Goal: Contribute content: Contribute content

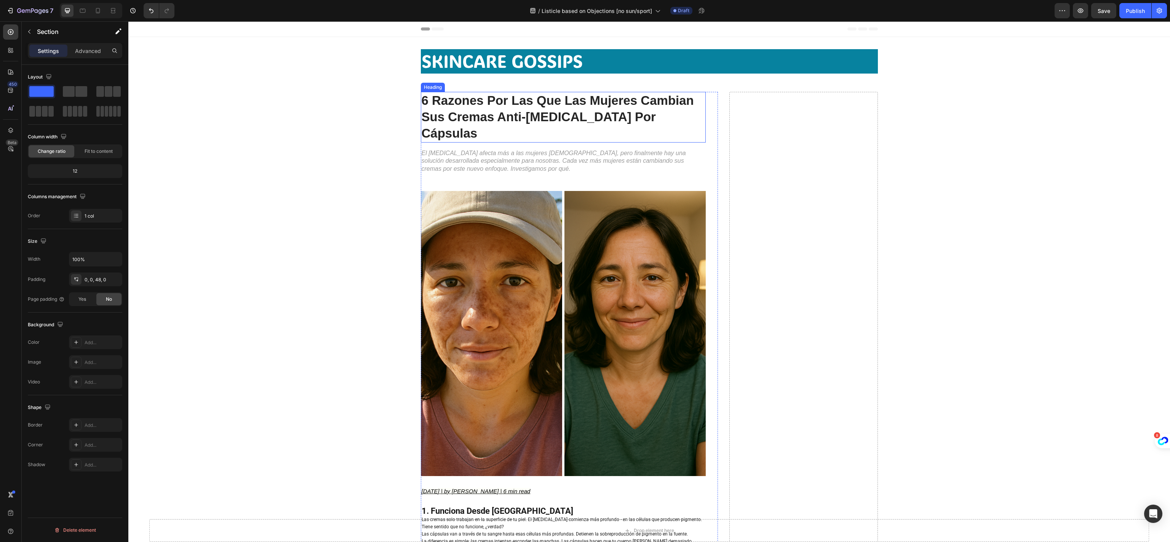
click at [528, 106] on strong "6 Razones Por Las Que Las Mujeres Cambian Sus Cremas Anti-Melasma Por Cápsulas" at bounding box center [558, 116] width 272 height 47
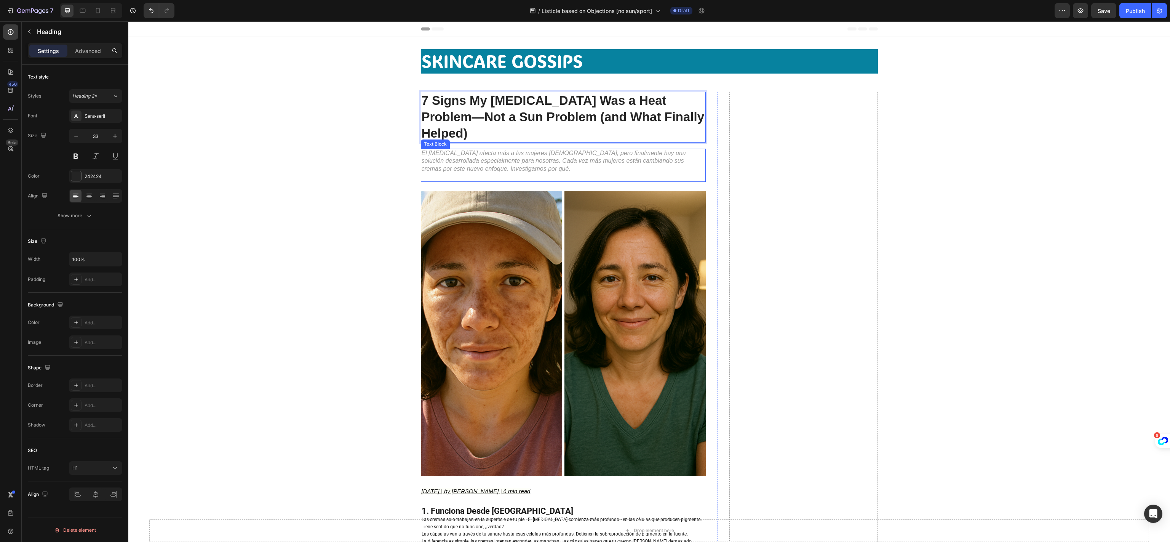
click at [576, 149] on p "El melasma afecta más a las mujeres latinas, pero finalmente hay una solución d…" at bounding box center [563, 161] width 283 height 24
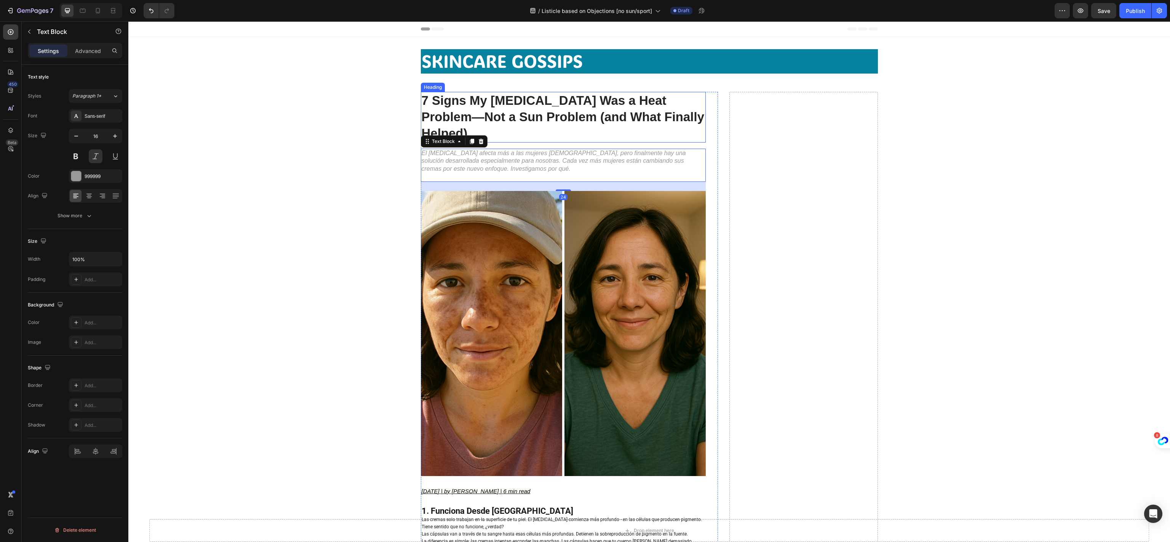
click at [552, 106] on strong "7 Signs My Melasma Was a Heat Problem—Not a Sun Problem (and What Finally Helpe…" at bounding box center [563, 116] width 283 height 47
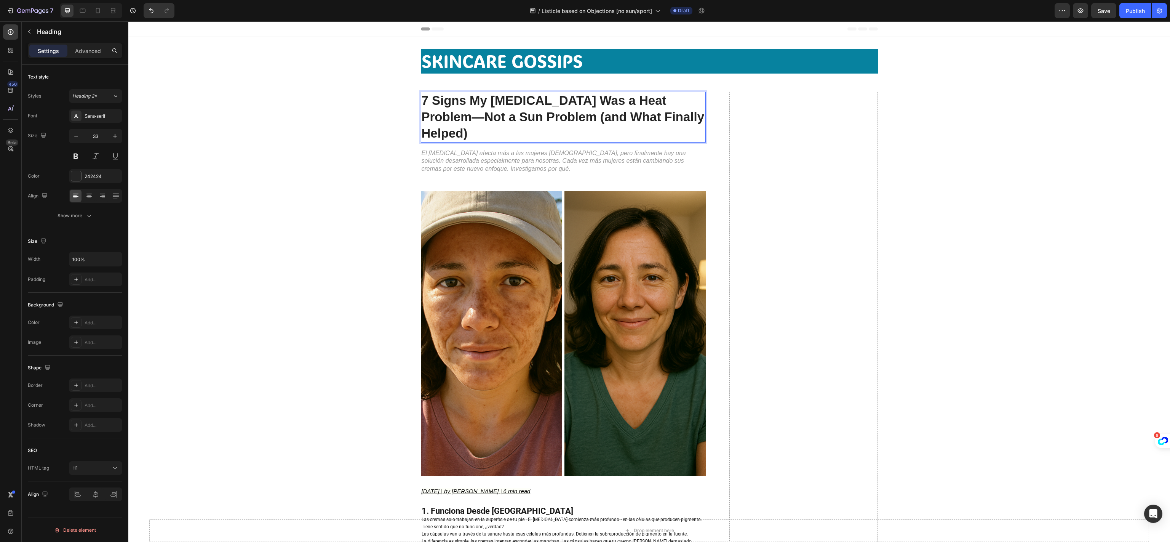
click at [467, 100] on strong "7 Signs My Melasma Was a Heat Problem—Not a Sun Problem (and What Finally Helpe…" at bounding box center [563, 116] width 283 height 47
click at [672, 99] on strong "7 Signs My Melasma Was a Heat Problem—Not a Sun Problem (and What Finally Helpe…" at bounding box center [563, 116] width 283 height 47
click at [663, 101] on strong "7 Signs My Melasma Was a Heat Problem— Not a Sun Problem (and What Finally Help…" at bounding box center [544, 116] width 245 height 47
click at [452, 117] on strong "7 Signs My Melasma Was a Heat Problem — Not a Sun Problem (and What Finally Hel…" at bounding box center [545, 116] width 246 height 47
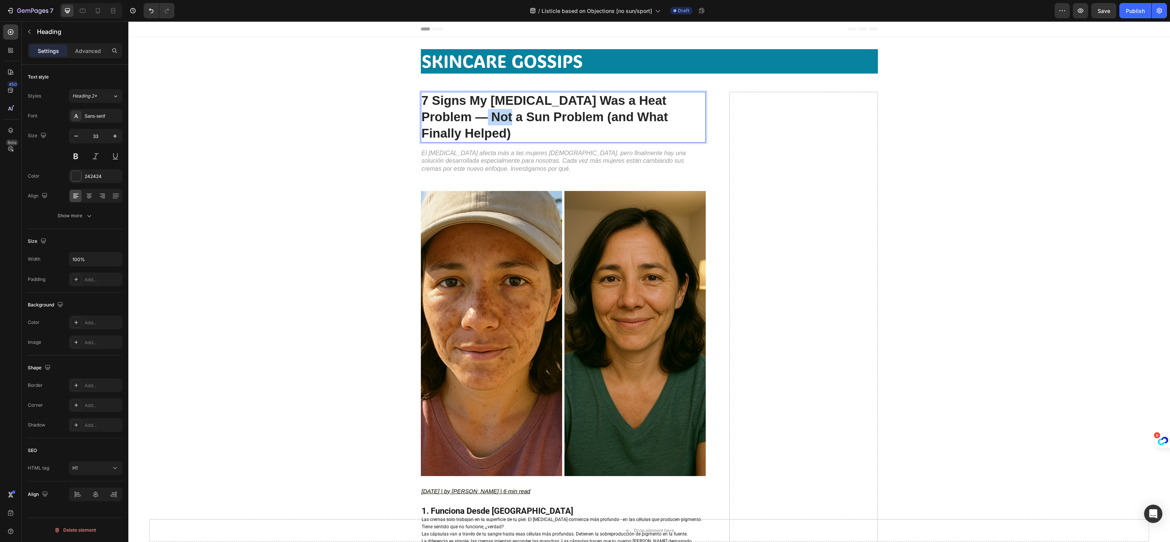
click at [452, 117] on strong "7 Signs My Melasma Was a Heat Problem — Not a Sun Problem (and What Finally Hel…" at bounding box center [545, 116] width 246 height 47
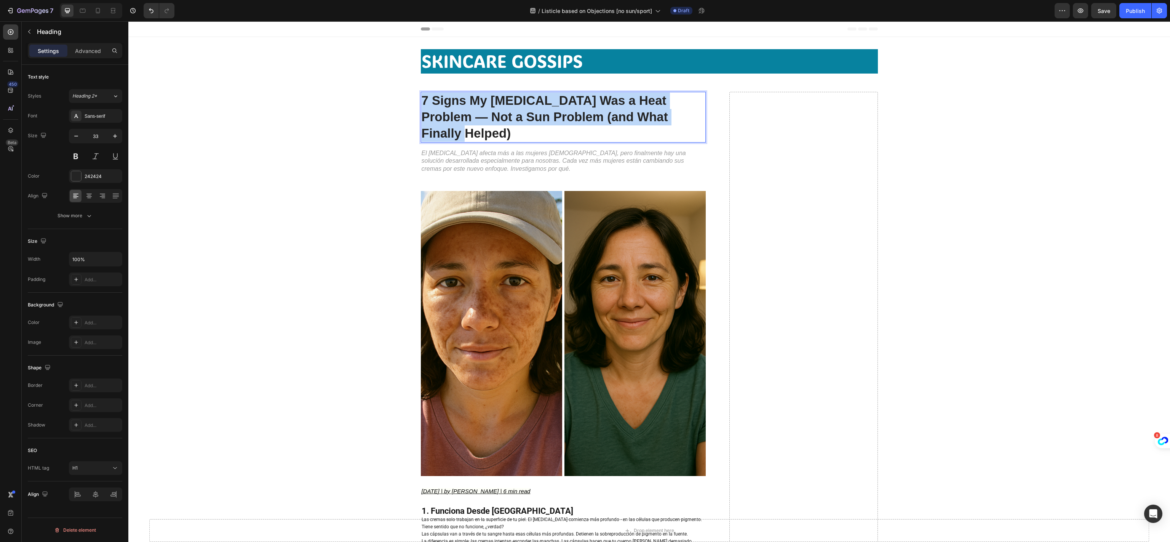
click at [452, 117] on strong "7 Signs My Melasma Was a Heat Problem — Not a Sun Problem (and What Finally Hel…" at bounding box center [545, 116] width 246 height 47
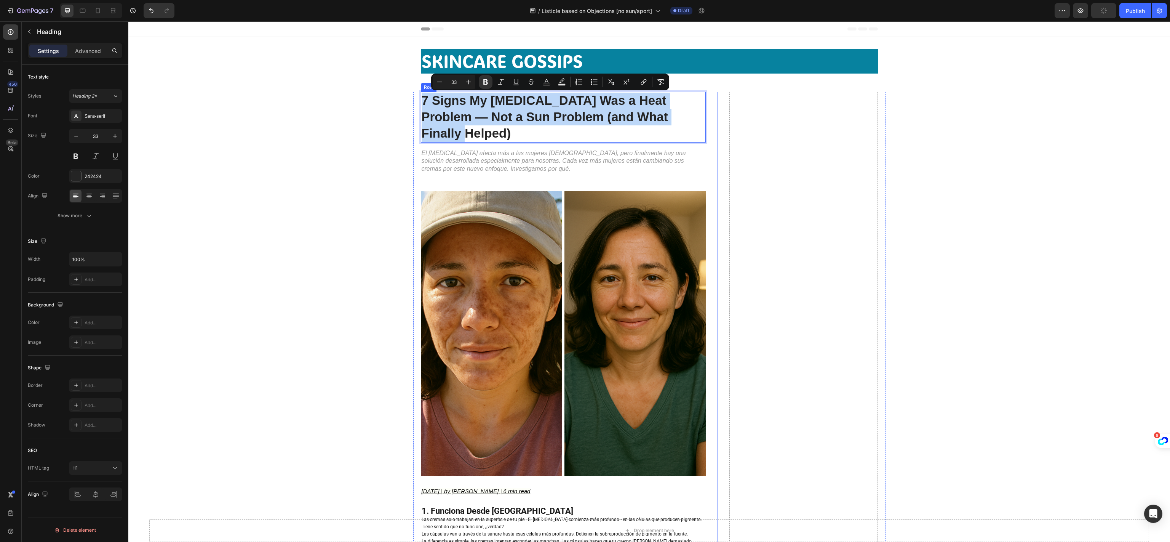
click at [558, 149] on p "El melasma afecta más a las mujeres latinas, pero finalmente hay una solución d…" at bounding box center [563, 161] width 283 height 24
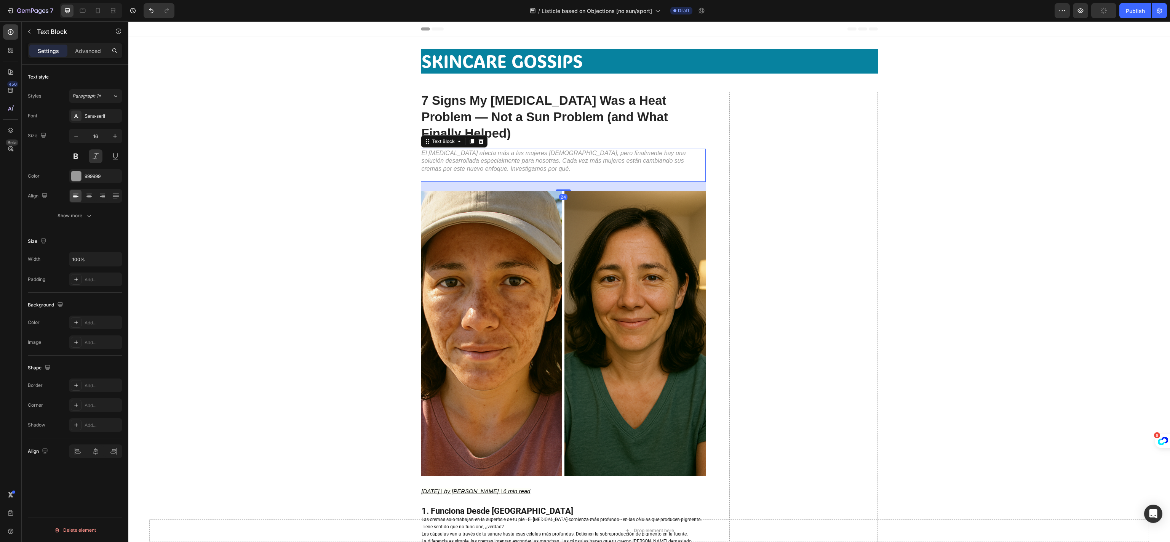
click at [553, 149] on p "El melasma afecta más a las mujeres latinas, pero finalmente hay una solución d…" at bounding box center [563, 161] width 283 height 24
click at [613, 154] on p "El melasma afecta más a las mujeres latinas, pero finalmente hay una solución d…" at bounding box center [563, 161] width 283 height 24
click at [614, 109] on p "⁠⁠⁠⁠⁠⁠⁠ 7 Signs My Melasma Was a Heat Problem — Not a Sun Problem (and What Fin…" at bounding box center [563, 117] width 283 height 49
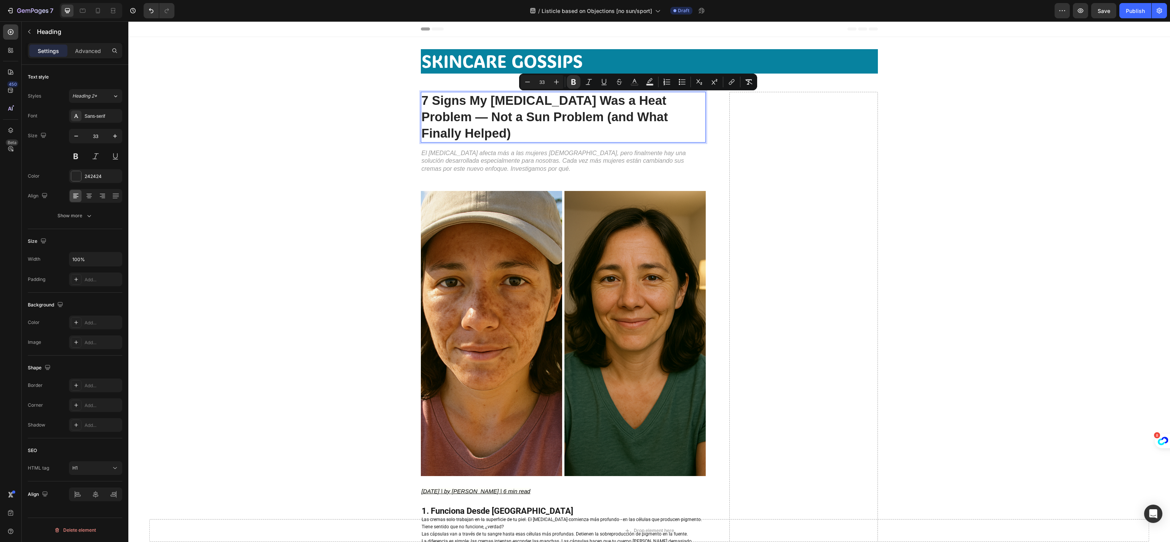
click at [684, 107] on p "7 Signs My Melasma Was a Heat Problem — Not a Sun Problem (and What Finally Hel…" at bounding box center [563, 117] width 283 height 49
click at [692, 114] on p "7 Signs My Melasma Was a Heat Problem — Not a Sun Problem (and What Finally Hel…" at bounding box center [563, 117] width 283 height 49
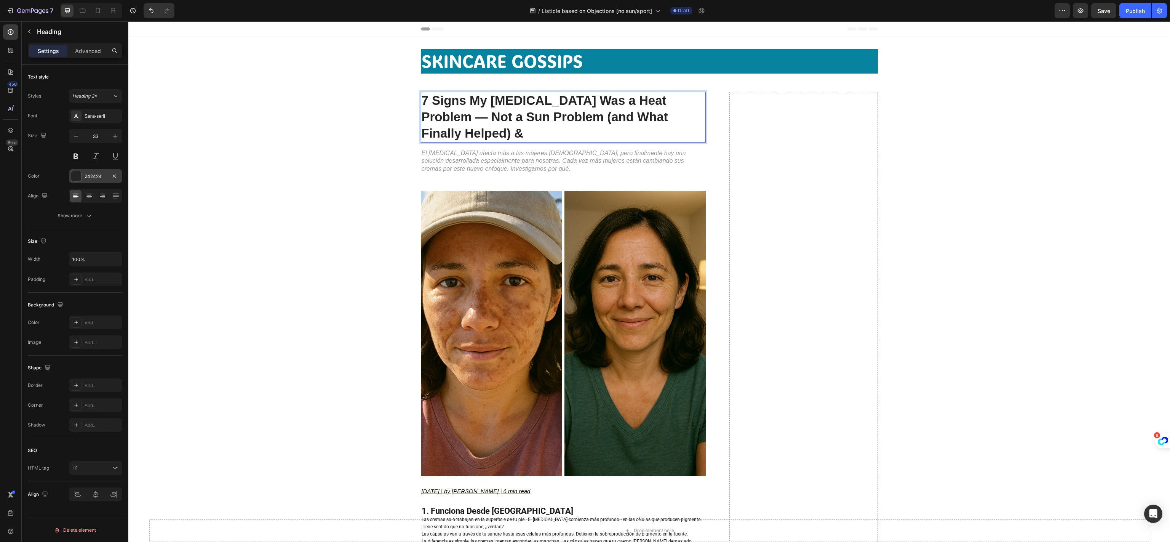
click at [71, 174] on div at bounding box center [76, 176] width 11 height 11
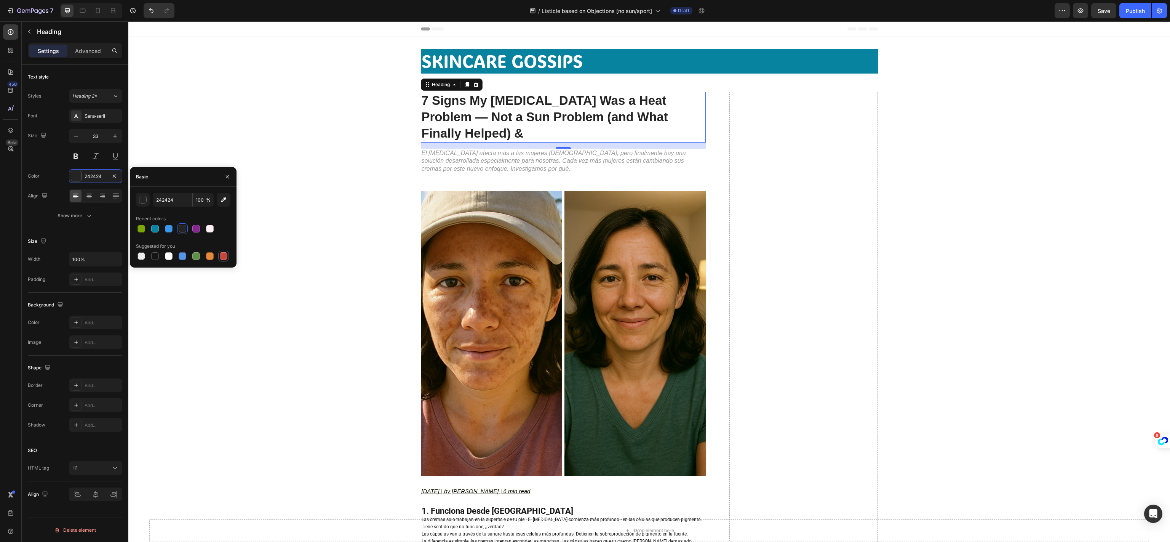
click at [224, 251] on div at bounding box center [223, 256] width 11 height 11
type input "C5453F"
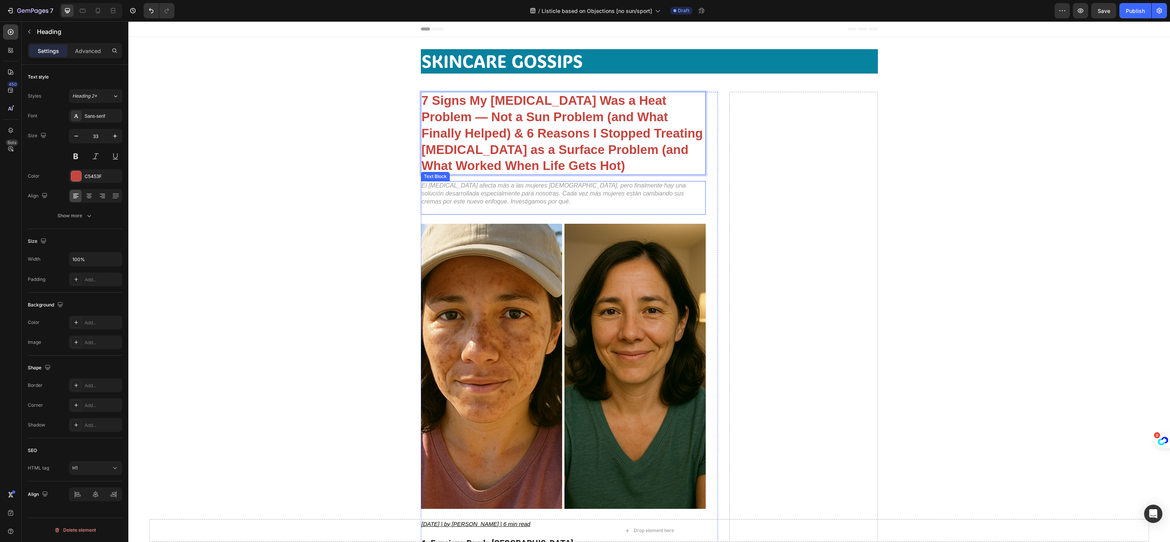
click at [549, 201] on p "El melasma afecta más a las mujeres latinas, pero finalmente hay una solución d…" at bounding box center [563, 194] width 283 height 24
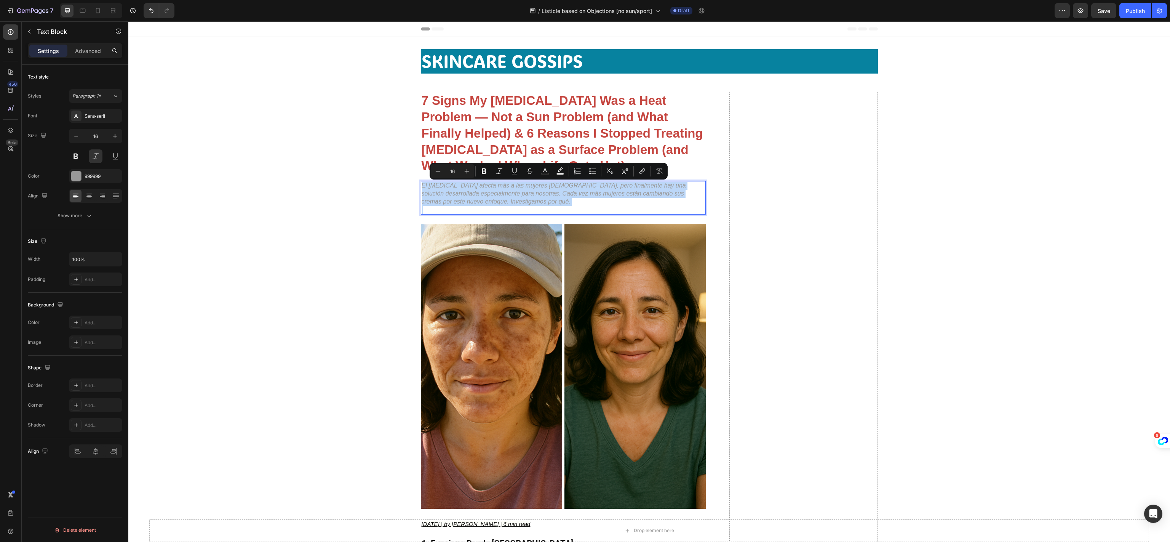
click at [530, 189] on p "El melasma afecta más a las mujeres latinas, pero finalmente hay una solución d…" at bounding box center [563, 194] width 283 height 24
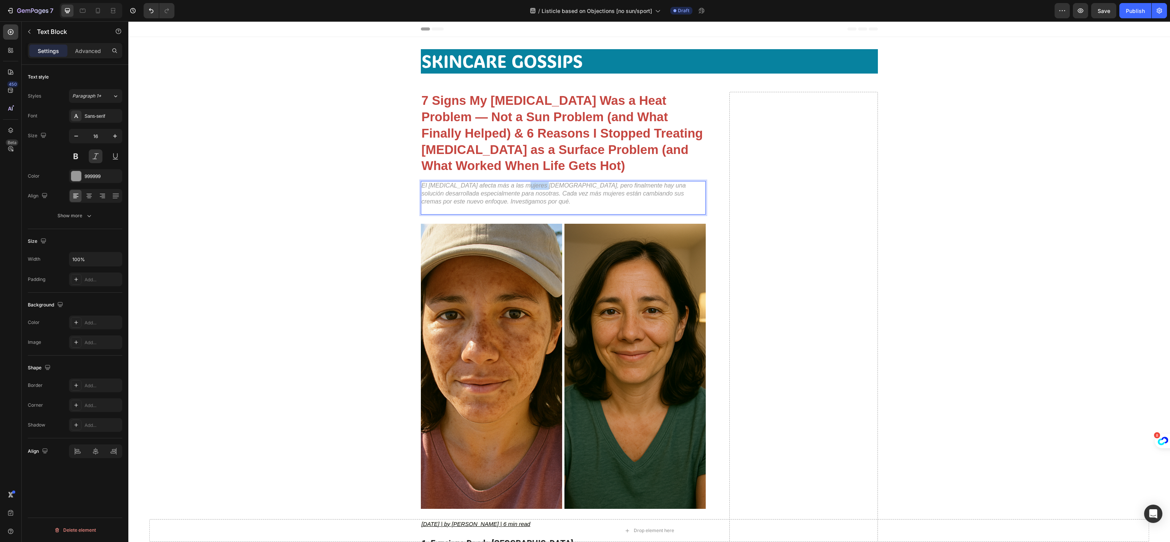
click at [530, 189] on p "El melasma afecta más a las mujeres latinas, pero finalmente hay una solución d…" at bounding box center [563, 194] width 283 height 24
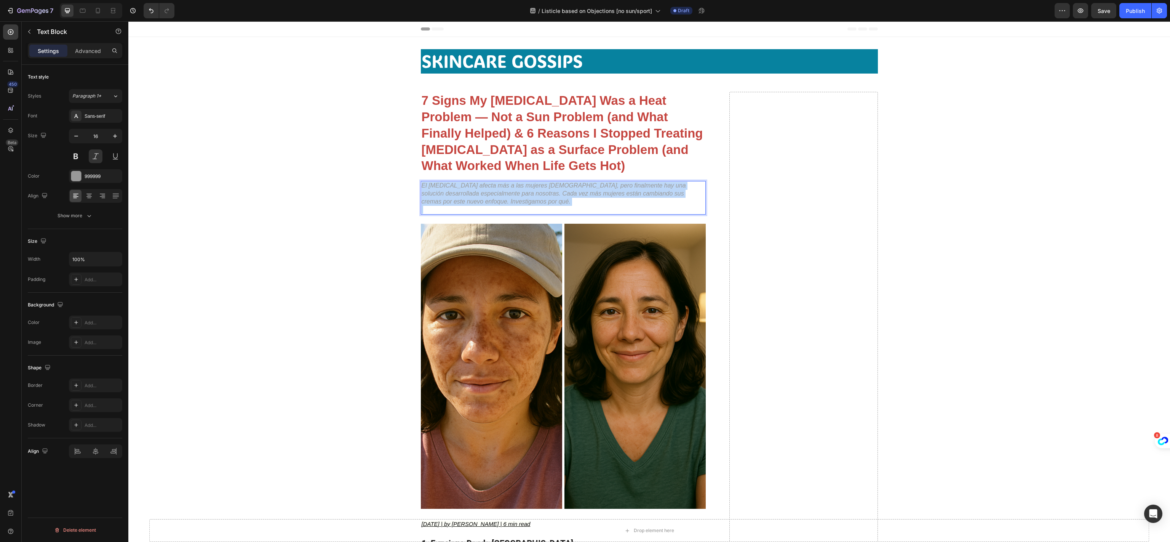
click at [530, 189] on p "El melasma afecta más a las mujeres latinas, pero finalmente hay una solución d…" at bounding box center [563, 194] width 283 height 24
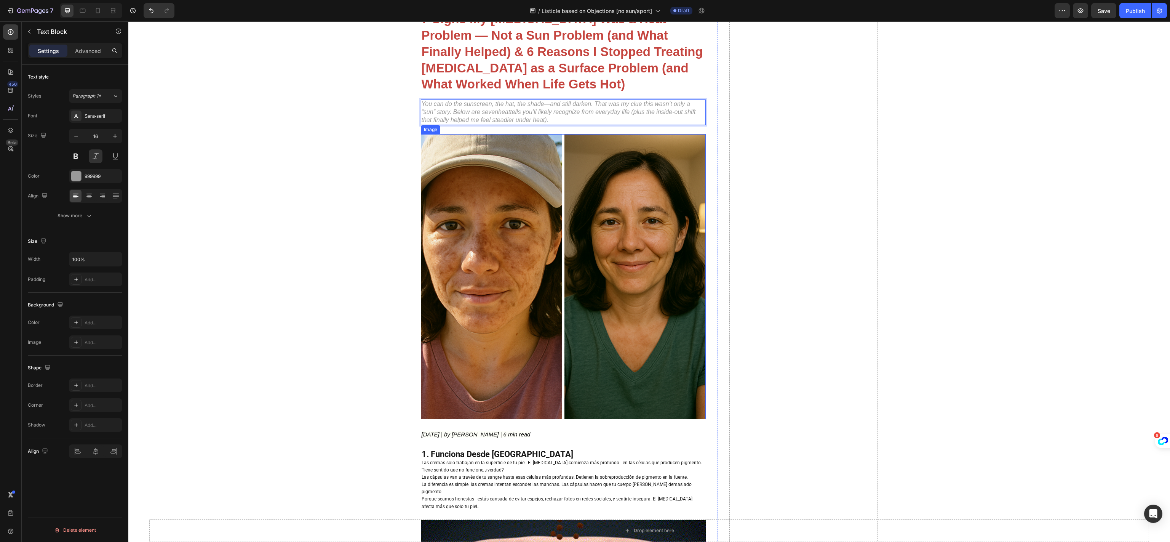
scroll to position [76, 0]
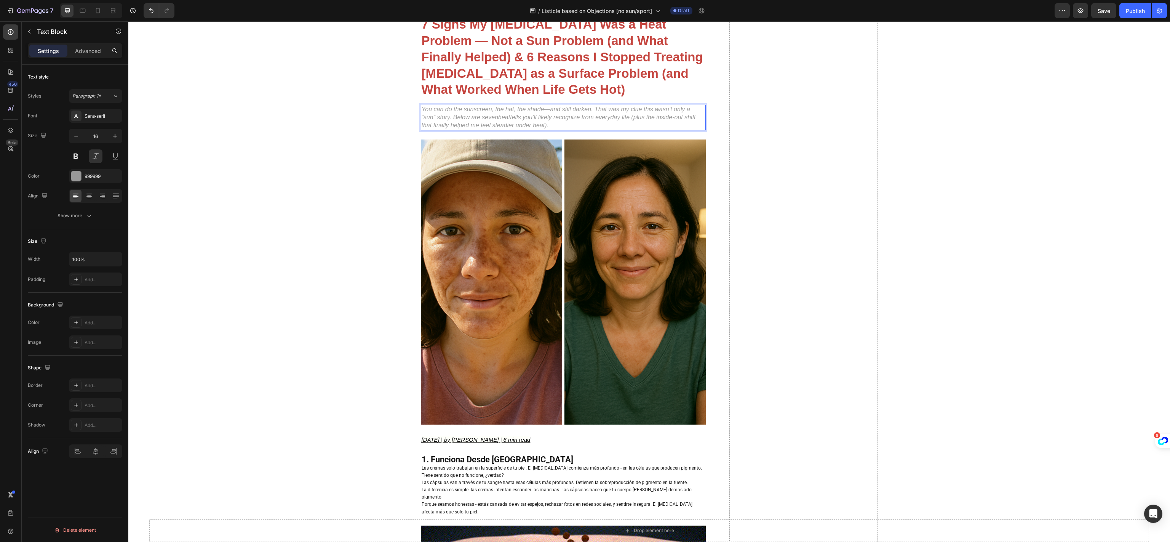
click at [552, 116] on p "You can do the sunscreen, the hat, the shade—and still darken. That was my clue…" at bounding box center [563, 118] width 283 height 24
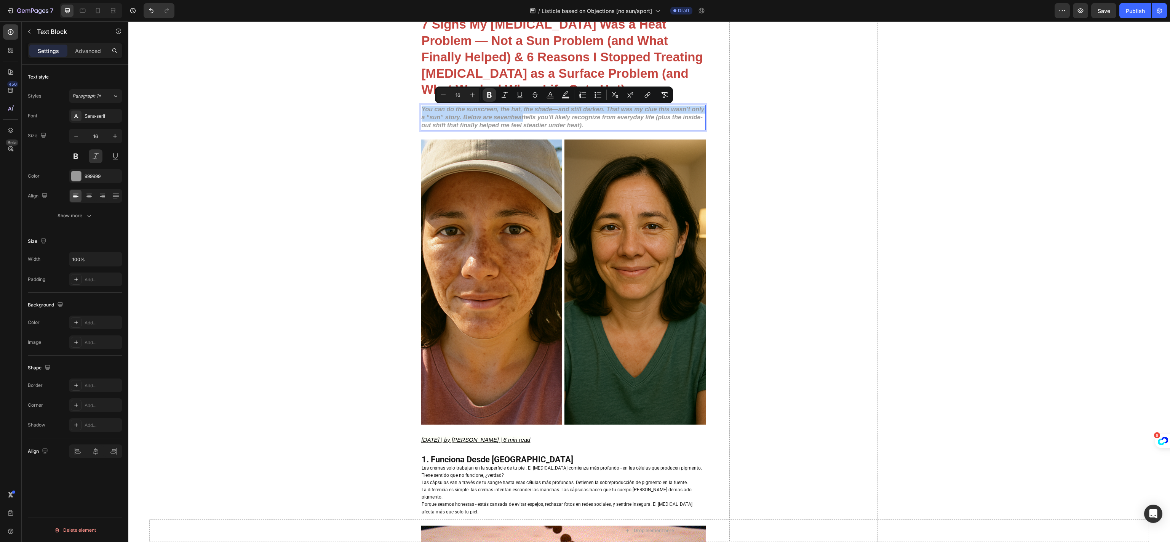
click at [561, 126] on strong "tells you’ll likely recognize from everyday life (plus the inside-out shift tha…" at bounding box center [562, 121] width 281 height 14
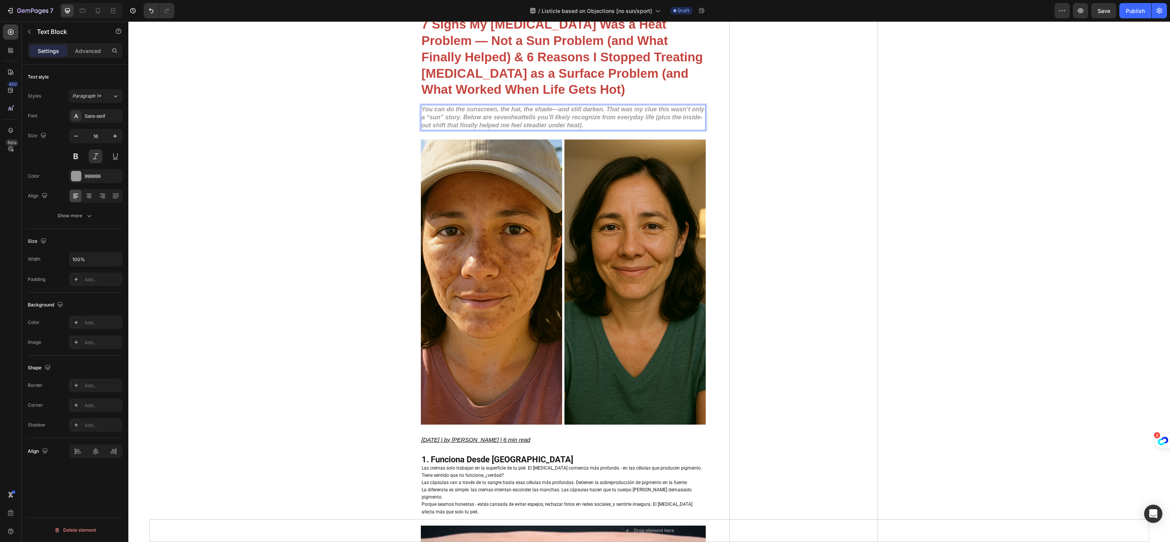
click at [563, 120] on strong "tells you’ll likely recognize from everyday life (plus the inside-out shift tha…" at bounding box center [562, 121] width 281 height 14
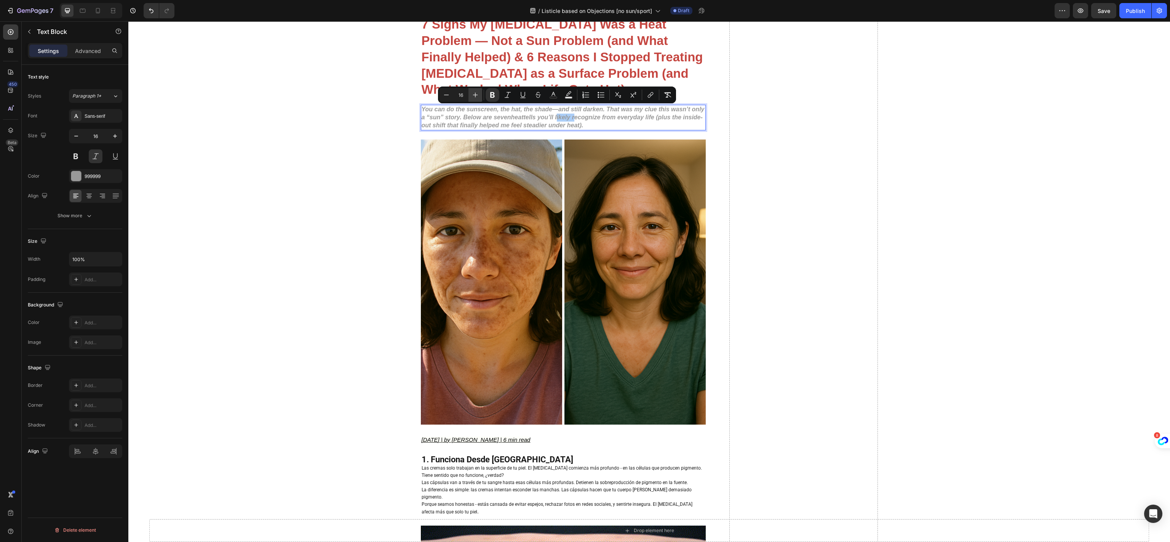
click at [475, 97] on icon "Editor contextual toolbar" at bounding box center [476, 95] width 8 height 8
type input "17"
click at [485, 115] on strong "You can do the sunscreen, the hat, the shade—and still darken. That was my clue…" at bounding box center [554, 113] width 264 height 15
click at [570, 248] on img at bounding box center [563, 281] width 285 height 285
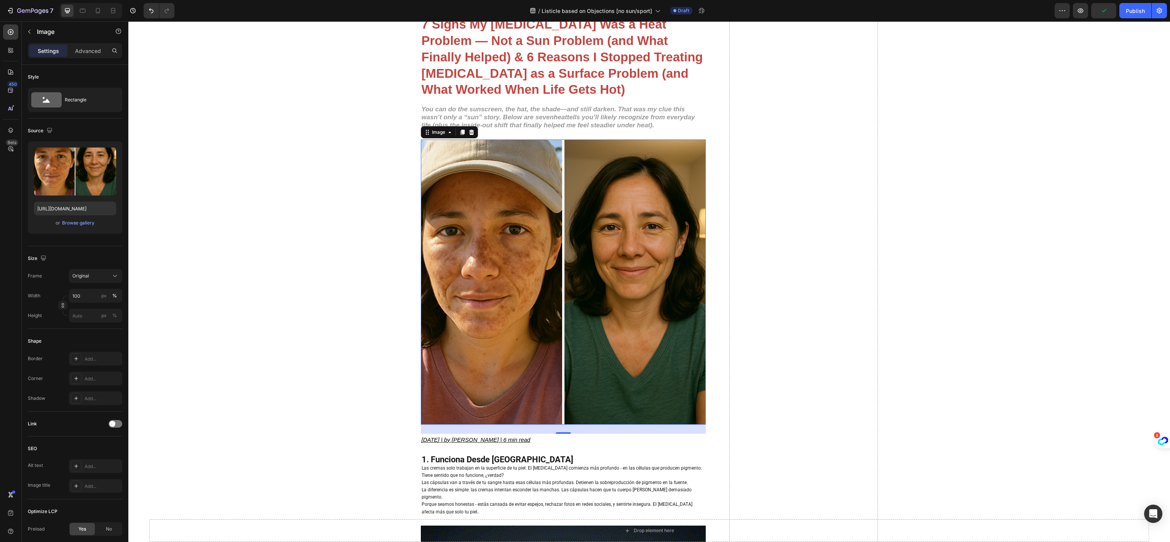
scroll to position [152, 0]
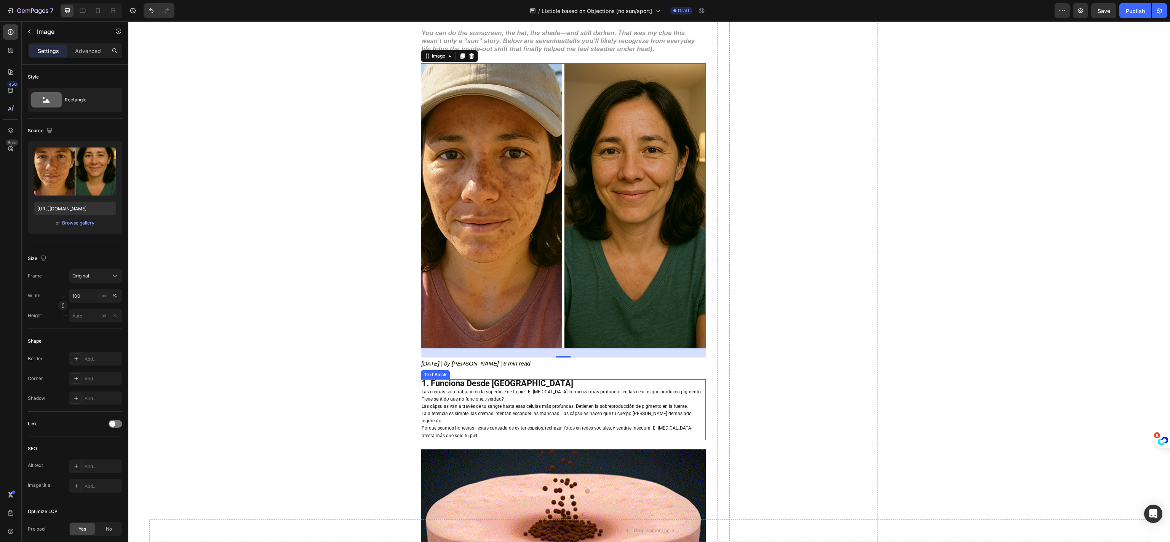
click at [494, 381] on strong "1. Funciona Desde Adentro" at bounding box center [498, 383] width 152 height 10
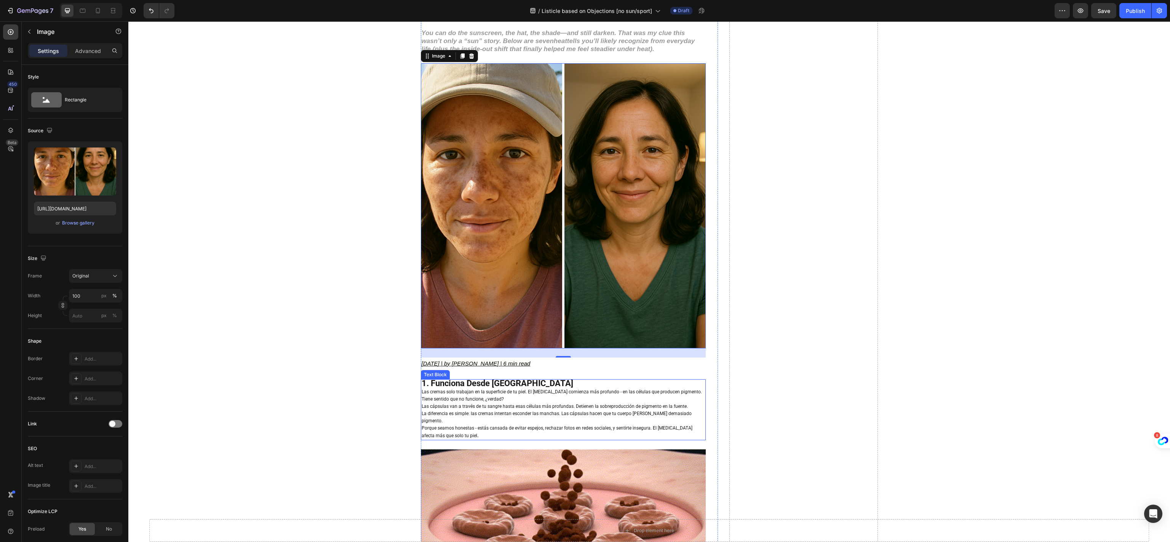
click at [494, 381] on strong "1. Funciona Desde Adentro" at bounding box center [498, 383] width 152 height 10
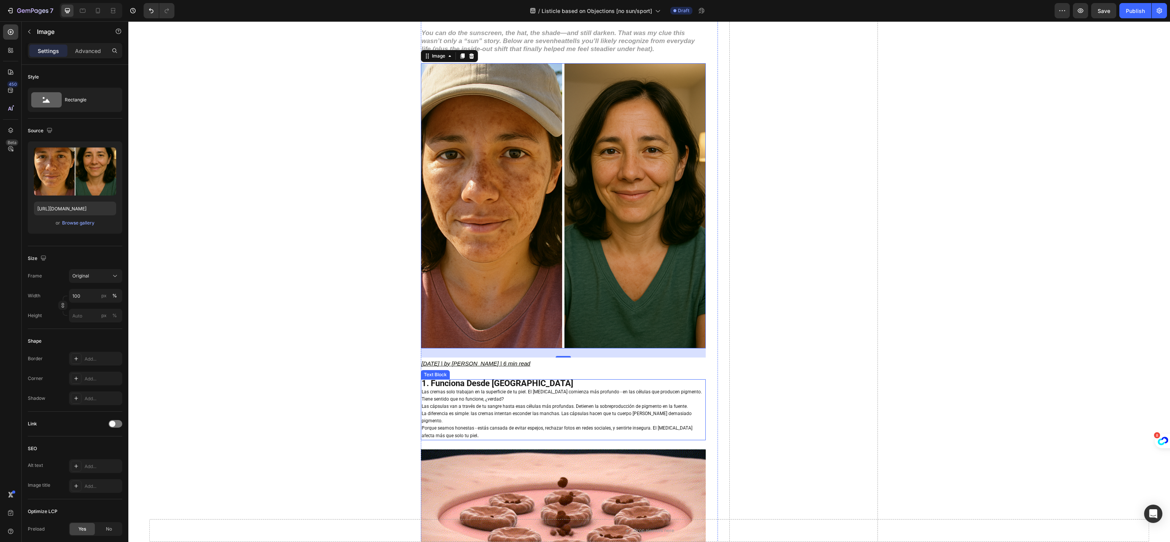
click at [494, 381] on strong "1. Funciona Desde Adentro" at bounding box center [498, 383] width 152 height 10
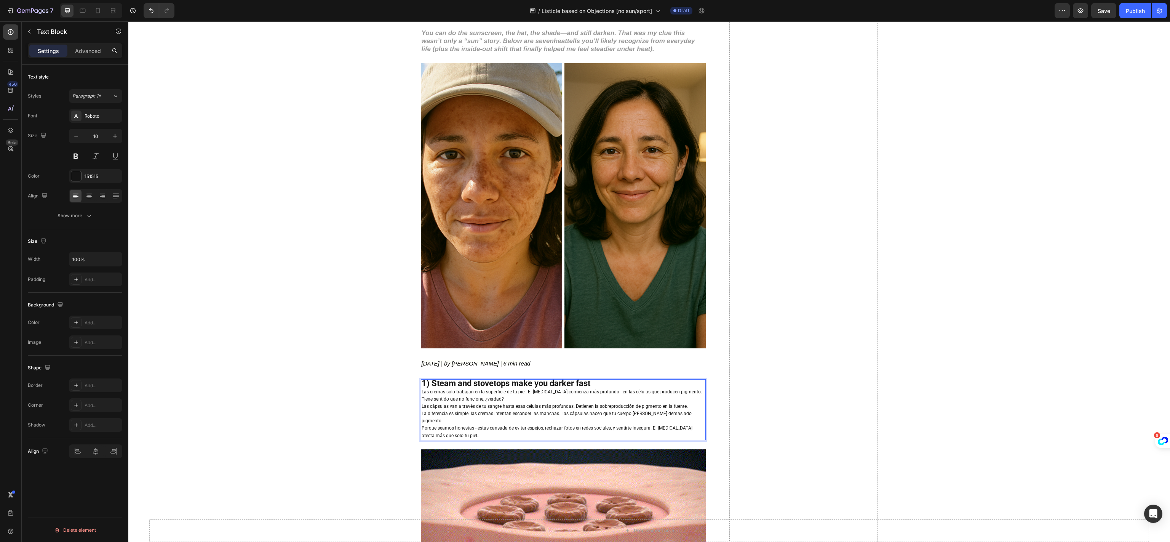
click at [510, 403] on p "Tiene sentido que no funcione, ¿verdad?" at bounding box center [563, 398] width 283 height 7
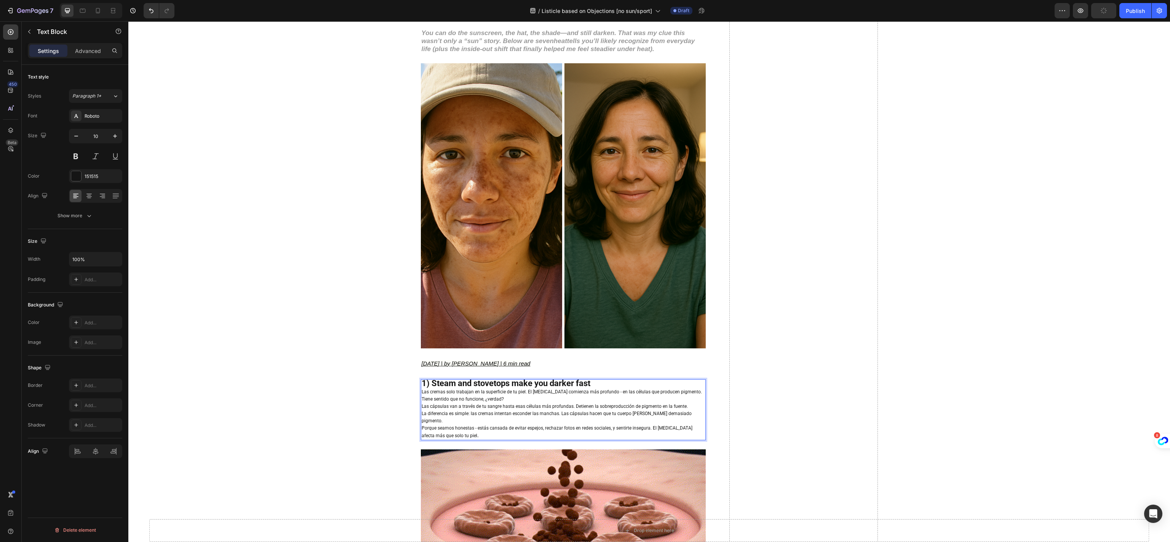
click at [500, 397] on p "Tiene sentido que no funcione, ¿verdad?" at bounding box center [563, 398] width 283 height 7
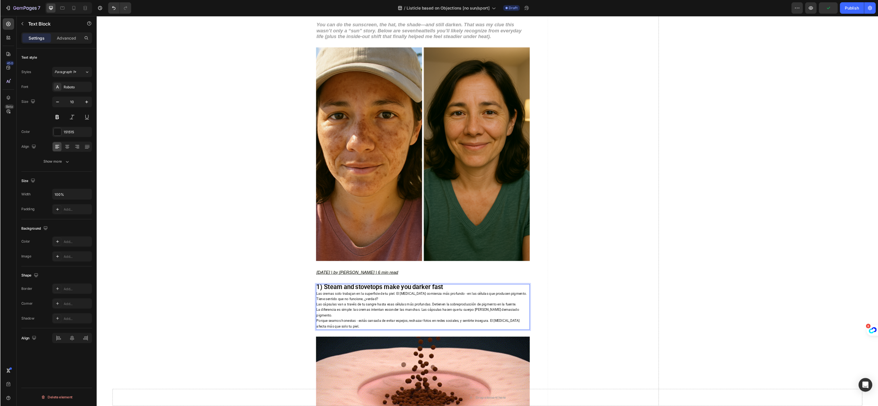
scroll to position [229, 0]
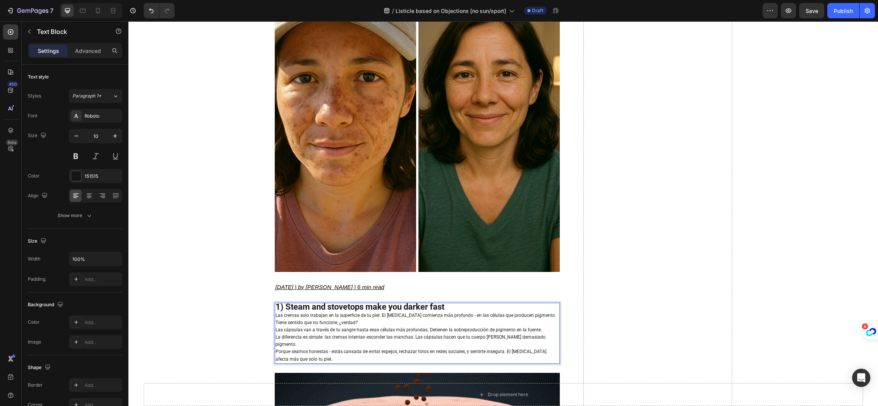
click at [357, 355] on p "Porque seamos honestas - estás cansada de evitar espejos, rechazar fotos en red…" at bounding box center [416, 355] width 283 height 15
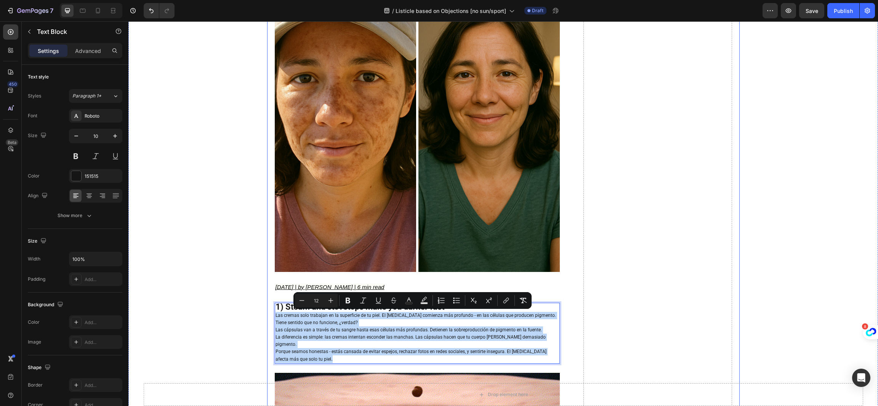
drag, startPoint x: 357, startPoint y: 355, endPoint x: 265, endPoint y: 315, distance: 99.6
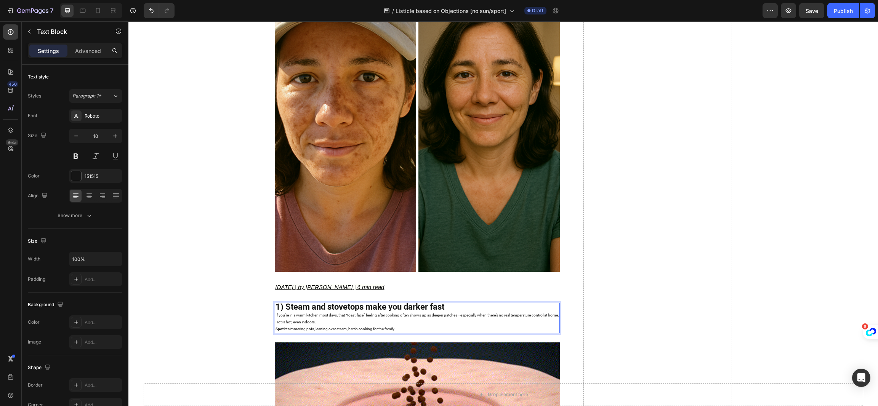
click at [350, 326] on p "Spot it: simmering pots, leaning over steam, batch cooking for the family." at bounding box center [416, 329] width 283 height 7
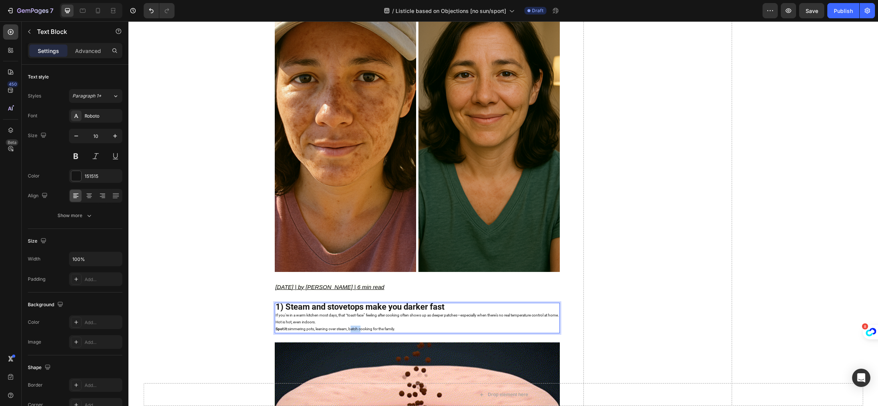
click at [350, 326] on p "Spot it: simmering pots, leaning over steam, batch cooking for the family." at bounding box center [416, 329] width 283 height 7
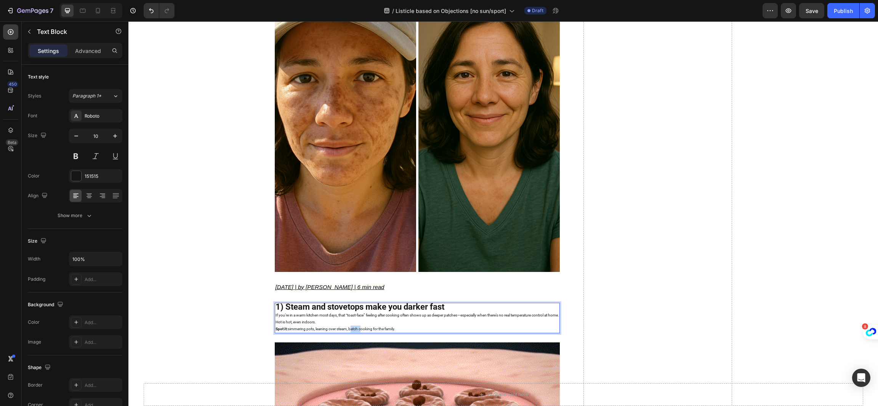
click at [350, 326] on p "Spot it: simmering pots, leaning over steam, batch cooking for the family." at bounding box center [416, 329] width 283 height 7
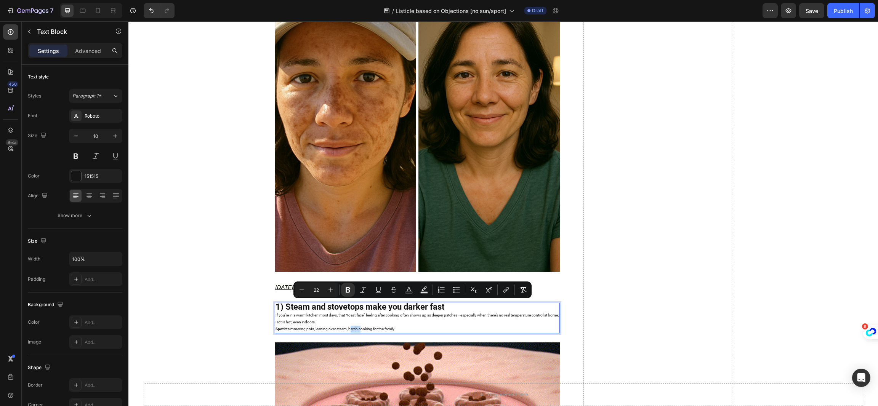
click at [350, 326] on p "Spot it: simmering pots, leaning over steam, batch cooking for the family." at bounding box center [416, 329] width 283 height 7
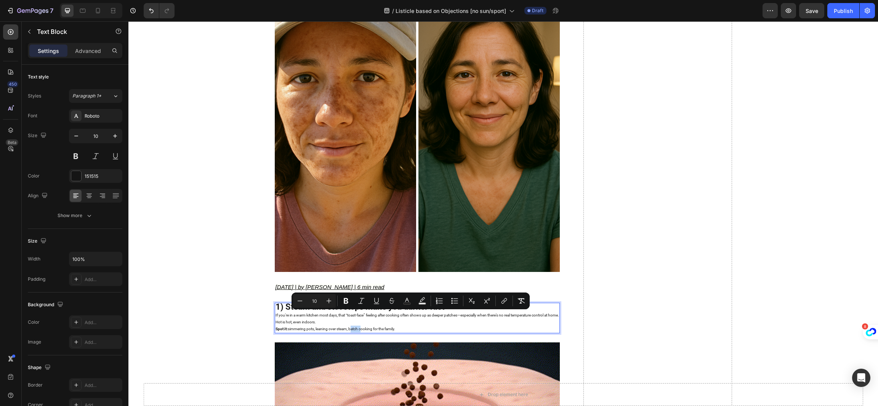
drag, startPoint x: 394, startPoint y: 328, endPoint x: 271, endPoint y: 317, distance: 123.2
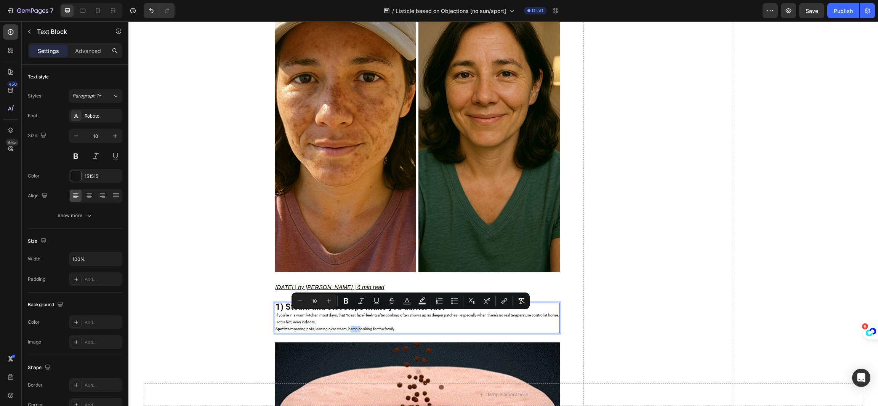
click at [275, 317] on div "1) Steam and stovetops make you darker fast If you’re in a warm kitchen most da…" at bounding box center [417, 318] width 285 height 30
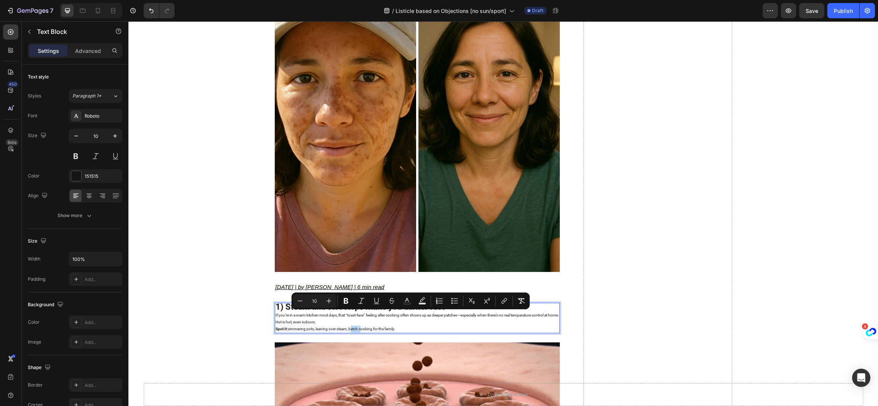
click at [285, 321] on p "If you’re in a warm kitchen most days, that “toast-face” feeling after cooking …" at bounding box center [416, 319] width 283 height 14
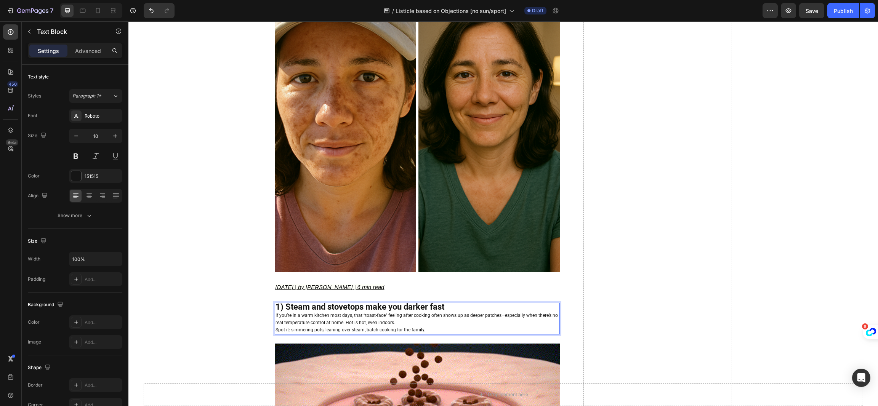
click at [398, 327] on span "Spot it: simmering pots, leaning over steam, batch cooking for the family." at bounding box center [350, 329] width 150 height 5
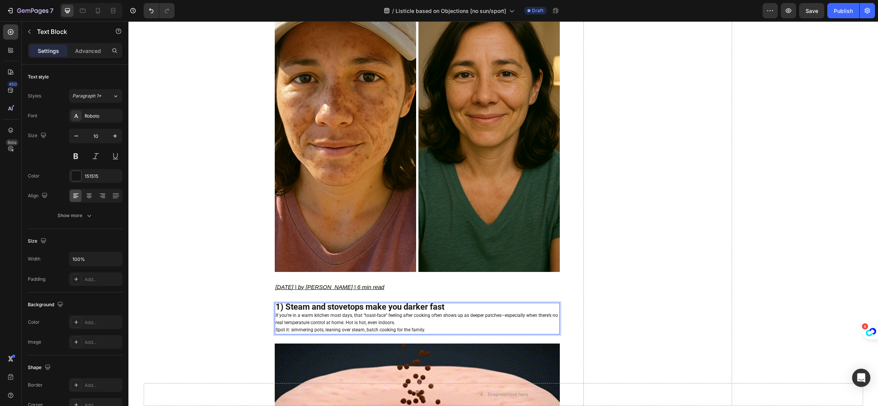
click at [401, 321] on p "If you’re in a warm kitchen most days, that “toast-face” feeling after cooking …" at bounding box center [416, 319] width 283 height 14
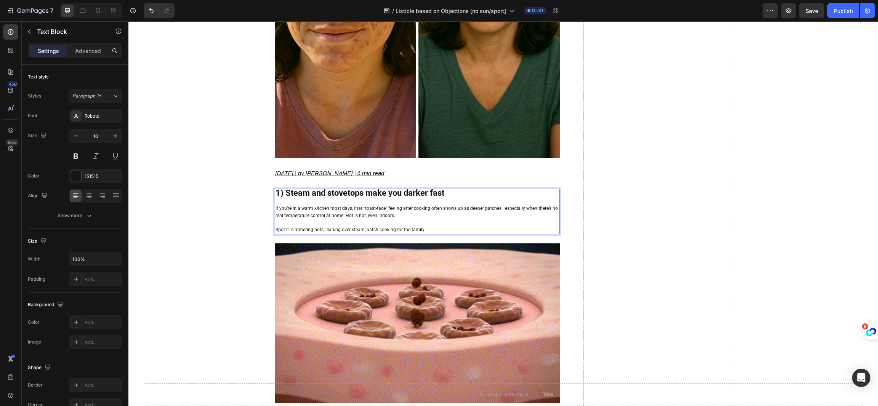
scroll to position [400, 0]
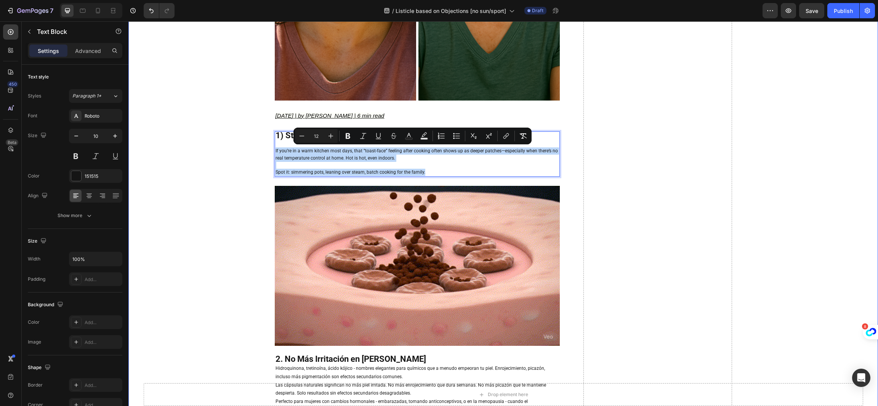
drag, startPoint x: 423, startPoint y: 173, endPoint x: 260, endPoint y: 148, distance: 165.0
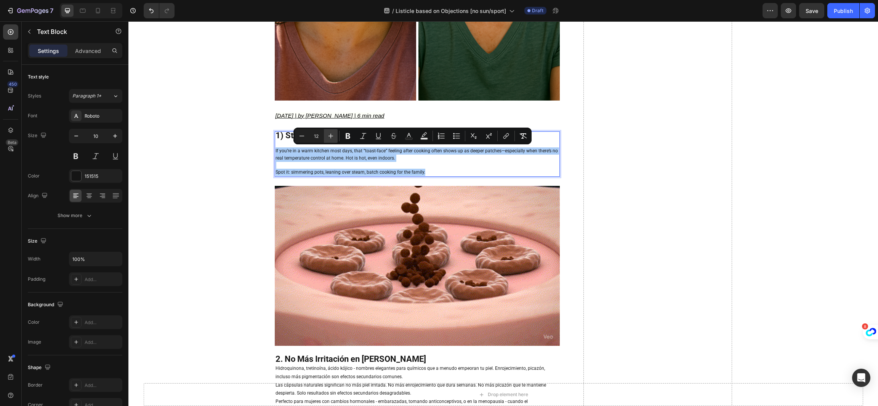
click at [332, 134] on icon "Editor contextual toolbar" at bounding box center [331, 136] width 8 height 8
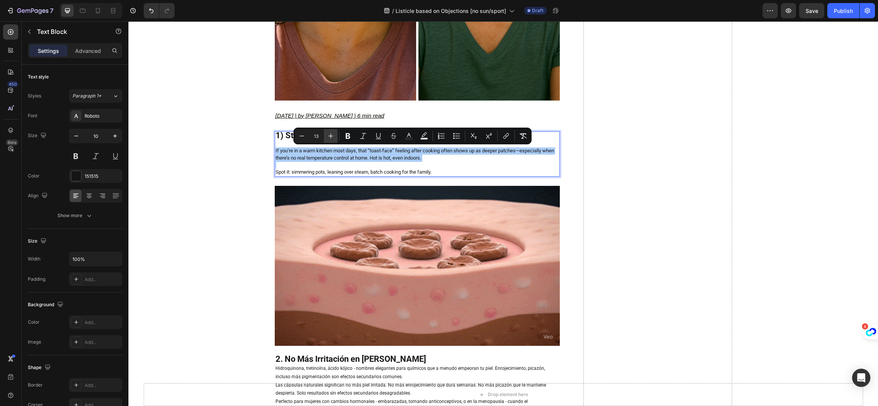
click at [332, 134] on icon "Editor contextual toolbar" at bounding box center [331, 136] width 8 height 8
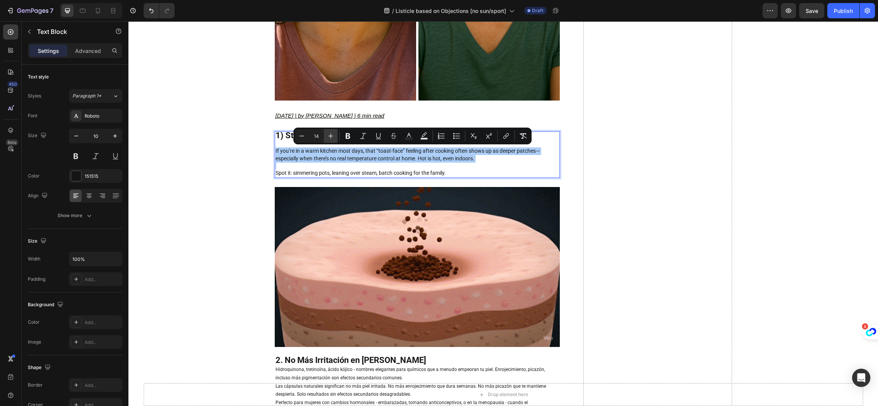
click at [332, 134] on icon "Editor contextual toolbar" at bounding box center [331, 136] width 8 height 8
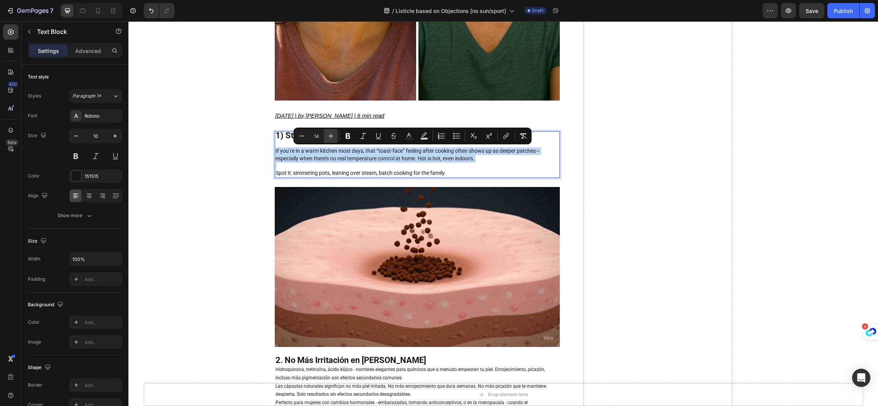
type input "15"
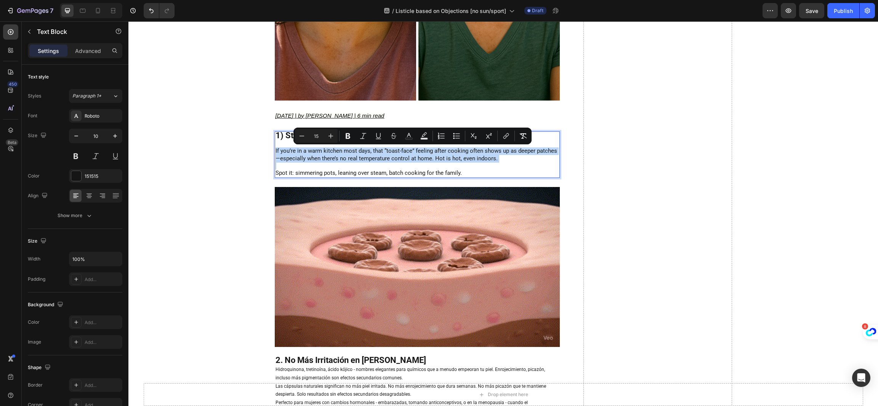
click at [465, 164] on p "Rich Text Editor. Editing area: main" at bounding box center [416, 166] width 283 height 7
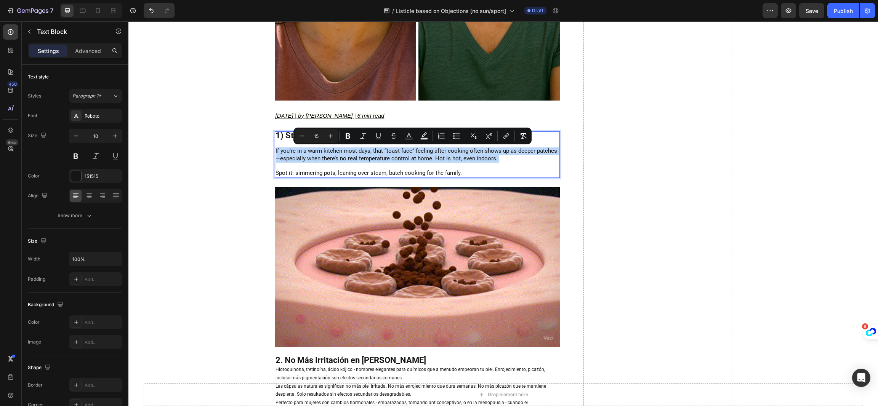
click at [466, 171] on p "Spot it: simmering pots, leaning over steam, batch cooking for the family." at bounding box center [416, 174] width 283 height 8
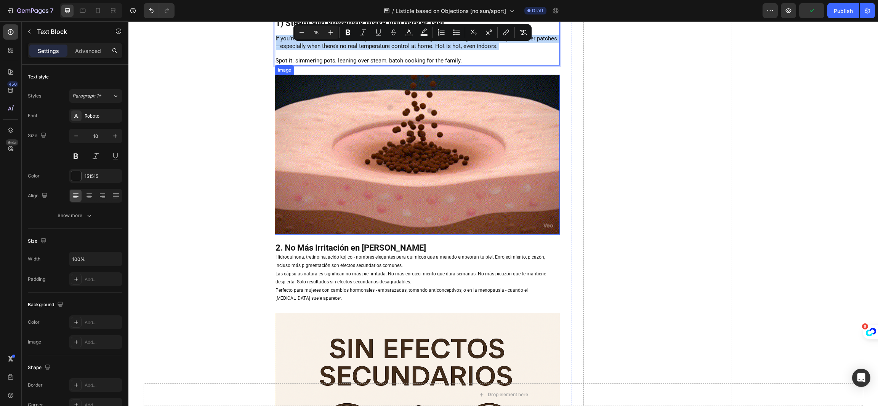
scroll to position [514, 0]
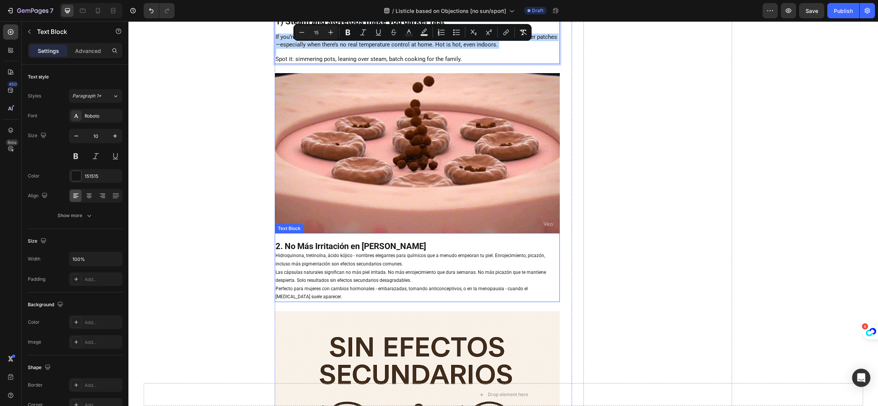
click at [331, 245] on strong "2. No Más Irritación en la Piel" at bounding box center [350, 247] width 150 height 10
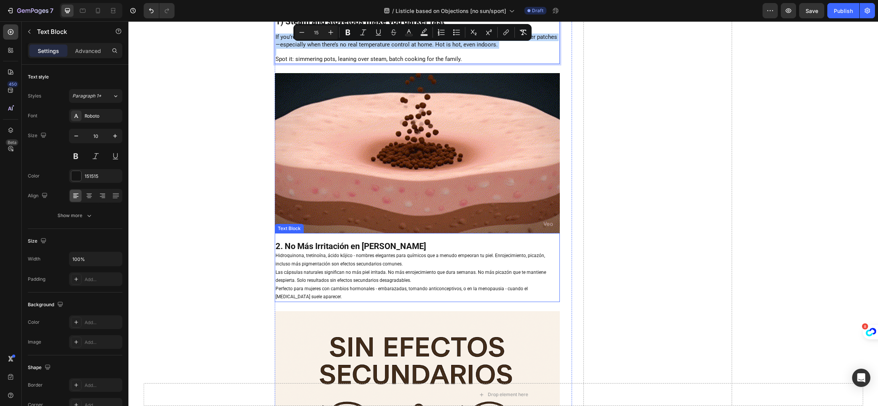
click at [331, 245] on strong "2. No Más Irritación en la Piel" at bounding box center [350, 247] width 150 height 10
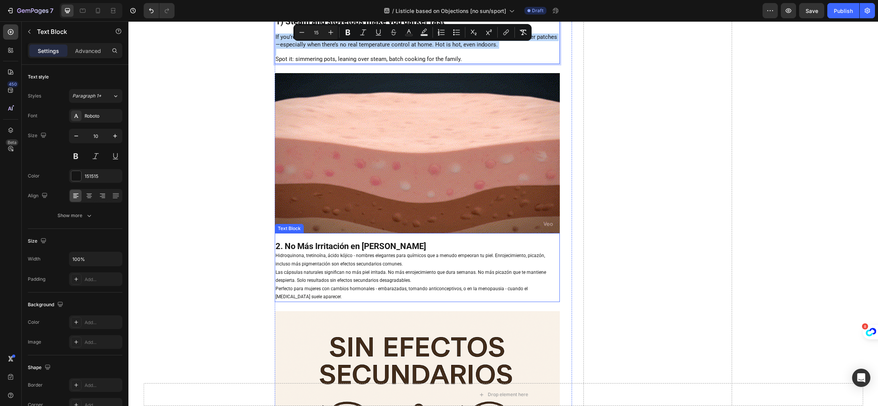
click at [331, 245] on strong "2. No Más Irritación en la Piel" at bounding box center [350, 247] width 150 height 10
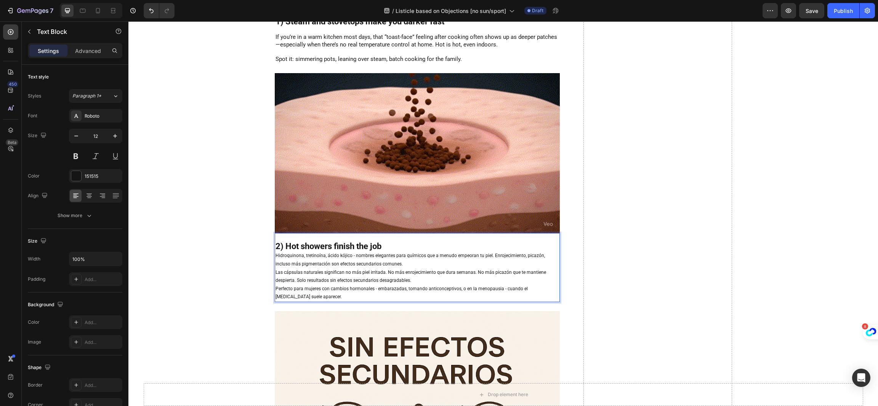
click at [432, 288] on span "Perfecto para mujeres con cambios hormonales - embarazadas, tomando anticoncept…" at bounding box center [401, 293] width 252 height 14
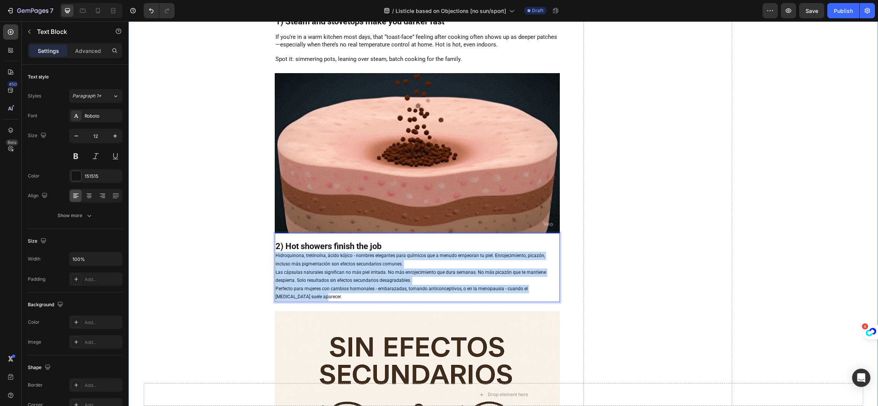
drag, startPoint x: 369, startPoint y: 296, endPoint x: 261, endPoint y: 257, distance: 114.6
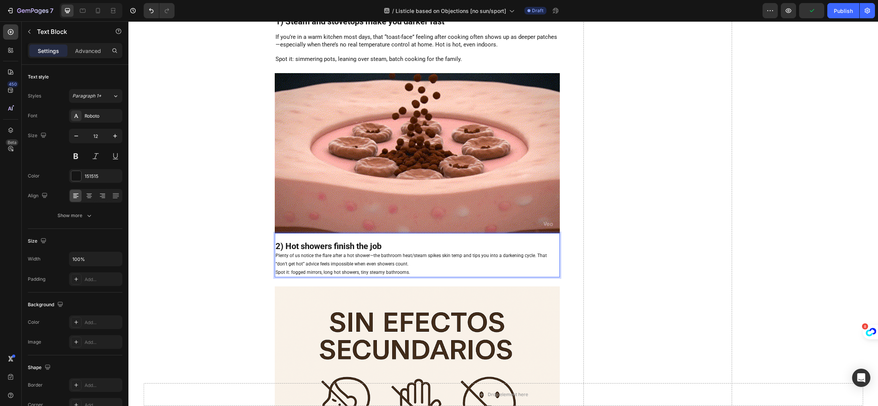
click at [398, 260] on p "Plenty of us notice the flare after a hot shower—the bathroom heat/steam spikes…" at bounding box center [416, 260] width 283 height 16
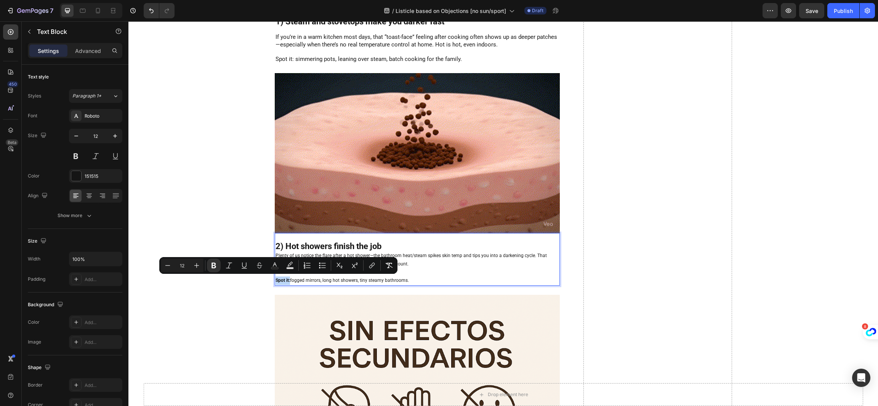
click at [498, 257] on span "Plenty of us notice the flare after a hot shower—the bathroom heat/steam spikes…" at bounding box center [410, 260] width 271 height 14
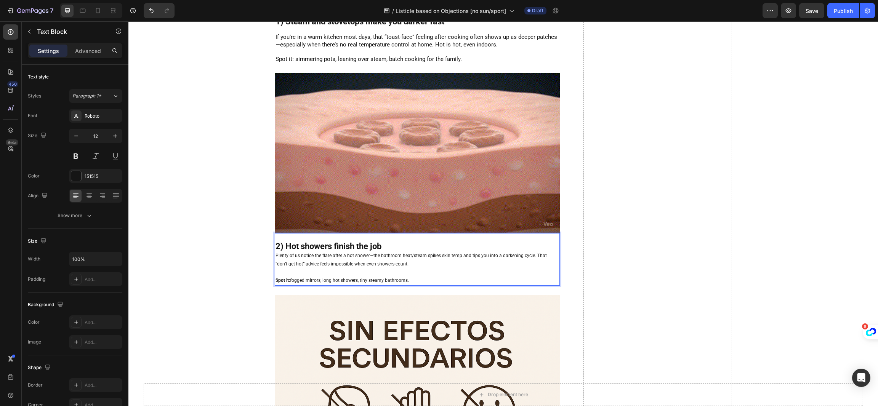
click at [381, 250] on p "2) Hot showers finish the job" at bounding box center [416, 247] width 283 height 10
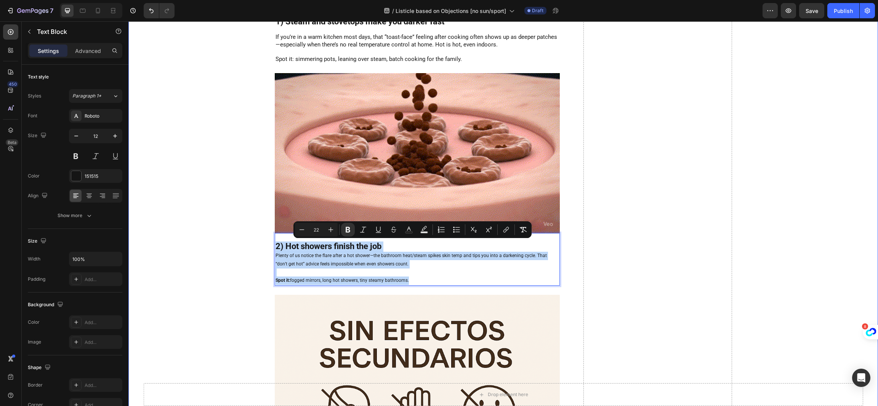
type input "12"
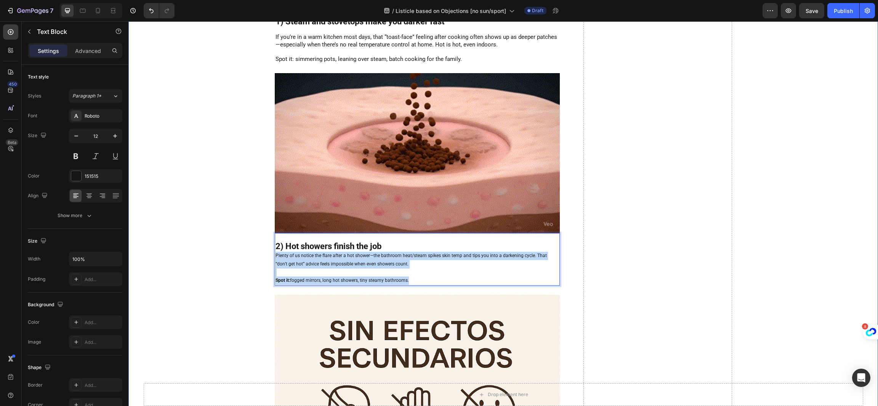
drag, startPoint x: 414, startPoint y: 278, endPoint x: 242, endPoint y: 255, distance: 174.4
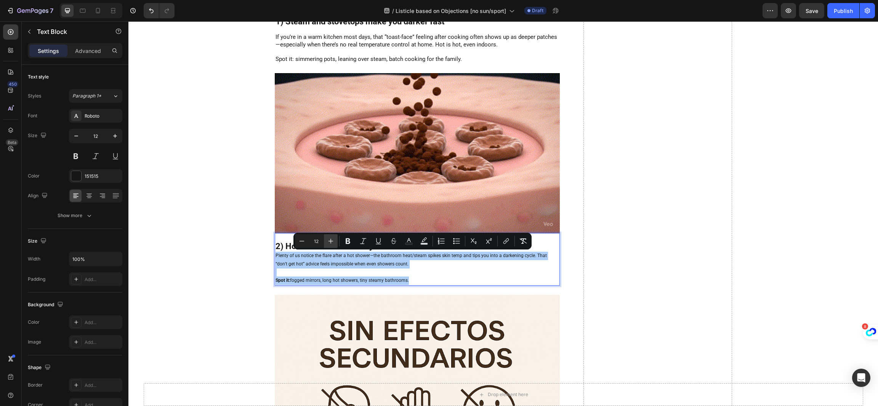
click at [334, 241] on button "Plus" at bounding box center [331, 241] width 14 height 14
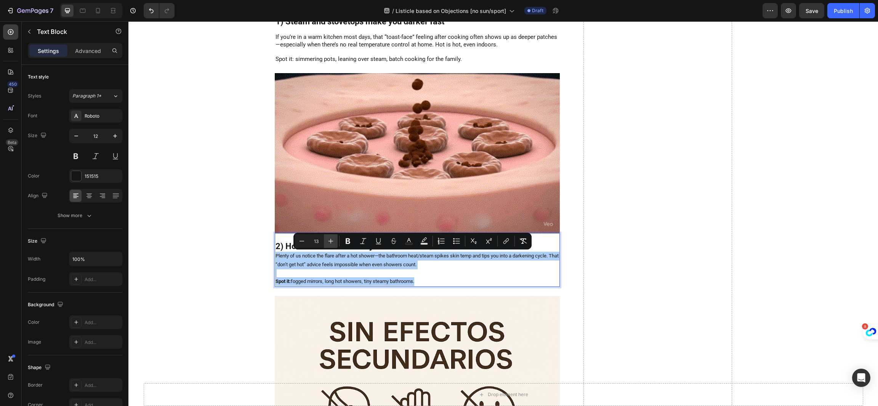
click at [334, 241] on button "Plus" at bounding box center [331, 241] width 14 height 14
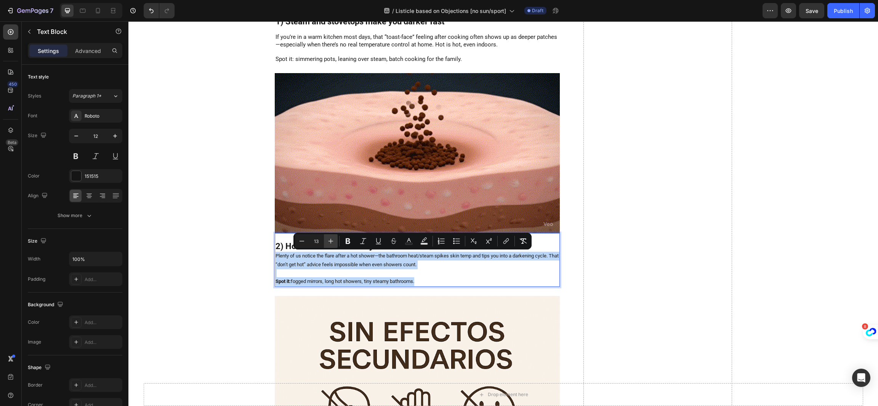
type input "14"
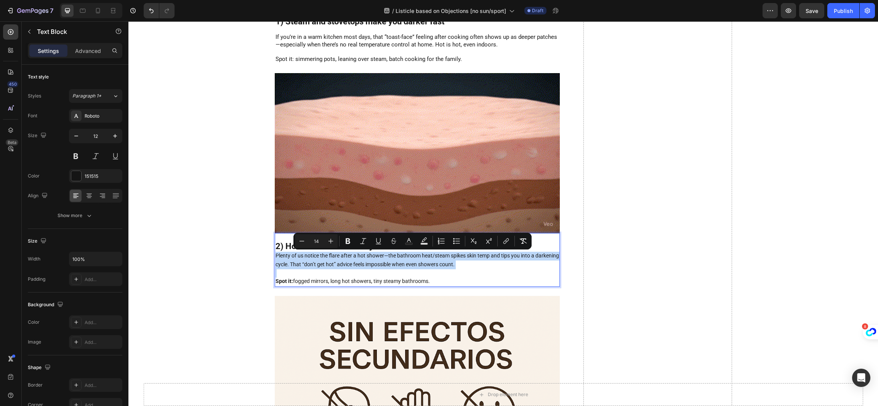
click at [370, 261] on span "Plenty of us notice the flare after a hot shower—the bathroom heat/steam spikes…" at bounding box center [416, 260] width 283 height 15
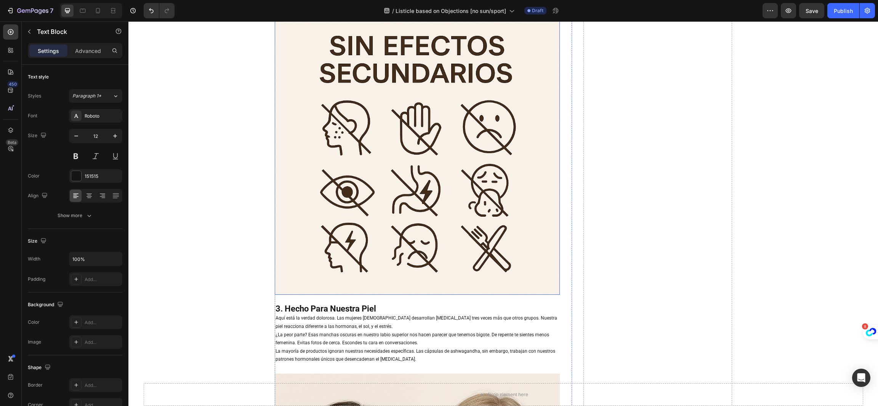
scroll to position [857, 0]
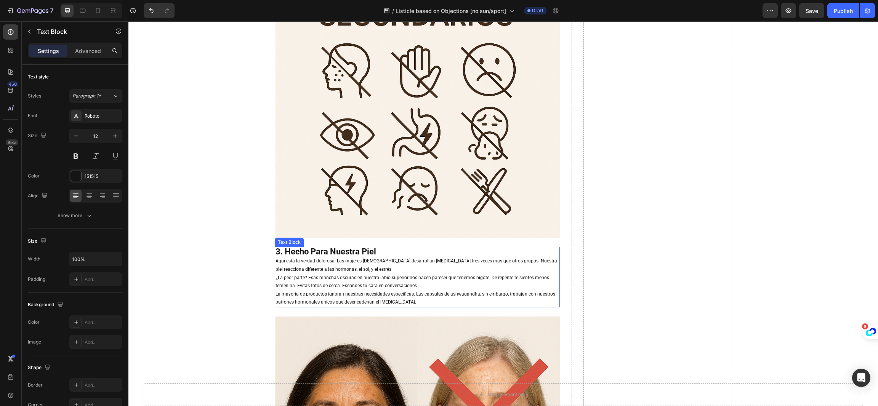
click at [345, 250] on strong "3. Hecho Para Nuestra Piel" at bounding box center [325, 252] width 101 height 10
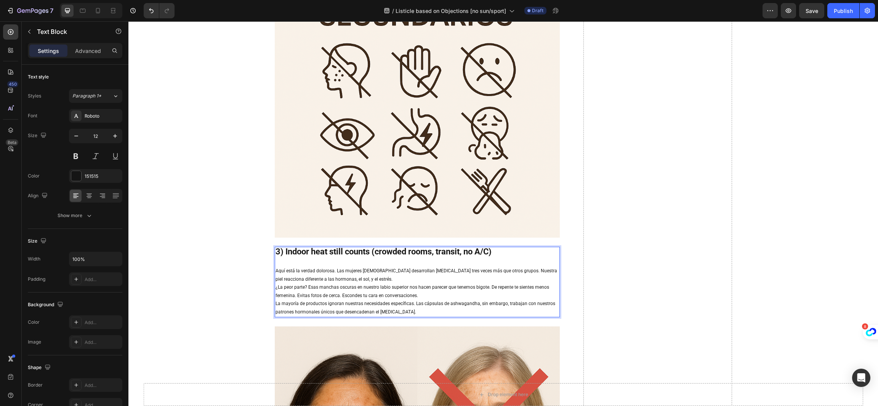
click at [366, 293] on span "¿La peor parte? Esas manchas oscuras en nuestro labio superior nos hacen parece…" at bounding box center [411, 292] width 273 height 14
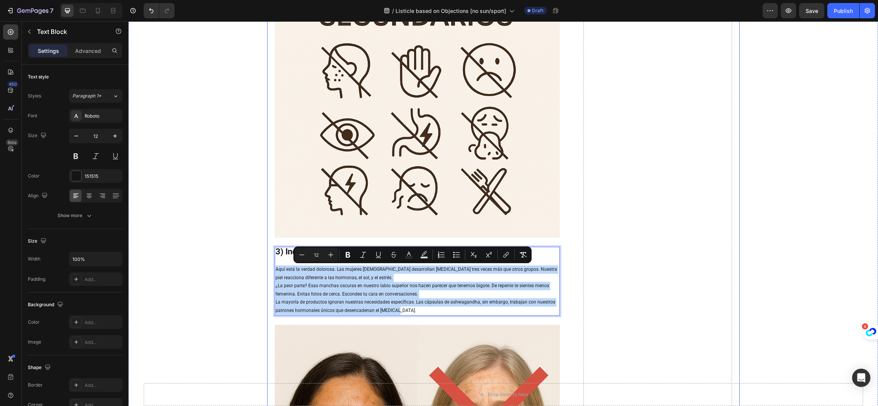
drag, startPoint x: 408, startPoint y: 312, endPoint x: 266, endPoint y: 271, distance: 147.4
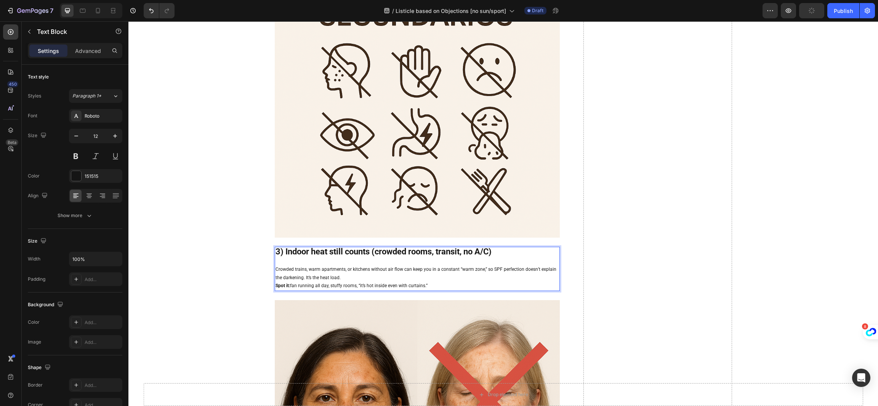
click at [347, 280] on p "Crowded trains, warm apartments, or kitchens without air flow can keep you in a…" at bounding box center [416, 273] width 283 height 16
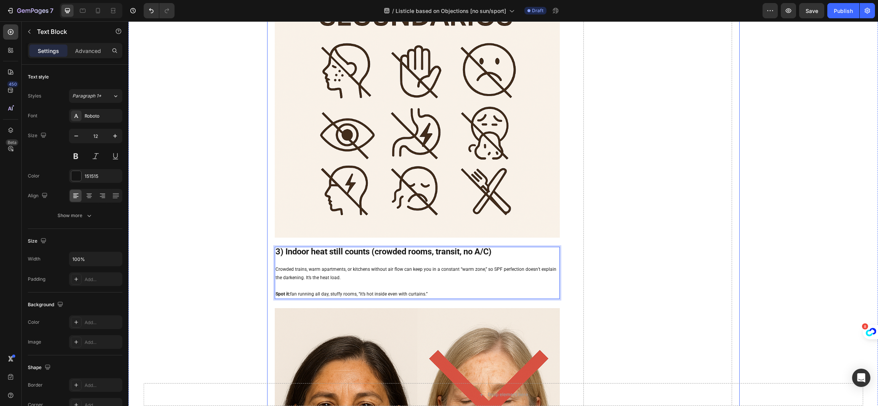
drag, startPoint x: 444, startPoint y: 296, endPoint x: 262, endPoint y: 272, distance: 183.8
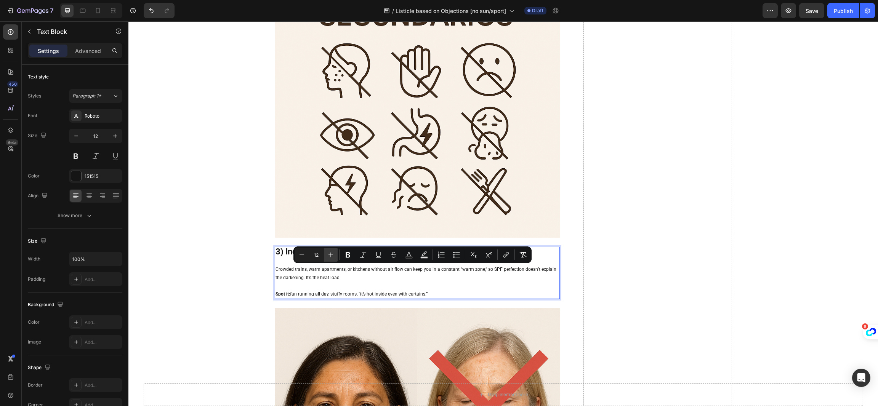
click at [328, 251] on icon "Editor contextual toolbar" at bounding box center [331, 255] width 8 height 8
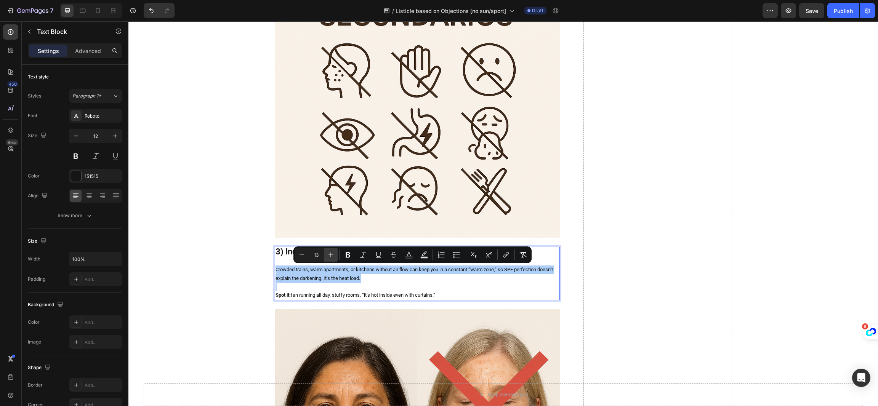
click at [328, 251] on icon "Editor contextual toolbar" at bounding box center [331, 255] width 8 height 8
type input "16"
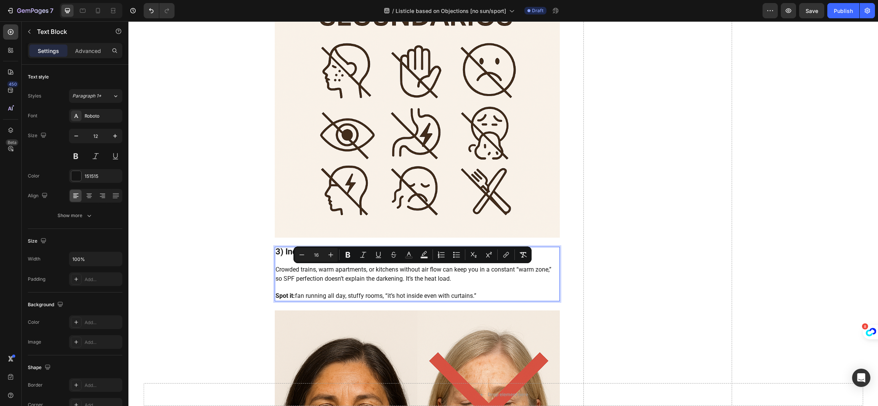
click at [373, 274] on p "Crowded trains, warm apartments, or kitchens without air flow can keep you in a…" at bounding box center [416, 274] width 283 height 18
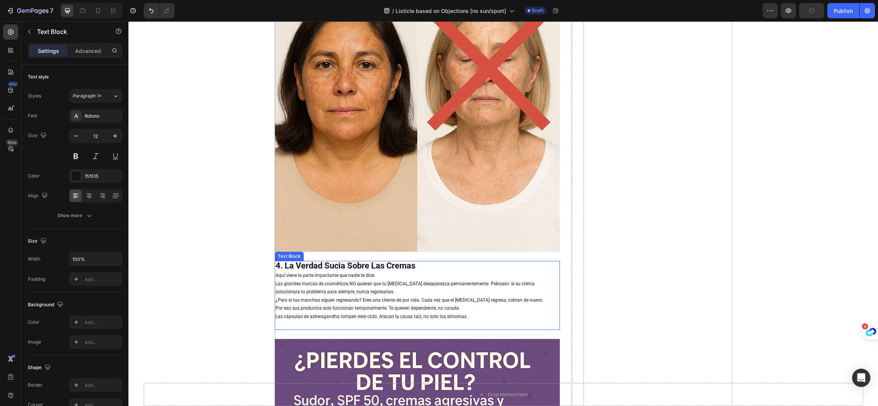
scroll to position [1257, 0]
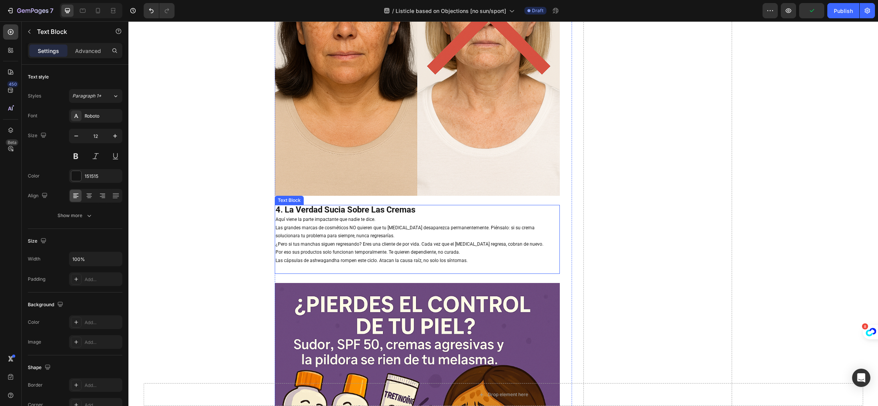
click at [366, 210] on strong "4. La Verdad Sucia Sobre Las Cremas" at bounding box center [345, 210] width 140 height 10
click at [387, 224] on p "Las grandes marcas de cosméticos NO quieren que tu melasma desaparezca permanen…" at bounding box center [416, 232] width 283 height 16
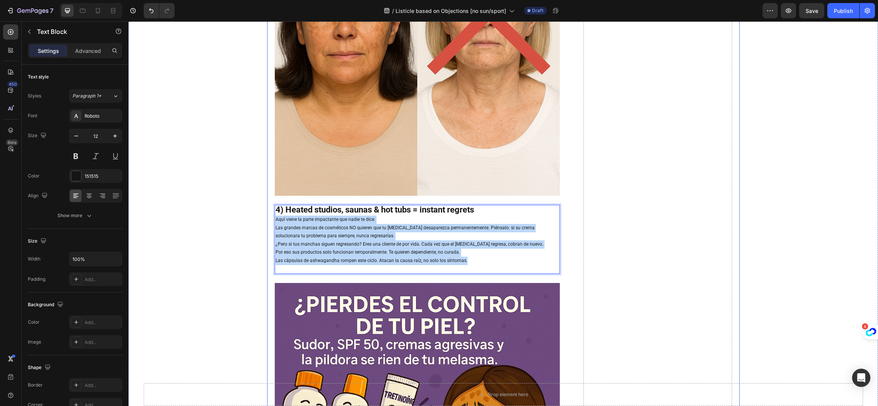
drag, startPoint x: 467, startPoint y: 265, endPoint x: 264, endPoint y: 223, distance: 207.3
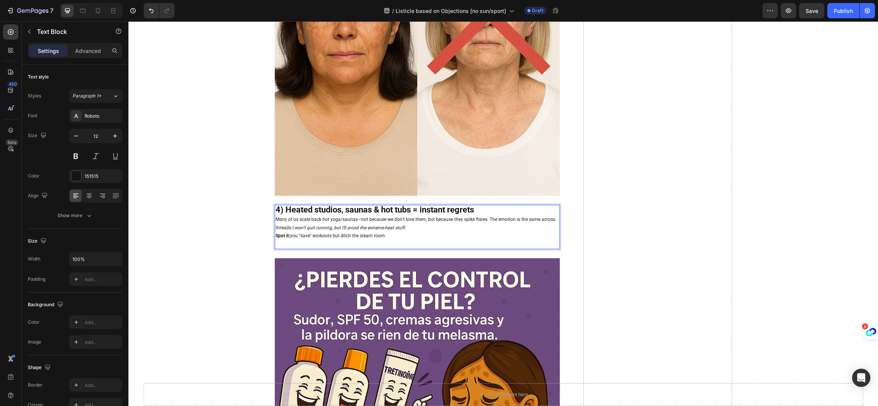
click at [411, 224] on p "Many of us scale back hot yoga/saunas—not because we don’t love them, but becau…" at bounding box center [416, 224] width 283 height 16
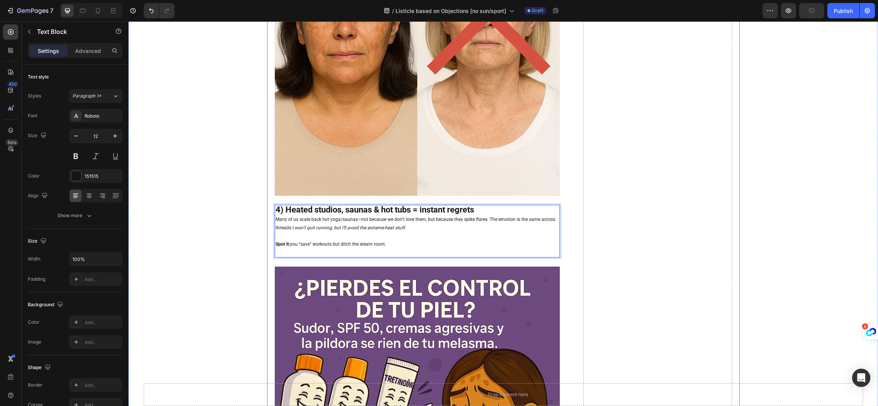
drag, startPoint x: 399, startPoint y: 244, endPoint x: 265, endPoint y: 222, distance: 135.1
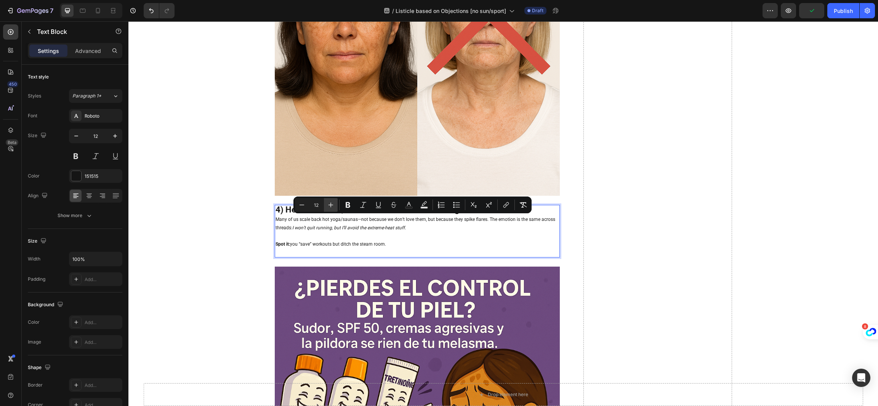
click at [336, 203] on button "Plus" at bounding box center [331, 205] width 14 height 14
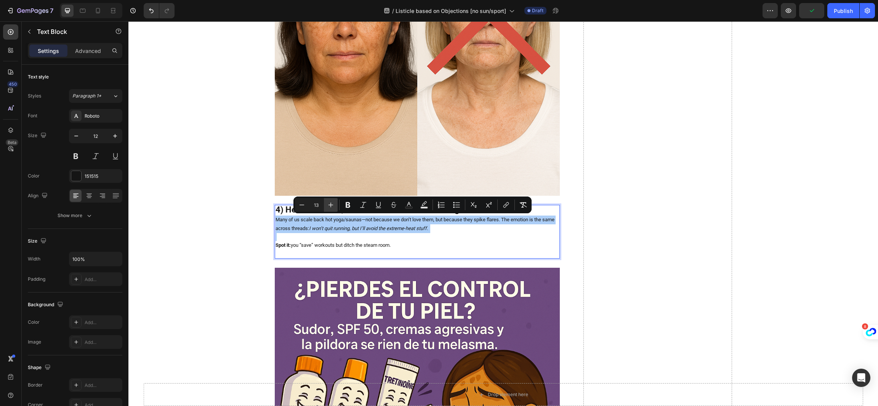
drag, startPoint x: 336, startPoint y: 203, endPoint x: 222, endPoint y: 206, distance: 113.5
click at [336, 203] on button "Plus" at bounding box center [331, 205] width 14 height 14
type input "14"
click at [373, 247] on span "Spot it: you “save” workouts but ditch the steam room." at bounding box center [339, 245] width 128 height 6
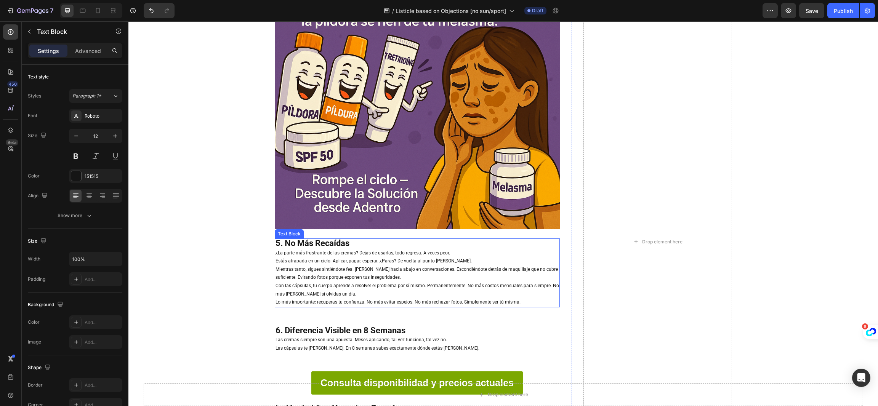
scroll to position [1600, 0]
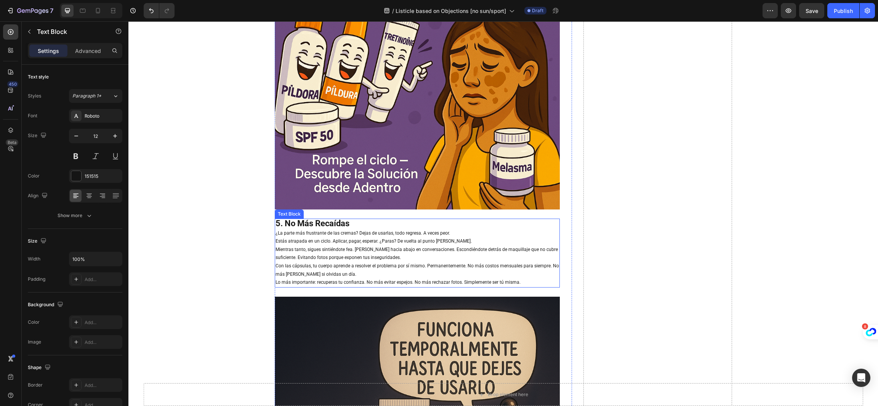
click at [328, 223] on strong "5. No Más Recaídas" at bounding box center [312, 224] width 74 height 10
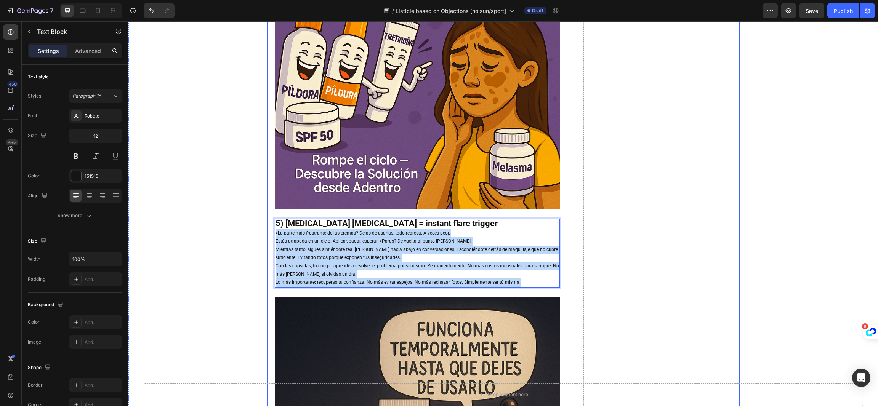
drag, startPoint x: 518, startPoint y: 283, endPoint x: 268, endPoint y: 232, distance: 255.1
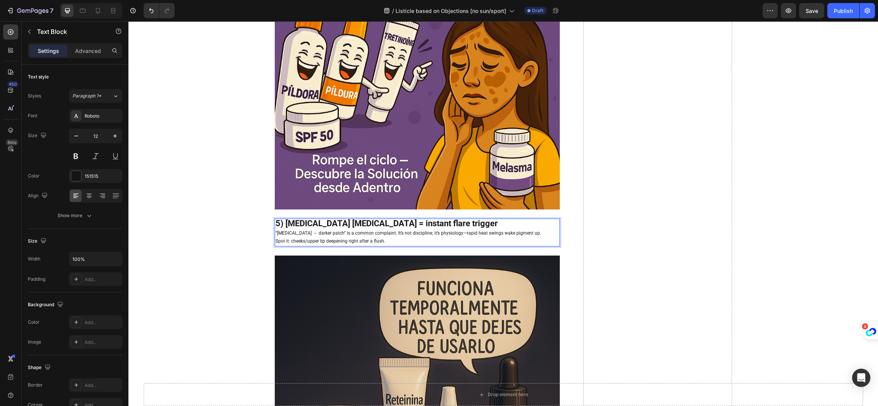
click at [410, 242] on p "Spot it: cheeks/upper lip deepening right after a flush." at bounding box center [416, 241] width 283 height 8
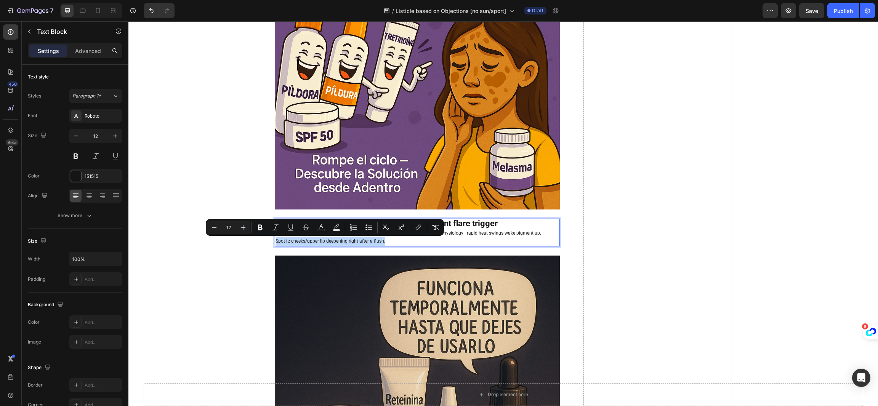
click at [410, 242] on p "Spot it: cheeks/upper lip deepening right after a flush." at bounding box center [416, 241] width 283 height 8
click at [405, 245] on p "Spot it: cheeks/upper lip deepening right after a flush." at bounding box center [416, 241] width 283 height 8
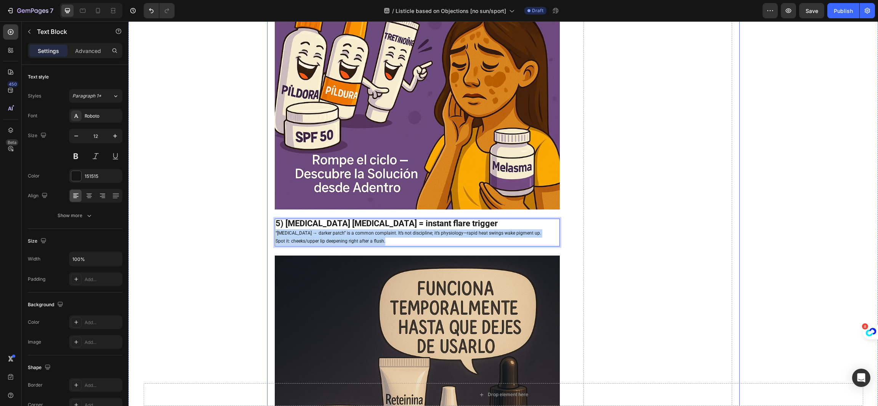
drag, startPoint x: 405, startPoint y: 245, endPoint x: 268, endPoint y: 232, distance: 137.4
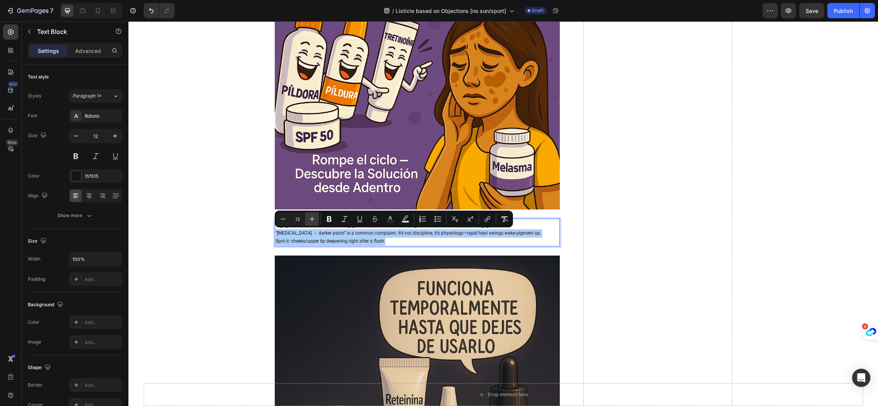
click at [308, 215] on icon "Editor contextual toolbar" at bounding box center [312, 219] width 8 height 8
type input "14"
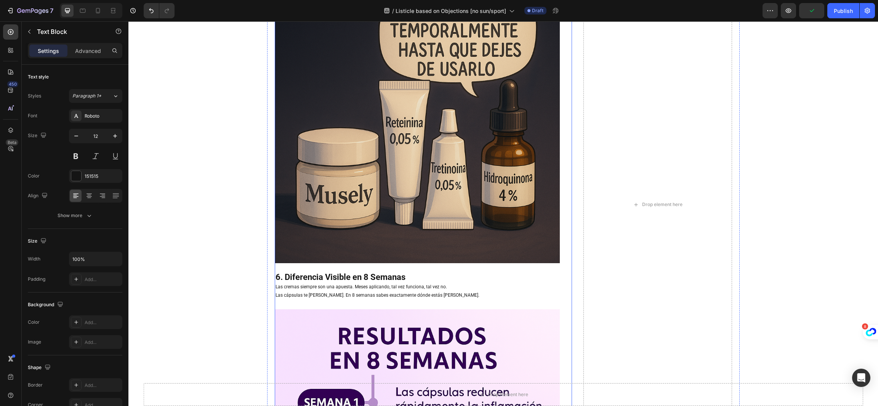
scroll to position [1999, 0]
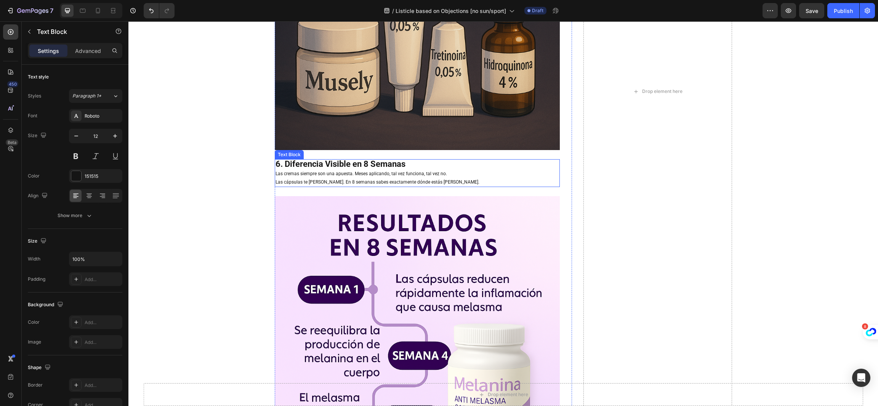
click at [430, 182] on p "Las cápsulas te dan claridad. En 8 semanas sabes exactamente dónde estás parada." at bounding box center [416, 182] width 283 height 8
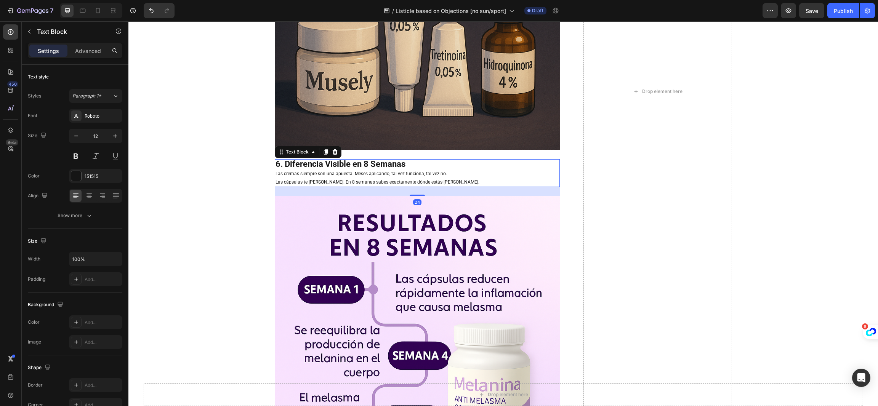
click at [464, 183] on p "Las cápsulas te dan claridad. En 8 semanas sabes exactamente dónde estás parada." at bounding box center [416, 182] width 283 height 8
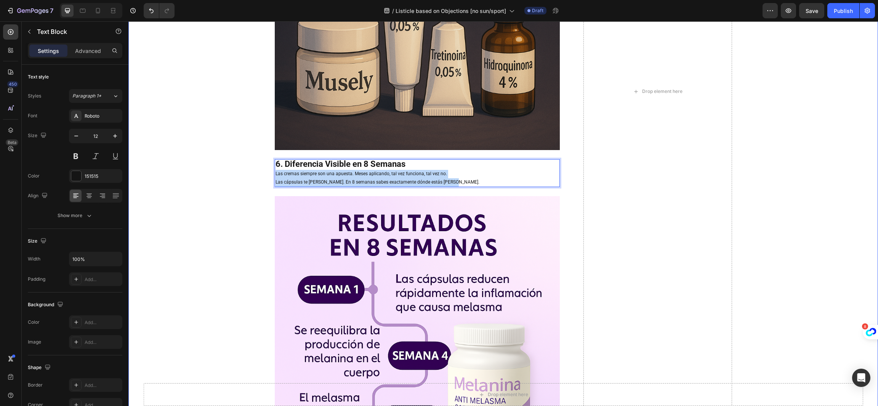
drag, startPoint x: 464, startPoint y: 183, endPoint x: 255, endPoint y: 177, distance: 208.8
click at [255, 177] on div "⁠⁠⁠⁠⁠⁠⁠ 7 Signs My Melasma Was a Heat Problem — Not a Sun Problem (and What Fin…" at bounding box center [502, 91] width 749 height 3998
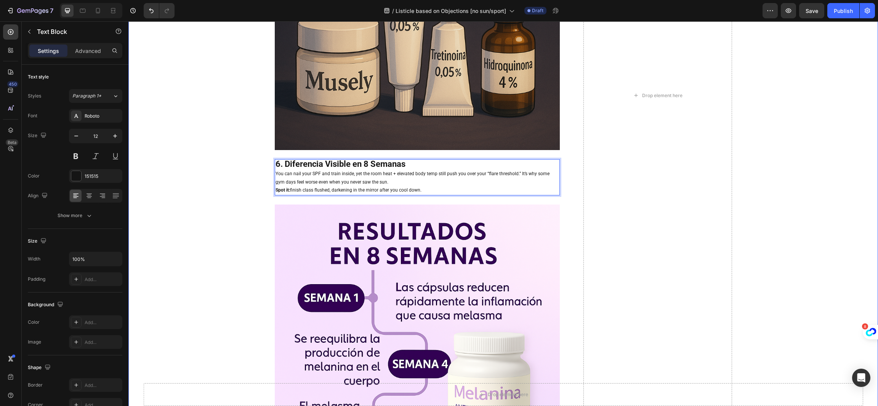
drag, startPoint x: 421, startPoint y: 190, endPoint x: 255, endPoint y: 173, distance: 166.2
click at [255, 173] on div "⁠⁠⁠⁠⁠⁠⁠ 7 Signs My Melasma Was a Heat Problem — Not a Sun Problem (and What Fin…" at bounding box center [502, 95] width 749 height 4006
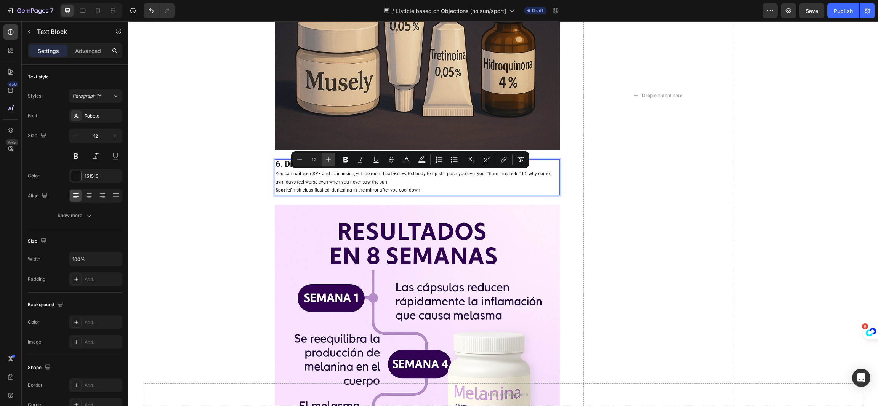
click at [326, 159] on icon "Editor contextual toolbar" at bounding box center [329, 160] width 8 height 8
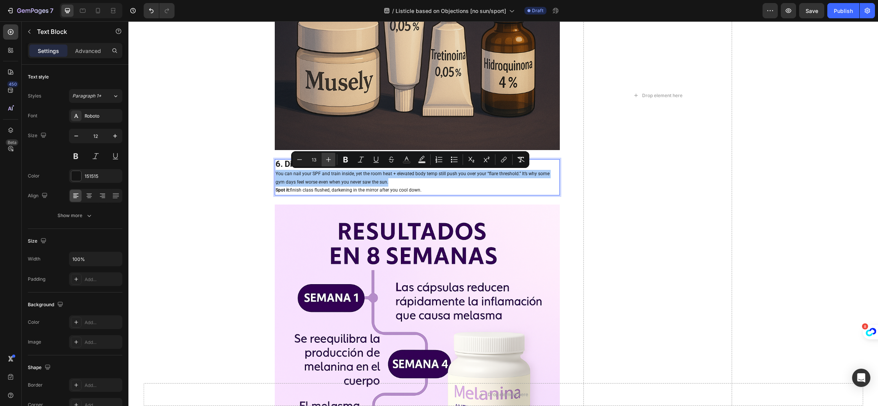
click at [326, 159] on icon "Editor contextual toolbar" at bounding box center [329, 160] width 8 height 8
type input "14"
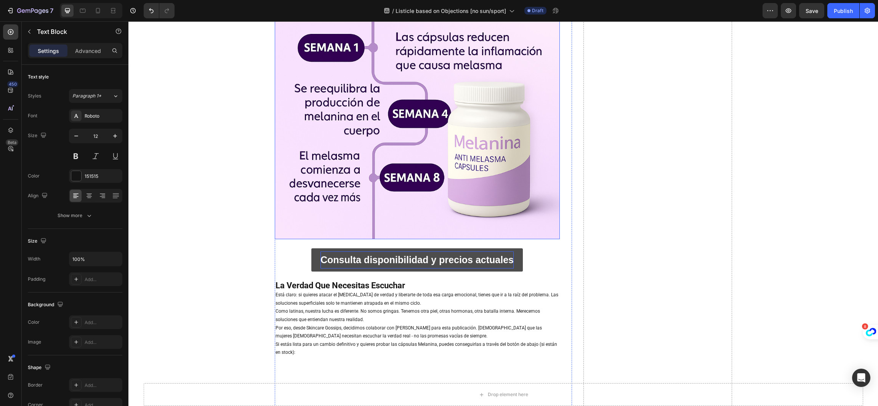
scroll to position [2342, 0]
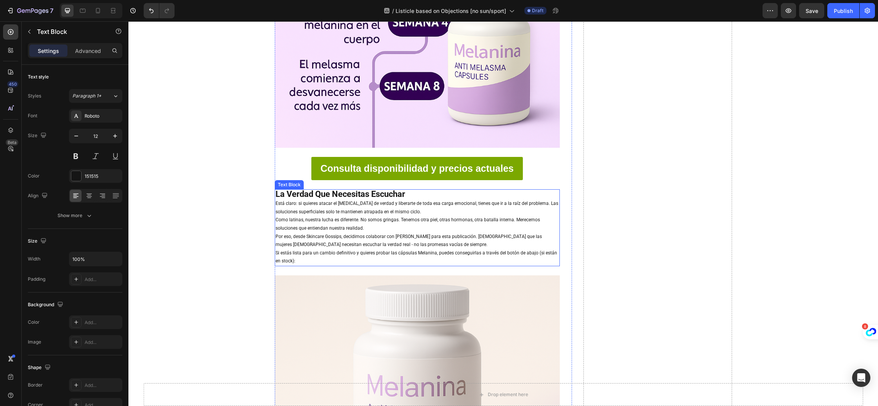
click at [421, 232] on p "Como latinas, nuestra lucha es diferente. No somos gringas. Tenemos otra piel, …" at bounding box center [416, 224] width 283 height 16
click at [357, 253] on span "Si estás lista para un cambio definitivo y quieres probar las cápsulas Melanina…" at bounding box center [415, 257] width 281 height 14
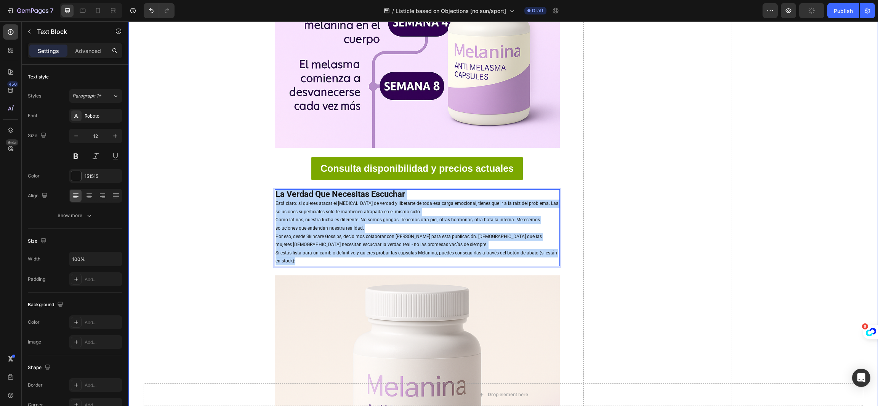
drag, startPoint x: 341, startPoint y: 262, endPoint x: 245, endPoint y: 193, distance: 118.4
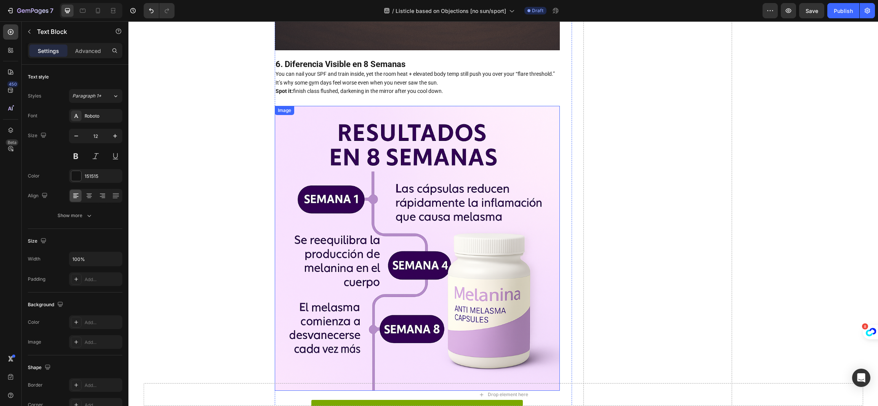
scroll to position [2057, 0]
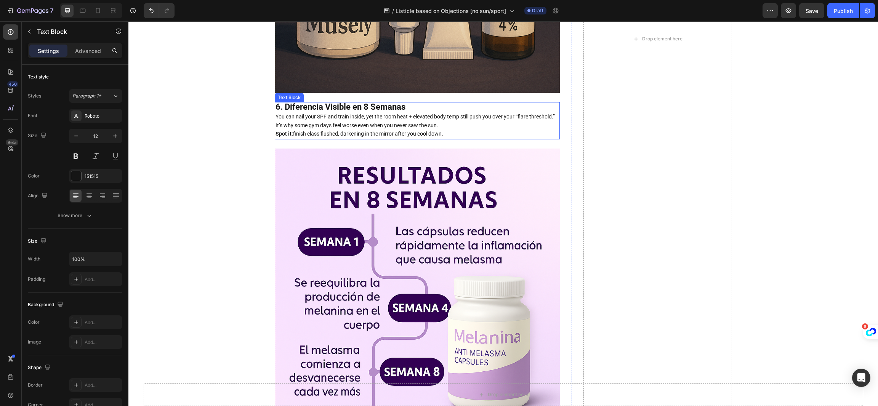
click at [373, 106] on strong "6. Diferencia Visible en 8 Semanas" at bounding box center [340, 107] width 130 height 10
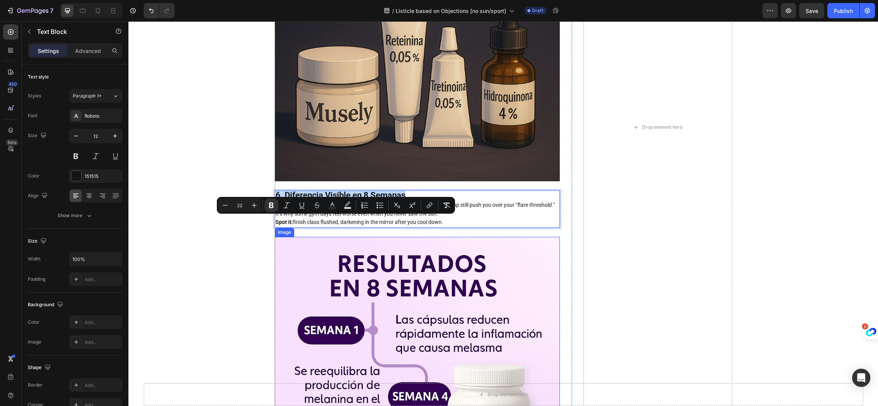
scroll to position [1943, 0]
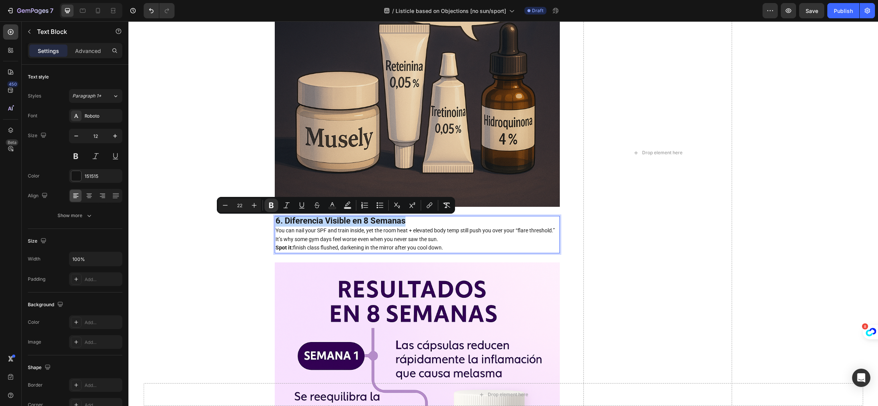
click at [343, 219] on strong "6. Diferencia Visible en 8 Semanas" at bounding box center [340, 221] width 130 height 10
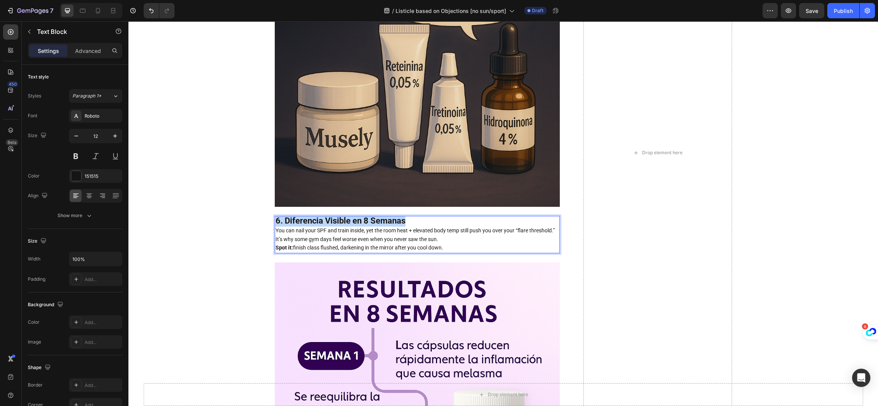
click at [343, 219] on strong "6. Diferencia Visible en 8 Semanas" at bounding box center [340, 221] width 130 height 10
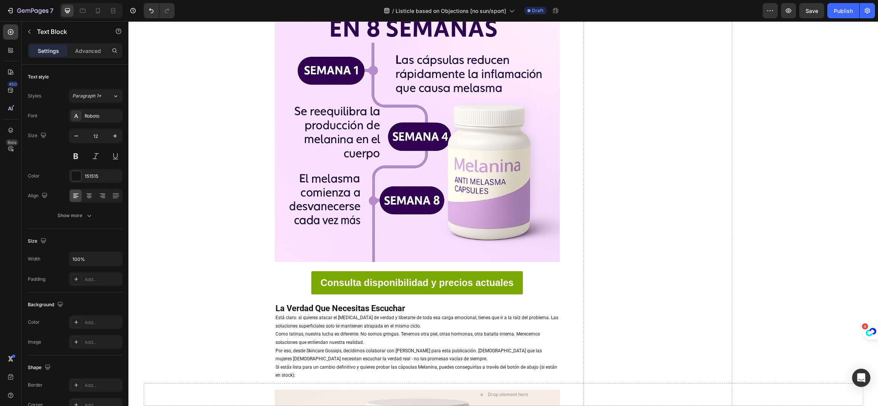
scroll to position [2285, 0]
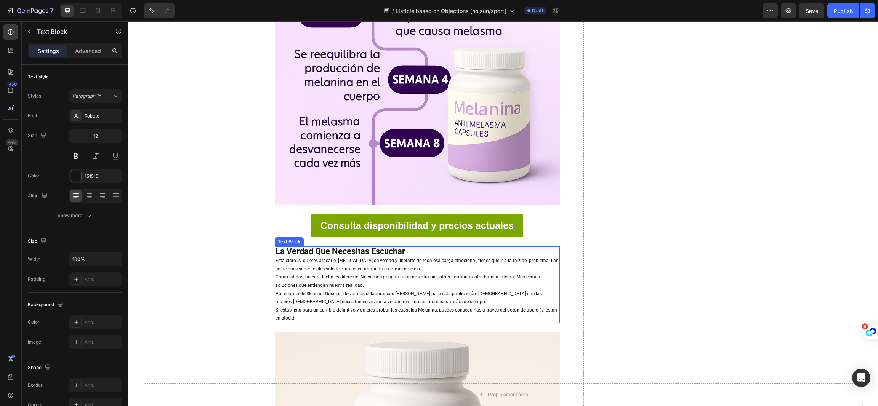
click at [327, 251] on strong "La Verdad Que Necesitas Escuchar" at bounding box center [340, 251] width 130 height 10
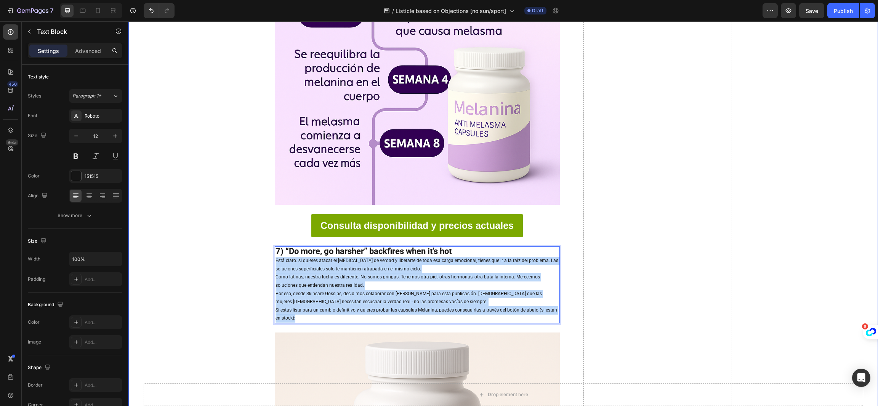
drag, startPoint x: 426, startPoint y: 318, endPoint x: 252, endPoint y: 262, distance: 182.9
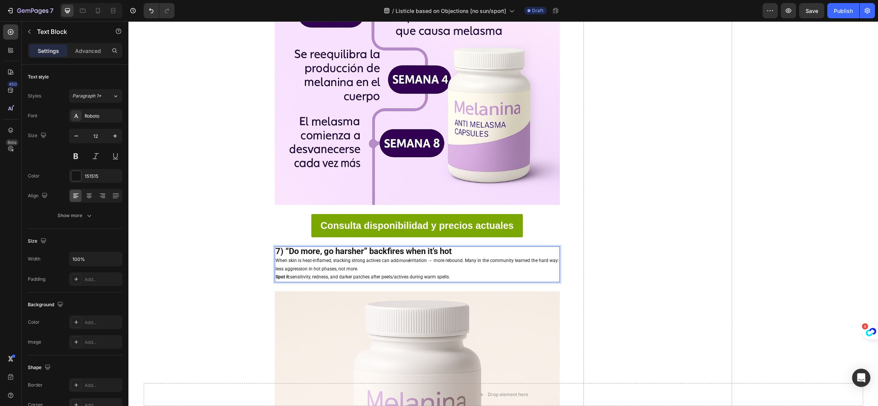
click at [386, 267] on p "When skin is heat-inflamed, stacking strong actives can add more irritation → m…" at bounding box center [416, 265] width 283 height 16
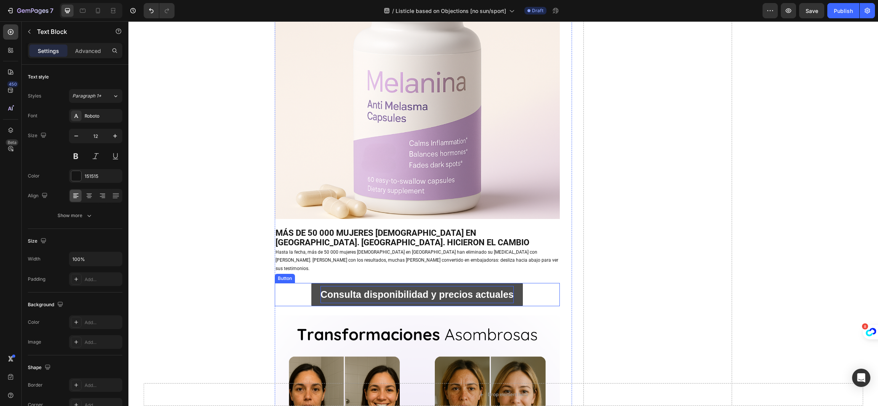
scroll to position [2628, 0]
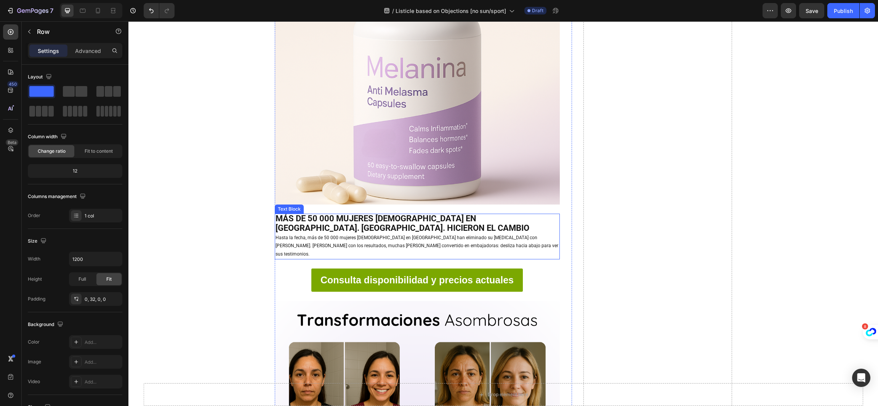
click at [366, 235] on span "Hasta la fecha, más de 50 000 mujeres latinas en Estados Unidos han eliminado s…" at bounding box center [416, 246] width 283 height 22
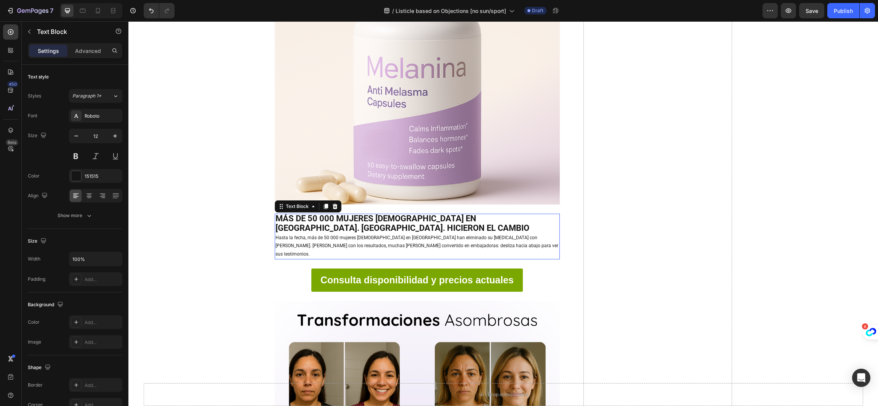
click at [366, 235] on span "Hasta la fecha, más de 50 000 mujeres latinas en Estados Unidos han eliminado s…" at bounding box center [416, 246] width 283 height 22
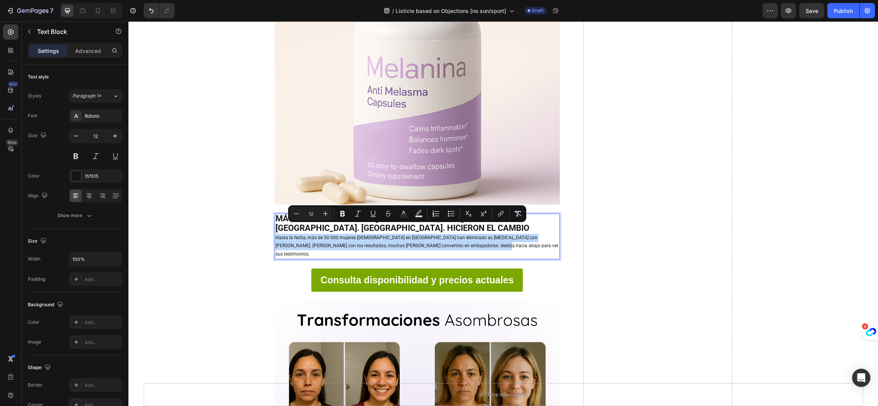
type input "22"
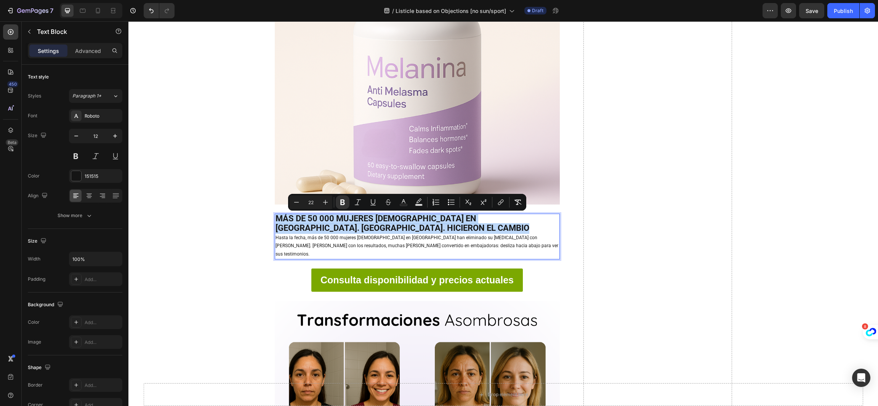
type input "12"
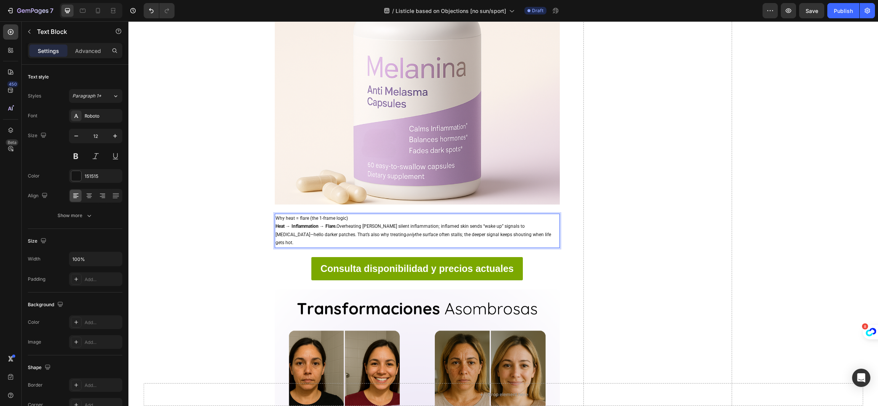
click at [369, 218] on p "Why heat = flare (the 1-frame logic)" at bounding box center [416, 218] width 283 height 8
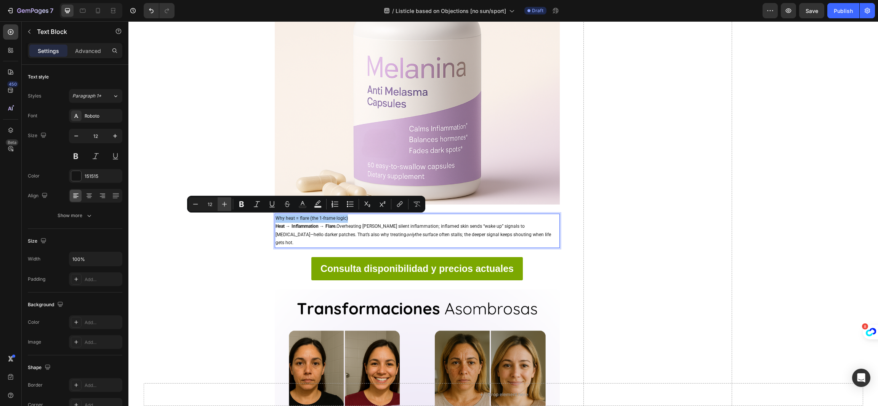
click at [227, 202] on icon "Editor contextual toolbar" at bounding box center [225, 204] width 8 height 8
type input "14"
click at [239, 200] on icon "Editor contextual toolbar" at bounding box center [242, 204] width 8 height 8
click at [230, 202] on button "Plus" at bounding box center [225, 204] width 14 height 14
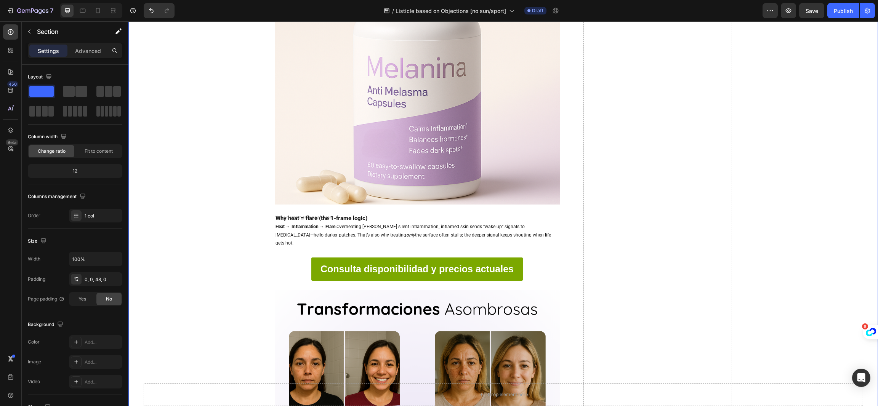
click at [285, 218] on div "Why heat = flare (the 1-frame logic) Heat → Inflammation → Flare. Overheating s…" at bounding box center [417, 231] width 285 height 35
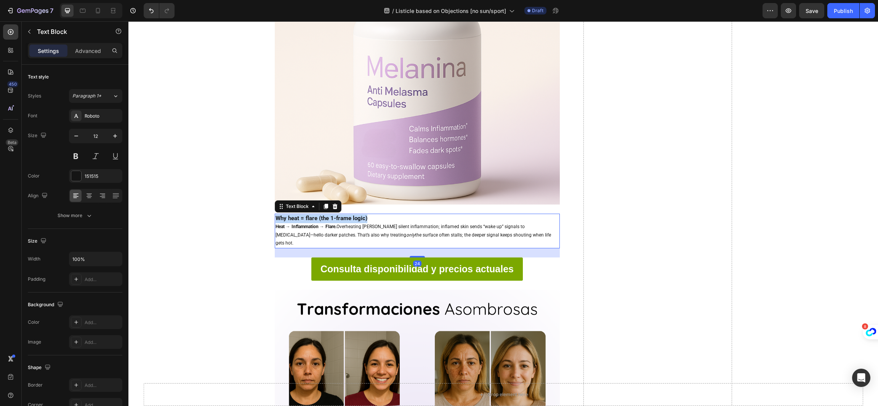
click at [285, 218] on strong "Why heat = flare (the 1-frame logic)" at bounding box center [321, 218] width 92 height 7
click at [285, 218] on div "Why heat = flare (the 1-frame logic) Heat → Inflammation → Flare. Overheating s…" at bounding box center [417, 231] width 285 height 35
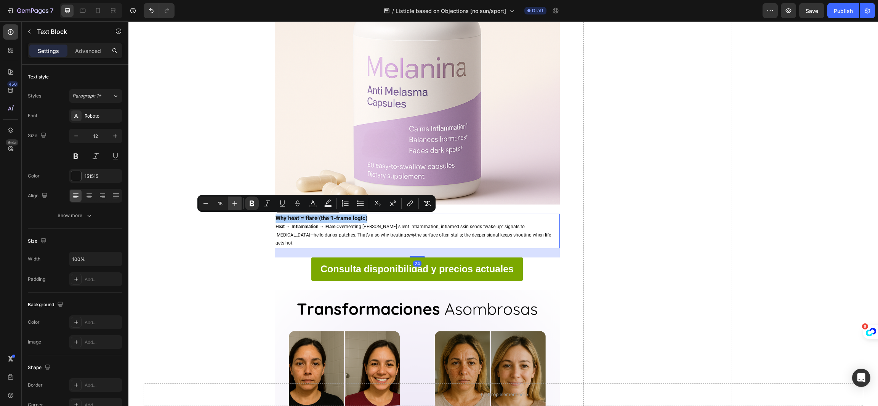
click at [237, 203] on icon "Editor contextual toolbar" at bounding box center [235, 204] width 8 height 8
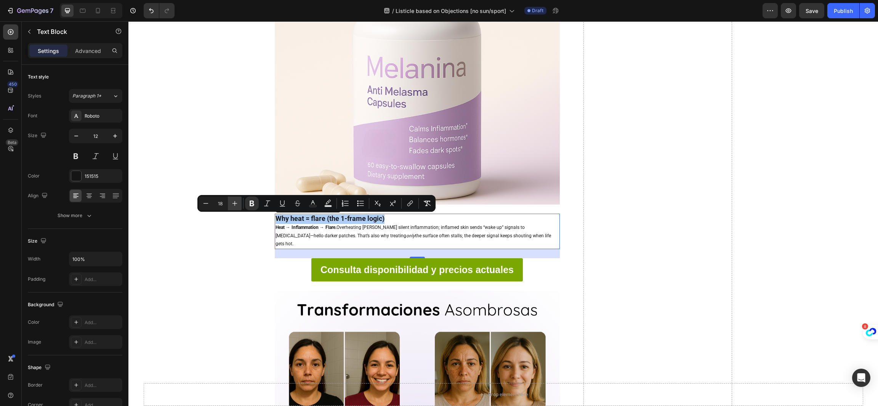
click at [237, 203] on icon "Editor contextual toolbar" at bounding box center [235, 204] width 8 height 8
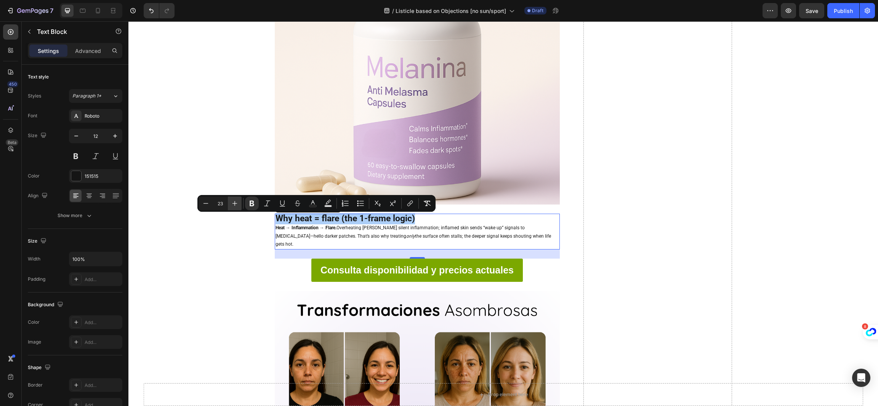
drag, startPoint x: 237, startPoint y: 203, endPoint x: 286, endPoint y: 192, distance: 50.7
click at [237, 203] on icon "Editor contextual toolbar" at bounding box center [235, 204] width 8 height 8
type input "24"
click at [380, 221] on div "Why heat = flare (the 1-frame logic) Heat → Inflammation → Flare. Overheating s…" at bounding box center [417, 232] width 285 height 36
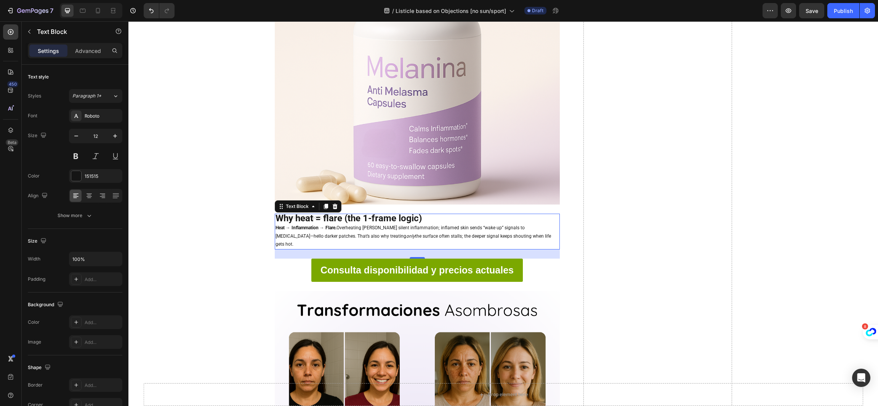
drag, startPoint x: 422, startPoint y: 217, endPoint x: 326, endPoint y: 223, distance: 96.2
click at [326, 223] on div "Why heat = flare (the 1-frame logic) Heat → Inflammation → Flare. Overheating s…" at bounding box center [417, 232] width 285 height 36
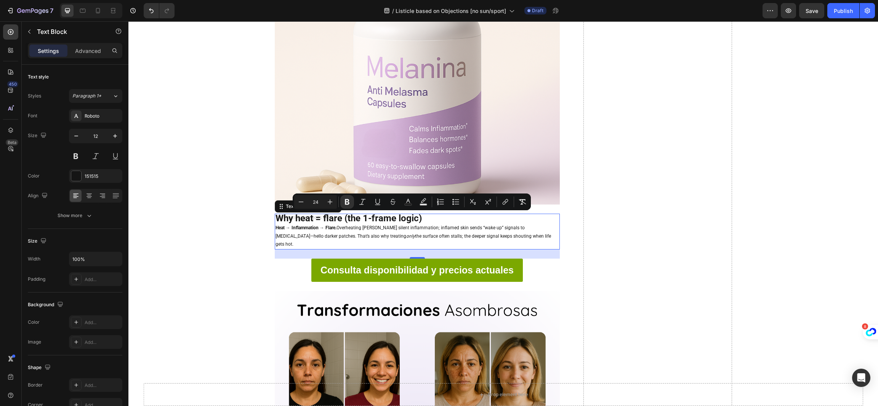
click at [344, 219] on div "Why heat = flare (the 1-frame logic) Heat → Inflammation → Flare. Overheating s…" at bounding box center [417, 232] width 285 height 36
click at [341, 216] on div "Why heat = flare (the 1-frame logic) Heat → Inflammation → Flare. Overheating s…" at bounding box center [417, 232] width 285 height 36
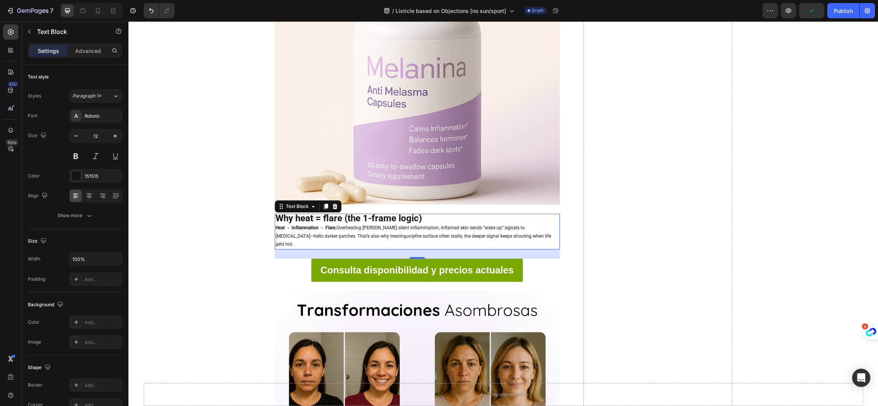
drag, startPoint x: 341, startPoint y: 217, endPoint x: 425, endPoint y: 221, distance: 84.6
click at [425, 221] on div "Why heat = flare (the 1-frame logic) Heat → Inflammation → Flare. Overheating s…" at bounding box center [417, 232] width 285 height 36
drag, startPoint x: 425, startPoint y: 219, endPoint x: 360, endPoint y: 221, distance: 65.1
click at [360, 221] on div "Why heat = flare (the 1-frame logic) Heat → Inflammation → Flare. Overheating s…" at bounding box center [417, 232] width 285 height 36
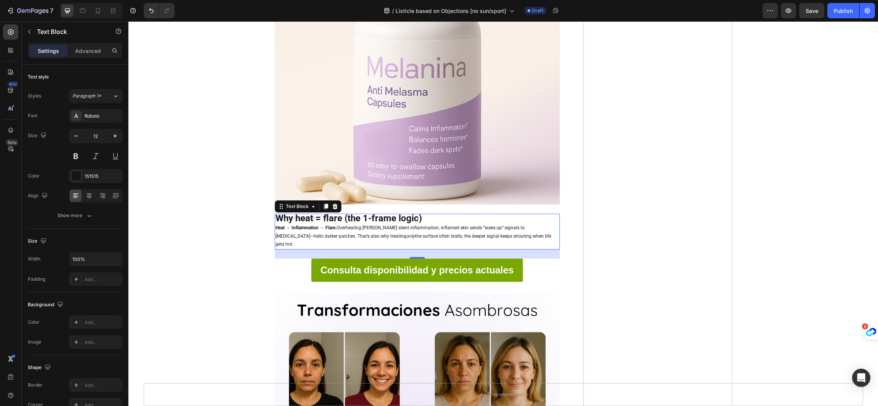
click at [438, 221] on div "Why heat = flare (the 1-frame logic) Heat → Inflammation → Flare. Overheating s…" at bounding box center [417, 232] width 285 height 36
click at [430, 221] on div "Why heat = flare (the 1-frame logic) Heat → Inflammation → Flare. Overheating s…" at bounding box center [417, 232] width 285 height 36
click at [414, 219] on div "Why heat = flare (the 1-frame logic) Heat → Inflammation → Flare. Overheating s…" at bounding box center [417, 232] width 285 height 36
click at [424, 218] on div "Why heat = flare (the 1-frame logic) Heat → Inflammation → Flare. Overheating s…" at bounding box center [417, 232] width 285 height 36
click at [424, 227] on p "Heat → Inflammation → Flare. Overheating [PERSON_NAME] silent inflammation; inf…" at bounding box center [416, 236] width 283 height 25
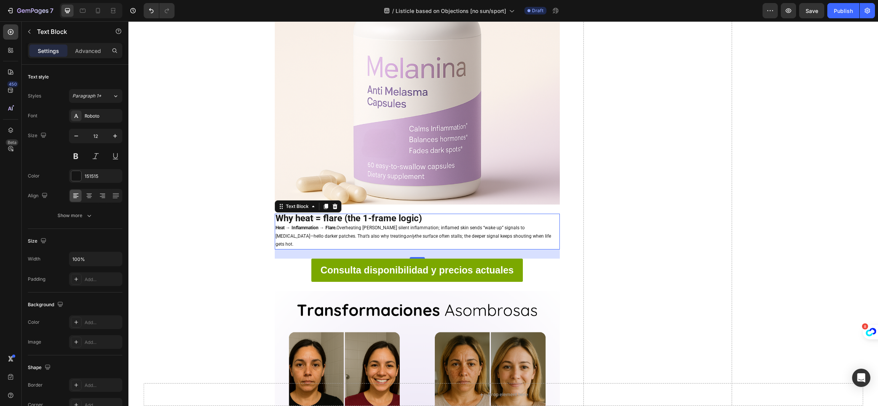
click at [421, 221] on div "Why heat = flare (the 1-frame logic) Heat → Inflammation → Flare. Overheating s…" at bounding box center [417, 232] width 285 height 36
click at [418, 221] on div "Why heat = flare (the 1-frame logic) Heat → Inflammation → Flare. Overheating s…" at bounding box center [417, 232] width 285 height 36
click at [416, 219] on div "Why heat = flare (the 1-frame logic) Heat → Inflammation → Flare. Overheating s…" at bounding box center [417, 232] width 285 height 36
click at [349, 221] on div "Why heat = flare (the 1-frame logic) Heat → Inflammation → Flare. Overheating s…" at bounding box center [417, 232] width 285 height 36
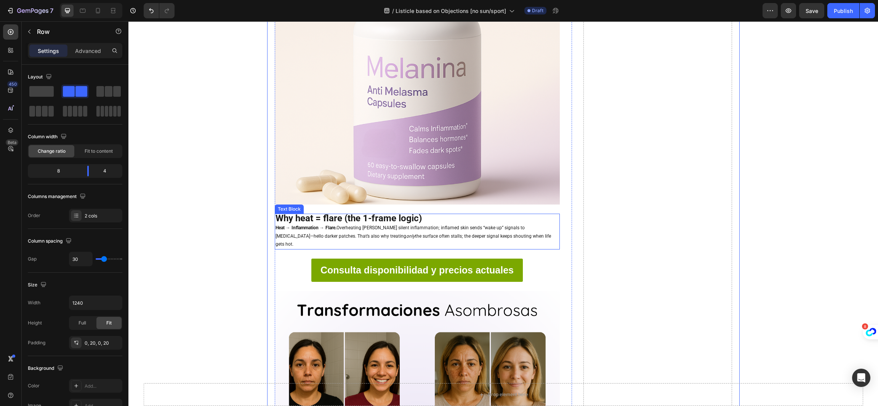
click at [327, 218] on strong "Why heat = flare (the 1-frame logic)" at bounding box center [348, 218] width 146 height 11
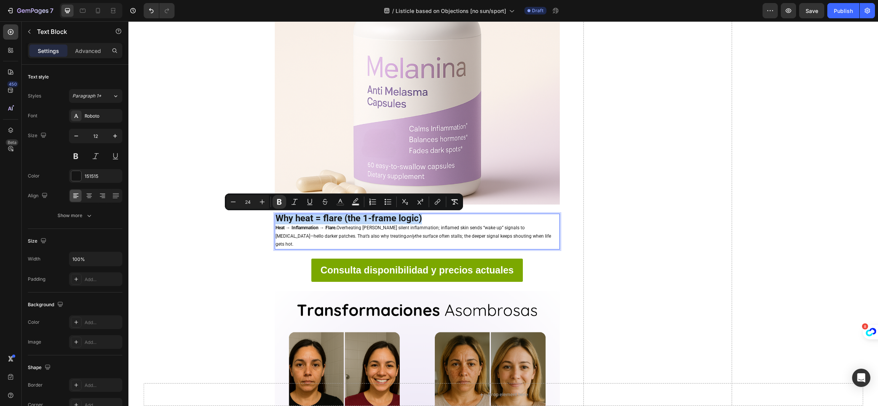
click at [321, 214] on strong "Why heat = flare (the 1-frame logic)" at bounding box center [348, 218] width 146 height 11
drag, startPoint x: 319, startPoint y: 218, endPoint x: 457, endPoint y: 221, distance: 138.3
click at [457, 221] on p "Why heat = flare (the 1-frame logic)" at bounding box center [416, 219] width 283 height 10
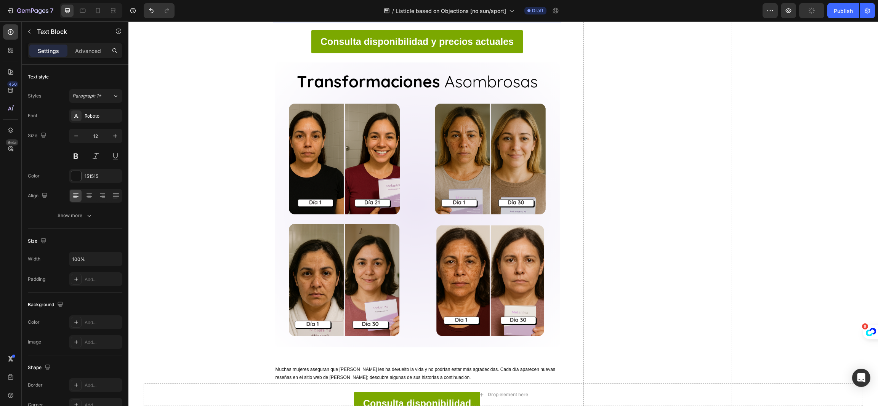
scroll to position [3028, 0]
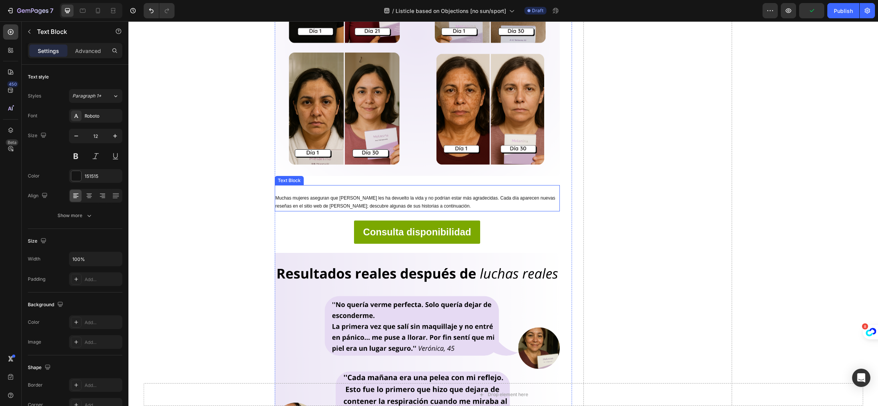
click at [446, 195] on span "Muchas mujeres aseguran que Melanina les ha devuelto la vida y no podrían estar…" at bounding box center [415, 202] width 280 height 14
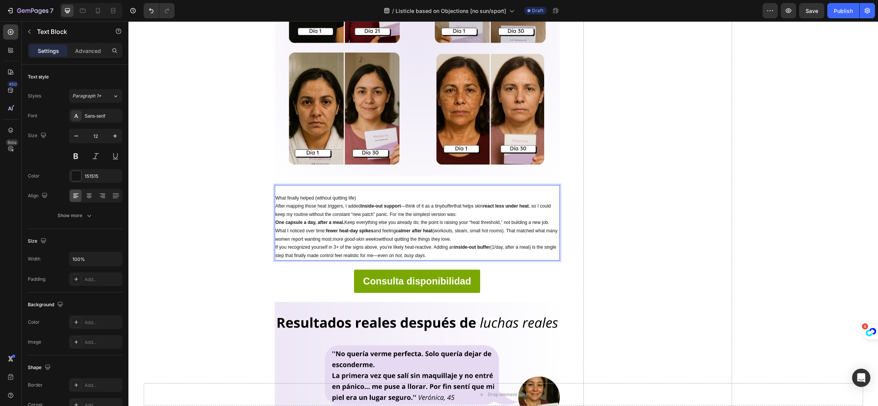
click at [376, 186] on p "Rich Text Editor. Editing area: main" at bounding box center [416, 190] width 283 height 8
click at [376, 194] on p "What finally helped (without quitting life)" at bounding box center [416, 198] width 283 height 8
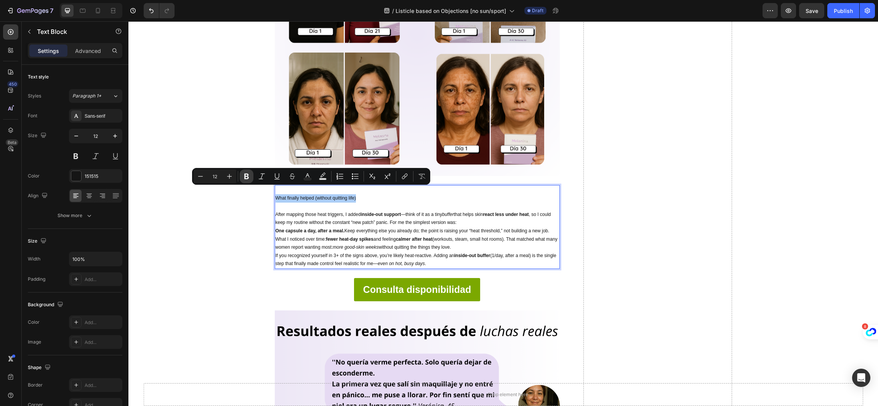
click at [243, 173] on icon "Editor contextual toolbar" at bounding box center [247, 177] width 8 height 8
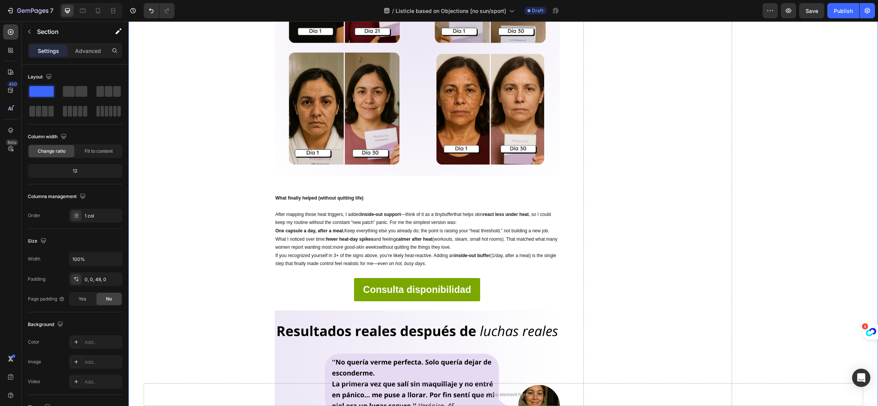
click at [284, 195] on strong "What finally helped (without quitting life)" at bounding box center [319, 197] width 88 height 5
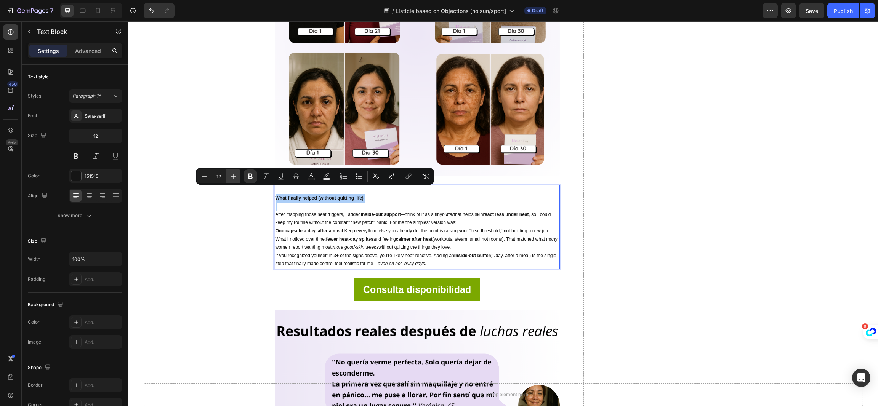
click at [229, 177] on button "Plus" at bounding box center [233, 177] width 14 height 14
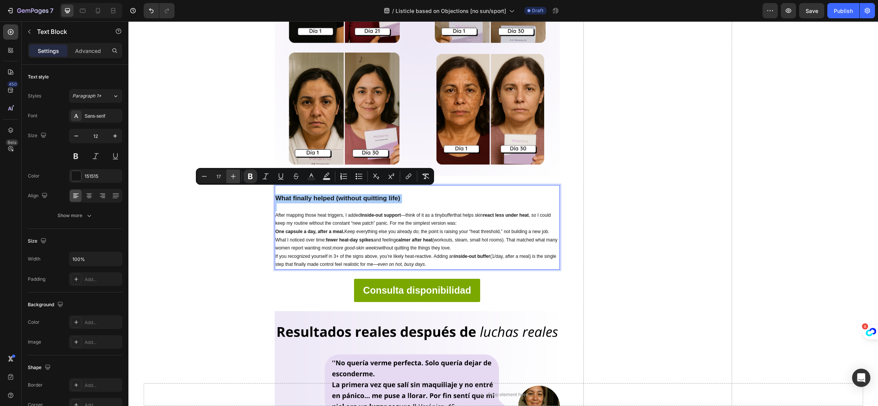
click at [229, 177] on button "Plus" at bounding box center [233, 177] width 14 height 14
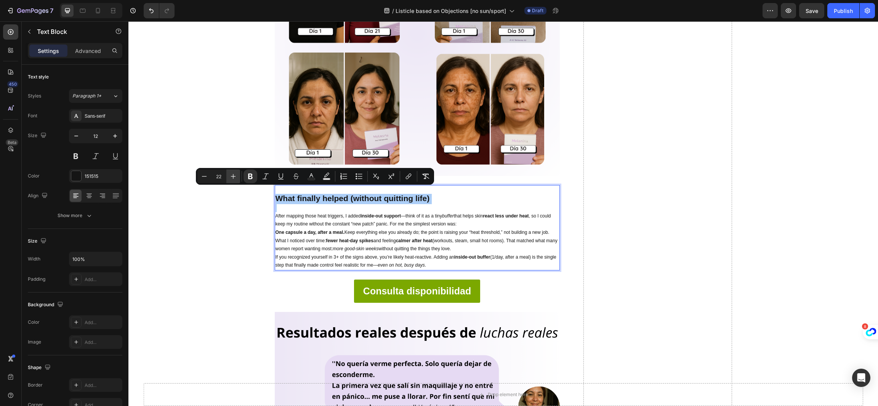
click at [229, 177] on button "Plus" at bounding box center [233, 177] width 14 height 14
type input "23"
click at [300, 212] on p "After mapping those heat triggers, I added inside-out support —think of it as a…" at bounding box center [416, 220] width 283 height 16
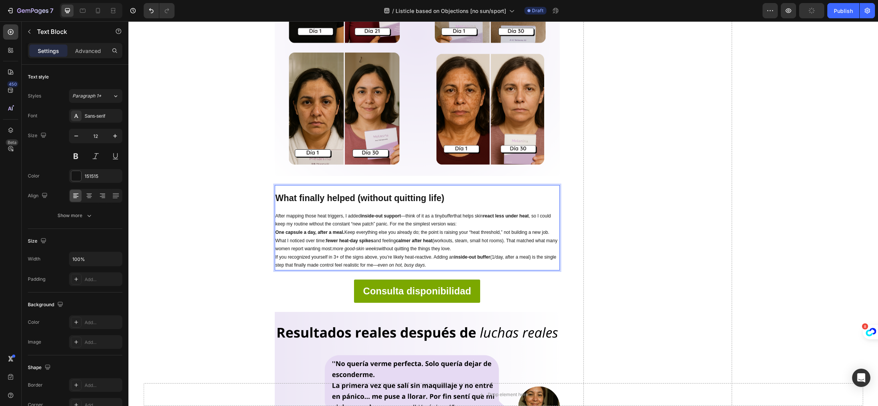
click at [277, 193] on strong "What finally helped (without quitting life)" at bounding box center [359, 198] width 169 height 10
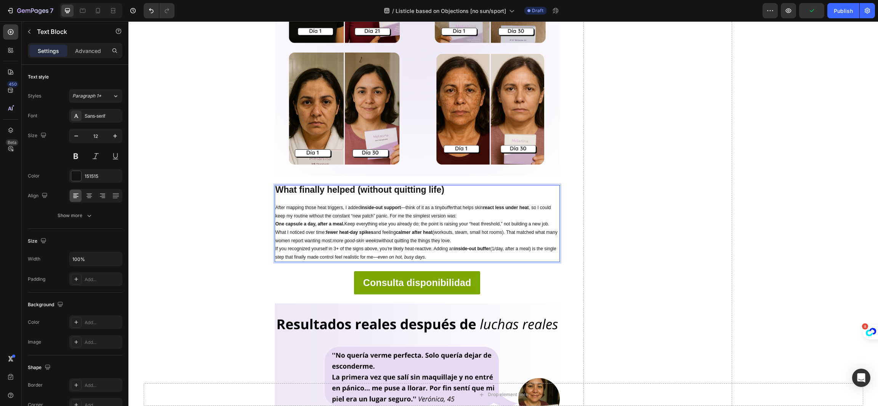
click at [446, 205] on icon "buffer" at bounding box center [448, 207] width 12 height 5
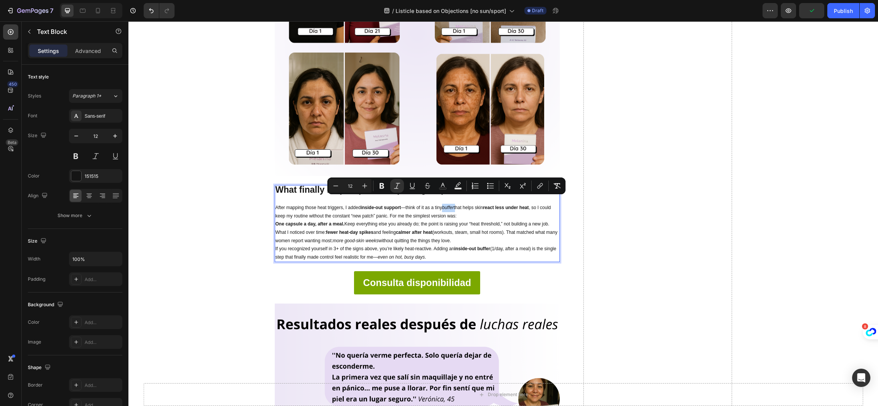
click at [457, 204] on p "After mapping those heat triggers, I added inside-out support —think of it as a…" at bounding box center [416, 212] width 283 height 16
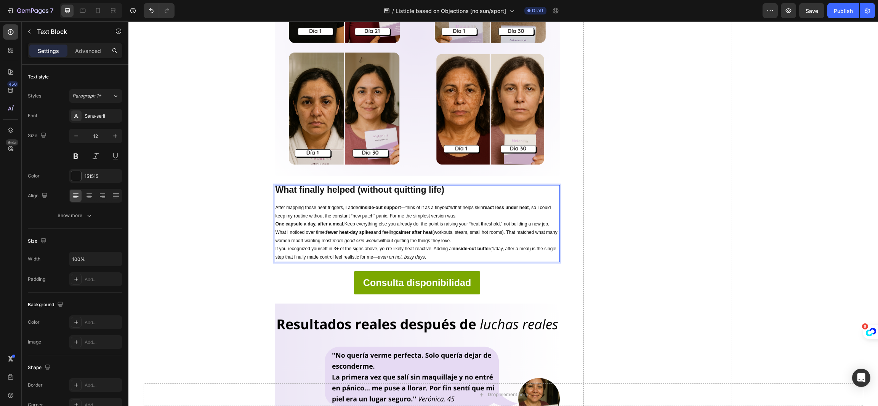
click at [459, 210] on p "After mapping those heat triggers, I added inside-out support —think of it as a…" at bounding box center [416, 212] width 283 height 16
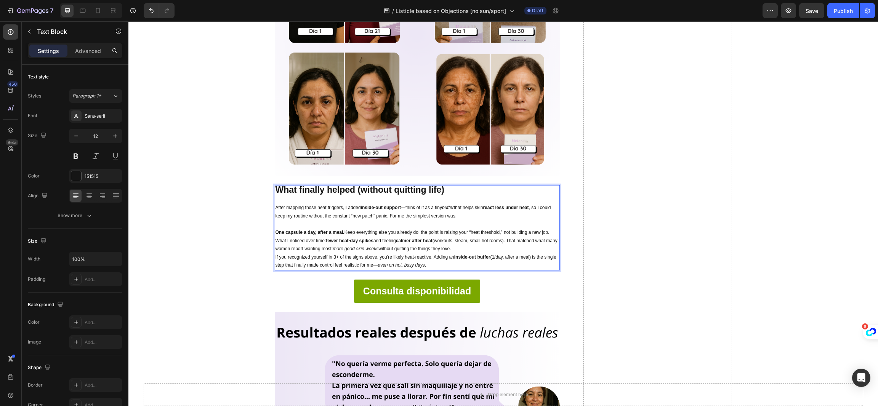
click at [507, 237] on p "What I noticed over time: fewer heat-day spikes and feeling calmer after heat (…" at bounding box center [416, 245] width 283 height 16
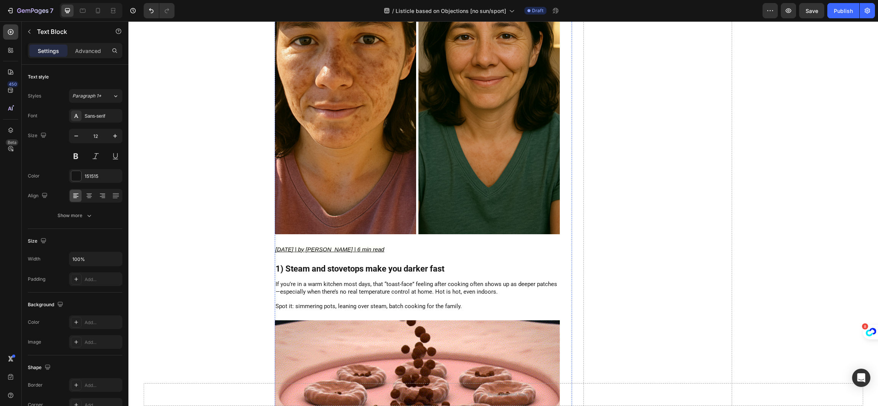
scroll to position [285, 0]
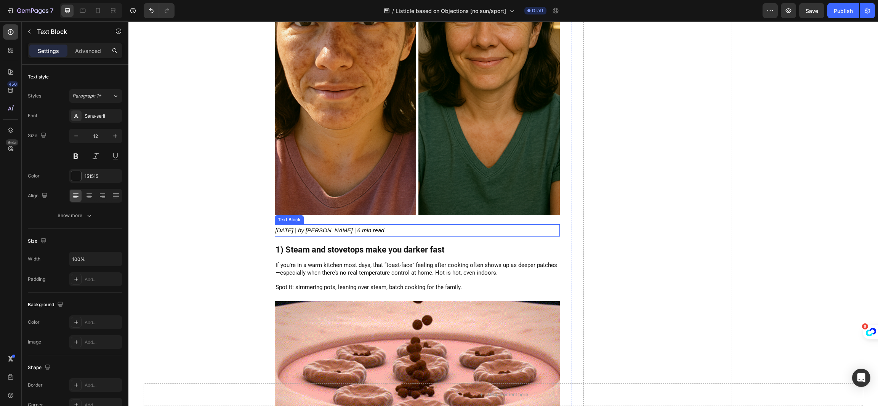
click at [377, 228] on u "Aug 4, 2025 | by Jesus Vasquez | 6 min read" at bounding box center [329, 230] width 109 height 6
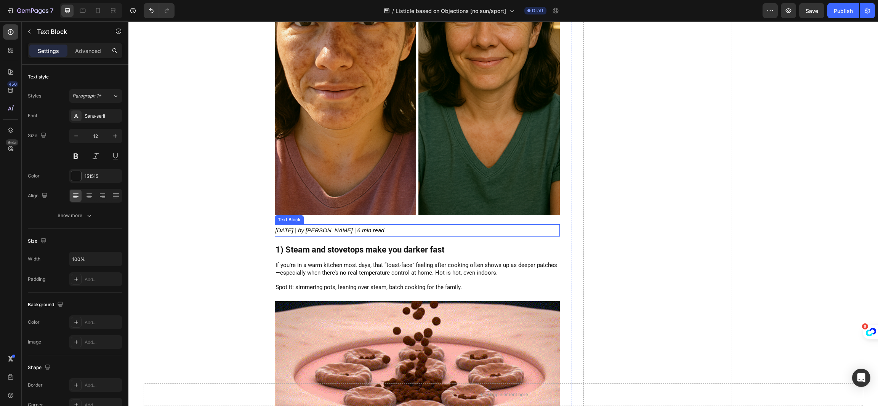
click at [377, 228] on u "Aug 4, 2025 | by Jesus Vasquez | 6 min read" at bounding box center [329, 230] width 109 height 6
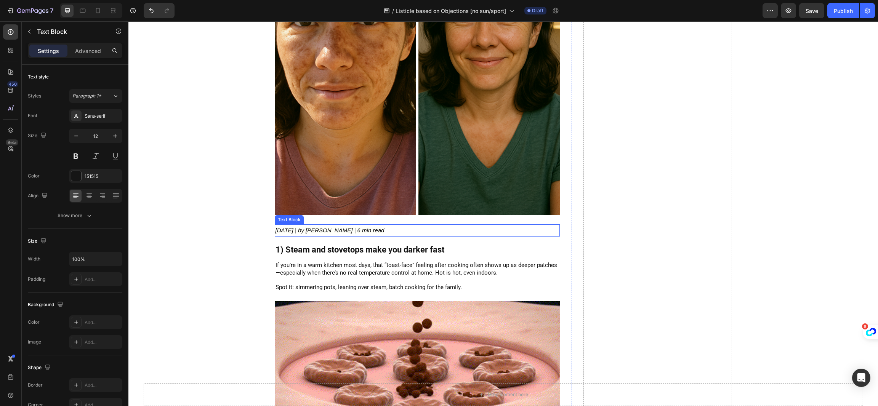
click at [377, 228] on u "Aug 4, 2025 | by Jesus Vasquez | 6 min read" at bounding box center [329, 230] width 109 height 6
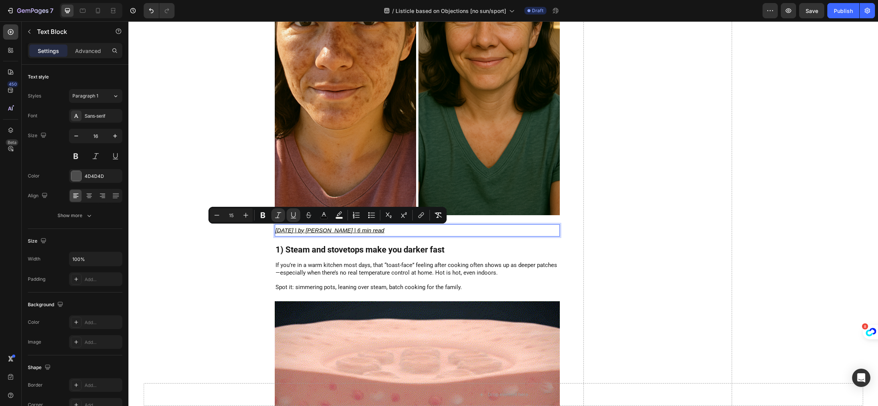
click at [350, 230] on u "Aug 4, 2025 | by Jesus Vasquez | 6 min read" at bounding box center [329, 230] width 109 height 6
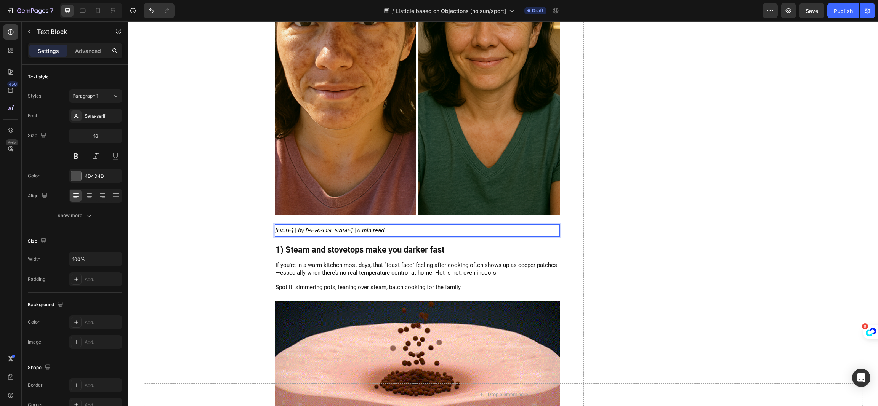
click at [334, 230] on u "Aug 4, 2025 | by Jesus Vasquez | 6 min read" at bounding box center [329, 230] width 109 height 6
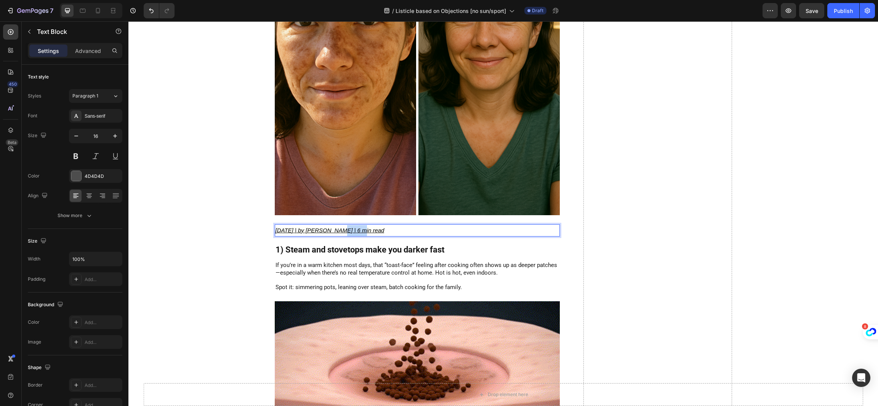
click at [334, 230] on u "Aug 4, 2025 | by Jesus Vasquez | 6 min read" at bounding box center [329, 230] width 109 height 6
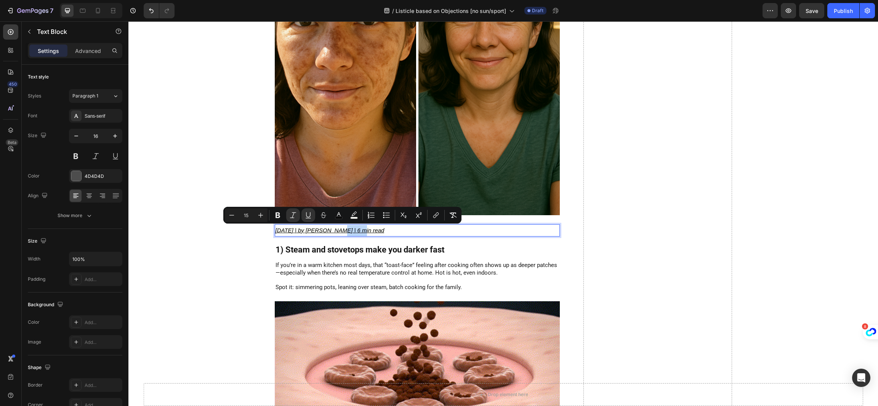
click at [316, 232] on u "Aug 4, 2025 | by Jesus Vasquez | 6 min read" at bounding box center [329, 230] width 109 height 6
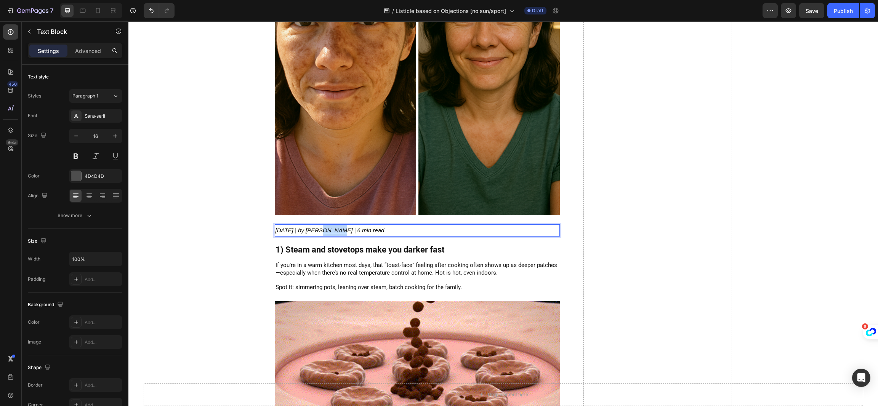
click at [316, 232] on u "Aug 4, 2025 | by Jesus Vasquez | 6 min read" at bounding box center [329, 230] width 109 height 6
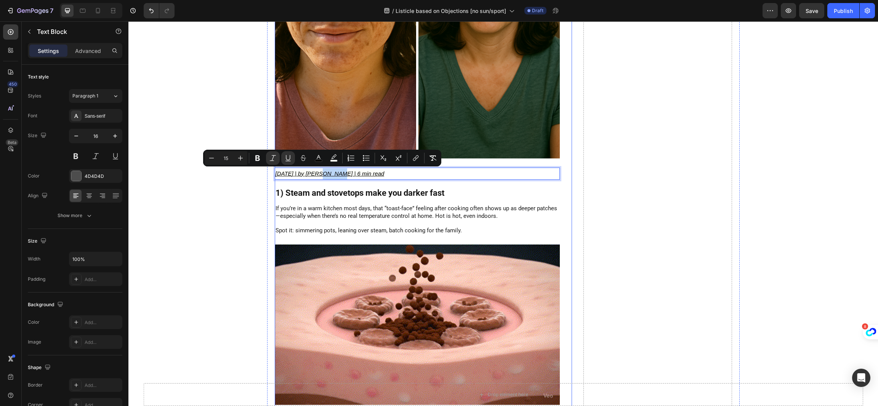
scroll to position [342, 0]
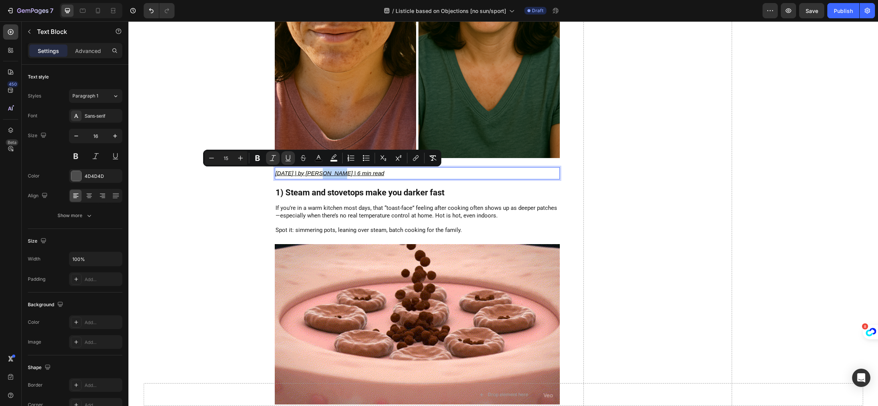
click at [360, 171] on u "Aug 4, 2025 | by Jesus Vasquez | 6 min read" at bounding box center [329, 173] width 109 height 6
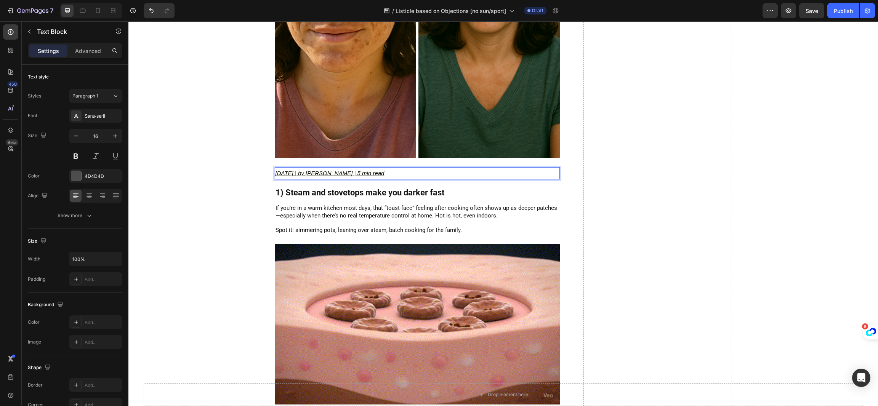
click at [285, 173] on u "Aug 4, 2025 | by Jesus Vasquez | 5 min read" at bounding box center [329, 173] width 109 height 6
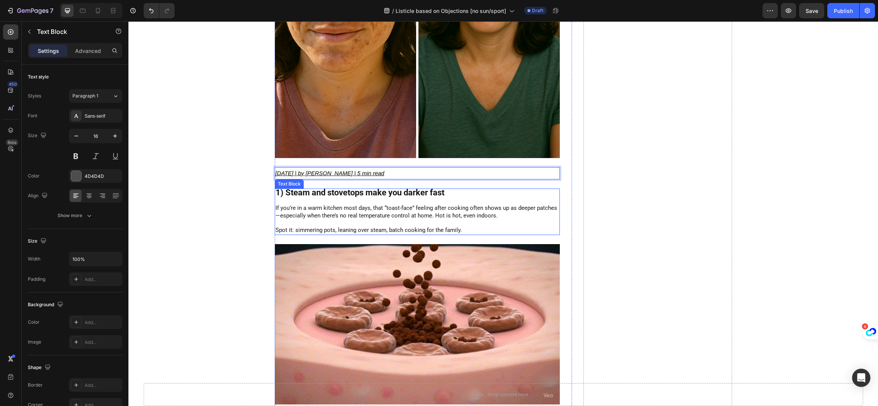
scroll to position [400, 0]
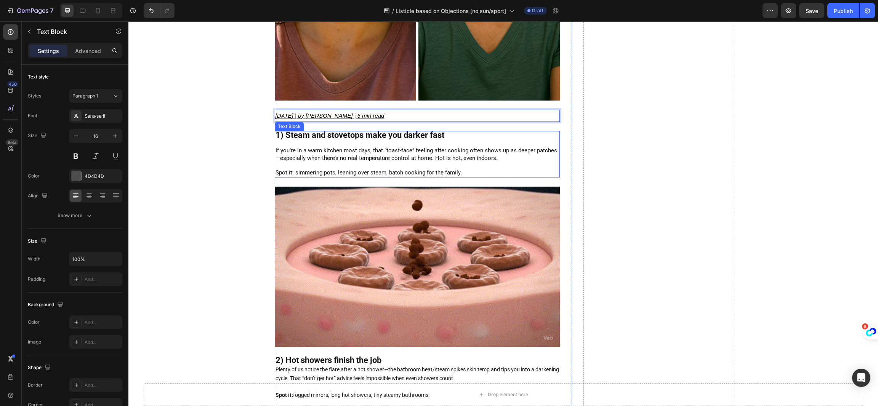
click at [382, 131] on strong "1) Steam and stovetops make you darker fast" at bounding box center [359, 135] width 169 height 10
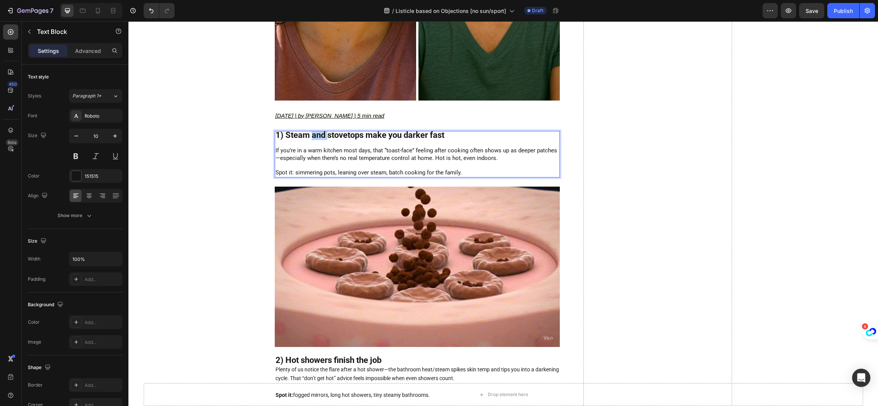
click at [313, 134] on strong "1) Steam and stovetops make you darker fast" at bounding box center [359, 135] width 169 height 10
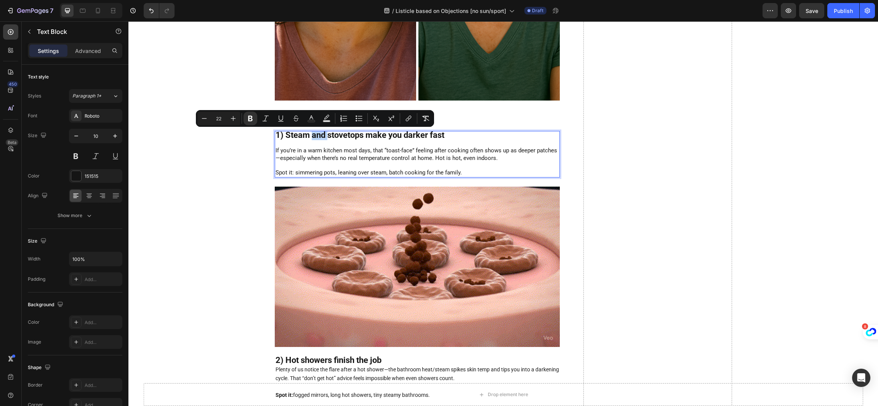
click at [289, 135] on strong "1) Steam and stovetops make you darker fast" at bounding box center [359, 135] width 169 height 10
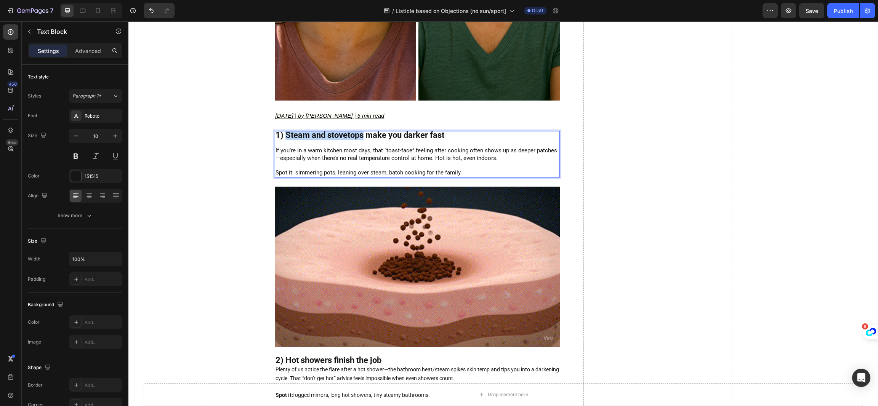
drag, startPoint x: 281, startPoint y: 133, endPoint x: 360, endPoint y: 138, distance: 78.6
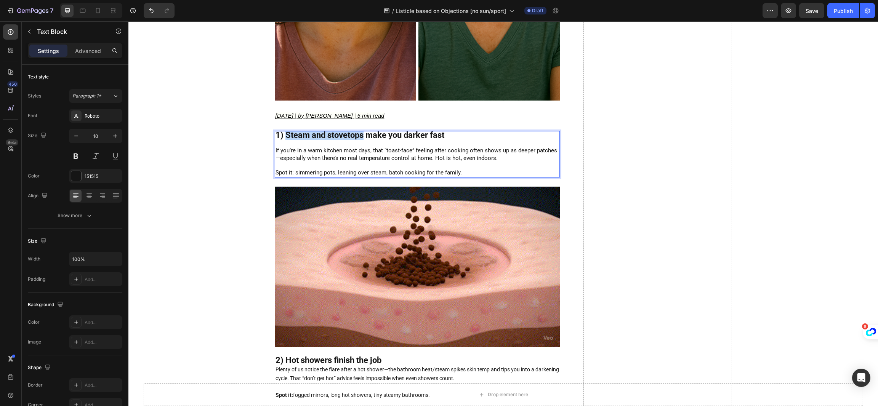
click at [360, 138] on strong "1) Steam and stovetops make you darker fast" at bounding box center [359, 135] width 169 height 10
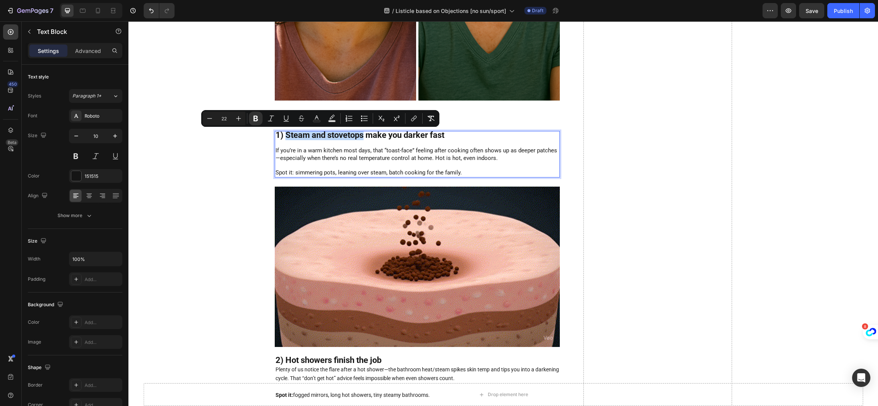
copy strong "Steam and stovetops"
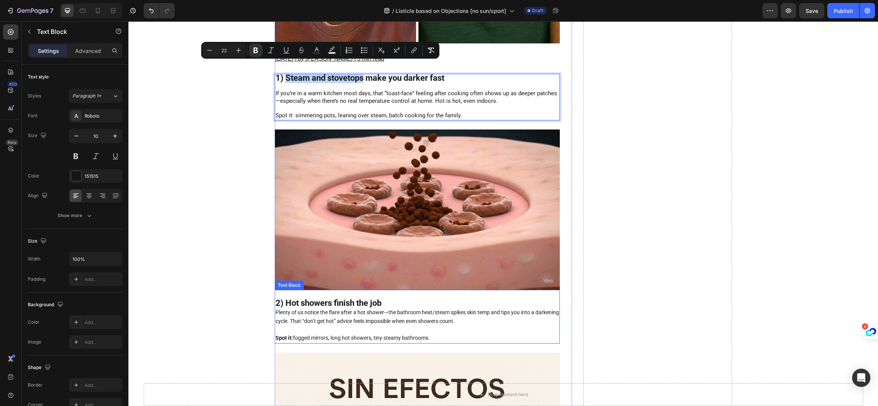
scroll to position [514, 0]
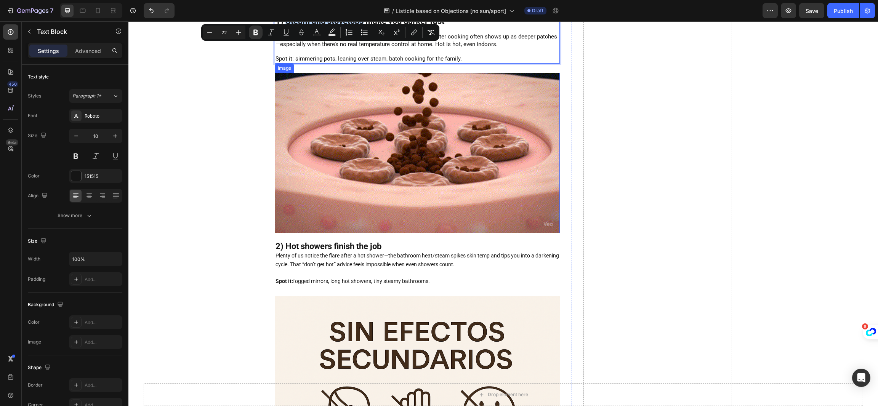
click at [396, 202] on img at bounding box center [417, 153] width 285 height 160
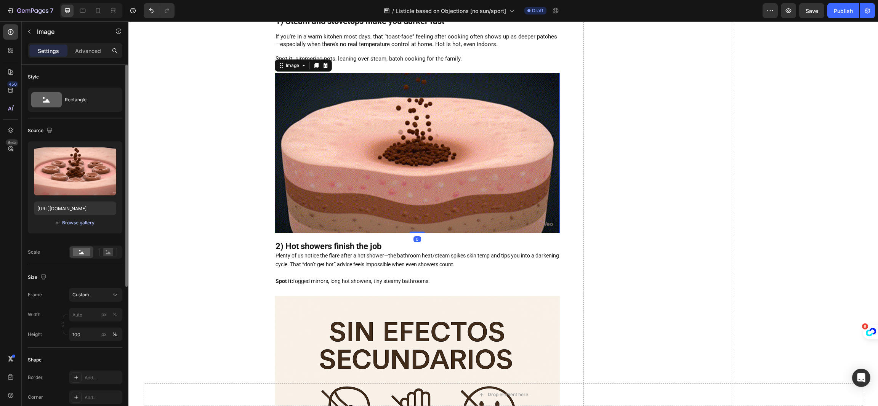
click at [81, 221] on div "Browse gallery" at bounding box center [78, 222] width 32 height 7
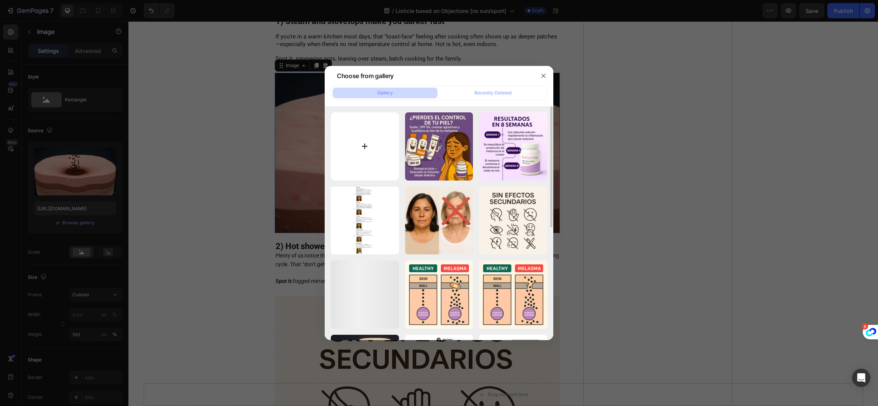
click at [348, 157] on input "file" at bounding box center [365, 146] width 68 height 68
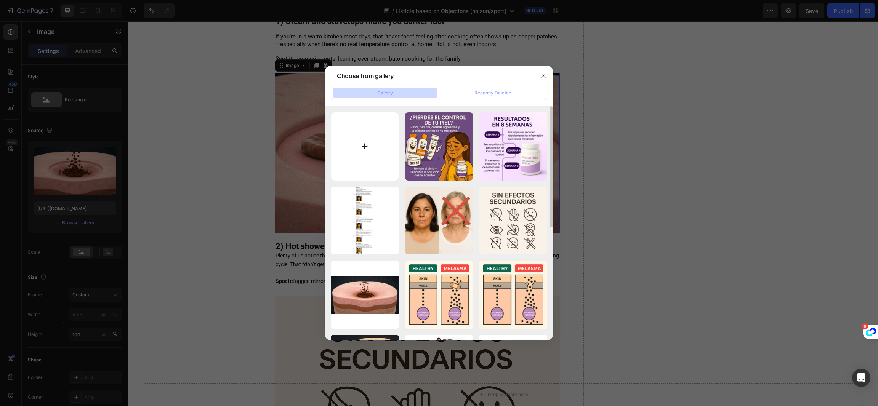
type input "C:\fakepath\Schermafbeelding 2025-08-27 155232.jpg"
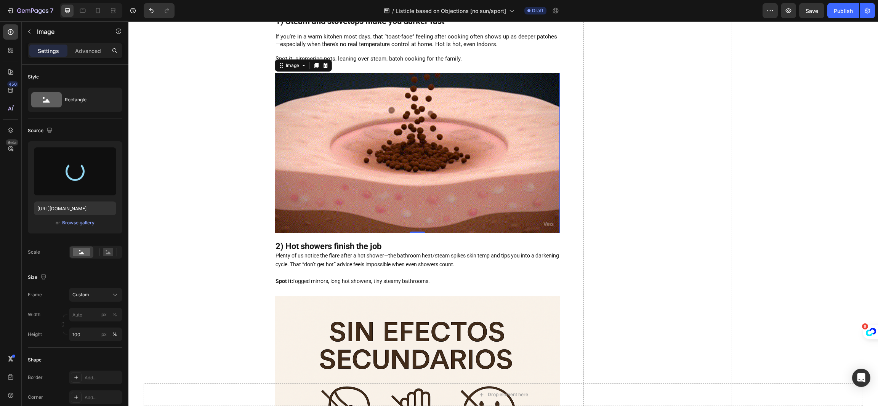
type input "https://cdn.shopify.com/s/files/1/0802/8956/2971/files/gempages_532552413148611…"
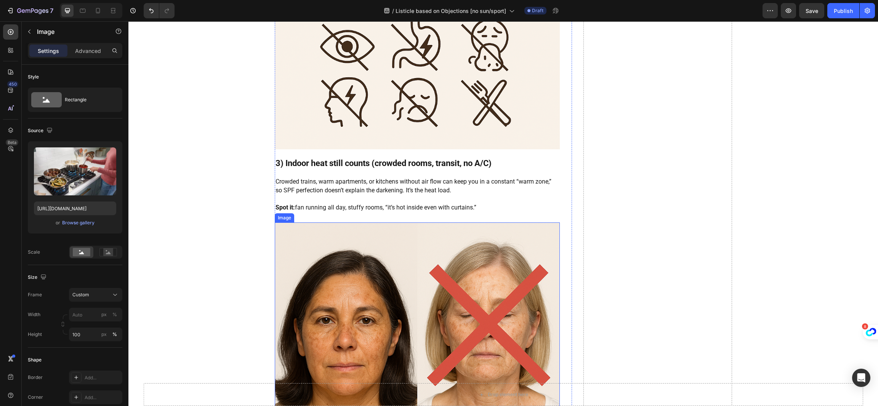
scroll to position [1028, 0]
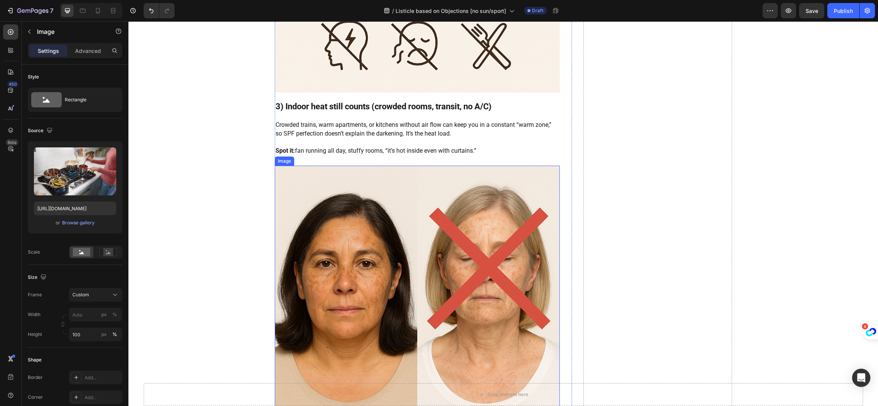
click at [410, 246] on img at bounding box center [417, 308] width 285 height 285
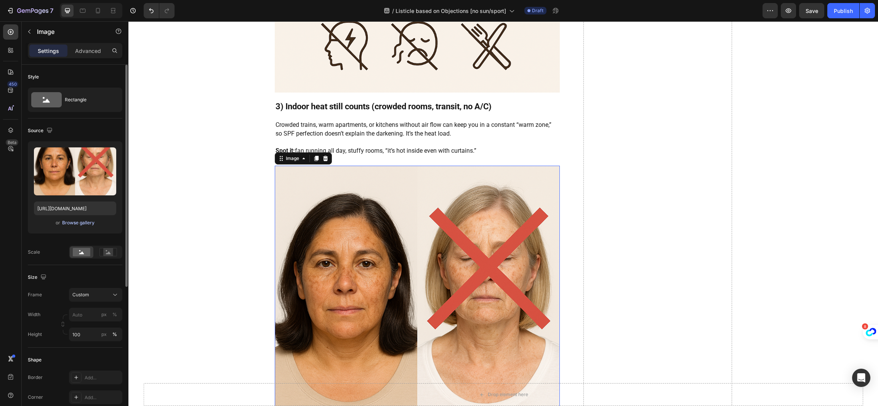
click at [77, 223] on div "Browse gallery" at bounding box center [78, 222] width 32 height 7
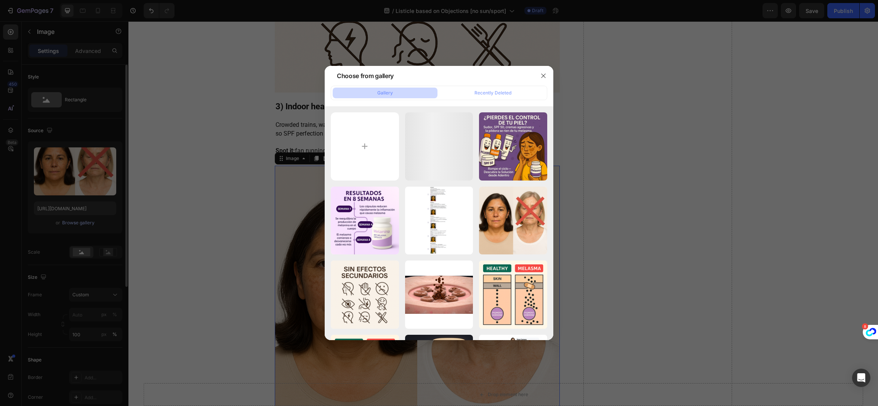
click at [346, 154] on input "file" at bounding box center [365, 146] width 68 height 68
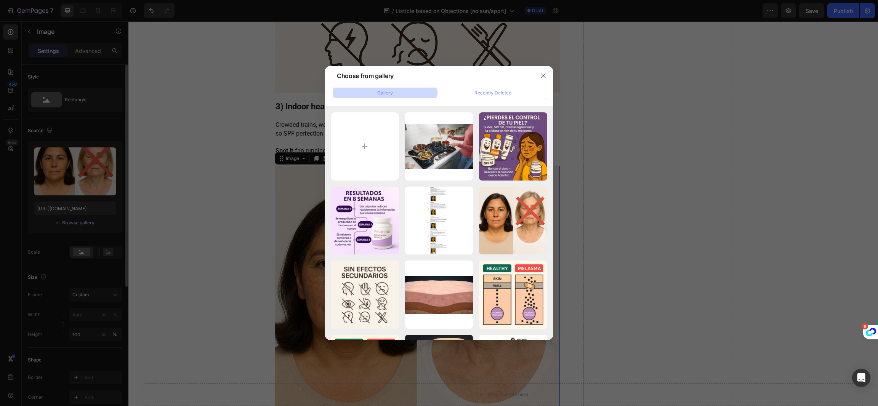
type input "C:\fakepath\MAR15_18_91531630.jpg"
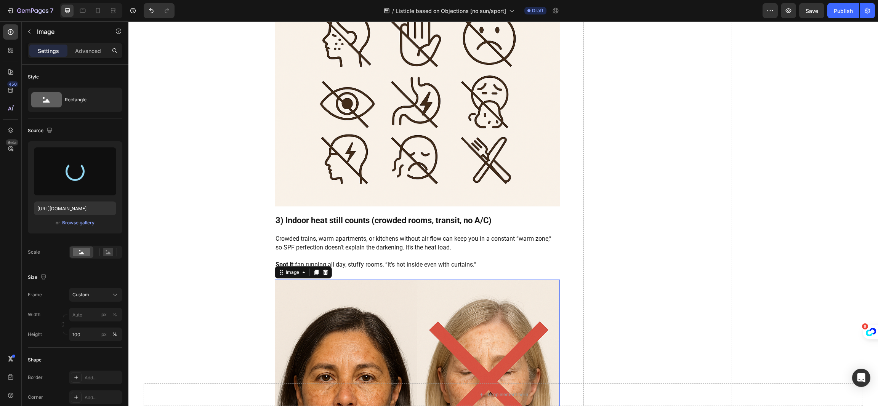
scroll to position [857, 0]
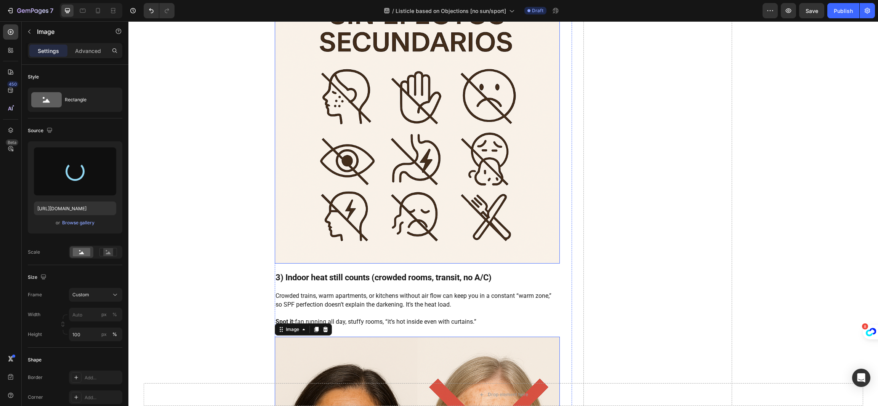
click at [508, 198] on img at bounding box center [417, 121] width 285 height 285
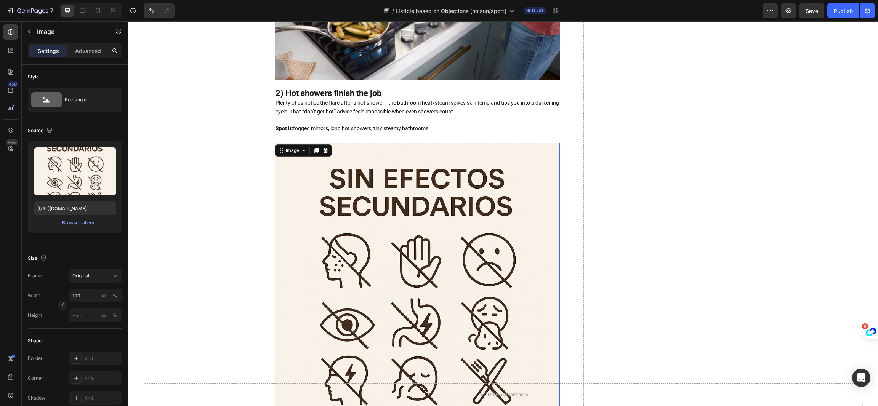
scroll to position [628, 0]
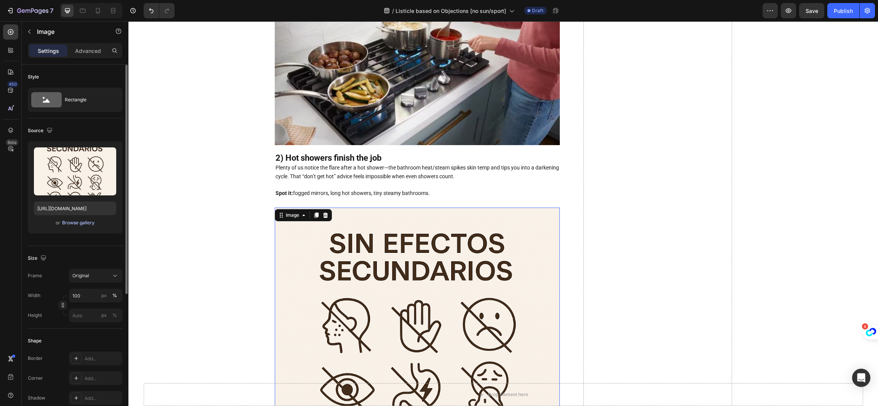
click at [85, 222] on div "Browse gallery" at bounding box center [78, 222] width 32 height 7
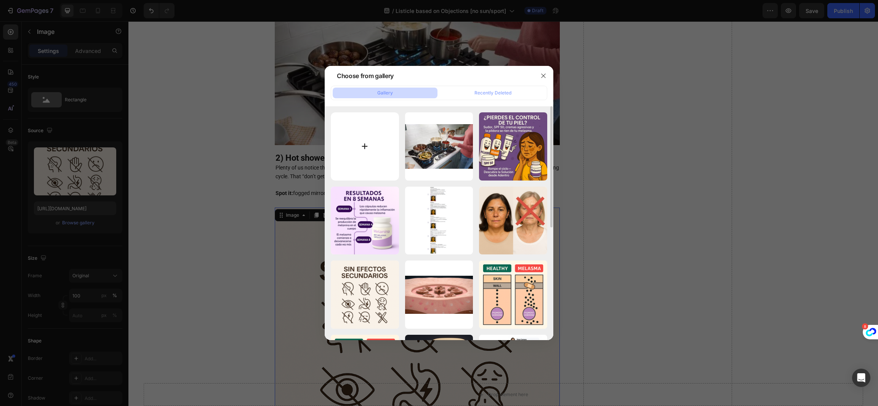
click at [367, 140] on input "file" at bounding box center [365, 146] width 68 height 68
type input "C:\fakepath\ChatGPT Image 27 aug 2025, 15_55_33.png"
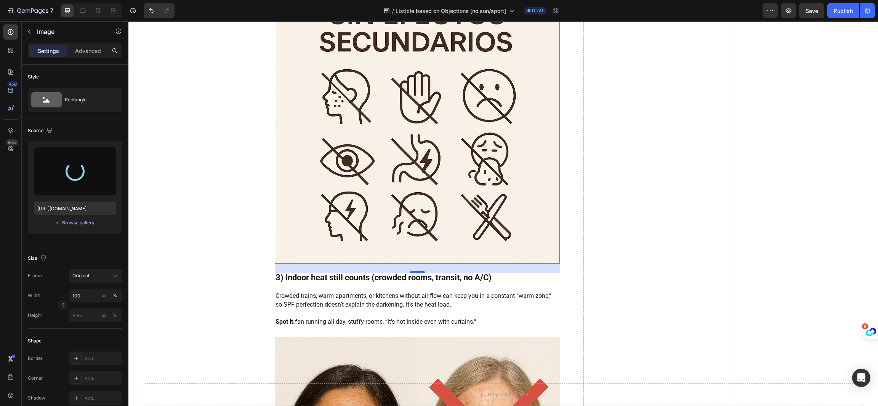
scroll to position [1085, 0]
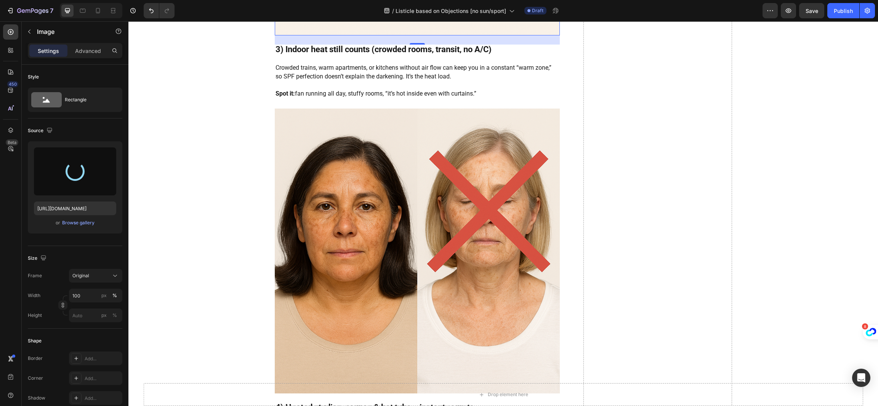
click at [434, 277] on img at bounding box center [417, 251] width 285 height 285
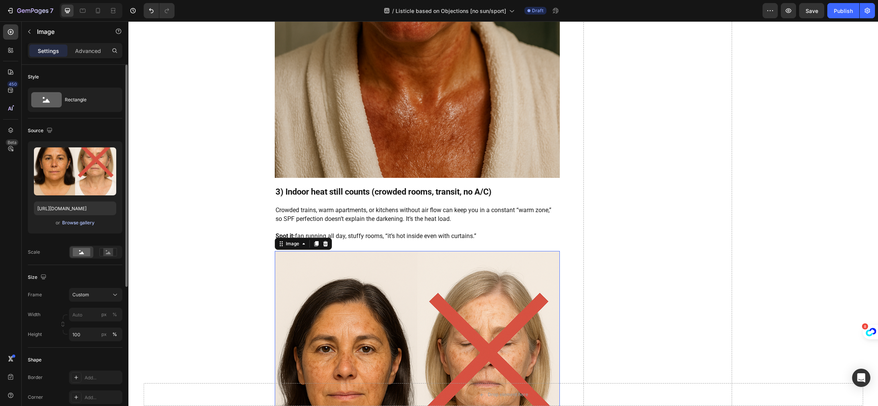
click at [69, 221] on div "Browse gallery" at bounding box center [78, 222] width 32 height 7
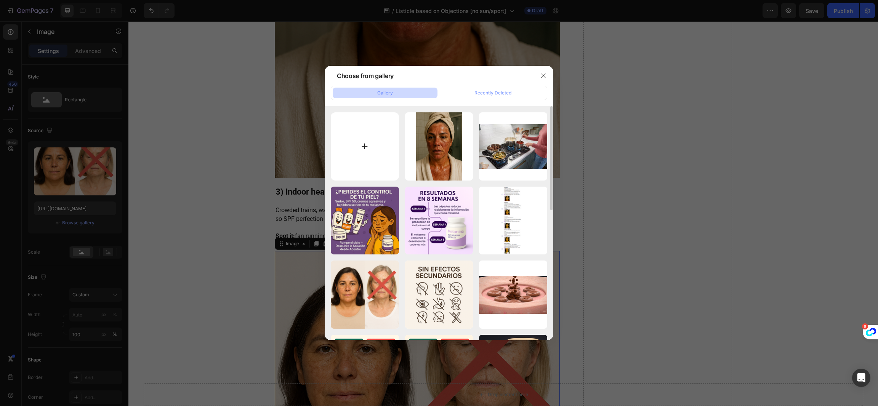
click at [357, 158] on input "file" at bounding box center [365, 146] width 68 height 68
type input "C:\fakepath\MAR15_18_91531630.jpg"
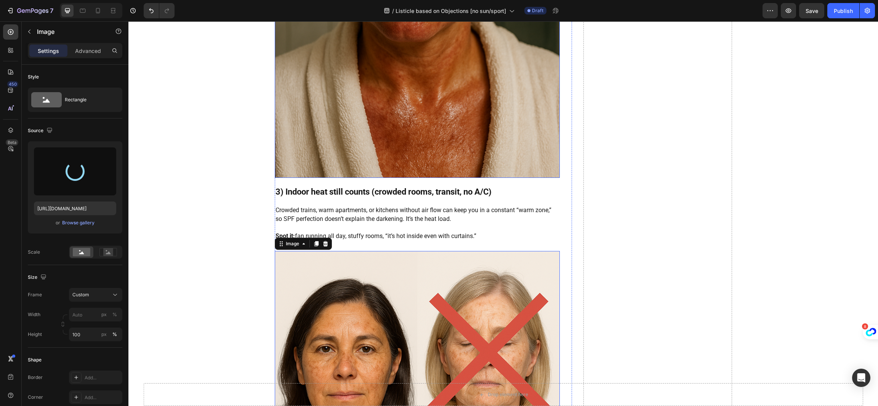
type input "https://cdn.shopify.com/s/files/1/0802/8956/2971/files/gempages_532552413148611…"
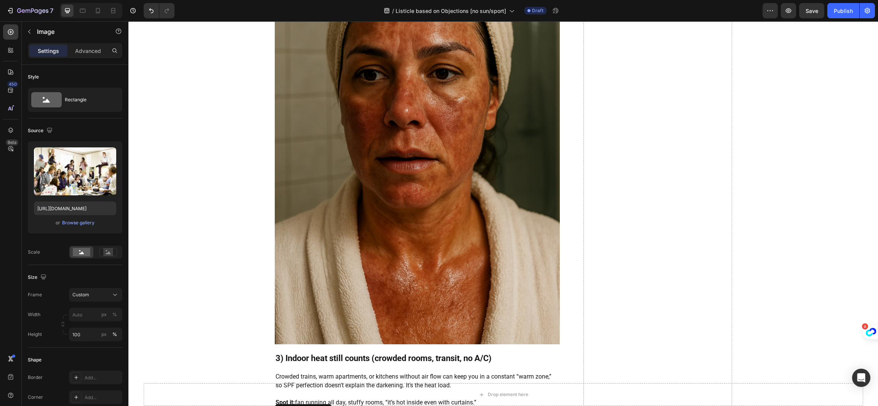
scroll to position [914, 0]
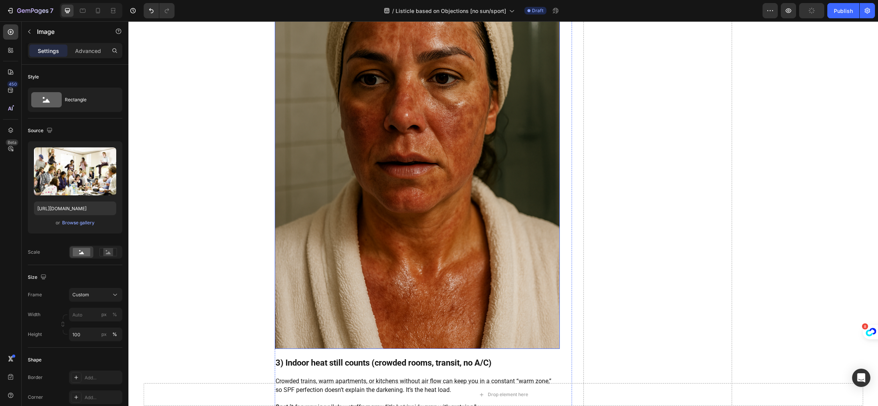
click at [467, 232] on img at bounding box center [417, 135] width 285 height 427
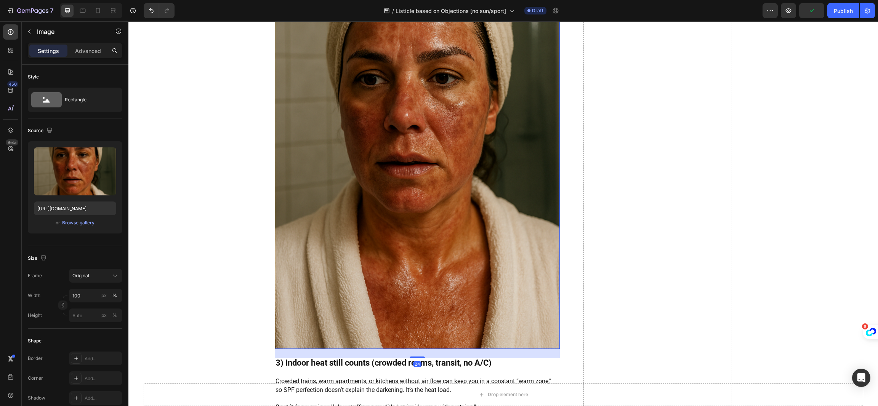
scroll to position [800, 0]
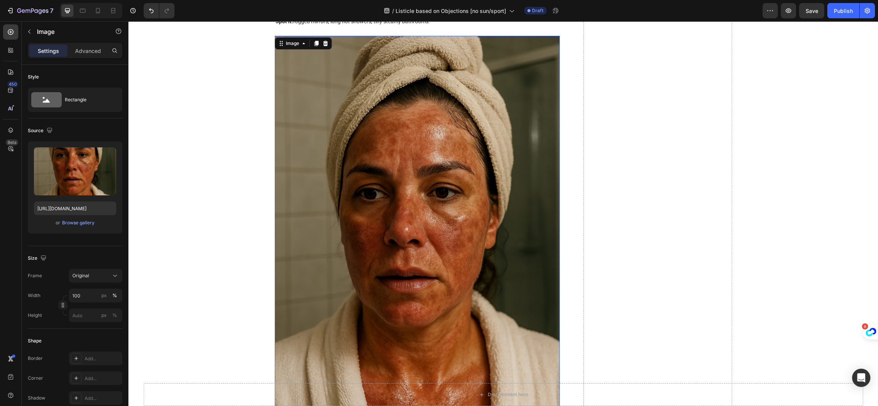
click at [434, 237] on img at bounding box center [417, 249] width 285 height 427
click at [81, 223] on div "Browse gallery" at bounding box center [78, 222] width 32 height 7
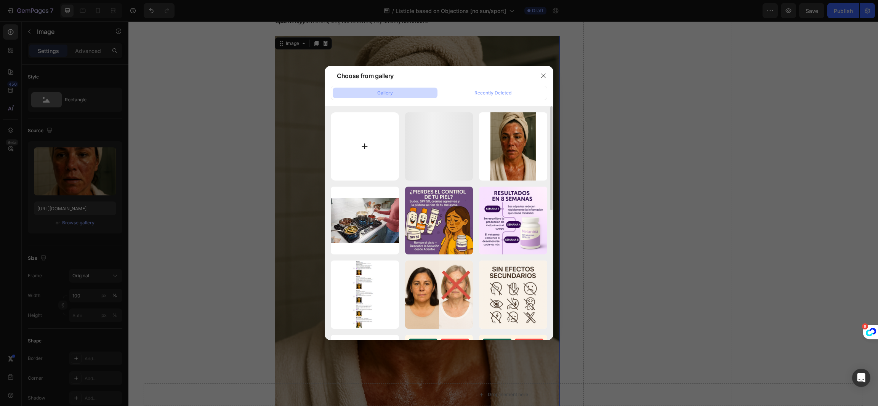
click at [378, 157] on input "file" at bounding box center [365, 146] width 68 height 68
type input "C:\fakepath\ChatGPT Image 27 aug 2025, 15_58_50.png"
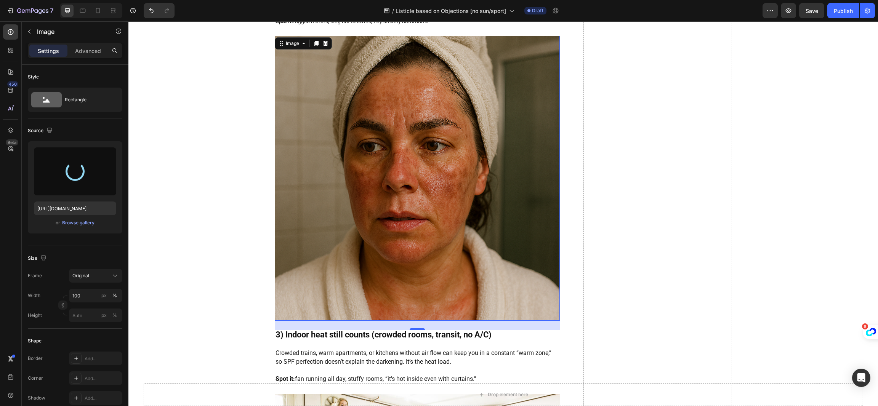
type input "https://cdn.shopify.com/s/files/1/0802/8956/2971/files/gempages_532552413148611…"
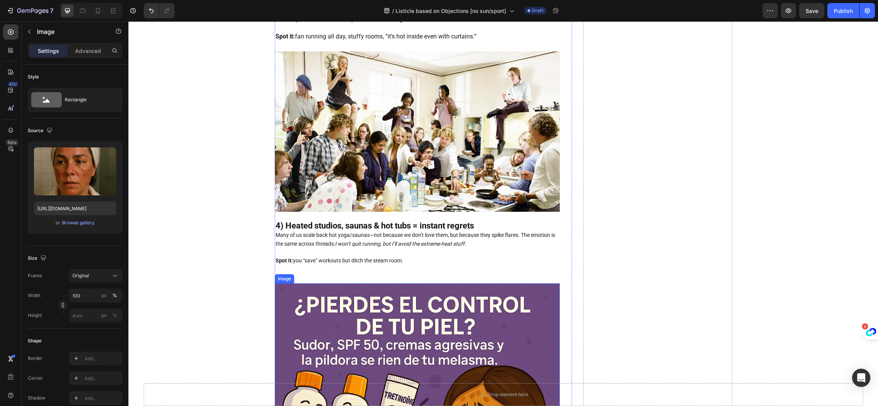
scroll to position [1314, 0]
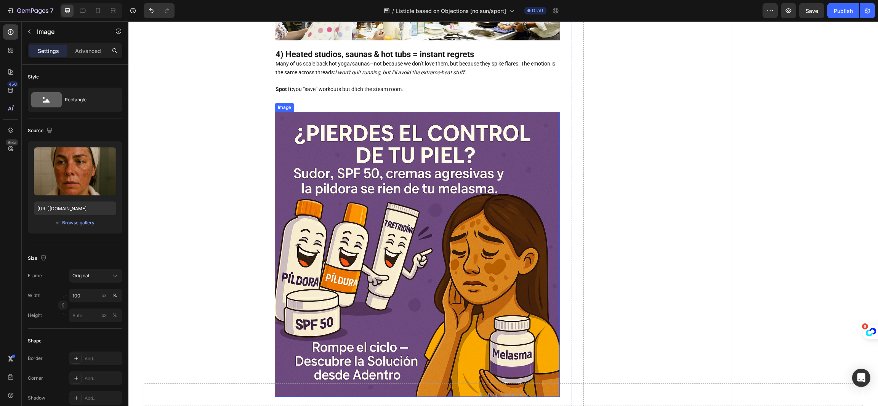
click at [399, 293] on img at bounding box center [417, 254] width 285 height 285
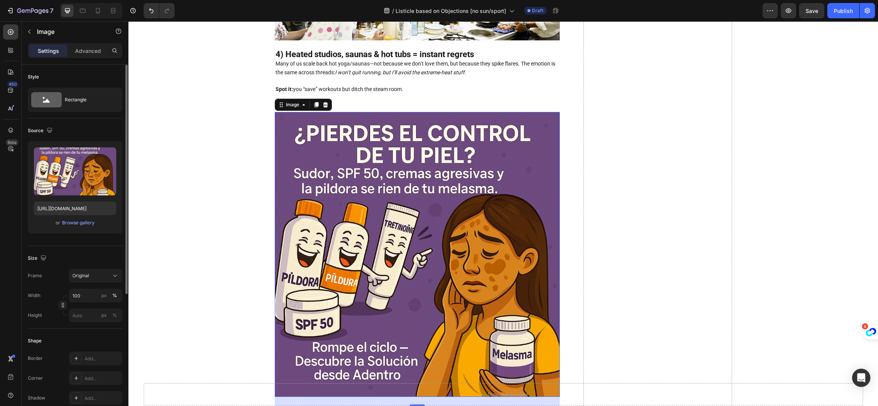
click at [84, 227] on div "or Browse gallery" at bounding box center [75, 222] width 82 height 9
click at [84, 223] on div "Browse gallery" at bounding box center [78, 222] width 32 height 7
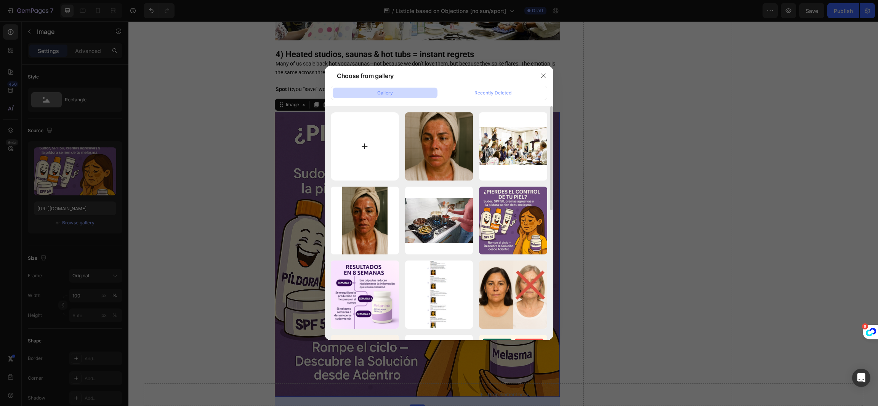
click at [368, 149] on input "file" at bounding box center [365, 146] width 68 height 68
type input "C:\fakepath\Featured_Image_-_Different_Sauna_Types__How_to_Choose_the_Right_One…"
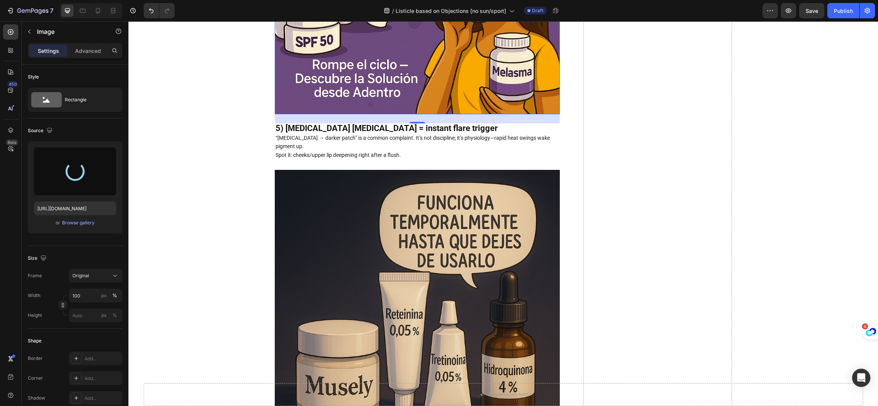
scroll to position [1600, 0]
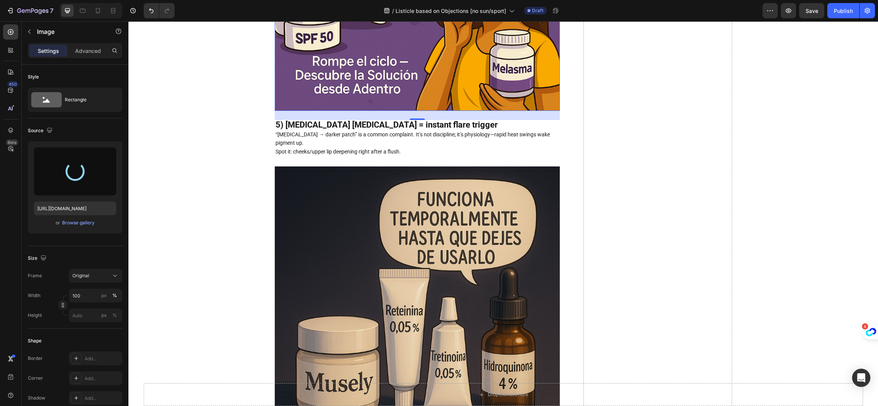
type input "https://cdn.shopify.com/s/files/1/0802/8956/2971/files/gempages_532552413148611…"
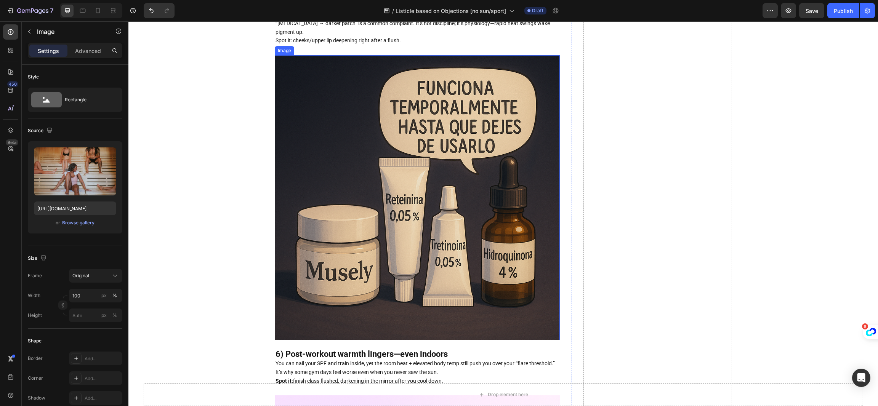
click at [415, 253] on img at bounding box center [417, 197] width 285 height 285
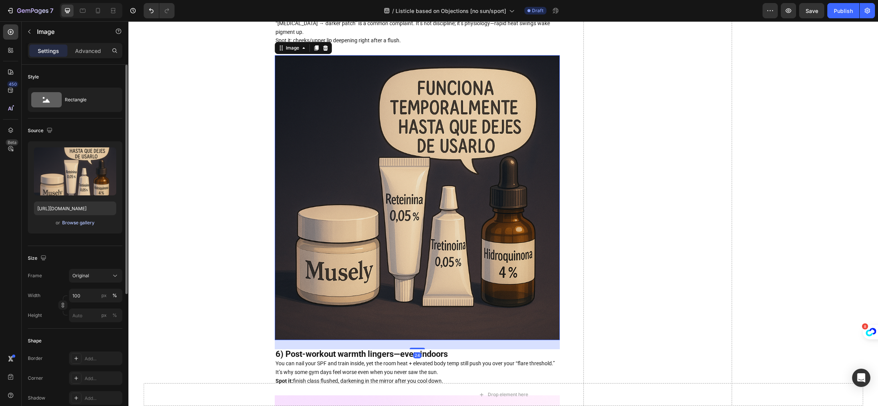
click at [89, 220] on div "Browse gallery" at bounding box center [78, 222] width 32 height 7
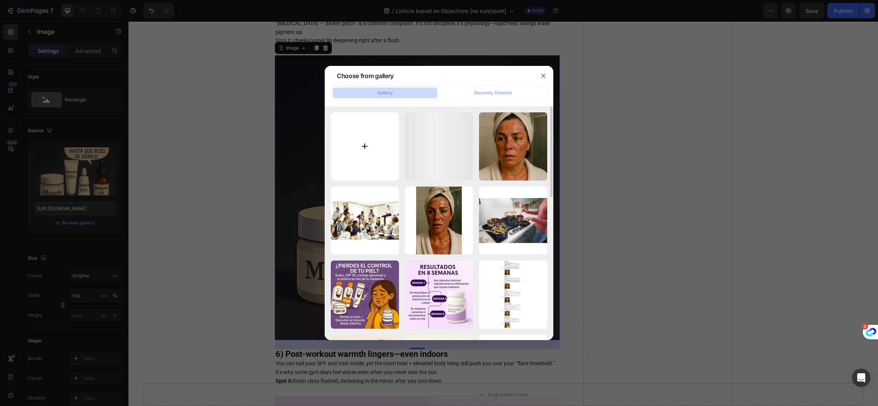
click at [385, 134] on input "file" at bounding box center [365, 146] width 68 height 68
type input "C:\fakepath\9554-Woman experiencing perimenopause hot flashes 01_1006x755.jpg"
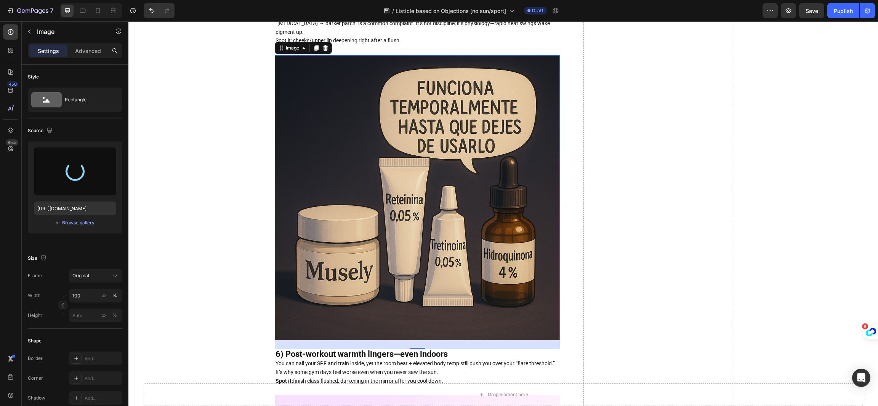
scroll to position [1657, 0]
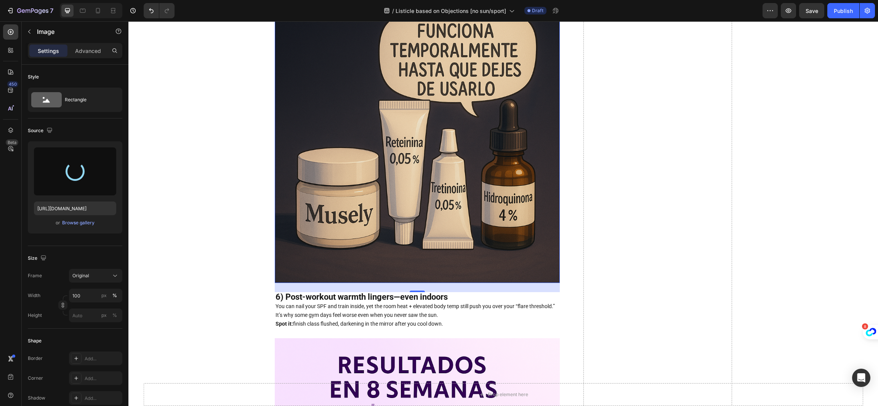
type input "https://cdn.shopify.com/s/files/1/0802/8956/2971/files/gempages_532552413148611…"
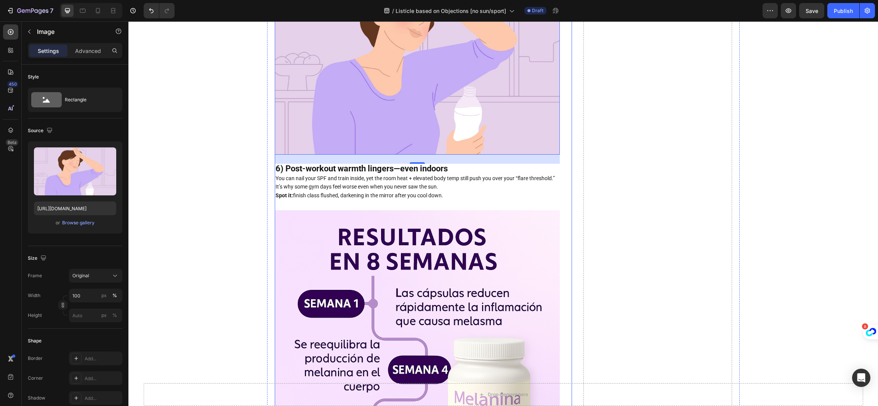
scroll to position [1771, 0]
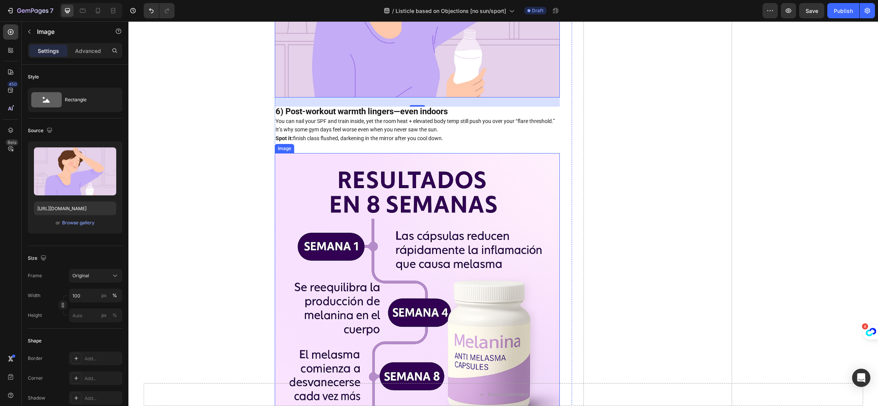
click at [385, 217] on img at bounding box center [417, 295] width 285 height 285
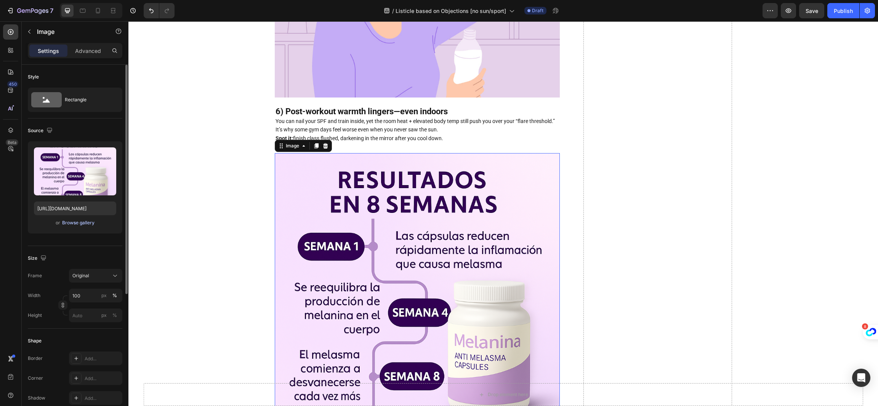
click at [81, 222] on div "Browse gallery" at bounding box center [78, 222] width 32 height 7
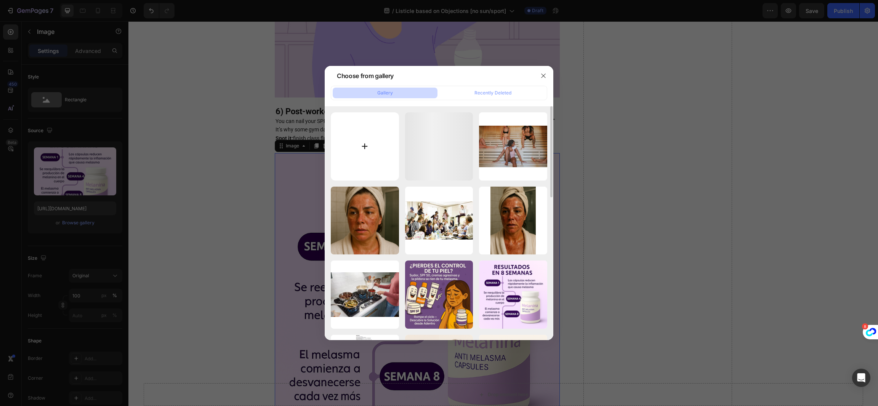
click at [362, 156] on input "file" at bounding box center [365, 146] width 68 height 68
type input "C:\fakepath\sleepy-after-workout.webp"
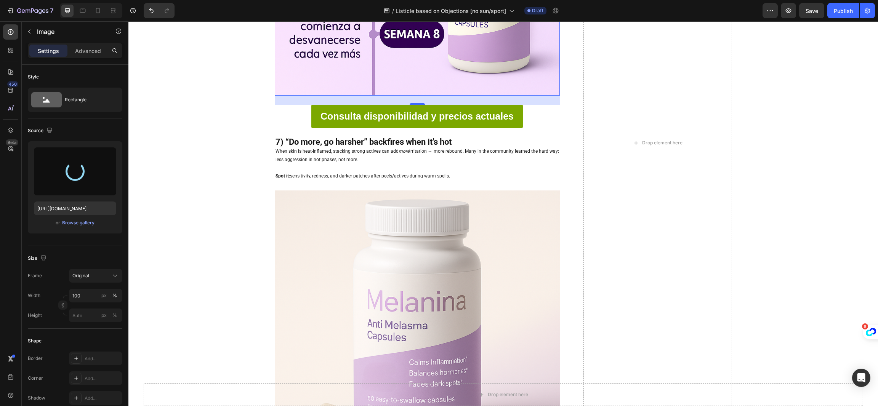
scroll to position [2171, 0]
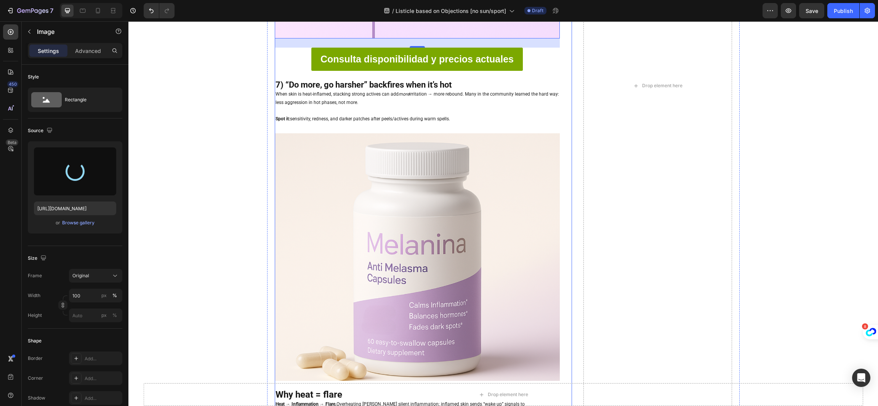
type input "https://cdn.shopify.com/s/files/1/0802/8956/2971/files/gempages_532552413148611…"
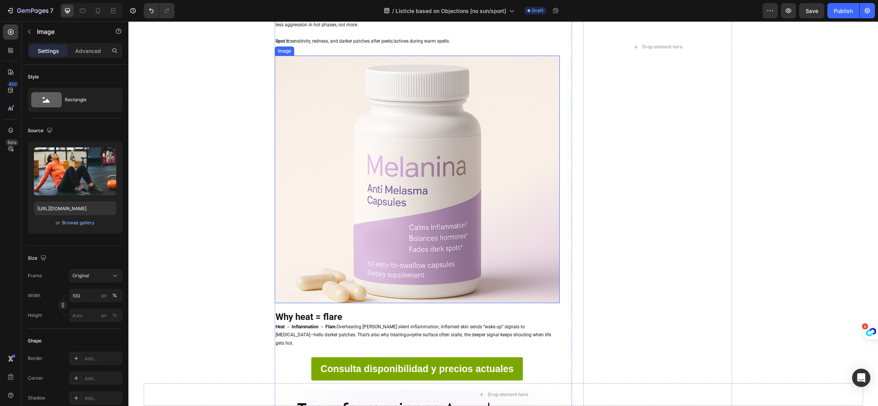
scroll to position [2114, 0]
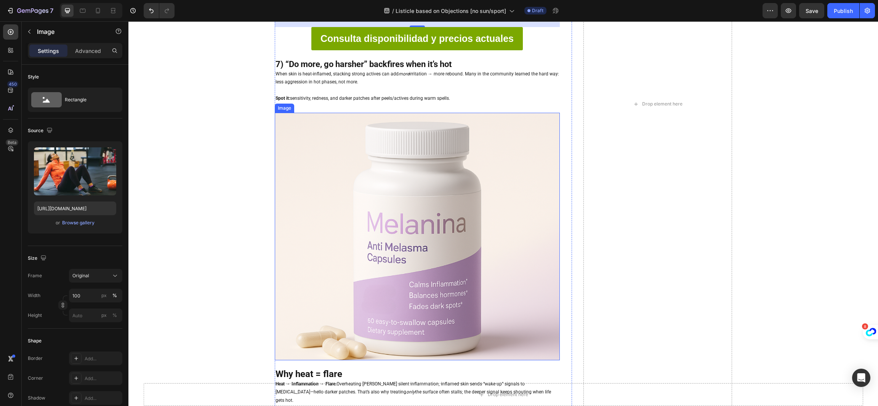
click at [462, 231] on img at bounding box center [417, 237] width 285 height 248
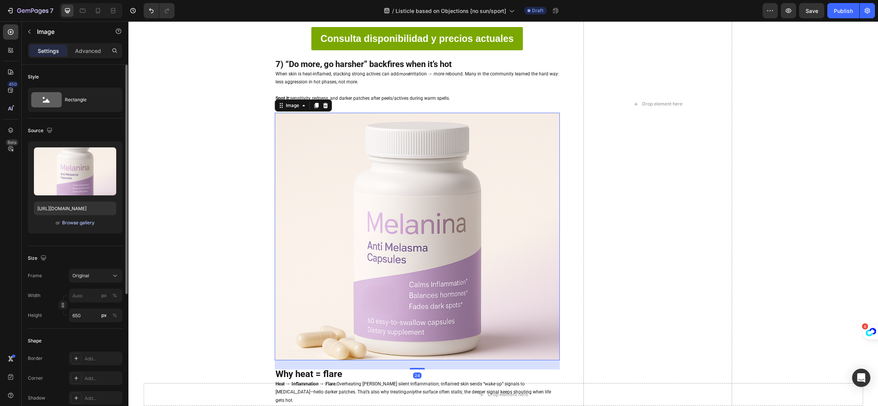
click at [68, 220] on div "Browse gallery" at bounding box center [78, 222] width 32 height 7
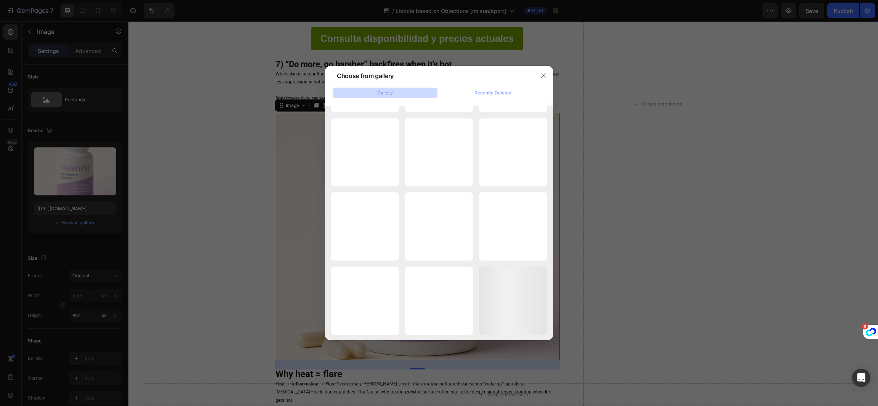
scroll to position [7284, 0]
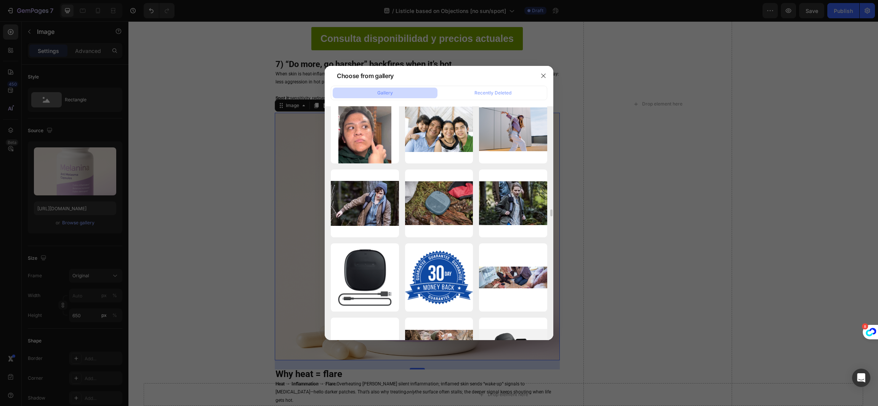
click at [446, 89] on div "gempages_53255241314...3c.webp 65.07 kb" at bounding box center [439, 55] width 68 height 68
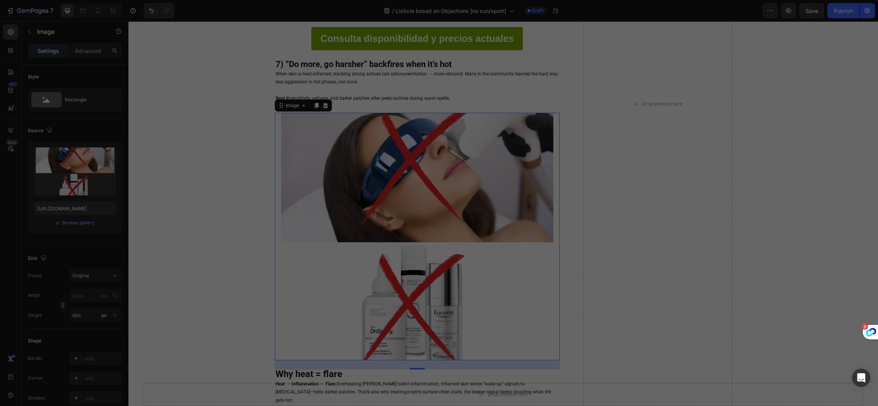
type input "https://cdn.shopify.com/s/files/1/0802/8956/2971/files/gempages_532552413148611…"
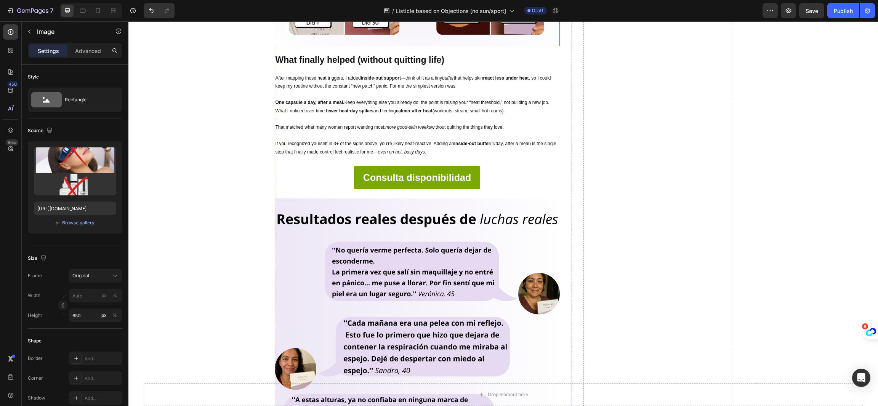
scroll to position [2857, 0]
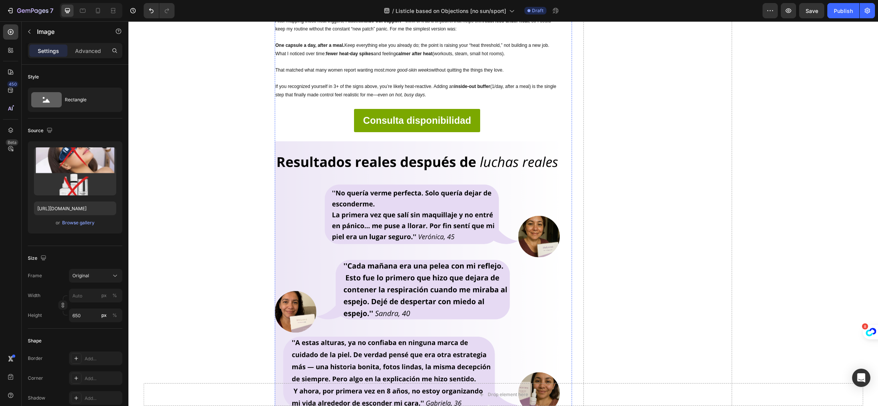
click at [423, 221] on img at bounding box center [417, 283] width 285 height 285
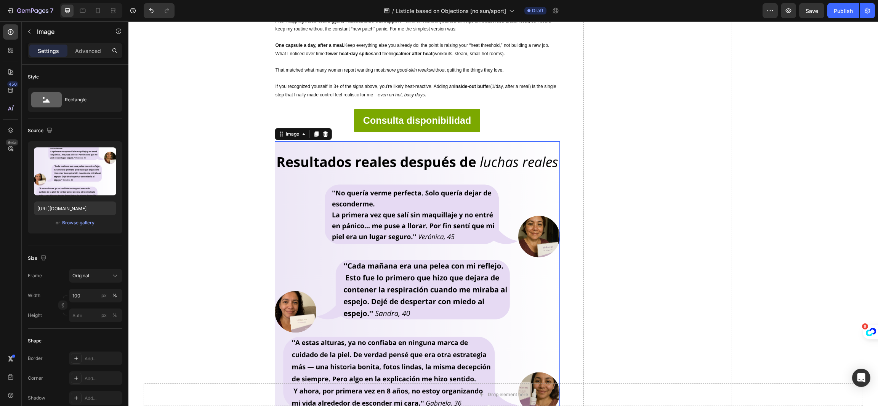
scroll to position [2571, 0]
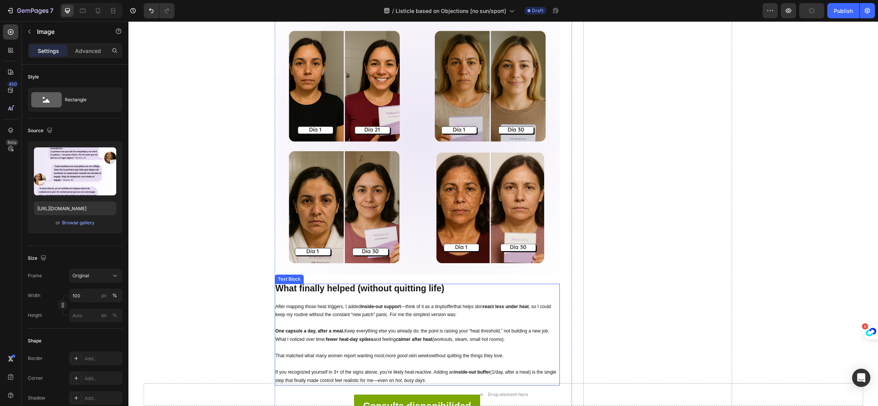
click at [356, 327] on p "One capsule a day, after a meal. Keep everything else you already do; the point…" at bounding box center [416, 331] width 283 height 8
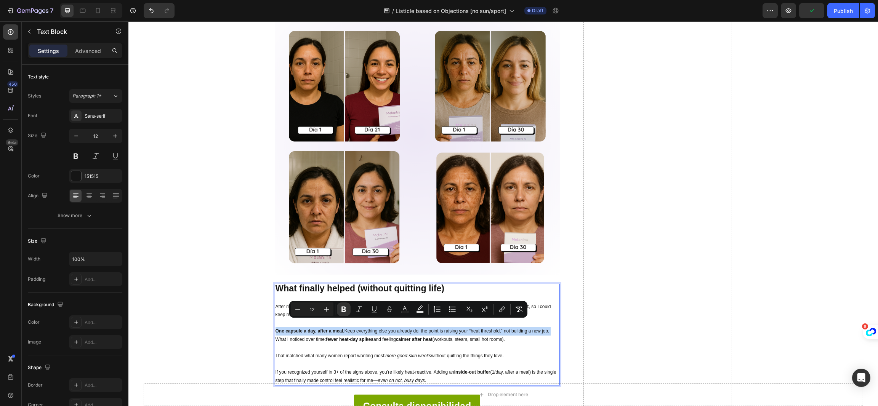
click at [440, 368] on p "If you recognized yourself in 3+ of the signs above, you’re likely heat-reactiv…" at bounding box center [416, 376] width 283 height 16
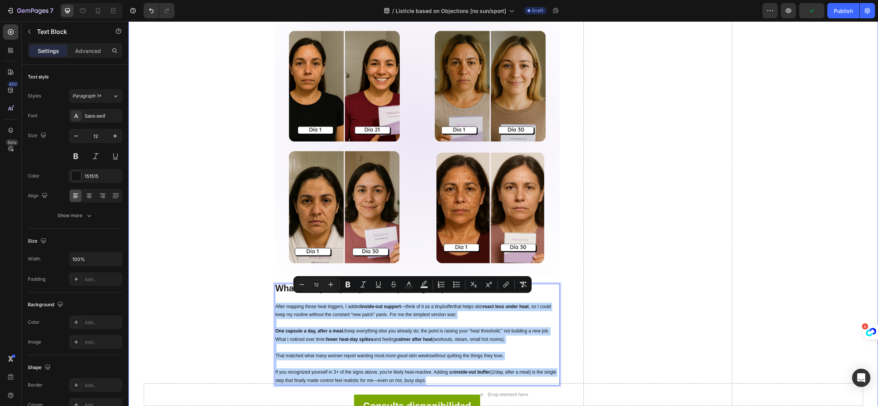
drag, startPoint x: 432, startPoint y: 371, endPoint x: 237, endPoint y: 297, distance: 209.4
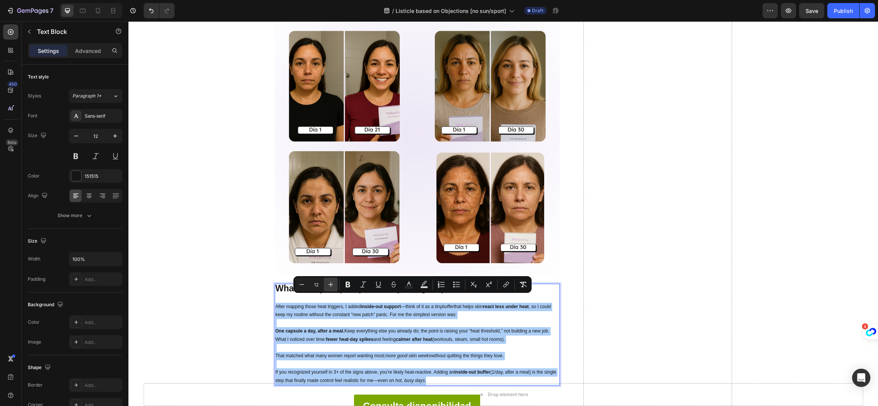
click at [327, 281] on icon "Editor contextual toolbar" at bounding box center [331, 285] width 8 height 8
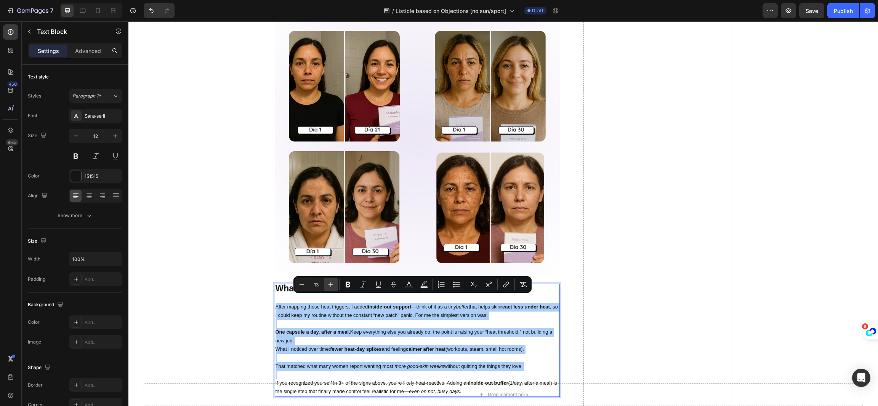
click at [327, 281] on icon "Editor contextual toolbar" at bounding box center [331, 285] width 8 height 8
click at [328, 278] on button "Plus" at bounding box center [331, 285] width 14 height 14
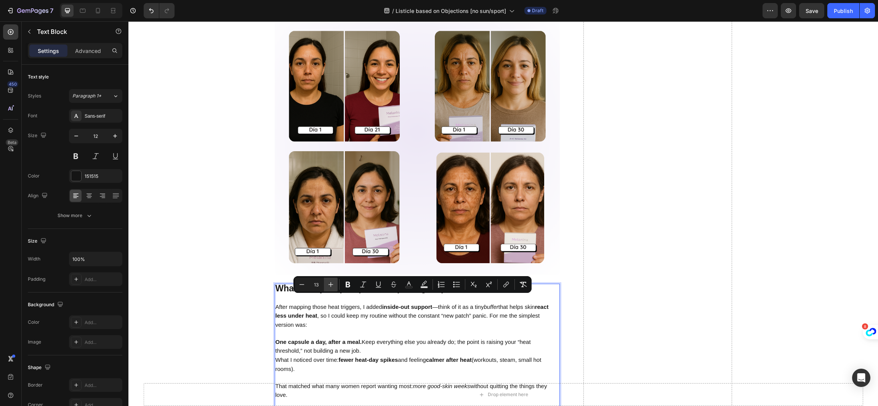
type input "15"
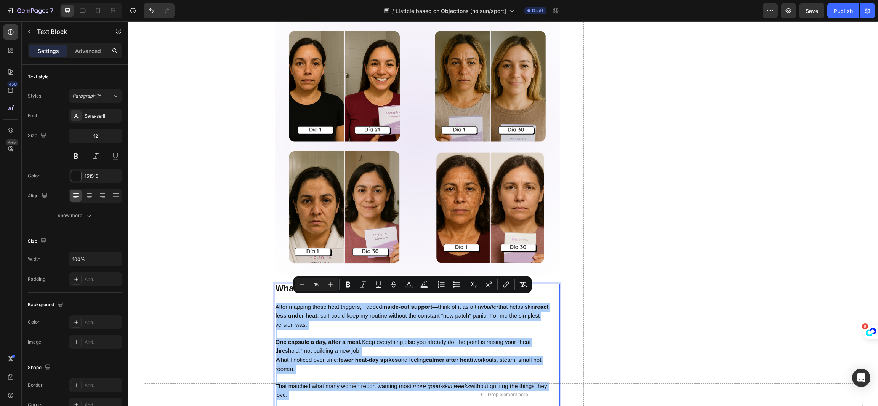
drag, startPoint x: 326, startPoint y: 278, endPoint x: 321, endPoint y: 280, distance: 6.3
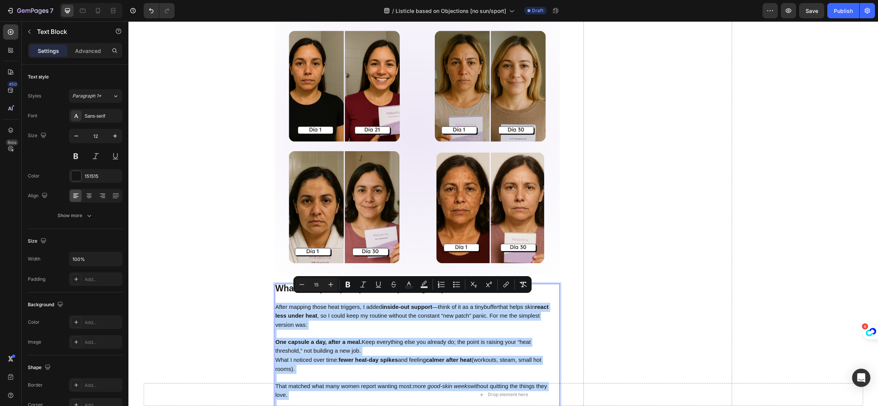
drag, startPoint x: 449, startPoint y: 302, endPoint x: 302, endPoint y: 337, distance: 151.5
click at [302, 338] on p "One capsule a day, after a meal. Keep everything else you already do; the point…" at bounding box center [416, 347] width 283 height 18
click at [305, 339] on strong "One capsule a day, after a meal." at bounding box center [318, 342] width 86 height 6
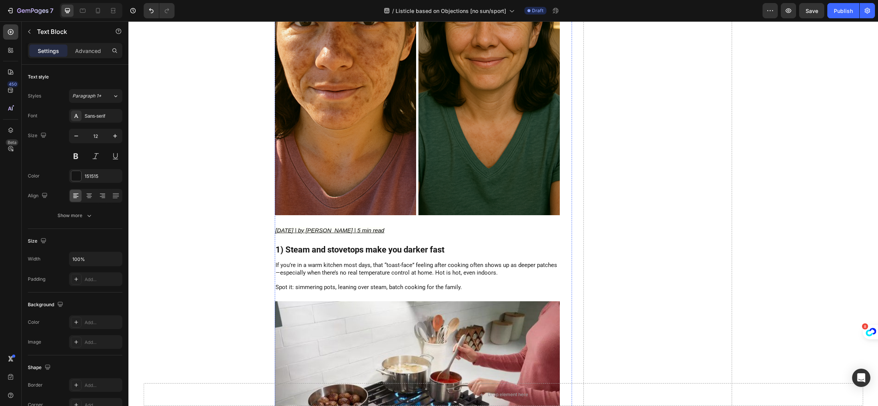
scroll to position [0, 0]
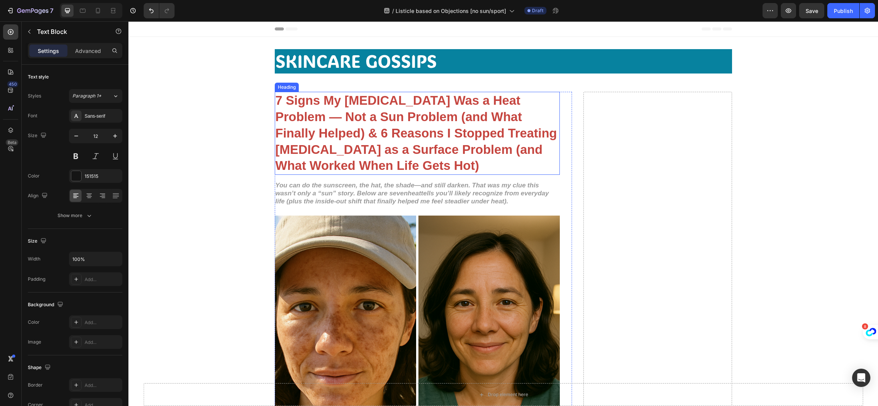
click at [430, 144] on strong "7 Signs My Melasma Was a Heat Problem — Not a Sun Problem (and What Finally Hel…" at bounding box center [415, 133] width 281 height 80
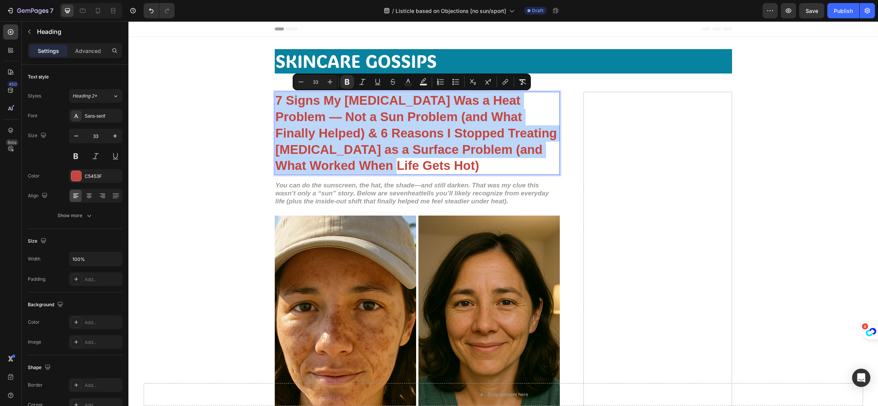
click at [445, 157] on p "7 Signs My Melasma Was a Heat Problem — Not a Sun Problem (and What Finally Hel…" at bounding box center [416, 134] width 283 height 82
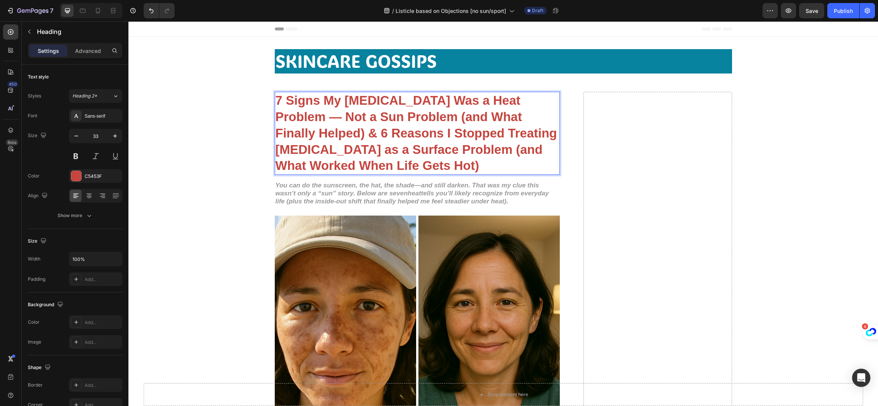
click at [536, 116] on strong "7 Signs My Melasma Was a Heat Problem — Not a Sun Problem (and What Finally Hel…" at bounding box center [415, 133] width 281 height 80
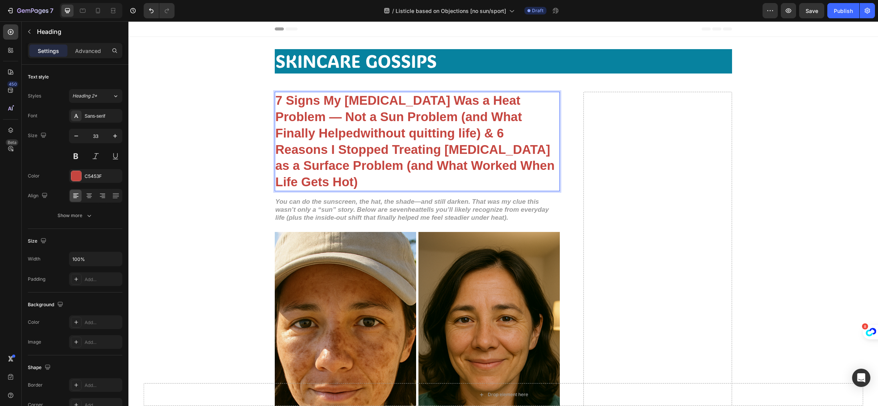
click at [315, 130] on strong "7 Signs My Melasma Was a Heat Problem — Not a Sun Problem (and What Finally Hel…" at bounding box center [414, 141] width 279 height 96
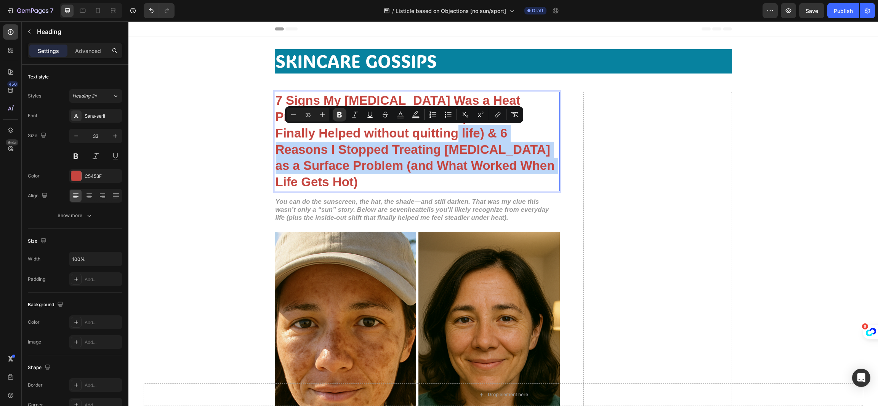
drag, startPoint x: 489, startPoint y: 163, endPoint x: 394, endPoint y: 134, distance: 99.1
click at [394, 134] on p "7 Signs My Melasma Was a Heat Problem — Not a Sun Problem (and What Finally Hel…" at bounding box center [416, 142] width 283 height 98
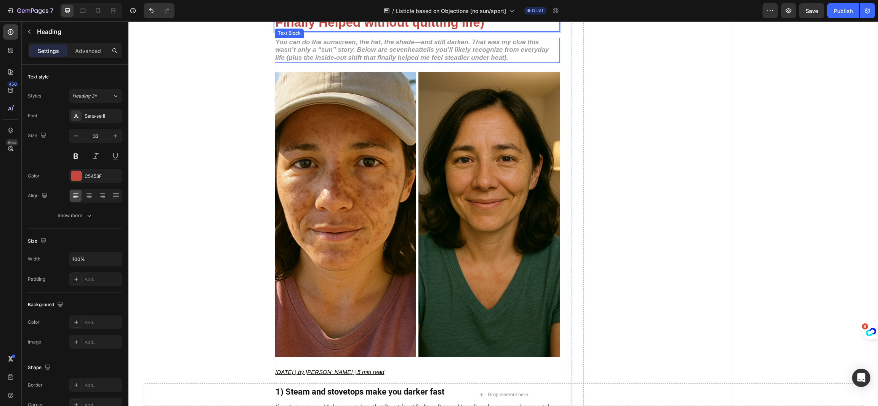
scroll to position [114, 0]
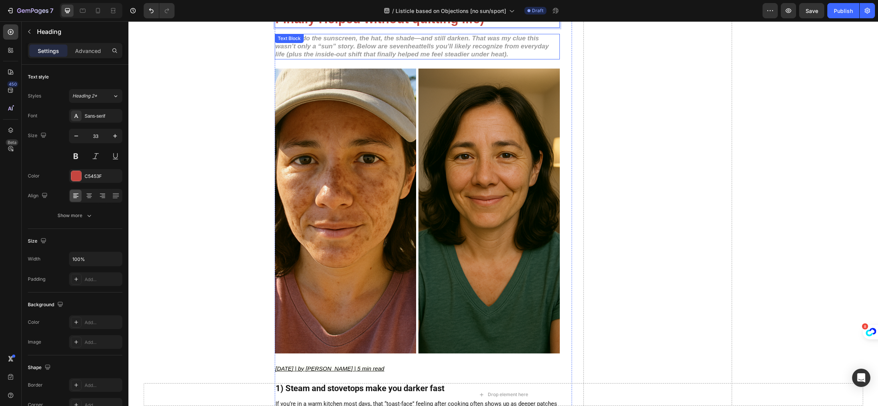
click at [428, 54] on strong "tells you’ll likely recognize from everyday life (plus the inside-out shift tha…" at bounding box center [411, 50] width 273 height 15
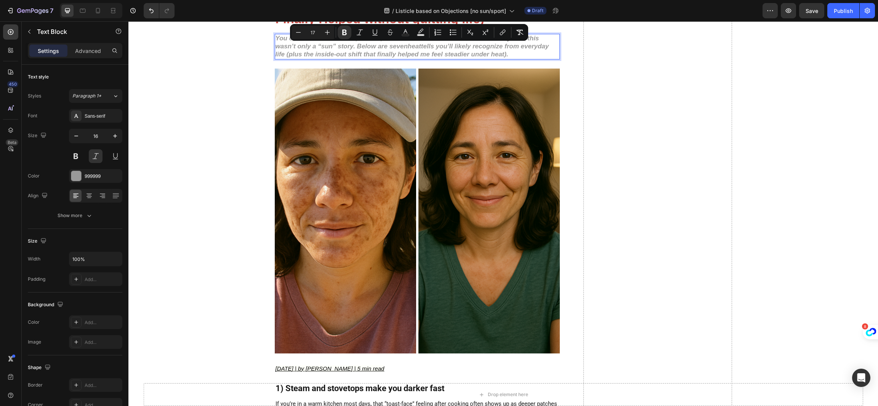
type input "16"
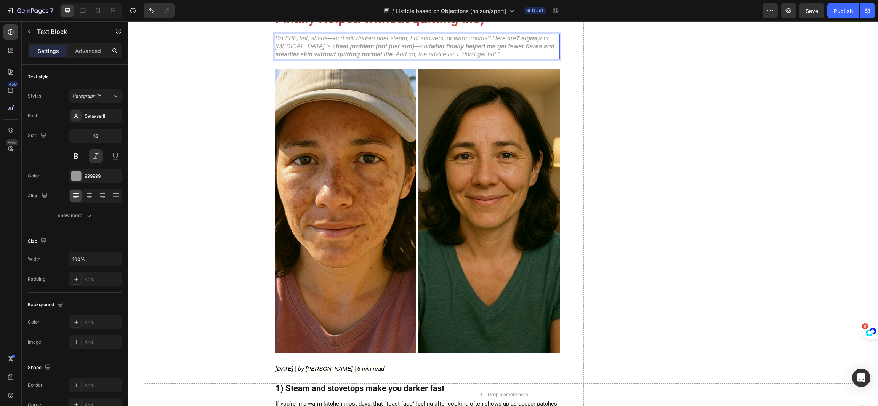
click at [475, 53] on p "Do SPF, hat, shade—and still darken after steam, hot showers, or warm rooms? He…" at bounding box center [416, 47] width 283 height 24
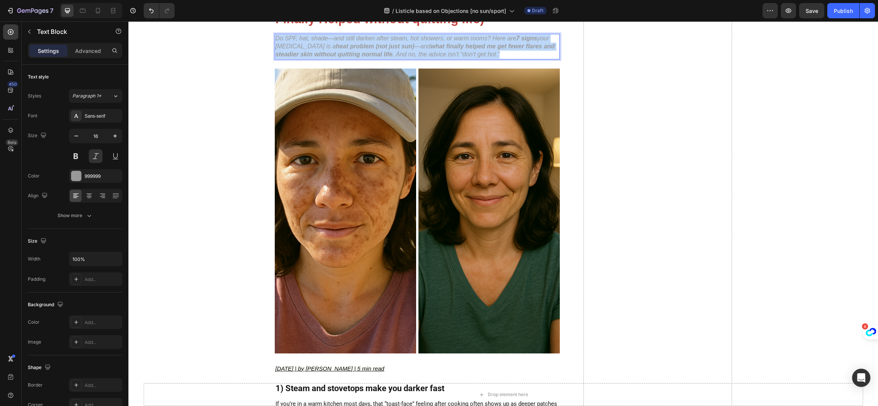
click at [475, 53] on p "Do SPF, hat, shade—and still darken after steam, hot showers, or warm rooms? He…" at bounding box center [416, 47] width 283 height 24
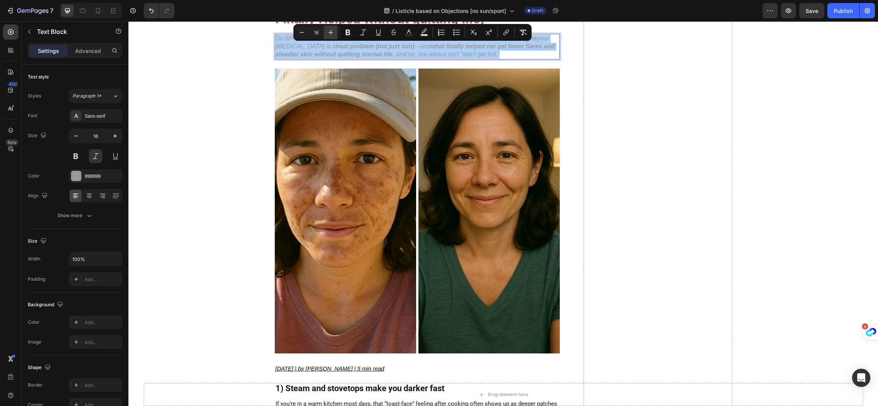
click at [333, 35] on icon "Editor contextual toolbar" at bounding box center [331, 33] width 8 height 8
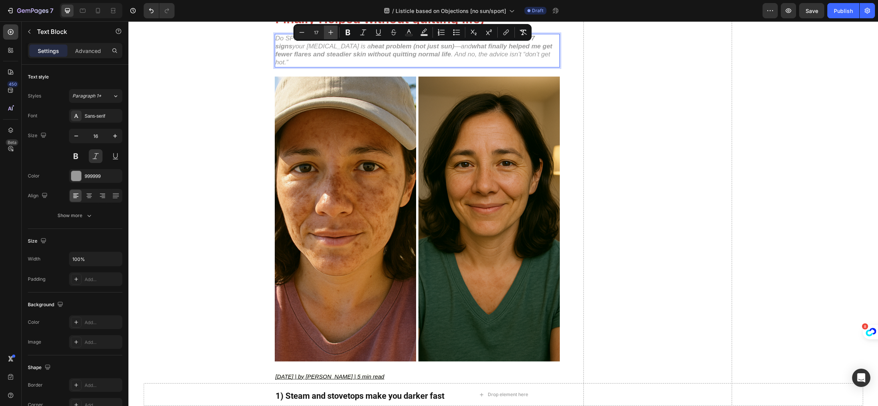
click at [333, 35] on icon "Editor contextual toolbar" at bounding box center [331, 33] width 8 height 8
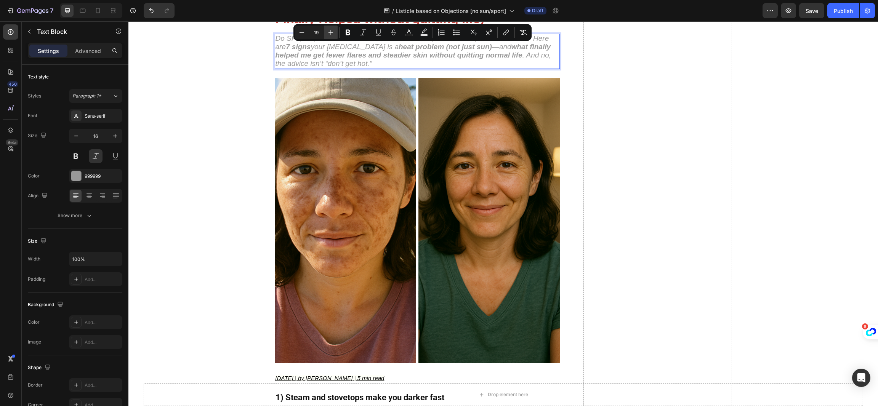
click at [333, 35] on icon "Editor contextual toolbar" at bounding box center [331, 33] width 8 height 8
type input "20"
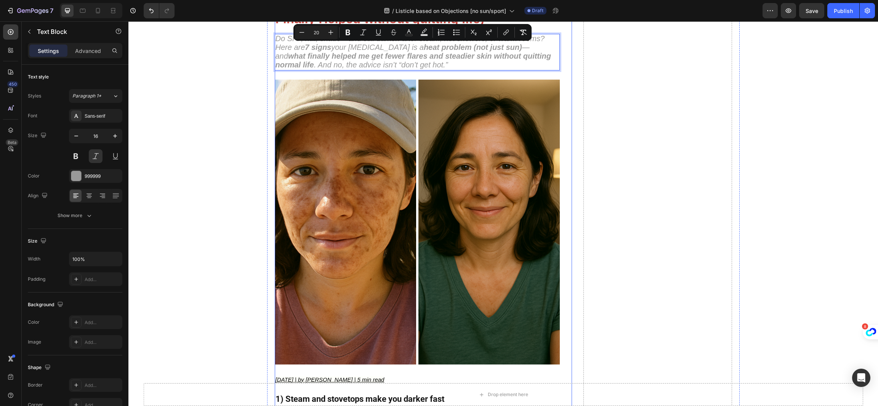
click at [453, 64] on p "Do SPF, hat, shade—and still darken after steam, hot showers, or warm rooms? He…" at bounding box center [416, 52] width 283 height 35
click at [446, 61] on p "Do SPF, hat, shade—and still darken after steam, hot showers, or warm rooms? He…" at bounding box center [416, 52] width 283 height 35
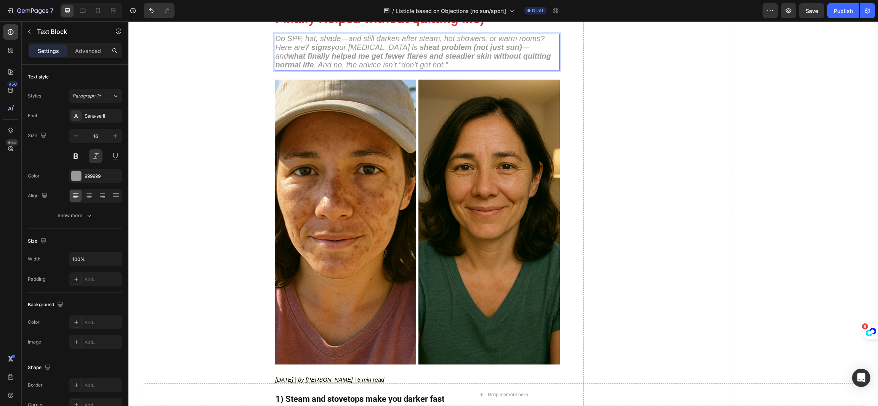
click at [449, 46] on strong "heat problem (not just sun)" at bounding box center [473, 47] width 98 height 8
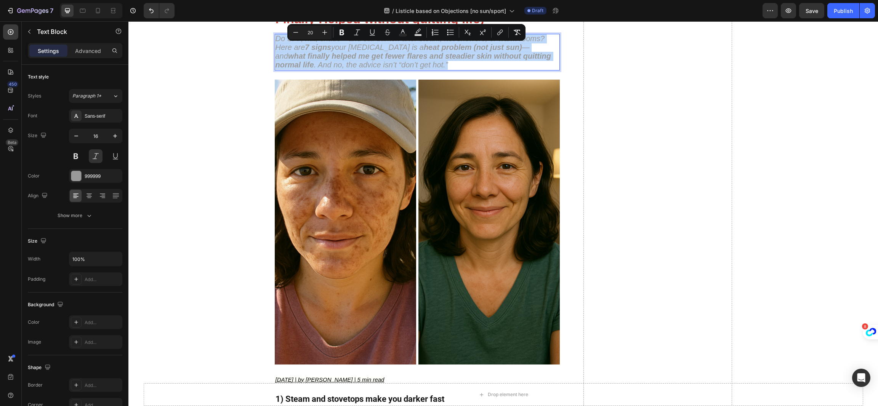
copy span "Do SPF, hat, shade—and still darken after steam, hot showers, or warm rooms? He…"
click at [461, 67] on p "Do SPF, hat, shade—and still darken after steam, hot showers, or warm rooms? He…" at bounding box center [416, 52] width 283 height 35
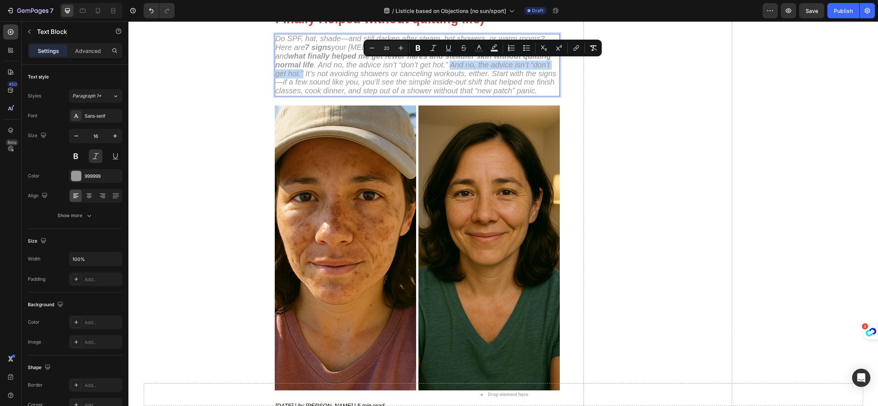
drag, startPoint x: 417, startPoint y: 64, endPoint x: 549, endPoint y: 66, distance: 132.2
click at [549, 66] on p "Do SPF, hat, shade—and still darken after steam, hot showers, or warm rooms? He…" at bounding box center [416, 65] width 283 height 61
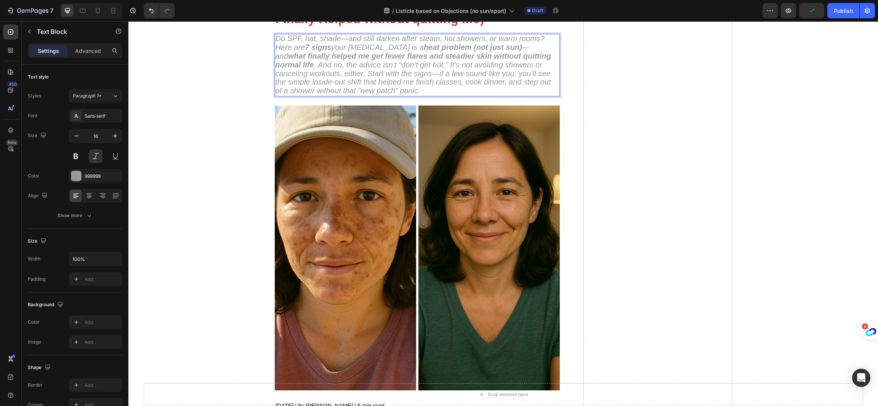
click at [333, 83] on span "Do SPF, hat, shade—and still darken after steam, hot showers, or warm rooms? He…" at bounding box center [413, 64] width 276 height 61
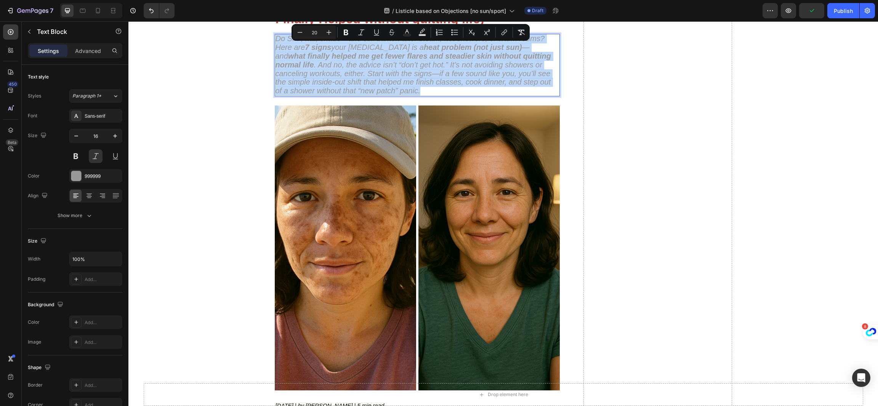
click at [378, 89] on p "Do SPF, hat, shade—and still darken after steam, hot showers, or warm rooms? He…" at bounding box center [416, 65] width 283 height 61
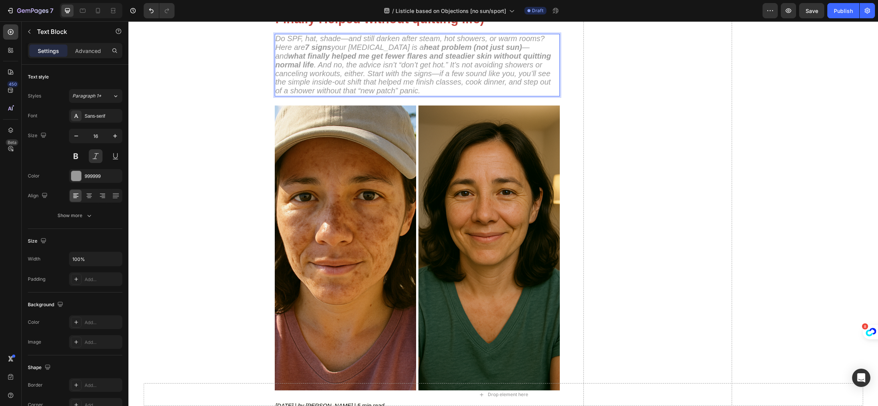
click at [373, 77] on span "Do SPF, hat, shade—and still darken after steam, hot showers, or warm rooms? He…" at bounding box center [413, 64] width 276 height 61
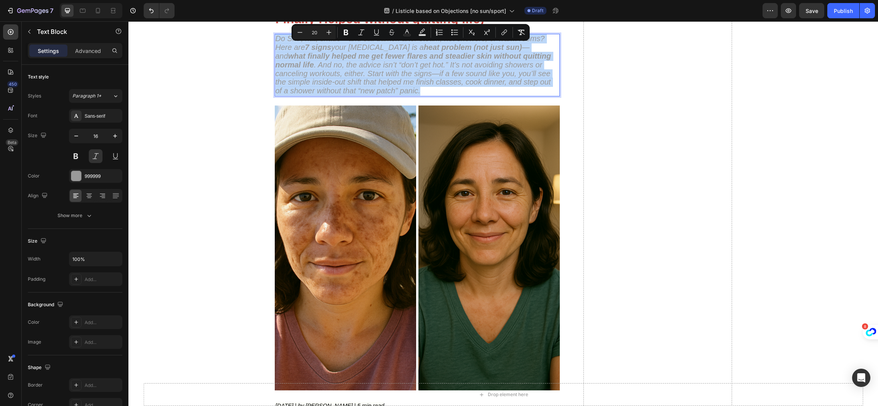
click at [393, 83] on span "Do SPF, hat, shade—and still darken after steam, hot showers, or warm rooms? He…" at bounding box center [413, 64] width 276 height 61
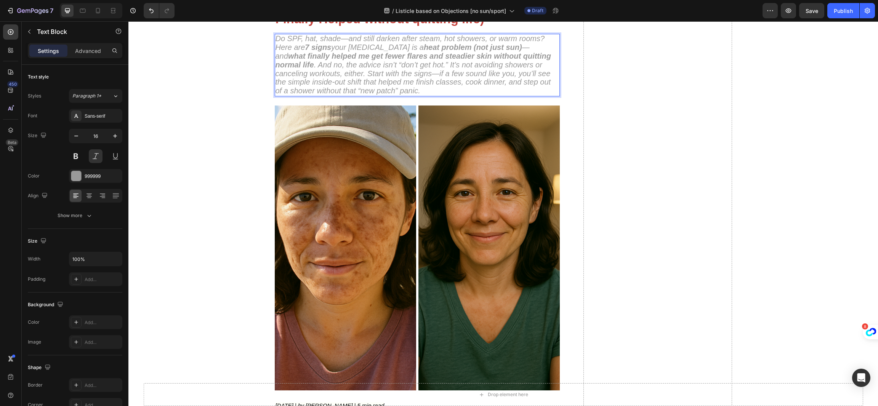
click at [415, 78] on span "Do SPF, hat, shade—and still darken after steam, hot showers, or warm rooms? He…" at bounding box center [413, 64] width 276 height 61
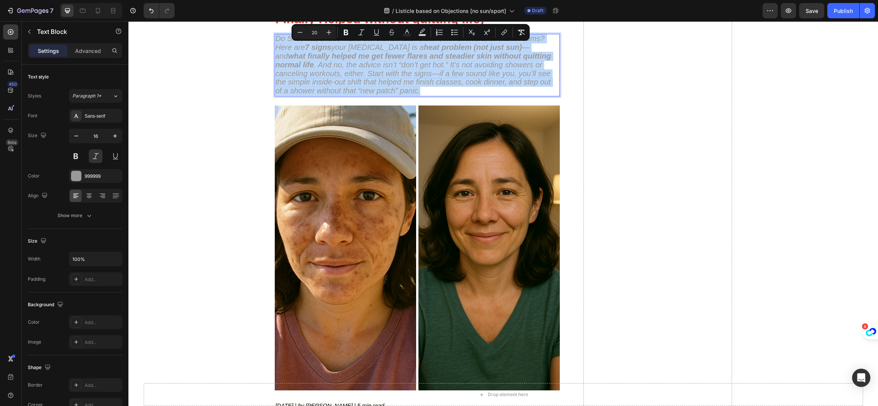
click at [413, 82] on span "Do SPF, hat, shade—and still darken after steam, hot showers, or warm rooms? He…" at bounding box center [413, 64] width 276 height 61
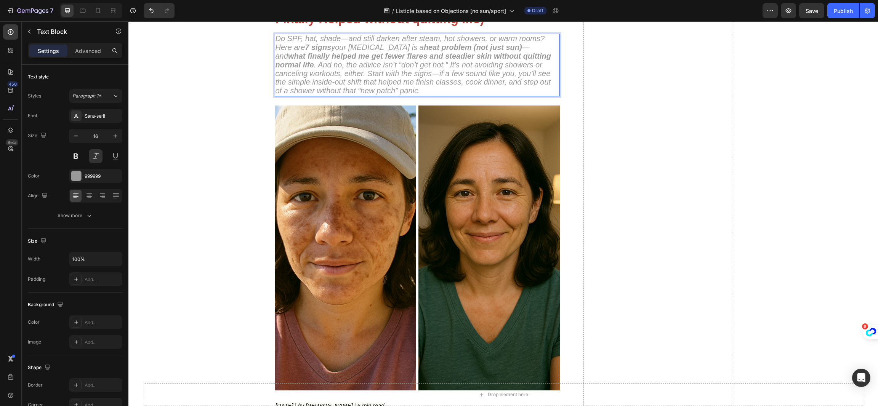
click at [405, 86] on p "Do SPF, hat, shade—and still darken after steam, hot showers, or warm rooms? He…" at bounding box center [416, 65] width 283 height 61
drag, startPoint x: 403, startPoint y: 86, endPoint x: 395, endPoint y: 91, distance: 9.1
click at [395, 91] on p "Do SPF, hat, shade—and still darken after steam, hot showers, or warm rooms? He…" at bounding box center [416, 65] width 283 height 61
click at [396, 90] on p "Do SPF, hat, shade—and still darken after steam, hot showers, or warm rooms? He…" at bounding box center [416, 65] width 283 height 61
click at [453, 88] on p "Do SPF, hat, shade—and still darken after steam, hot showers, or warm rooms? He…" at bounding box center [416, 65] width 283 height 61
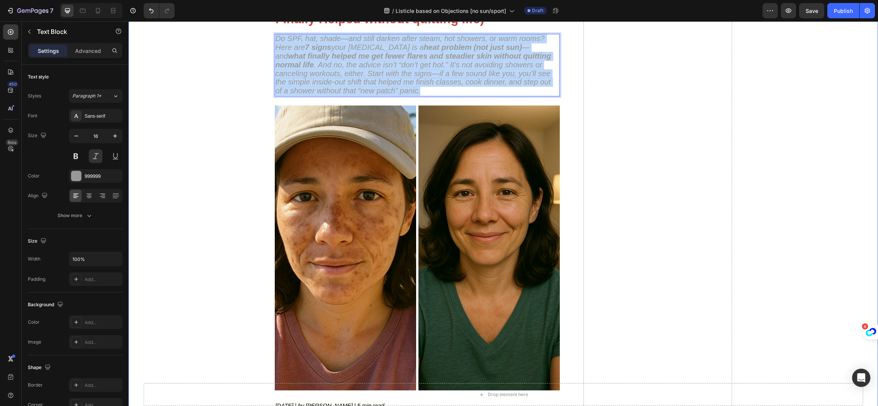
drag, startPoint x: 453, startPoint y: 88, endPoint x: 248, endPoint y: 38, distance: 211.0
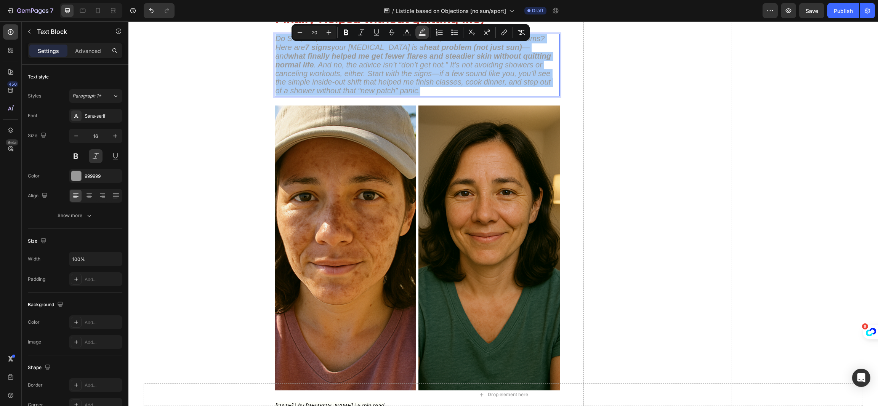
click at [419, 34] on icon "Editor contextual toolbar" at bounding box center [422, 33] width 8 height 8
type input "000000"
type input "77"
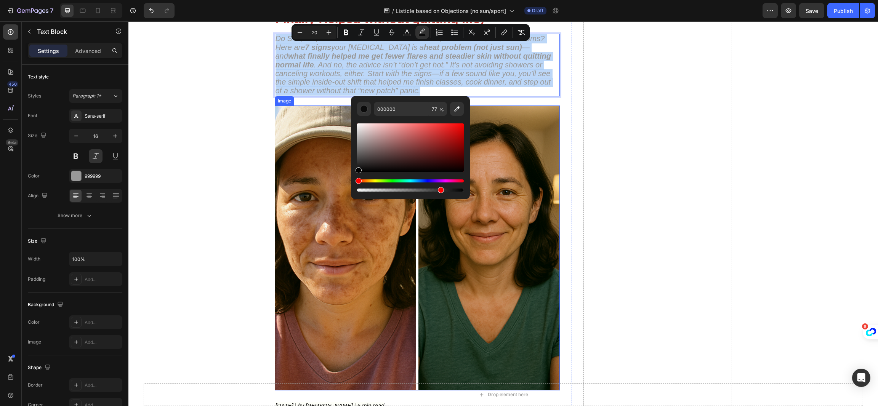
drag, startPoint x: 506, startPoint y: 178, endPoint x: 322, endPoint y: 185, distance: 184.1
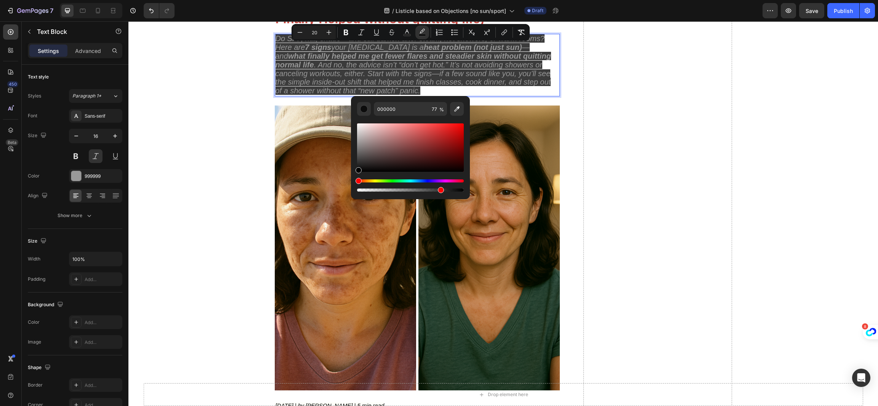
click at [464, 79] on span "Do SPF, hat, shade—and still darken after steam, hot showers, or warm rooms? He…" at bounding box center [413, 64] width 276 height 61
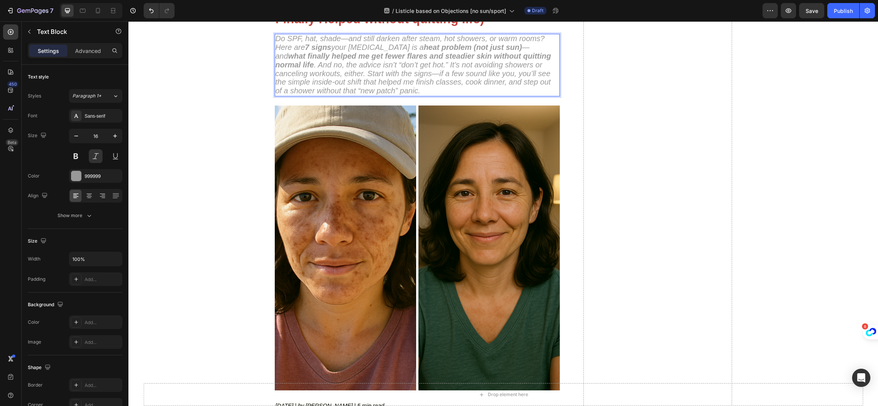
click at [440, 69] on span "Do SPF, hat, shade—and still darken after steam, hot showers, or warm rooms? He…" at bounding box center [413, 64] width 276 height 61
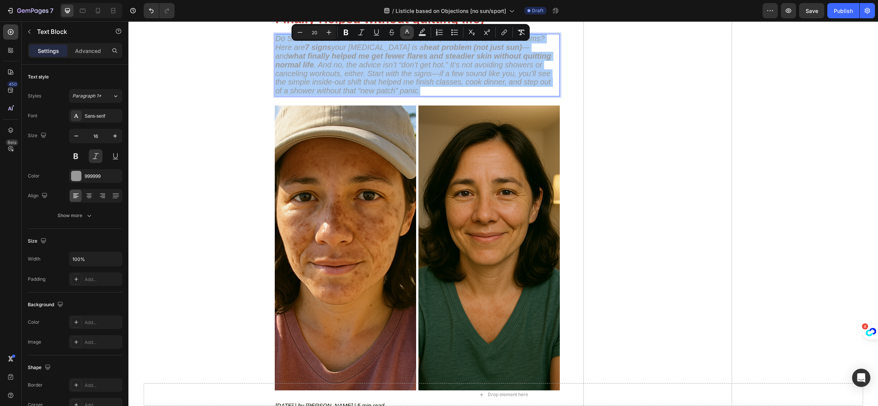
click at [407, 30] on icon "Editor contextual toolbar" at bounding box center [407, 31] width 4 height 4
type input "999999"
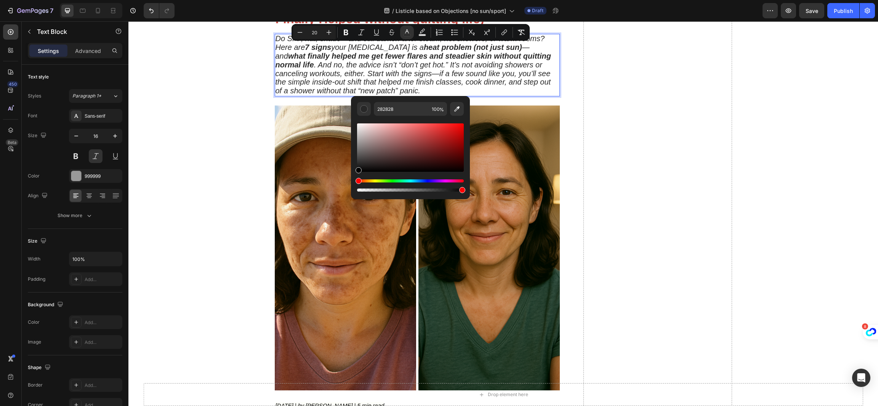
drag, startPoint x: 355, startPoint y: 164, endPoint x: 352, endPoint y: 182, distance: 18.3
click at [352, 182] on div "282828 100 %" at bounding box center [410, 144] width 119 height 97
type input "000000"
click at [302, 63] on span "Do SPF, hat, shade—and still darken after steam, hot showers, or warm rooms? He…" at bounding box center [413, 64] width 276 height 61
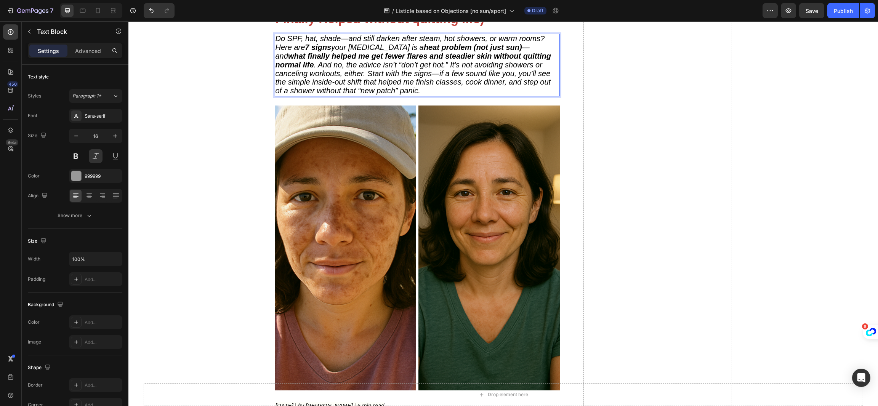
click at [381, 77] on span "Do SPF, hat, shade—and still darken after steam, hot showers, or warm rooms? He…" at bounding box center [413, 64] width 276 height 61
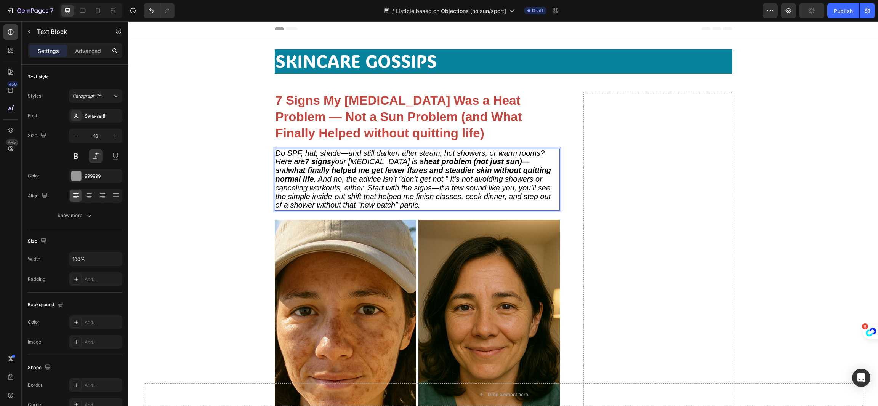
click at [518, 179] on span "Do SPF, hat, shade—and still darken after steam, hot showers, or warm rooms? He…" at bounding box center [413, 179] width 276 height 61
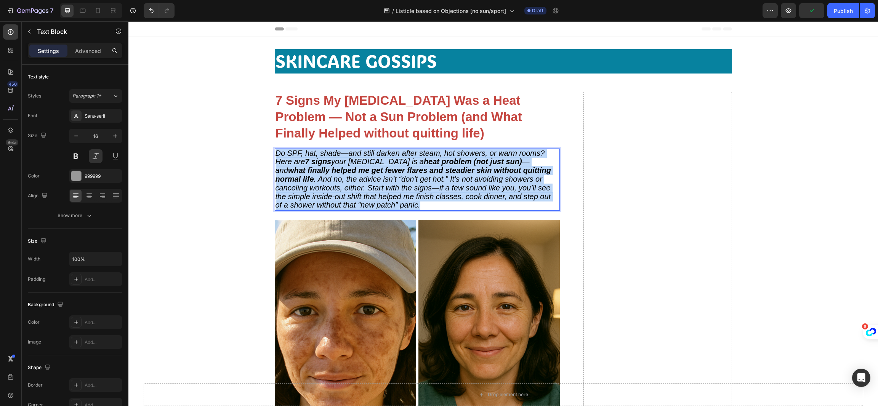
click at [467, 196] on span "Do SPF, hat, shade—and still darken after steam, hot showers, or warm rooms? He…" at bounding box center [413, 179] width 276 height 61
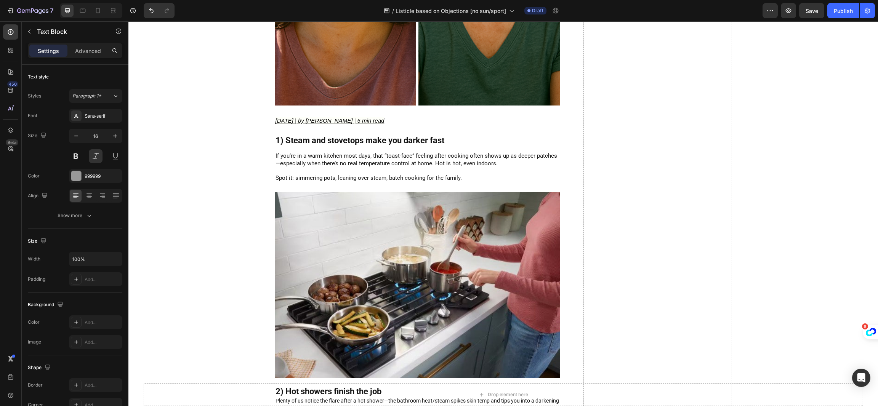
scroll to position [400, 0]
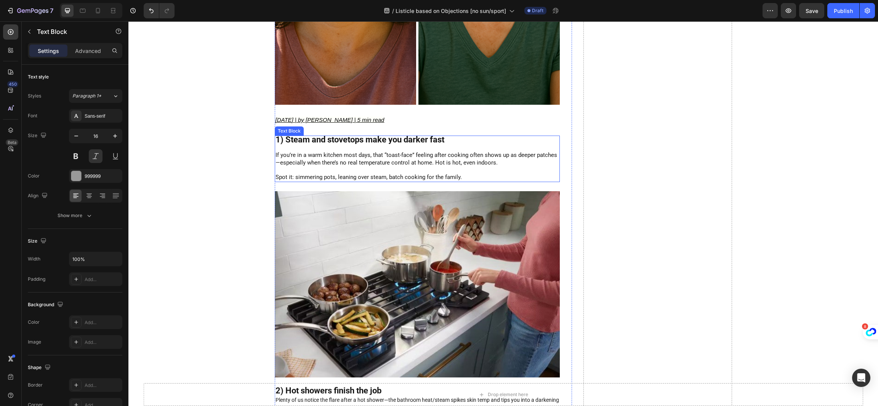
click at [382, 168] on p "Rich Text Editor. Editing area: main" at bounding box center [416, 170] width 283 height 7
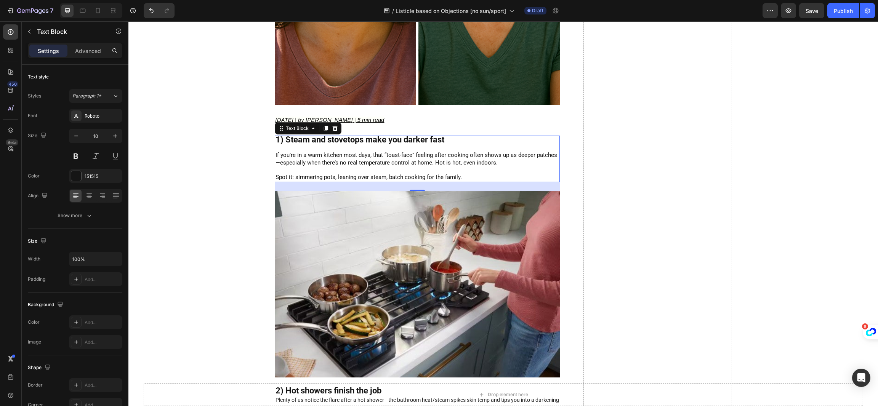
click at [382, 168] on p "Rich Text Editor. Editing area: main" at bounding box center [416, 170] width 283 height 7
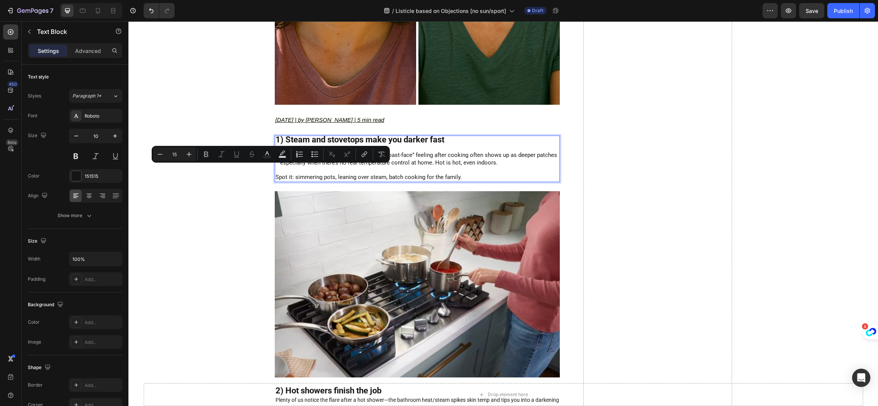
click at [438, 162] on span "If you’re in a warm kitchen most days, that “toast-face” feeling after cooking …" at bounding box center [415, 159] width 281 height 14
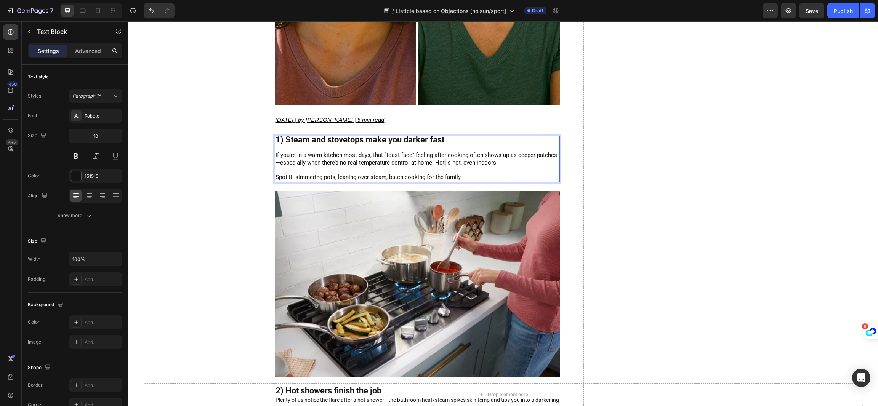
click at [438, 162] on span "If you’re in a warm kitchen most days, that “toast-face” feeling after cooking …" at bounding box center [415, 159] width 281 height 14
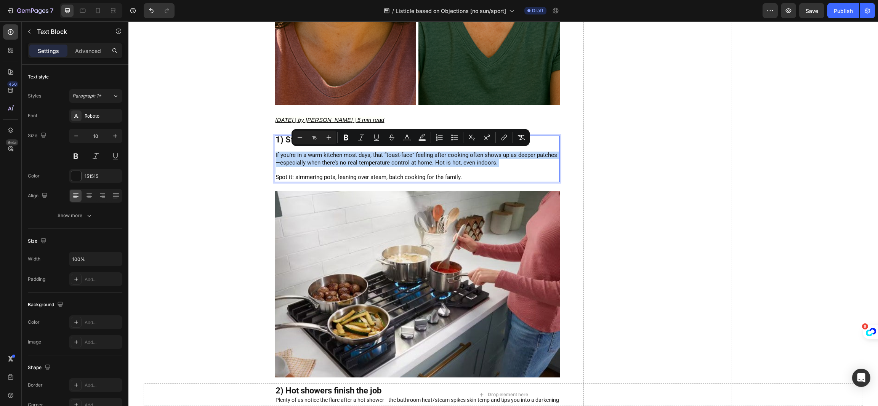
click at [437, 169] on p "Rich Text Editor. Editing area: main" at bounding box center [416, 170] width 283 height 7
click at [300, 168] on p "Rich Text Editor. Editing area: main" at bounding box center [416, 170] width 283 height 7
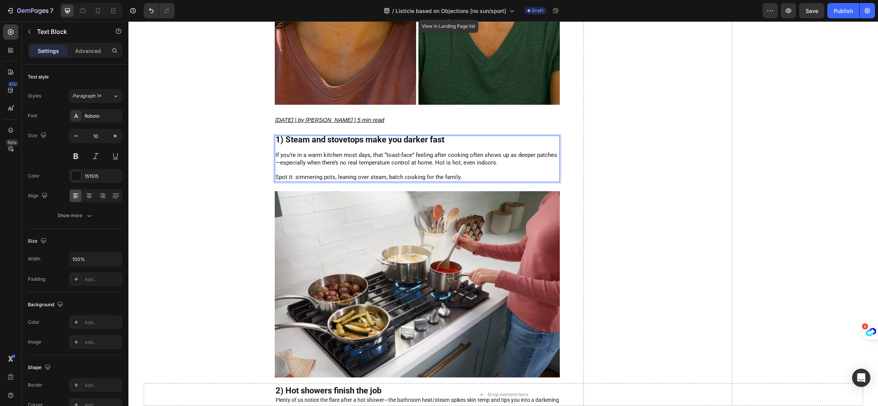
click at [327, 174] on span "Spot it: simmering pots, leaning over steam, batch cooking for the family." at bounding box center [368, 177] width 186 height 7
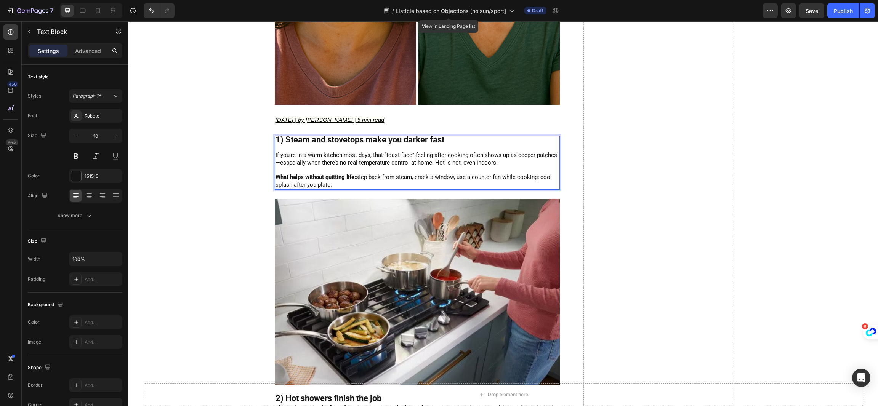
click at [351, 163] on span "If you’re in a warm kitchen most days, that “toast-face” feeling after cooking …" at bounding box center [415, 159] width 281 height 14
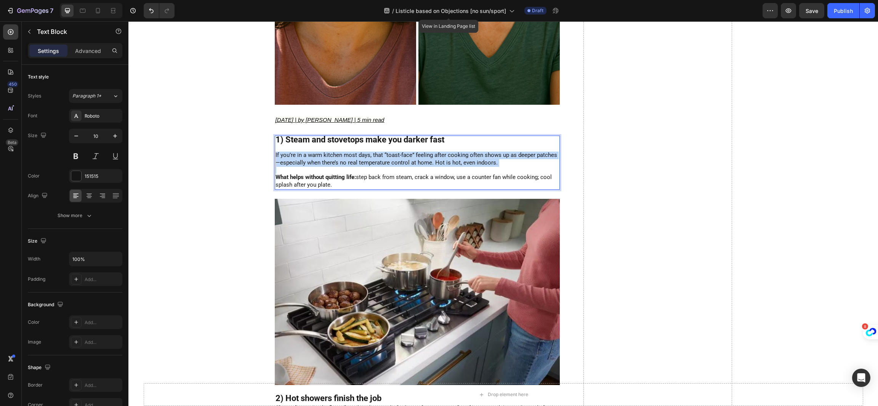
click at [351, 163] on span "If you’re in a warm kitchen most days, that “toast-face” feeling after cooking …" at bounding box center [415, 159] width 281 height 14
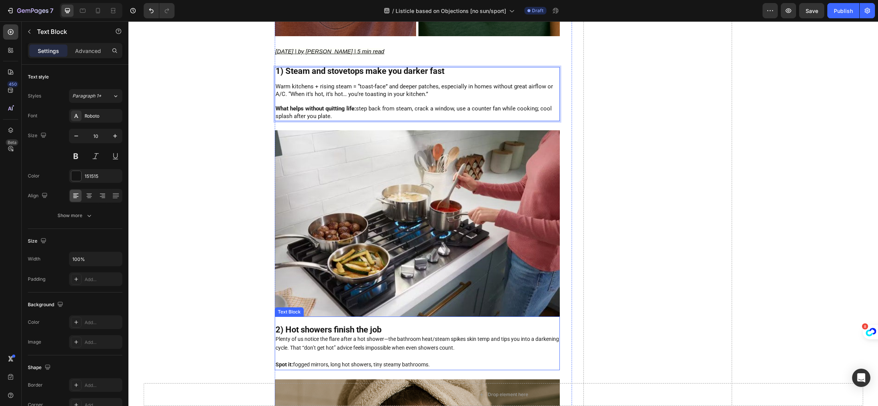
scroll to position [571, 0]
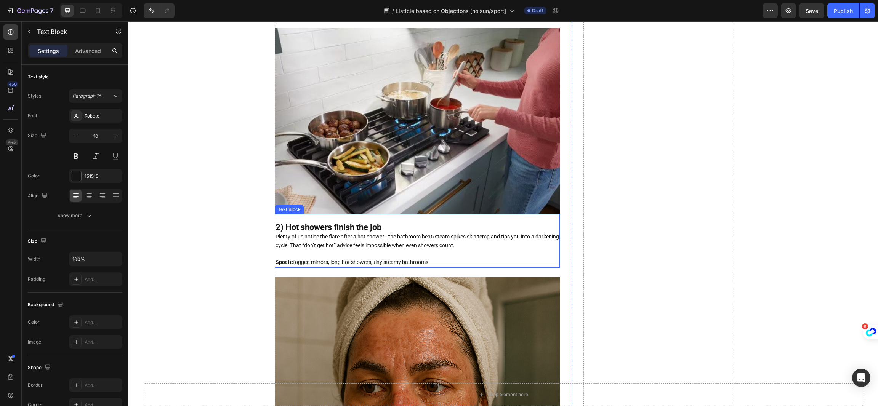
click at [362, 261] on span "Spot it: fogged mirrors, long hot showers, tiny steamy bathrooms." at bounding box center [352, 262] width 154 height 6
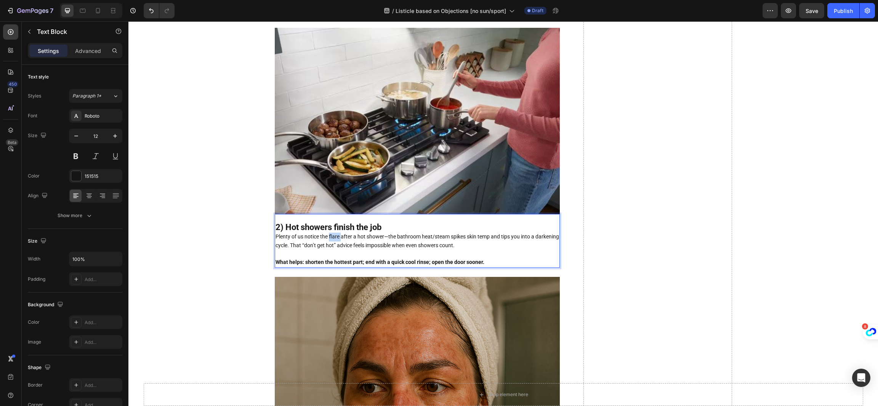
click at [332, 237] on span "Plenty of us notice the flare after a hot shower—the bathroom heat/steam spikes…" at bounding box center [416, 241] width 283 height 15
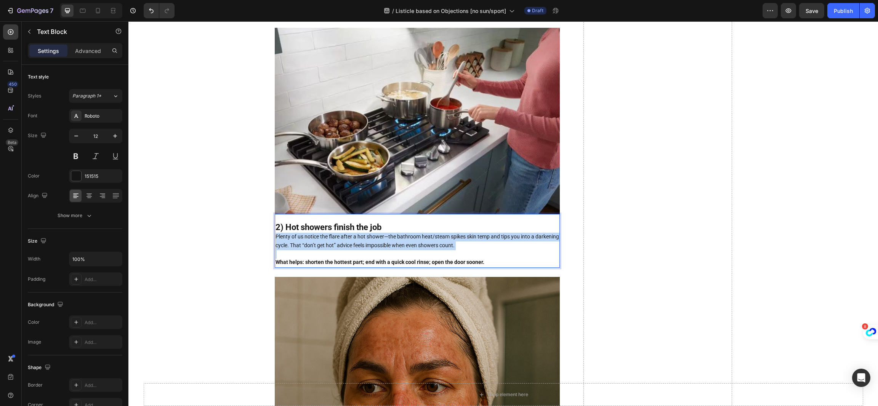
click at [332, 237] on span "Plenty of us notice the flare after a hot shower—the bathroom heat/steam spikes…" at bounding box center [416, 241] width 283 height 15
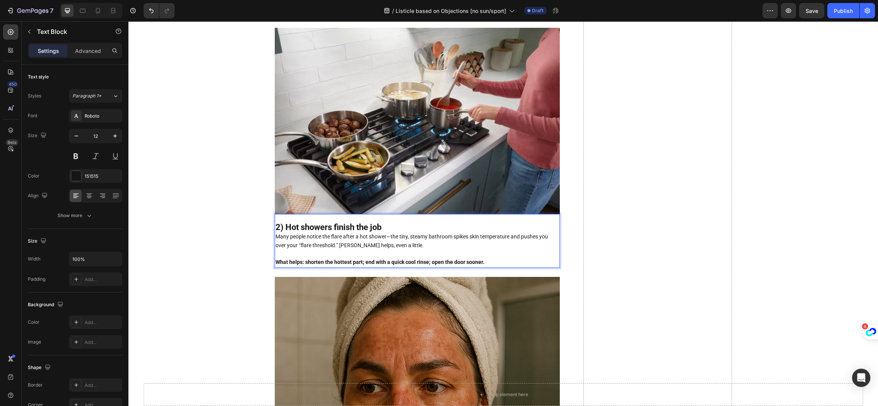
click at [486, 262] on p "What helps: shorten the hottest part; end with a quick cool rinse; open the doo…" at bounding box center [416, 262] width 283 height 9
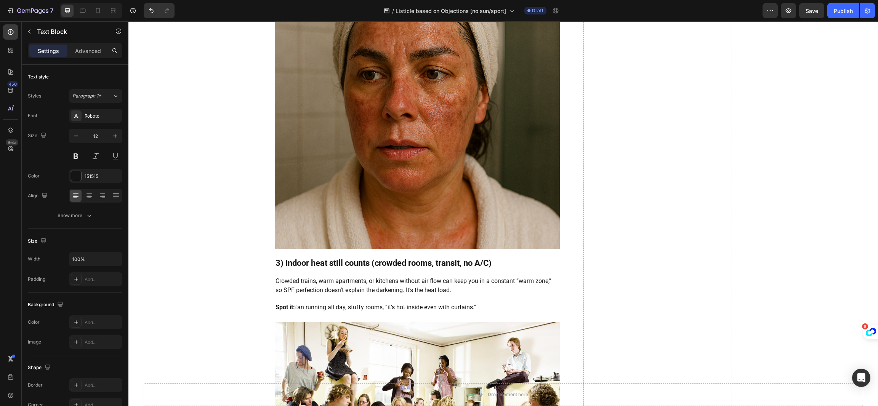
scroll to position [914, 0]
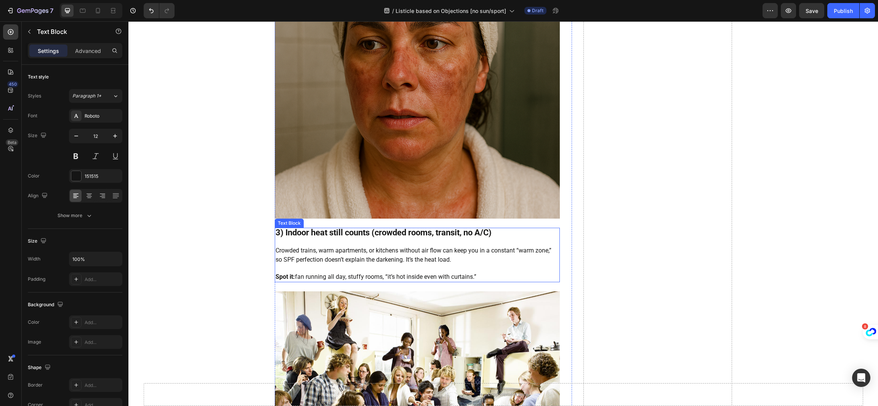
click at [357, 273] on span "Spot it: fan running all day, stuffy rooms, “it’s hot inside even with curtains…" at bounding box center [375, 276] width 201 height 7
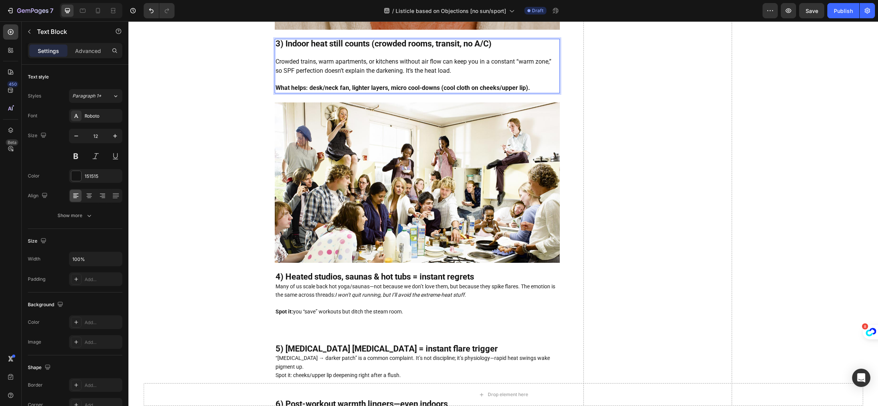
scroll to position [1142, 0]
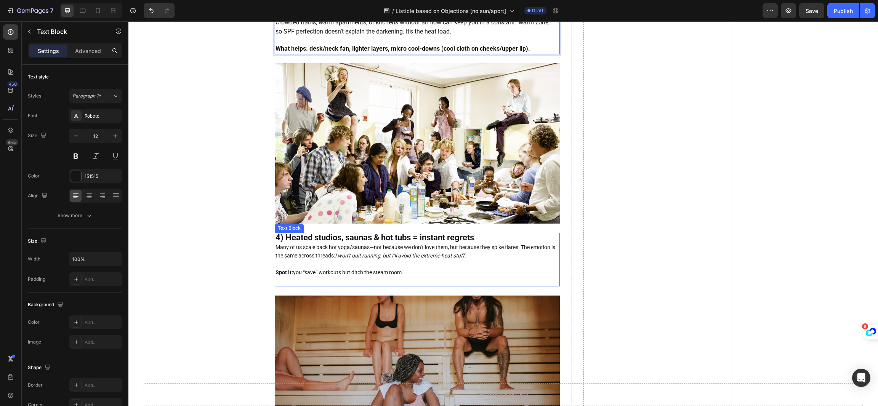
click at [302, 269] on span "Spot it: you “save” workouts but ditch the steam room." at bounding box center [339, 272] width 128 height 6
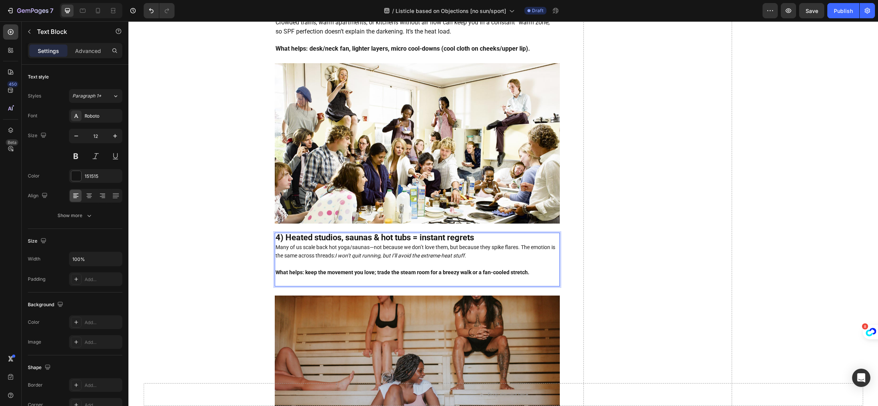
click at [376, 280] on p "Rich Text Editor. Editing area: main" at bounding box center [416, 281] width 283 height 8
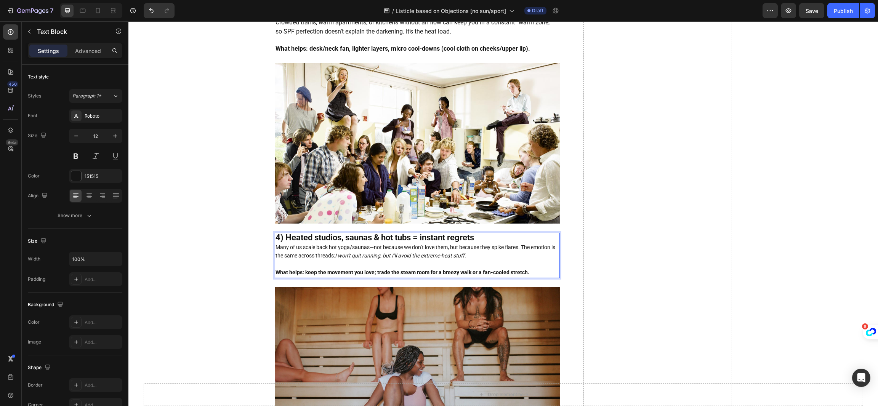
click at [377, 247] on span "Many of us scale back hot yoga/saunas—not because we don’t love them, but becau…" at bounding box center [415, 251] width 280 height 15
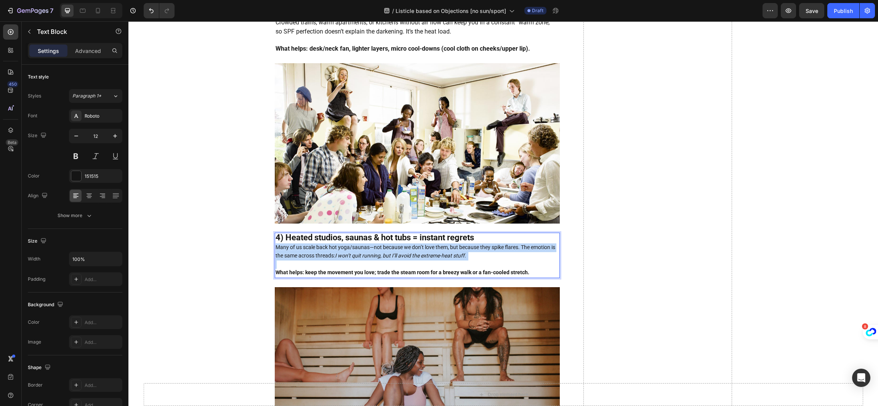
click at [377, 247] on span "Many of us scale back hot yoga/saunas—not because we don’t love them, but becau…" at bounding box center [415, 251] width 280 height 15
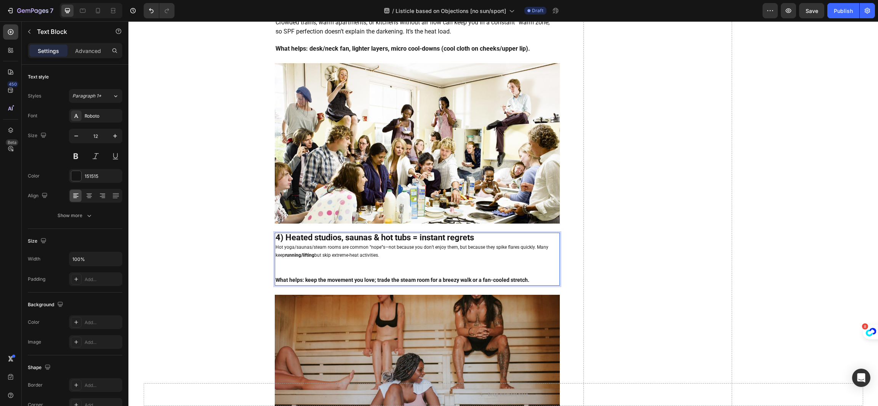
click at [369, 252] on p "Hot yoga/saunas/steam rooms are common “nope”s—not because you don’t enjoy them…" at bounding box center [416, 251] width 283 height 16
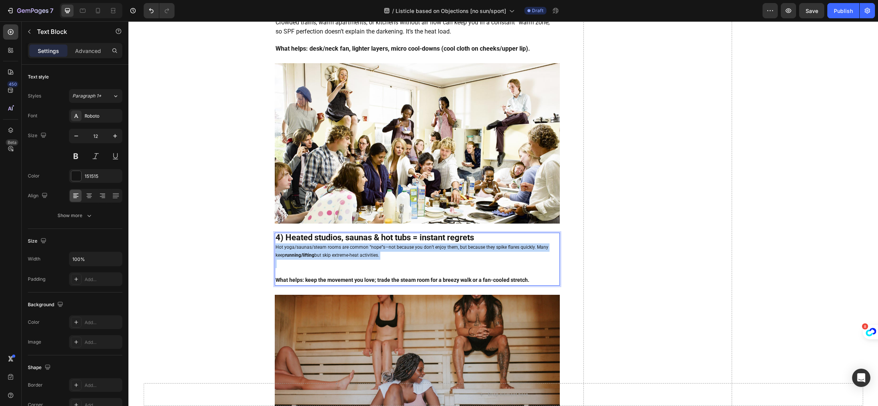
click at [369, 252] on p "Hot yoga/saunas/steam rooms are common “nope”s—not because you don’t enjoy them…" at bounding box center [416, 251] width 283 height 16
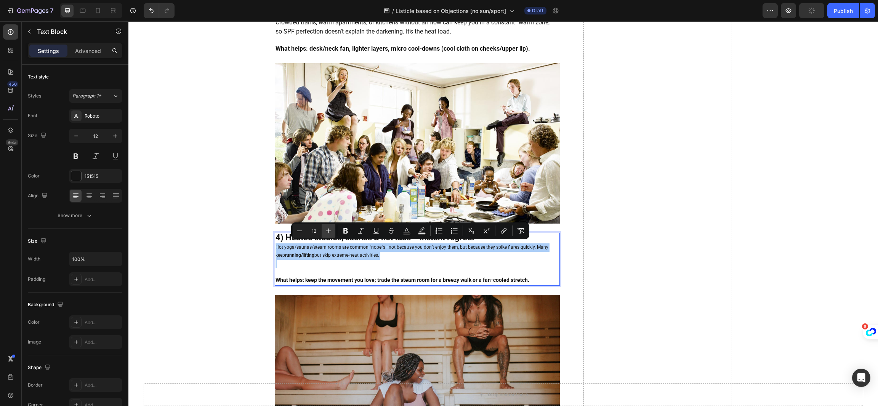
click at [331, 229] on icon "Editor contextual toolbar" at bounding box center [329, 231] width 8 height 8
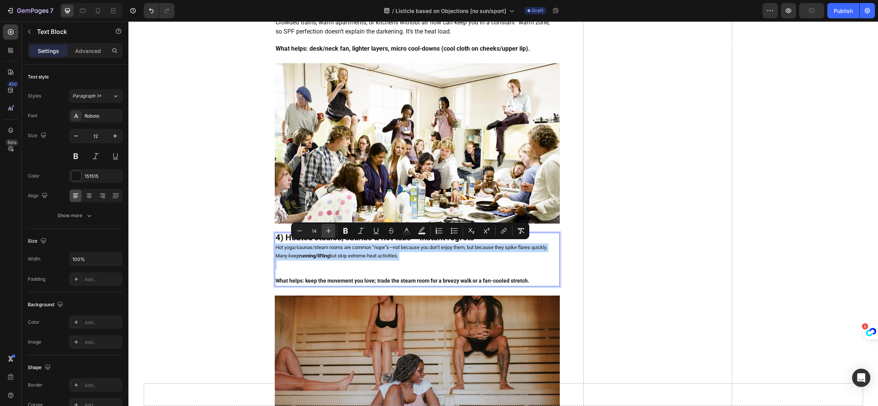
type input "15"
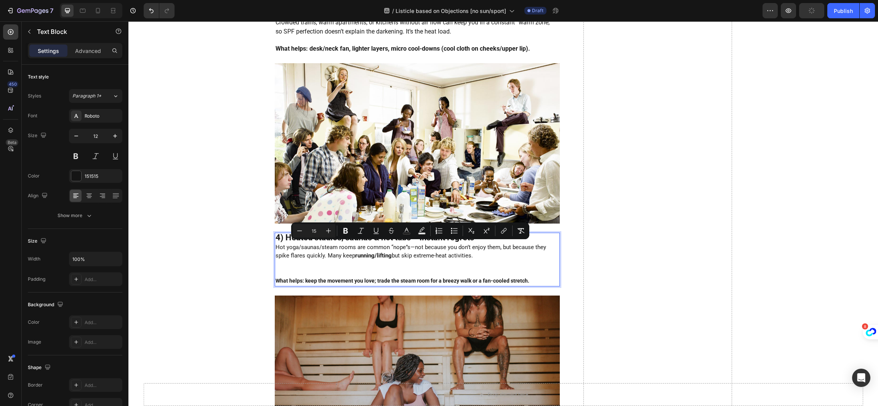
click at [344, 271] on p "Rich Text Editor. Editing area: main" at bounding box center [416, 273] width 283 height 8
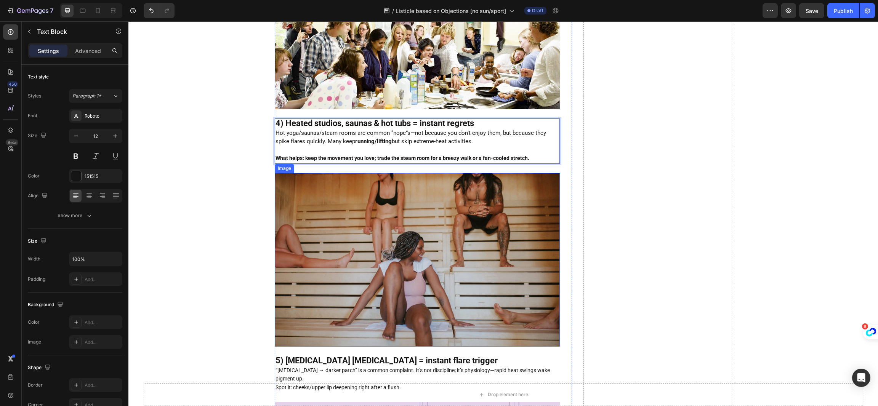
scroll to position [1371, 0]
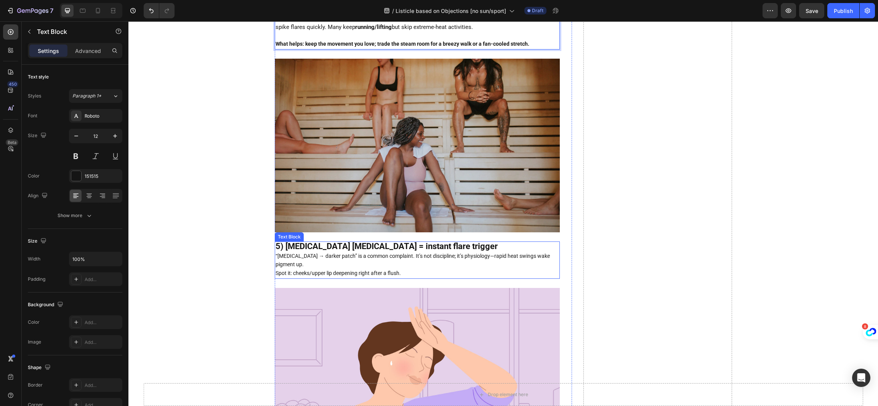
click at [381, 258] on p "“[MEDICAL_DATA] → darker patch” is a common complaint. It’s not discipline; it’…" at bounding box center [416, 260] width 283 height 17
click at [373, 260] on p "Rich Text Editor. Editing area: main" at bounding box center [416, 264] width 283 height 8
click at [374, 256] on p "“[MEDICAL_DATA] → darker patch” shows up again and again; you’re battling heat …" at bounding box center [416, 256] width 283 height 8
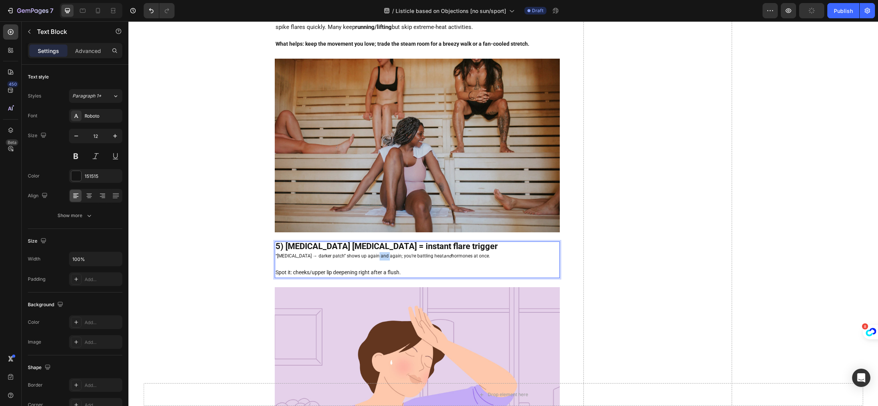
click at [374, 256] on p "“[MEDICAL_DATA] → darker patch” shows up again and again; you’re battling heat …" at bounding box center [416, 256] width 283 height 8
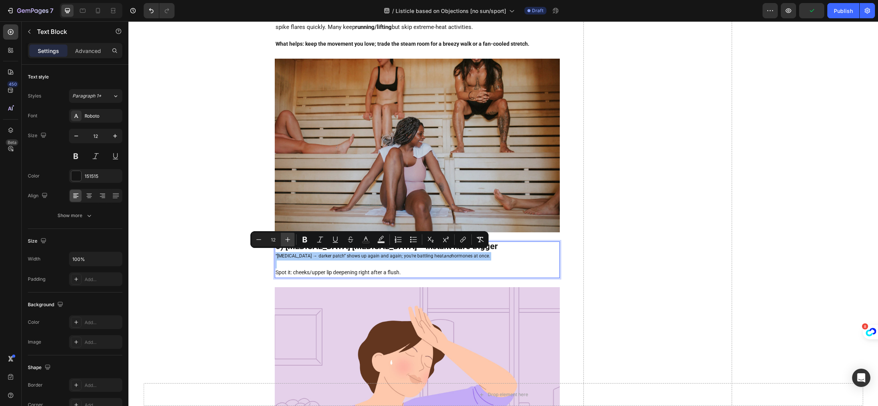
click at [286, 238] on icon "Editor contextual toolbar" at bounding box center [288, 240] width 8 height 8
type input "14"
drag, startPoint x: 318, startPoint y: 273, endPoint x: 429, endPoint y: 269, distance: 110.9
click at [318, 273] on span "Spot it: cheeks/upper lip deepening right after a flush." at bounding box center [337, 273] width 125 height 6
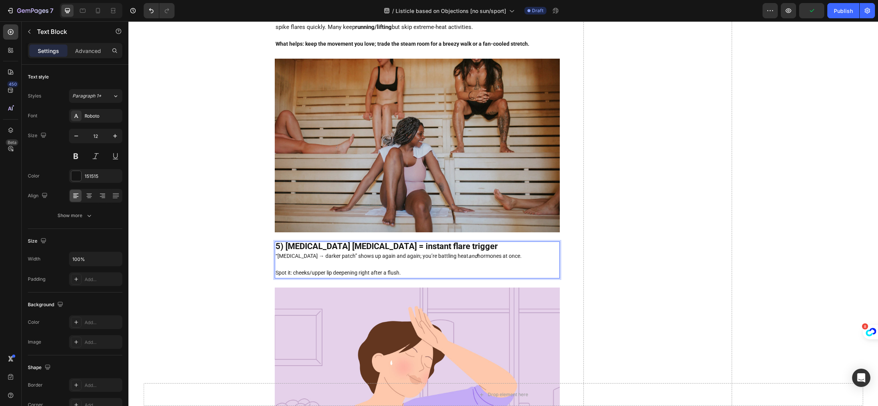
click at [318, 273] on span "Spot it: cheeks/upper lip deepening right after a flush." at bounding box center [337, 273] width 125 height 6
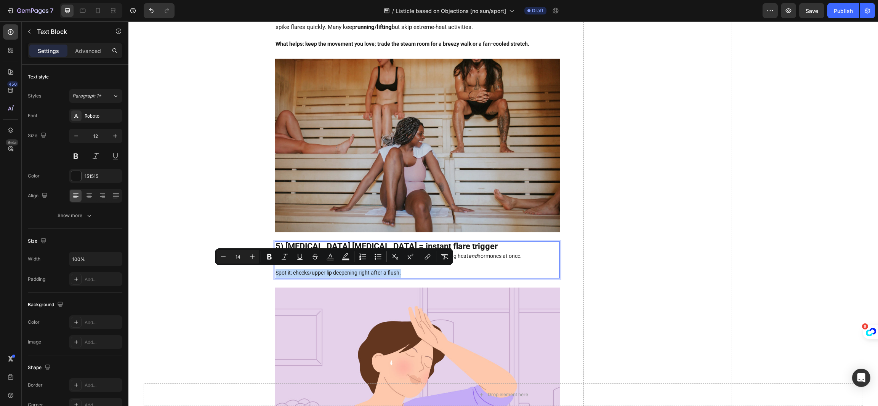
click at [375, 274] on span "Spot it: cheeks/upper lip deepening right after a flush." at bounding box center [337, 273] width 125 height 6
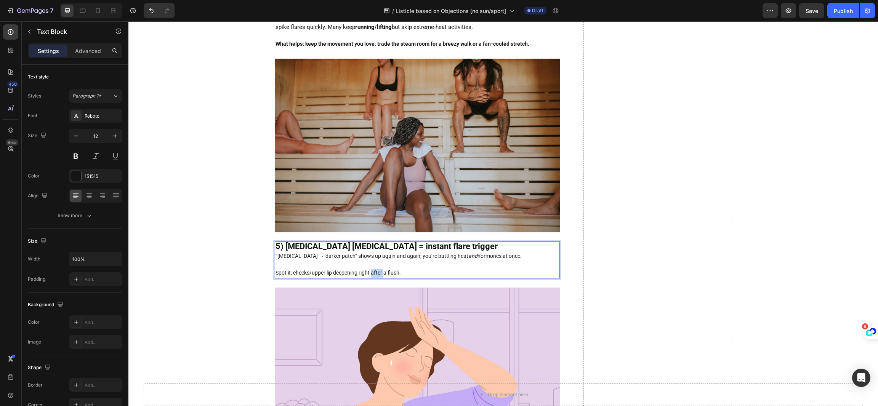
click at [375, 274] on span "Spot it: cheeks/upper lip deepening right after a flush." at bounding box center [337, 273] width 125 height 6
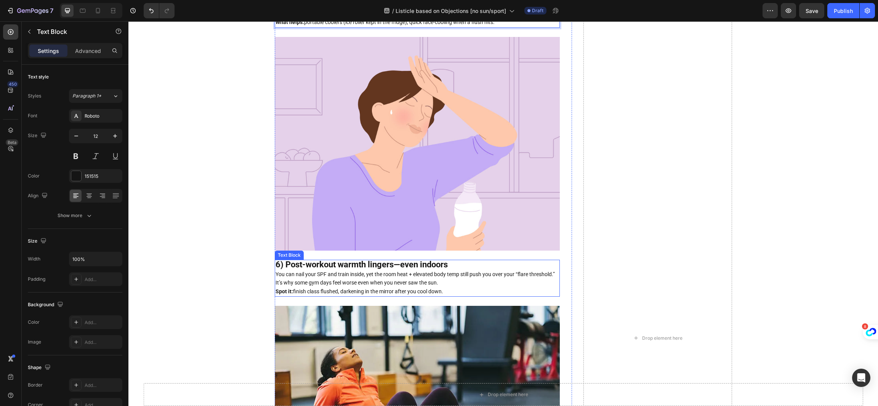
scroll to position [1657, 0]
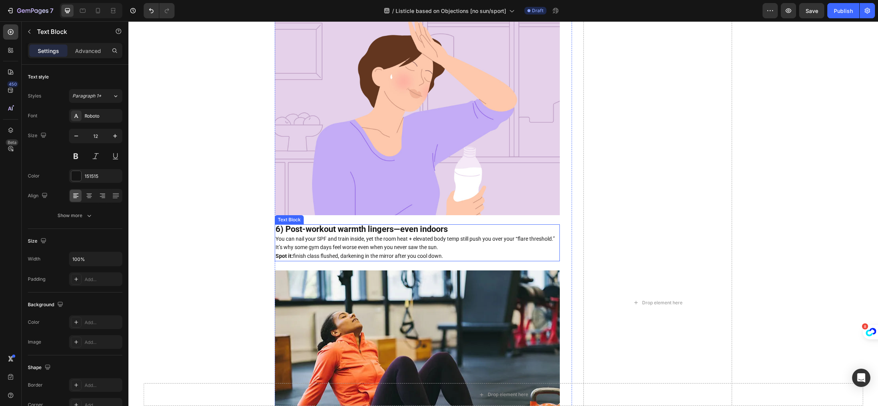
click at [363, 236] on span "You can nail your SPF and train inside, yet the room heat + elevated body temp …" at bounding box center [414, 243] width 279 height 15
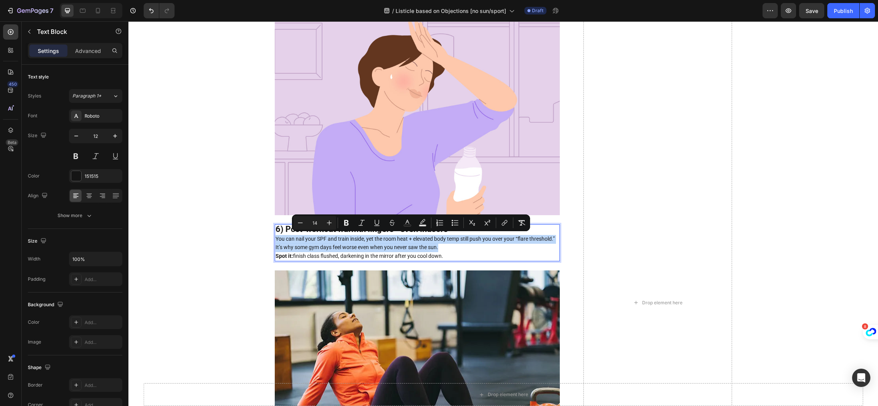
type input "12"
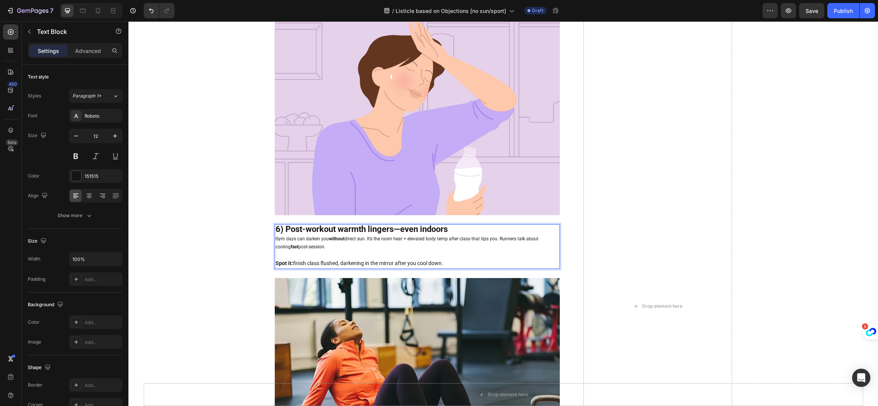
click at [369, 246] on p "Gym days can darken you without direct sun. It’s the room heat + elevated body …" at bounding box center [416, 243] width 283 height 16
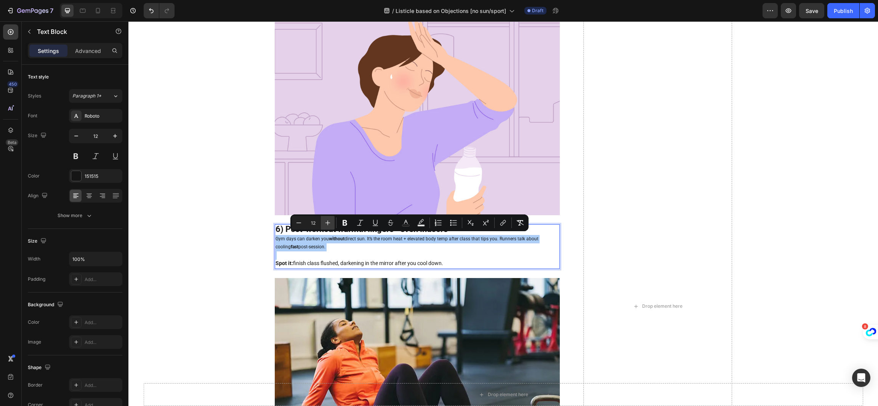
click at [333, 220] on button "Plus" at bounding box center [328, 223] width 14 height 14
type input "16"
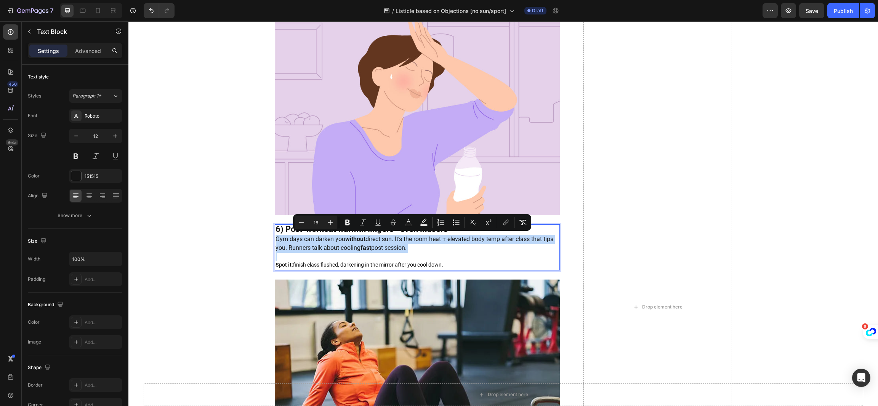
click at [331, 264] on span "Spot it: finish class flushed, darkening in the mirror after you cool down." at bounding box center [359, 265] width 168 height 6
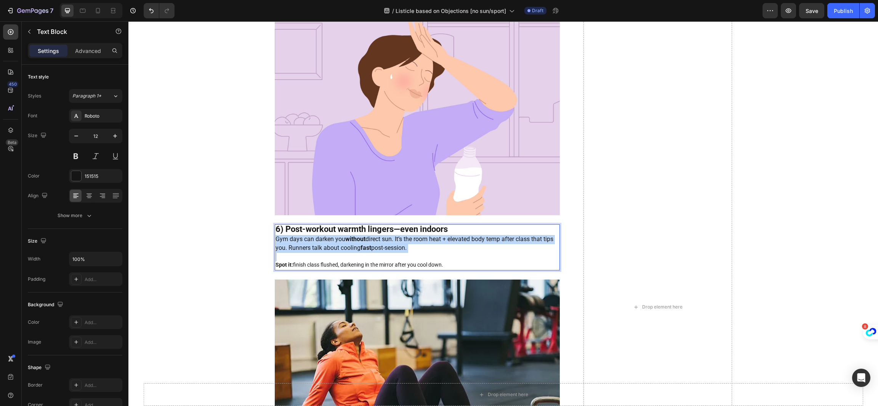
click at [331, 264] on span "Spot it: finish class flushed, darkening in the mirror after you cool down." at bounding box center [359, 265] width 168 height 6
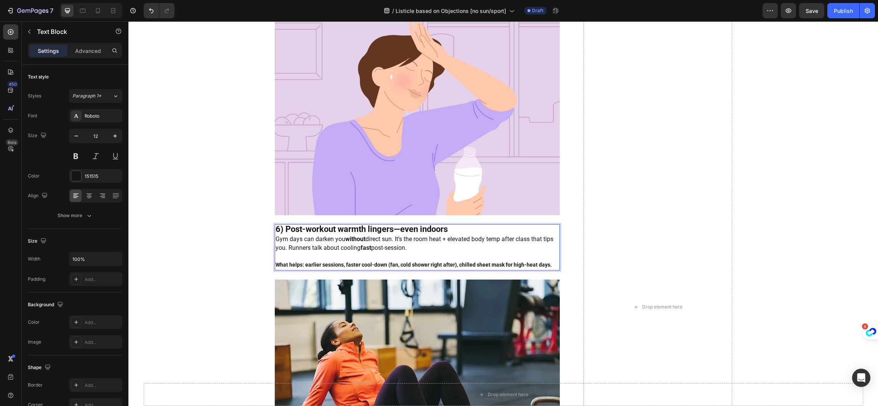
click at [331, 262] on strong "What helps: earlier sessions, faster cool-down (fan, cold shower right after), …" at bounding box center [413, 265] width 276 height 6
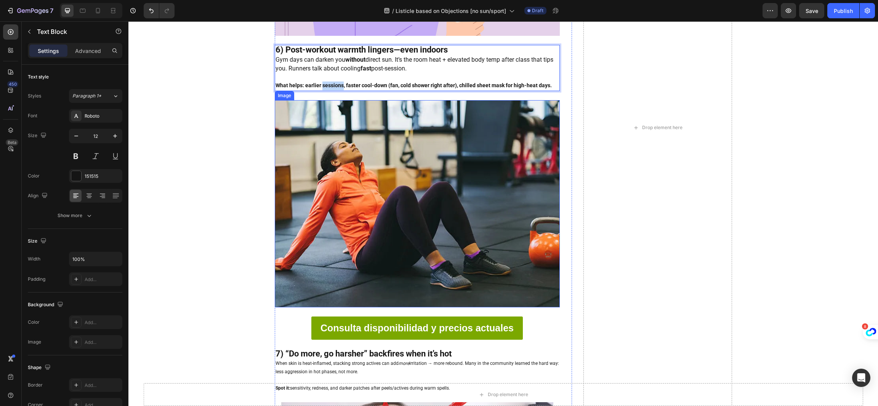
scroll to position [1999, 0]
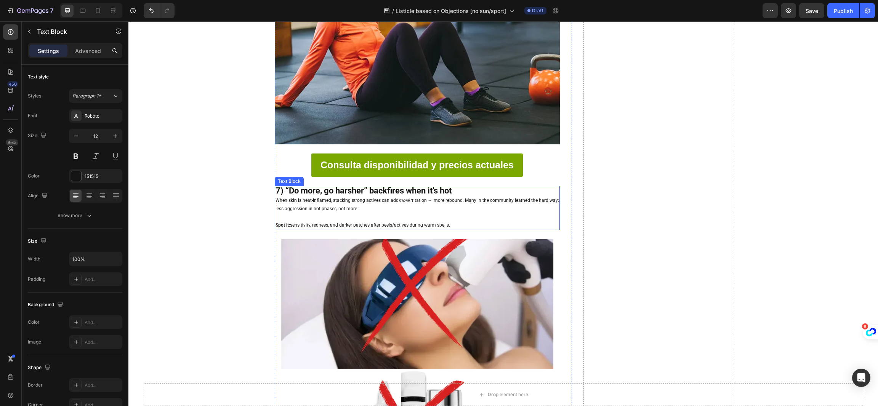
click at [361, 197] on p "When skin is heat-inflamed, stacking strong actives can add more irritation → m…" at bounding box center [416, 205] width 283 height 16
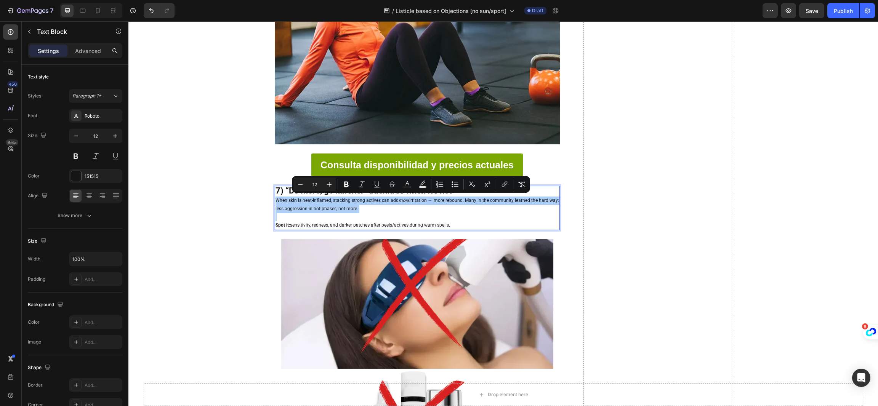
drag, startPoint x: 233, startPoint y: 175, endPoint x: 307, endPoint y: 171, distance: 74.0
click at [440, 188] on button "Numbered List" at bounding box center [440, 185] width 14 height 14
type input "12"
click at [437, 202] on p "When skin is heat-inflamed, stacking strong actives can add more irritation → m…" at bounding box center [416, 205] width 283 height 16
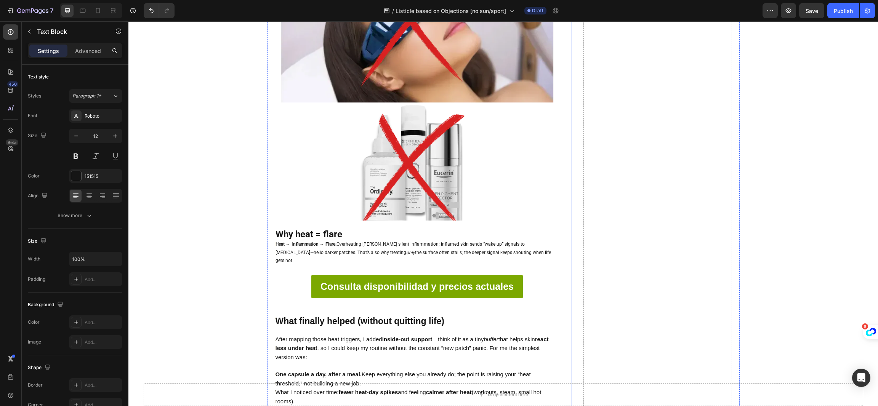
scroll to position [2285, 0]
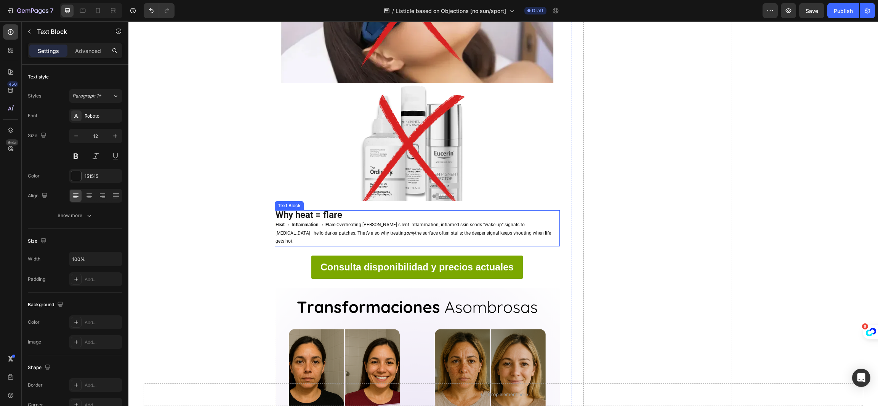
click at [375, 212] on p "Why heat = flare" at bounding box center [416, 216] width 283 height 10
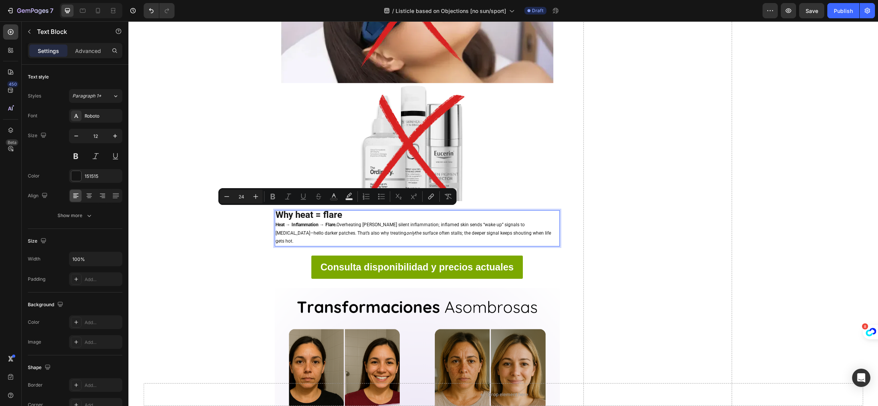
click at [374, 214] on p "Why heat = flare" at bounding box center [416, 216] width 283 height 10
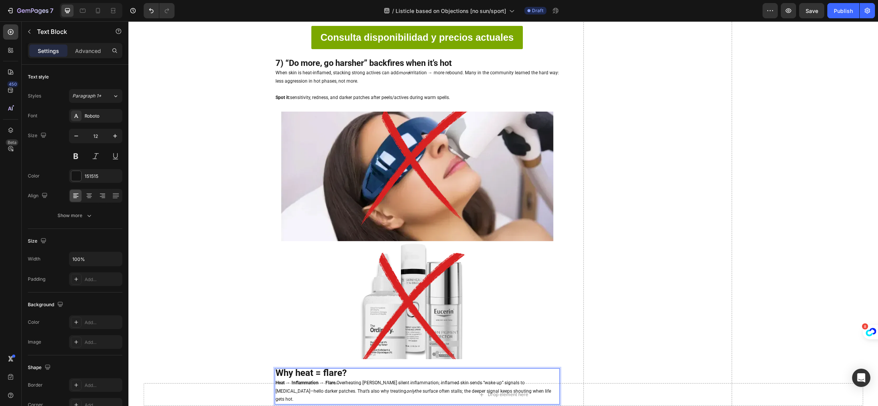
scroll to position [2057, 0]
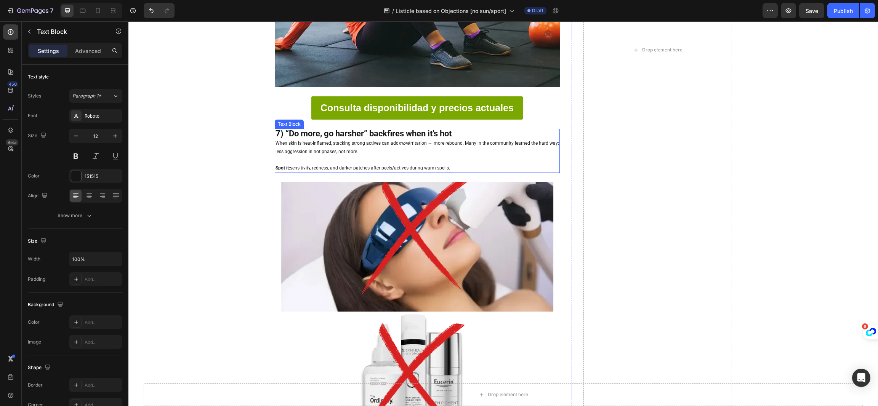
click at [397, 152] on p "When skin is heat-inflamed, stacking strong actives can add more irritation → m…" at bounding box center [416, 147] width 283 height 16
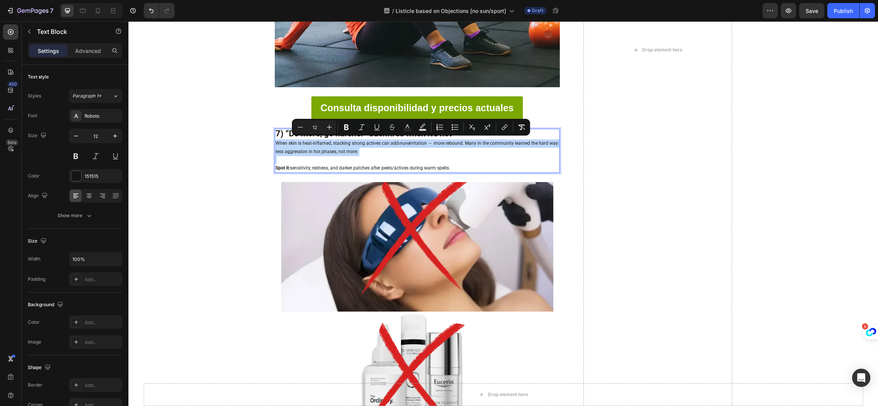
click at [382, 164] on p "Spot it: sensitivity, redness, and darker patches after peels/actives during wa…" at bounding box center [416, 168] width 283 height 8
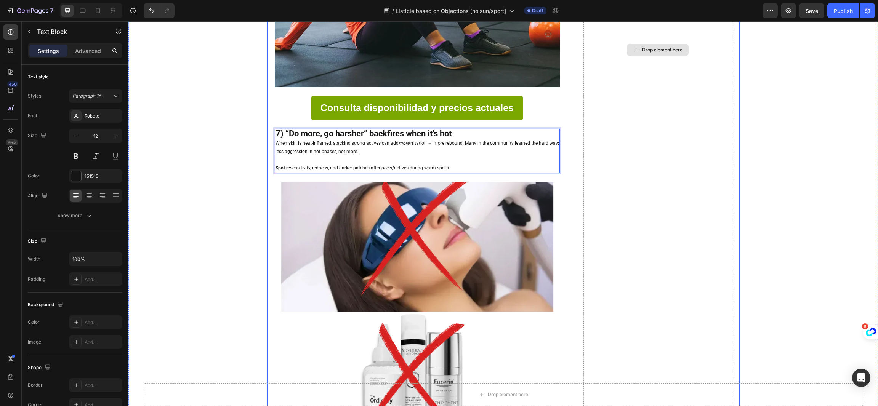
click at [653, 129] on div "Drop element here" at bounding box center [657, 50] width 149 height 4030
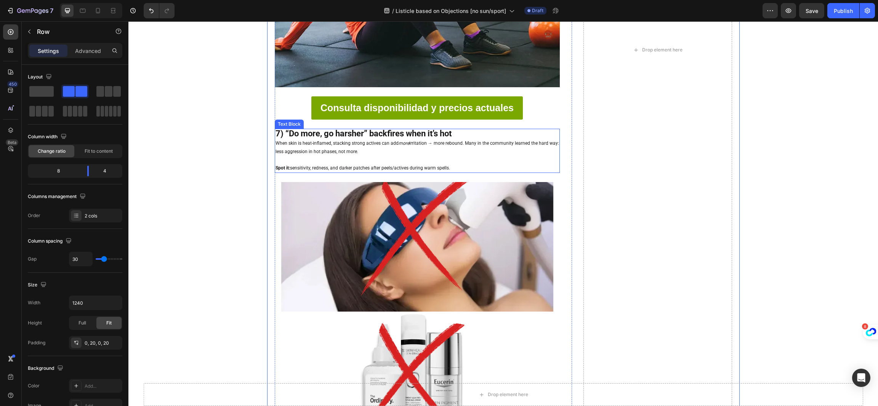
click at [389, 132] on strong "7) “Do more, go harsher” backfires when it’s hot" at bounding box center [363, 134] width 176 height 10
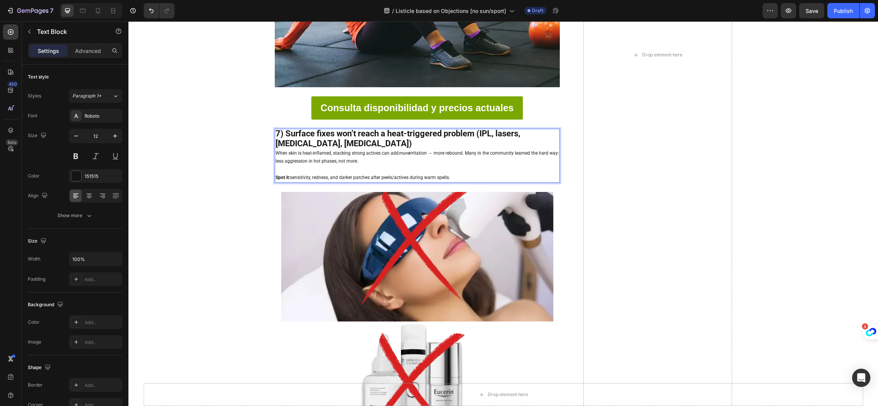
click at [360, 157] on p "When skin is heat-inflamed, stacking strong actives can add more irritation → m…" at bounding box center [416, 157] width 283 height 16
click at [371, 139] on p "7) Surface fixes won’t reach a heat-triggered problem (IPL, lasers, [MEDICAL_DA…" at bounding box center [416, 139] width 283 height 19
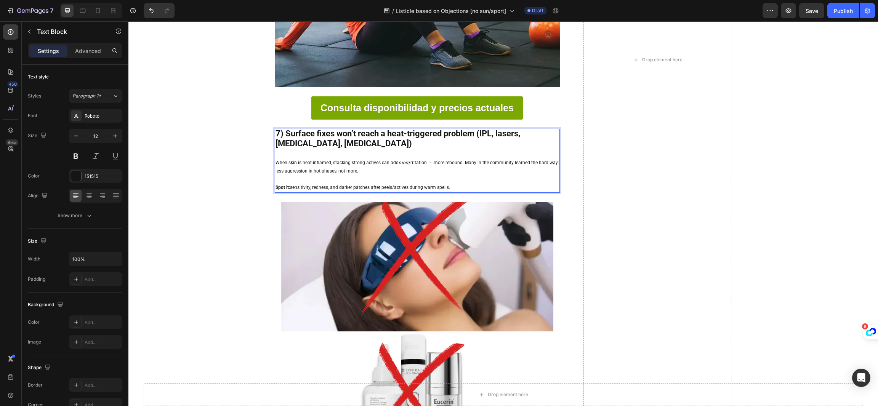
click at [367, 166] on p "When skin is heat-inflamed, stacking strong actives can add more irritation → m…" at bounding box center [416, 167] width 283 height 16
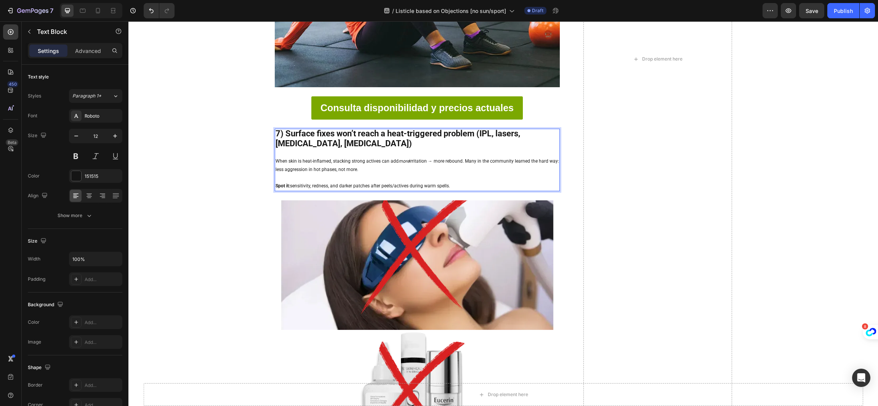
click at [367, 166] on p "When skin is heat-inflamed, stacking strong actives can add more irritation → m…" at bounding box center [416, 165] width 283 height 16
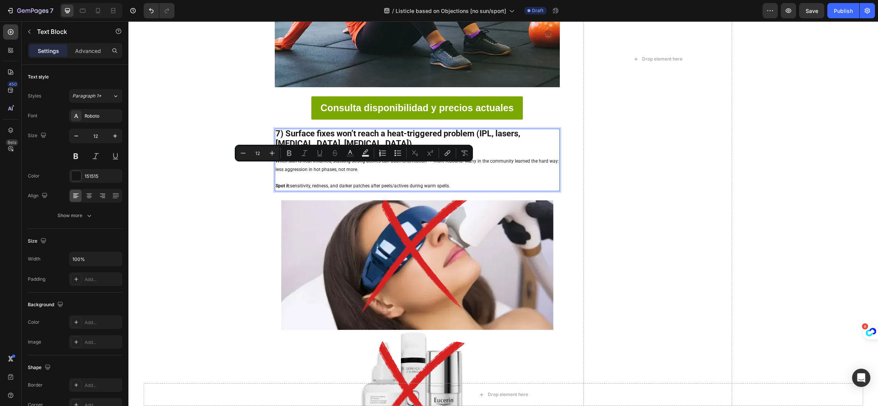
click at [281, 129] on strong "7) Surface fixes won’t reach a heat-triggered problem (IPL, lasers, [MEDICAL_DA…" at bounding box center [397, 138] width 245 height 19
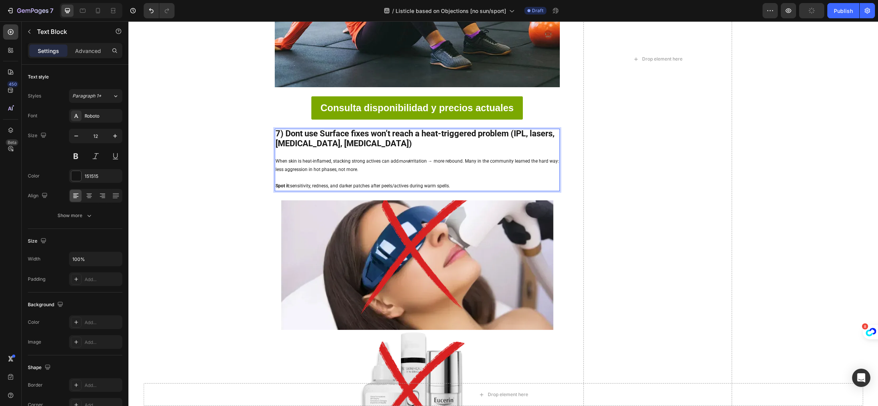
click at [382, 133] on strong "7) Dont use Surface fixes won’t reach a heat-triggered problem (IPL, lasers, [M…" at bounding box center [414, 138] width 279 height 19
click at [387, 159] on p "When skin is heat-inflamed, stacking strong actives can add more irritation → m…" at bounding box center [416, 165] width 283 height 16
drag, startPoint x: 460, startPoint y: 183, endPoint x: 269, endPoint y: 162, distance: 192.3
click at [269, 162] on div "⁠⁠⁠⁠⁠⁠⁠ 7 Signs My [MEDICAL_DATA] Was a Heat Problem — Not a Sun Problem (and W…" at bounding box center [503, 59] width 472 height 4048
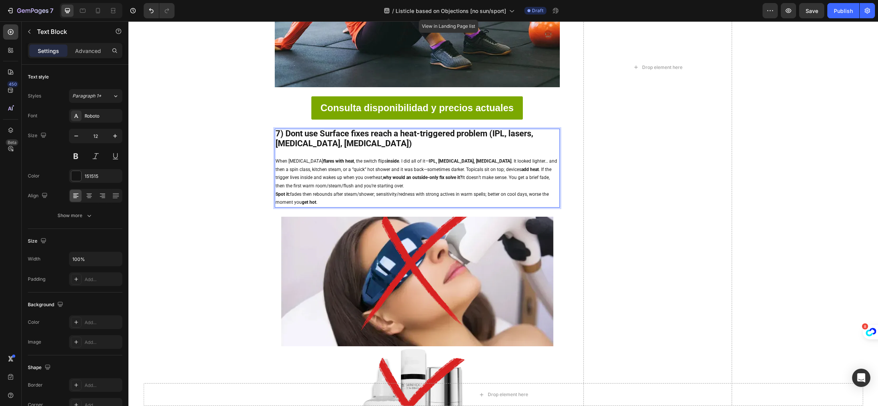
click at [391, 182] on p "When [MEDICAL_DATA] flares with heat , the switch flips inside . I did all of i…" at bounding box center [416, 173] width 283 height 33
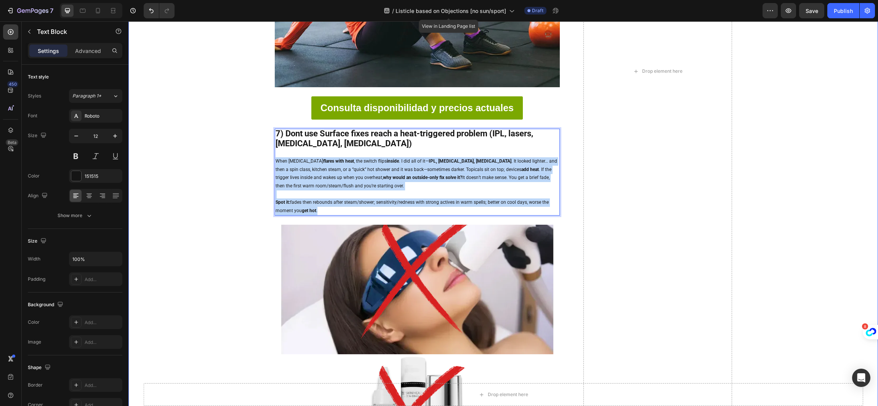
drag, startPoint x: 334, startPoint y: 212, endPoint x: 262, endPoint y: 158, distance: 89.6
click at [262, 158] on div "⁠⁠⁠⁠⁠⁠⁠ 7 Signs My [MEDICAL_DATA] Was a Heat Problem — Not a Sun Problem (and W…" at bounding box center [502, 71] width 749 height 4072
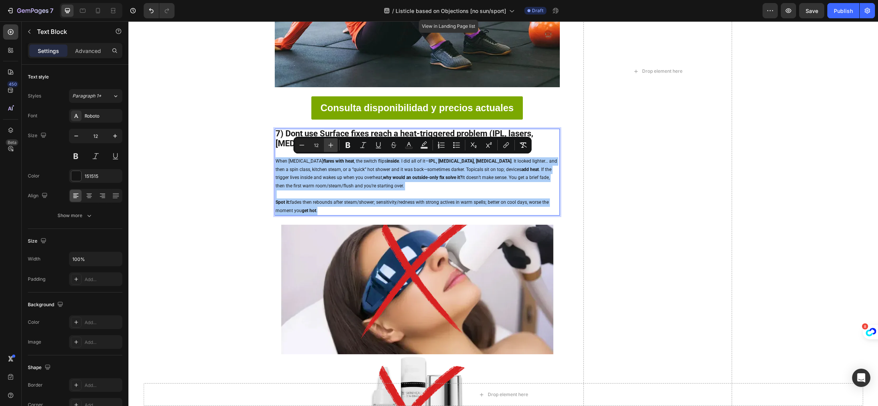
click at [333, 144] on icon "Editor contextual toolbar" at bounding box center [331, 145] width 8 height 8
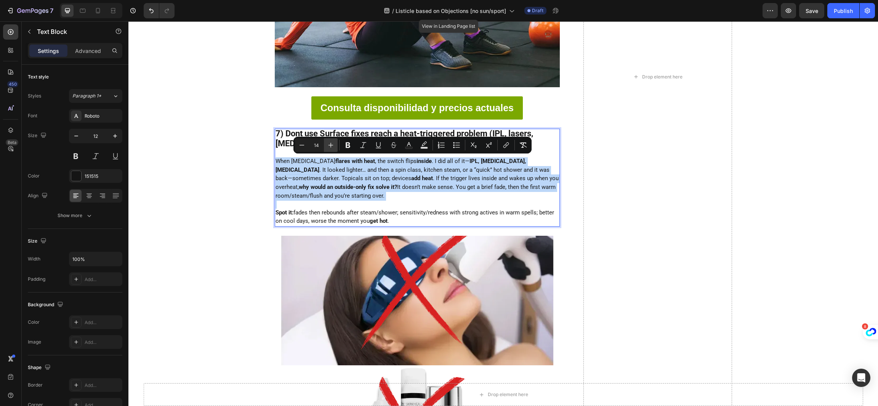
type input "15"
click at [329, 180] on span "When [MEDICAL_DATA] flares with heat , the switch flips inside . I did all of i…" at bounding box center [416, 178] width 283 height 41
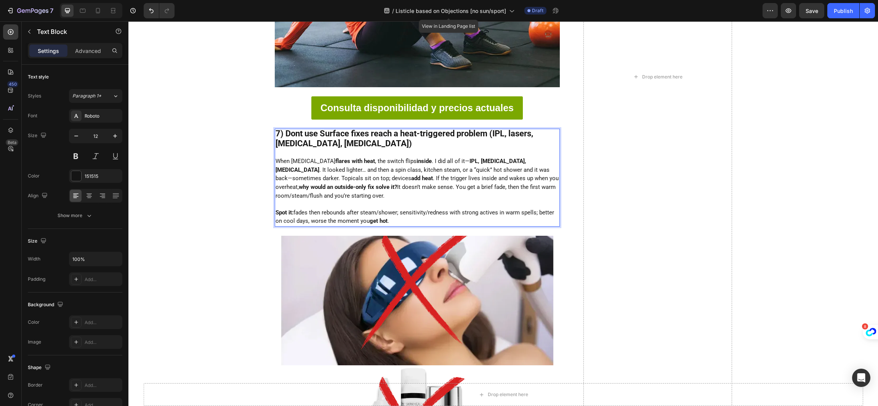
click at [323, 203] on p "Rich Text Editor. Editing area: main" at bounding box center [416, 204] width 283 height 8
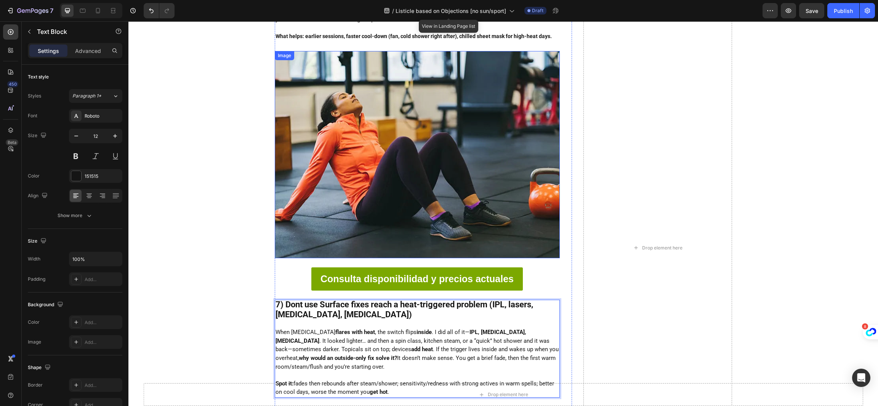
scroll to position [1714, 0]
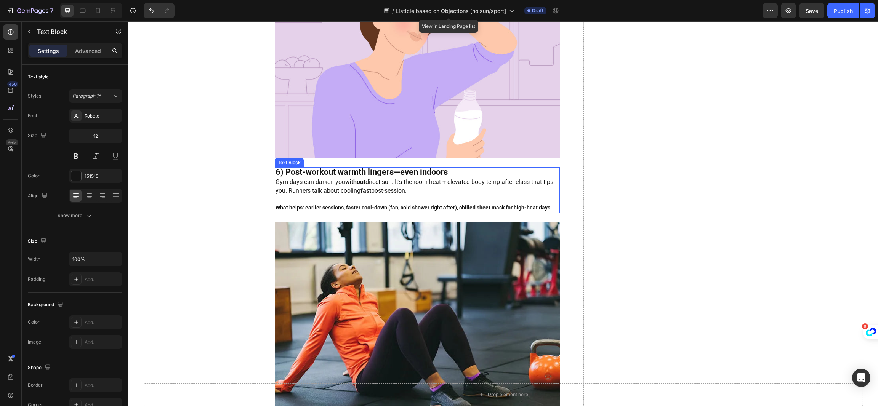
click at [327, 190] on span "Gym days can darken you without direct sun. It’s the room heat + elevated body …" at bounding box center [414, 186] width 278 height 16
click at [474, 208] on strong "What helps: earlier sessions, faster cool-down (fan, cold shower right after), …" at bounding box center [413, 208] width 276 height 6
drag, startPoint x: 552, startPoint y: 207, endPoint x: 270, endPoint y: 182, distance: 282.6
click at [275, 182] on div "6) Post-workout warmth lingers—even indoors Gym days can darken you without dir…" at bounding box center [417, 190] width 285 height 46
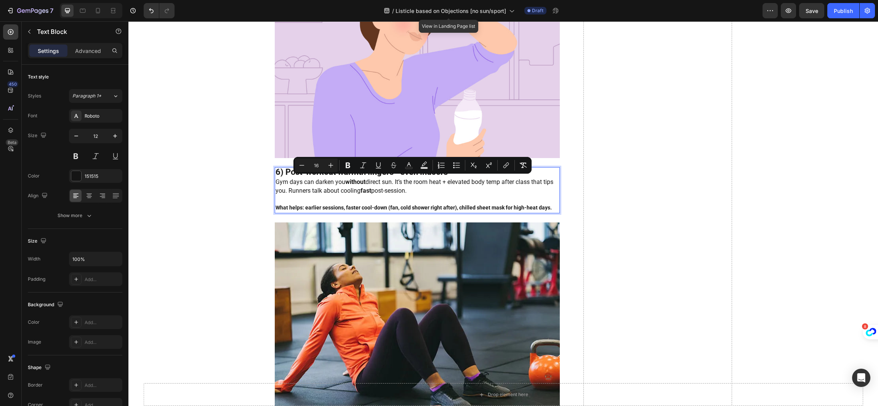
click at [326, 194] on p "Gym days can darken you without direct sun. It’s the room heat + elevated body …" at bounding box center [416, 187] width 283 height 18
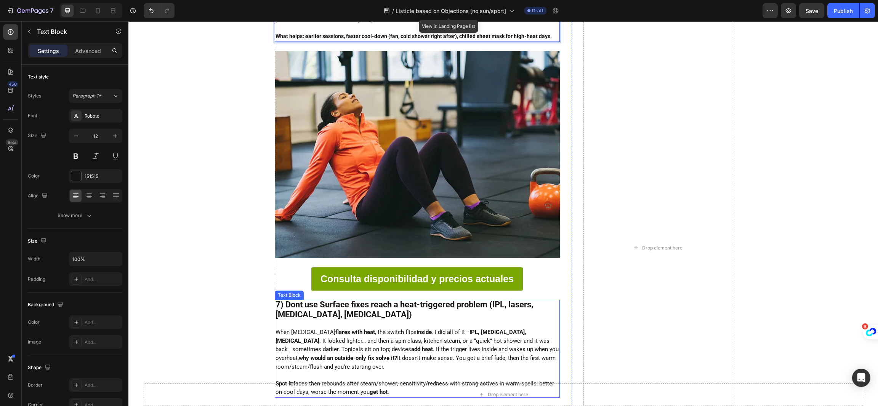
scroll to position [2057, 0]
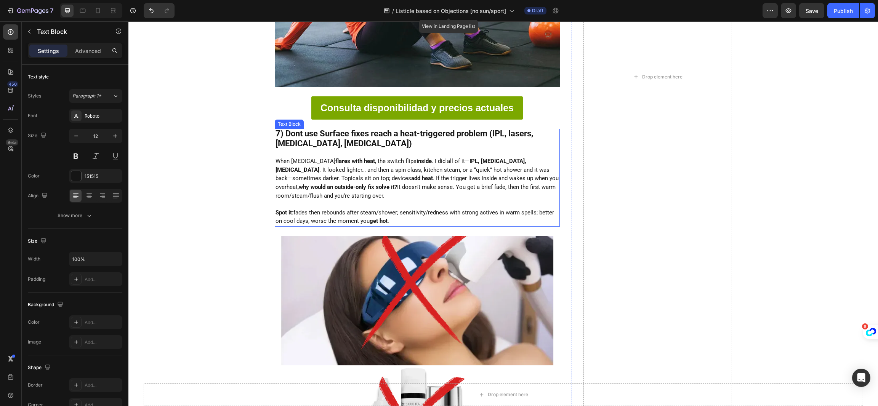
click at [372, 200] on p "Rich Text Editor. Editing area: main" at bounding box center [416, 204] width 283 height 8
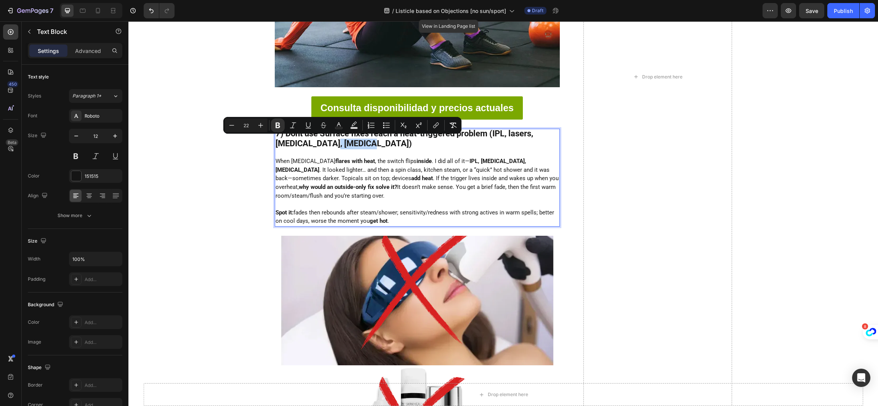
click at [485, 198] on div "7) Dont use Surface fixes reach a heat-triggered problem (IPL, lasers, [MEDICAL…" at bounding box center [417, 178] width 285 height 98
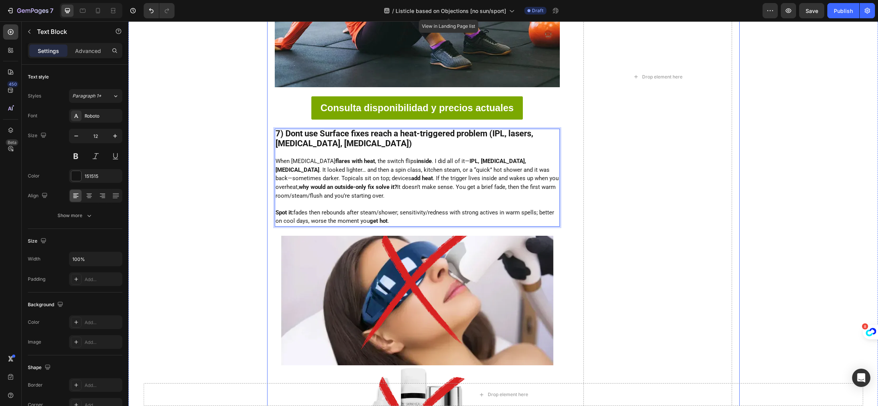
click at [575, 177] on div "⁠⁠⁠⁠⁠⁠⁠ 7 Signs My [MEDICAL_DATA] Was a Heat Problem — Not a Sun Problem (and W…" at bounding box center [503, 76] width 472 height 4083
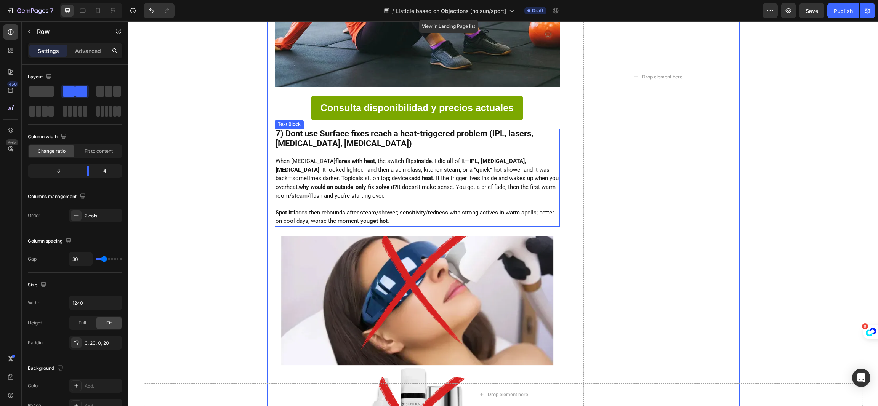
click at [391, 132] on strong "7) Dont use Surface fixes reach a heat-triggered problem (IPL, lasers, [MEDICAL…" at bounding box center [404, 138] width 258 height 19
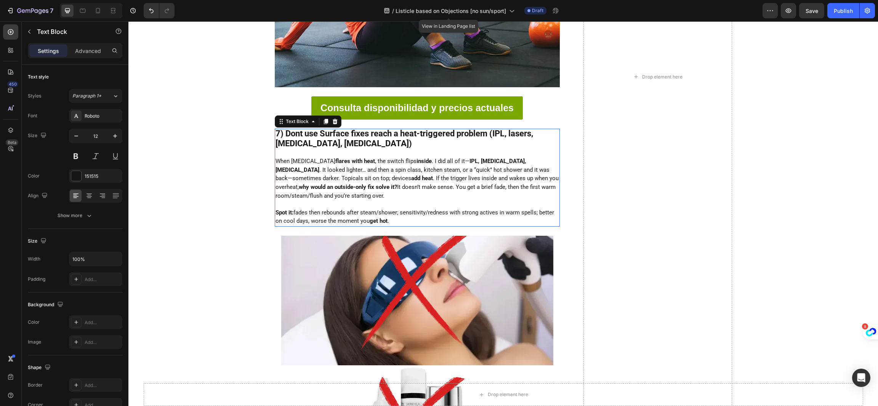
click at [382, 130] on strong "7) Dont use Surface fixes reach a heat-triggered problem (IPL, lasers, [MEDICAL…" at bounding box center [404, 138] width 258 height 19
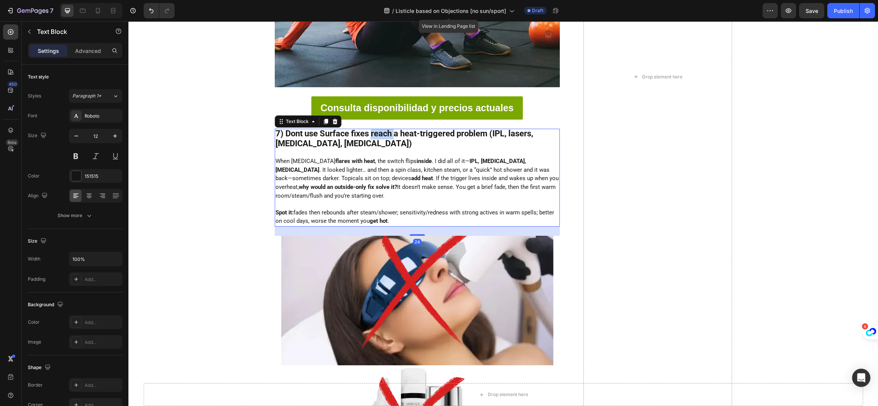
click at [382, 130] on strong "7) Dont use Surface fixes reach a heat-triggered problem (IPL, lasers, [MEDICAL…" at bounding box center [404, 138] width 258 height 19
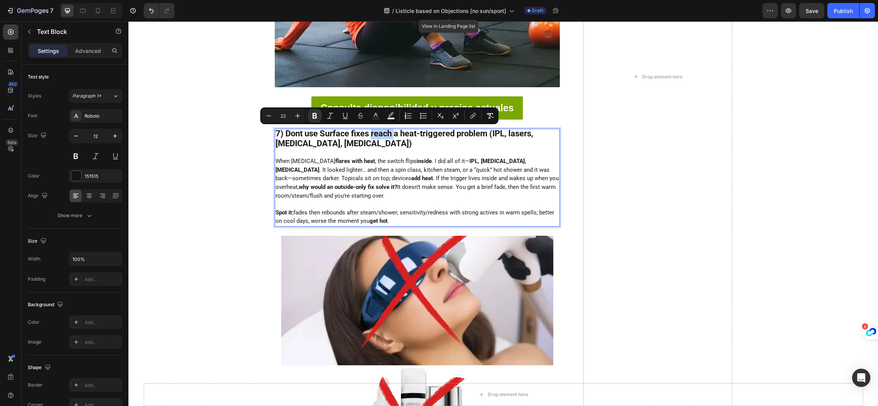
click at [370, 130] on strong "7) Dont use Surface fixes reach a heat-triggered problem (IPL, lasers, [MEDICAL…" at bounding box center [404, 138] width 258 height 19
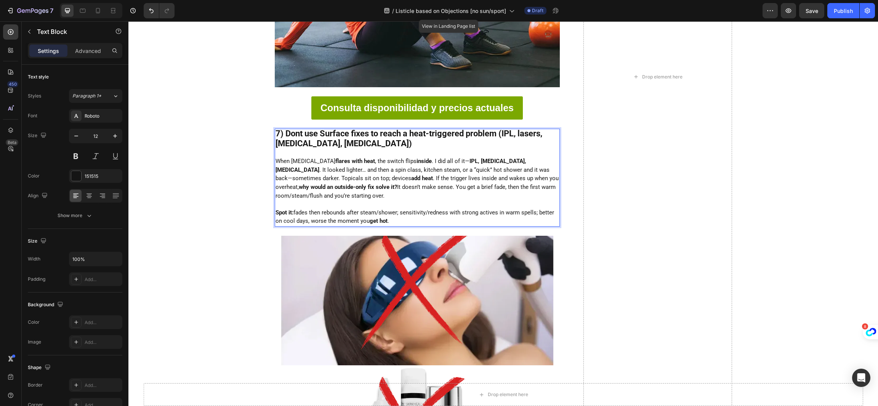
click at [417, 131] on strong "7) Dont use Surface fixes to reach a heat-triggered problem (IPL, lasers, [MEDI…" at bounding box center [408, 138] width 267 height 19
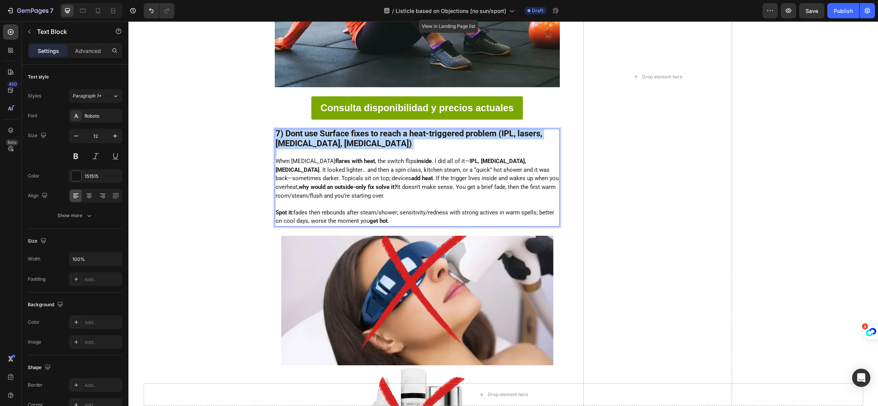
click at [417, 131] on strong "7) Dont use Surface fixes to reach a heat-triggered problem (IPL, lasers, [MEDI…" at bounding box center [408, 138] width 267 height 19
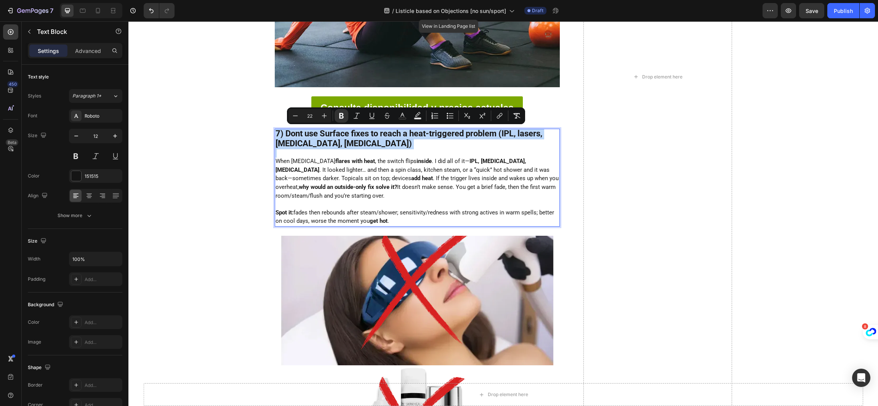
copy strong "7) Dont use Surface fixes to reach a heat-triggered problem (IPL, lasers, [MEDI…"
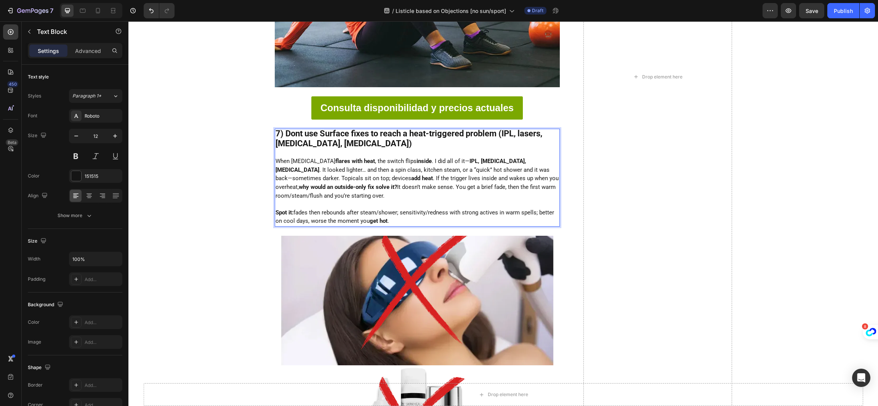
click at [340, 142] on strong "7) Dont use Surface fixes to reach a heat-triggered problem (IPL, lasers, [MEDI…" at bounding box center [408, 138] width 267 height 19
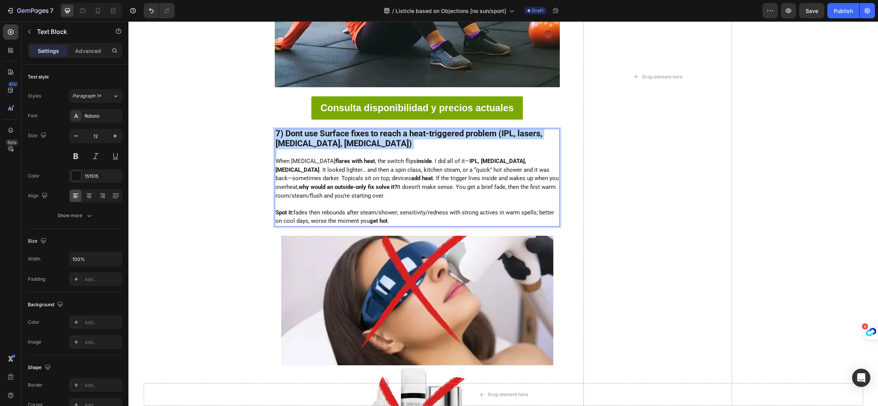
click at [340, 142] on strong "7) Dont use Surface fixes to reach a heat-triggered problem (IPL, lasers, [MEDI…" at bounding box center [408, 138] width 267 height 19
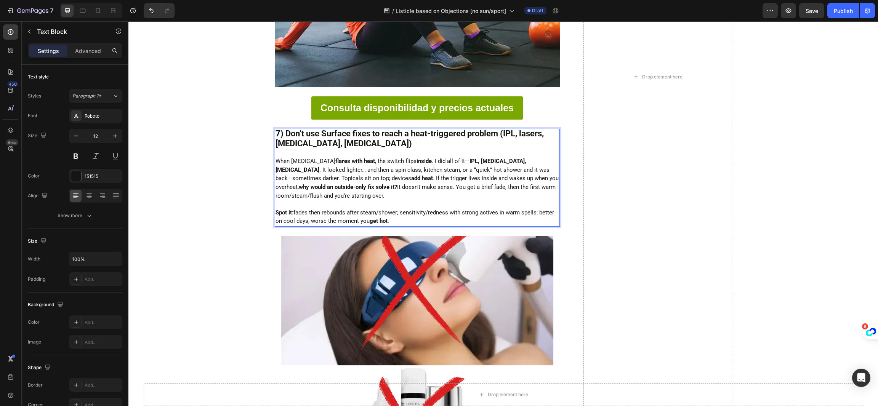
click at [394, 206] on p "Rich Text Editor. Editing area: main" at bounding box center [416, 204] width 283 height 8
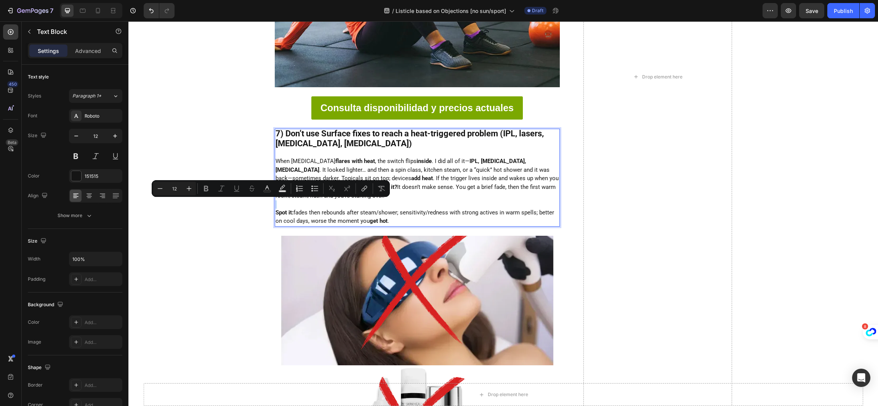
type input "22"
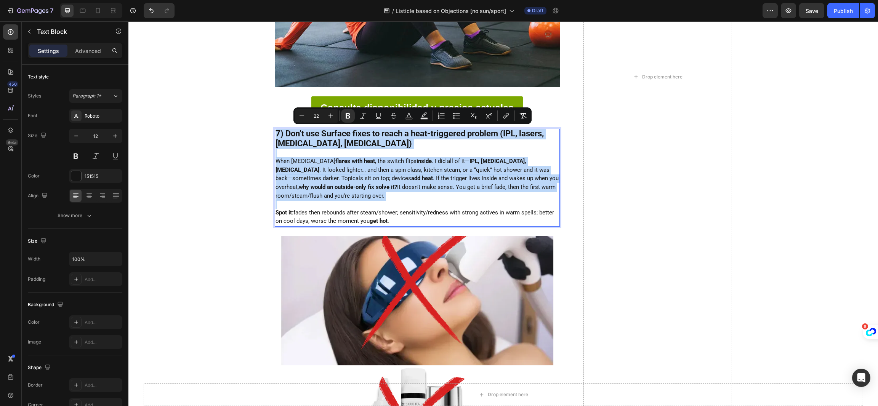
click at [401, 217] on p "Spot it: fades then rebounds after steam/shower; sensitivity/redness with stron…" at bounding box center [416, 217] width 283 height 17
type input "15"
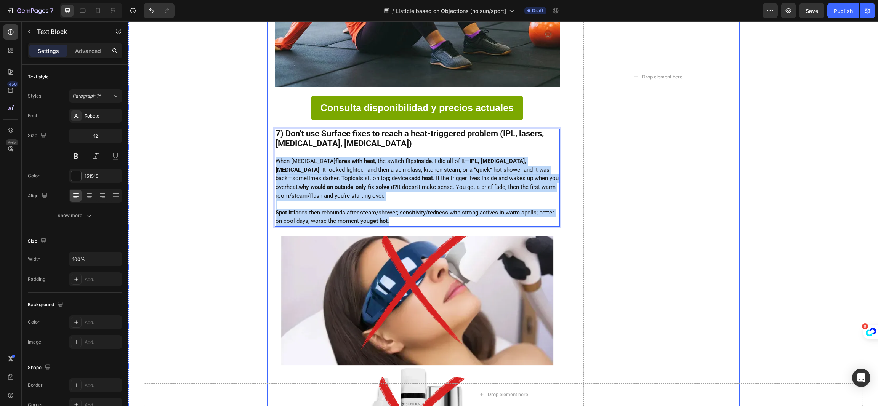
drag, startPoint x: 338, startPoint y: 184, endPoint x: 266, endPoint y: 160, distance: 76.0
click at [267, 160] on div "⁠⁠⁠⁠⁠⁠⁠ 7 Signs My [MEDICAL_DATA] Was a Heat Problem — Not a Sun Problem (and W…" at bounding box center [503, 76] width 472 height 4083
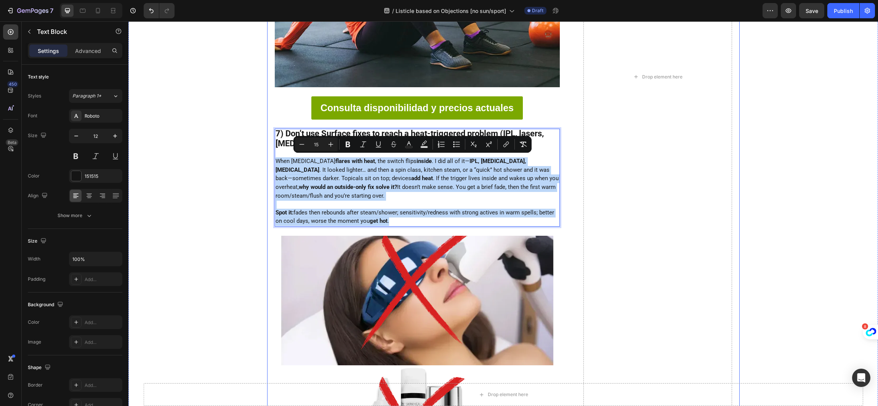
type input "12"
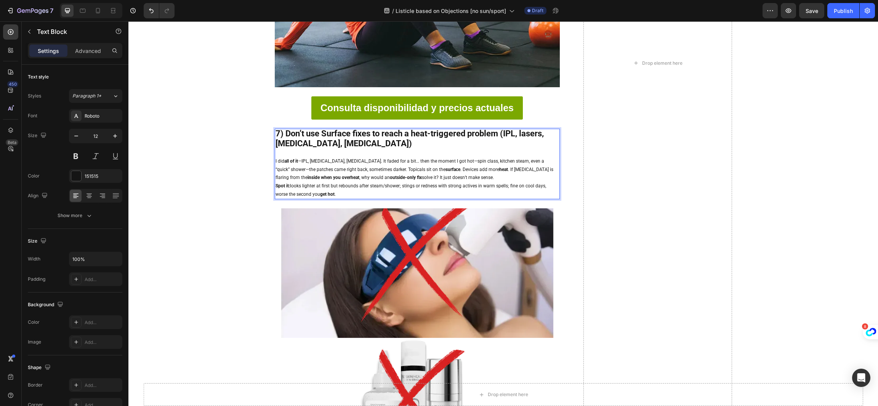
click at [448, 177] on p "I did all of it —IPL, [MEDICAL_DATA], [MEDICAL_DATA]. It faded for a bit… then …" at bounding box center [416, 169] width 283 height 25
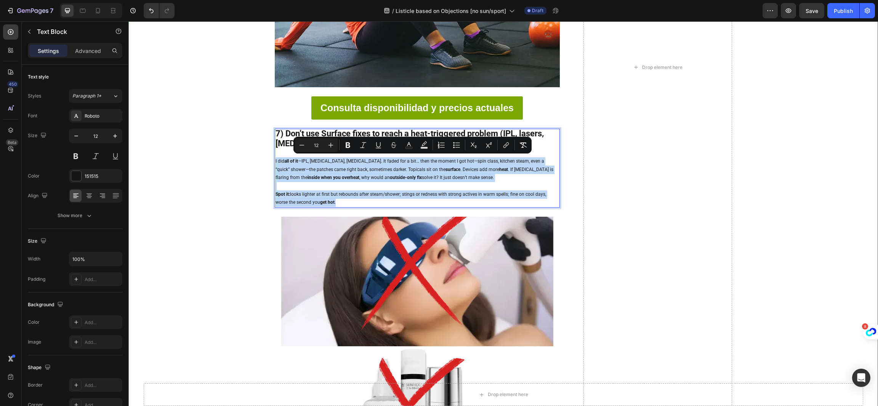
drag, startPoint x: 421, startPoint y: 198, endPoint x: 251, endPoint y: 161, distance: 174.3
click at [251, 161] on div "⁠⁠⁠⁠⁠⁠⁠ 7 Signs My [MEDICAL_DATA] Was a Heat Problem — Not a Sun Problem (and W…" at bounding box center [502, 67] width 749 height 4064
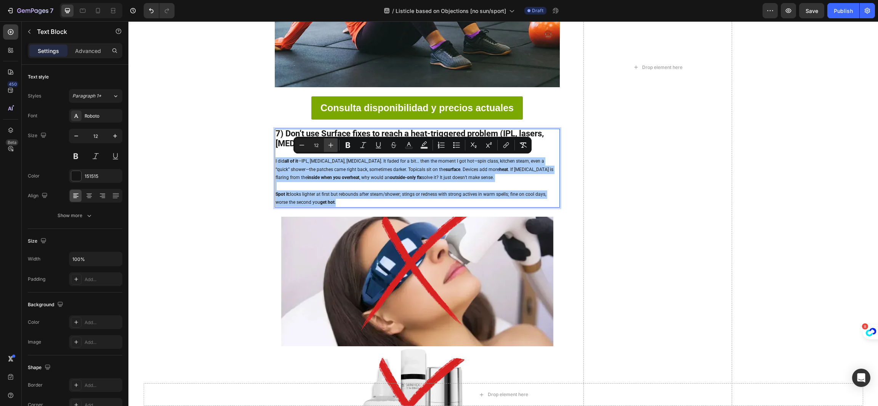
click at [328, 140] on button "Plus" at bounding box center [331, 145] width 14 height 14
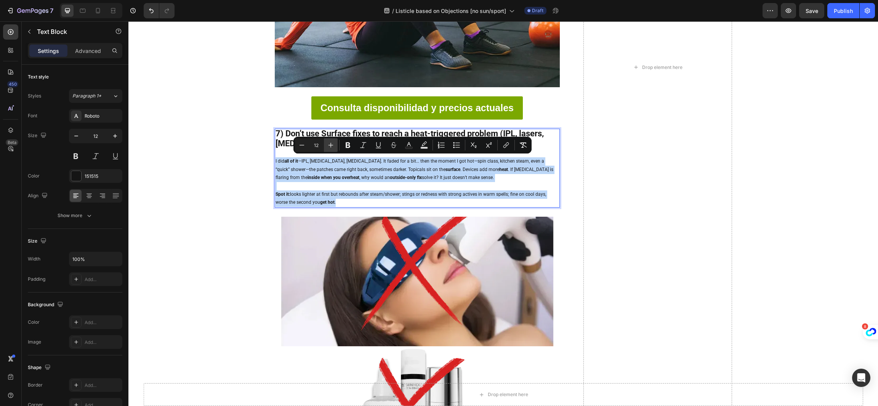
type input "15"
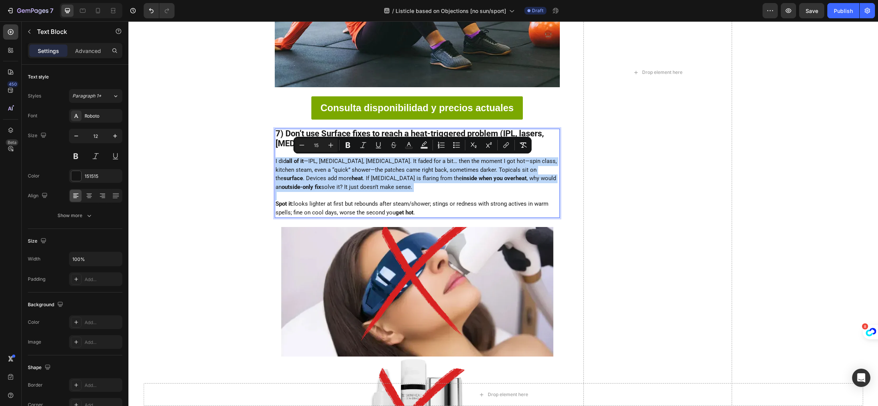
click at [343, 191] on div "7) Don’t use Surface fixes to reach a heat-triggered problem (IPL, lasers, [MED…" at bounding box center [417, 173] width 285 height 89
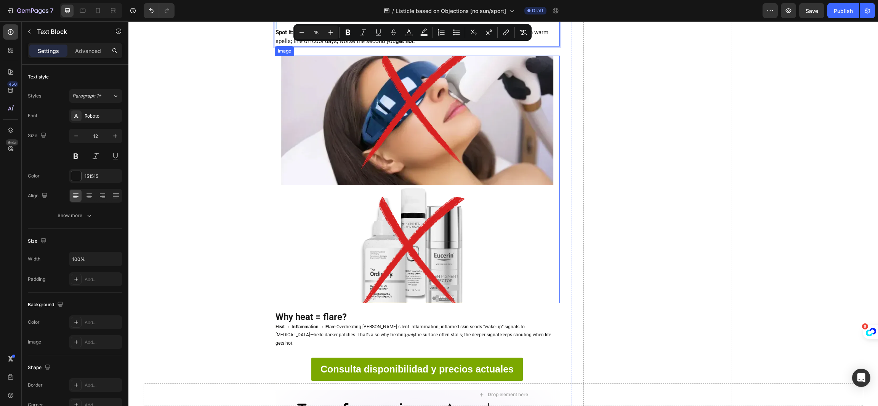
scroll to position [2285, 0]
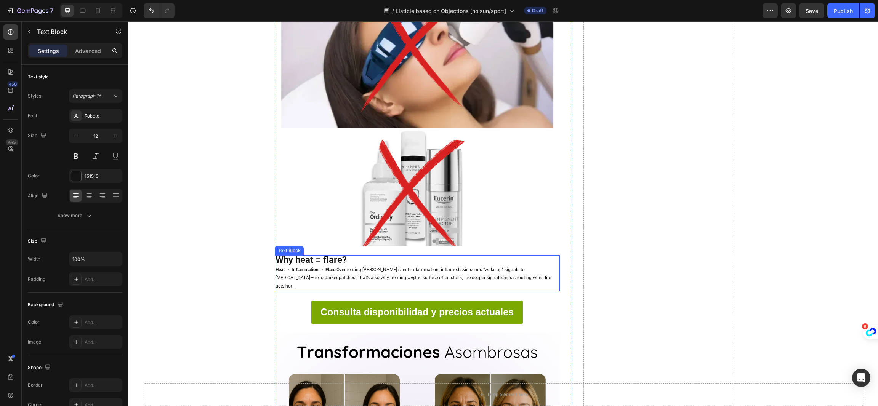
click at [327, 273] on p "Heat → Inflammation → Flare. Overheating [PERSON_NAME] silent inflammation; inf…" at bounding box center [416, 278] width 283 height 25
click at [323, 275] on strong "Heat → Inflammation → Flare. Overheating [PERSON_NAME] silent inflammation; inf…" at bounding box center [414, 278] width 279 height 22
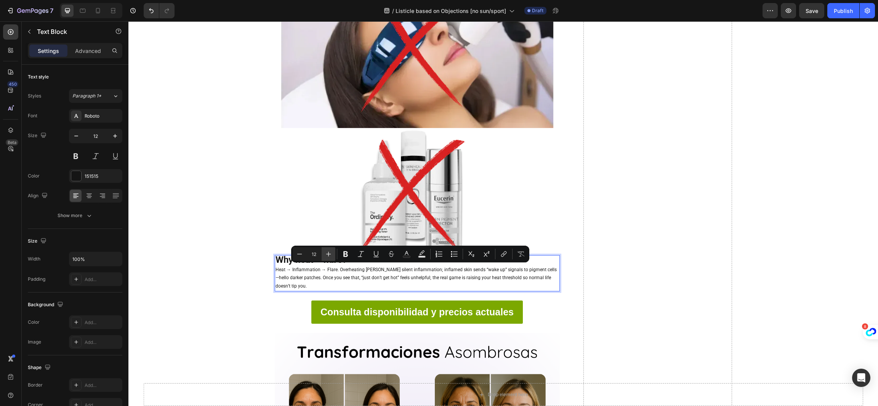
click at [333, 250] on button "Plus" at bounding box center [328, 254] width 14 height 14
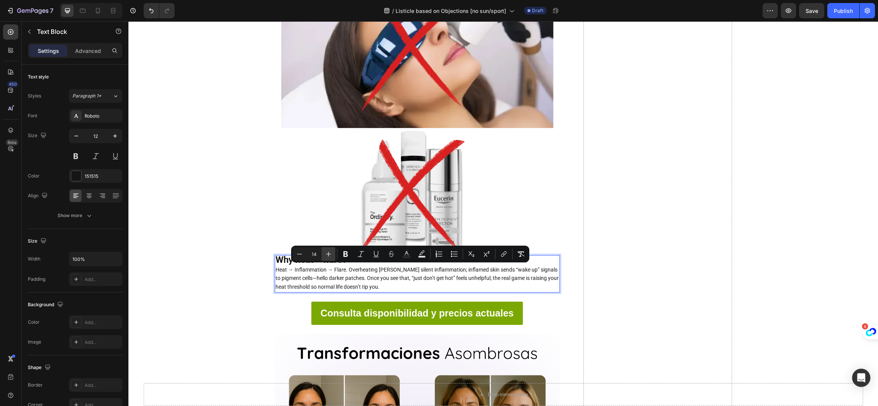
click at [333, 250] on button "Plus" at bounding box center [328, 254] width 14 height 14
type input "16"
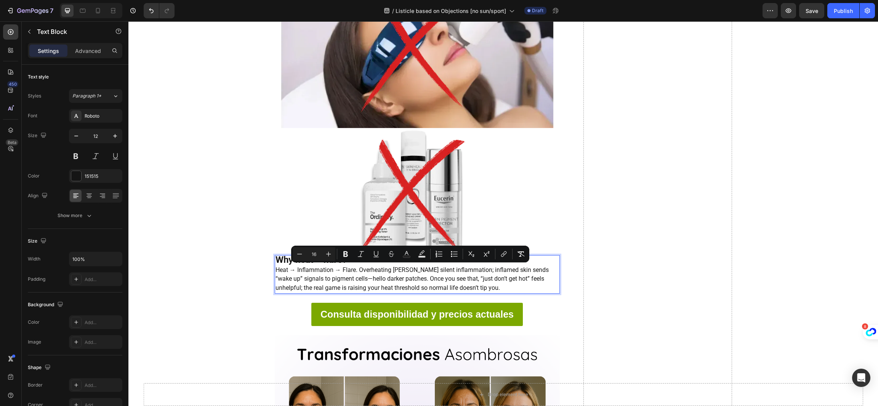
click at [438, 283] on p "Heat → Inflammation → Flare. Overheating [PERSON_NAME] silent inflammation; inf…" at bounding box center [416, 279] width 283 height 27
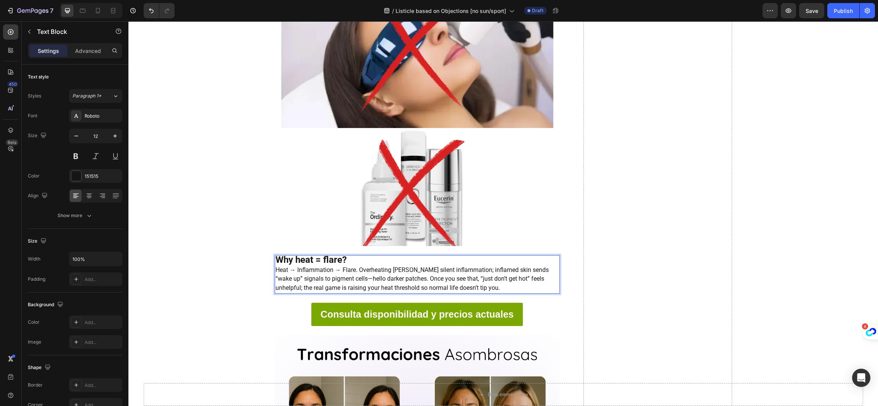
click at [510, 283] on p "Heat → Inflammation → Flare. Overheating [PERSON_NAME] silent inflammation; inf…" at bounding box center [416, 279] width 283 height 27
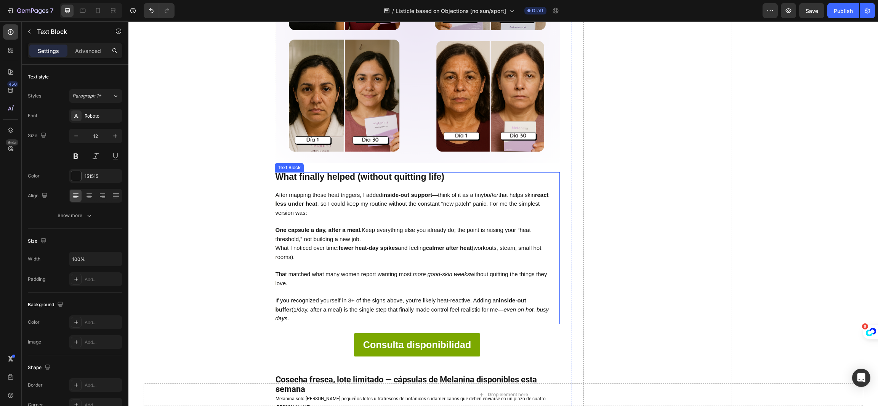
scroll to position [2799, 0]
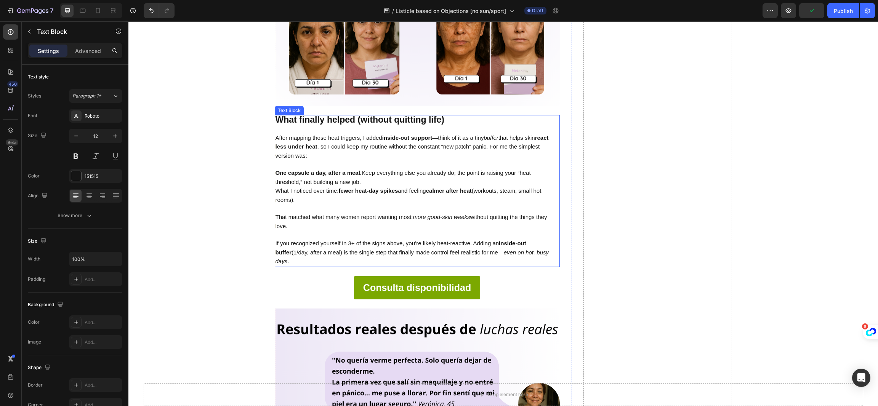
click at [411, 182] on p "One capsule a day, after a meal. Keep everything else you already do; the point…" at bounding box center [416, 178] width 283 height 18
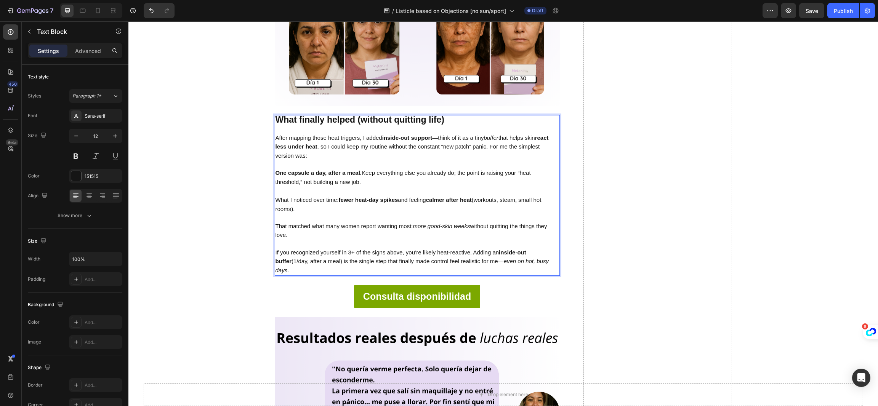
click at [359, 145] on span "After mapping those heat triggers, I added inside-out support —think of it as a…" at bounding box center [411, 146] width 273 height 24
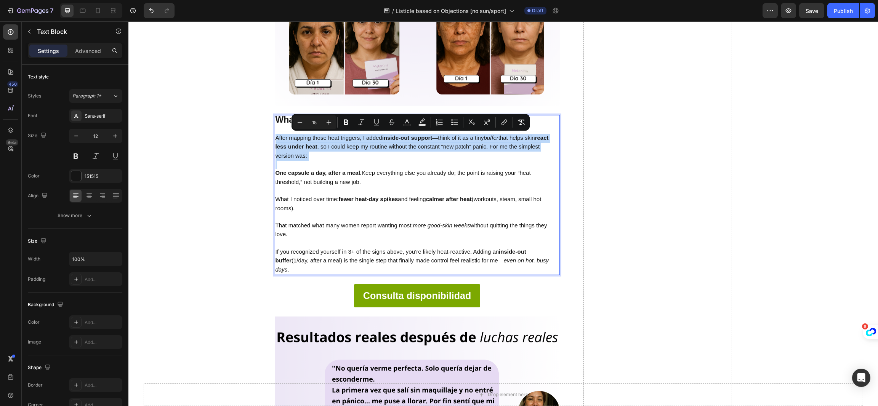
click at [359, 161] on p "Rich Text Editor. Editing area: main" at bounding box center [416, 165] width 283 height 8
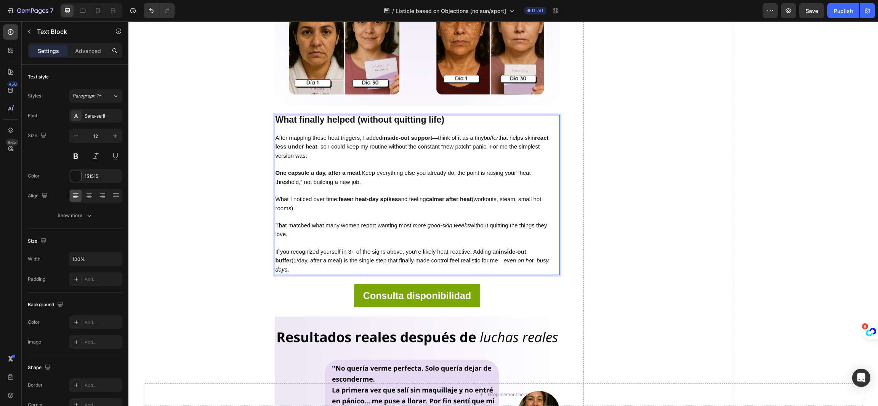
click at [430, 134] on span "After mapping those heat triggers, I added inside-out support —think of it as a…" at bounding box center [411, 146] width 273 height 24
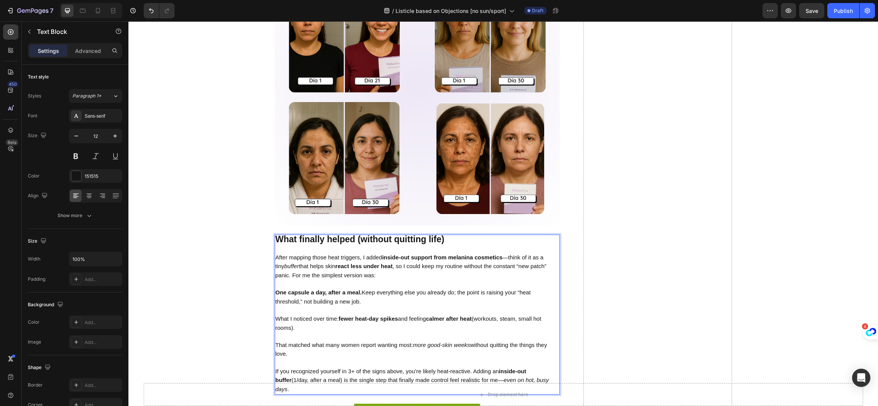
scroll to position [2685, 0]
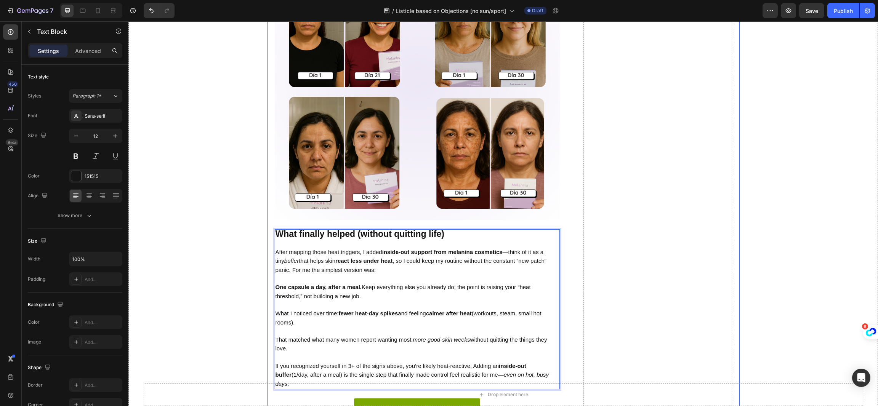
drag, startPoint x: 640, startPoint y: 278, endPoint x: 420, endPoint y: 286, distance: 220.3
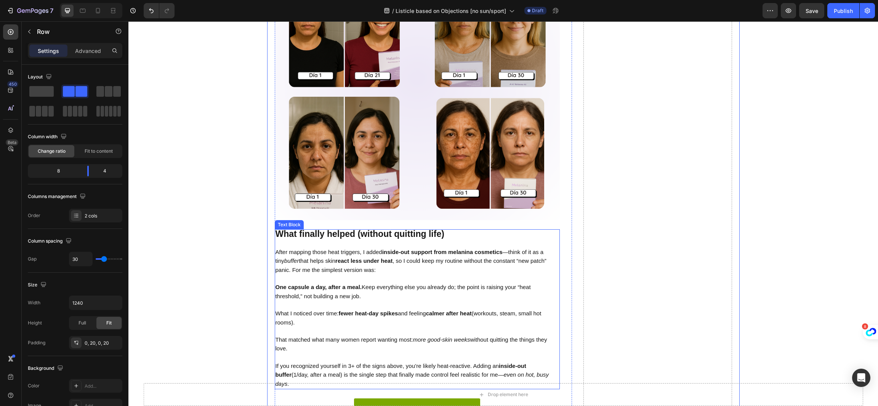
click at [419, 287] on span "One capsule a day, after a meal. Keep everything else you already do; the point…" at bounding box center [402, 292] width 255 height 16
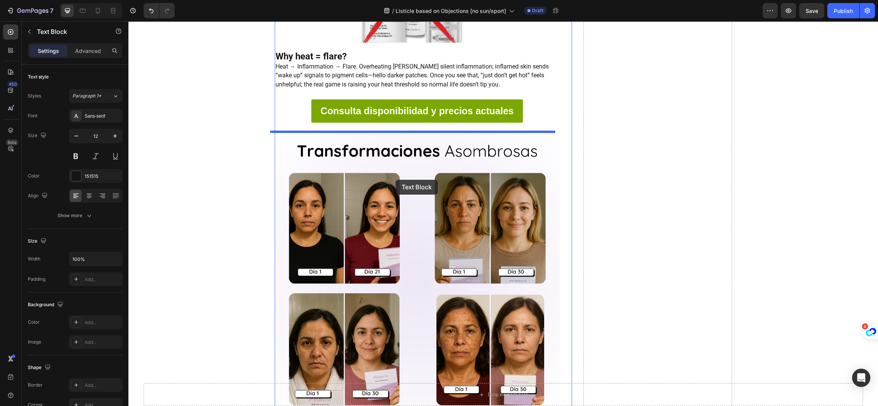
scroll to position [2457, 0]
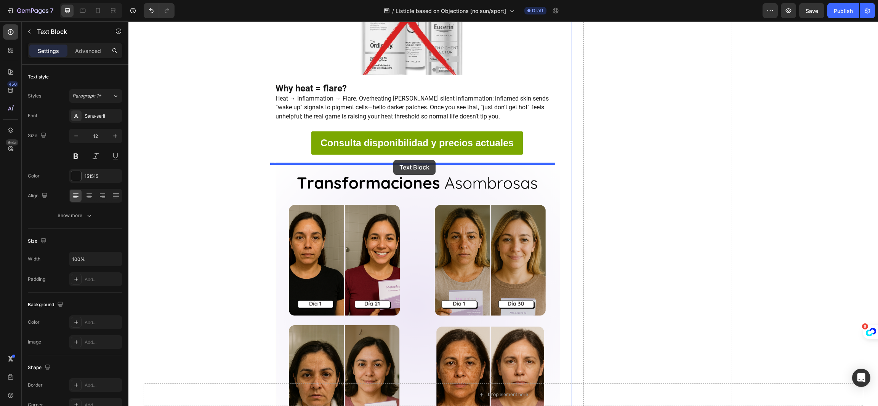
drag, startPoint x: 278, startPoint y: 224, endPoint x: 393, endPoint y: 160, distance: 131.8
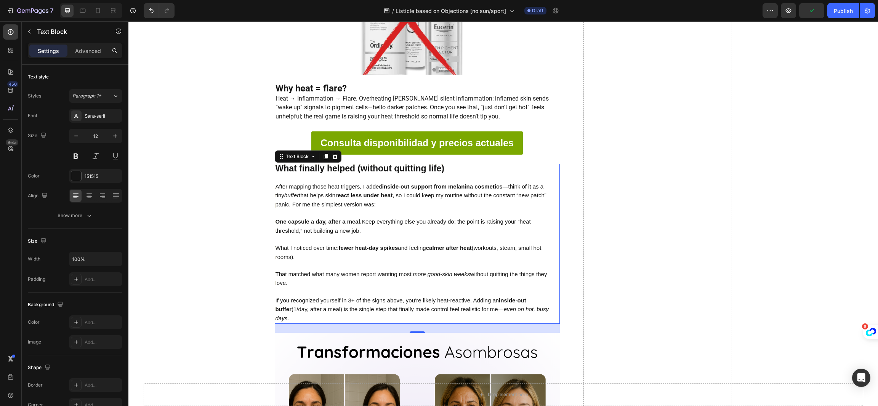
scroll to position [2571, 0]
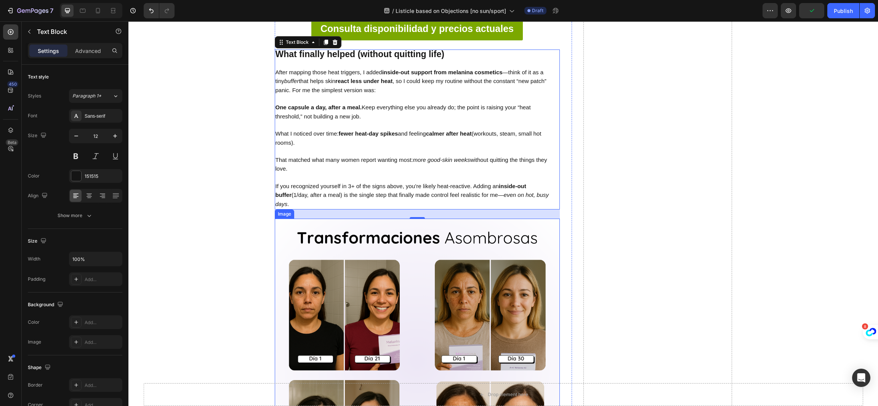
drag, startPoint x: 170, startPoint y: 157, endPoint x: 253, endPoint y: 234, distance: 112.7
click at [378, 297] on img at bounding box center [417, 361] width 285 height 285
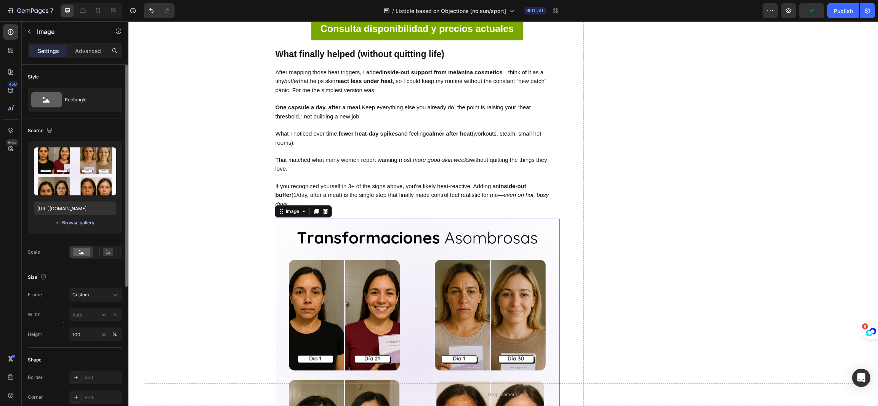
click at [88, 224] on div "Browse gallery" at bounding box center [78, 222] width 32 height 7
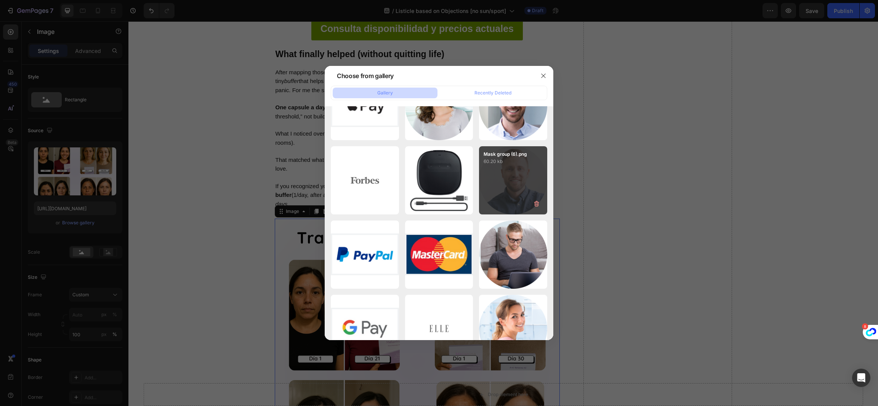
scroll to position [7928, 0]
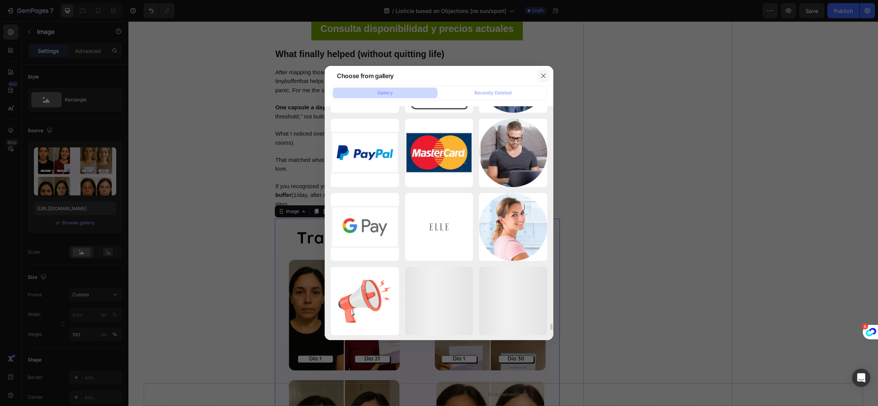
click at [544, 77] on icon "button" at bounding box center [543, 76] width 4 height 4
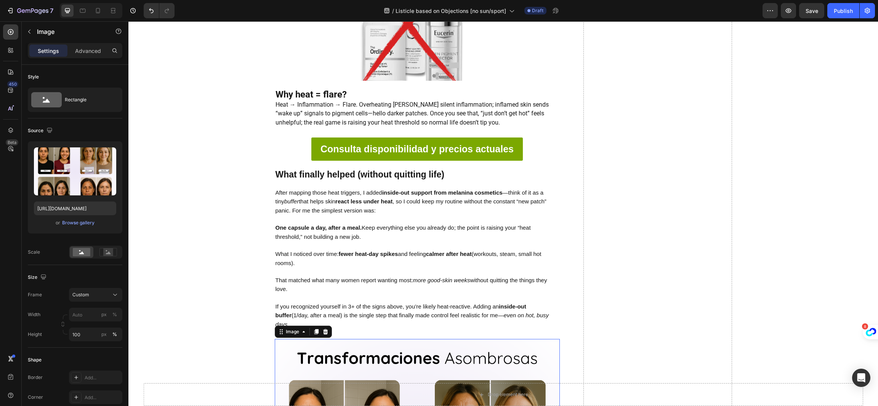
scroll to position [2514, 0]
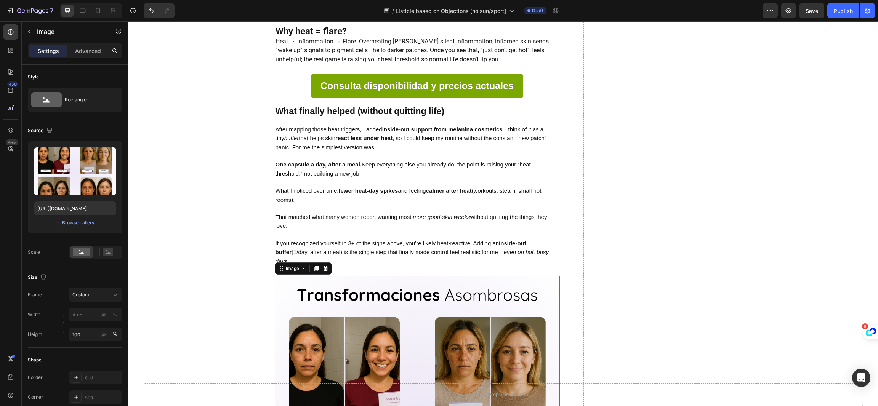
click at [77, 229] on div "Upload Image [URL][DOMAIN_NAME] or Browse gallery" at bounding box center [75, 187] width 94 height 92
click at [82, 221] on div "Browse gallery" at bounding box center [78, 222] width 32 height 7
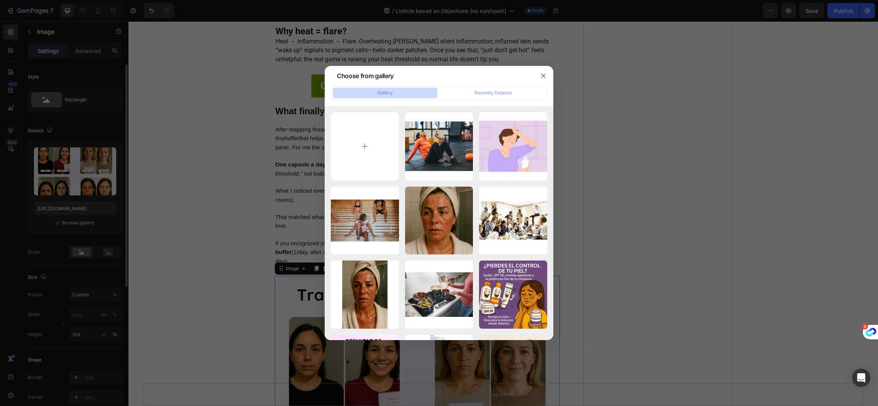
click at [358, 147] on input "file" at bounding box center [365, 146] width 68 height 68
type input "C:\fakepath\before (2).png"
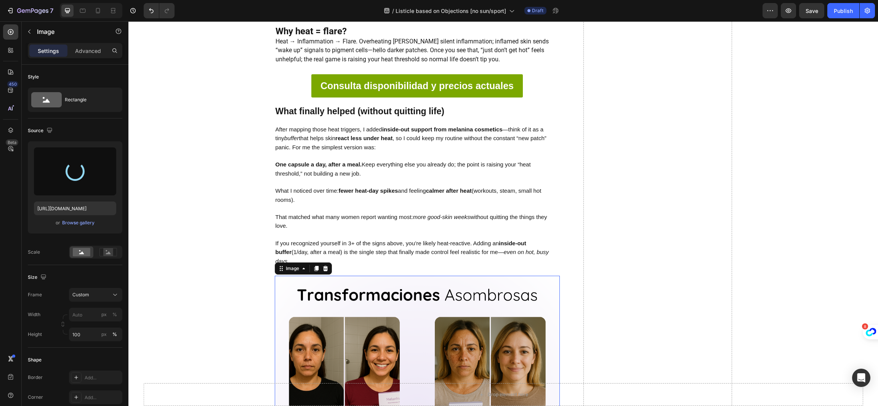
type input "[URL][DOMAIN_NAME]"
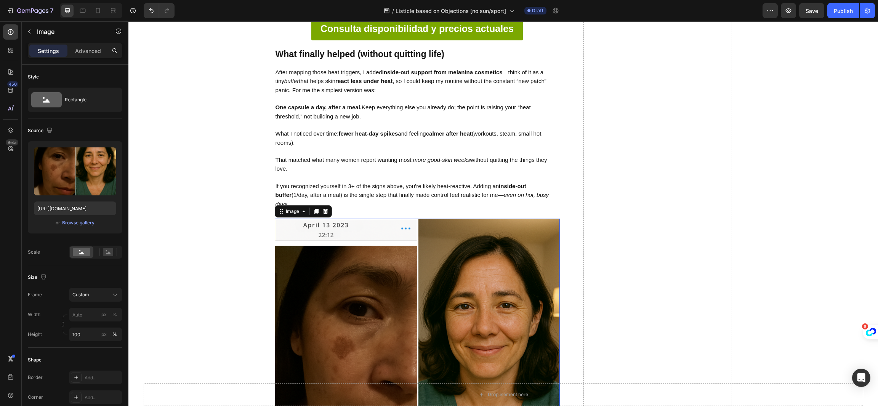
scroll to position [2457, 0]
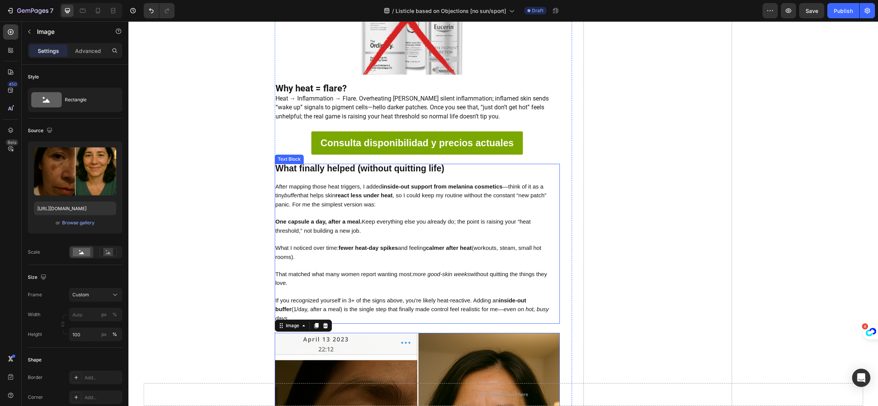
click at [441, 250] on p "What I noticed over time: fewer heat-day spikes and feeling calmer after heat (…" at bounding box center [416, 253] width 283 height 18
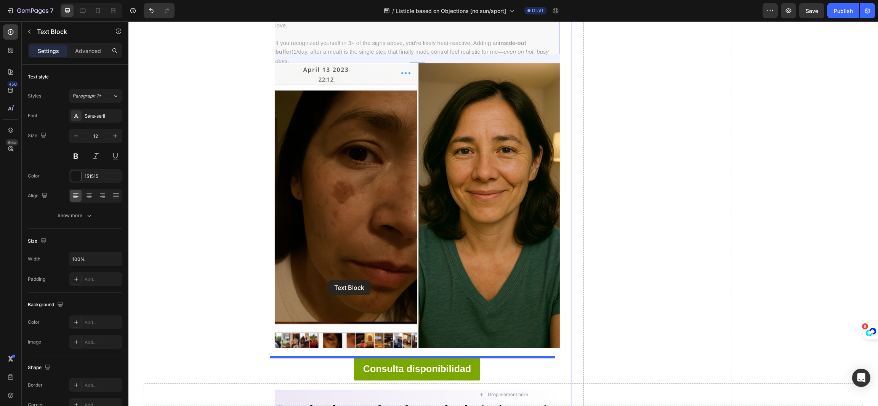
scroll to position [2742, 0]
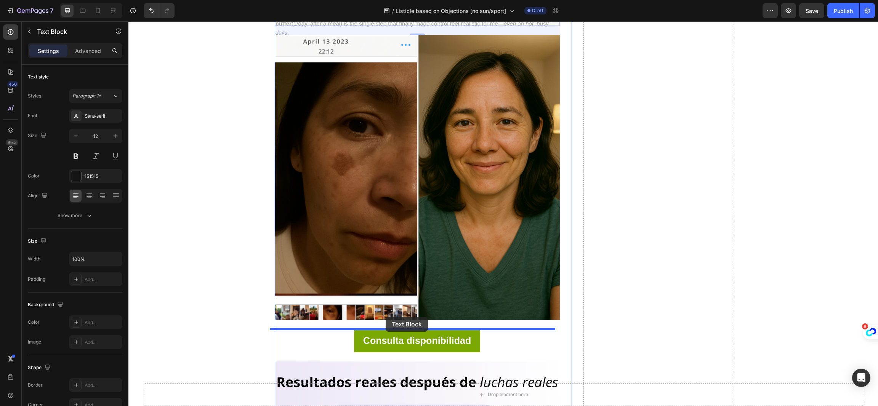
drag, startPoint x: 288, startPoint y: 157, endPoint x: 385, endPoint y: 317, distance: 187.2
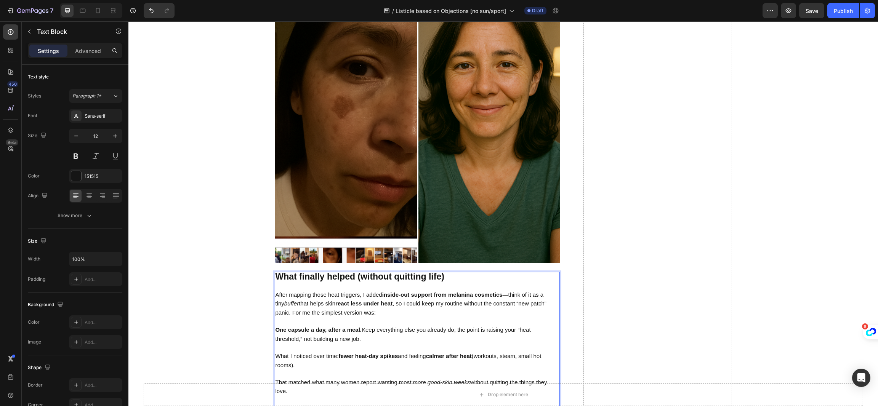
scroll to position [2700, 0]
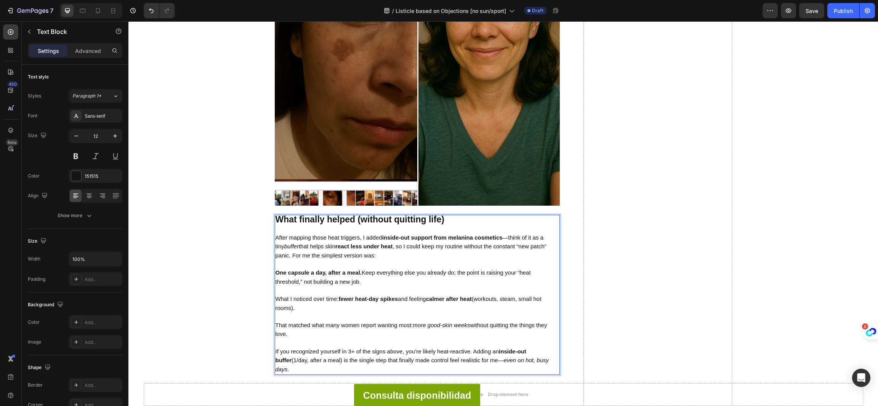
click at [385, 261] on p "Rich Text Editor. Editing area: main" at bounding box center [416, 265] width 283 height 8
click at [375, 249] on p "After mapping those heat triggers, I added inside-out support from melanina cos…" at bounding box center [416, 247] width 283 height 27
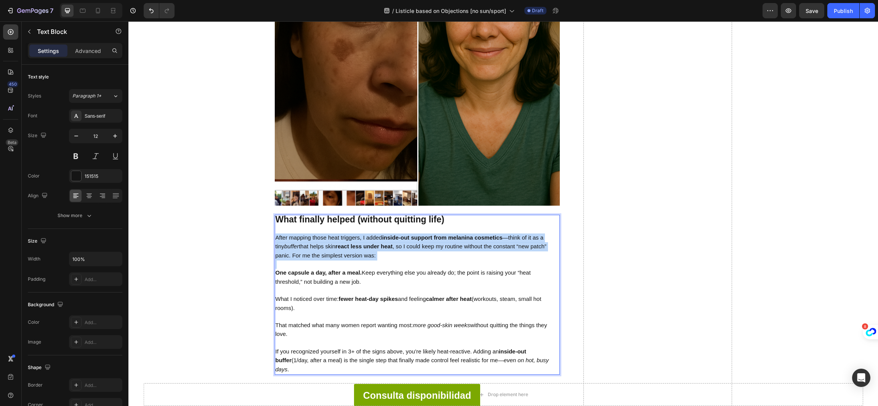
click at [393, 315] on p "Rich Text Editor. Editing area: main" at bounding box center [416, 317] width 283 height 8
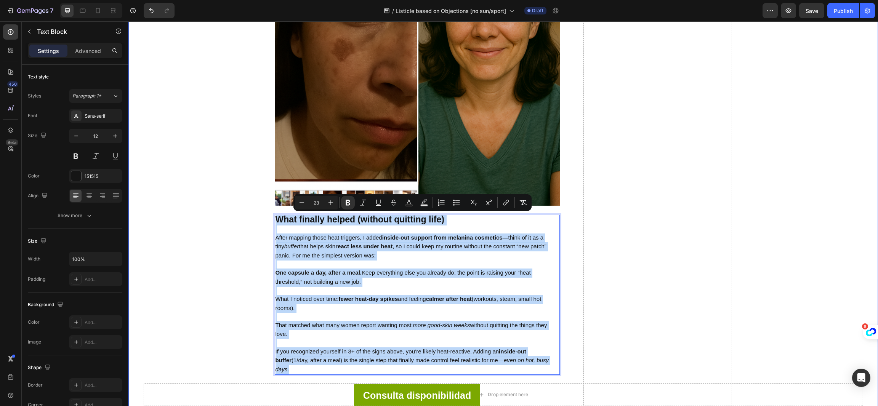
drag, startPoint x: 487, startPoint y: 322, endPoint x: 250, endPoint y: 208, distance: 263.4
copy div "What finally helped (without quitting life) After mapping those heat triggers, …"
click at [421, 325] on icon "more good-skin weeks" at bounding box center [441, 325] width 57 height 6
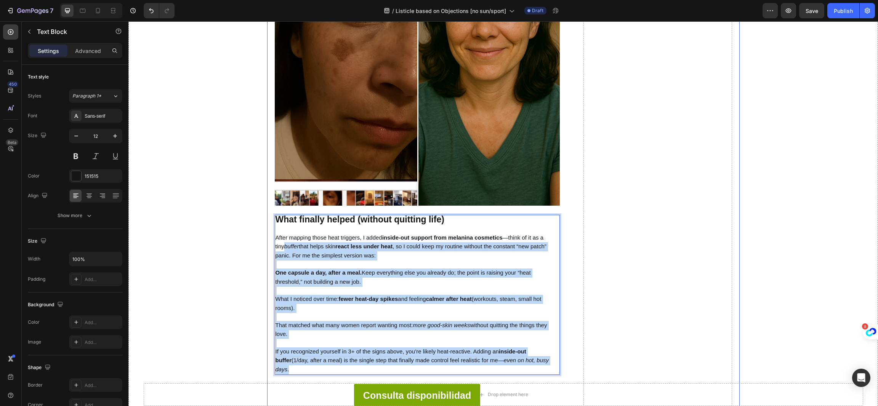
drag, startPoint x: 547, startPoint y: 359, endPoint x: 267, endPoint y: 244, distance: 302.5
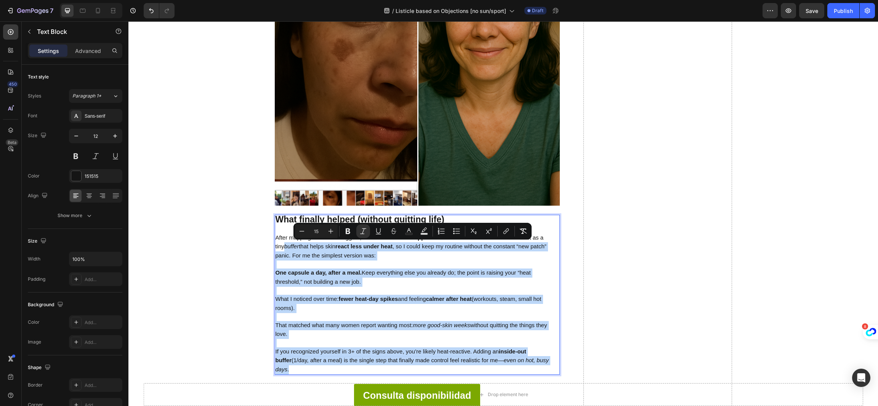
click at [412, 280] on p "One capsule a day, after a meal. Keep everything else you already do; the point…" at bounding box center [416, 278] width 283 height 18
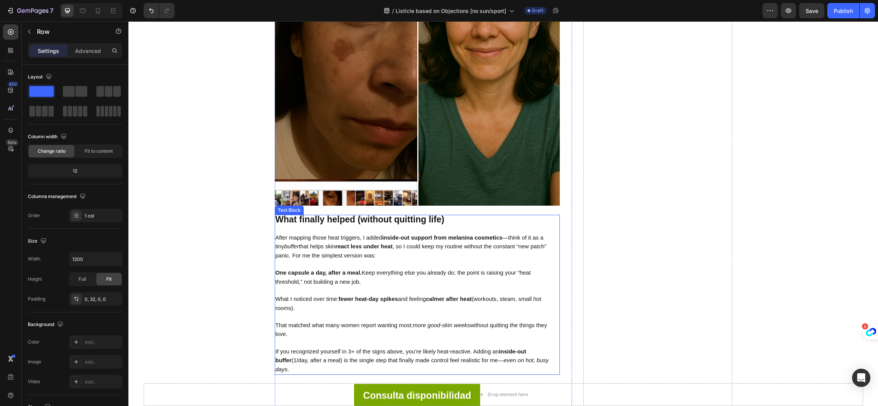
click at [350, 219] on strong "What finally helped (without quitting life)" at bounding box center [359, 219] width 169 height 10
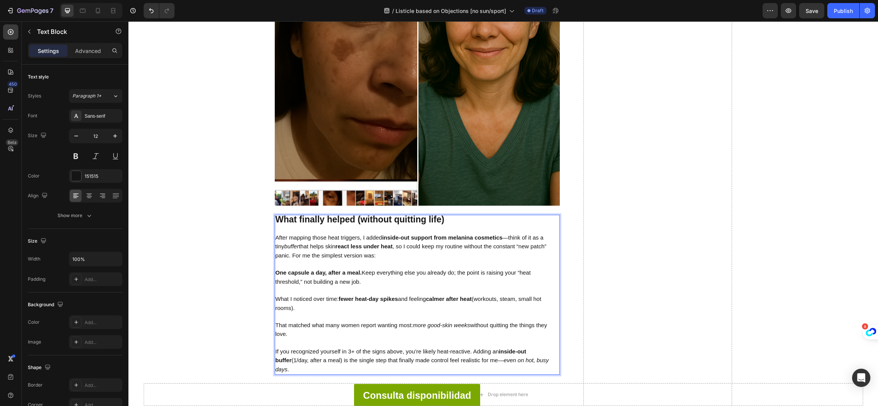
click at [353, 218] on strong "What finally helped (without quitting life)" at bounding box center [359, 219] width 169 height 10
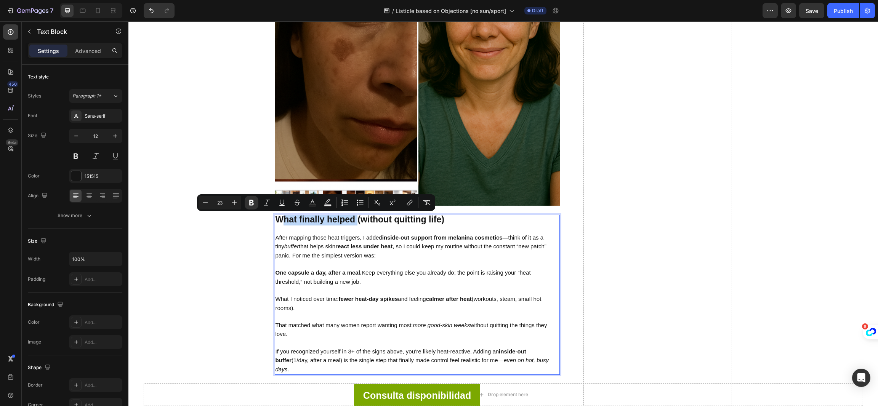
drag, startPoint x: 352, startPoint y: 218, endPoint x: 276, endPoint y: 218, distance: 76.2
click at [276, 218] on strong "What finally helped (without quitting life)" at bounding box center [359, 219] width 169 height 10
click at [355, 308] on p "What I noticed over time: fewer heat-day spikes and feeling calmer after heat (…" at bounding box center [416, 304] width 283 height 18
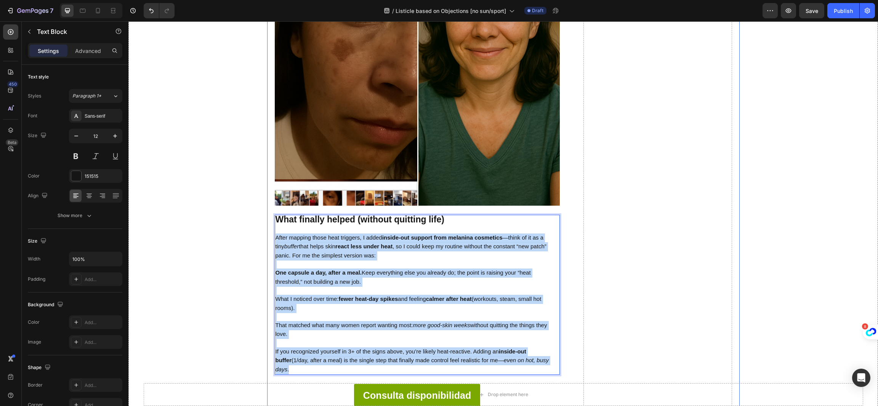
drag, startPoint x: 549, startPoint y: 356, endPoint x: 265, endPoint y: 235, distance: 307.6
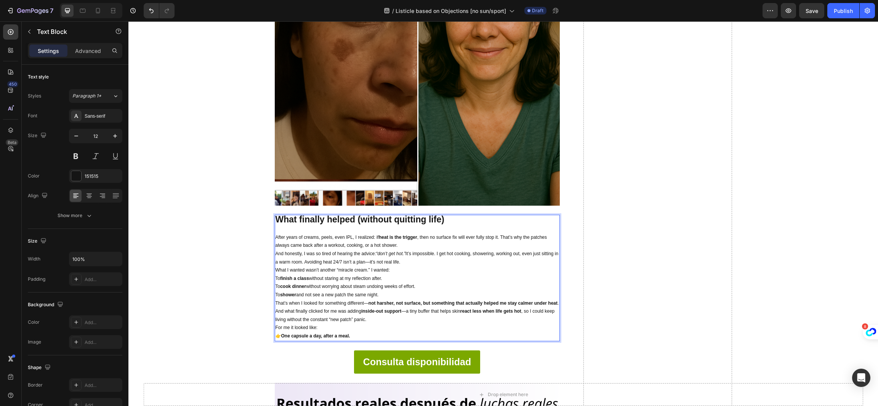
click at [409, 243] on p "After years of creams, peels, even IPL, I realized: if heat is the trigger , th…" at bounding box center [416, 242] width 283 height 16
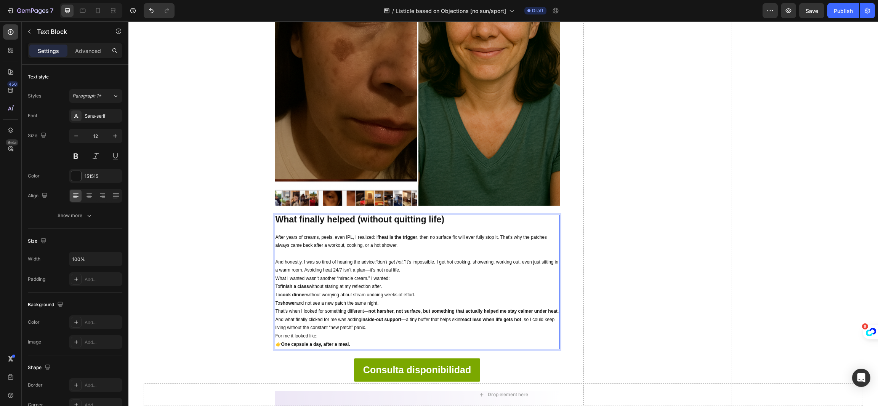
click at [444, 264] on p "And honestly, I was so tired of hearing the advice: “don’t get hot.” It’s impos…" at bounding box center [416, 266] width 283 height 16
click at [444, 265] on p "And honestly, I was so tired of hearing the advice: “don’t get hot.” It’s impos…" at bounding box center [416, 266] width 283 height 16
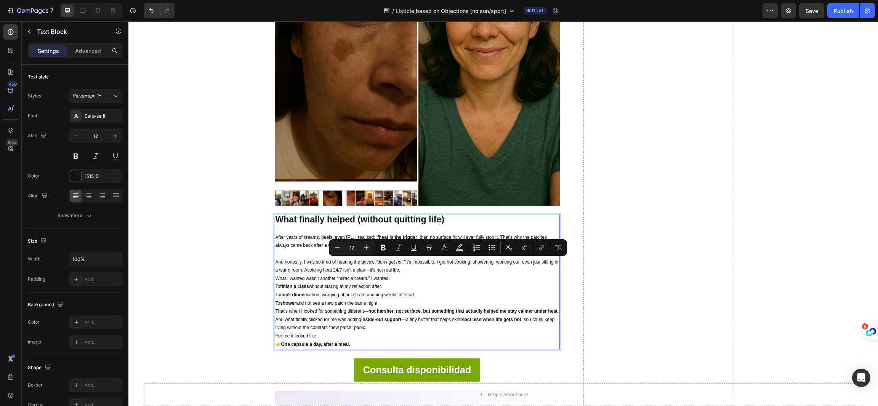
click at [443, 268] on p "And honestly, I was so tired of hearing the advice: “don’t get hot.” It’s impos…" at bounding box center [416, 266] width 283 height 16
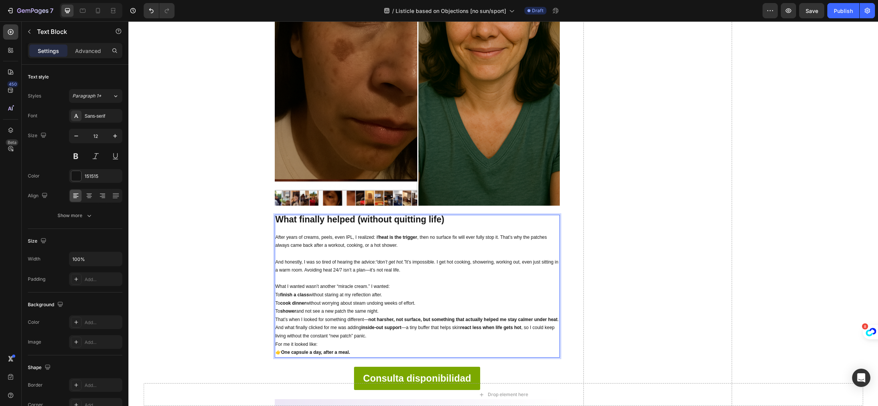
click at [435, 286] on p "What I wanted wasn’t another “miracle cream.” I wanted:" at bounding box center [416, 287] width 283 height 8
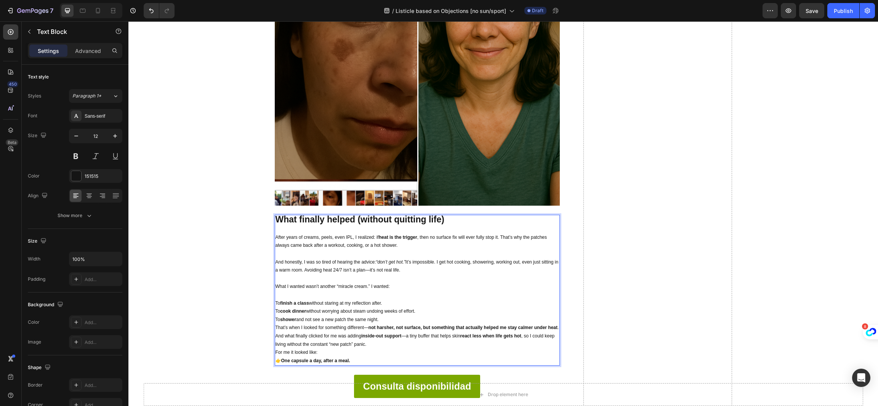
click at [402, 318] on p "To shower and not see a new patch the same night." at bounding box center [416, 320] width 283 height 8
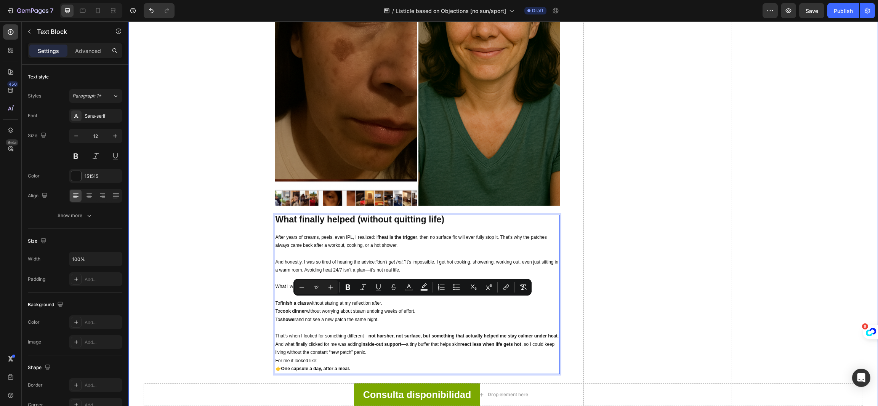
drag, startPoint x: 391, startPoint y: 322, endPoint x: 236, endPoint y: 298, distance: 156.9
click at [326, 285] on button "Plus" at bounding box center [331, 287] width 14 height 14
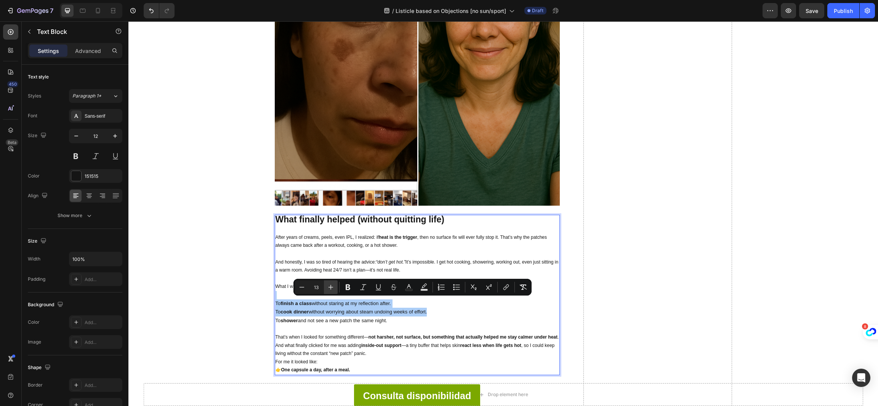
click at [326, 285] on button "Plus" at bounding box center [331, 287] width 14 height 14
type input "15"
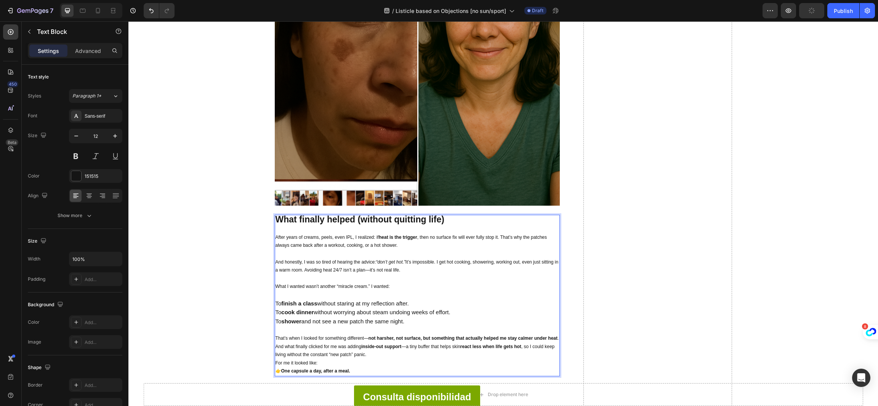
click at [369, 353] on p "And what finally clicked for me was adding inside-out support —a tiny buffer th…" at bounding box center [416, 351] width 283 height 16
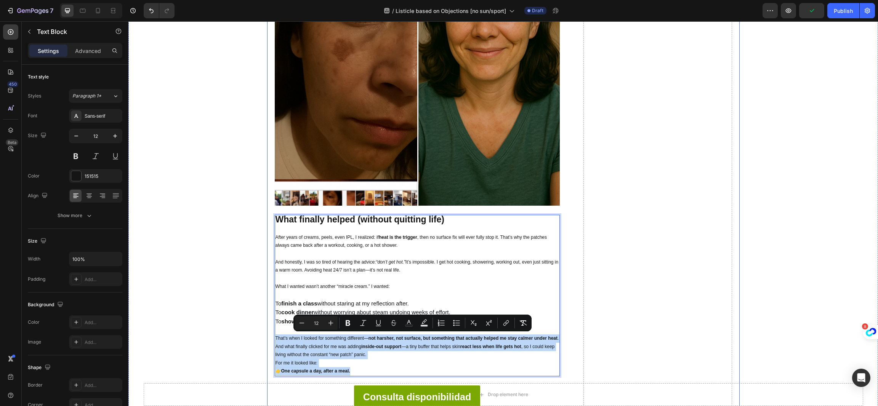
drag, startPoint x: 365, startPoint y: 370, endPoint x: 269, endPoint y: 337, distance: 101.8
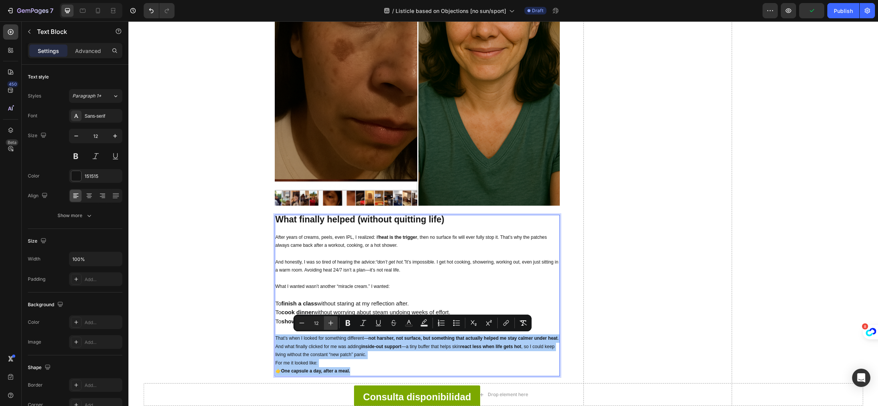
click at [328, 321] on icon "Editor contextual toolbar" at bounding box center [331, 323] width 8 height 8
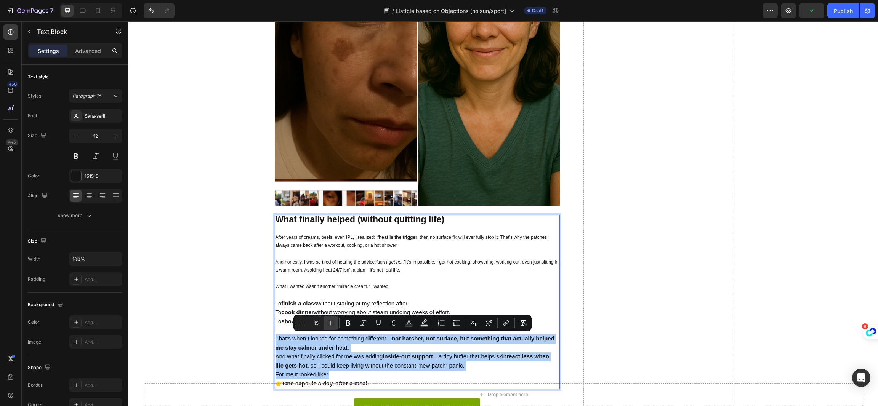
click at [328, 321] on icon "Editor contextual toolbar" at bounding box center [331, 323] width 8 height 8
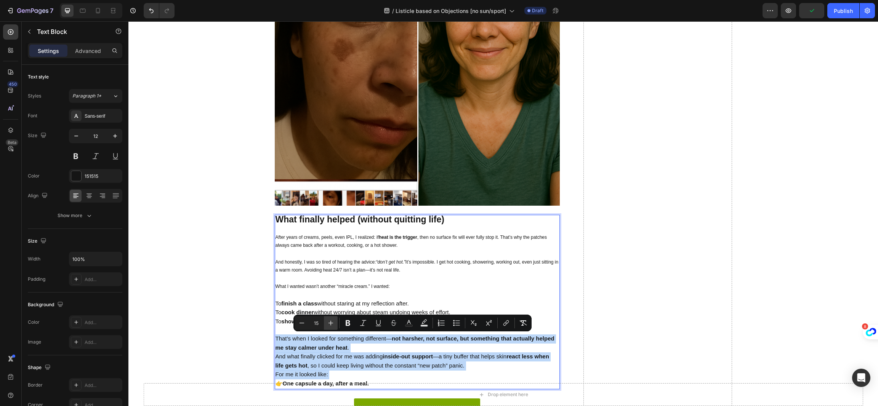
type input "16"
click at [380, 379] on p "For me it looked like: 👉 One capsule a day, after a meal." at bounding box center [416, 379] width 283 height 18
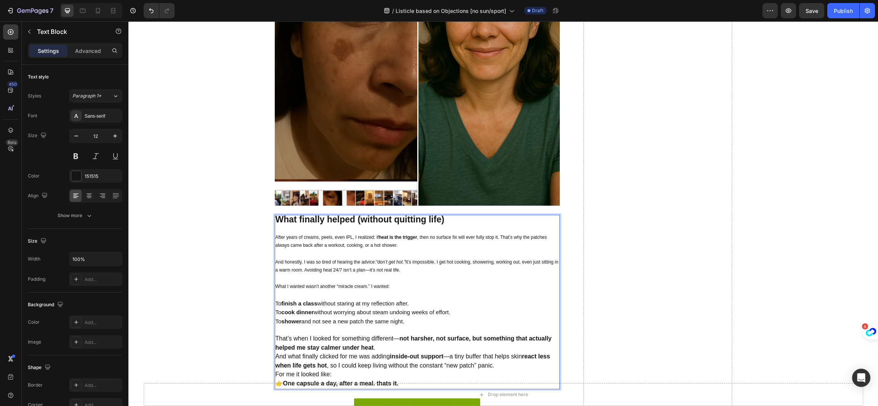
click at [411, 374] on p "For me it looked like: 👉 One capsule a day, after a meal. thats it." at bounding box center [416, 379] width 283 height 18
click at [412, 343] on p "That’s when I looked for something different— not harsher, not surface, but som…" at bounding box center [416, 343] width 283 height 18
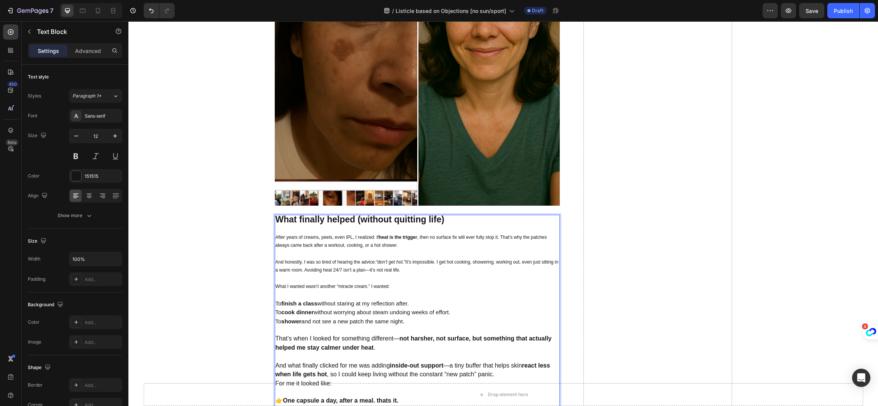
scroll to position [2814, 0]
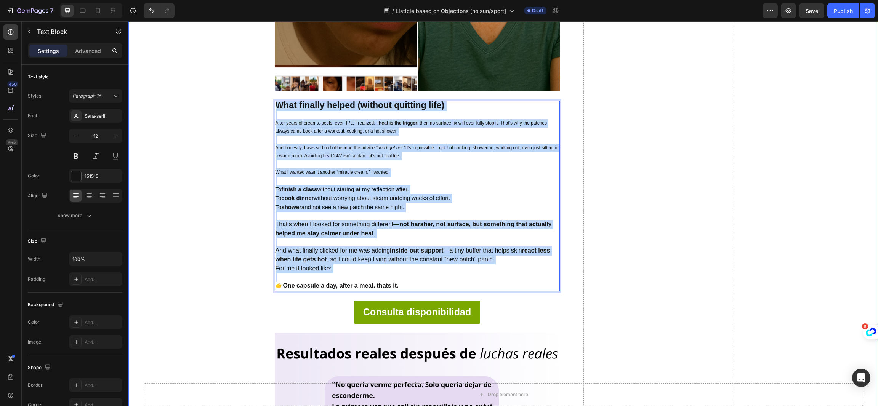
drag, startPoint x: 417, startPoint y: 279, endPoint x: 245, endPoint y: 94, distance: 253.1
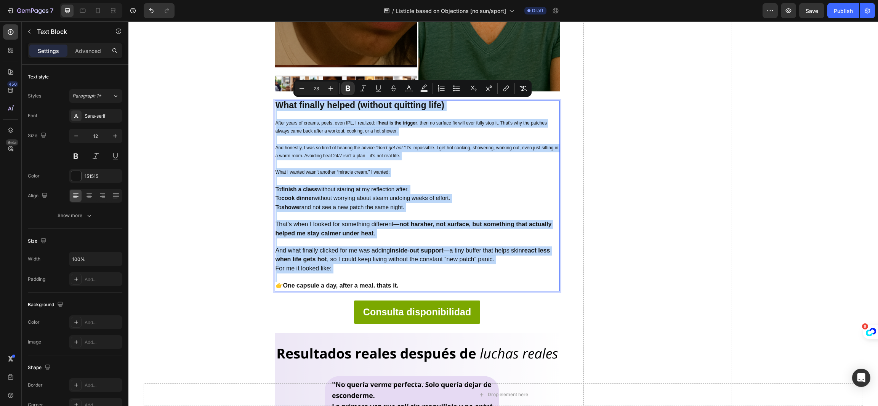
click at [347, 221] on span "That’s when I looked for something different— not harsher, not surface, but som…" at bounding box center [413, 229] width 276 height 16
type input "16"
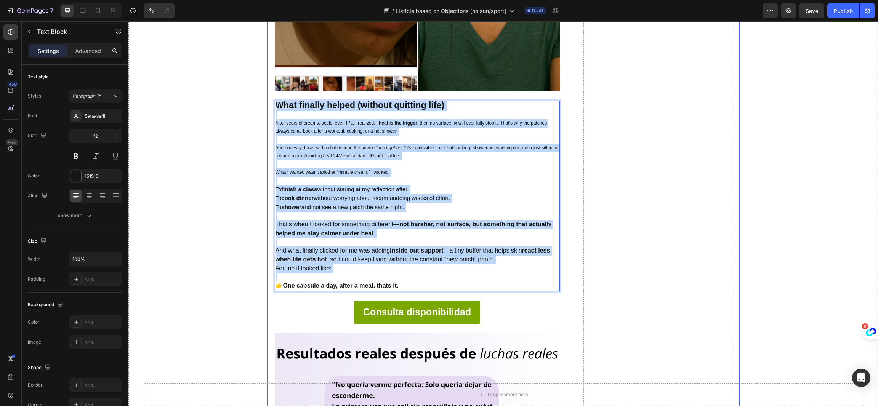
drag, startPoint x: 402, startPoint y: 283, endPoint x: 264, endPoint y: 124, distance: 210.3
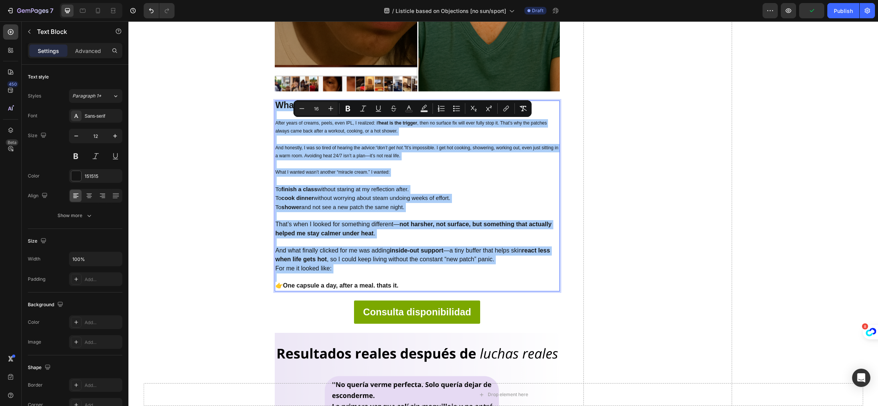
click at [315, 106] on input "16" at bounding box center [316, 108] width 15 height 9
type input "15"
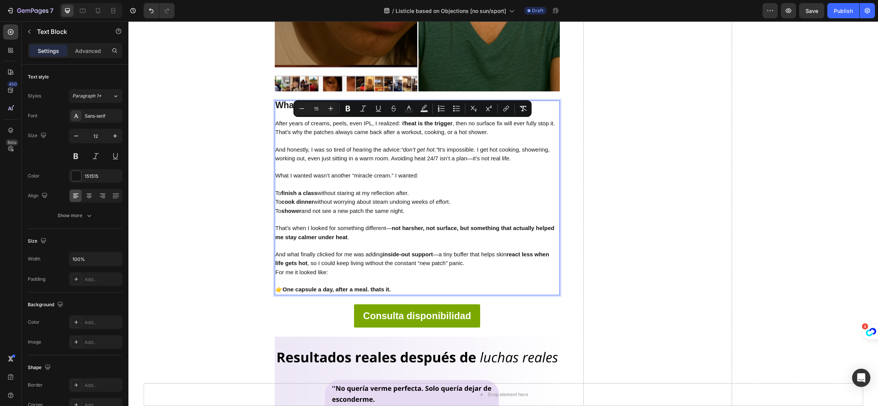
click at [361, 178] on p "What I wanted wasn’t another “miracle cream.” I wanted:" at bounding box center [416, 175] width 283 height 9
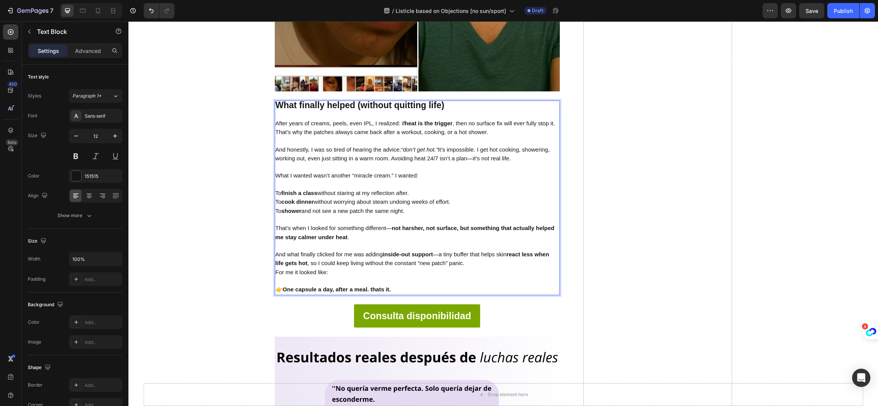
click at [405, 167] on p "Rich Text Editor. Editing area: main" at bounding box center [416, 167] width 283 height 8
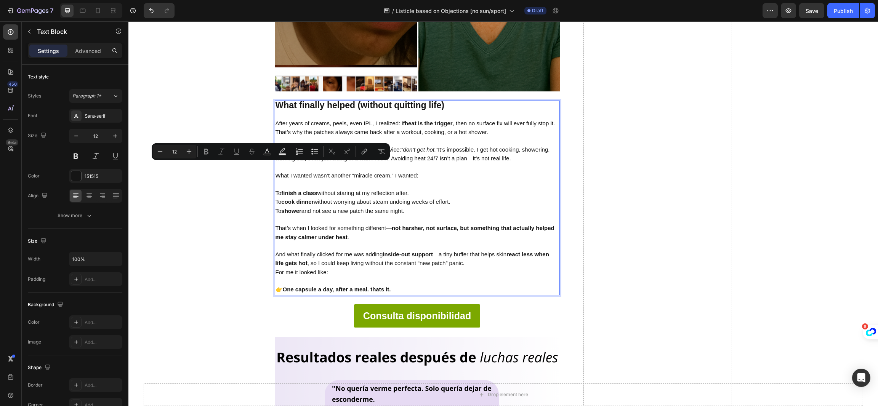
click at [405, 182] on p "Rich Text Editor. Editing area: main" at bounding box center [416, 185] width 283 height 8
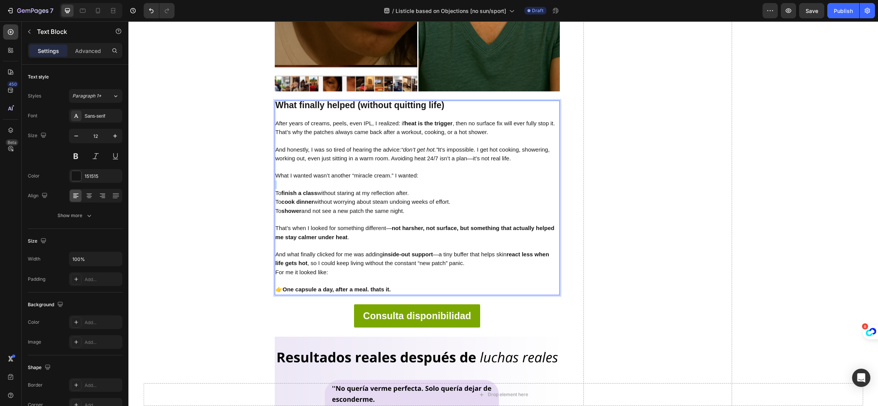
click at [405, 182] on p "Rich Text Editor. Editing area: main" at bounding box center [416, 185] width 283 height 8
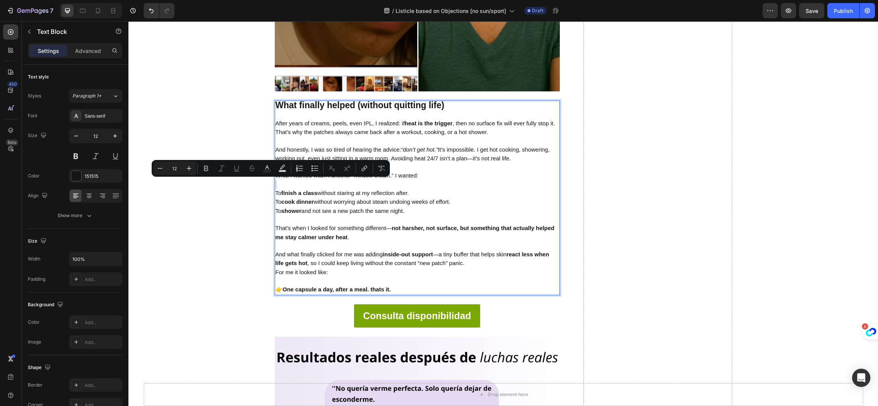
click at [441, 186] on p "Rich Text Editor. Editing area: main" at bounding box center [416, 185] width 283 height 8
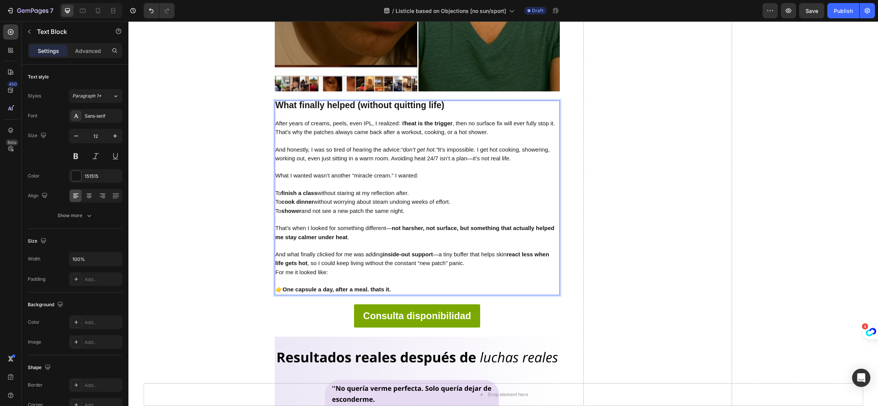
click at [462, 160] on span "And honestly, I was so tired of hearing the advice: “don’t get hot.” It’s impos…" at bounding box center [412, 154] width 274 height 16
click at [481, 161] on p "And honestly, I was so tired of hearing the advice: “don’t get hot.” It’s impos…" at bounding box center [416, 155] width 283 height 18
click at [500, 160] on span "And honestly, I was so tired of hearing the advice: “don’t get hot.” It’s impos…" at bounding box center [412, 154] width 274 height 16
click at [408, 174] on span "What I wanted wasn’t another “miracle cream.” I wanted:" at bounding box center [346, 175] width 143 height 6
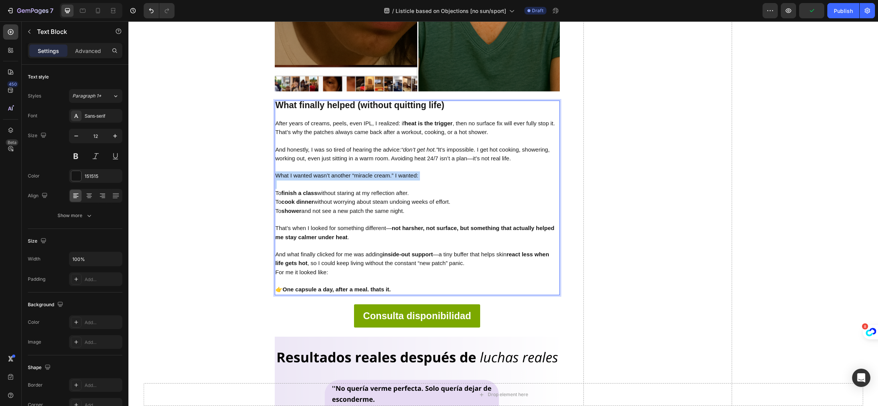
click at [408, 174] on span "What I wanted wasn’t another “miracle cream.” I wanted:" at bounding box center [346, 175] width 143 height 6
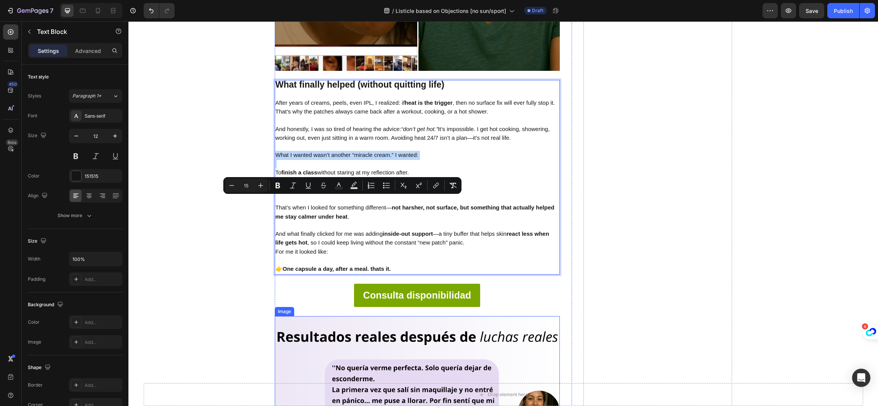
scroll to position [2757, 0]
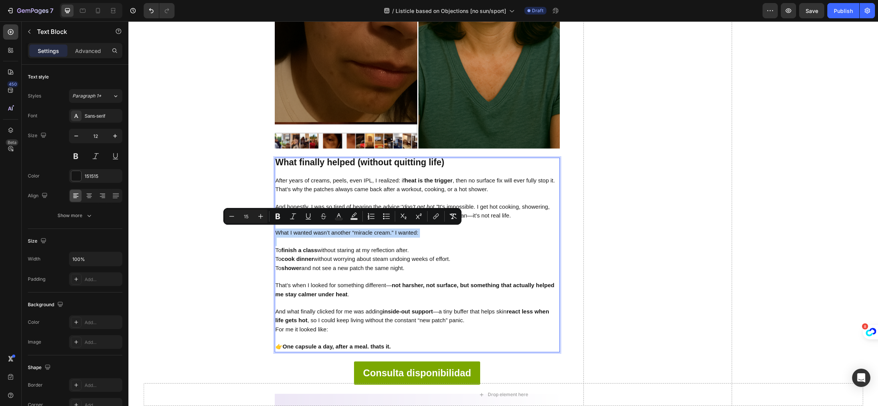
click at [393, 274] on p "Rich Text Editor. Editing area: main" at bounding box center [416, 277] width 283 height 8
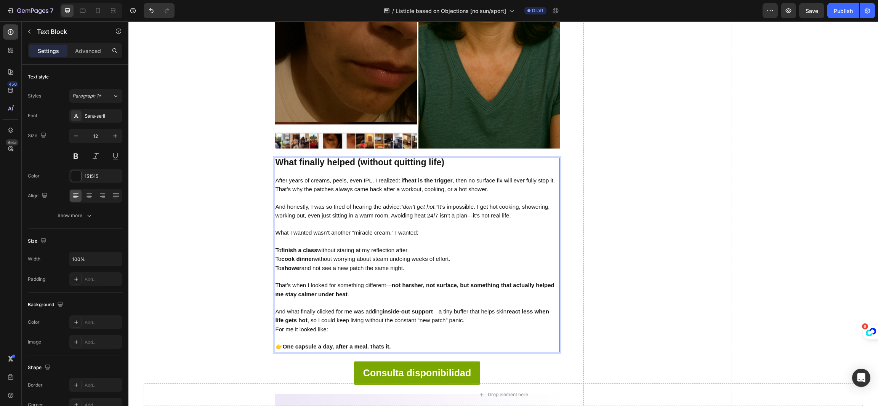
click at [417, 187] on span "After years of creams, peels, even IPL, I realized: if heat is the trigger , th…" at bounding box center [415, 185] width 280 height 16
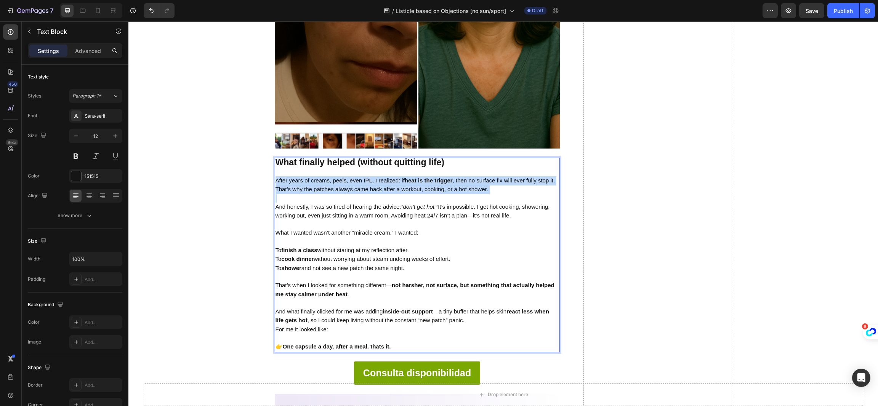
click at [417, 187] on span "After years of creams, peels, even IPL, I realized: if heat is the trigger , th…" at bounding box center [415, 185] width 280 height 16
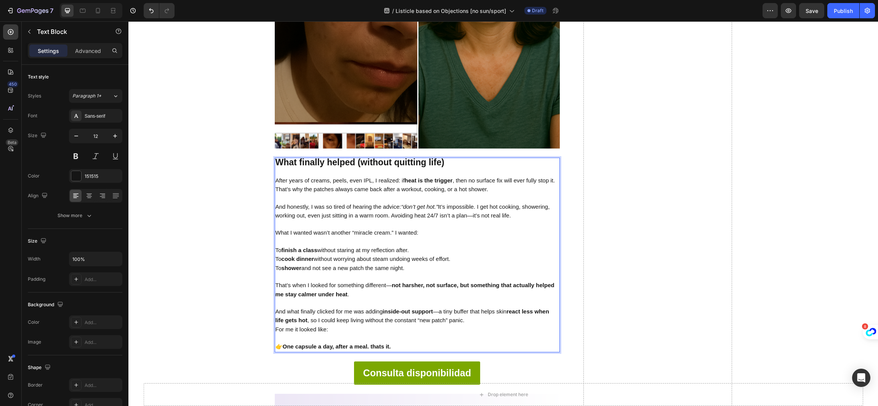
click at [414, 222] on p "Rich Text Editor. Editing area: main" at bounding box center [416, 225] width 283 height 8
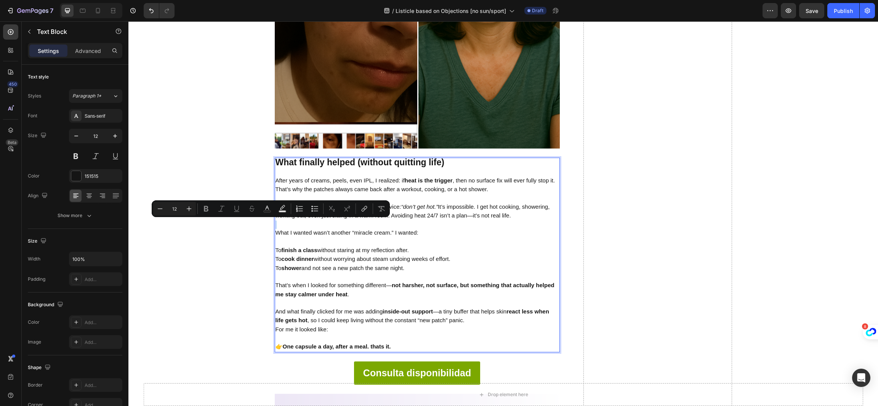
click at [414, 222] on p "Rich Text Editor. Editing area: main" at bounding box center [416, 225] width 283 height 8
click at [456, 213] on span "And honestly, I was so tired of hearing the advice: “don’t get hot.” It’s impos…" at bounding box center [412, 211] width 274 height 16
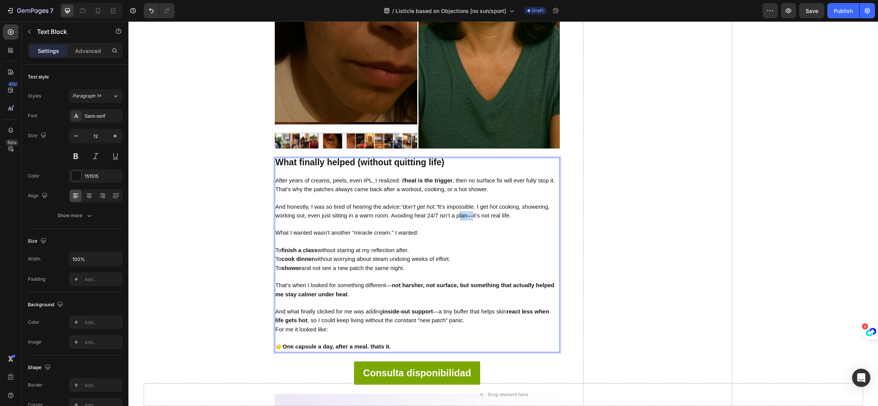
click at [456, 213] on span "And honestly, I was so tired of hearing the advice: “don’t get hot.” It’s impos…" at bounding box center [412, 211] width 274 height 16
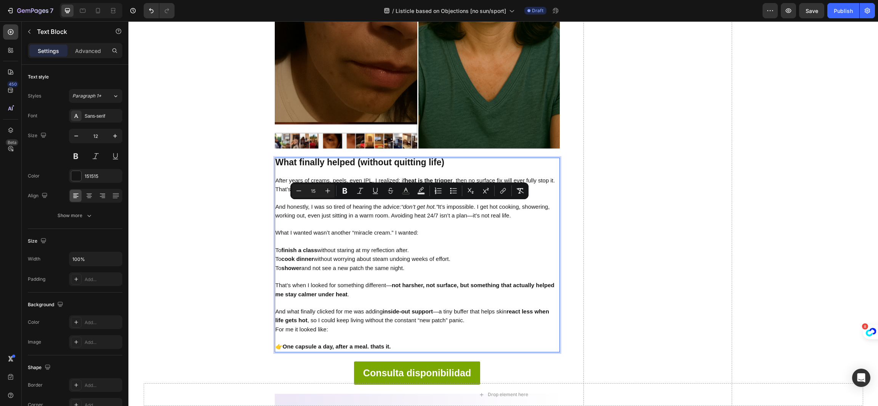
click at [454, 231] on p "What I wanted wasn’t another “miracle cream.” I wanted:" at bounding box center [416, 233] width 283 height 9
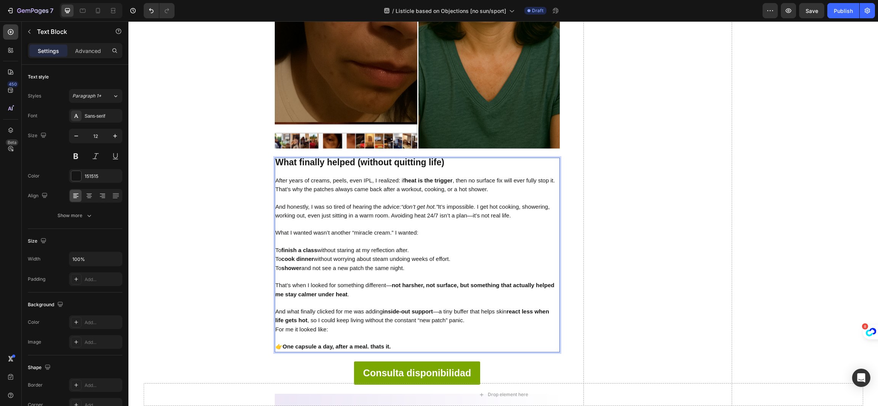
click at [404, 256] on span "To cook dinner without worrying about steam undoing weeks of effort." at bounding box center [362, 259] width 175 height 6
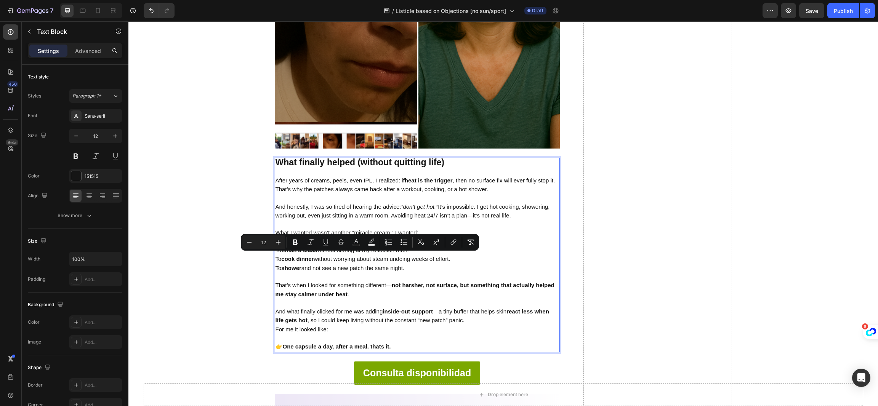
click at [398, 273] on p "Rich Text Editor. Editing area: main" at bounding box center [416, 277] width 283 height 8
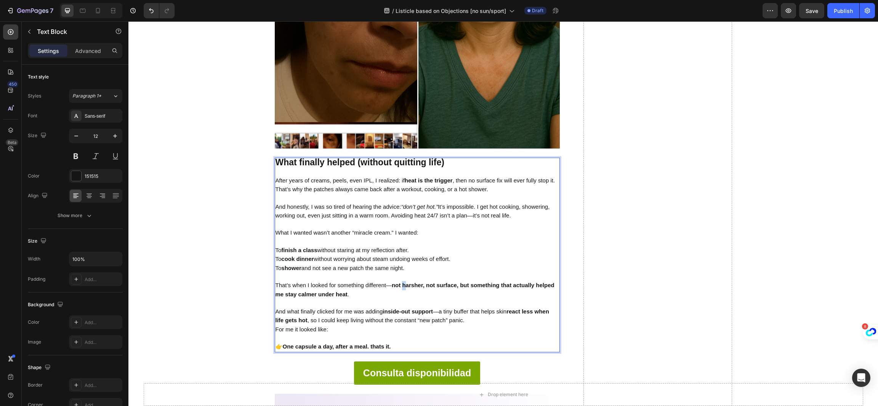
click at [399, 287] on p "That’s when I looked for something different— not harsher, not surface, but som…" at bounding box center [416, 290] width 283 height 18
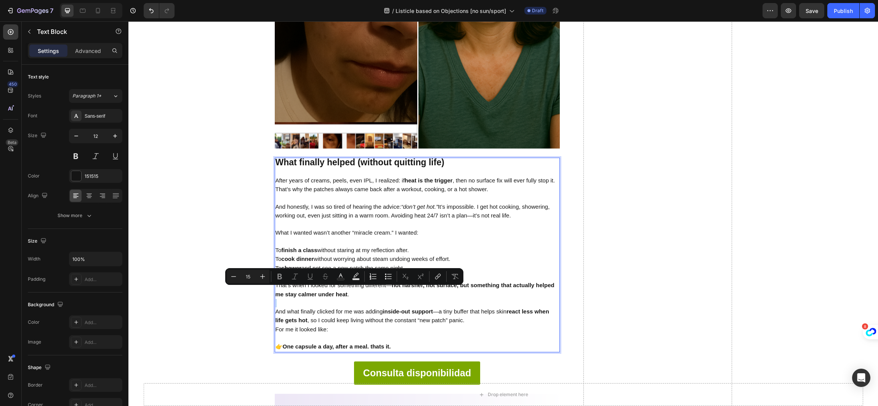
click at [393, 303] on p "Rich Text Editor. Editing area: main" at bounding box center [416, 303] width 283 height 8
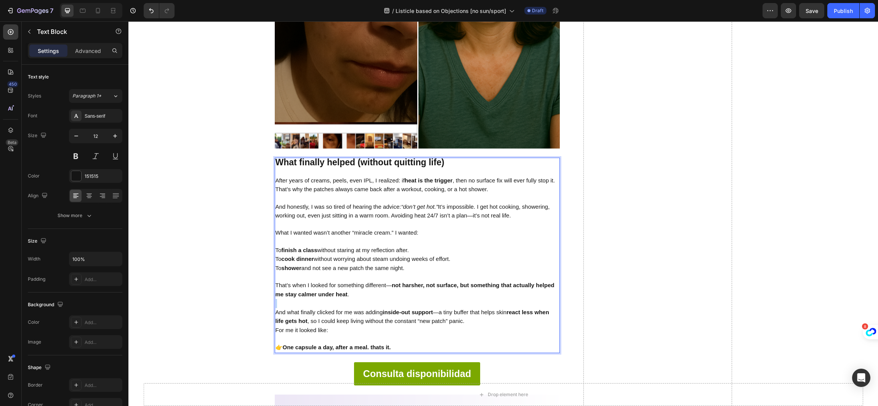
click at [393, 303] on p "Rich Text Editor. Editing area: main" at bounding box center [416, 303] width 283 height 9
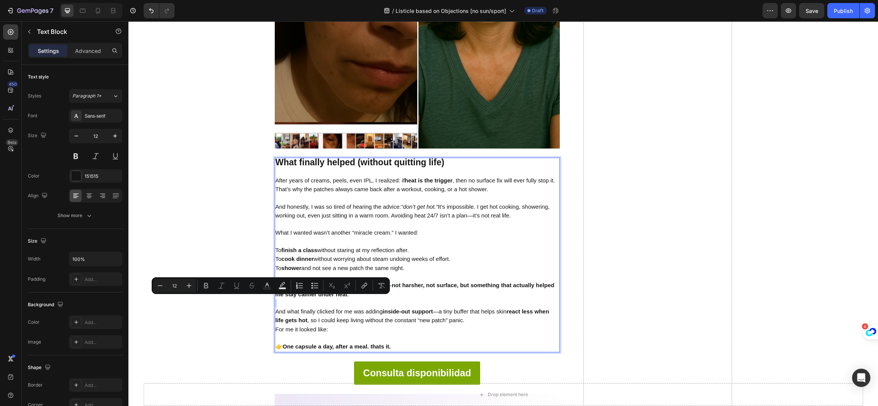
click at [393, 303] on p "Rich Text Editor. Editing area: main" at bounding box center [416, 303] width 283 height 8
click at [397, 312] on p "And what finally clicked for me was adding inside-out support —a tiny buffer th…" at bounding box center [416, 316] width 283 height 18
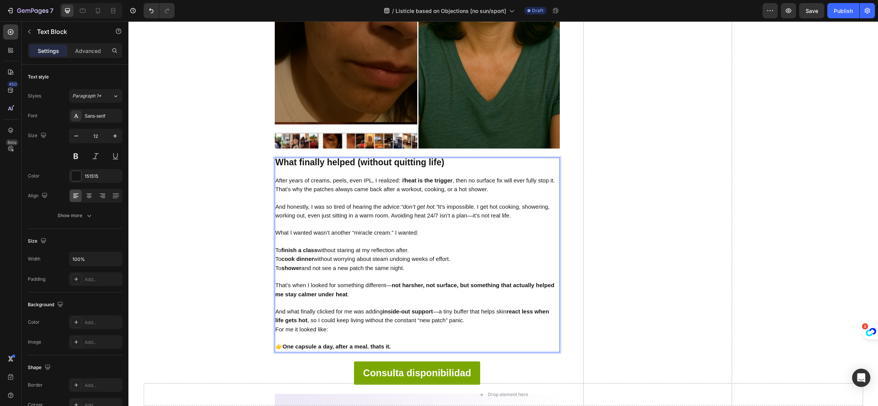
click at [431, 308] on span "And what finally clicked for me was adding inside-out support —a tiny buffer th…" at bounding box center [411, 316] width 273 height 16
click at [544, 319] on p "And what finally clicked for me was adding inside-out support from melanina cos…" at bounding box center [416, 316] width 283 height 18
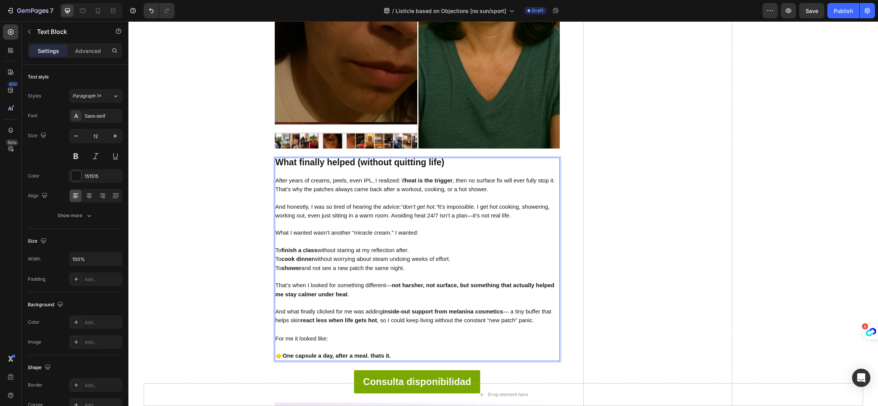
click at [453, 310] on strong "inside-out support from melanina cosmetics" at bounding box center [442, 311] width 120 height 6
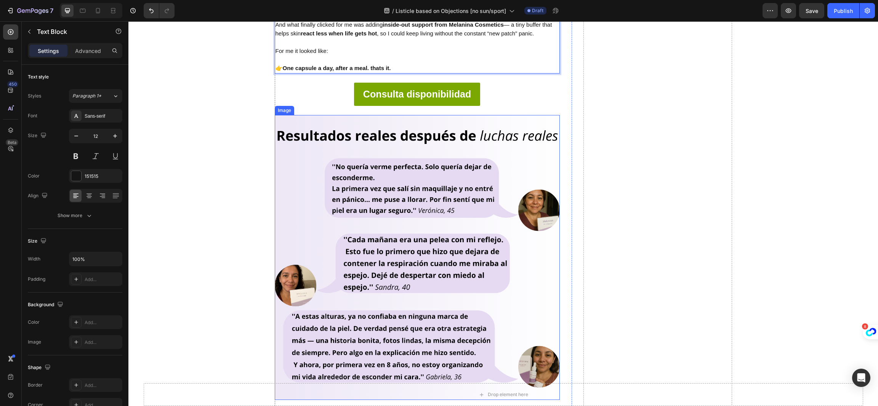
scroll to position [3100, 0]
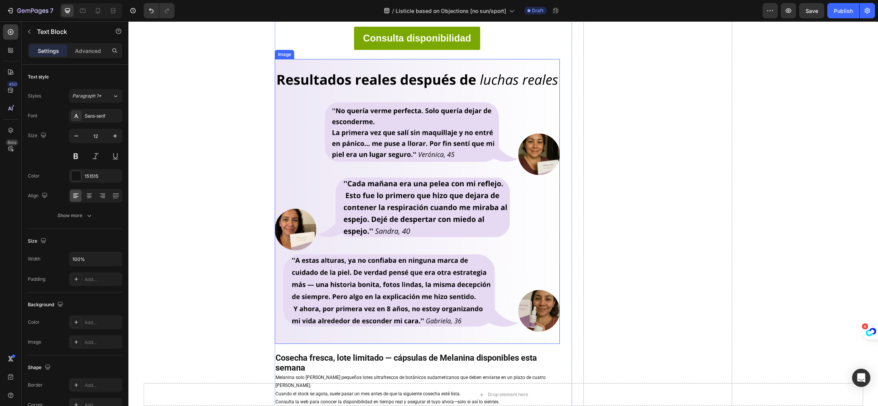
click at [440, 199] on img at bounding box center [417, 201] width 285 height 285
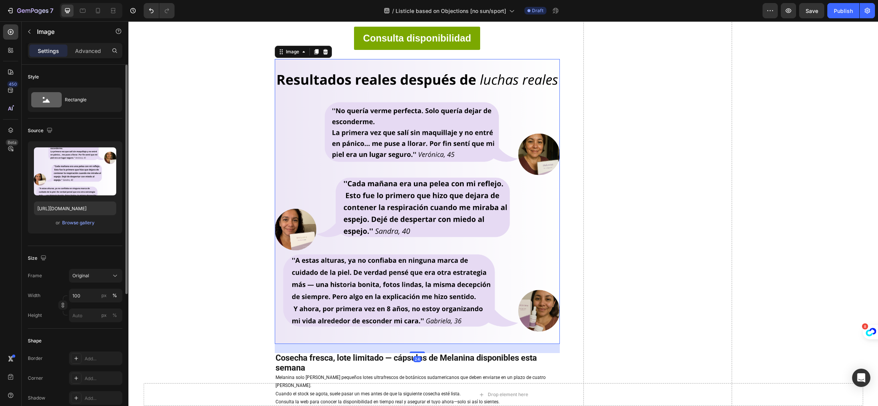
click at [72, 228] on div "Upload Image [URL][DOMAIN_NAME] or Browse gallery" at bounding box center [75, 187] width 94 height 92
click at [74, 219] on button "Browse gallery" at bounding box center [78, 223] width 33 height 8
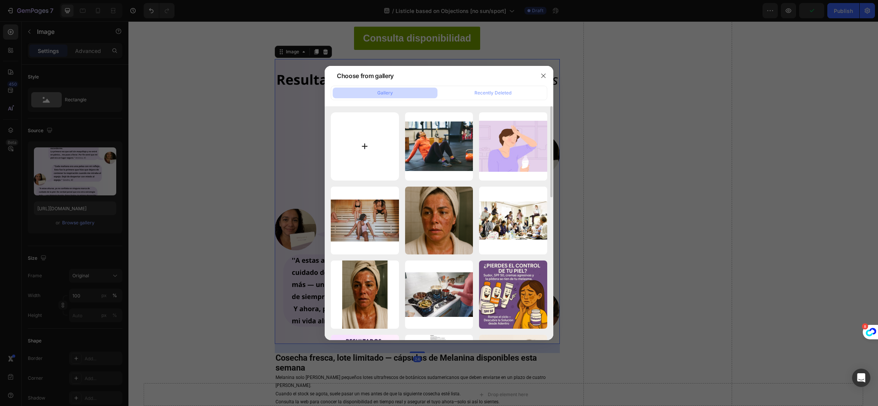
click at [358, 143] on input "file" at bounding box center [365, 146] width 68 height 68
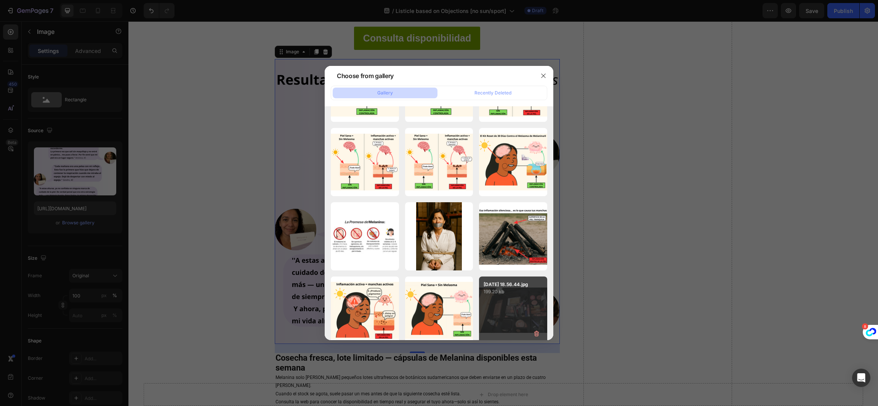
scroll to position [2367, 0]
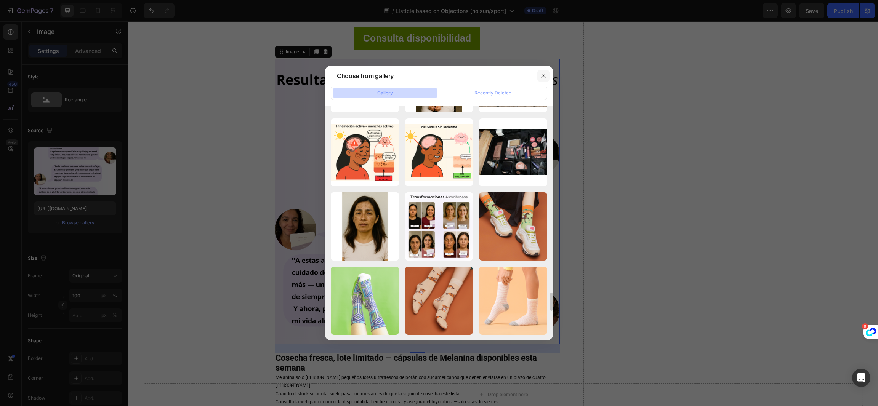
click at [540, 70] on button "button" at bounding box center [543, 76] width 12 height 12
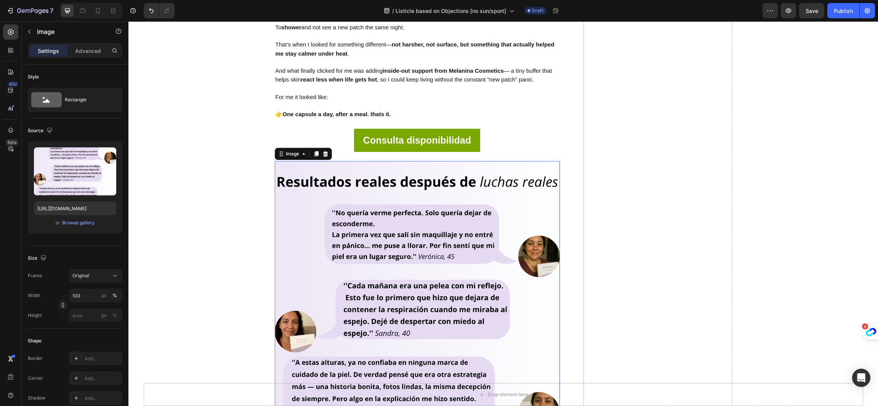
scroll to position [2928, 0]
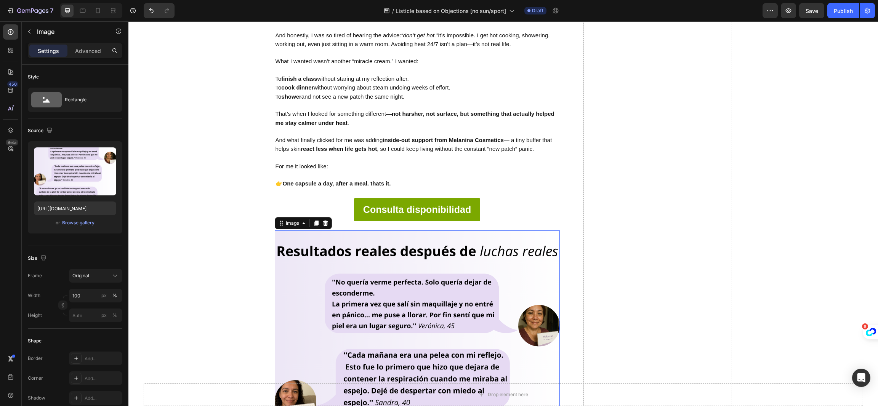
click at [417, 301] on img at bounding box center [417, 372] width 285 height 285
click at [90, 224] on div "Browse gallery" at bounding box center [78, 222] width 32 height 7
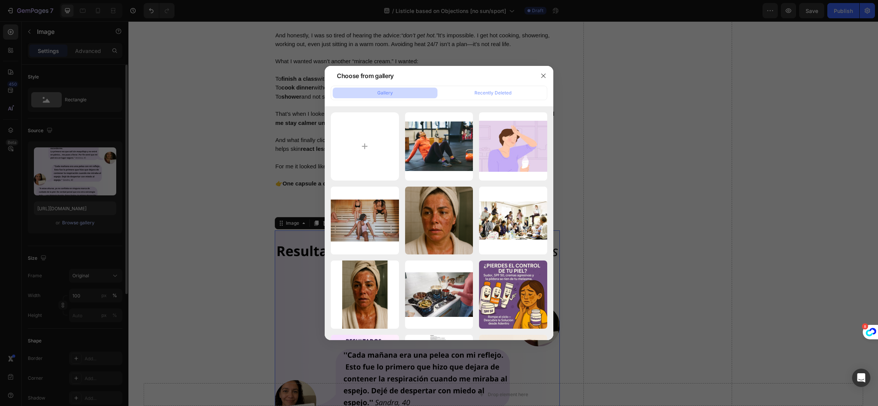
click at [385, 142] on input "file" at bounding box center [365, 146] width 68 height 68
type input "C:\fakepath\before (3).png"
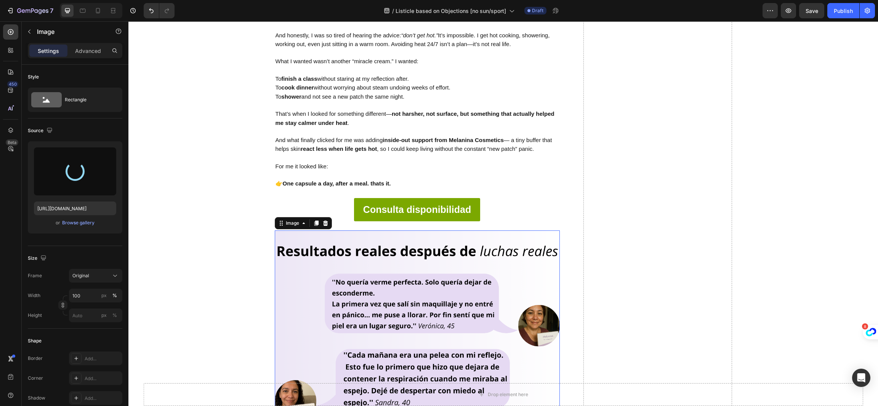
type input "[URL][DOMAIN_NAME]"
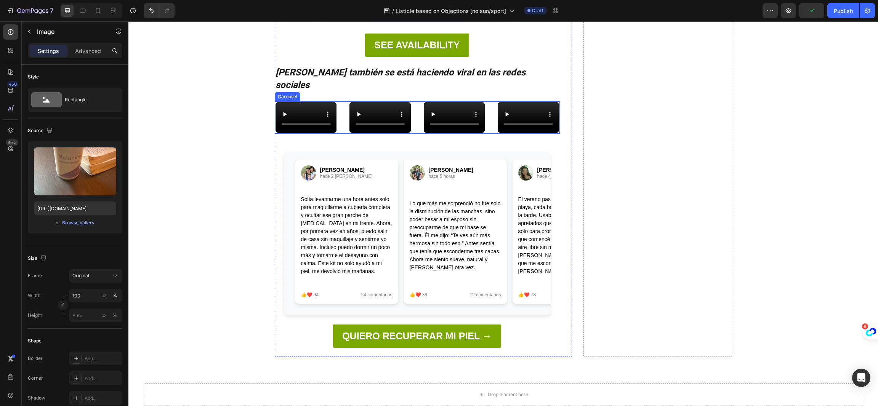
scroll to position [4299, 0]
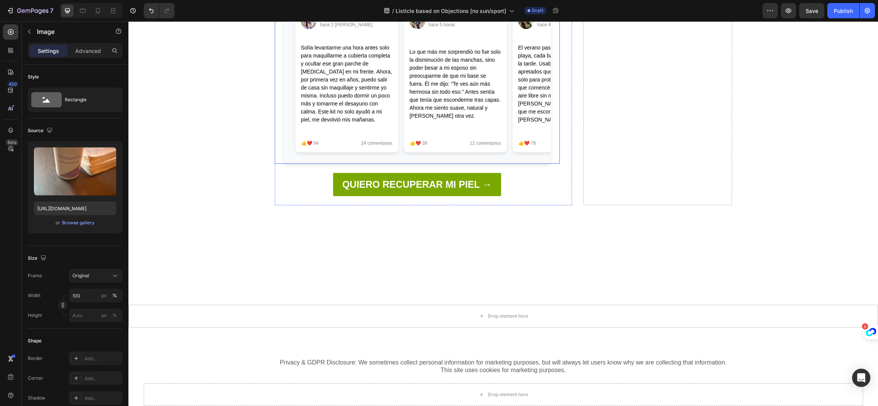
click at [291, 154] on div "[PERSON_NAME] hace 2 [PERSON_NAME] levantarme una hora antes solo para maquilla…" at bounding box center [416, 82] width 251 height 148
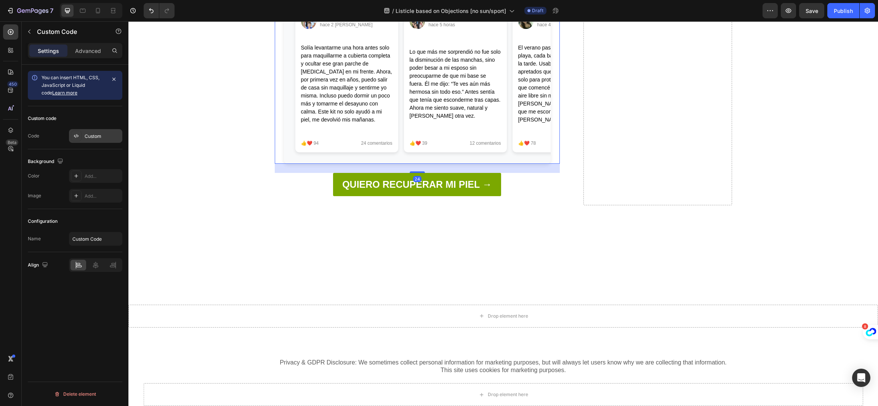
click at [81, 132] on div at bounding box center [76, 136] width 11 height 11
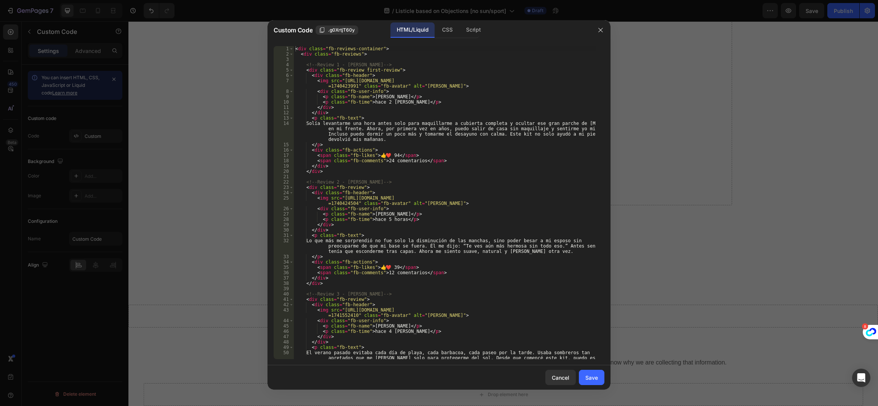
click at [384, 153] on div "< div class = "fb-reviews-container" > < div class = "fb-reviews" > <!-- Review…" at bounding box center [445, 213] width 302 height 335
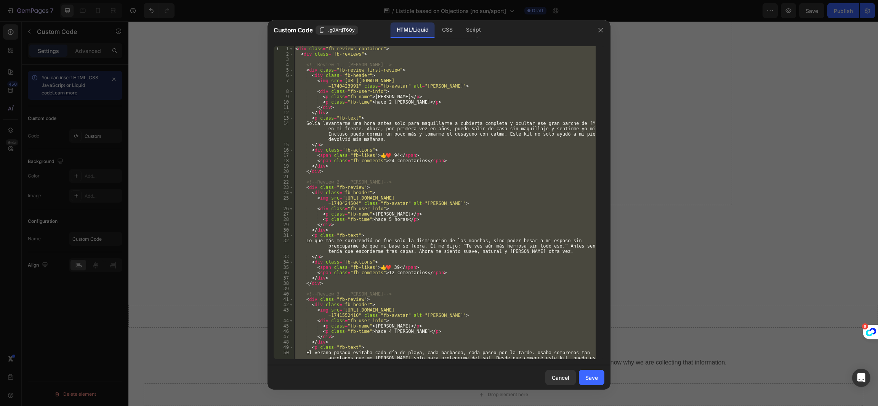
type textarea "</style>"
paste textarea
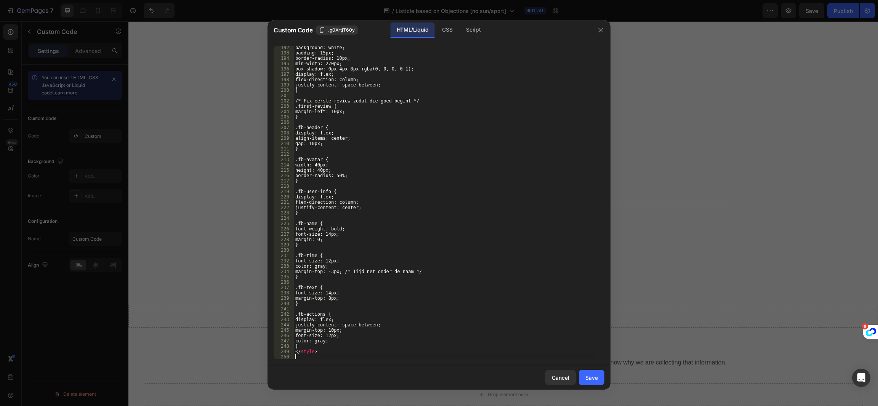
scroll to position [1244, 0]
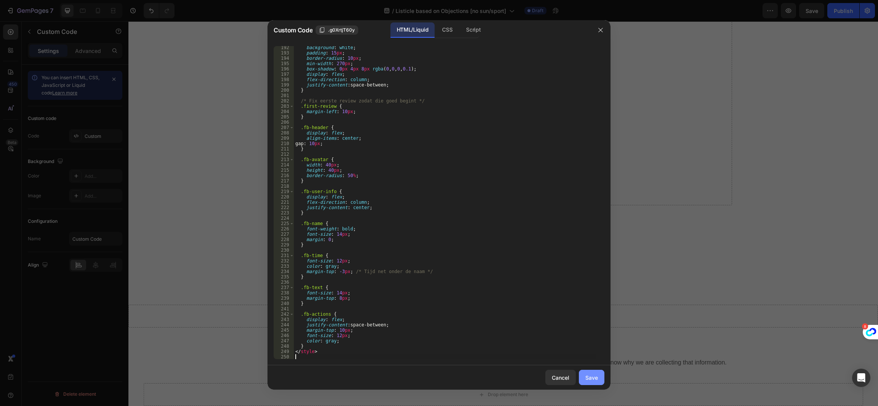
click at [591, 379] on div "Save" at bounding box center [591, 378] width 13 height 8
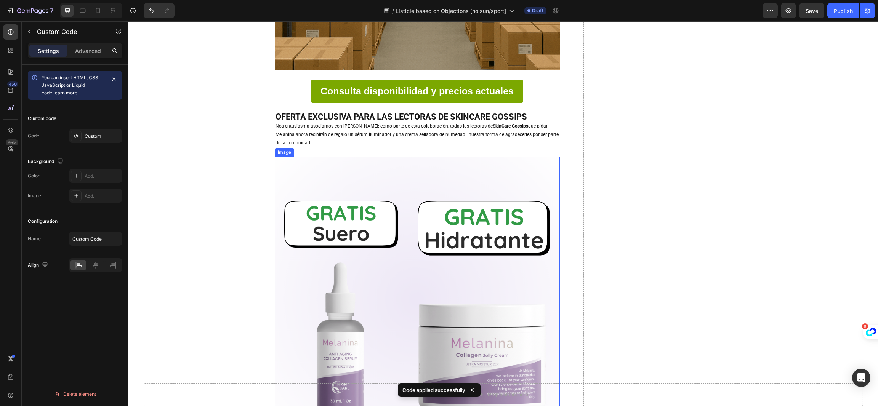
scroll to position [3671, 0]
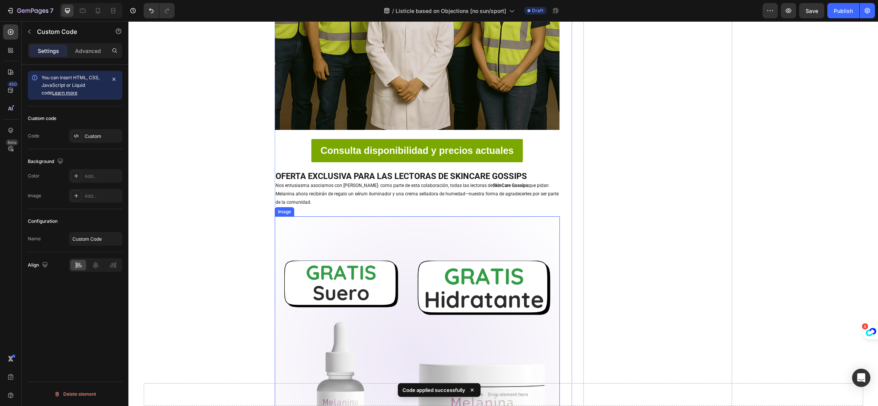
click at [395, 252] on img at bounding box center [417, 358] width 285 height 285
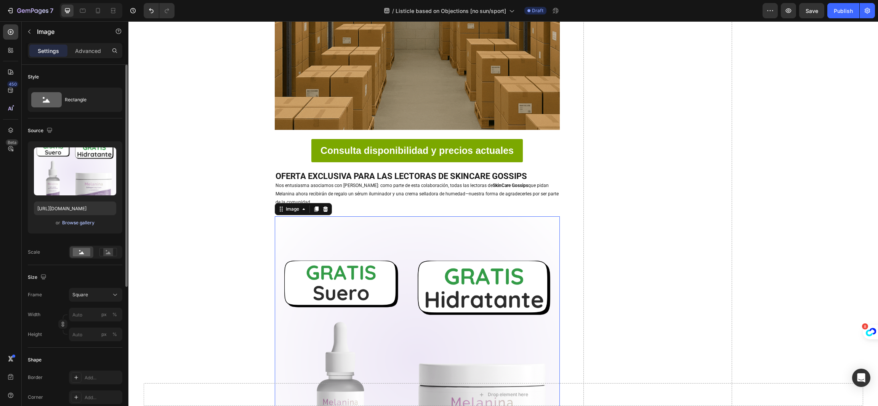
click at [75, 223] on div "Browse gallery" at bounding box center [78, 222] width 32 height 7
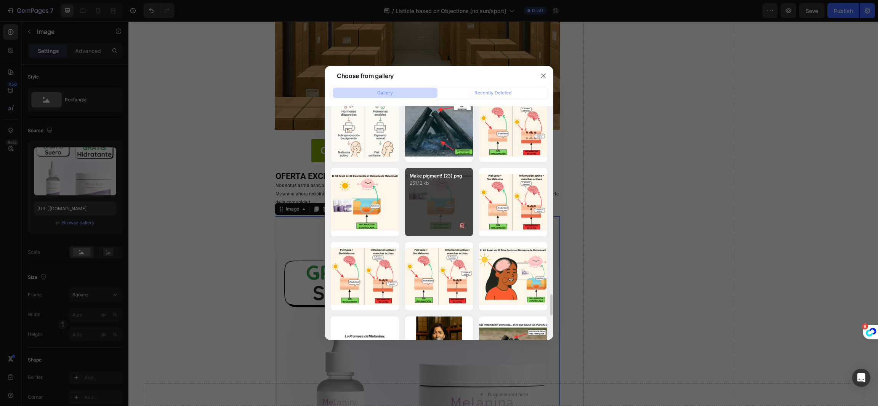
scroll to position [2266, 0]
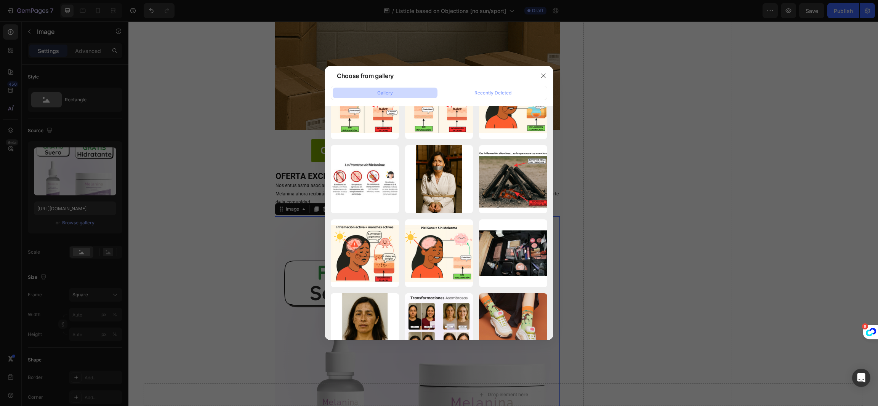
type input "[URL][DOMAIN_NAME]"
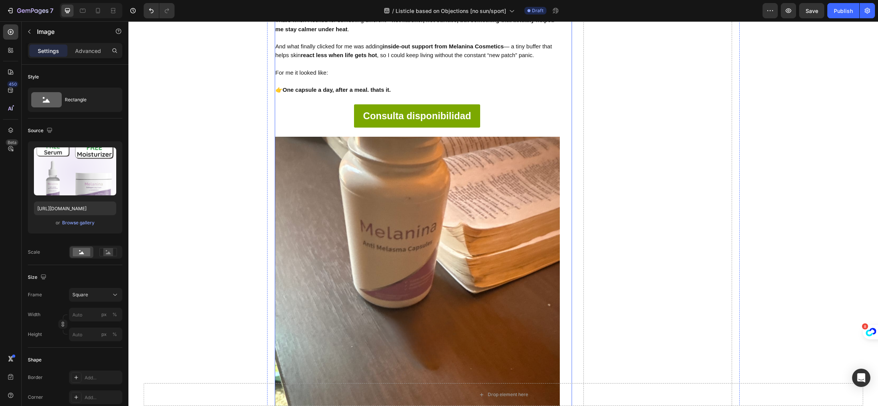
scroll to position [3157, 0]
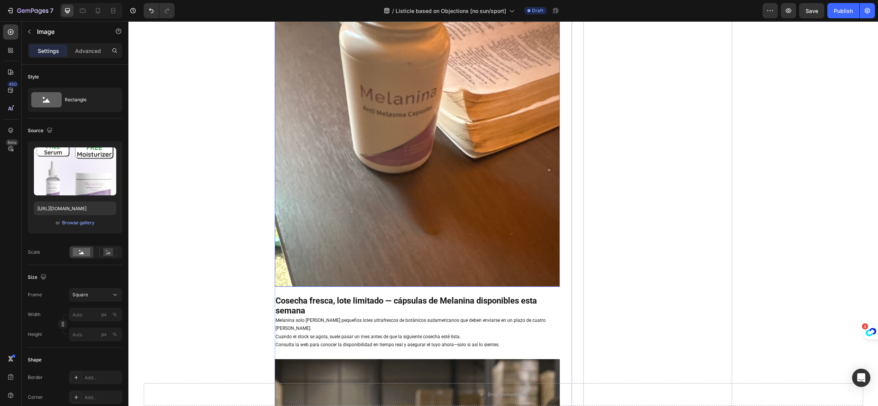
click at [454, 233] on img at bounding box center [417, 144] width 285 height 285
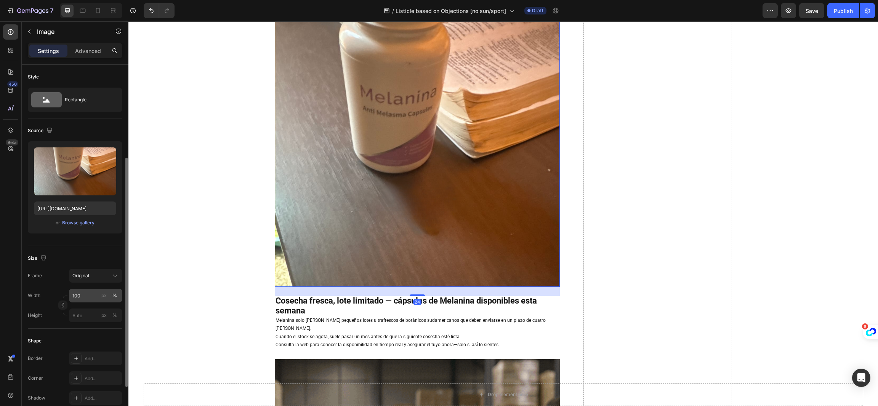
scroll to position [57, 0]
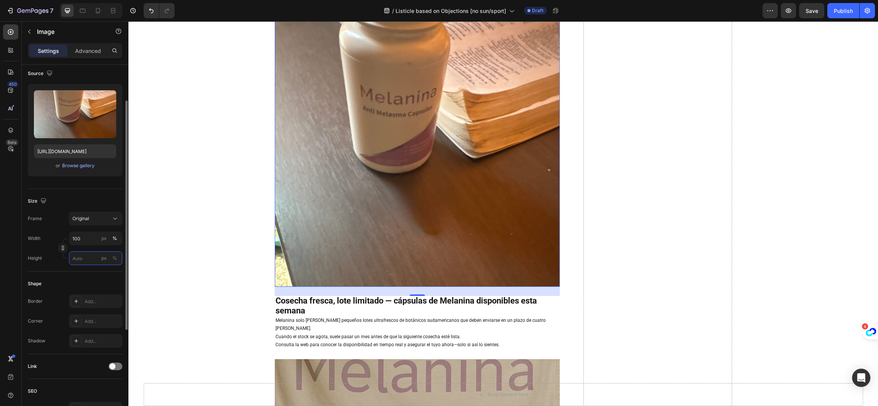
click at [88, 259] on input "px %" at bounding box center [95, 258] width 53 height 14
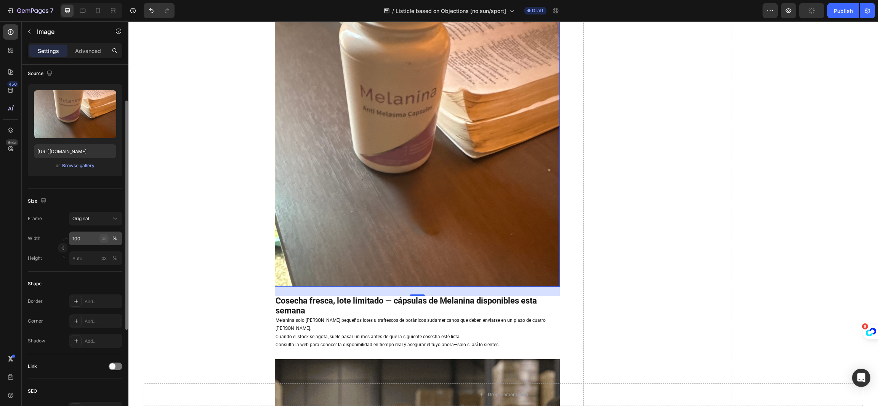
click at [110, 254] on button "px" at bounding box center [114, 258] width 9 height 9
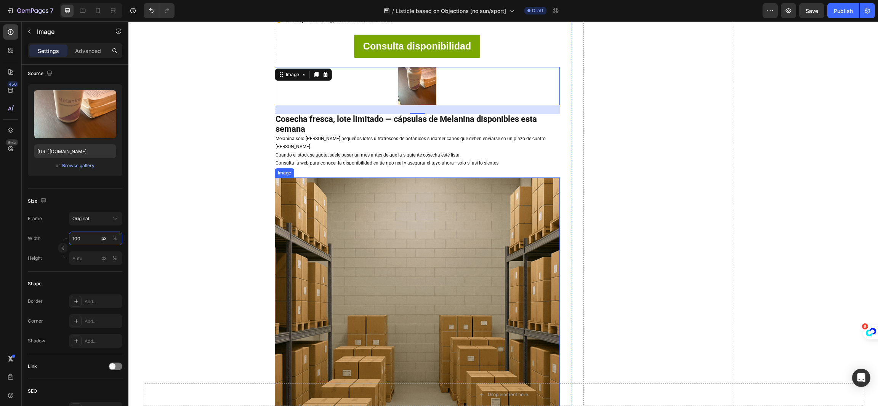
scroll to position [3042, 0]
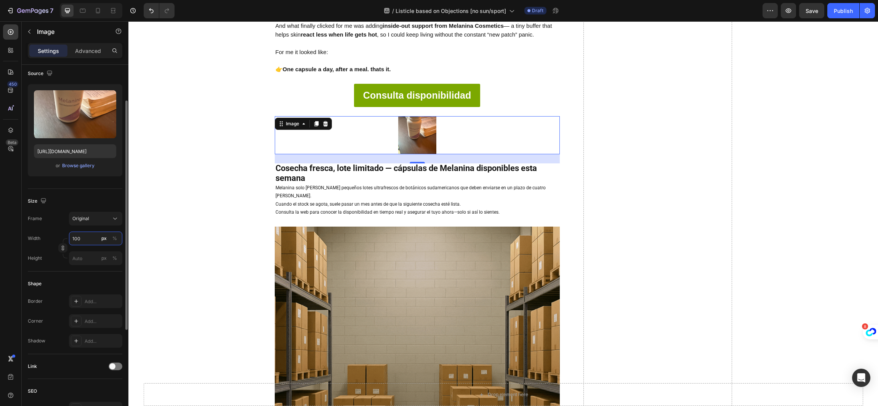
click at [83, 239] on input "100" at bounding box center [95, 239] width 53 height 14
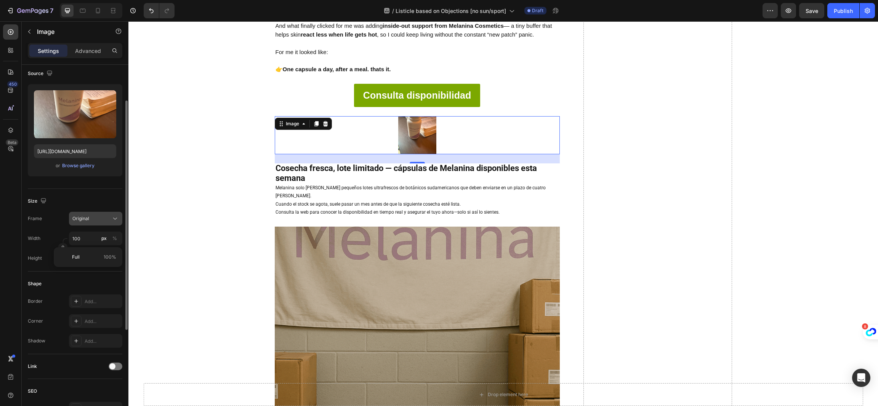
click at [96, 216] on div "Original" at bounding box center [90, 218] width 37 height 7
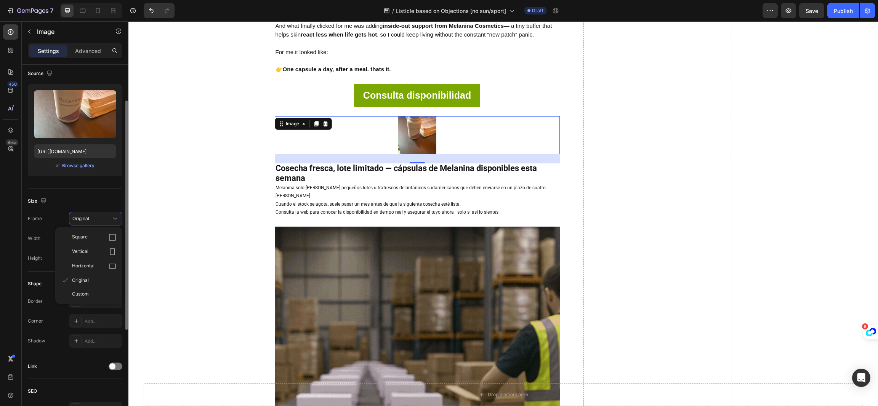
click at [115, 253] on icon at bounding box center [113, 252] width 8 height 8
type input "133"
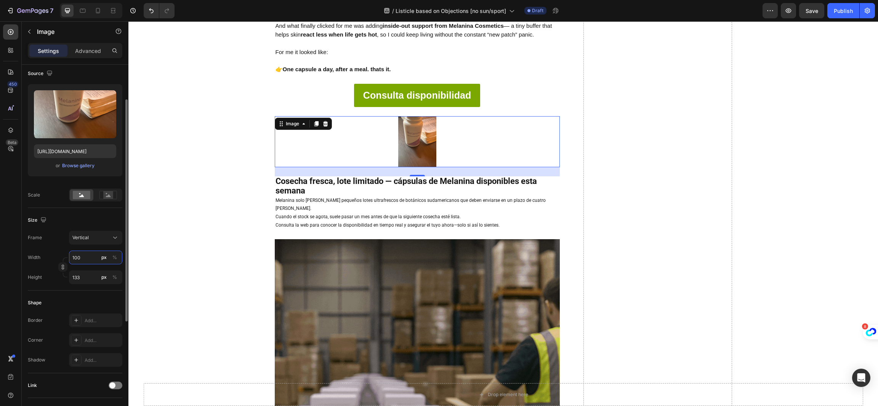
click at [94, 259] on input "100" at bounding box center [95, 258] width 53 height 14
click at [114, 257] on div "%" at bounding box center [114, 257] width 5 height 7
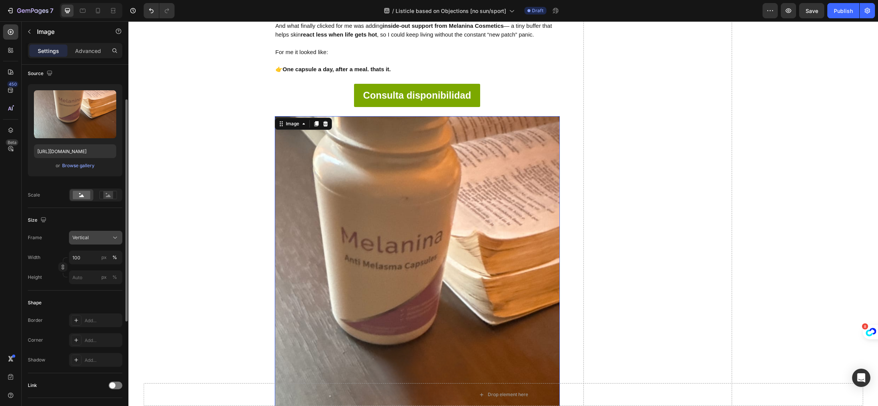
click at [95, 236] on div "Vertical" at bounding box center [90, 237] width 37 height 7
click at [118, 289] on div "Horizontal" at bounding box center [88, 285] width 61 height 14
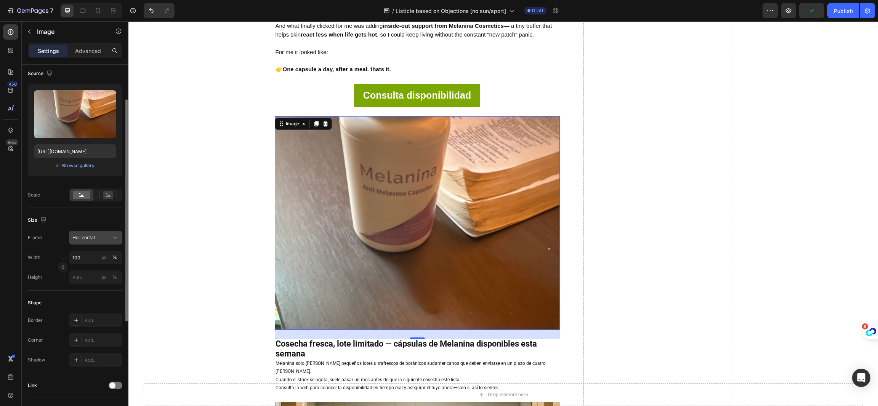
click at [115, 235] on icon at bounding box center [115, 238] width 8 height 8
click at [109, 254] on icon at bounding box center [113, 257] width 8 height 8
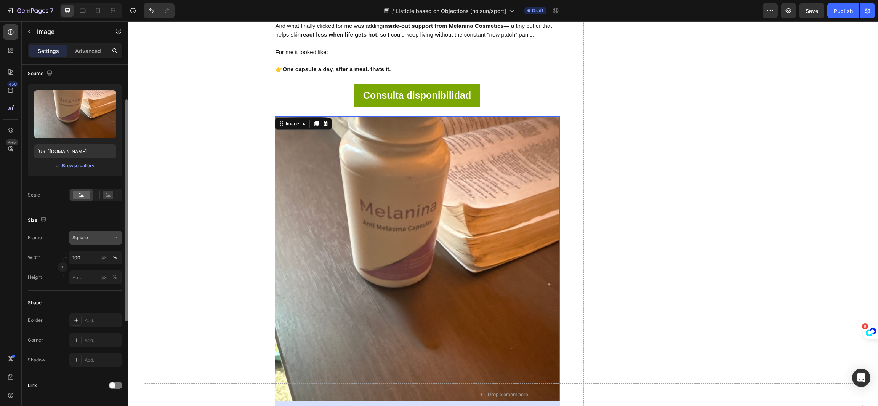
click at [112, 234] on icon at bounding box center [115, 238] width 8 height 8
click at [102, 272] on div "Vertical" at bounding box center [94, 271] width 44 height 8
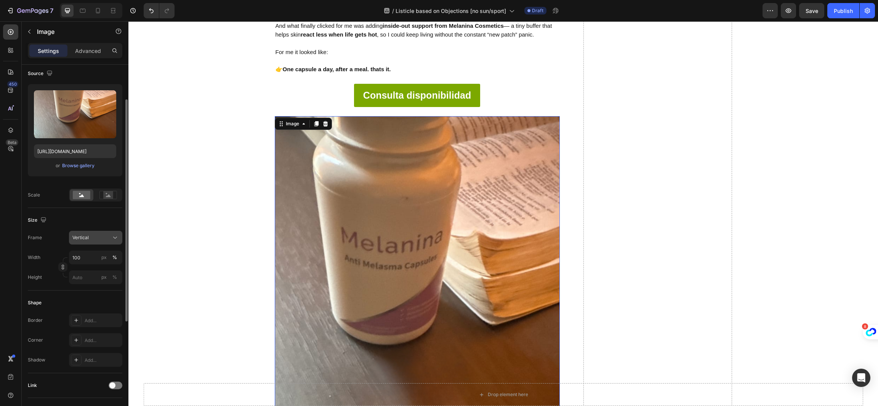
click at [116, 244] on button "Vertical" at bounding box center [95, 238] width 53 height 14
click at [95, 312] on div "Custom" at bounding box center [94, 313] width 44 height 7
click at [84, 254] on input "100" at bounding box center [95, 258] width 53 height 14
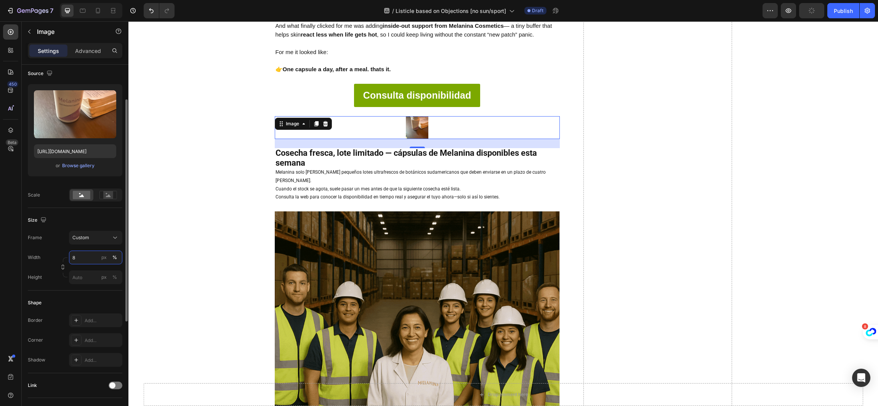
type input "80"
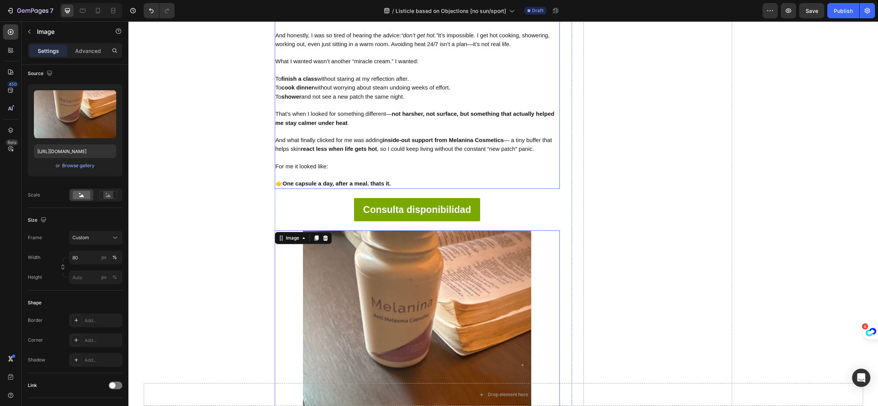
click at [485, 104] on p "Rich Text Editor. Editing area: main" at bounding box center [416, 105] width 283 height 8
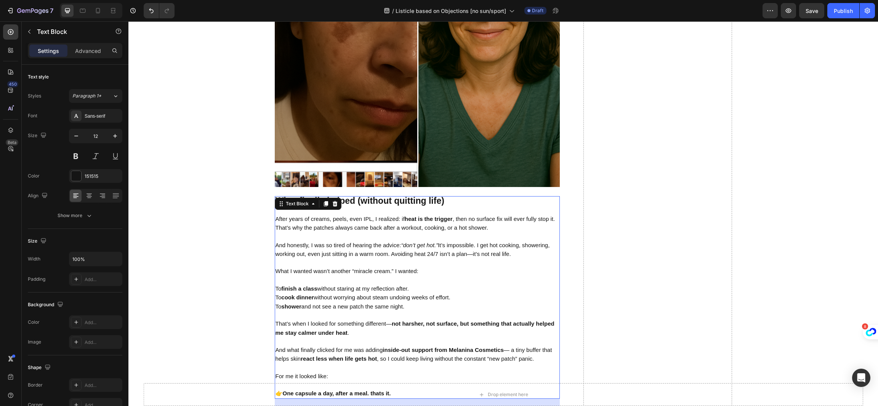
scroll to position [2700, 0]
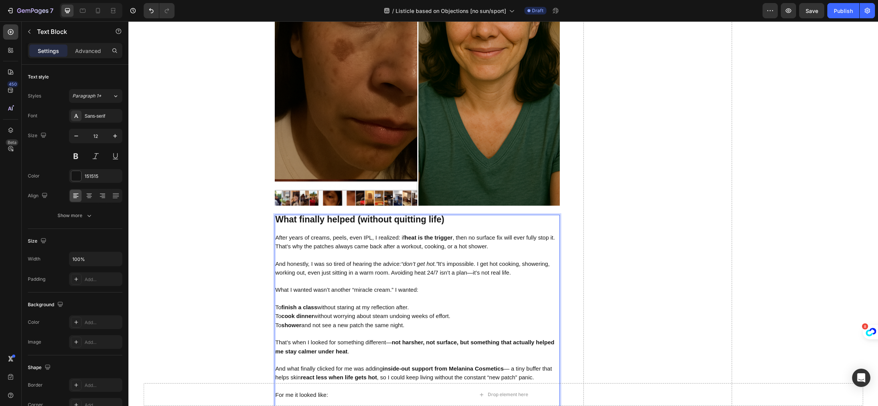
click at [475, 261] on span "And honestly, I was so tired of hearing the advice: “don’t get hot.” It’s impos…" at bounding box center [412, 269] width 274 height 16
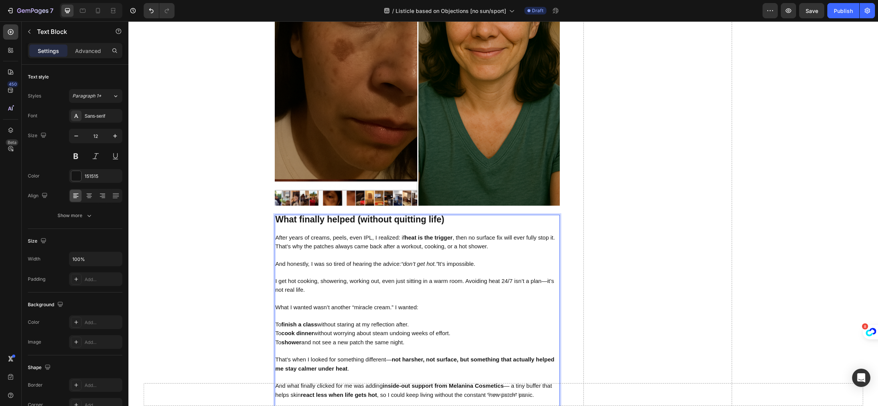
click at [275, 244] on span "After years of creams, peels, even IPL, I realized: if heat is the trigger , th…" at bounding box center [415, 242] width 280 height 16
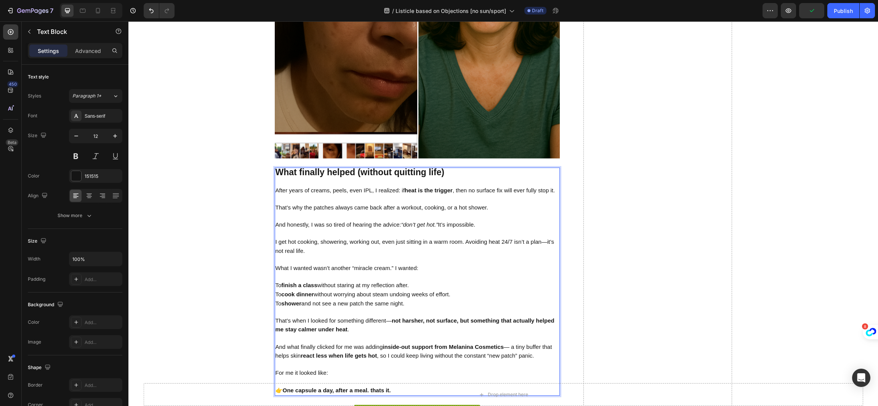
scroll to position [2757, 0]
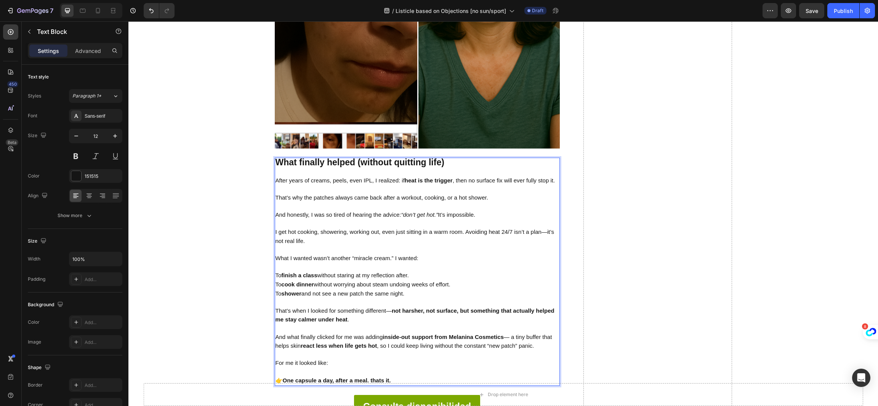
click at [275, 281] on span "To cook dinner without worrying about steam undoing weeks of effort." at bounding box center [362, 284] width 175 height 6
click at [388, 308] on strong "not harsher, not surface, but something that actually helped me stay calmer und…" at bounding box center [414, 315] width 279 height 16
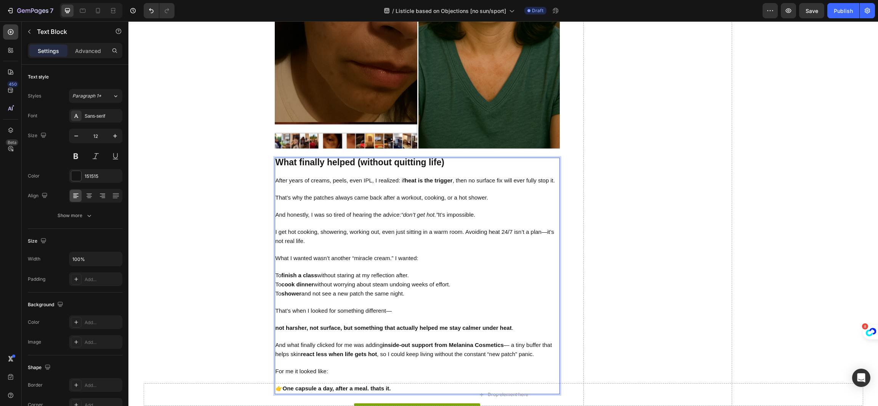
click at [275, 349] on span "And what finally clicked for me was adding inside-out support from Melanina Cos…" at bounding box center [413, 350] width 277 height 16
click at [508, 344] on span "And what finally clicked for me was adding inside-out support from Melanina Cos…" at bounding box center [413, 350] width 277 height 16
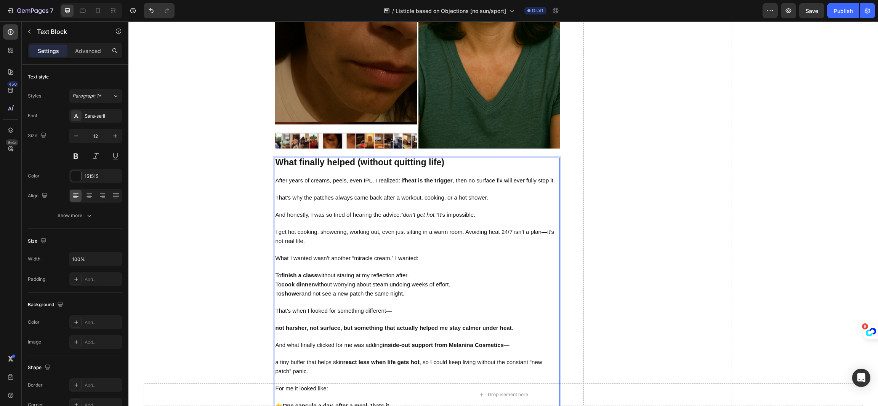
click at [421, 361] on span "a tiny buffer that helps skin react less when life gets hot , so I could keep l…" at bounding box center [408, 367] width 267 height 16
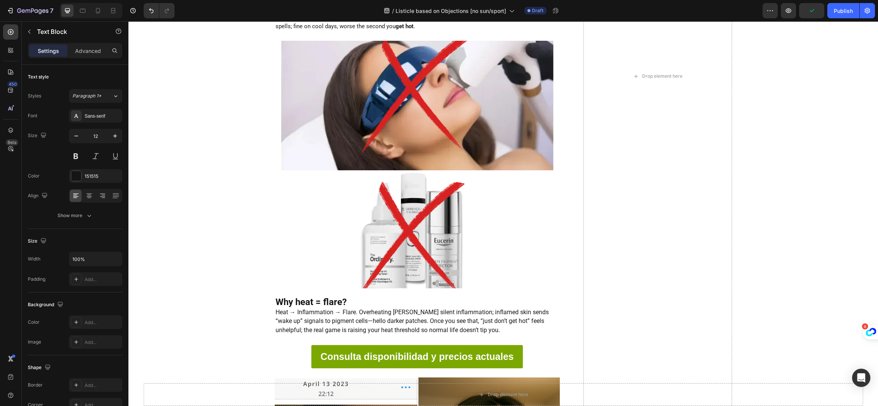
scroll to position [2242, 0]
click at [344, 317] on span "Heat → Inflammation → Flare. Overheating [PERSON_NAME] silent inflammation; inf…" at bounding box center [411, 321] width 273 height 25
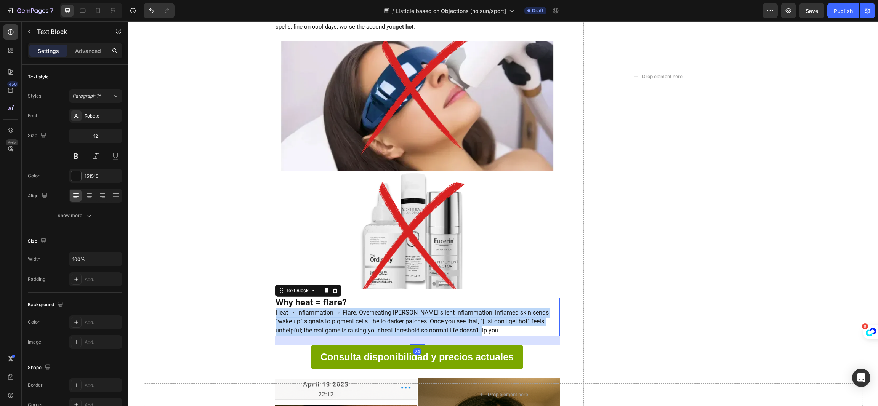
click at [344, 317] on span "Heat → Inflammation → Flare. Overheating [PERSON_NAME] silent inflammation; inf…" at bounding box center [411, 321] width 273 height 25
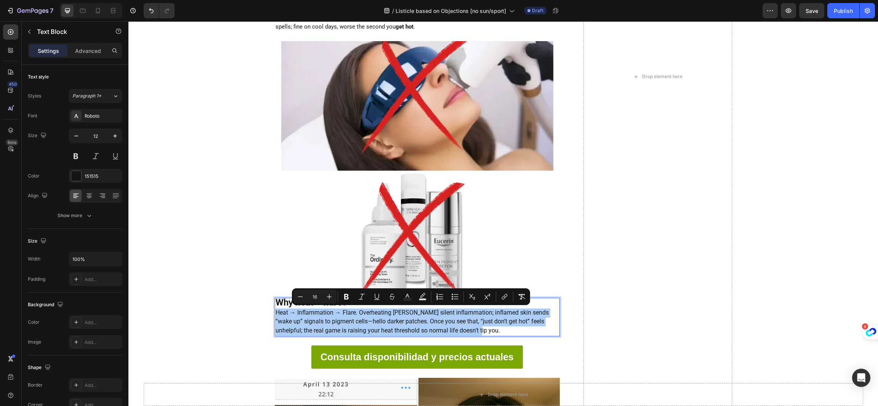
click at [343, 303] on button "Bold" at bounding box center [346, 297] width 14 height 14
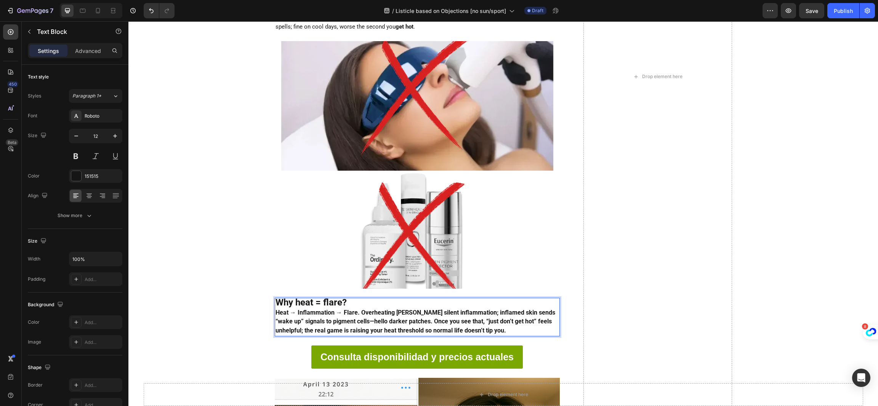
click at [347, 317] on strong "Heat → Inflammation → Flare. Overheating [PERSON_NAME] silent inflammation; inf…" at bounding box center [415, 321] width 280 height 25
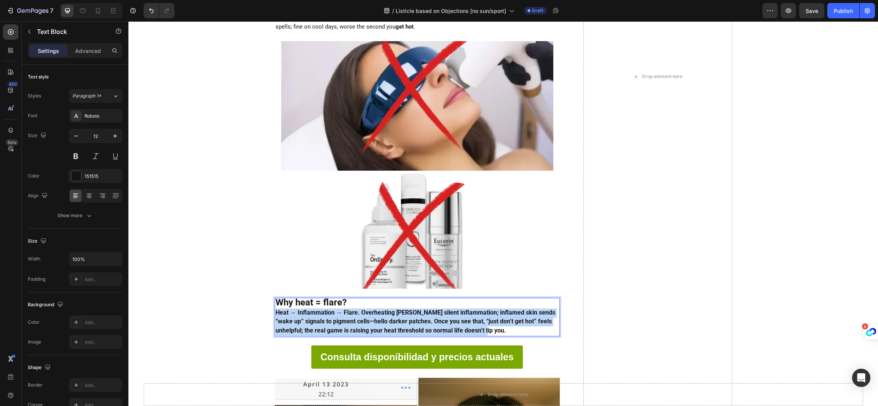
click at [347, 317] on strong "Heat → Inflammation → Flare. Overheating [PERSON_NAME] silent inflammation; inf…" at bounding box center [415, 321] width 280 height 25
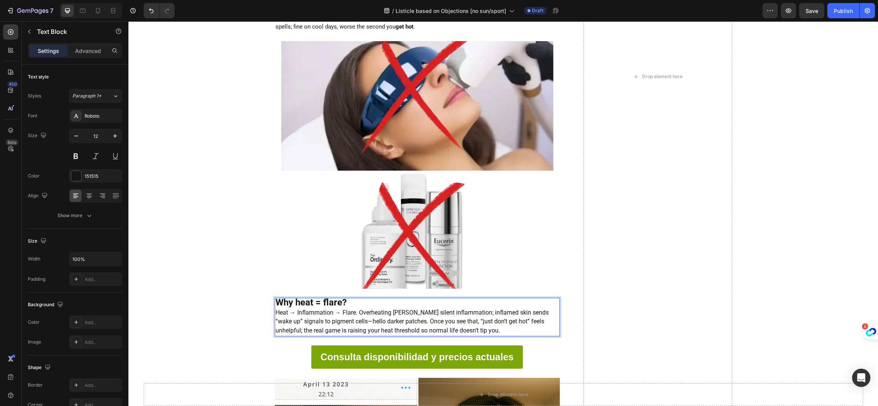
click at [367, 312] on span "Heat → Inflammation → Flare. Overheating [PERSON_NAME] silent inflammation; inf…" at bounding box center [411, 321] width 273 height 25
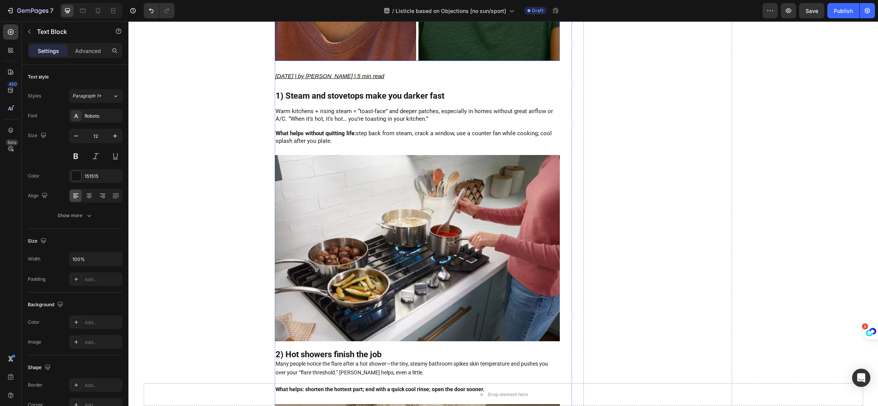
scroll to position [457, 0]
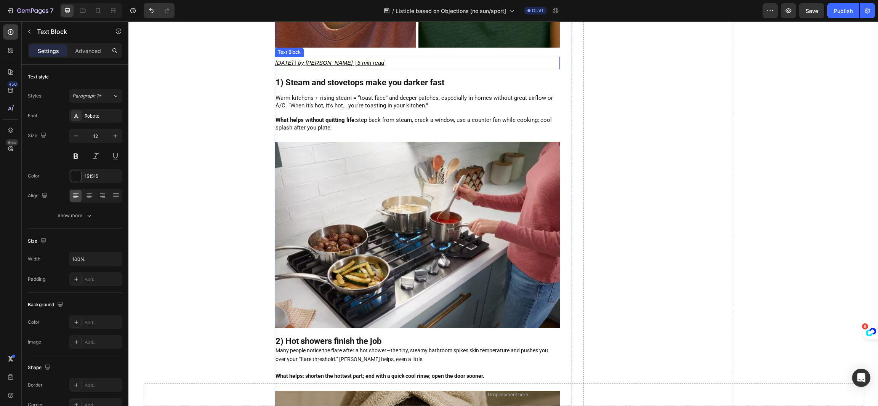
click at [321, 60] on u "[DATE] | by [PERSON_NAME] | 5 min read" at bounding box center [329, 62] width 109 height 6
click at [331, 59] on u "[DATE] | by [PERSON_NAME] | 5 min read" at bounding box center [329, 62] width 109 height 6
click at [327, 59] on u "[DATE] | by [PERSON_NAME] | 5 min read" at bounding box center [329, 62] width 109 height 6
click at [405, 110] on p "Rich Text Editor. Editing area: main" at bounding box center [416, 113] width 283 height 7
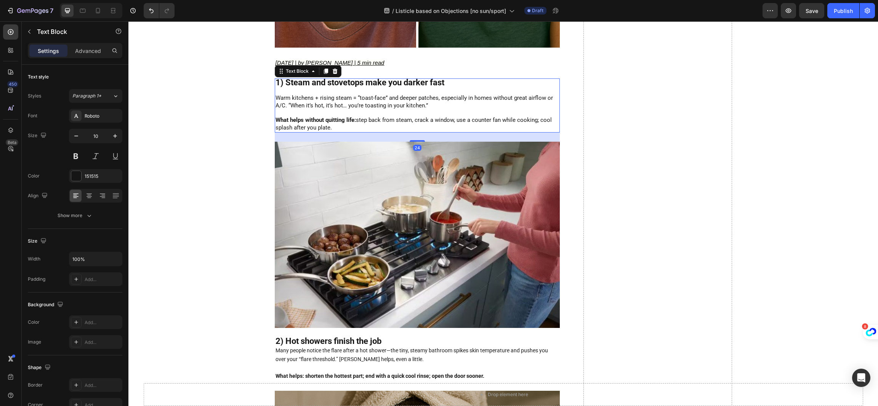
click at [405, 110] on p "Rich Text Editor. Editing area: main" at bounding box center [416, 113] width 283 height 7
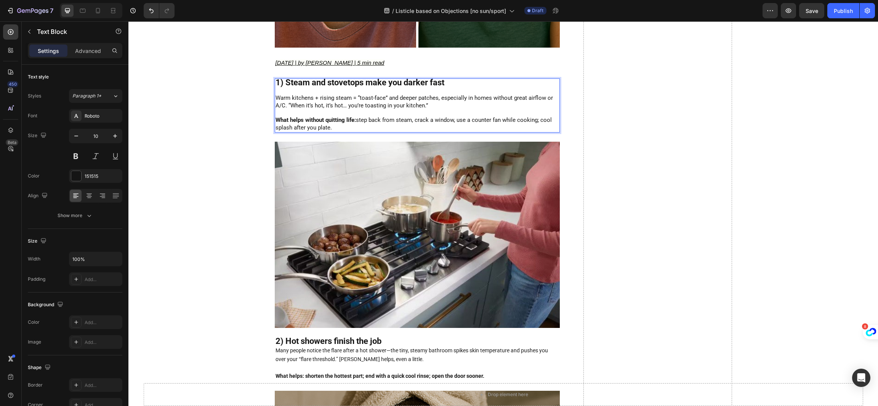
click at [445, 110] on p "Rich Text Editor. Editing area: main" at bounding box center [416, 113] width 283 height 7
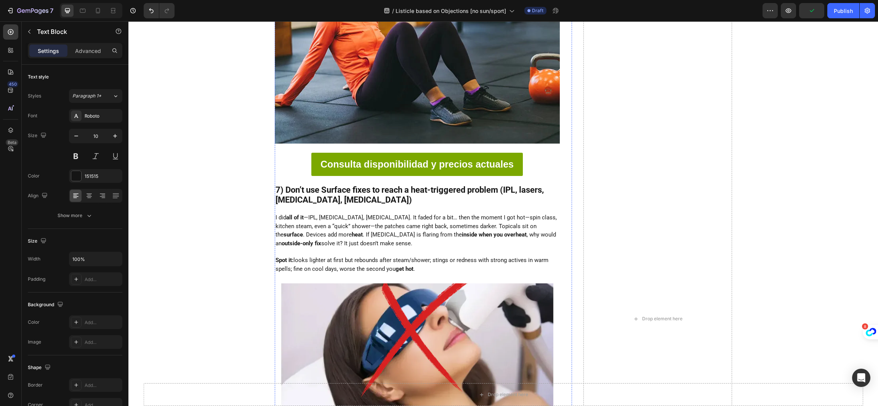
scroll to position [1999, 0]
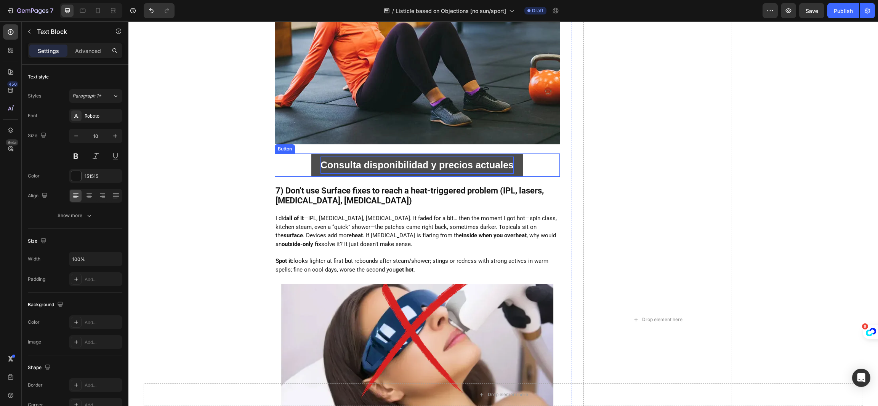
click at [405, 166] on strong "Consulta disponibilidad y precios actuales" at bounding box center [416, 165] width 193 height 11
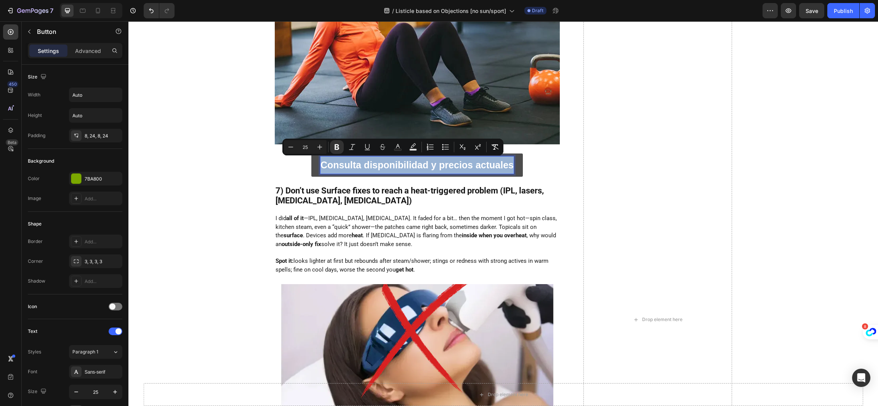
click at [405, 166] on strong "Consulta disponibilidad y precios actuales" at bounding box center [416, 165] width 193 height 11
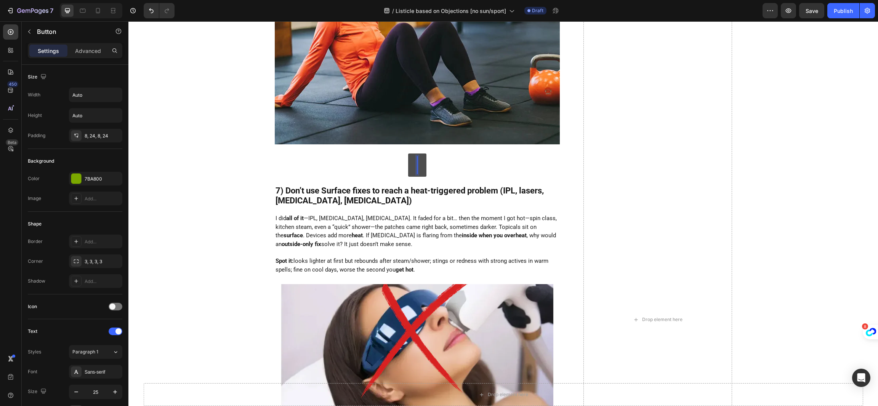
click at [326, 160] on div "Button 24" at bounding box center [417, 165] width 285 height 23
click at [339, 164] on div "Button 24" at bounding box center [417, 165] width 285 height 23
click at [323, 143] on icon at bounding box center [326, 146] width 6 height 6
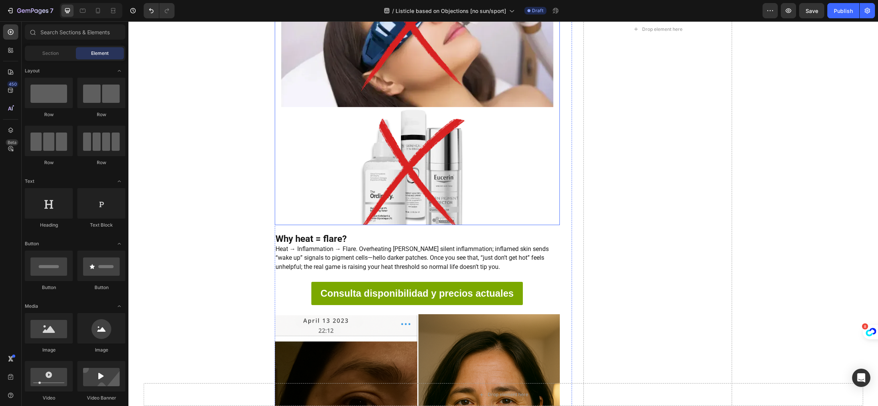
scroll to position [2285, 0]
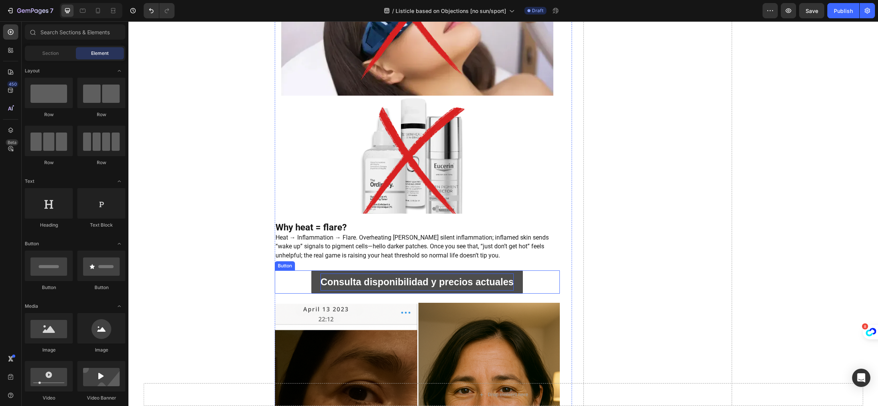
click at [337, 283] on strong "Consulta disponibilidad y precios actuales" at bounding box center [416, 282] width 193 height 11
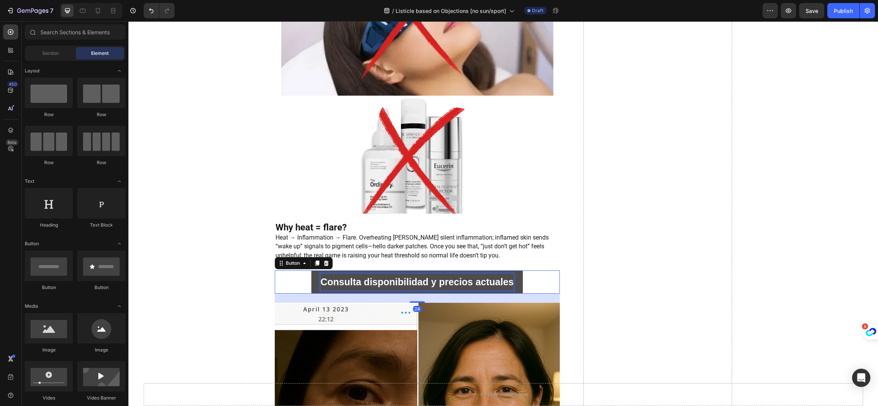
click at [337, 283] on strong "Consulta disponibilidad y precios actuales" at bounding box center [416, 282] width 193 height 11
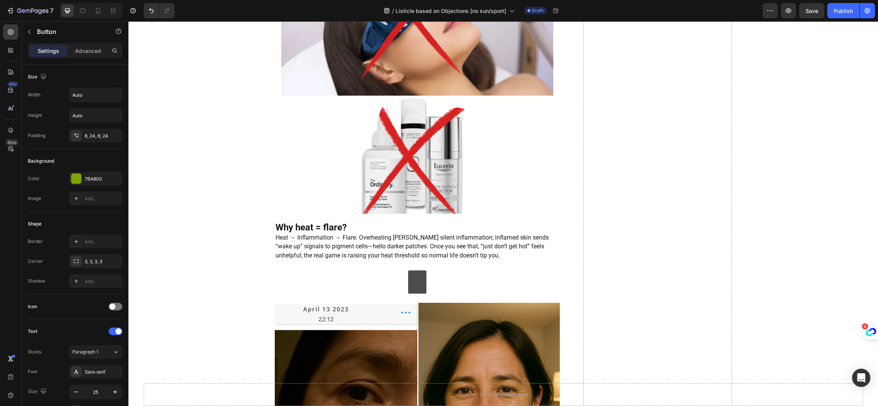
click at [341, 274] on div "Button 24" at bounding box center [417, 281] width 285 height 23
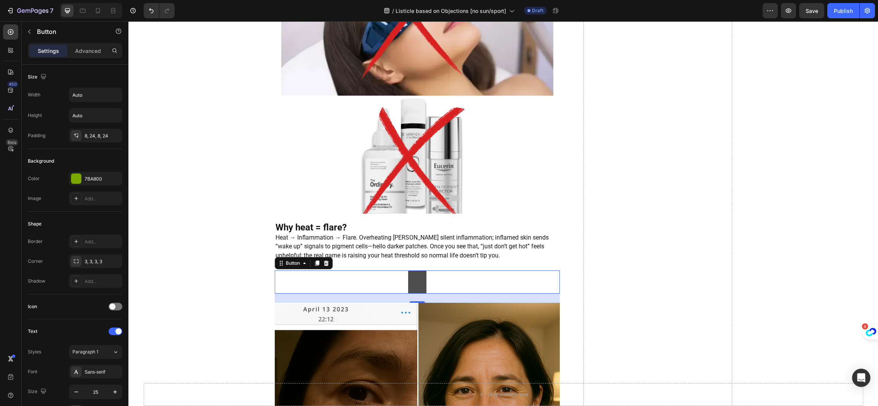
click at [412, 288] on link at bounding box center [417, 281] width 18 height 23
click at [379, 276] on div "Button 24" at bounding box center [417, 281] width 285 height 23
click at [321, 259] on div at bounding box center [325, 263] width 9 height 9
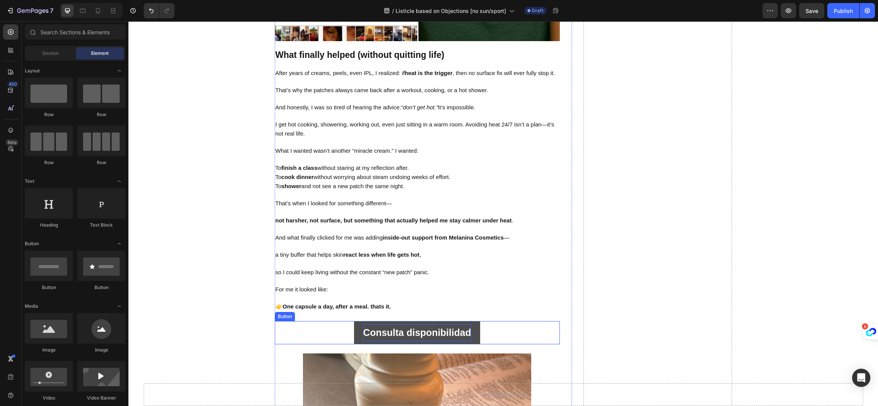
scroll to position [2857, 0]
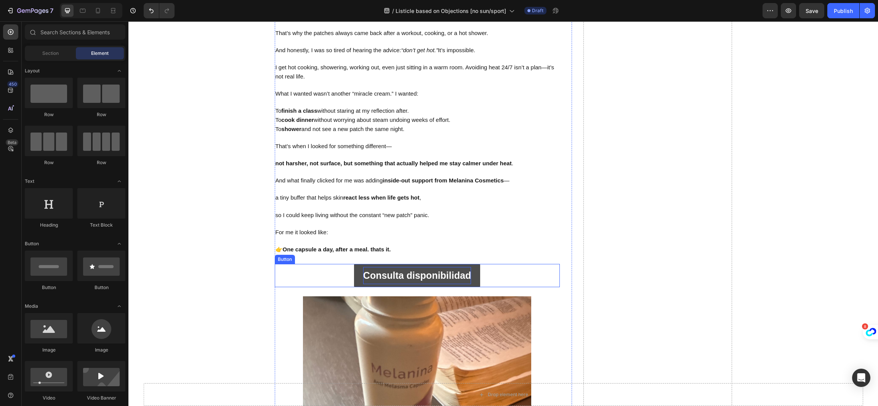
click at [419, 278] on p "Consulta disponibilidad" at bounding box center [417, 275] width 108 height 17
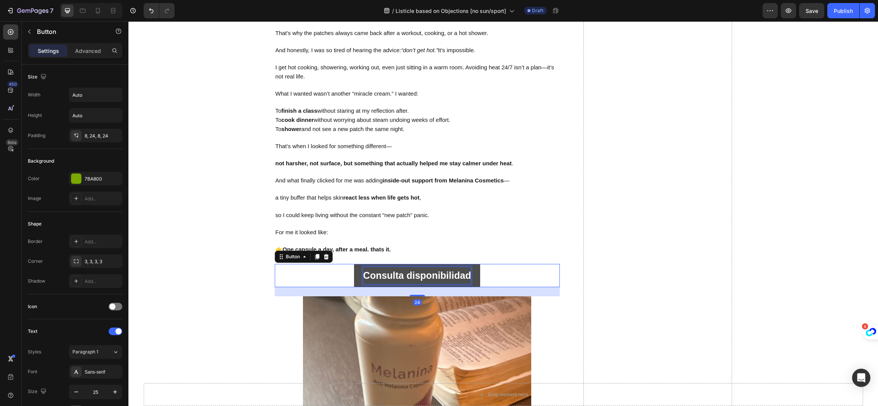
click at [419, 278] on p "Consulta disponibilidad" at bounding box center [417, 275] width 108 height 17
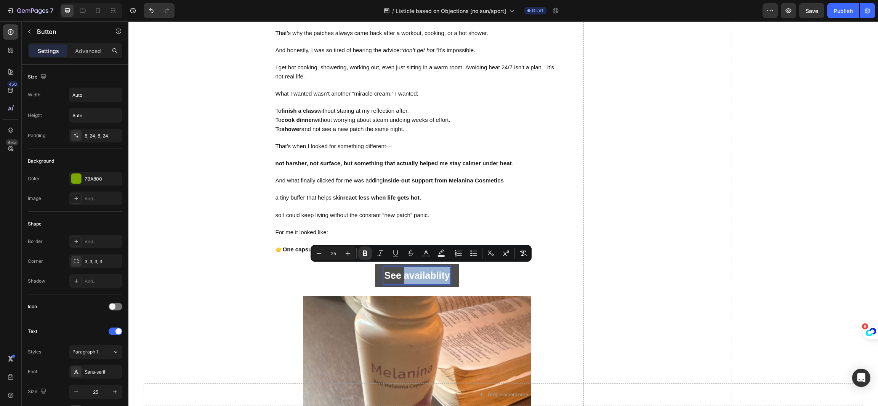
drag, startPoint x: 417, startPoint y: 274, endPoint x: 405, endPoint y: 270, distance: 12.9
click at [405, 270] on strong "See availablity" at bounding box center [417, 275] width 66 height 11
copy strong "availablity"
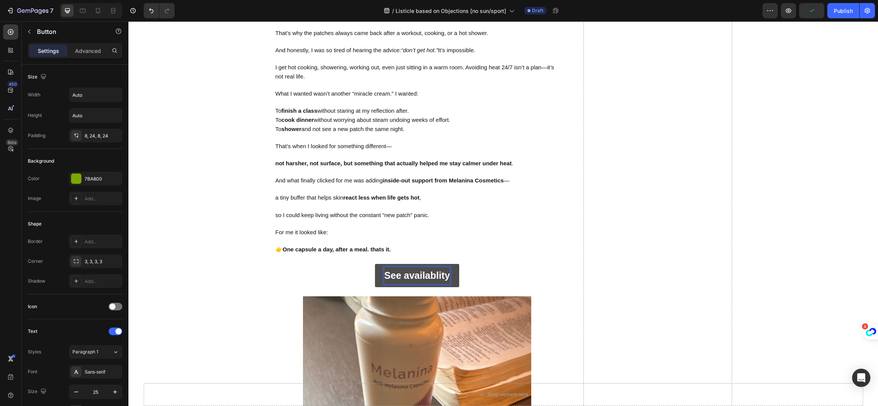
click at [427, 267] on p "See availablity" at bounding box center [417, 275] width 66 height 17
click at [403, 270] on strong "See availability" at bounding box center [417, 275] width 68 height 11
click at [403, 270] on strong "See Availability" at bounding box center [416, 275] width 69 height 11
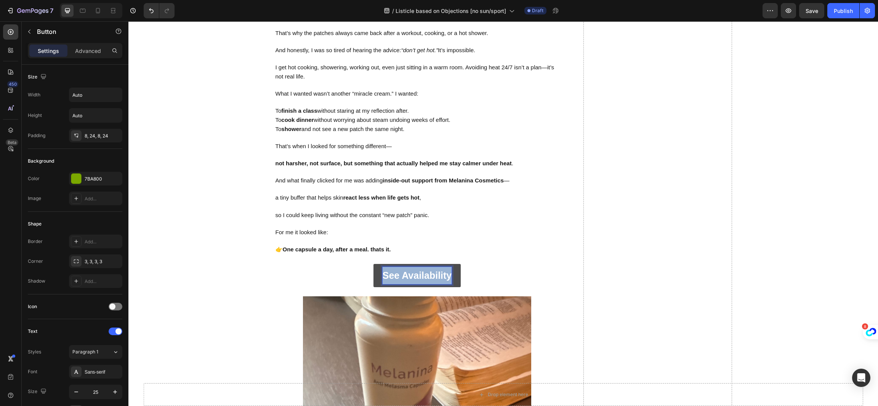
click at [403, 270] on strong "See Availability" at bounding box center [416, 275] width 69 height 11
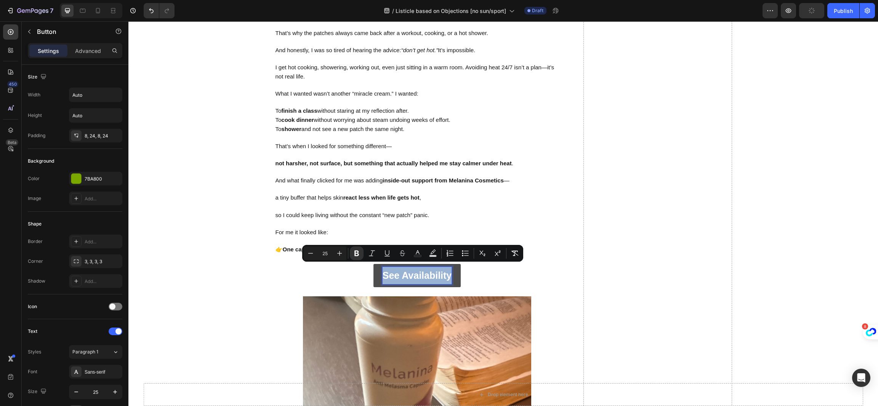
click at [373, 269] on link "See Availability" at bounding box center [417, 275] width 88 height 23
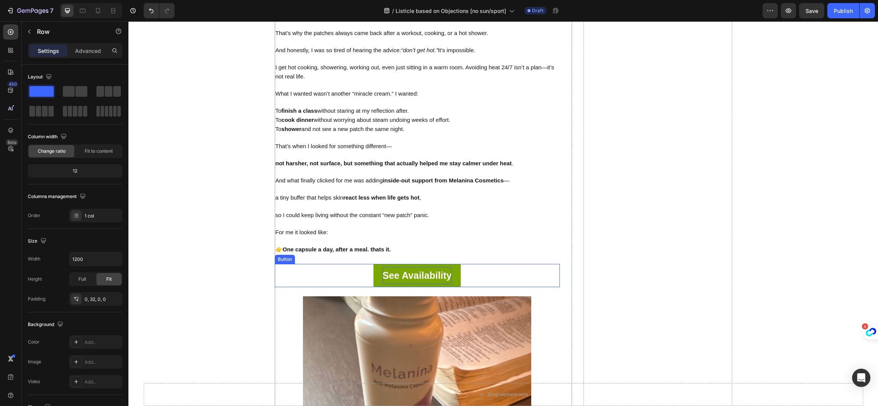
click at [490, 272] on div "See Availability Button" at bounding box center [417, 275] width 285 height 23
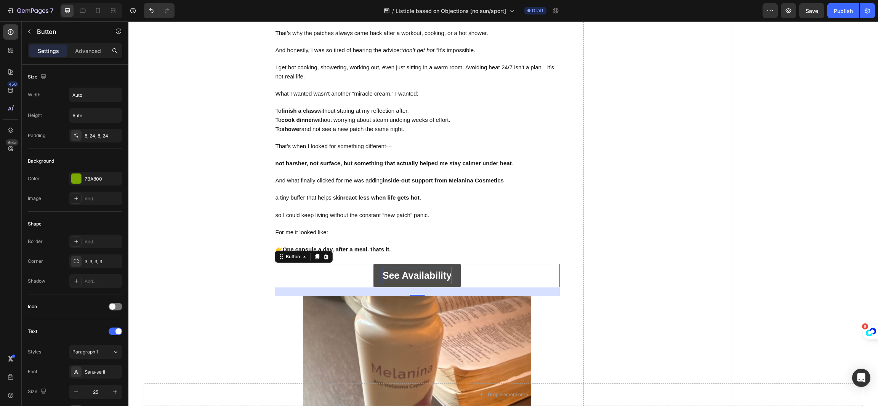
click at [373, 271] on link "See Availability" at bounding box center [417, 275] width 88 height 23
click at [382, 270] on strong "See Availability" at bounding box center [416, 275] width 69 height 11
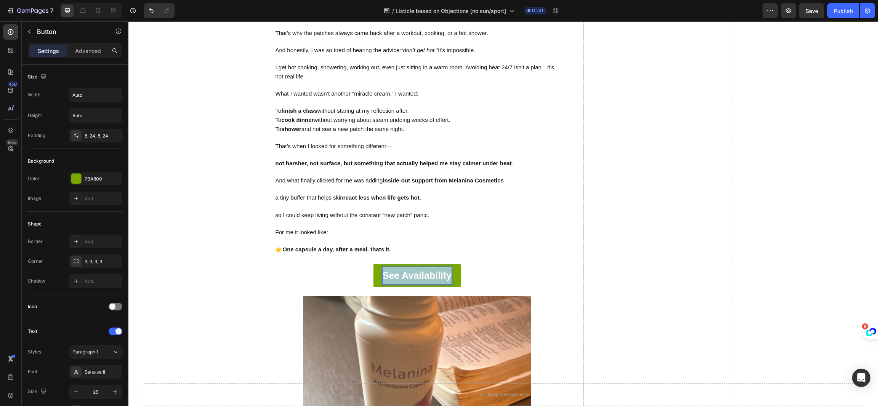
click at [382, 270] on strong "See Availability" at bounding box center [416, 275] width 69 height 11
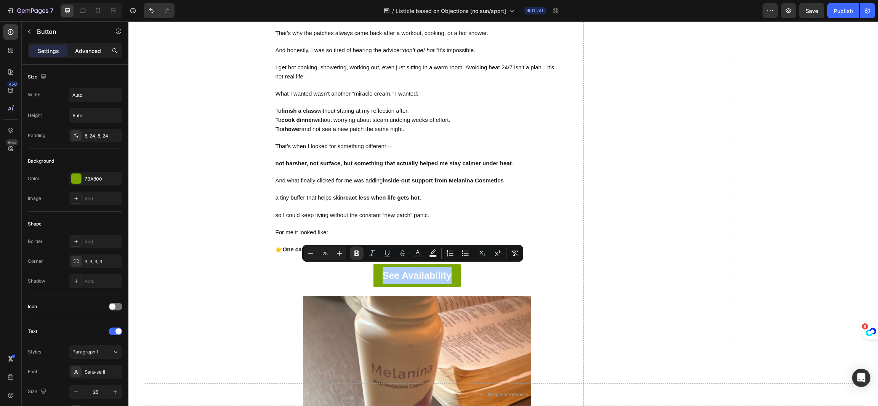
click at [75, 52] on p "Advanced" at bounding box center [88, 51] width 26 height 8
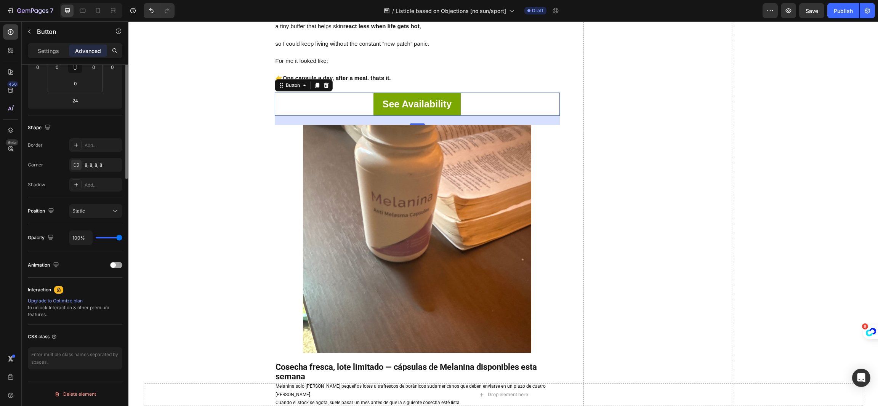
scroll to position [0, 0]
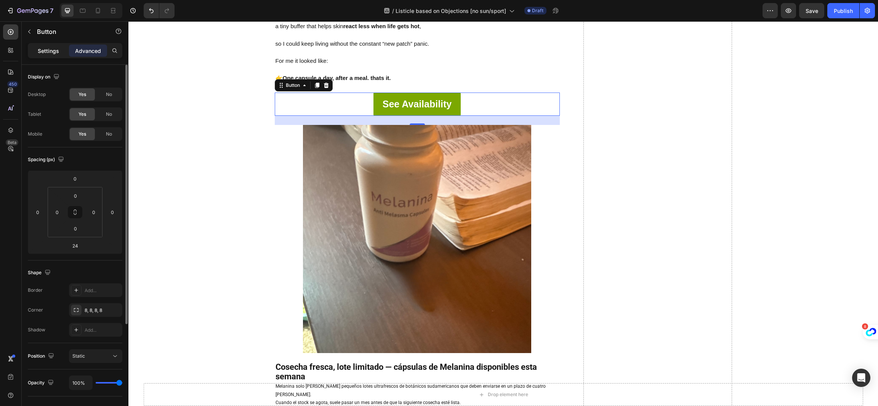
click at [49, 50] on p "Settings" at bounding box center [48, 51] width 21 height 8
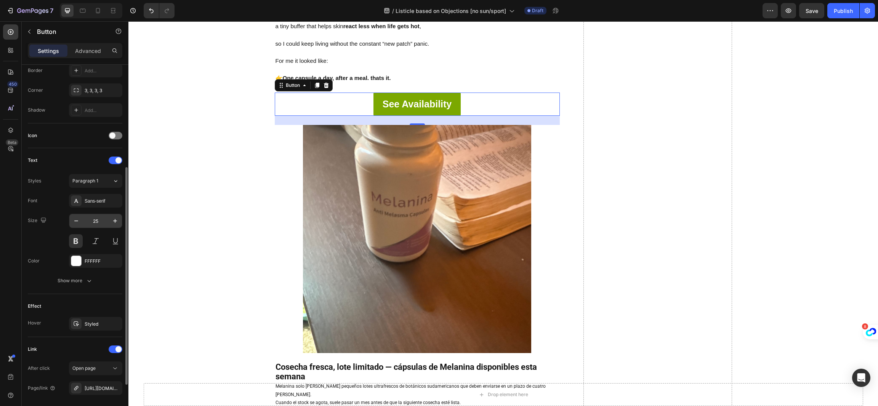
scroll to position [243, 0]
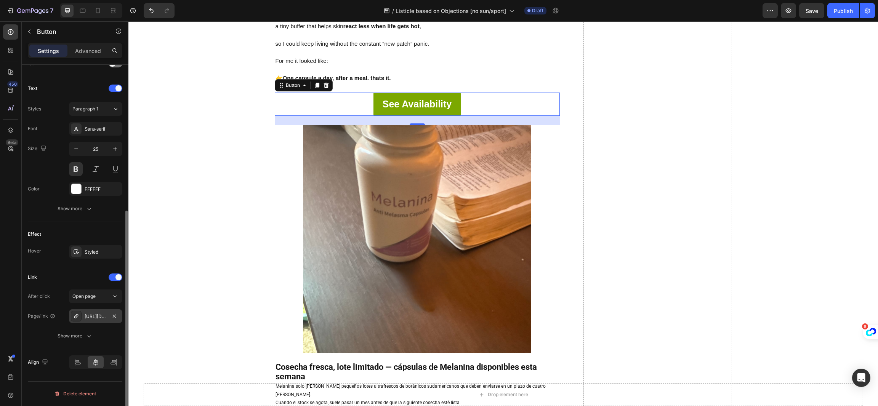
click at [96, 315] on div "[URL][DOMAIN_NAME]" at bounding box center [96, 316] width 22 height 7
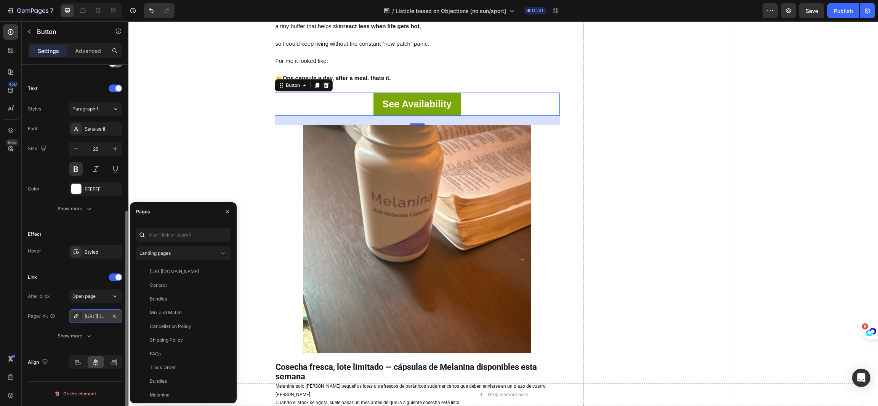
click at [96, 315] on div "[URL][DOMAIN_NAME]" at bounding box center [96, 316] width 22 height 7
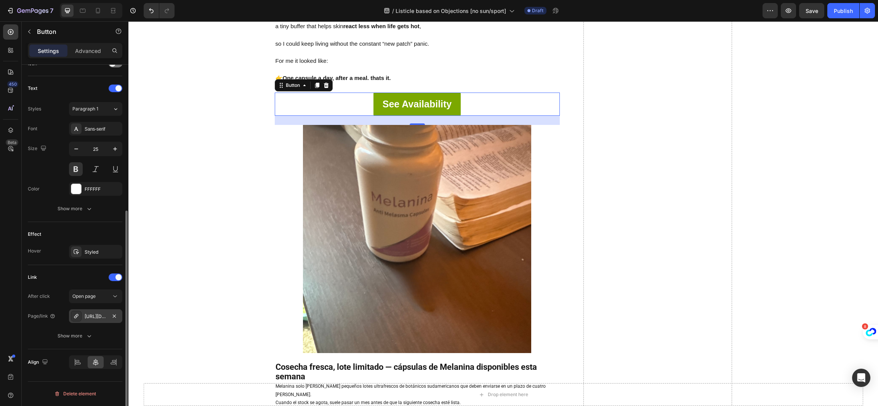
click at [96, 315] on div "[URL][DOMAIN_NAME]" at bounding box center [96, 316] width 22 height 7
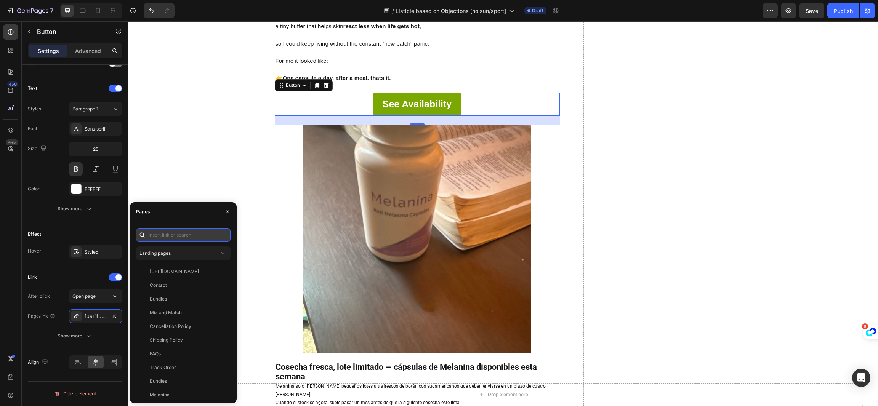
paste input "[URL][DOMAIN_NAME]"
type input "[URL][DOMAIN_NAME]"
click at [187, 257] on div "[URL][DOMAIN_NAME] View" at bounding box center [181, 253] width 91 height 14
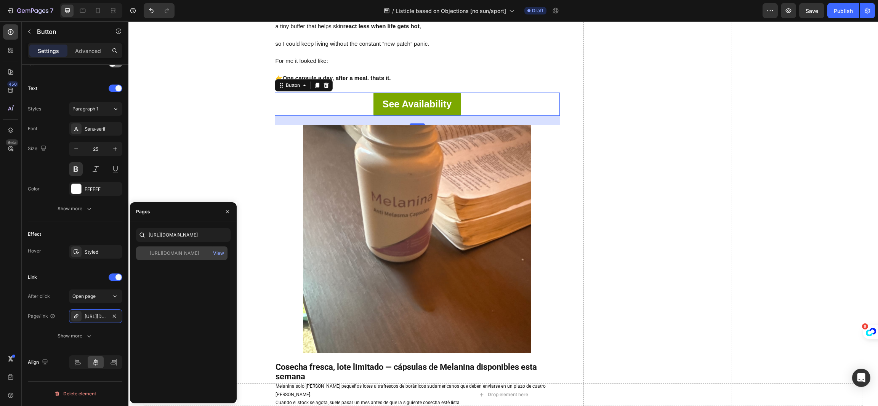
click at [199, 255] on div "[URL][DOMAIN_NAME]" at bounding box center [174, 253] width 49 height 7
click at [195, 248] on div "[URL][DOMAIN_NAME] View" at bounding box center [181, 253] width 91 height 14
click at [188, 234] on input "[URL][DOMAIN_NAME]" at bounding box center [183, 235] width 94 height 14
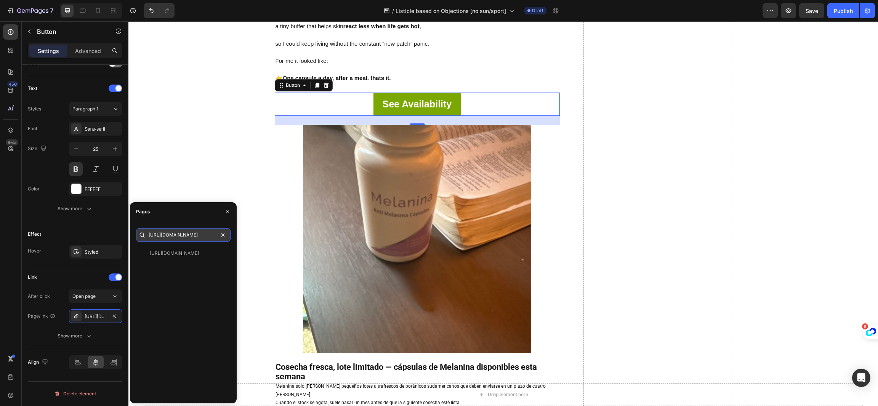
click at [188, 234] on input "[URL][DOMAIN_NAME]" at bounding box center [183, 235] width 94 height 14
click at [227, 210] on icon "button" at bounding box center [227, 212] width 6 height 6
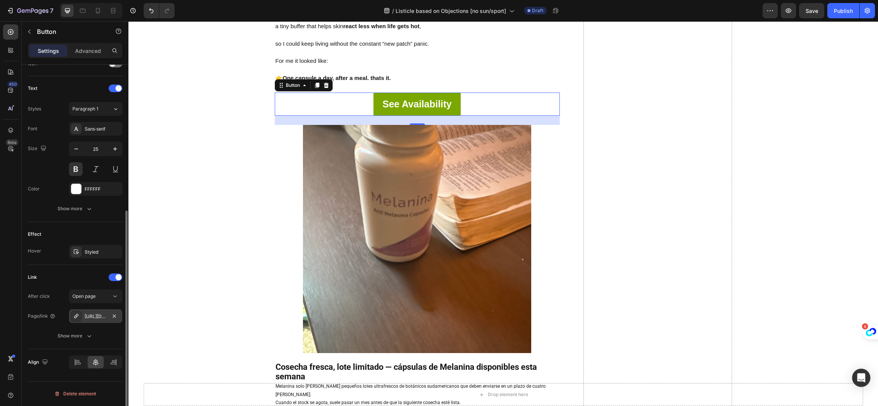
click at [86, 318] on div "[URL][DOMAIN_NAME]" at bounding box center [96, 316] width 22 height 7
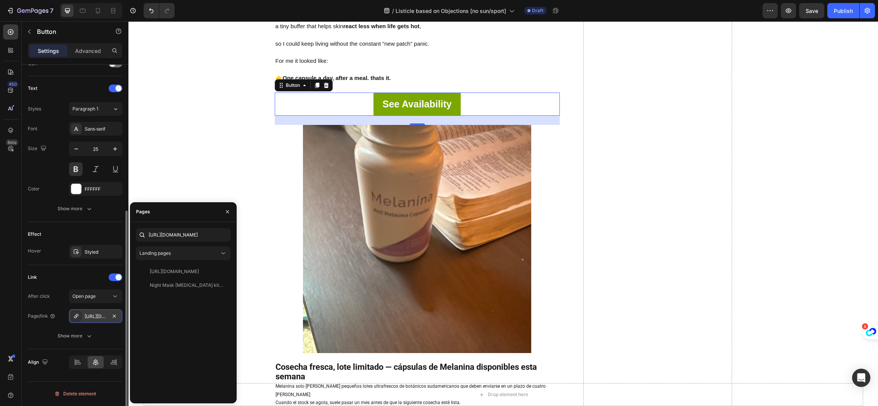
click at [74, 317] on icon at bounding box center [76, 316] width 6 height 6
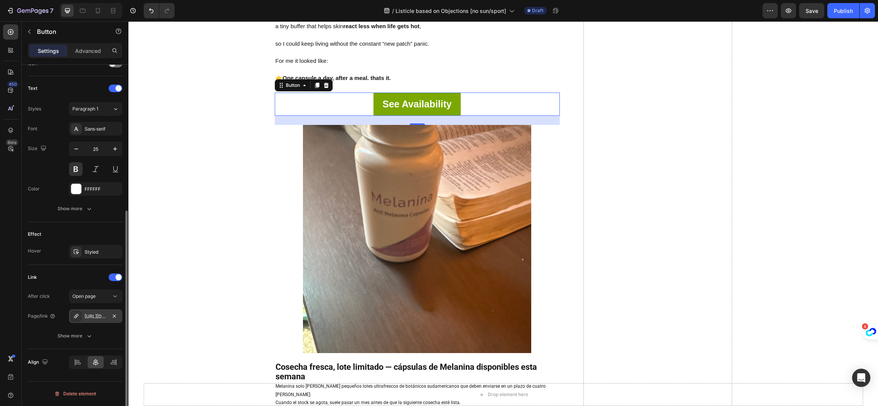
drag, startPoint x: 80, startPoint y: 314, endPoint x: 0, endPoint y: 265, distance: 93.8
click at [80, 314] on div at bounding box center [76, 316] width 11 height 11
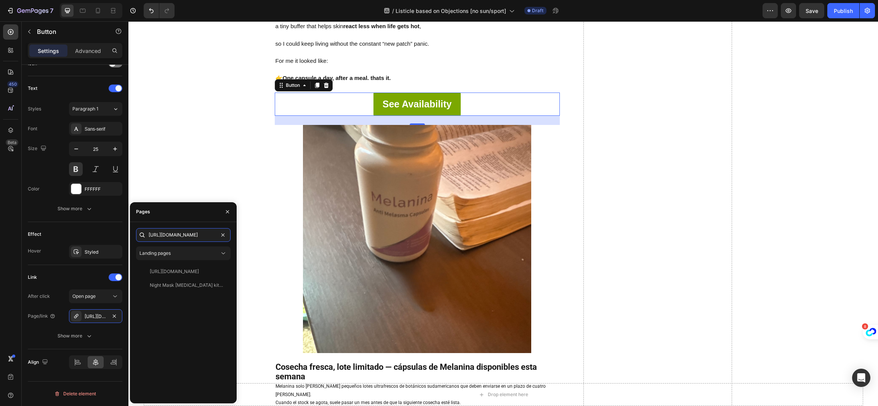
scroll to position [0, 211]
click at [176, 238] on input "[URL][DOMAIN_NAME]" at bounding box center [183, 235] width 94 height 14
click at [199, 255] on div "Landing pages" at bounding box center [179, 253] width 80 height 7
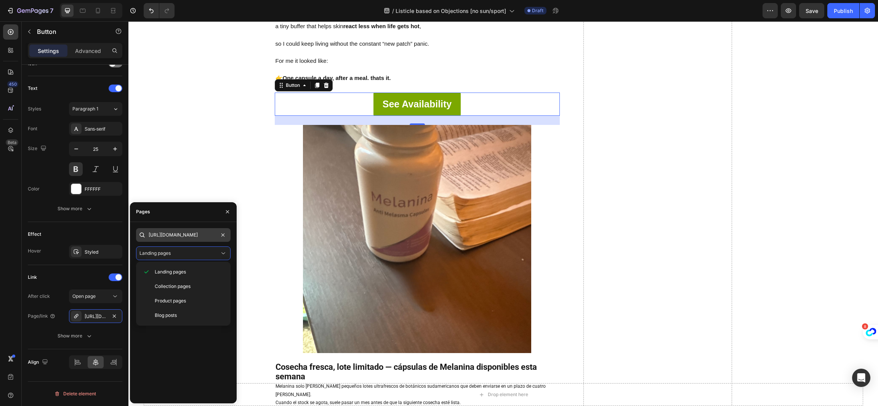
scroll to position [0, 0]
click at [200, 238] on input "[URL][DOMAIN_NAME]" at bounding box center [183, 235] width 94 height 14
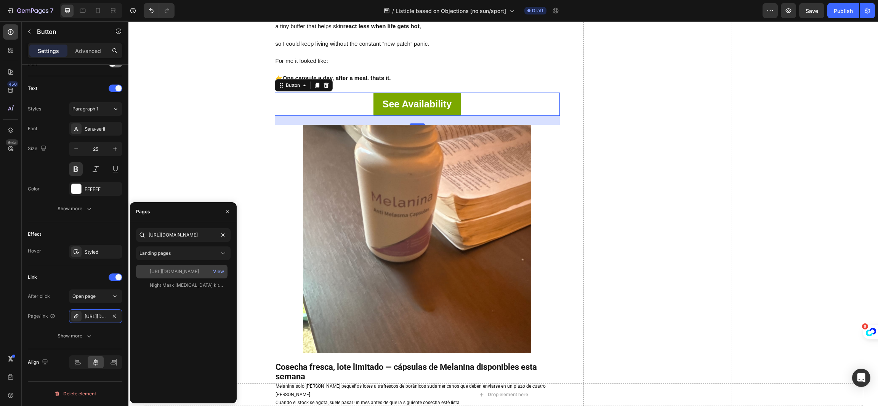
click at [199, 272] on div "[URL][DOMAIN_NAME]" at bounding box center [174, 271] width 49 height 7
click at [151, 273] on div "Night Mask [MEDICAL_DATA] kit OLIVE supplement" at bounding box center [186, 271] width 73 height 7
click at [225, 211] on icon "button" at bounding box center [227, 212] width 6 height 6
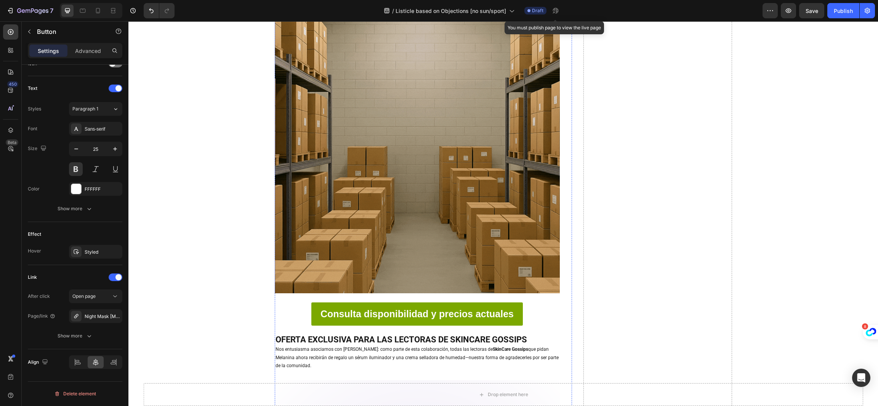
scroll to position [3543, 0]
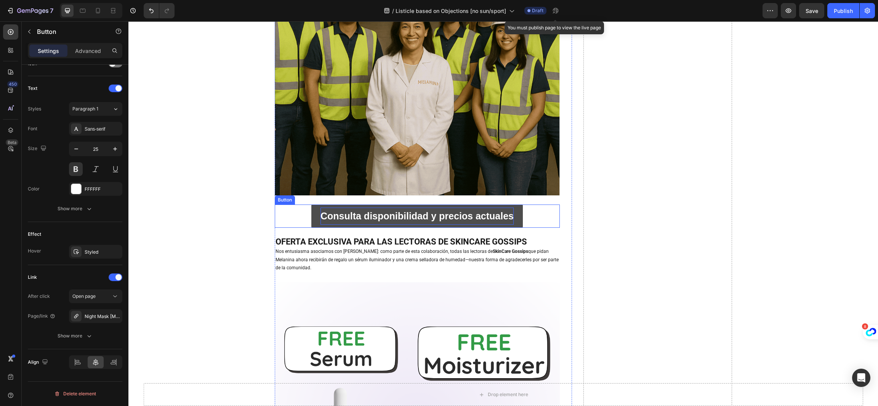
click at [323, 211] on strong "Consulta disponibilidad y precios actuales" at bounding box center [416, 216] width 193 height 11
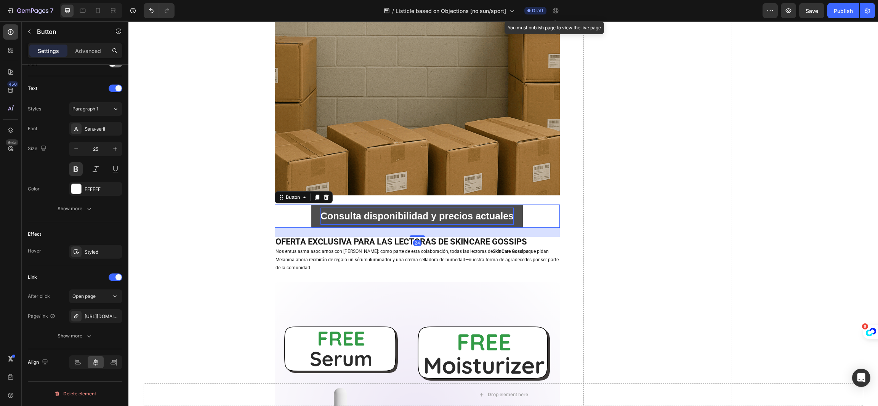
click at [333, 211] on strong "Consulta disponibilidad y precios actuales" at bounding box center [416, 216] width 193 height 11
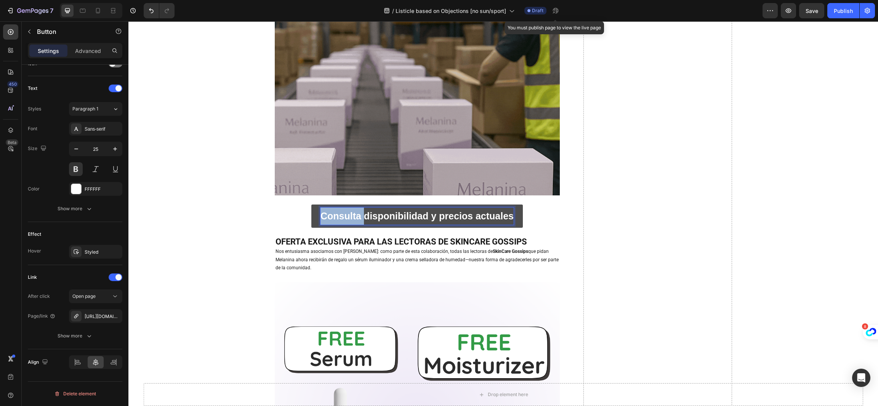
click at [333, 211] on strong "Consulta disponibilidad y precios actuales" at bounding box center [416, 216] width 193 height 11
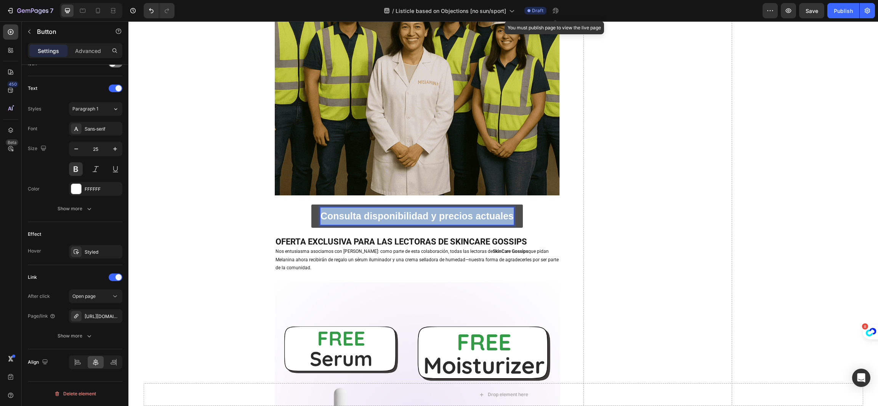
click at [333, 211] on strong "Consulta disponibilidad y precios actuales" at bounding box center [416, 216] width 193 height 11
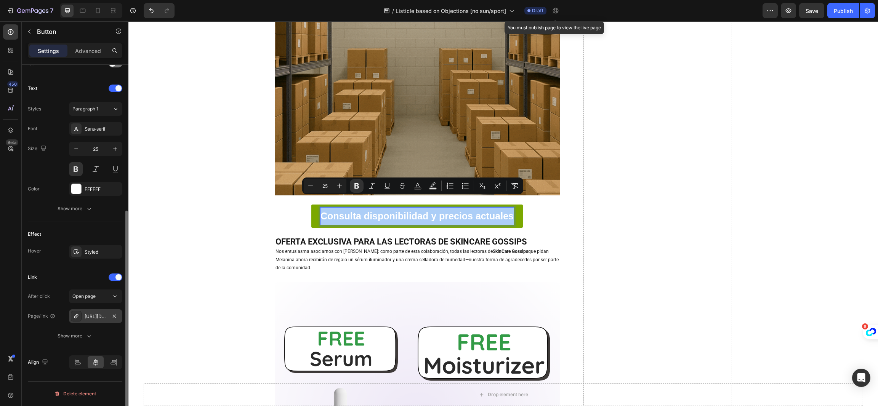
click at [82, 314] on div "[URL][DOMAIN_NAME]" at bounding box center [95, 316] width 53 height 14
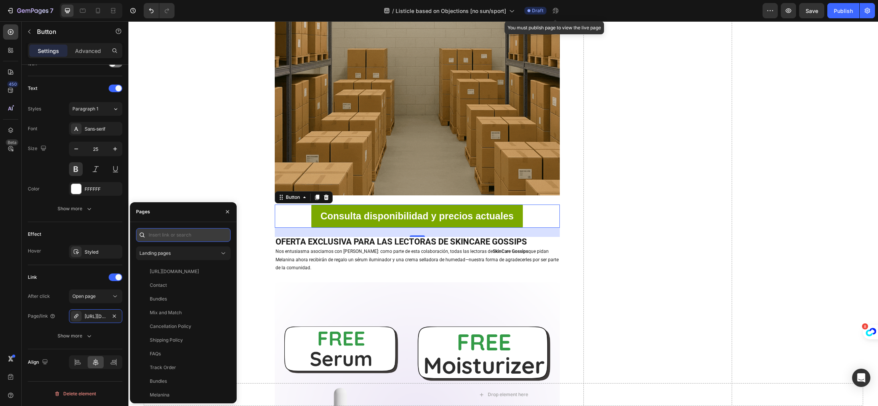
click at [177, 230] on input "text" at bounding box center [183, 235] width 94 height 14
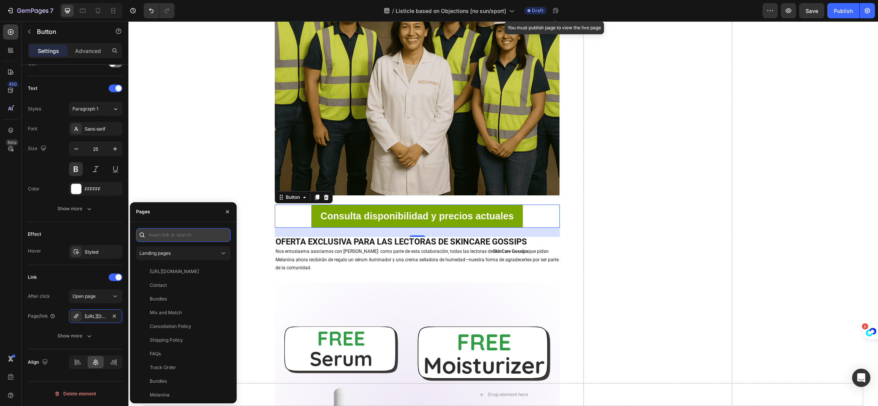
paste input "[URL][DOMAIN_NAME]"
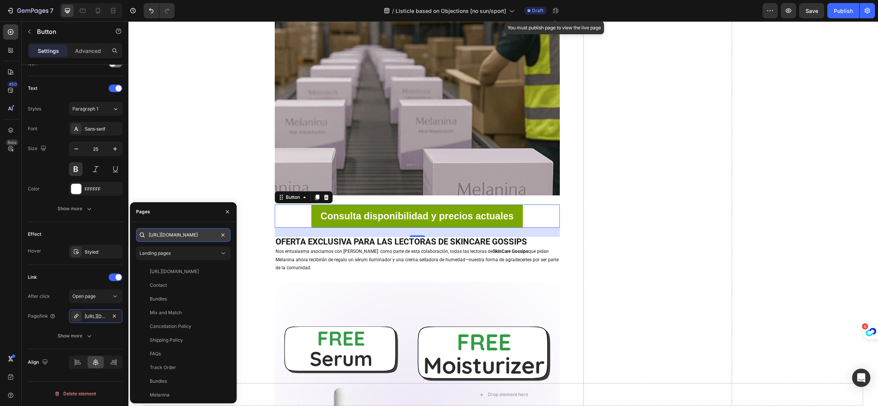
scroll to position [0, 211]
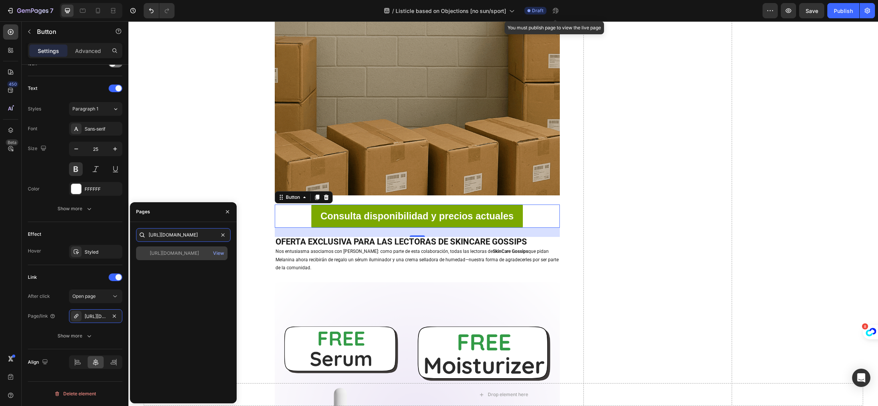
type input "[URL][DOMAIN_NAME]"
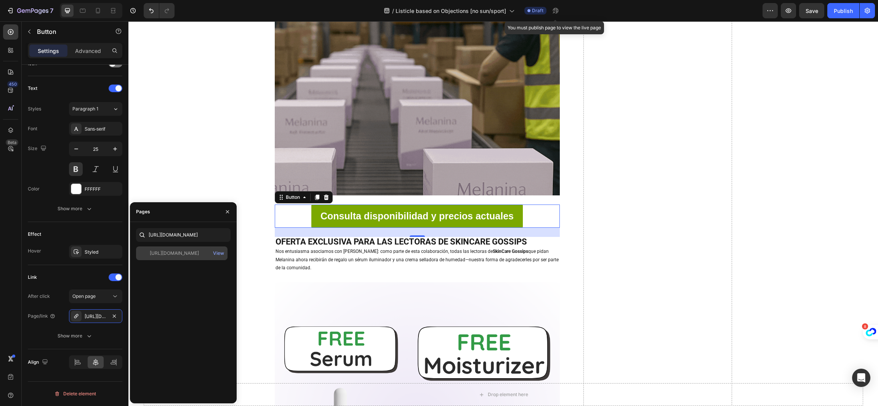
scroll to position [0, 0]
click at [145, 253] on div at bounding box center [144, 253] width 11 height 7
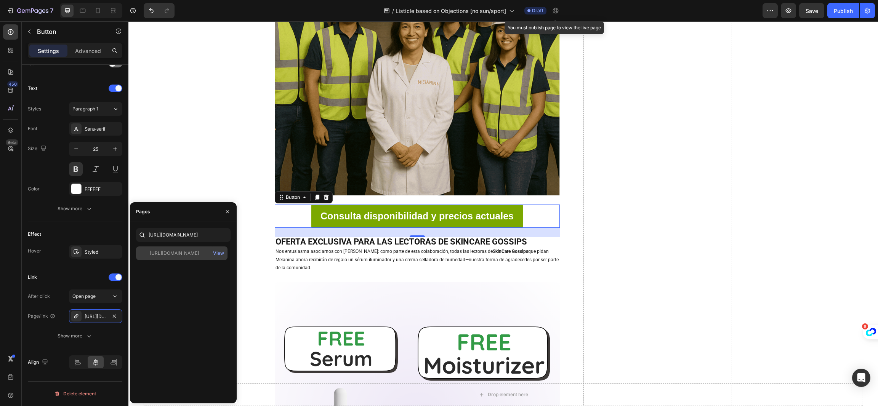
click at [149, 257] on div "[URL][DOMAIN_NAME] View" at bounding box center [181, 253] width 91 height 14
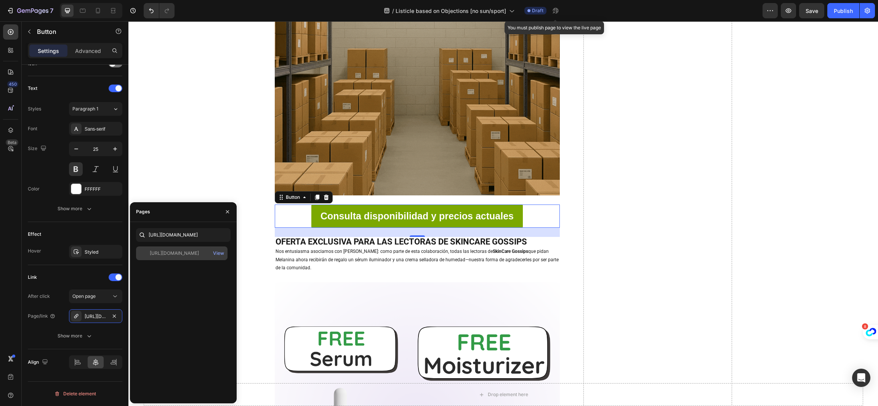
click at [150, 257] on div "[URL][DOMAIN_NAME] View" at bounding box center [181, 253] width 91 height 14
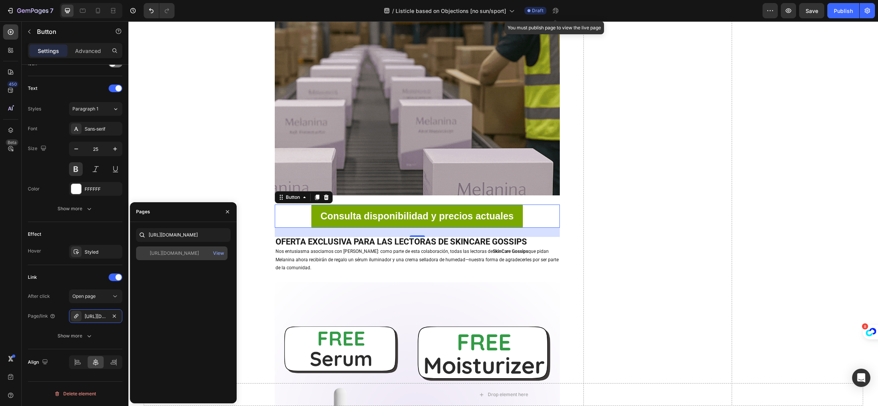
click at [150, 257] on div "[URL][DOMAIN_NAME] View" at bounding box center [181, 253] width 91 height 14
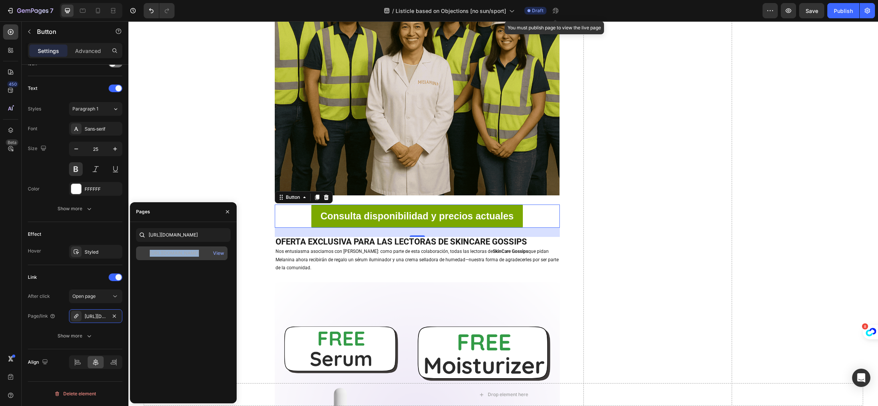
click at [182, 255] on div "[URL][DOMAIN_NAME]" at bounding box center [174, 253] width 49 height 7
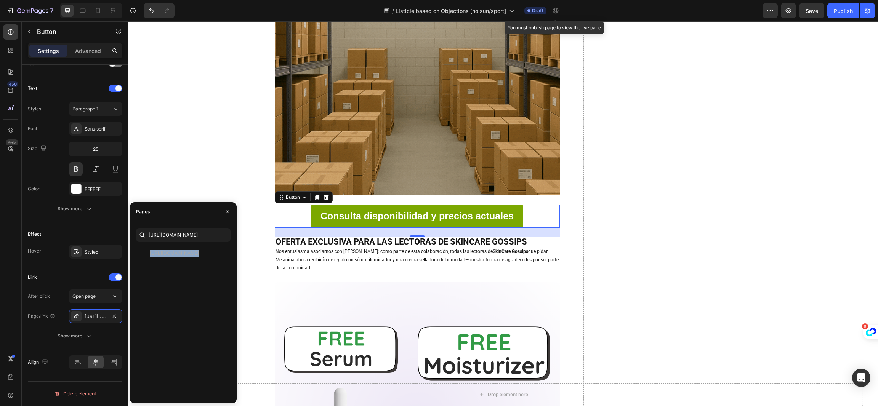
click at [186, 275] on div "[URL][DOMAIN_NAME] View" at bounding box center [183, 321] width 94 height 151
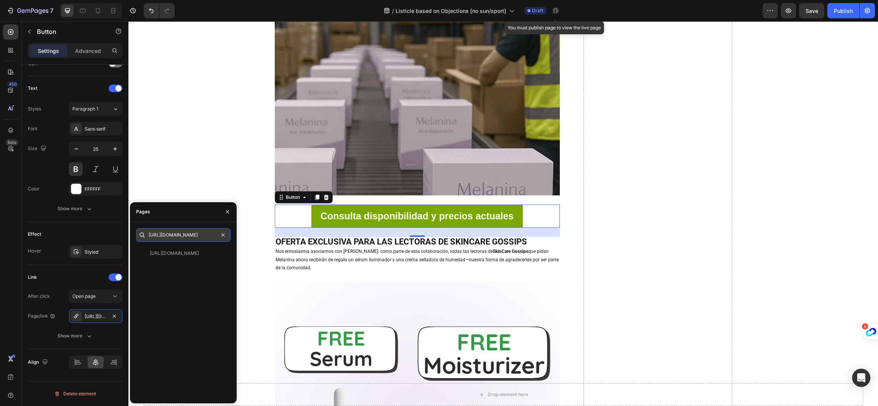
click at [197, 239] on input "[URL][DOMAIN_NAME]" at bounding box center [183, 235] width 94 height 14
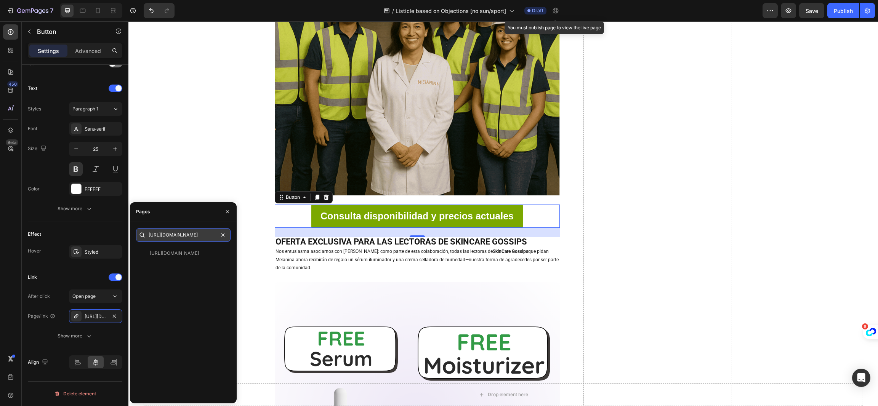
click at [197, 239] on input "[URL][DOMAIN_NAME]" at bounding box center [183, 235] width 94 height 14
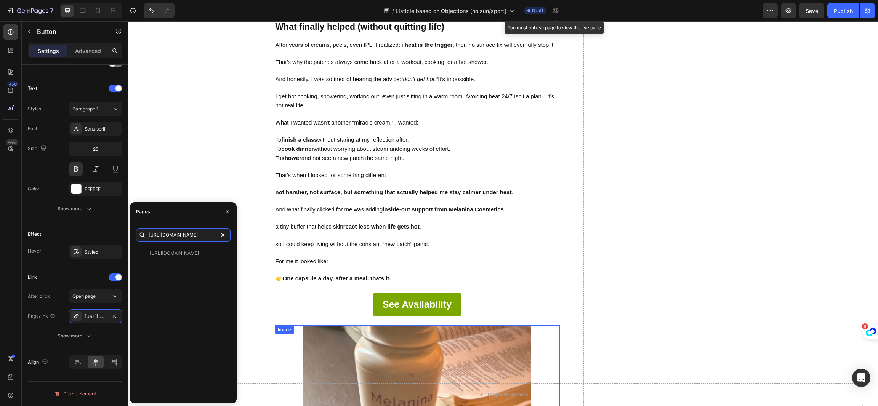
scroll to position [2799, 0]
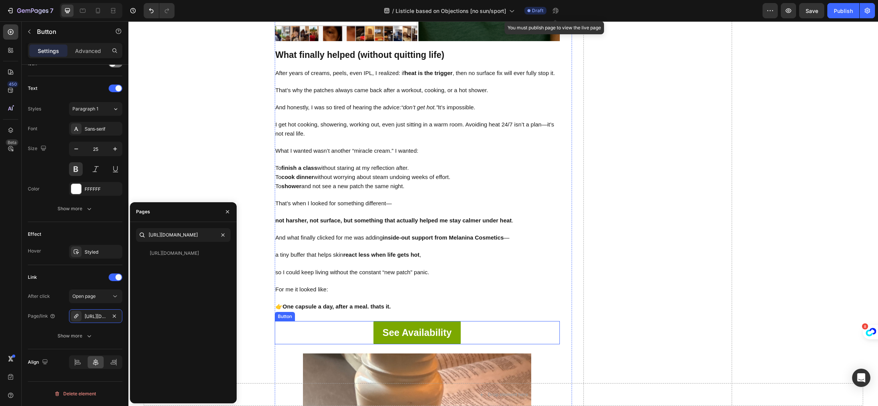
click at [487, 328] on div "See Availability Button" at bounding box center [417, 332] width 285 height 23
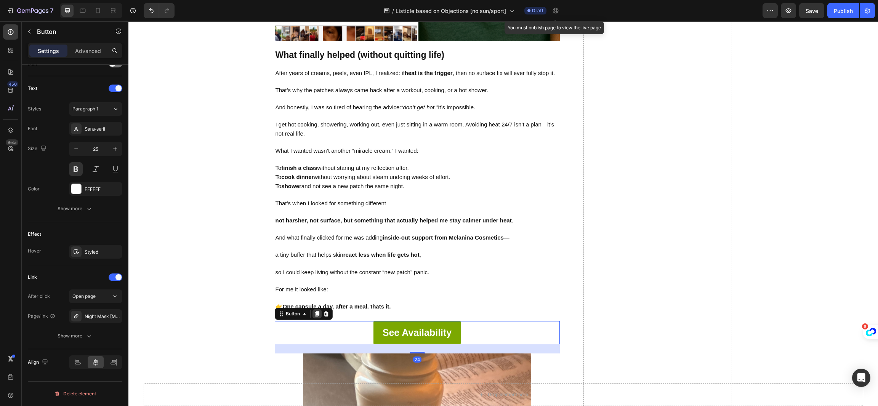
click at [315, 312] on icon at bounding box center [317, 314] width 4 height 5
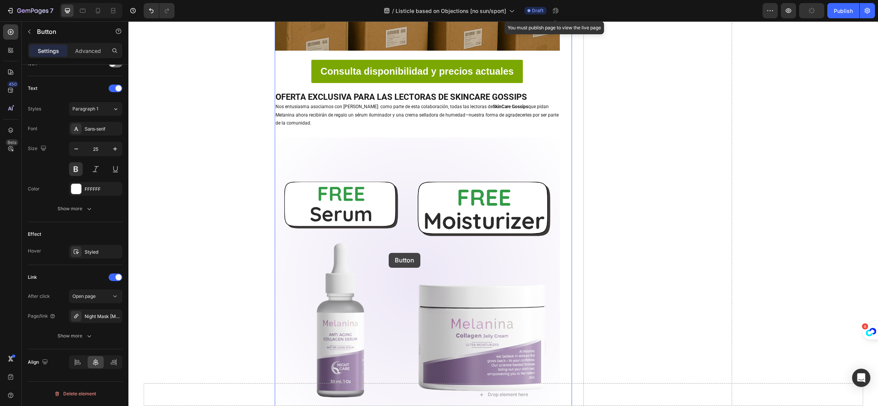
scroll to position [3543, 0]
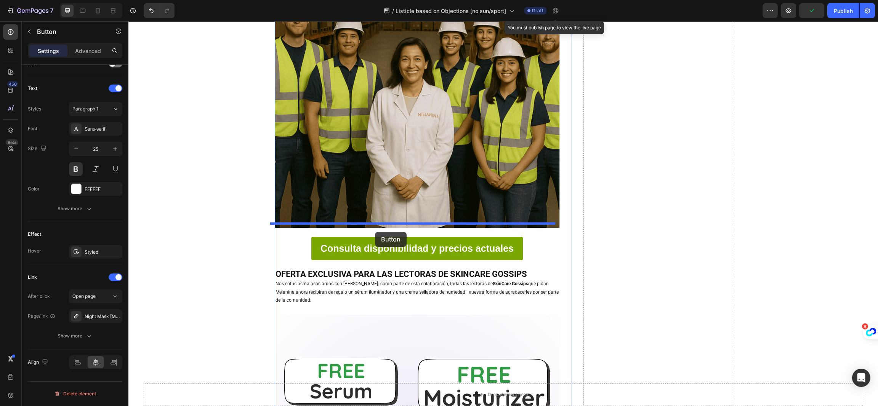
drag, startPoint x: 277, startPoint y: 343, endPoint x: 375, endPoint y: 232, distance: 147.6
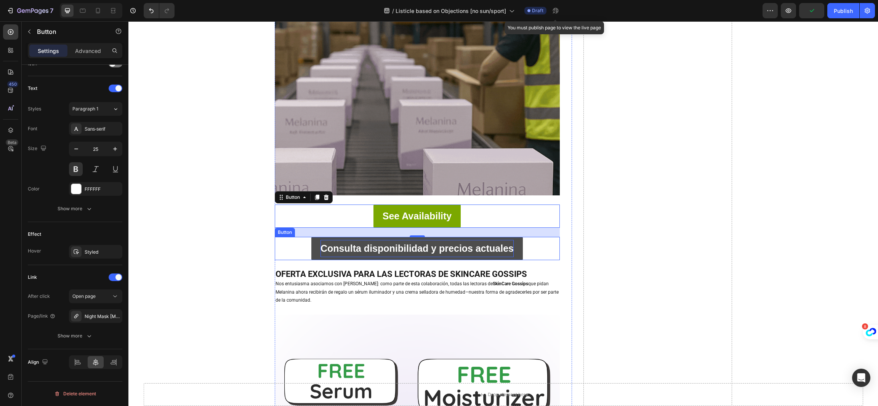
scroll to position [3510, 0]
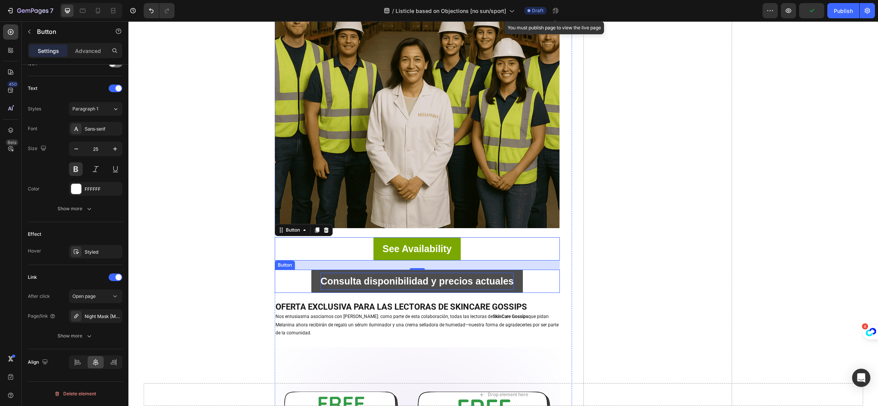
click at [353, 276] on strong "Consulta disponibilidad y precios actuales" at bounding box center [416, 281] width 193 height 11
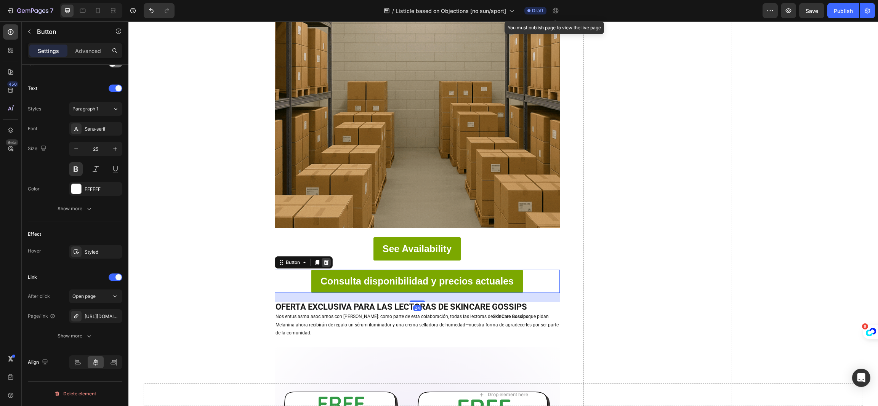
click at [323, 260] on icon at bounding box center [325, 262] width 5 height 5
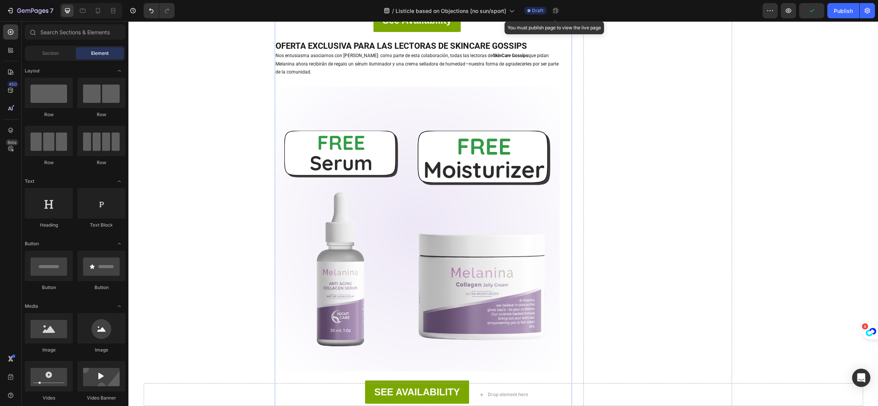
scroll to position [3967, 0]
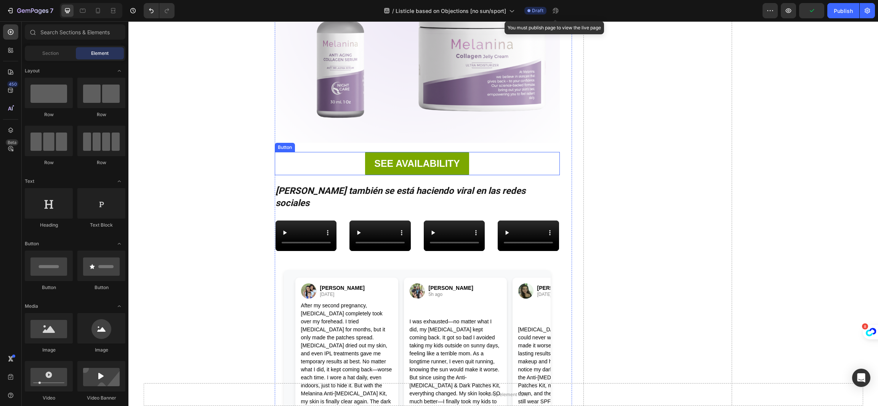
click at [492, 152] on div "SEE AVAILABILITY Button" at bounding box center [417, 163] width 285 height 23
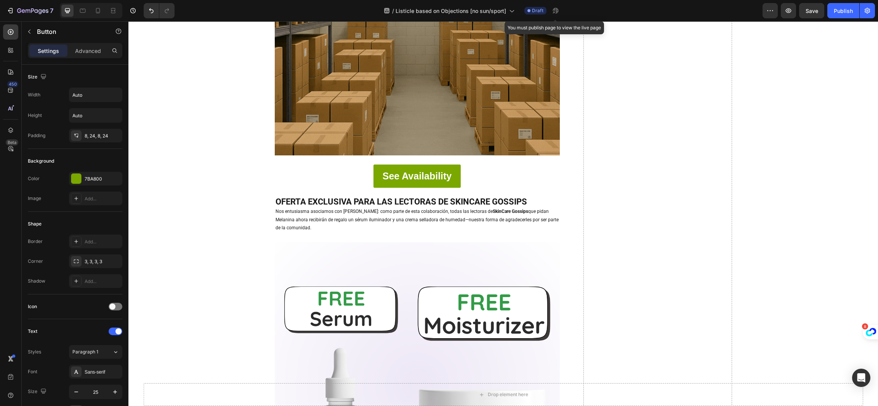
scroll to position [3510, 0]
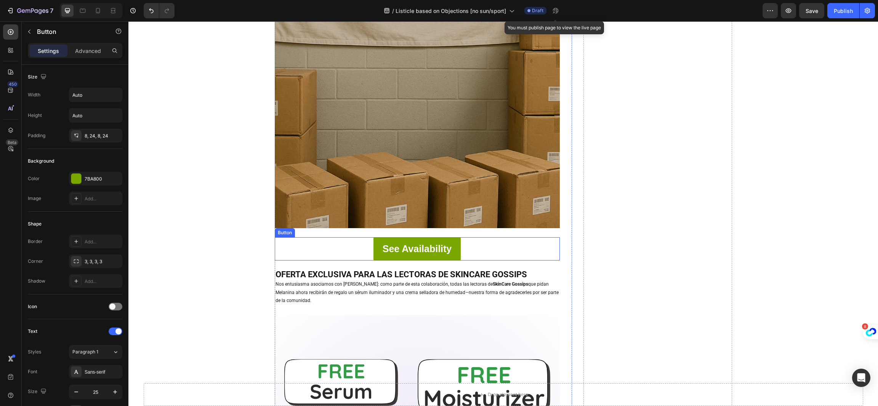
click at [320, 237] on div "See Availability Button" at bounding box center [417, 248] width 285 height 23
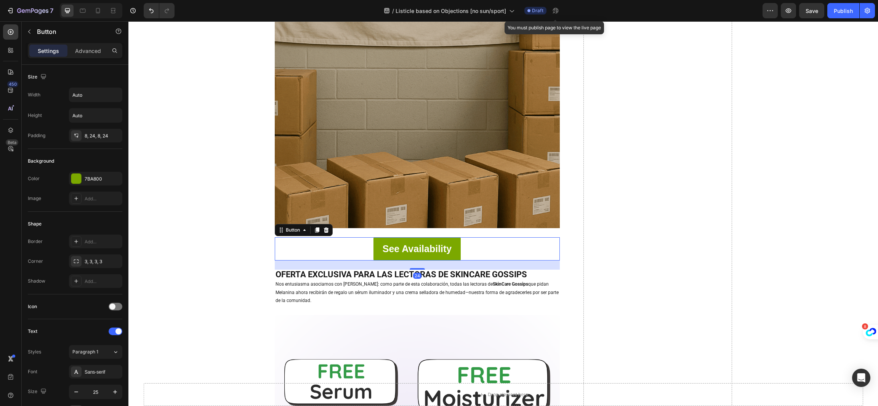
scroll to position [243, 0]
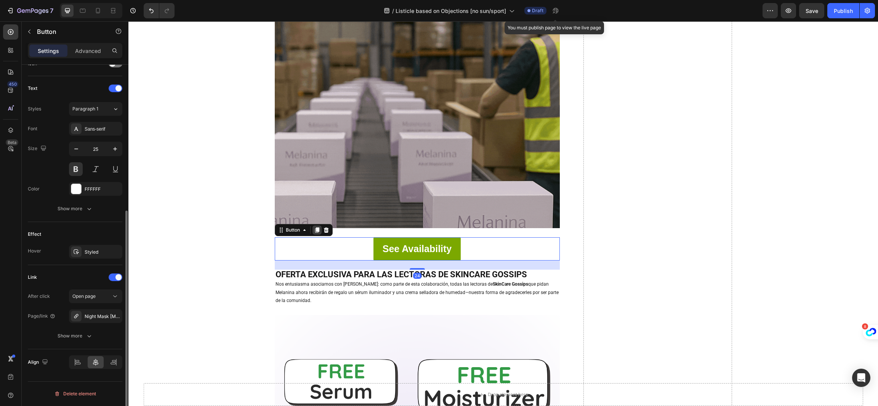
click at [312, 226] on div at bounding box center [316, 230] width 9 height 9
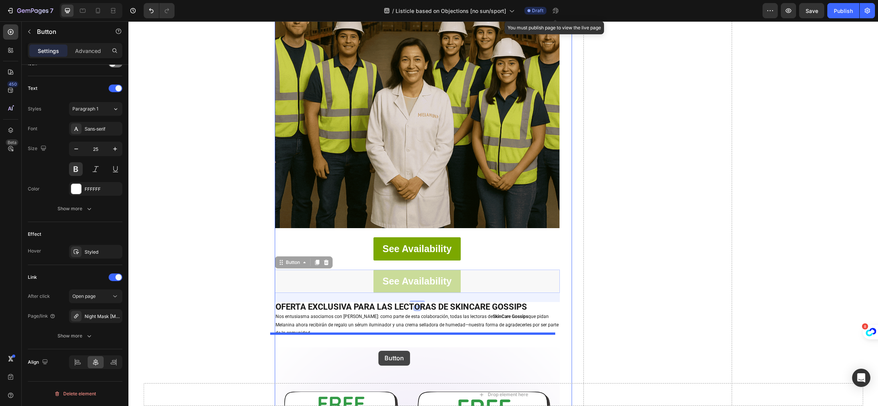
scroll to position [3795, 0]
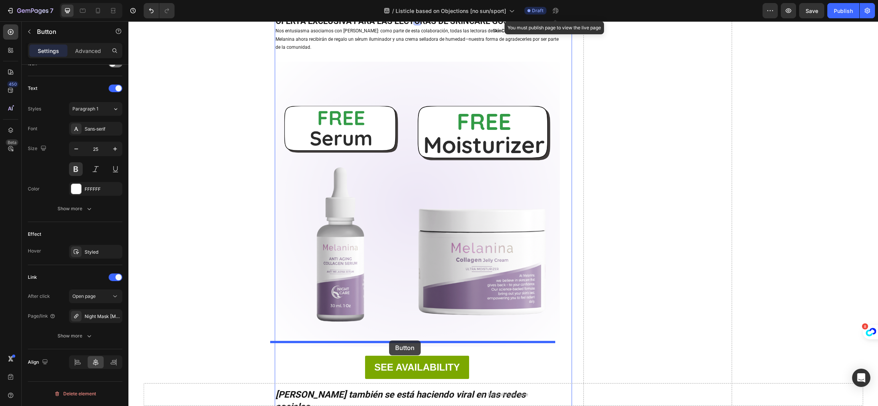
drag, startPoint x: 277, startPoint y: 248, endPoint x: 389, endPoint y: 341, distance: 145.3
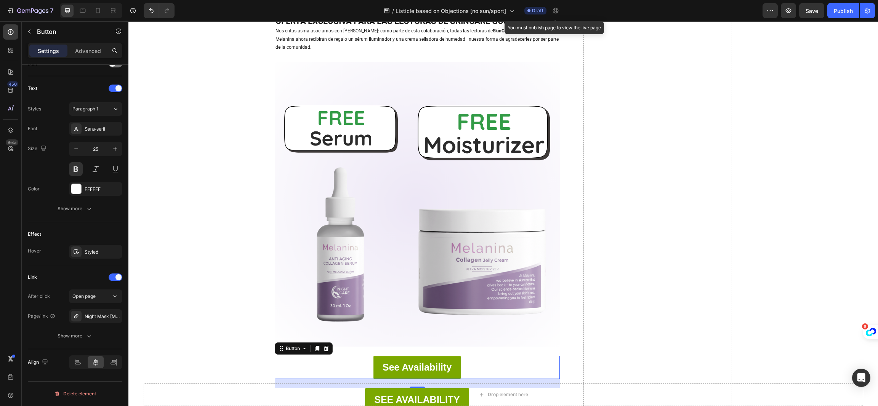
scroll to position [3877, 0]
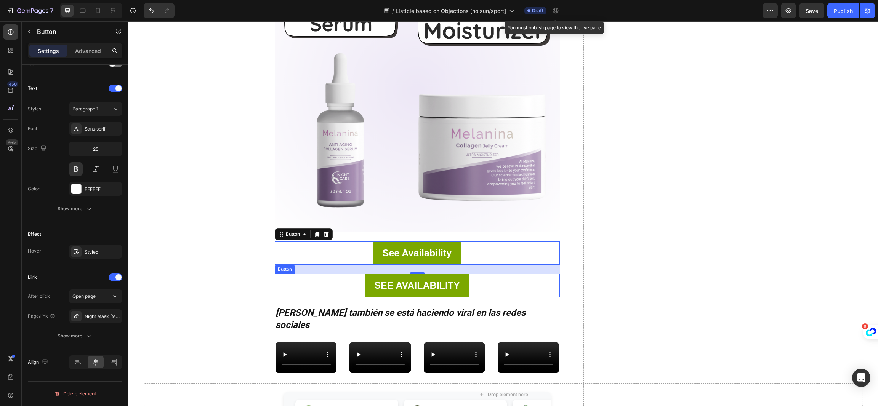
click at [472, 274] on div "SEE AVAILABILITY Button" at bounding box center [417, 285] width 285 height 23
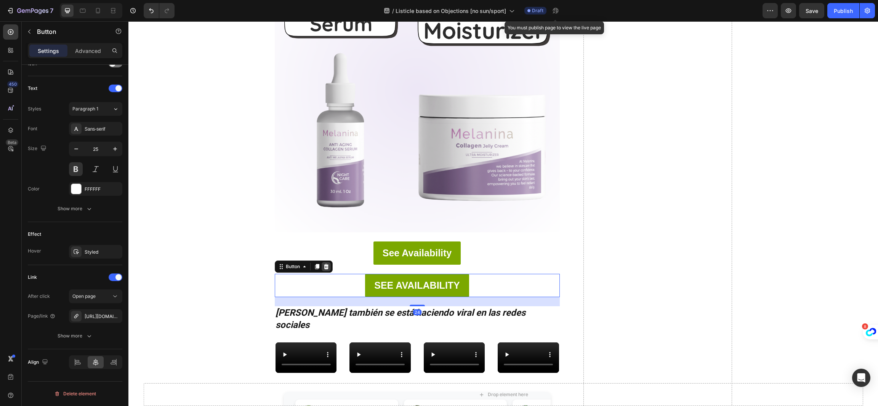
click at [323, 264] on icon at bounding box center [326, 267] width 6 height 6
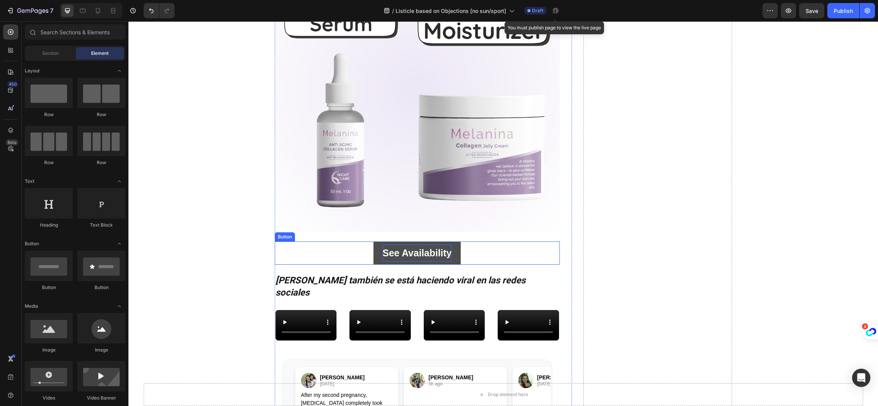
click at [424, 248] on strong "See Availability" at bounding box center [416, 253] width 69 height 11
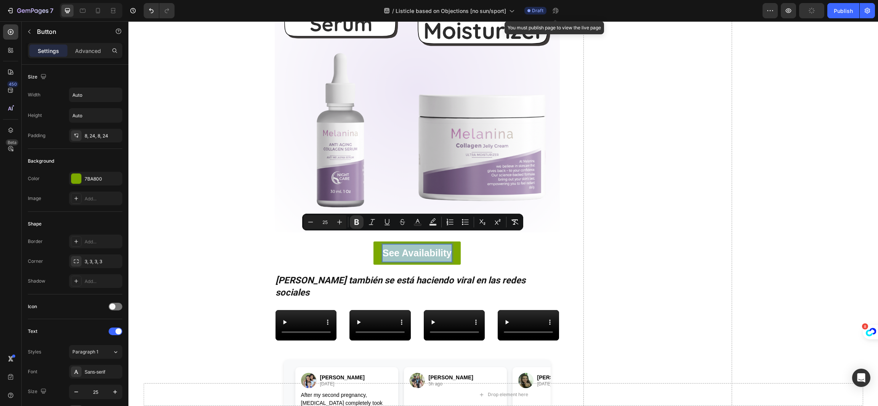
click at [495, 246] on div "See Availability Button 24" at bounding box center [417, 253] width 285 height 23
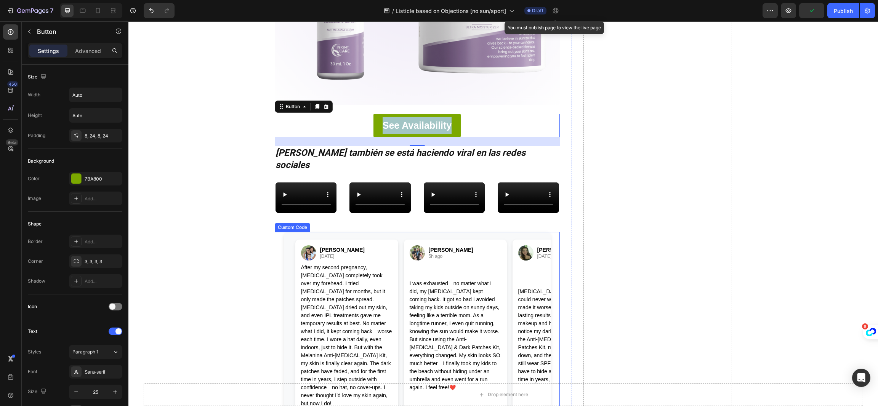
scroll to position [3992, 0]
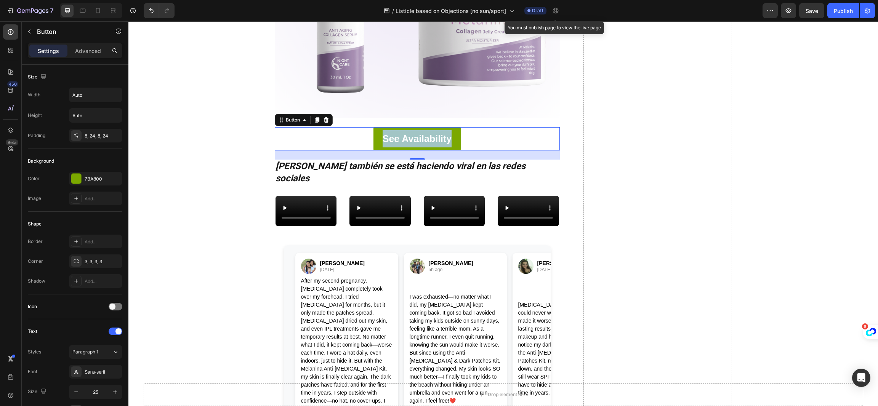
drag, startPoint x: 313, startPoint y: 105, endPoint x: 292, endPoint y: 137, distance: 38.1
click at [315, 117] on icon at bounding box center [317, 119] width 4 height 5
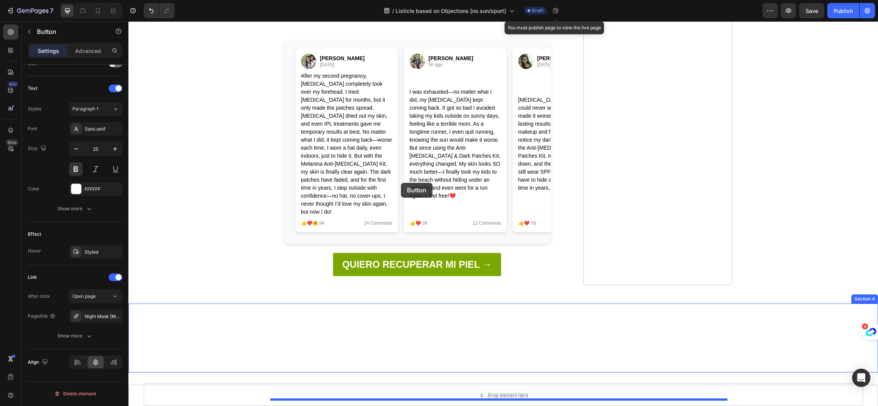
scroll to position [4334, 0]
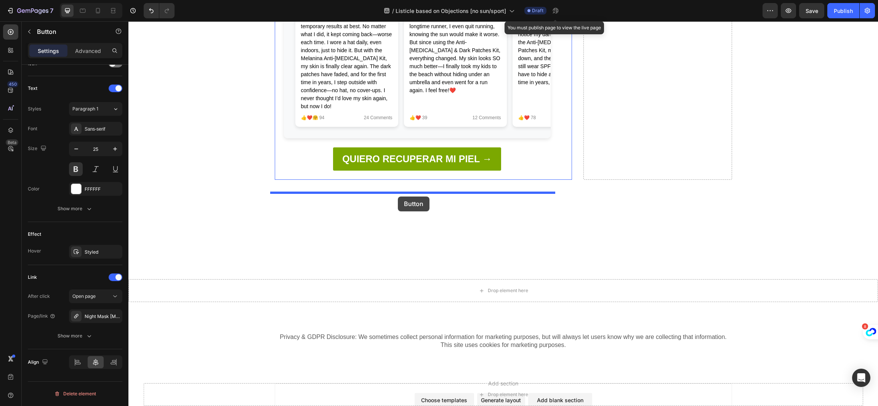
drag, startPoint x: 275, startPoint y: 139, endPoint x: 398, endPoint y: 197, distance: 135.5
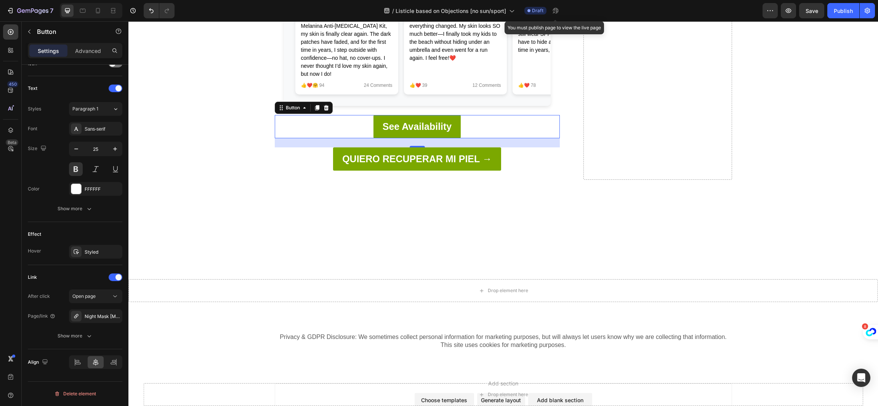
scroll to position [4302, 0]
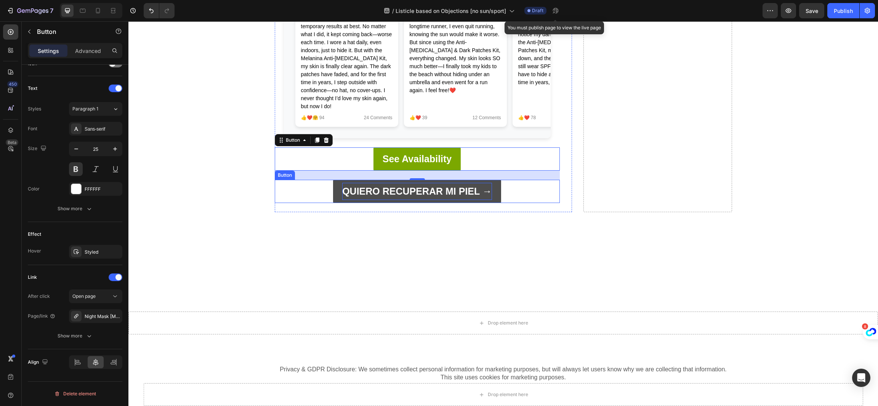
click at [424, 200] on p "QUIERO RECUPERAR MI PIEL →" at bounding box center [417, 191] width 150 height 17
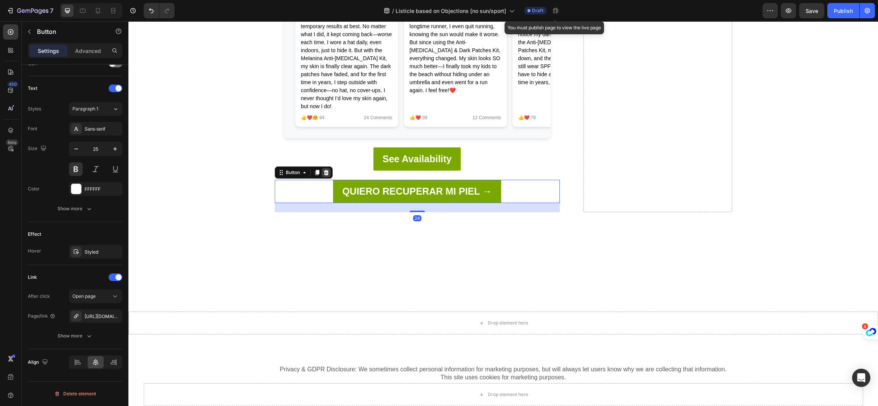
click at [321, 177] on div at bounding box center [325, 172] width 9 height 9
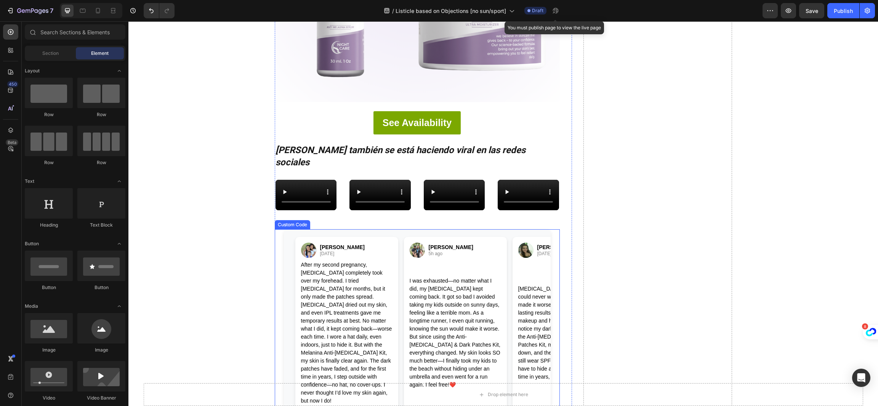
scroll to position [3902, 0]
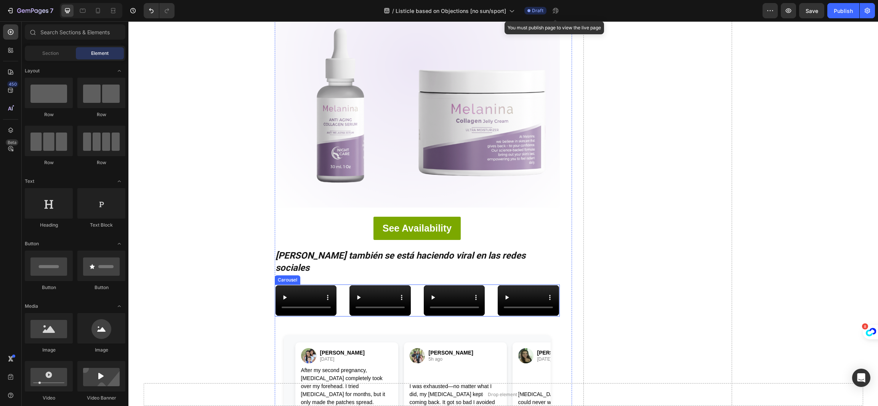
click at [414, 285] on div "Video Video Video Video" at bounding box center [417, 301] width 285 height 32
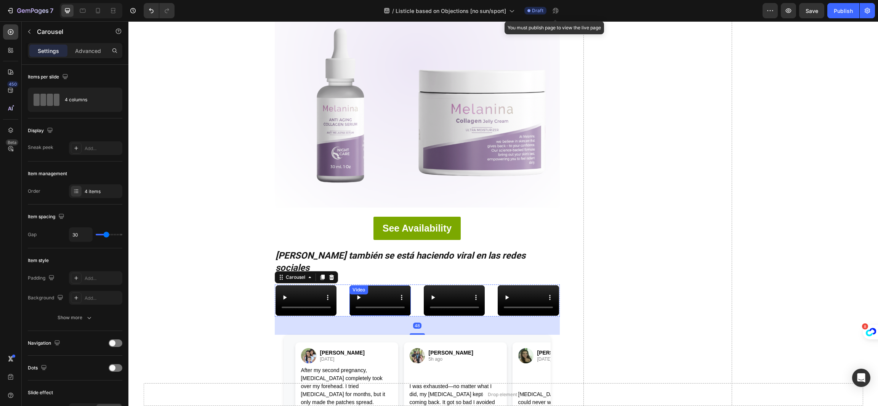
click at [376, 290] on video at bounding box center [379, 300] width 61 height 30
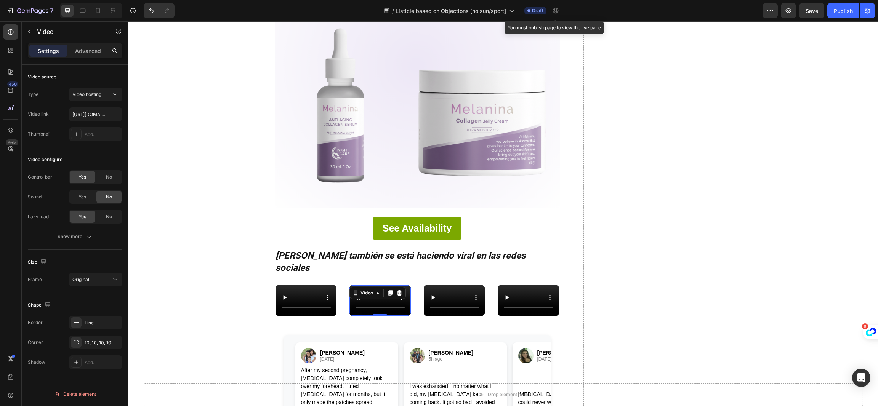
click at [376, 290] on video at bounding box center [379, 300] width 61 height 30
click at [295, 290] on video at bounding box center [305, 300] width 61 height 30
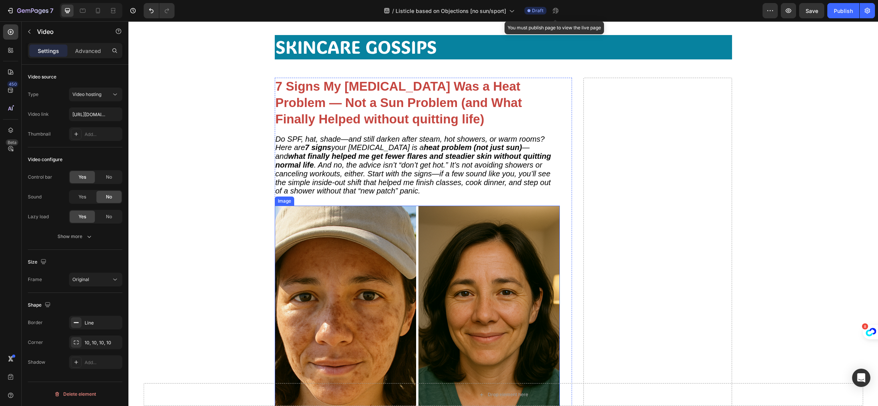
scroll to position [0, 0]
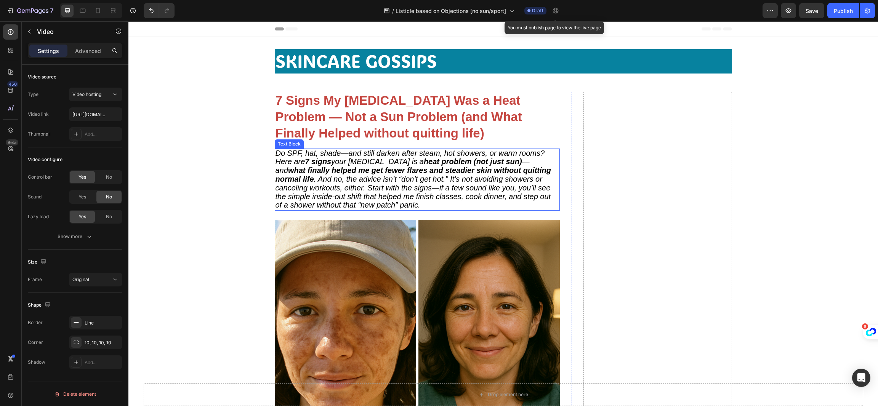
click at [392, 164] on span "Do SPF, hat, shade—and still darken after steam, hot showers, or warm rooms? He…" at bounding box center [413, 179] width 276 height 61
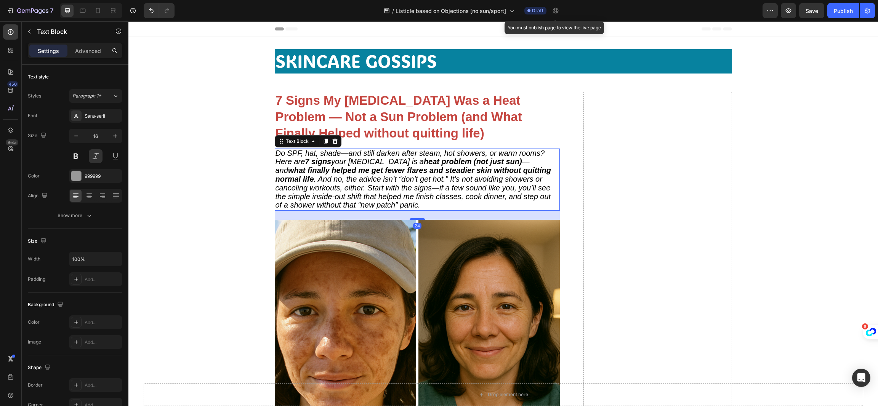
click at [392, 164] on span "Do SPF, hat, shade—and still darken after steam, hot showers, or warm rooms? He…" at bounding box center [413, 179] width 276 height 61
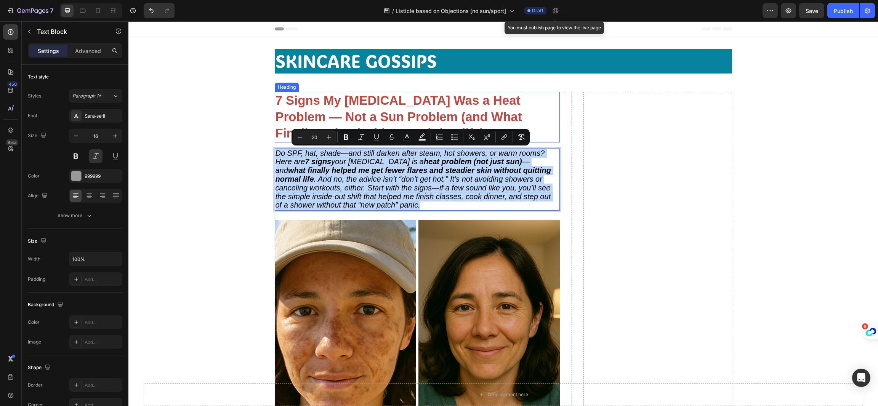
click at [429, 116] on strong "7 Signs My [MEDICAL_DATA] Was a Heat Problem — Not a Sun Problem (and What Fina…" at bounding box center [398, 116] width 246 height 47
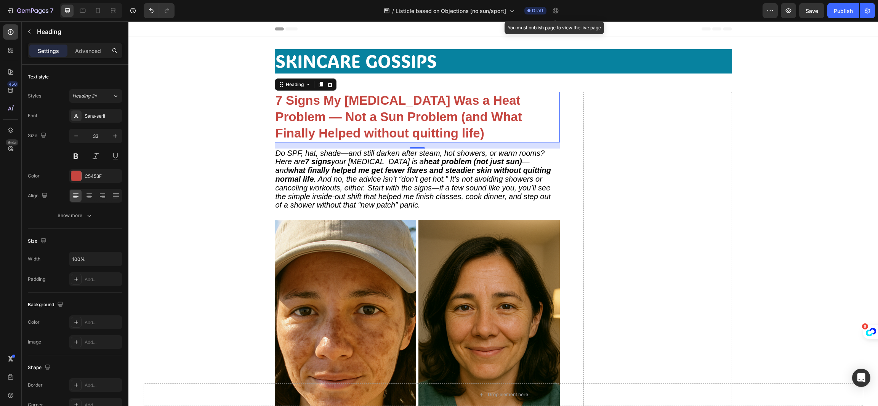
click at [429, 116] on strong "7 Signs My [MEDICAL_DATA] Was a Heat Problem — Not a Sun Problem (and What Fina…" at bounding box center [398, 116] width 246 height 47
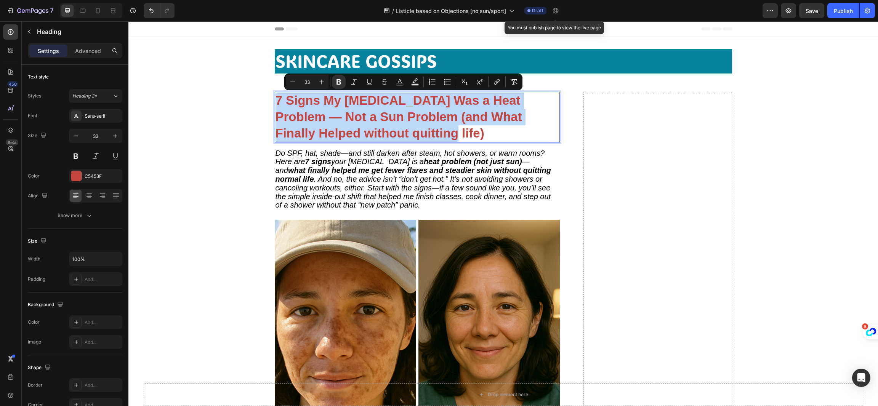
click at [423, 123] on strong "7 Signs My [MEDICAL_DATA] Was a Heat Problem — Not a Sun Problem (and What Fina…" at bounding box center [398, 116] width 246 height 47
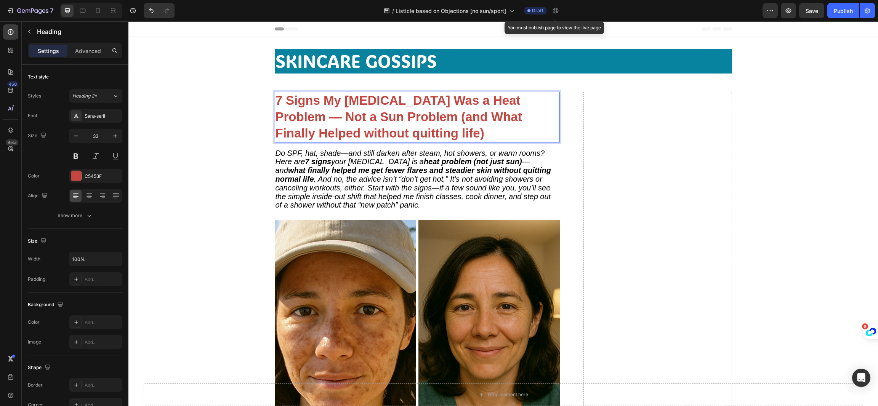
click at [423, 125] on p "7 Signs My [MEDICAL_DATA] Was a Heat Problem — Not a Sun Problem (and What Fina…" at bounding box center [416, 117] width 283 height 49
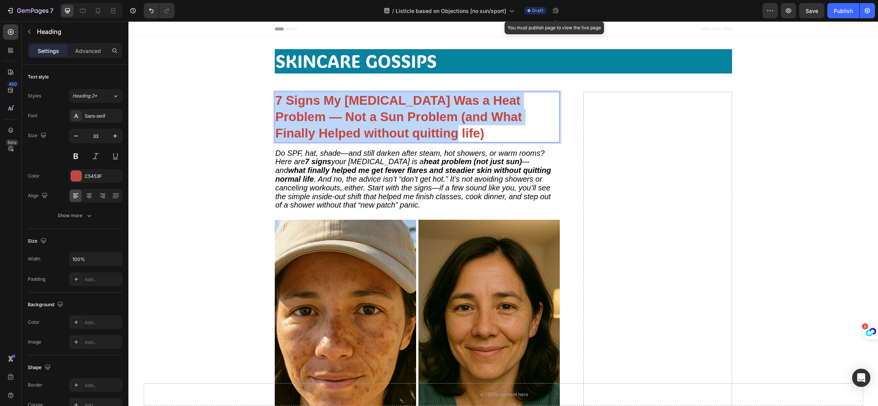
click at [423, 125] on p "7 Signs My [MEDICAL_DATA] Was a Heat Problem — Not a Sun Problem (and What Fina…" at bounding box center [416, 117] width 283 height 49
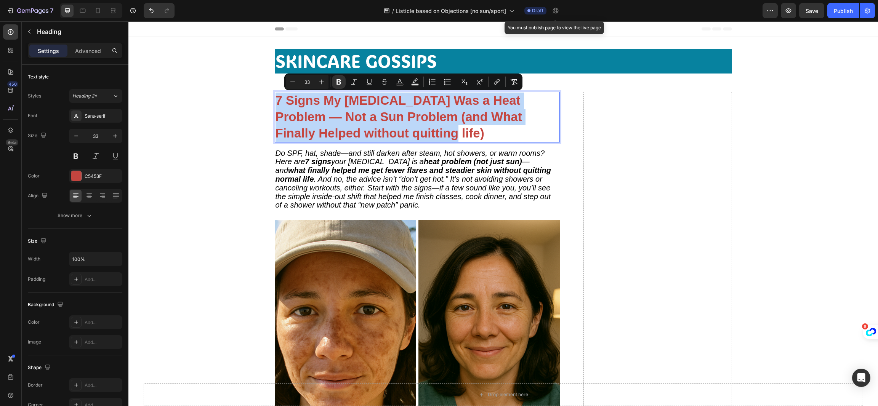
click at [423, 125] on p "7 Signs My [MEDICAL_DATA] Was a Heat Problem — Not a Sun Problem (and What Fina…" at bounding box center [416, 117] width 283 height 49
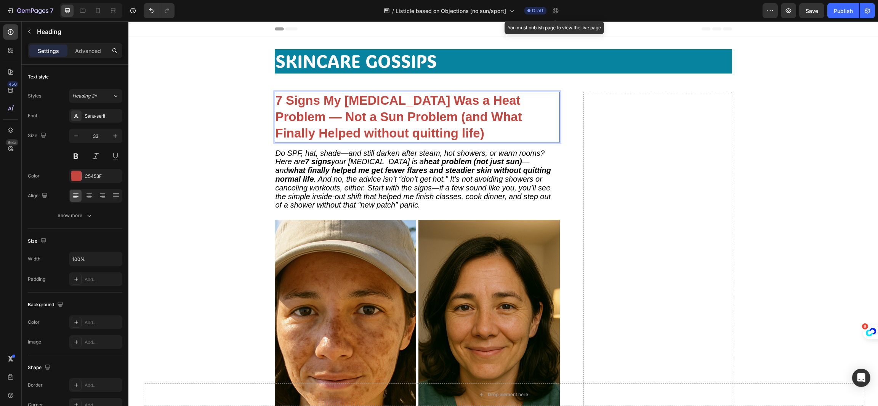
click at [423, 130] on p "7 Signs My [MEDICAL_DATA] Was a Heat Problem — Not a Sun Problem (and What Fina…" at bounding box center [416, 117] width 283 height 49
click at [421, 131] on p "7 Signs My [MEDICAL_DATA] Was a Heat Problem — Not a Sun Problem (and What Fina…" at bounding box center [416, 117] width 283 height 49
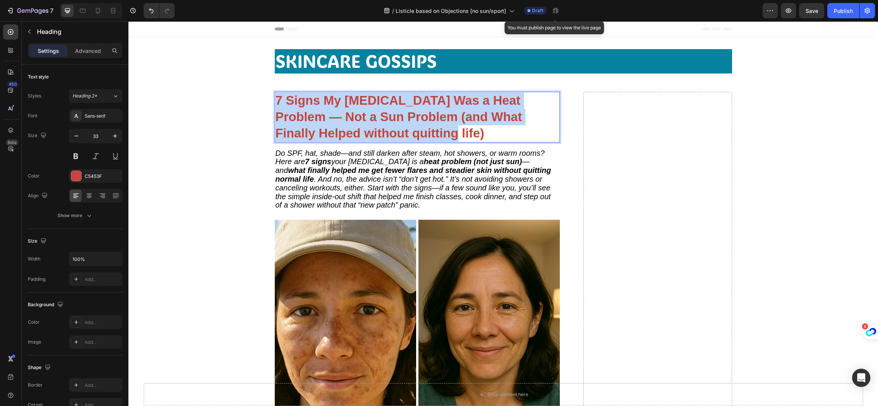
click at [421, 131] on p "7 Signs My [MEDICAL_DATA] Was a Heat Problem — Not a Sun Problem (and What Fina…" at bounding box center [416, 117] width 283 height 49
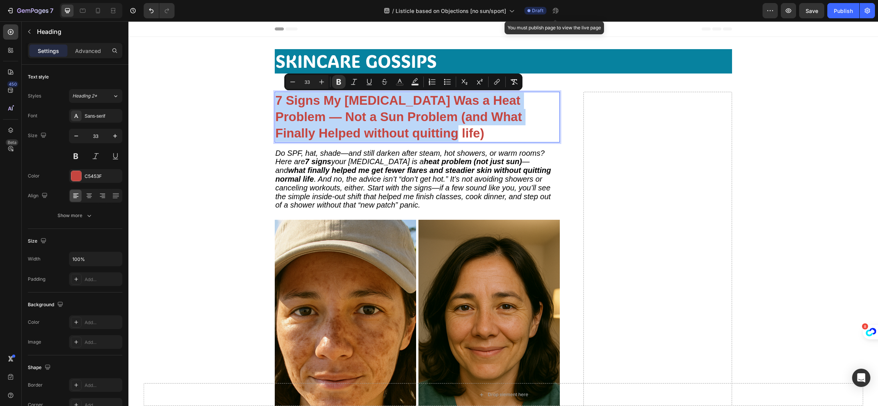
click at [390, 134] on strong "7 Signs My [MEDICAL_DATA] Was a Heat Problem — Not a Sun Problem (and What Fina…" at bounding box center [398, 116] width 246 height 47
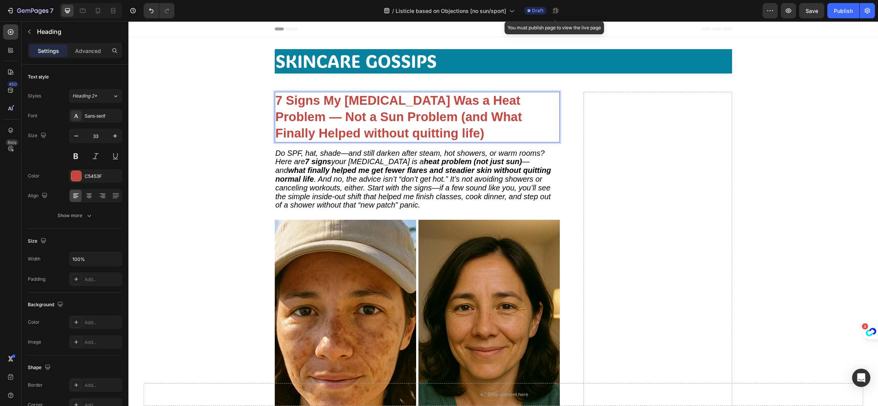
click at [422, 132] on p "7 Signs My [MEDICAL_DATA] Was a Heat Problem — Not a Sun Problem (and What Fina…" at bounding box center [416, 117] width 283 height 49
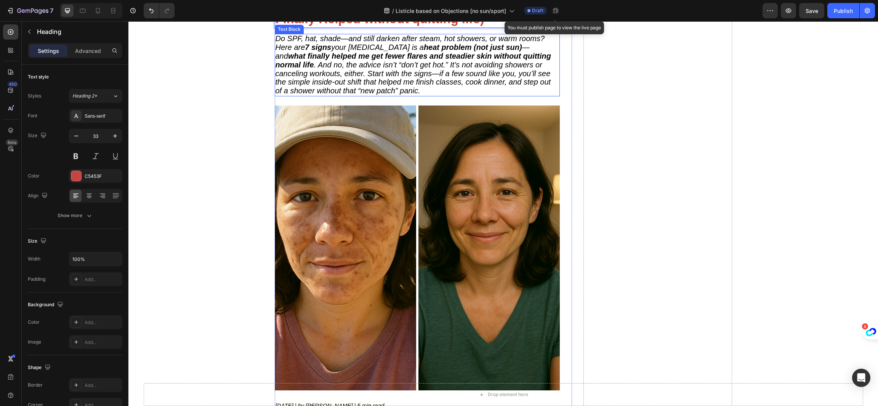
scroll to position [57, 0]
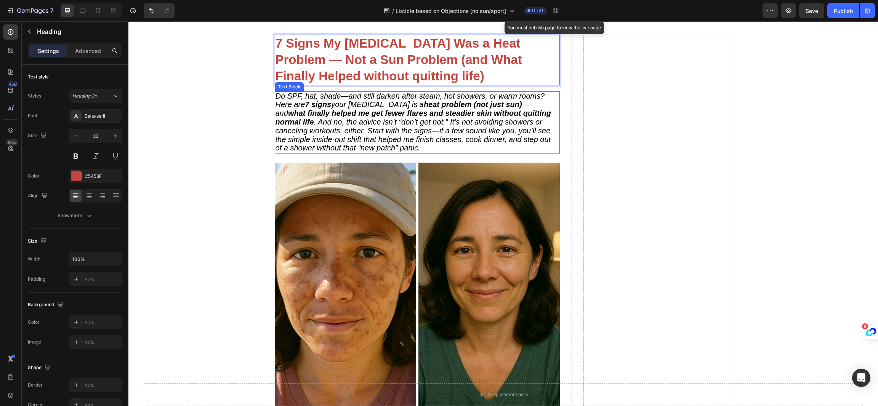
click at [419, 136] on span "Do SPF, hat, shade—and still darken after steam, hot showers, or warm rooms? He…" at bounding box center [413, 122] width 276 height 61
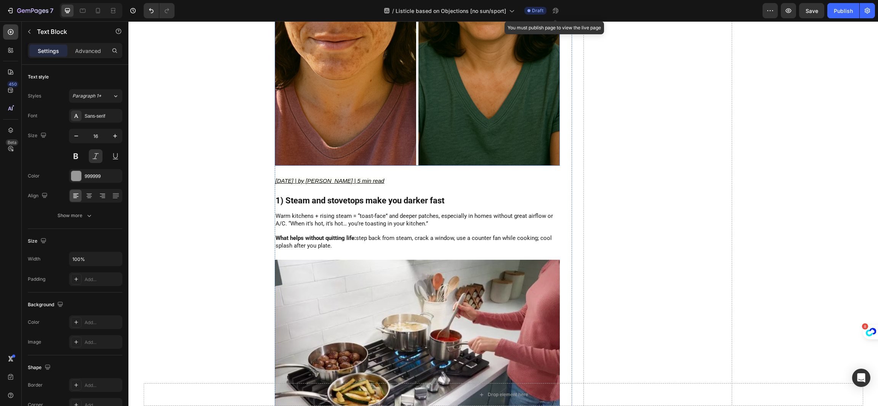
scroll to position [400, 0]
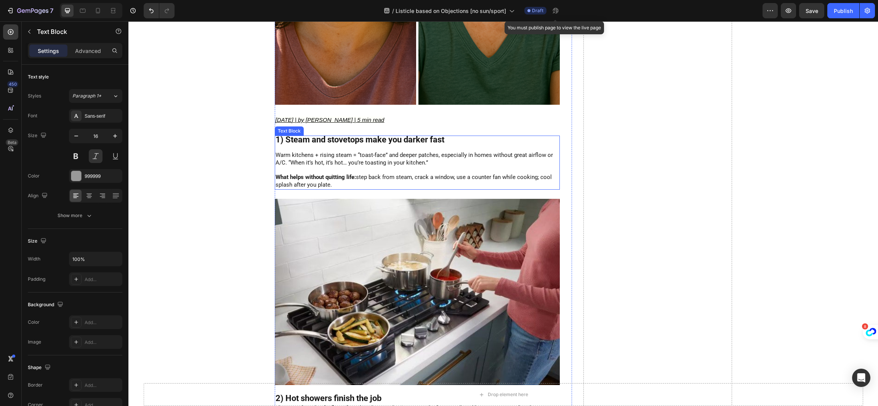
click at [403, 164] on p "Warm kitchens + rising steam = “toast-face” and deeper patches, especially in h…" at bounding box center [416, 159] width 283 height 15
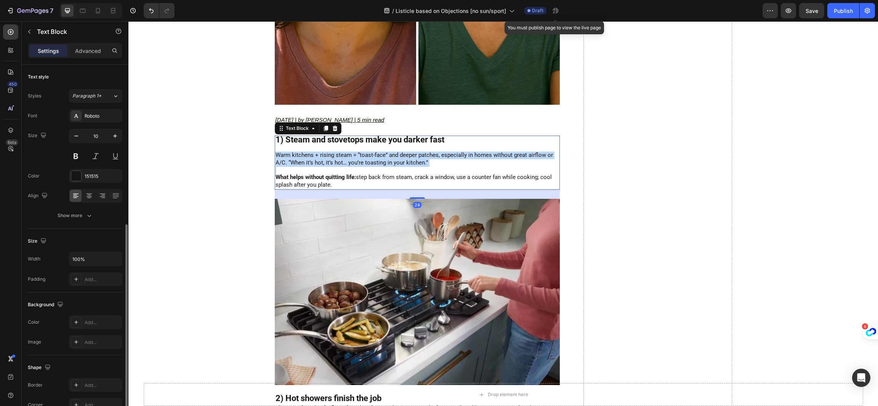
scroll to position [88, 0]
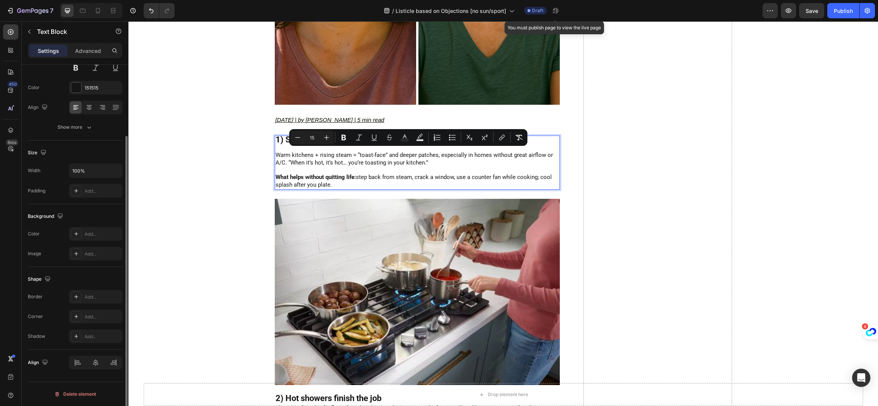
click at [402, 183] on p "What helps without quitting life: step back from steam, crack a window, use a c…" at bounding box center [416, 181] width 283 height 15
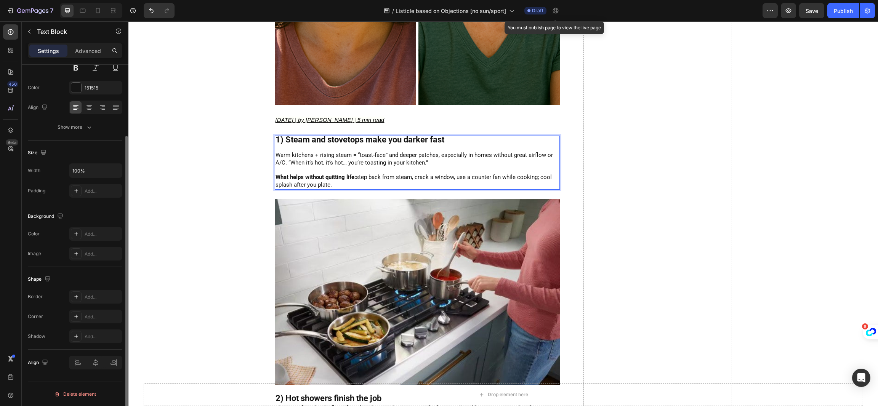
click at [402, 183] on p "What helps without quitting life: step back from steam, crack a window, use a c…" at bounding box center [416, 181] width 283 height 15
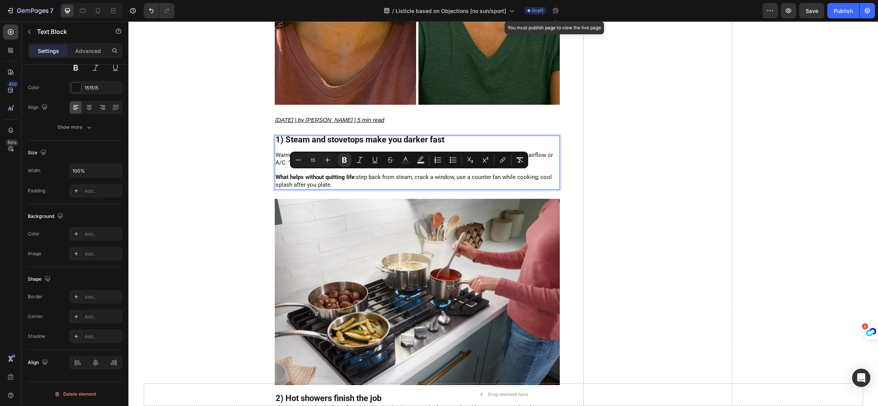
click at [401, 183] on p "What helps without quitting life: step back from steam, crack a window, use a c…" at bounding box center [416, 181] width 283 height 15
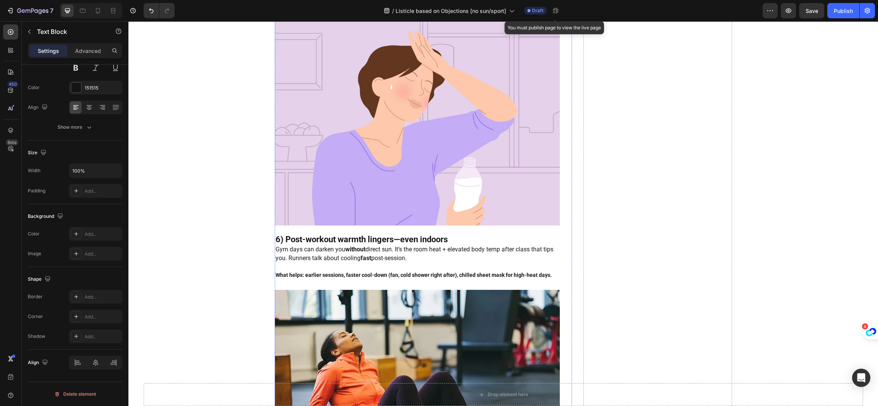
scroll to position [1600, 0]
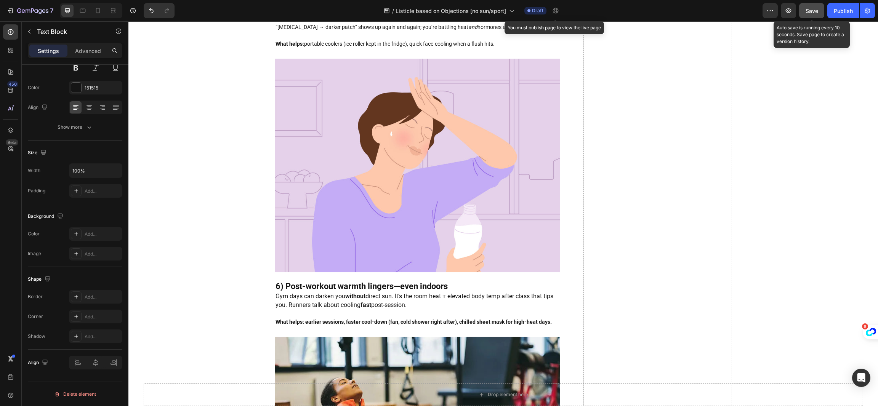
click at [816, 8] on span "Save" at bounding box center [811, 11] width 13 height 6
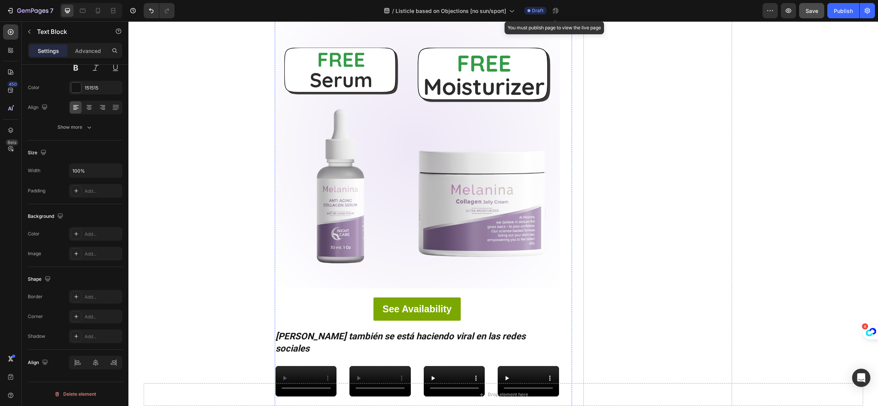
scroll to position [3999, 0]
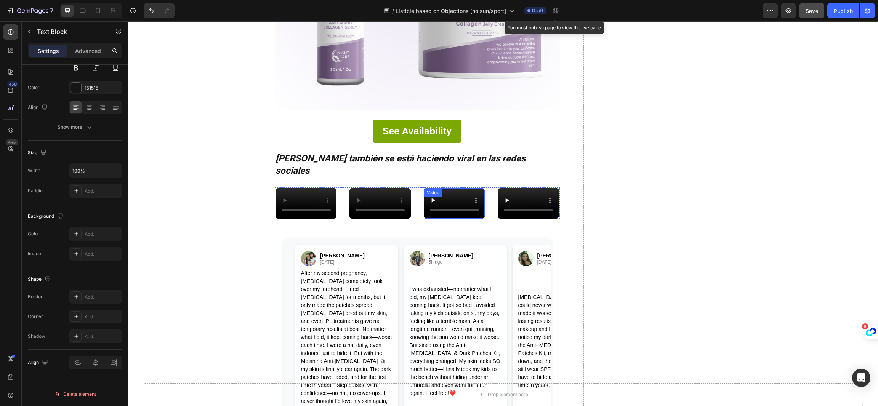
click at [413, 195] on div "Video Video Video Video" at bounding box center [417, 203] width 285 height 32
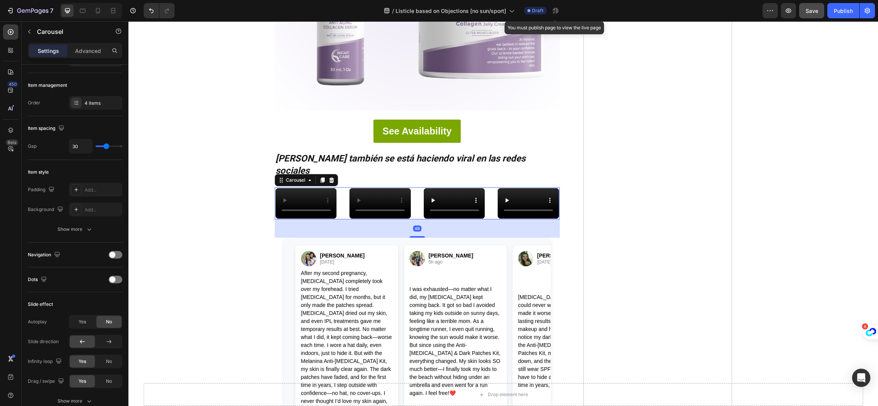
scroll to position [0, 0]
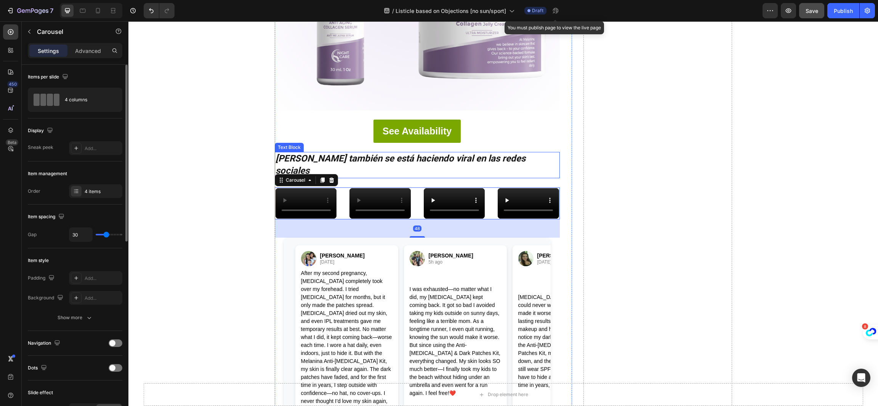
click at [390, 153] on strong "[PERSON_NAME] también se está haciendo viral en las redes sociales" at bounding box center [400, 164] width 250 height 23
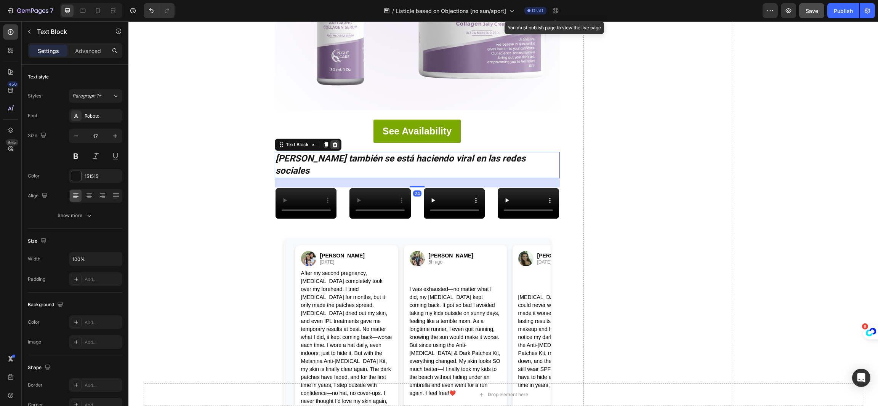
click at [334, 140] on div at bounding box center [334, 144] width 9 height 9
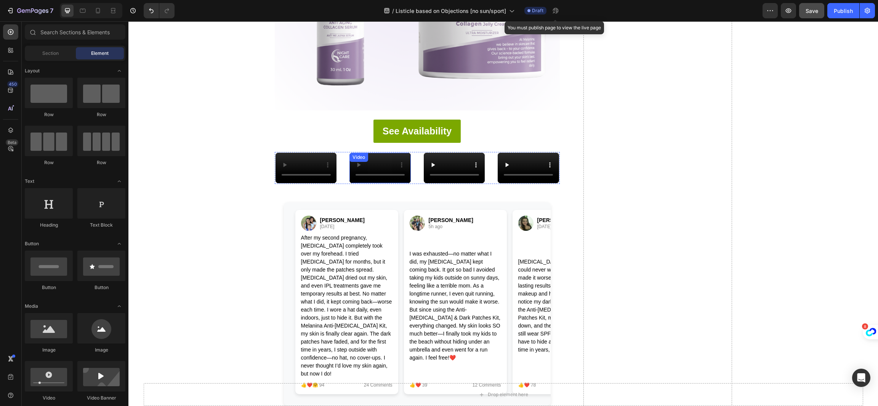
click at [398, 161] on video at bounding box center [379, 168] width 61 height 30
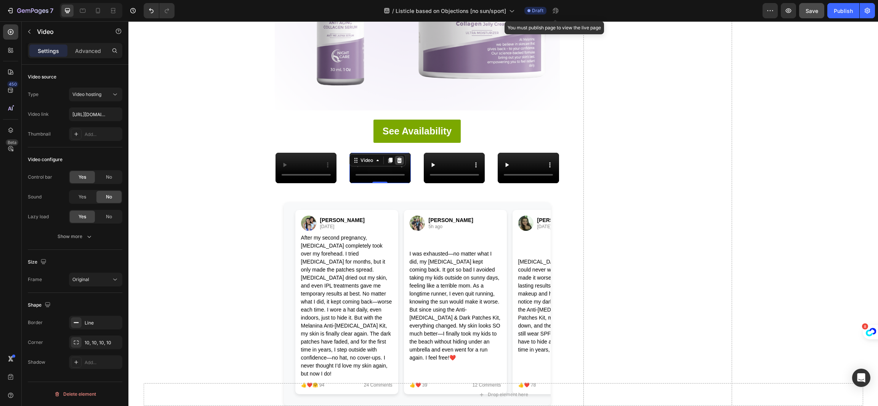
click at [398, 157] on icon at bounding box center [399, 160] width 6 height 6
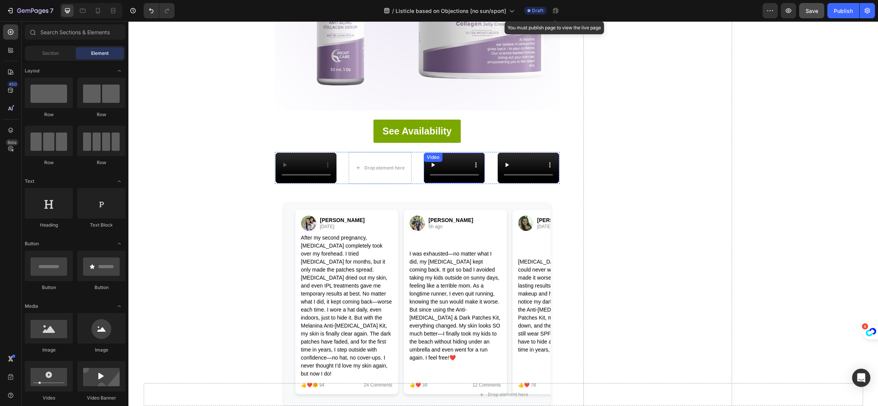
click at [424, 159] on video at bounding box center [454, 168] width 61 height 30
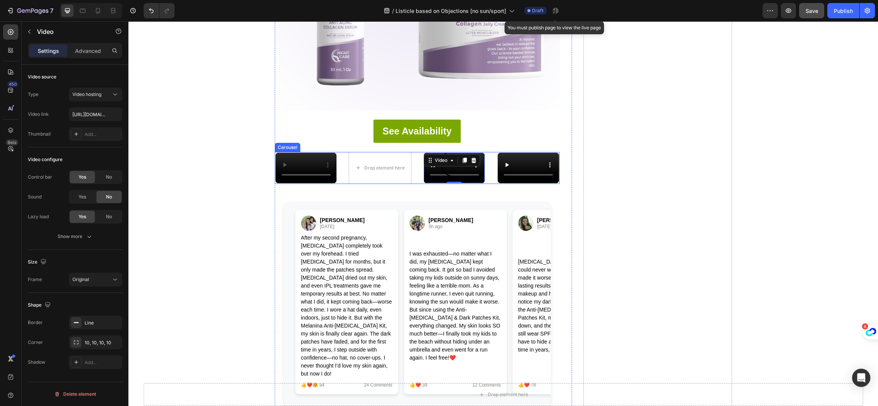
click at [412, 153] on div "Video Drop element here Video 0 Video" at bounding box center [417, 168] width 285 height 32
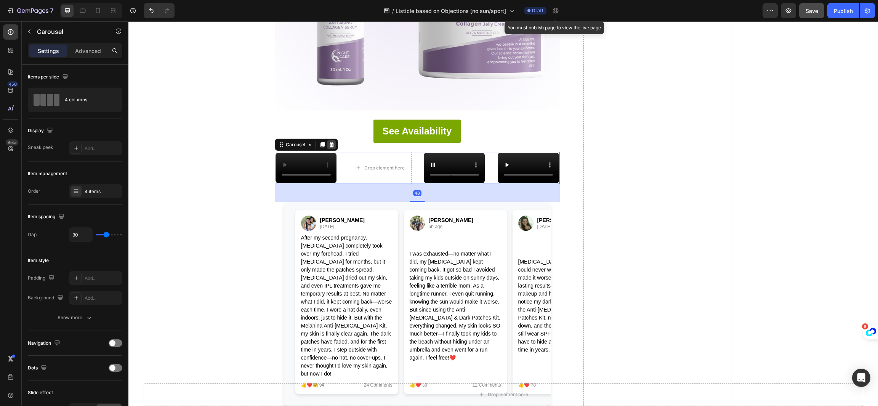
click at [329, 142] on icon at bounding box center [331, 144] width 5 height 5
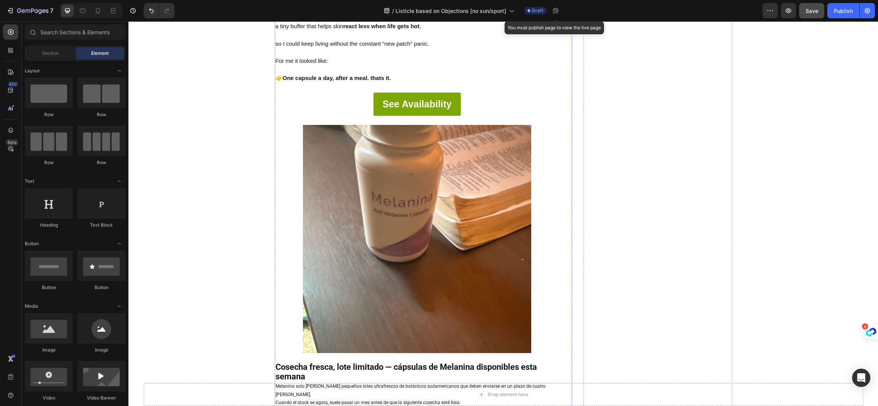
scroll to position [3257, 0]
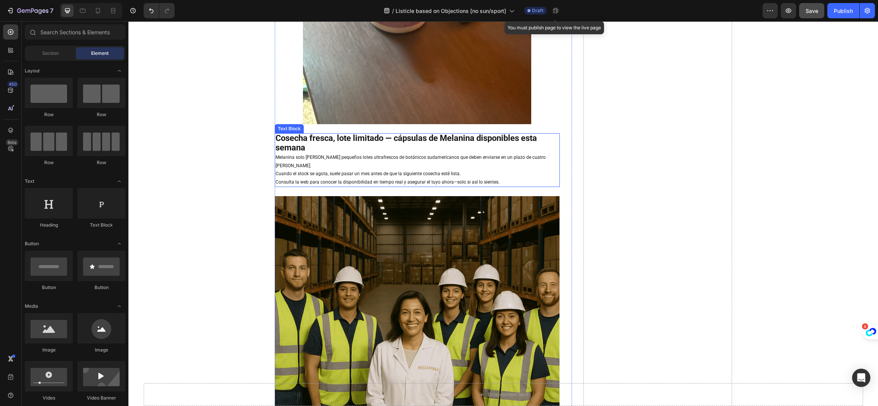
click at [417, 155] on span "Melanina solo [PERSON_NAME] pequeños lotes ultrafrescos de botánicos sudamerica…" at bounding box center [410, 162] width 270 height 14
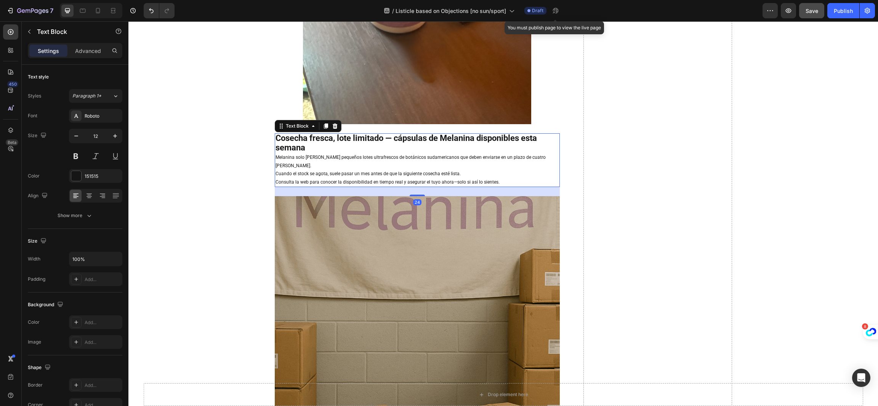
click at [417, 155] on span "Melanina solo [PERSON_NAME] pequeños lotes ultrafrescos de botánicos sudamerica…" at bounding box center [410, 162] width 270 height 14
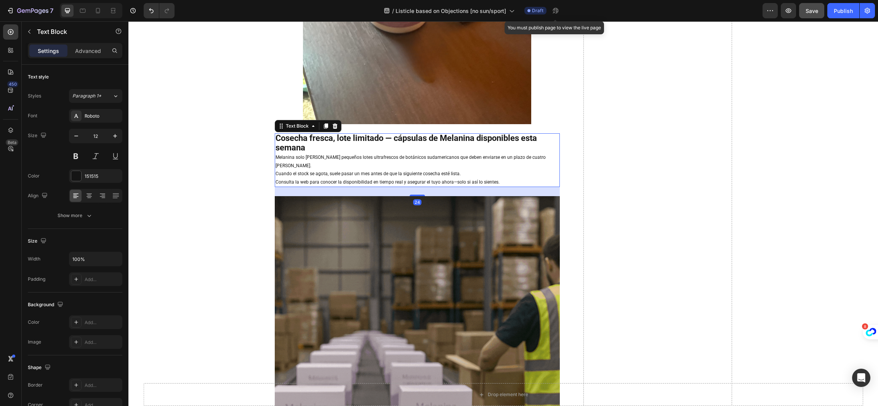
click at [417, 155] on span "Melanina solo [PERSON_NAME] pequeños lotes ultrafrescos de botánicos sudamerica…" at bounding box center [410, 162] width 270 height 14
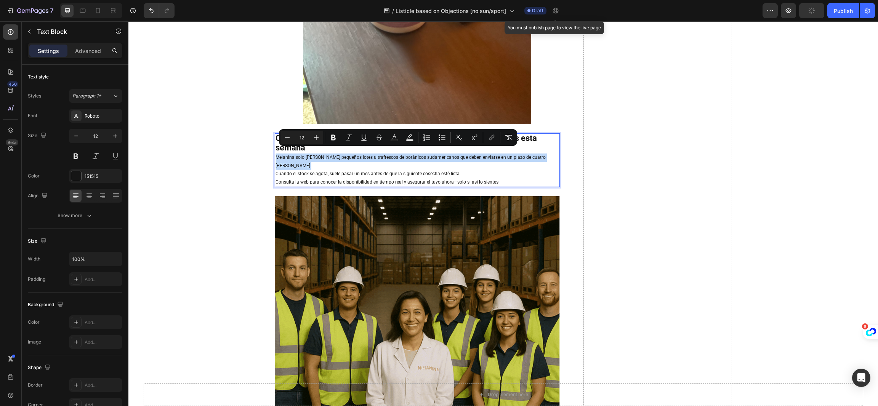
click at [417, 155] on span "Melanina solo [PERSON_NAME] pequeños lotes ultrafrescos de botánicos sudamerica…" at bounding box center [410, 162] width 270 height 14
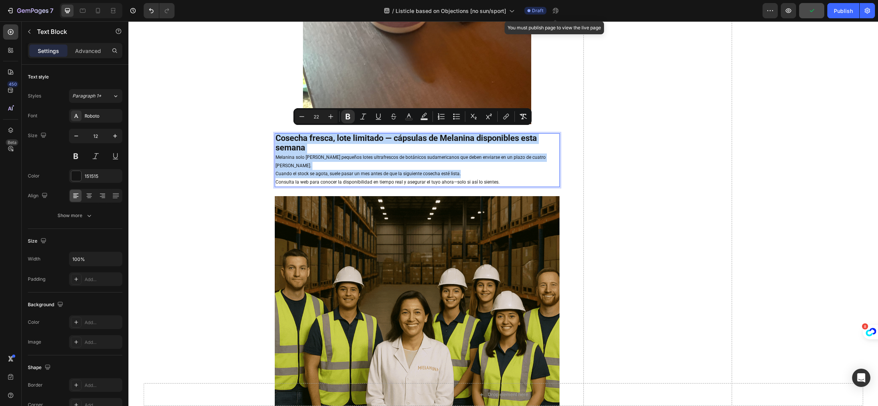
copy div "Cosecha fresca, lote limitado — cápsulas de Melanina disponibles esta semana Me…"
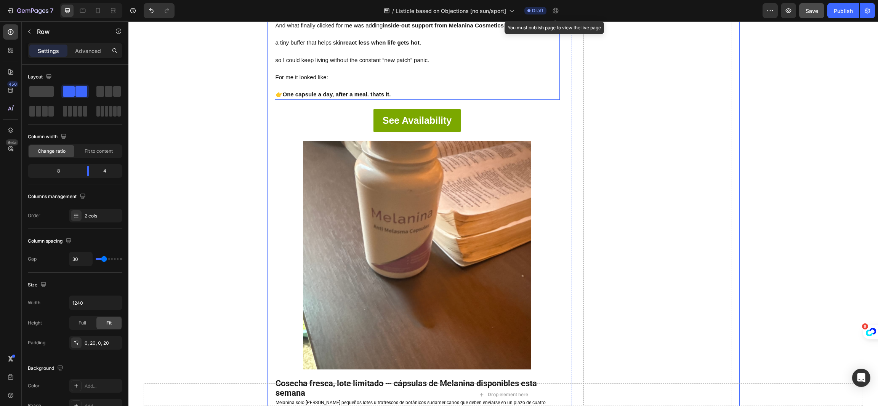
scroll to position [3143, 0]
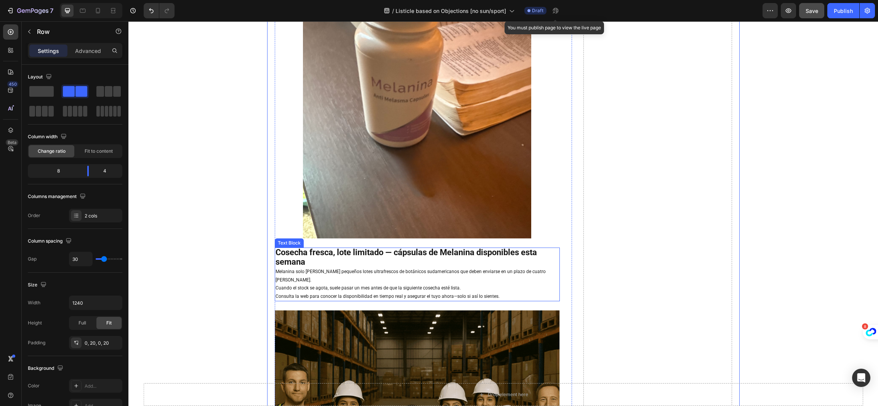
click at [387, 248] on strong "Cosecha fresca, lote limitado — cápsulas de Melanina disponibles esta semana" at bounding box center [405, 257] width 261 height 19
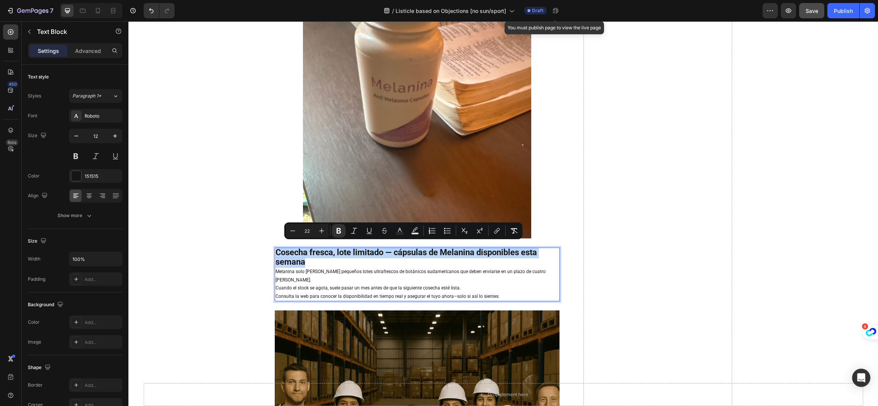
click at [388, 261] on p "Cosecha fresca, lote limitado — cápsulas de Melanina disponibles esta semana" at bounding box center [416, 257] width 283 height 19
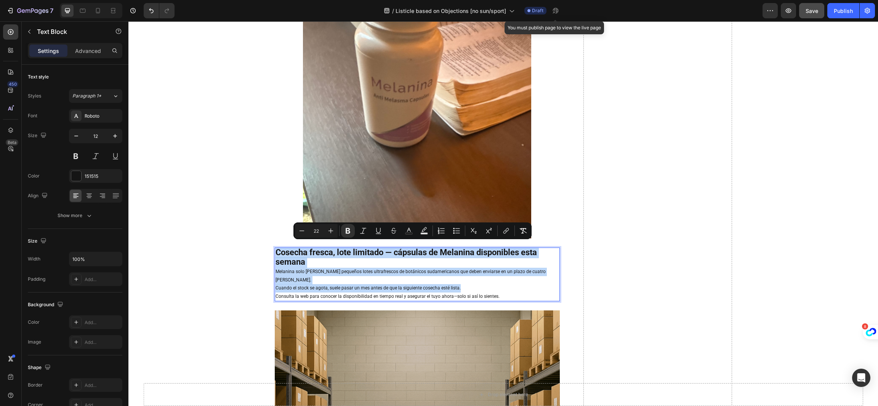
type input "12"
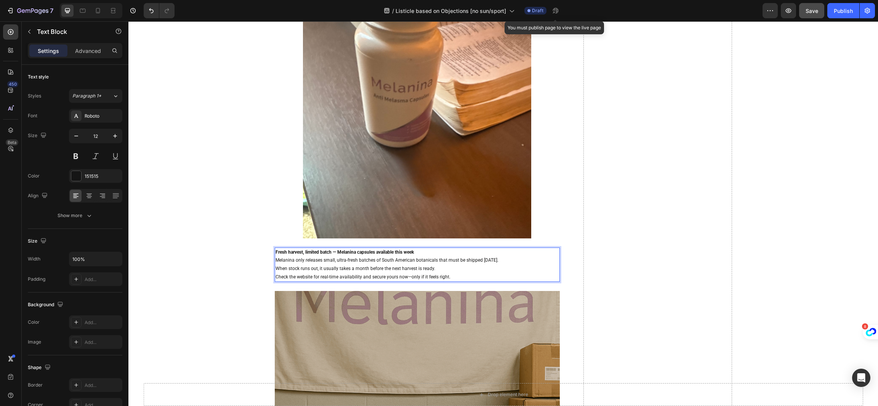
click at [369, 250] on strong "Fresh harvest, limited batch — Melanina capsules available this week" at bounding box center [344, 252] width 138 height 5
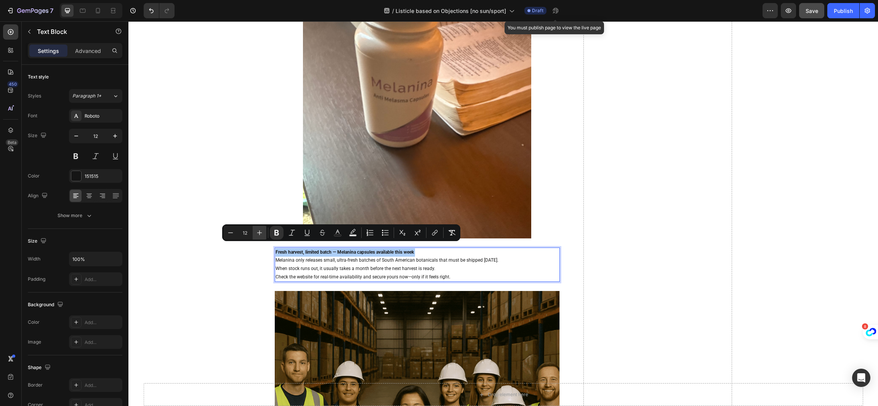
click at [257, 234] on icon "Editor contextual toolbar" at bounding box center [260, 233] width 8 height 8
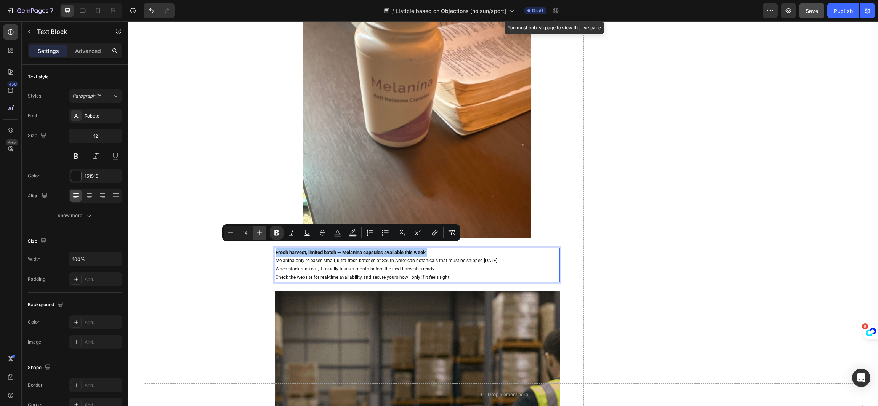
click at [257, 234] on icon "Editor contextual toolbar" at bounding box center [260, 233] width 8 height 8
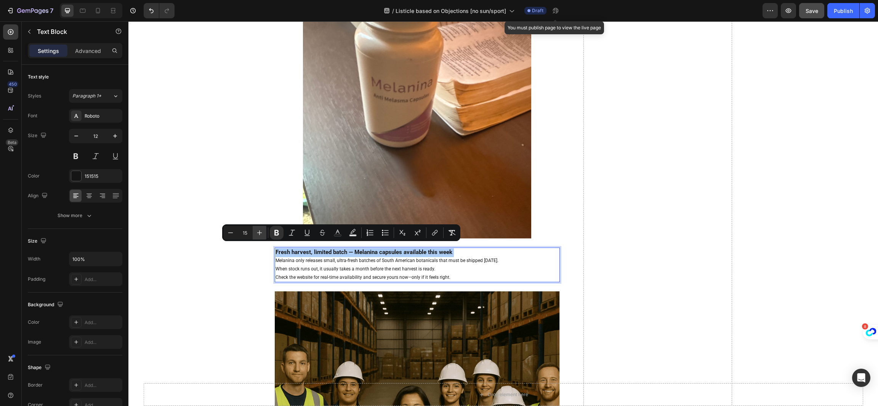
click at [257, 234] on icon "Editor contextual toolbar" at bounding box center [260, 233] width 8 height 8
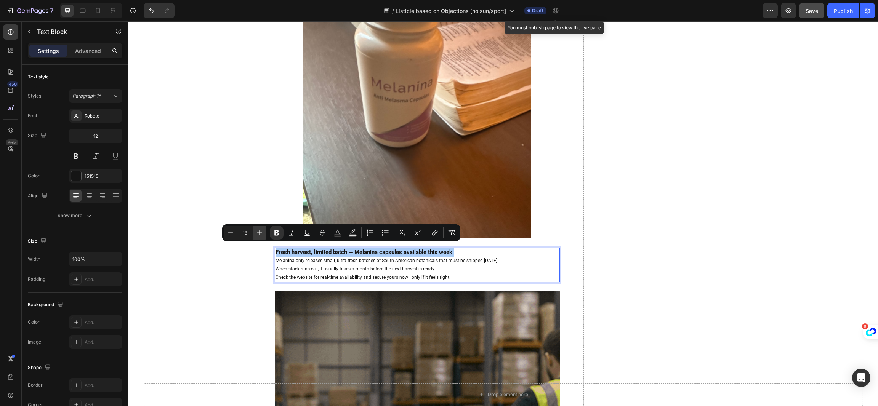
click at [257, 234] on icon "Editor contextual toolbar" at bounding box center [260, 233] width 8 height 8
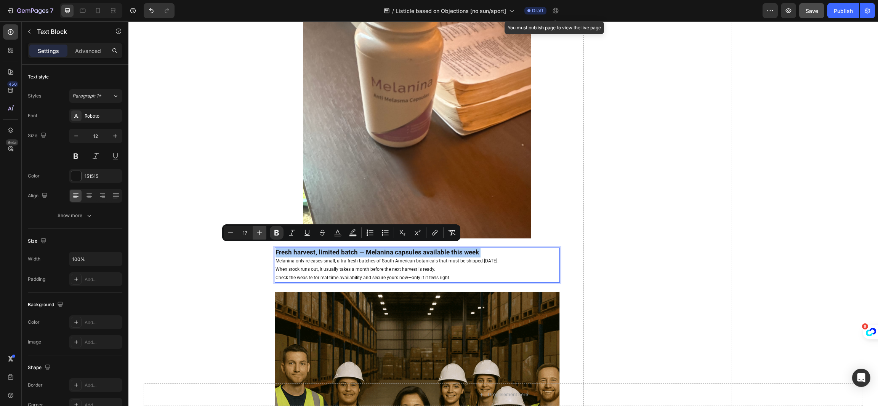
click at [257, 234] on icon "Editor contextual toolbar" at bounding box center [260, 233] width 8 height 8
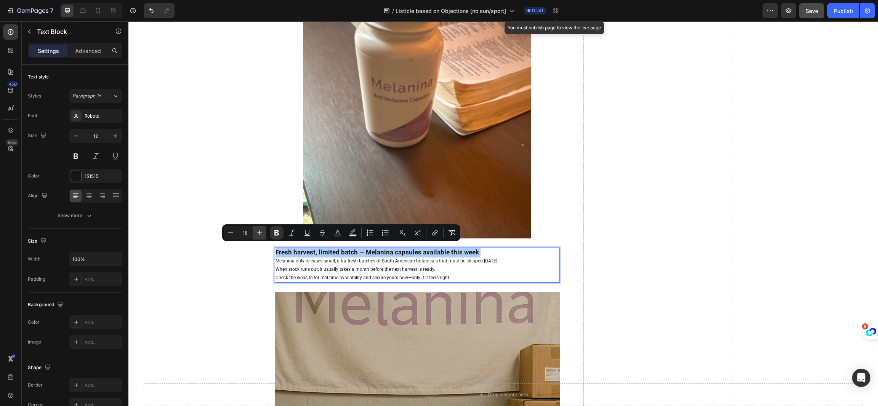
click at [257, 234] on icon "Editor contextual toolbar" at bounding box center [260, 233] width 8 height 8
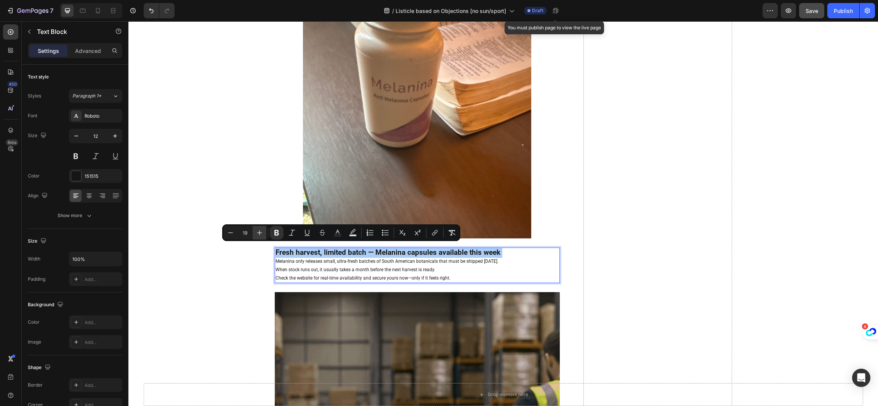
click at [257, 234] on icon "Editor contextual toolbar" at bounding box center [260, 233] width 8 height 8
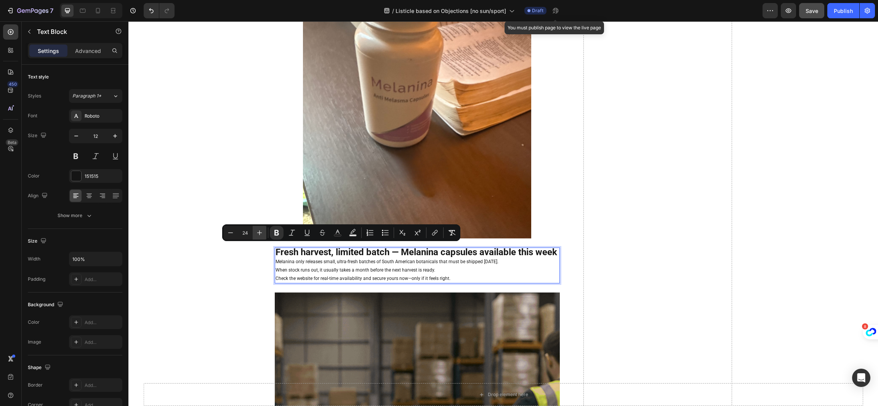
click at [257, 234] on icon "Editor contextual toolbar" at bounding box center [260, 233] width 8 height 8
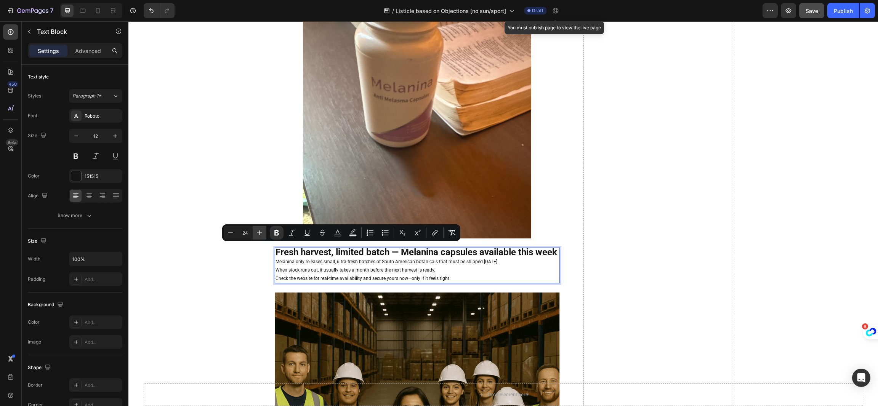
type input "25"
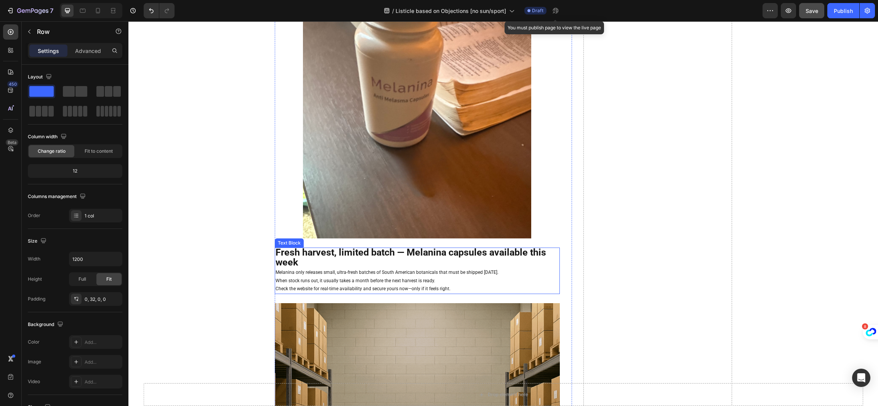
click at [325, 285] on p "Check the website for real-time availability and secure yours now—only if it fe…" at bounding box center [416, 289] width 283 height 8
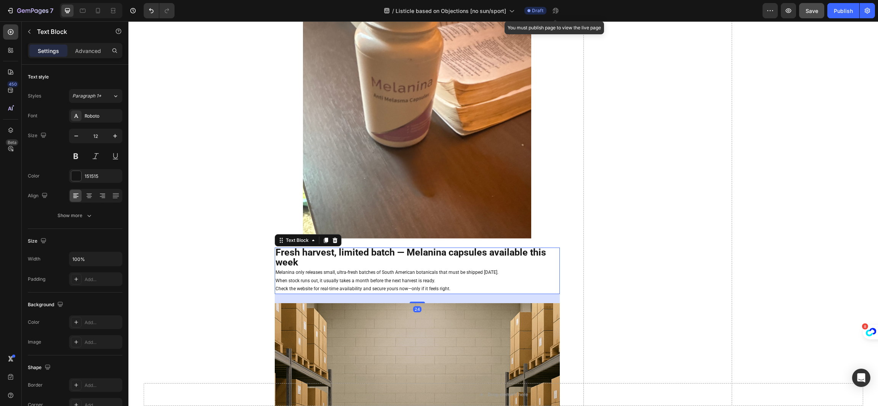
click at [325, 285] on p "Check the website for real-time availability and secure yours now—only if it fe…" at bounding box center [416, 289] width 283 height 8
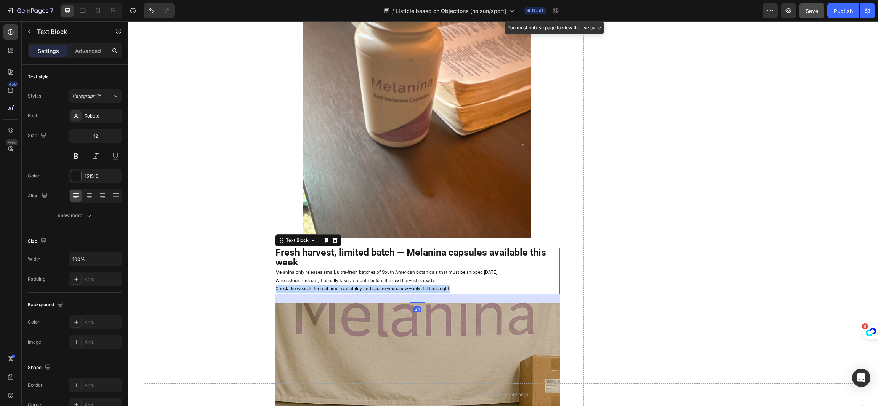
click at [325, 285] on p "Check the website for real-time availability and secure yours now—only if it fe…" at bounding box center [416, 289] width 283 height 8
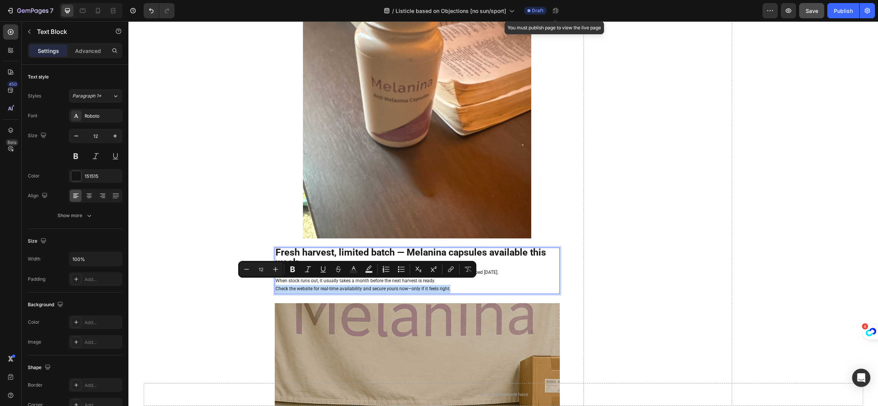
click at [439, 286] on p "Check the website for real-time availability and secure yours now—only if it fe…" at bounding box center [416, 289] width 283 height 8
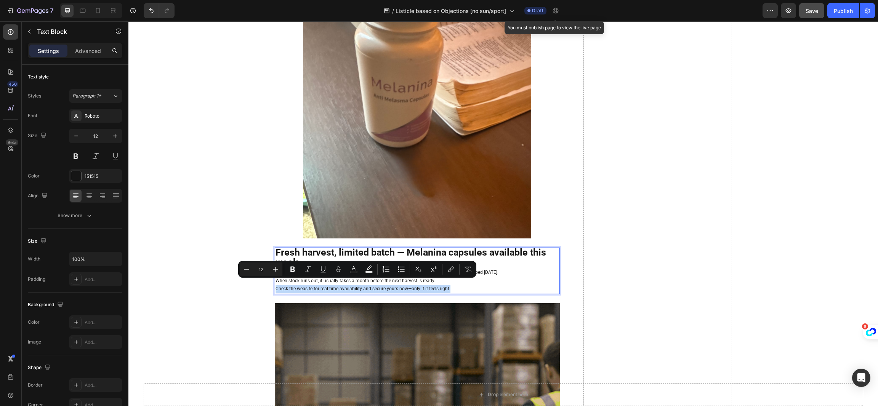
click at [457, 285] on p "Check the website for real-time availability and secure yours now—only if it fe…" at bounding box center [416, 289] width 283 height 8
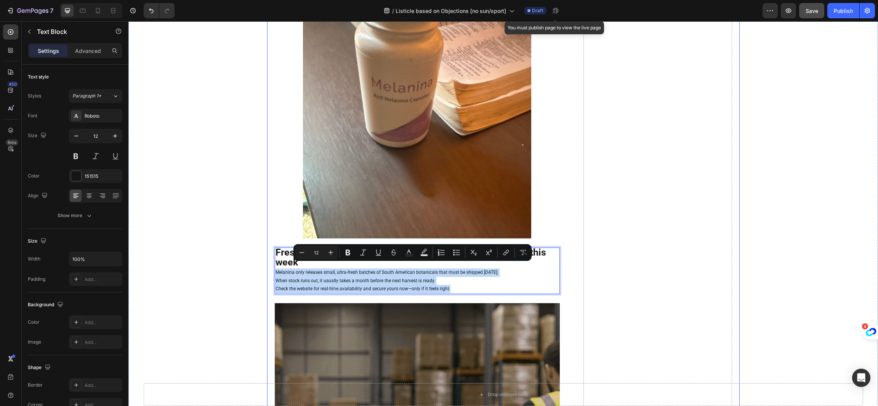
drag, startPoint x: 457, startPoint y: 285, endPoint x: 265, endPoint y: 266, distance: 192.9
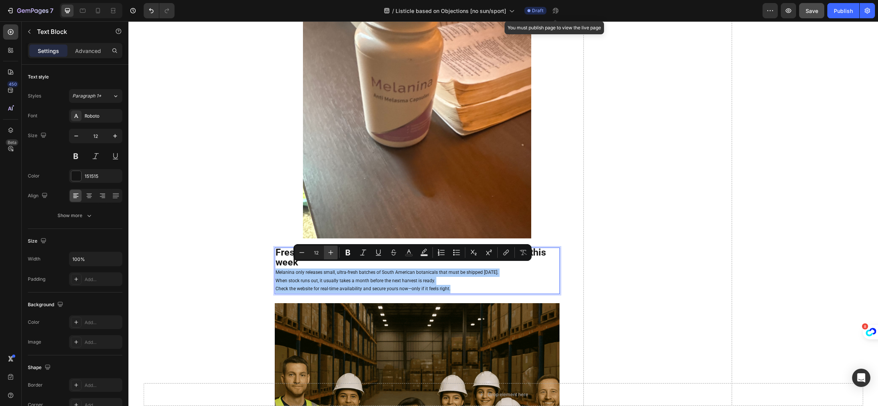
click at [326, 248] on button "Plus" at bounding box center [331, 253] width 14 height 14
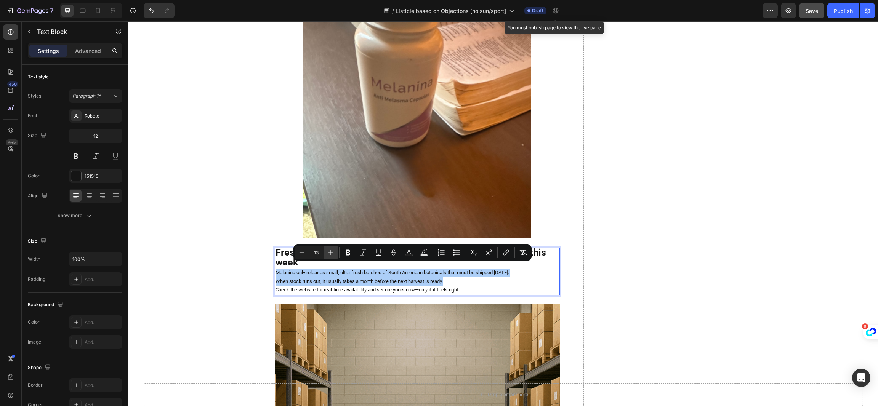
click at [326, 248] on button "Plus" at bounding box center [331, 253] width 14 height 14
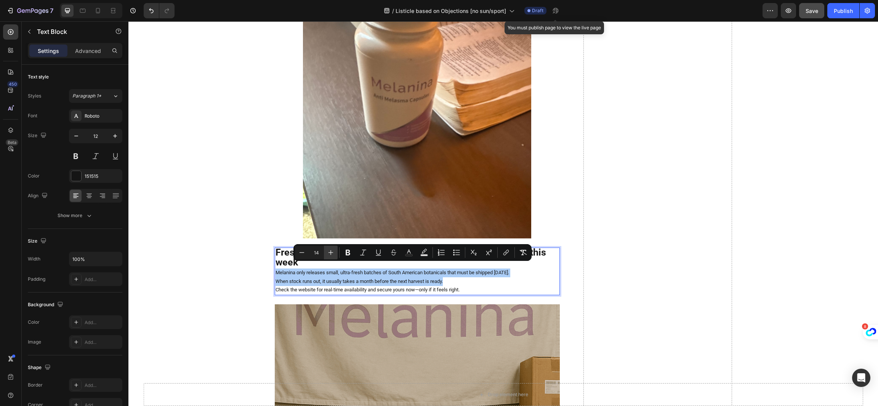
click at [326, 248] on button "Plus" at bounding box center [331, 253] width 14 height 14
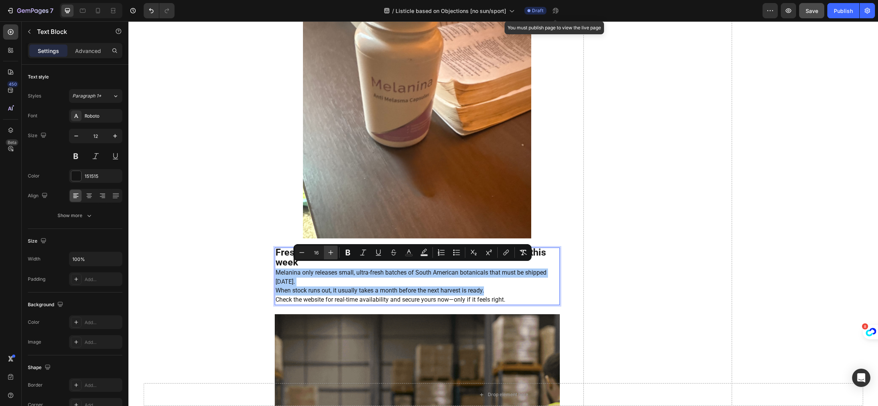
click at [326, 248] on button "Plus" at bounding box center [331, 253] width 14 height 14
type input "18"
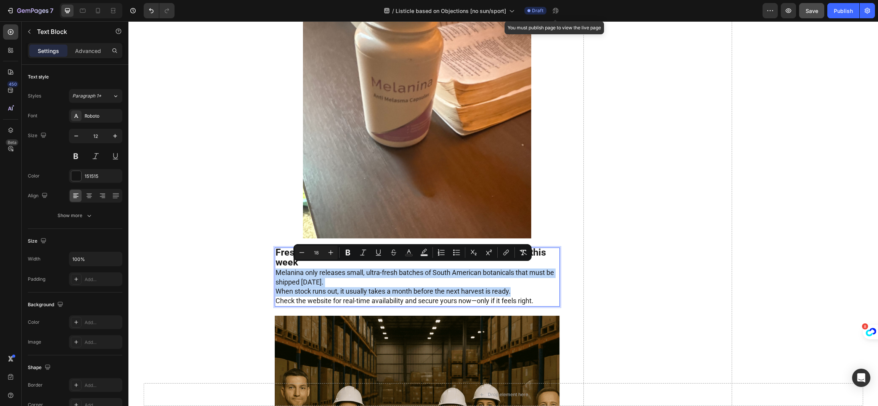
click at [335, 273] on span "Melanina only releases small, ultra-fresh batches of South American botanicals …" at bounding box center [414, 278] width 278 height 18
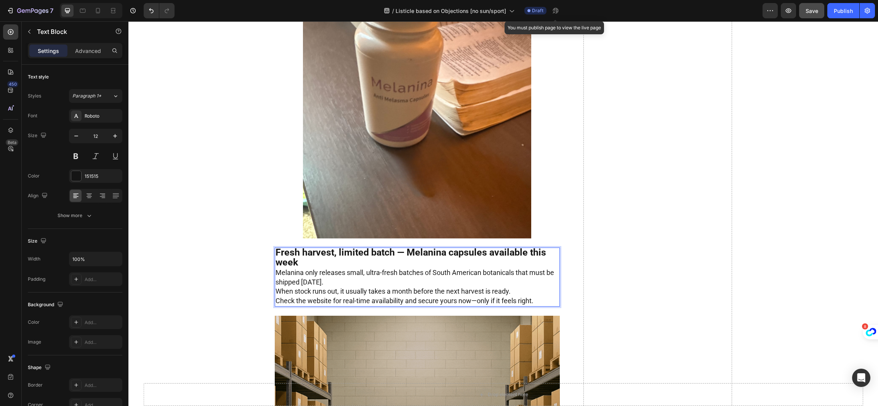
click at [342, 262] on p "Fresh harvest, limited batch — Melanina capsules available this week" at bounding box center [416, 258] width 283 height 20
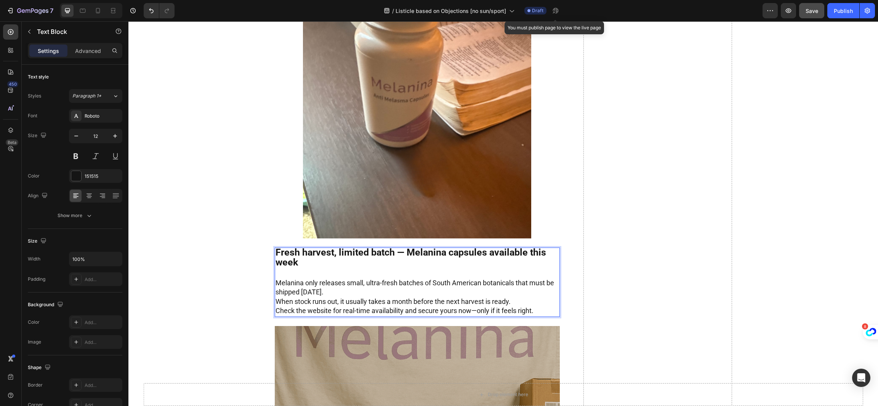
drag, startPoint x: 357, startPoint y: 282, endPoint x: 360, endPoint y: 286, distance: 5.1
click at [358, 282] on p "Melanina only releases small, ultra-fresh batches of South American botanicals …" at bounding box center [416, 288] width 283 height 19
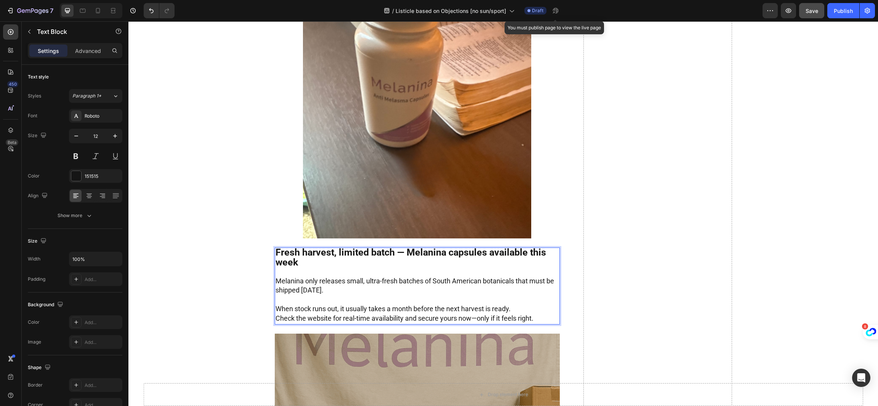
click at [457, 278] on span "Melanina only releases small, ultra-fresh batches of South American botanicals …" at bounding box center [414, 286] width 278 height 18
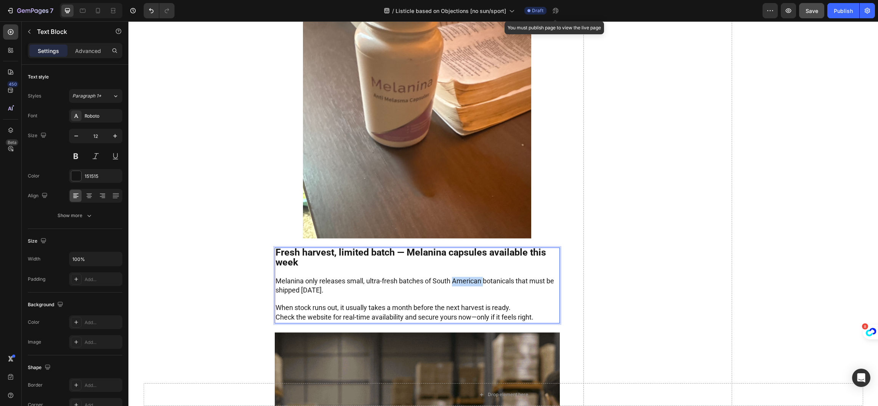
click at [457, 278] on span "Melanina only releases small, ultra-fresh batches of South American botanicals …" at bounding box center [414, 286] width 278 height 18
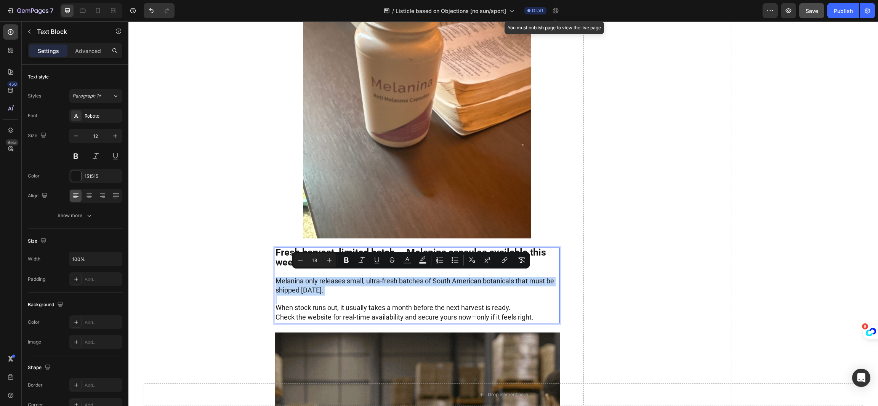
click at [526, 313] on span "Check the website for real-time availability and secure yours now—only if it fe…" at bounding box center [404, 317] width 258 height 8
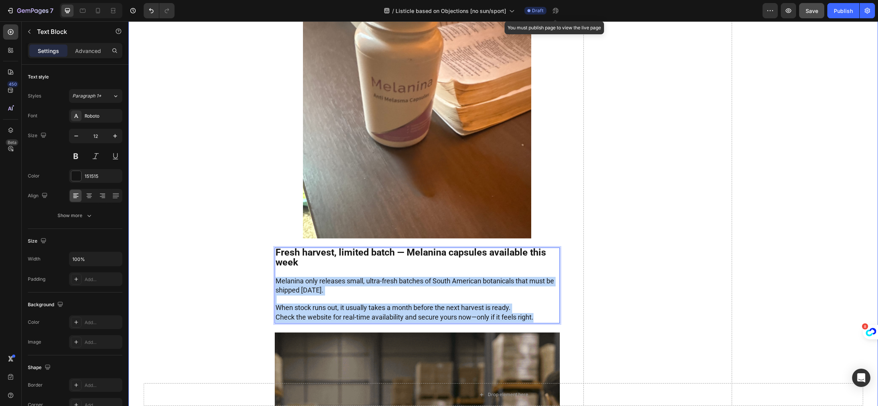
drag, startPoint x: 537, startPoint y: 310, endPoint x: 246, endPoint y: 276, distance: 293.5
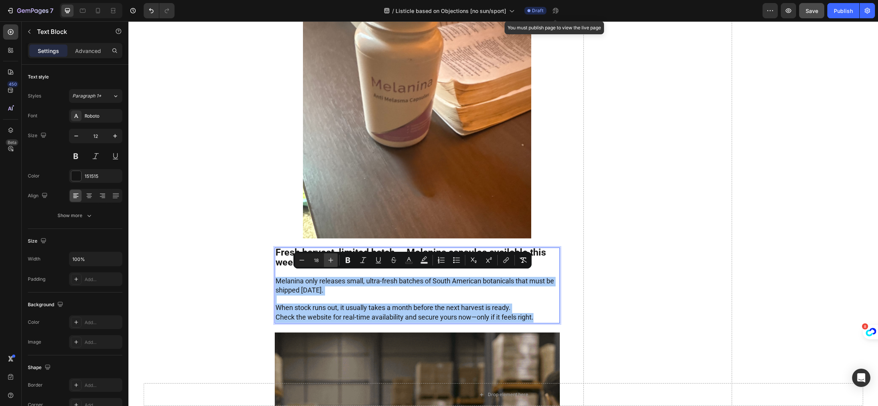
click at [326, 258] on button "Plus" at bounding box center [331, 260] width 14 height 14
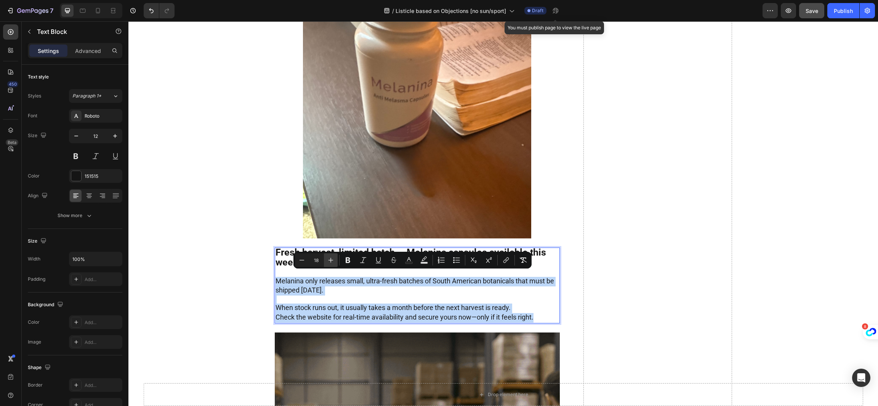
type input "19"
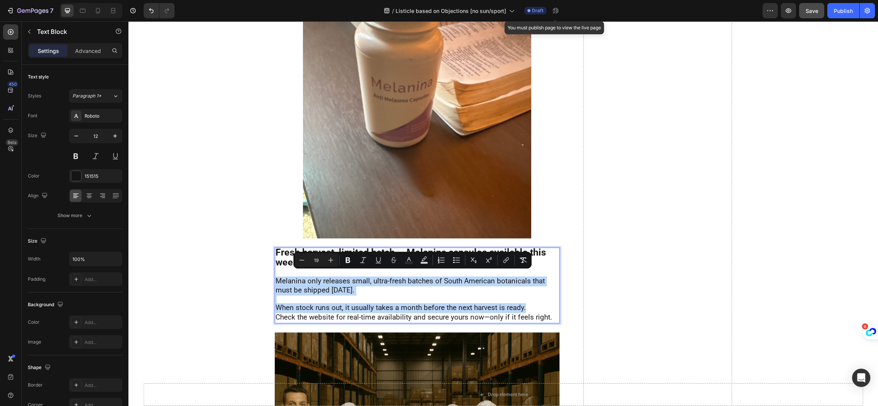
click at [360, 296] on p "Rich Text Editor. Editing area: main" at bounding box center [416, 300] width 283 height 8
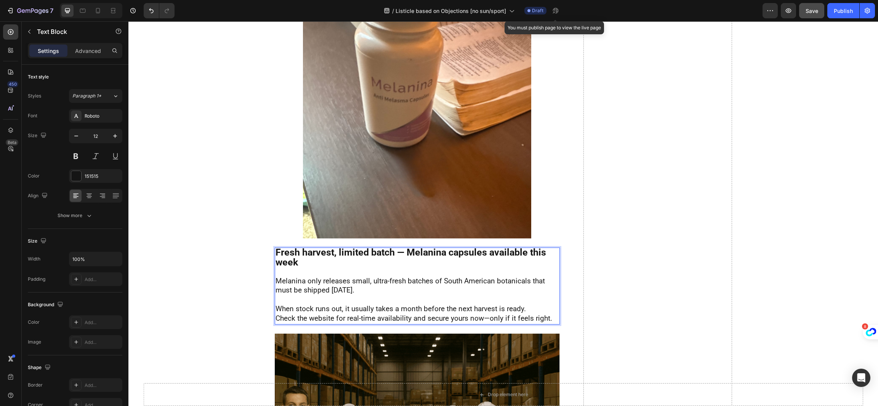
click at [442, 296] on p "Rich Text Editor. Editing area: main" at bounding box center [416, 301] width 283 height 10
click at [444, 280] on span "Melanina only releases small, ultra-fresh batches of South American botanicals …" at bounding box center [409, 286] width 269 height 18
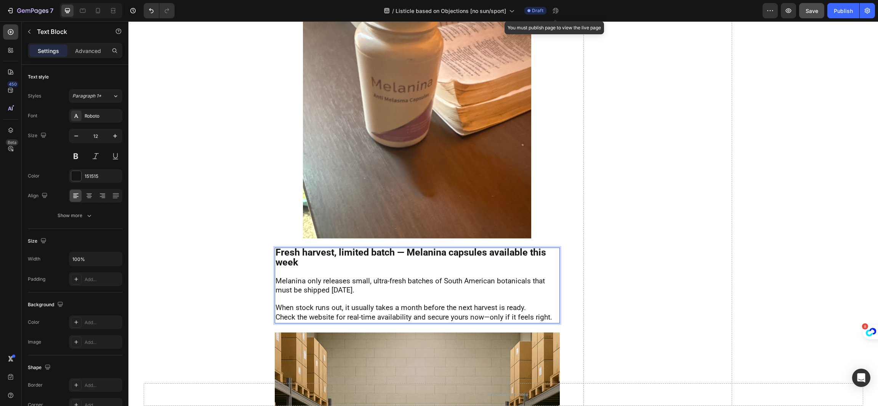
click at [499, 278] on span "Melanina only releases small, ultra-fresh batches of South American botanicals …" at bounding box center [409, 286] width 269 height 18
click at [387, 285] on p "Melanina only releases small, ultra-fresh batches of South American botanicals …" at bounding box center [416, 286] width 283 height 19
click at [542, 305] on p "When stock runs out, it usually takes a month before the next harvest is ready." at bounding box center [416, 309] width 283 height 10
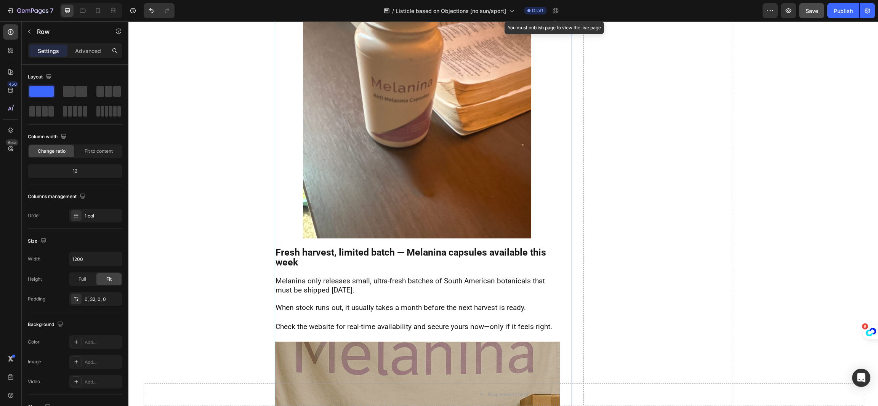
click at [480, 322] on span "Check the website for real-time availability and secure yours now—only if it fe…" at bounding box center [413, 326] width 277 height 9
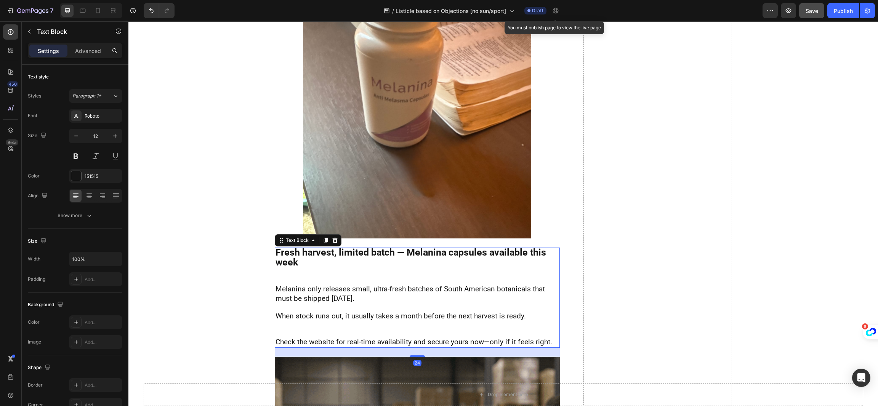
click at [480, 322] on p "Rich Text Editor. Editing area: main" at bounding box center [416, 329] width 283 height 16
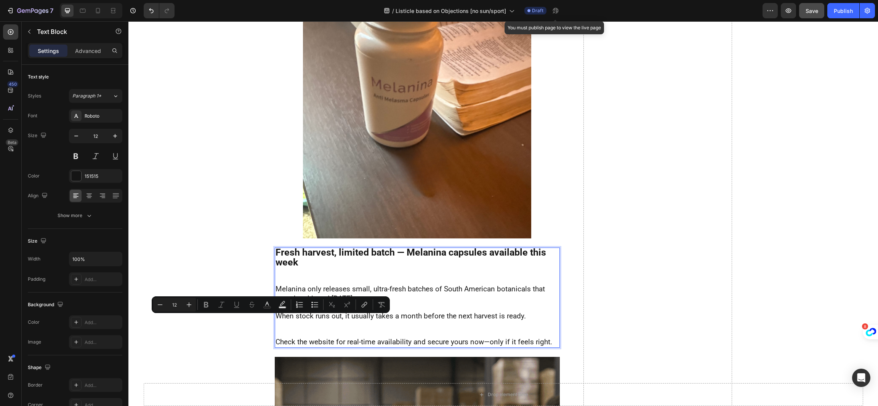
click at [435, 273] on p "Fresh harvest, limited batch — Melanina capsules available this week" at bounding box center [416, 266] width 283 height 37
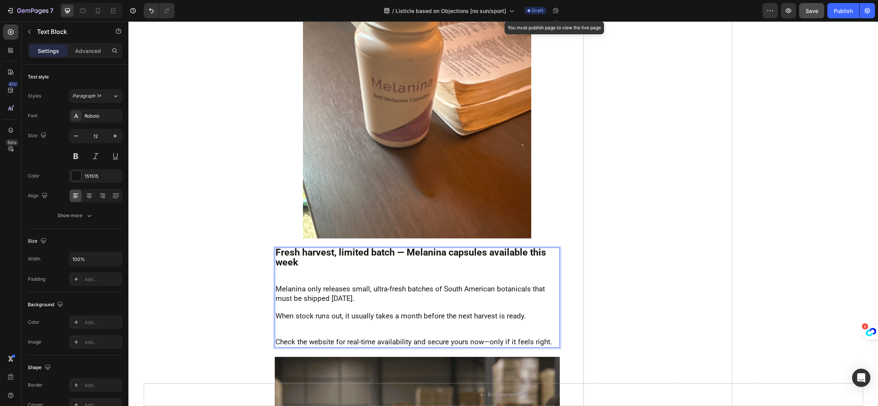
click at [422, 293] on p "Melanina only releases small, ultra-fresh batches of South American botanicals …" at bounding box center [416, 294] width 283 height 19
click at [415, 321] on p "Rich Text Editor. Editing area: main" at bounding box center [416, 329] width 283 height 16
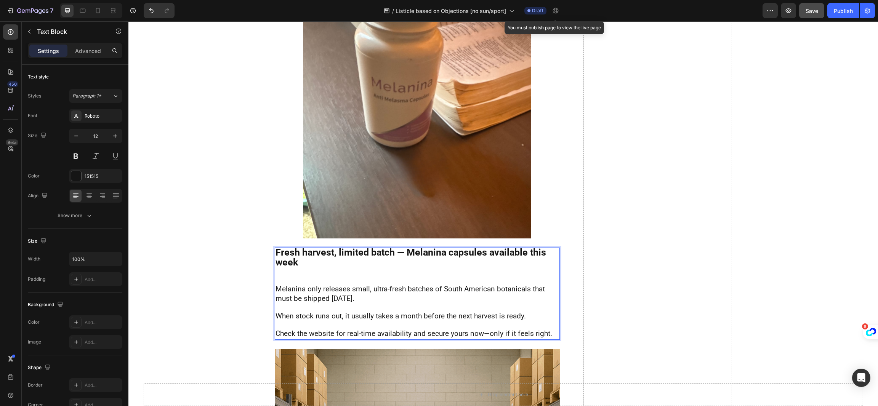
click at [381, 304] on p "Rich Text Editor. Editing area: main" at bounding box center [416, 308] width 283 height 8
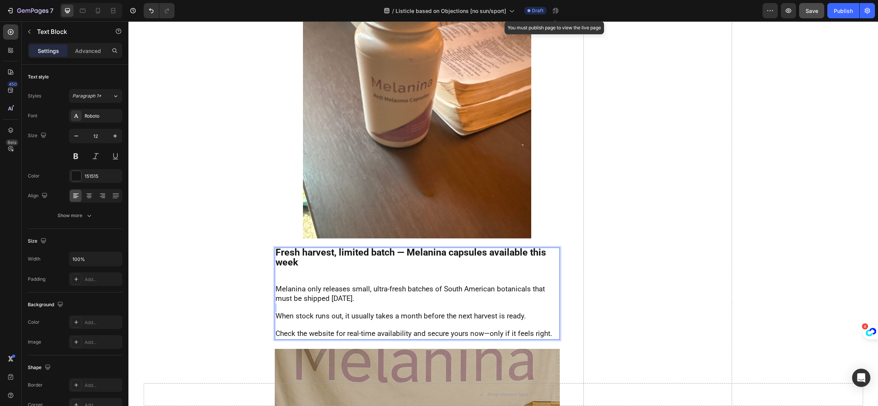
click at [381, 304] on p "Rich Text Editor. Editing area: main" at bounding box center [416, 308] width 283 height 8
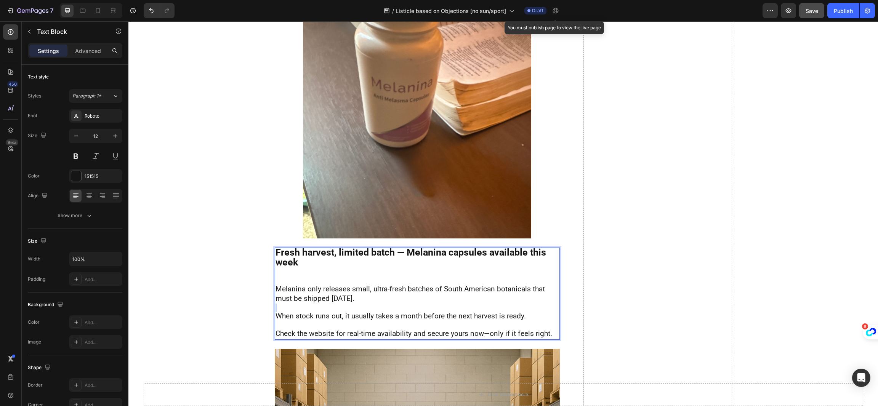
click at [381, 304] on p "Rich Text Editor. Editing area: main" at bounding box center [416, 308] width 283 height 8
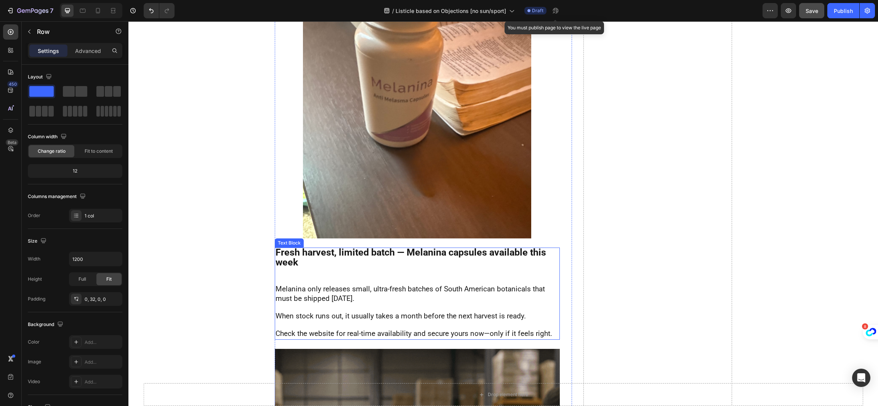
click at [542, 329] on span "Check the website for real-time availability and secure yours now—only if it fe…" at bounding box center [413, 333] width 277 height 9
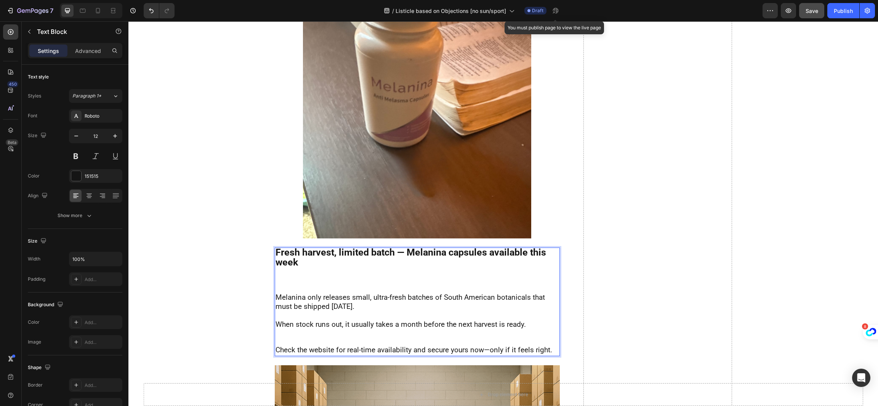
click at [545, 337] on p "When stock runs out, it usually takes a month before the next harvest is ready.…" at bounding box center [416, 333] width 283 height 26
click at [545, 347] on p "Check the website for real-time availability and secure yours now—only if it fe…" at bounding box center [416, 351] width 283 height 10
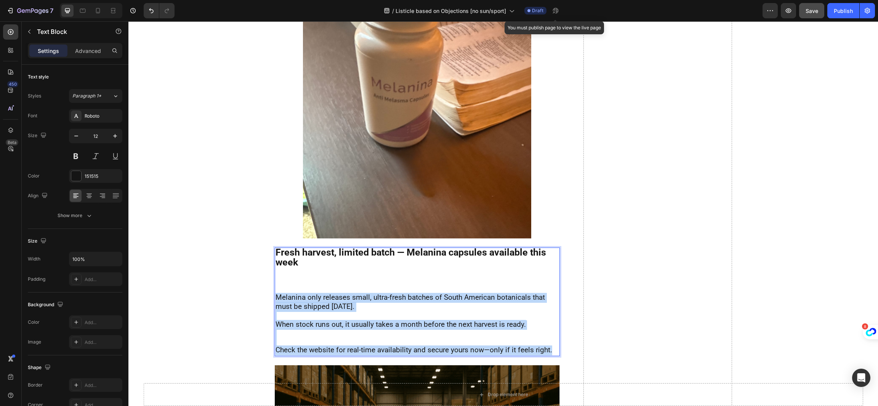
drag, startPoint x: 546, startPoint y: 346, endPoint x: 271, endPoint y: 292, distance: 280.3
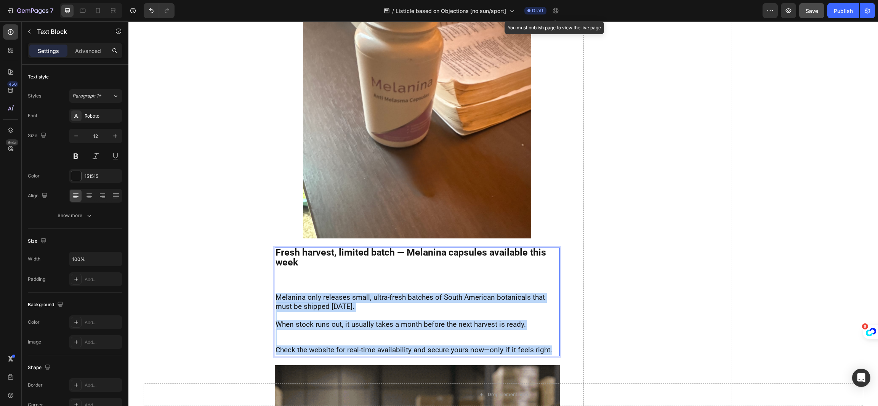
click at [275, 292] on div "Fresh harvest, limited batch — Melanina capsules available this week Melanina o…" at bounding box center [417, 302] width 285 height 109
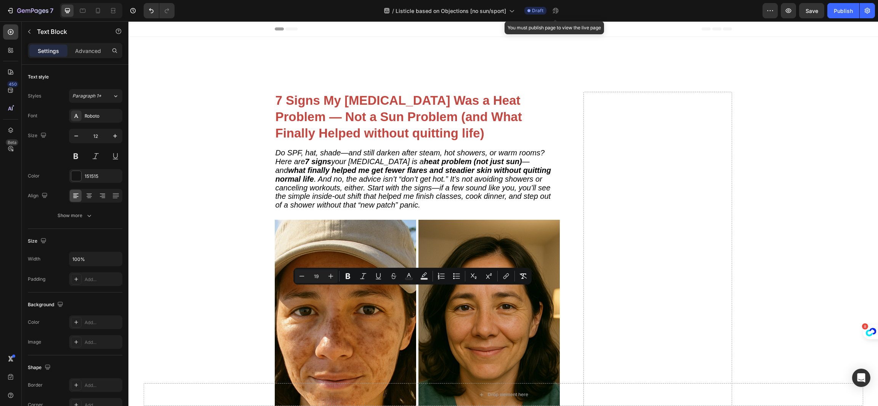
scroll to position [3143, 0]
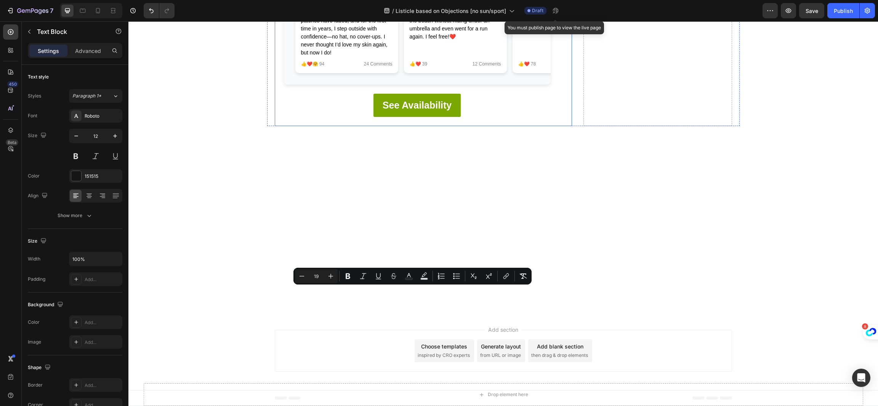
type input "25"
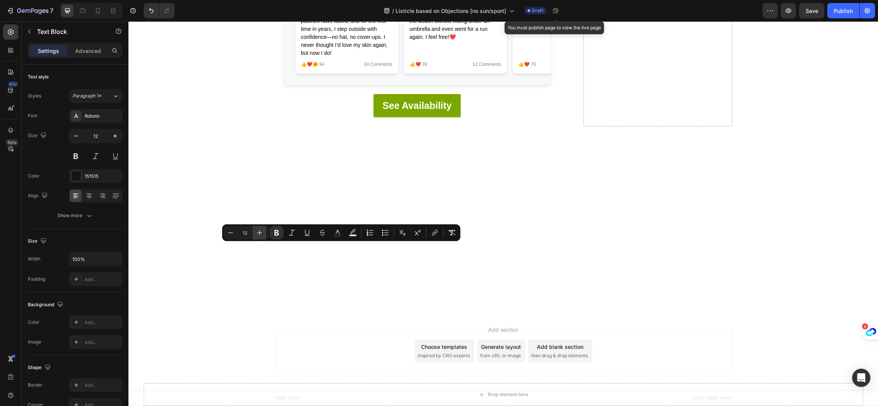
click at [256, 231] on icon "Editor contextual toolbar" at bounding box center [260, 233] width 8 height 8
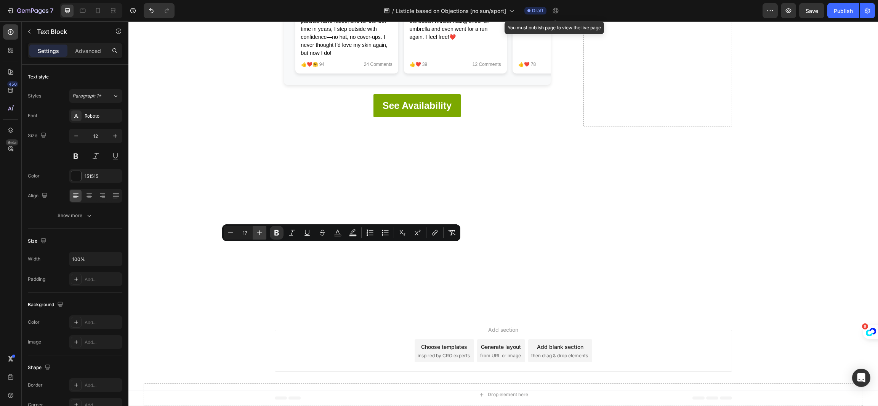
click at [256, 231] on icon "Editor contextual toolbar" at bounding box center [260, 233] width 8 height 8
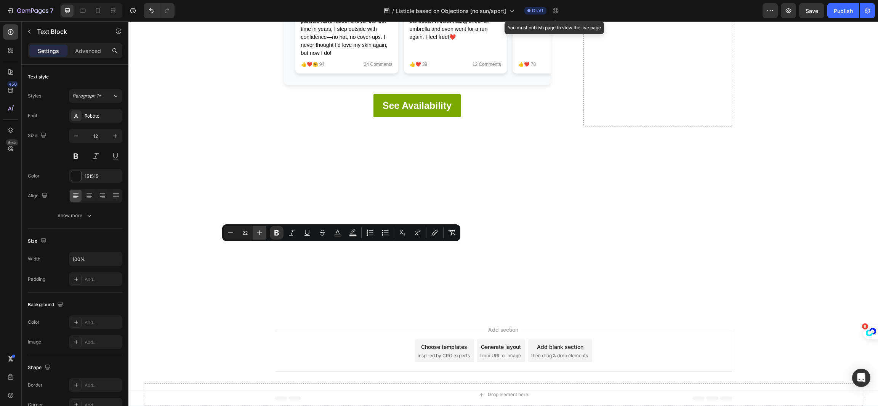
click at [256, 231] on icon "Editor contextual toolbar" at bounding box center [260, 233] width 8 height 8
type input "23"
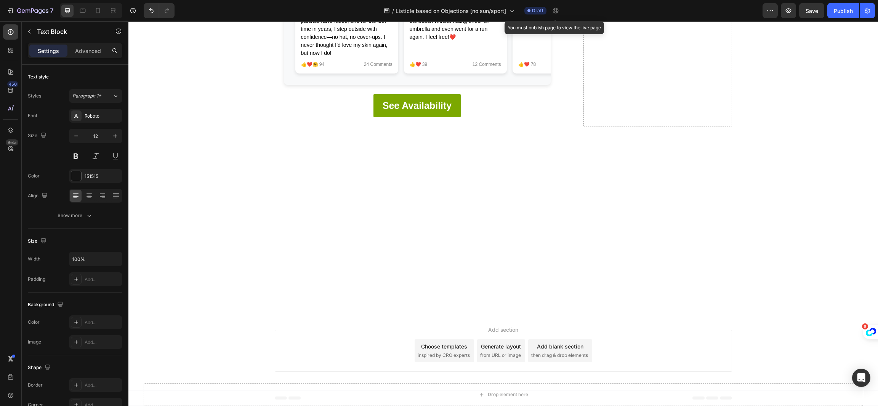
scroll to position [3274, 0]
drag, startPoint x: 451, startPoint y: 279, endPoint x: 270, endPoint y: 132, distance: 232.9
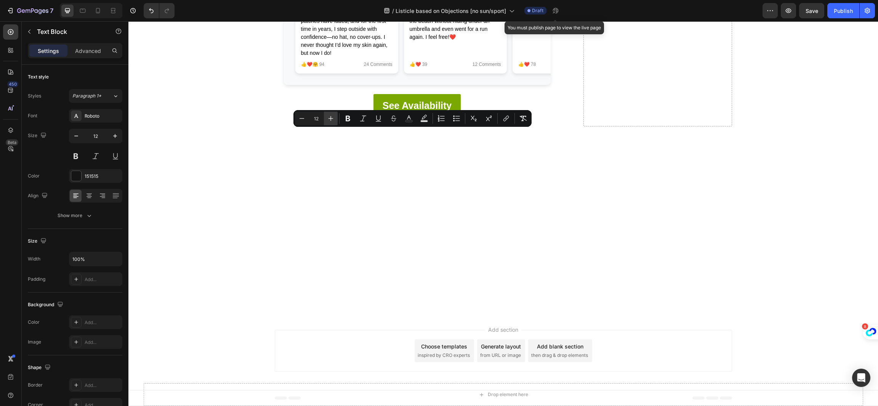
click at [328, 112] on button "Plus" at bounding box center [331, 119] width 14 height 14
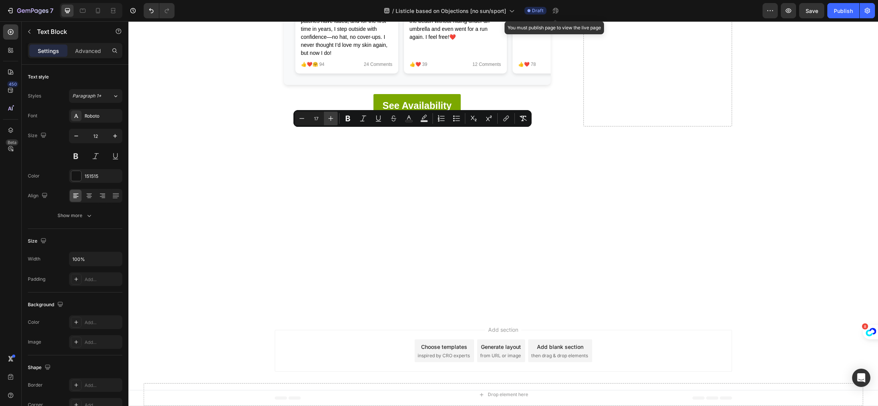
click at [328, 112] on button "Plus" at bounding box center [331, 119] width 14 height 14
type input "18"
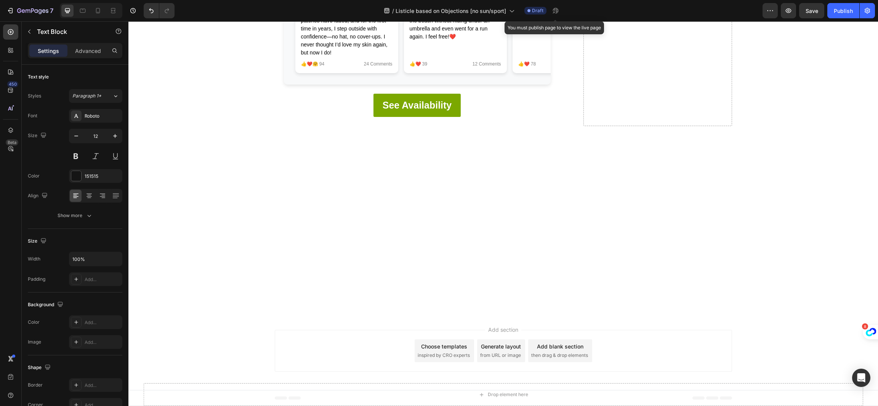
drag, startPoint x: 491, startPoint y: 222, endPoint x: 459, endPoint y: 225, distance: 31.3
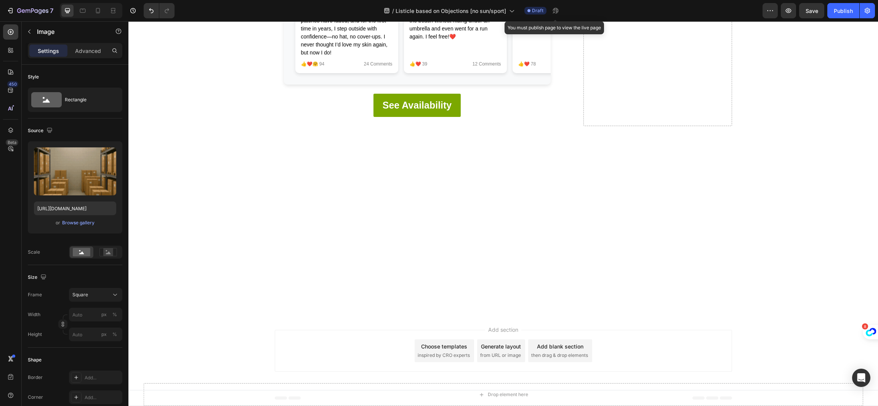
scroll to position [3731, 0]
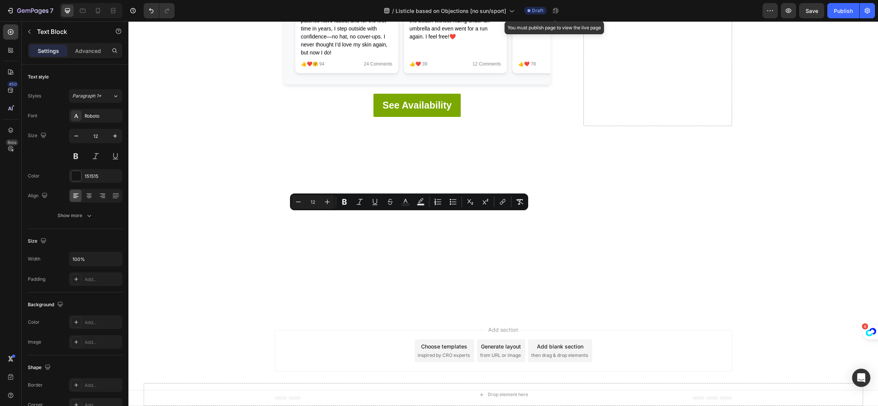
type input "22"
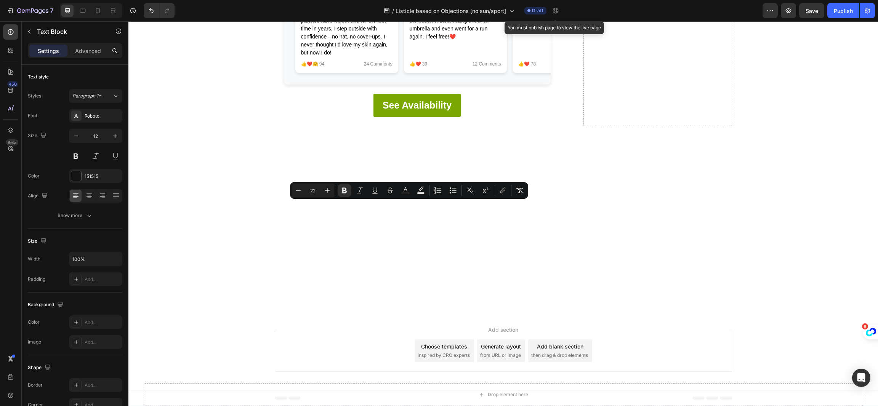
copy strong "OFERTA EXCLUSIVA PARA LAS LECTORAS DE SKINCARE GOSSIPS"
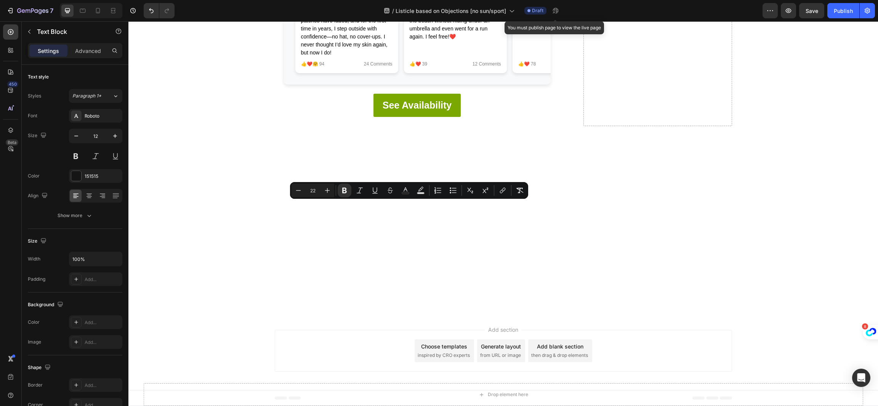
type input "12"
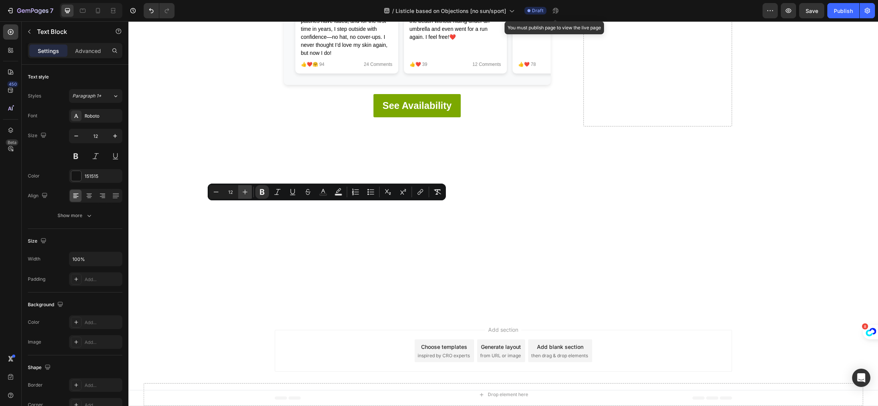
click at [244, 187] on button "Plus" at bounding box center [245, 192] width 14 height 14
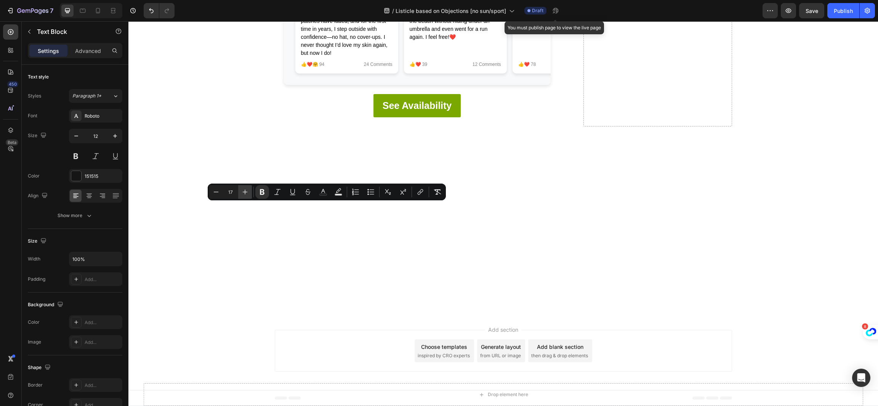
click at [244, 187] on button "Plus" at bounding box center [245, 192] width 14 height 14
type input "12"
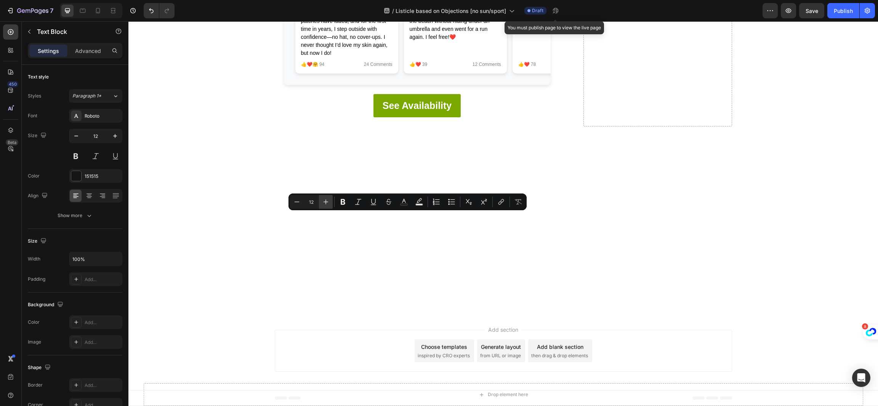
click at [322, 195] on button "Plus" at bounding box center [326, 202] width 14 height 14
type input "15"
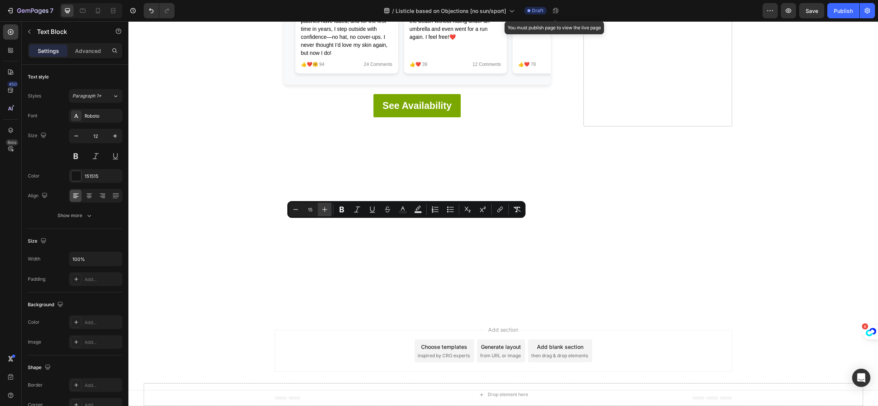
click at [329, 211] on button "Plus" at bounding box center [325, 210] width 14 height 14
type input "18"
drag, startPoint x: 339, startPoint y: 230, endPoint x: 472, endPoint y: 235, distance: 132.7
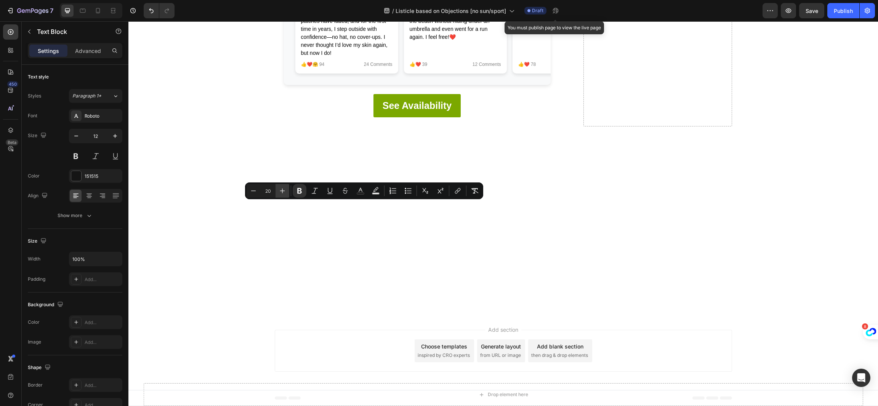
click at [287, 194] on button "Plus" at bounding box center [282, 191] width 14 height 14
type input "23"
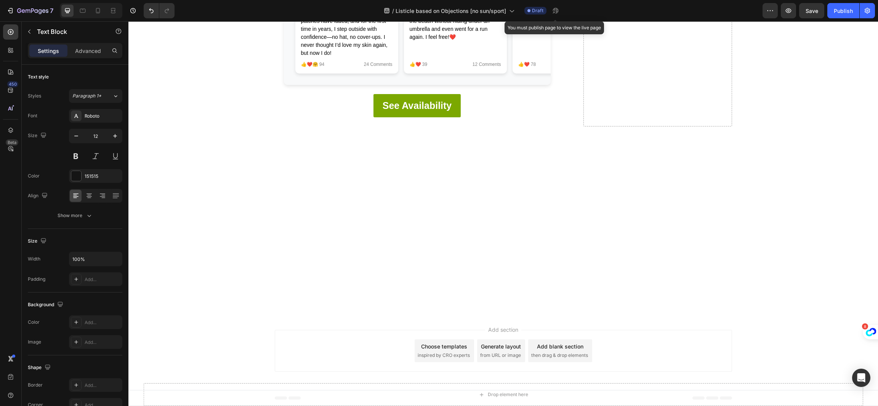
click at [808, 8] on span "Save" at bounding box center [811, 11] width 13 height 6
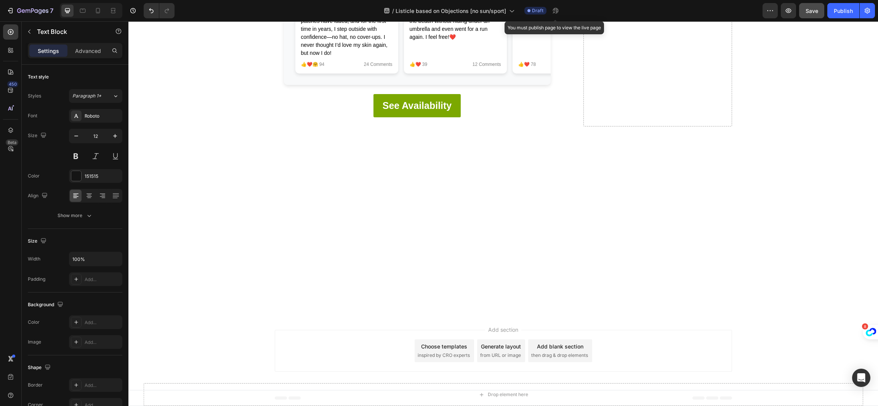
click at [811, 13] on span "Save" at bounding box center [811, 11] width 13 height 6
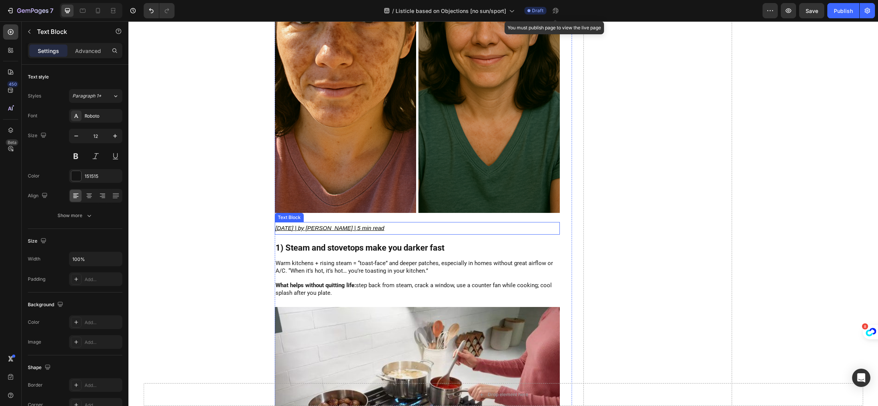
scroll to position [342, 0]
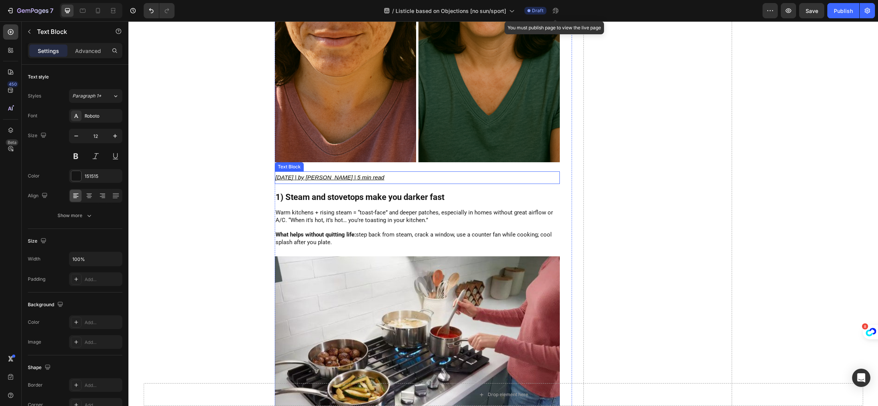
click at [285, 174] on u "[DATE] | by [PERSON_NAME] | 5 min read" at bounding box center [329, 177] width 109 height 6
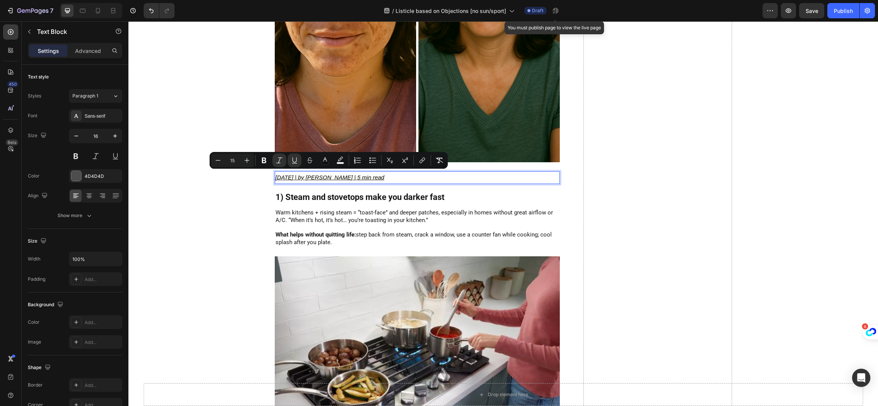
click at [285, 174] on u "[DATE] | by [PERSON_NAME] | 5 min read" at bounding box center [329, 177] width 109 height 6
click at [286, 175] on u "[DATE] | by [PERSON_NAME] | 5 min read" at bounding box center [329, 177] width 109 height 6
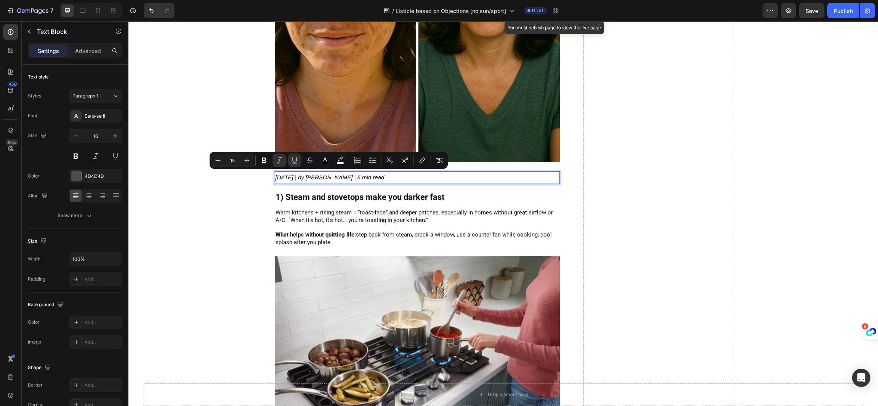
click at [291, 174] on u "[DATE] | by [PERSON_NAME] | 5 min read" at bounding box center [329, 177] width 109 height 6
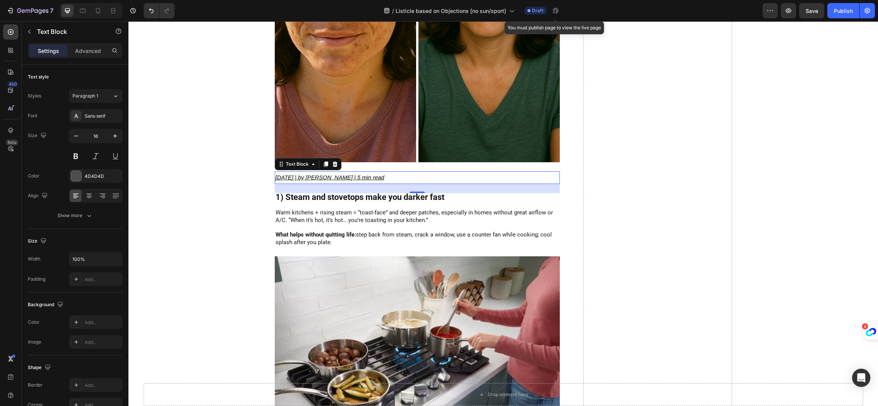
click at [285, 174] on u "[DATE] | by [PERSON_NAME] | 5 min read" at bounding box center [329, 177] width 109 height 6
click at [335, 220] on span "Warm kitchens + rising steam = “toast-face” and deeper patches, especially in h…" at bounding box center [413, 216] width 277 height 14
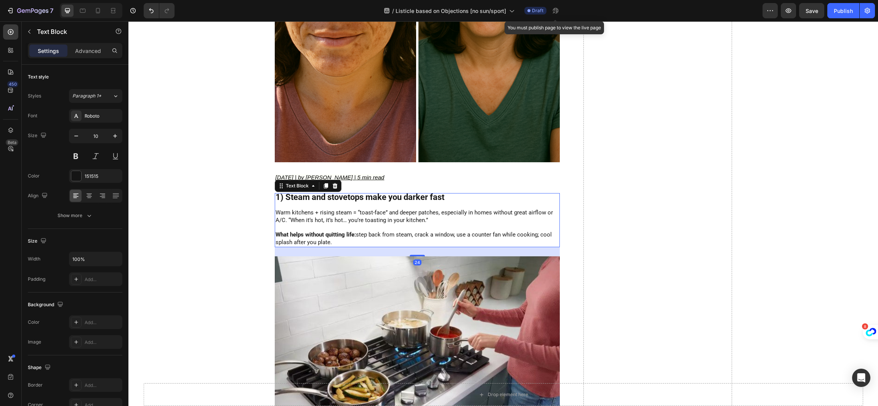
click at [335, 220] on span "Warm kitchens + rising steam = “toast-face” and deeper patches, especially in h…" at bounding box center [413, 216] width 277 height 14
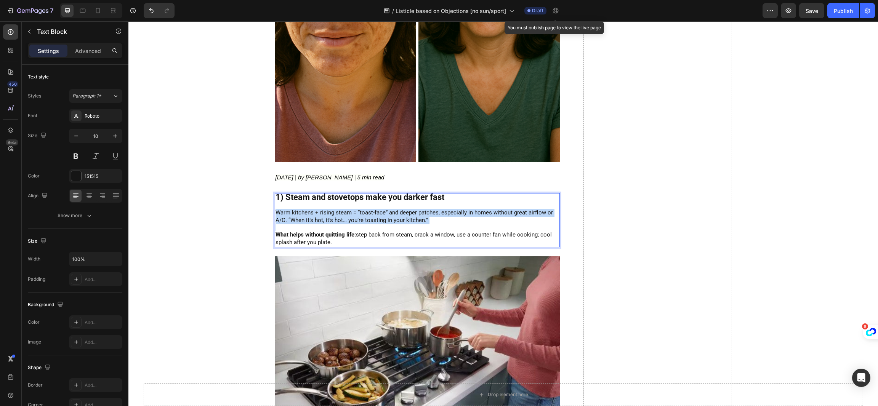
click at [377, 227] on p "Rich Text Editor. Editing area: main" at bounding box center [416, 227] width 283 height 7
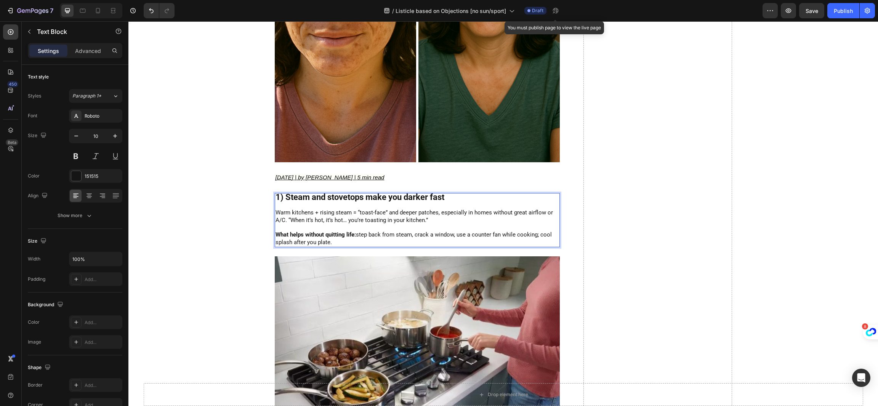
click at [413, 227] on p "Rich Text Editor. Editing area: main" at bounding box center [416, 227] width 283 height 7
click at [413, 235] on span "What helps without quitting life: step back from steam, crack a window, use a c…" at bounding box center [413, 238] width 276 height 14
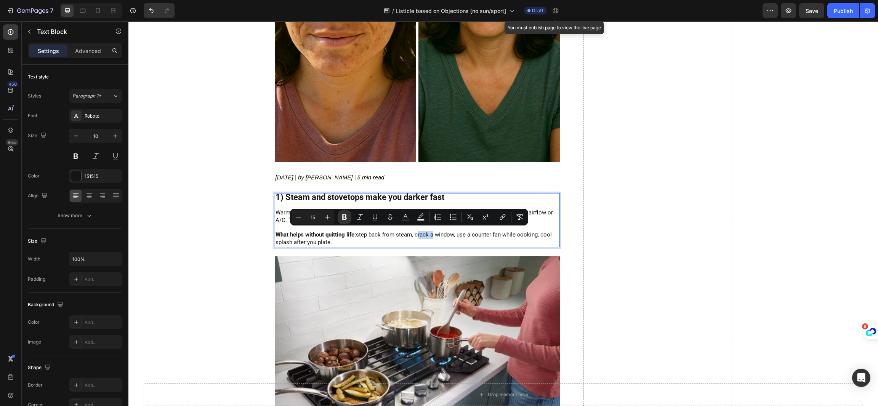
click at [424, 237] on p "What helps without quitting life: step back from steam, crack a window, use a c…" at bounding box center [416, 238] width 283 height 15
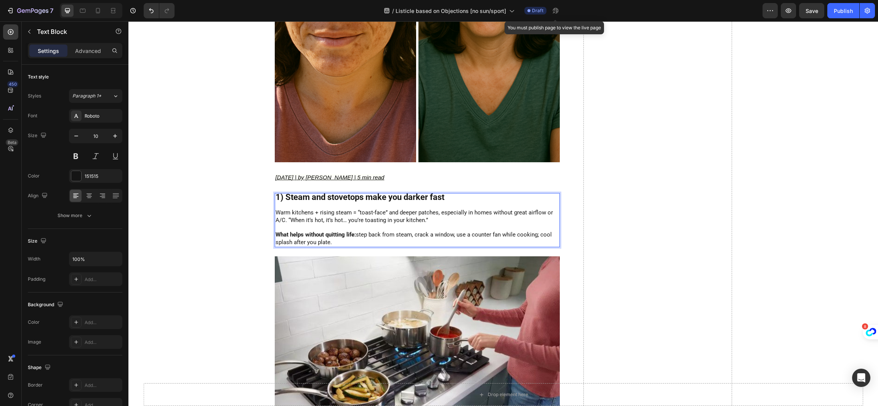
click at [424, 237] on p "What helps without quitting life: step back from steam, crack a window, use a c…" at bounding box center [416, 238] width 283 height 15
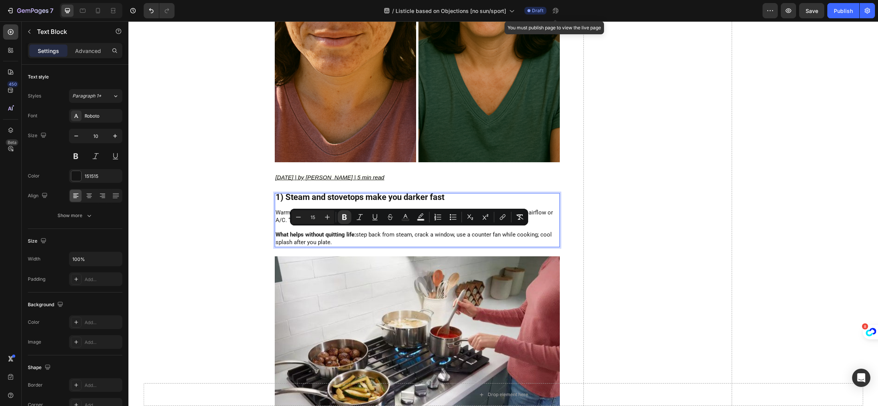
click at [330, 232] on strong "What helps without quitting life:" at bounding box center [315, 234] width 80 height 7
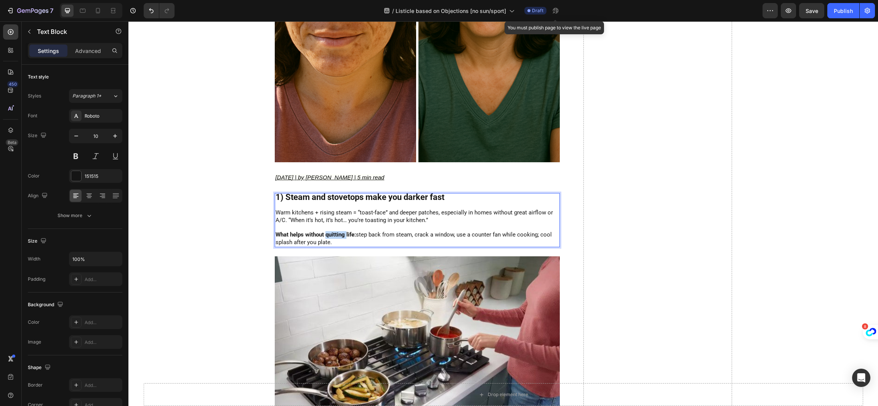
click at [330, 232] on strong "What helps without quitting life:" at bounding box center [315, 234] width 80 height 7
click at [373, 244] on div "1) Steam and stovetops make you darker fast Warm kitchens + rising steam = “toa…" at bounding box center [417, 220] width 285 height 54
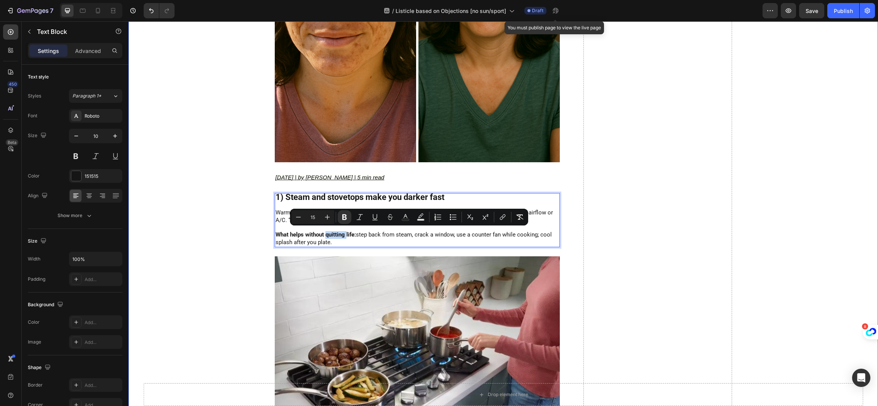
drag, startPoint x: 373, startPoint y: 244, endPoint x: 250, endPoint y: 232, distance: 122.9
click at [323, 236] on span "What helps without quitting life: step back from steam, crack a window, use a c…" at bounding box center [413, 238] width 276 height 14
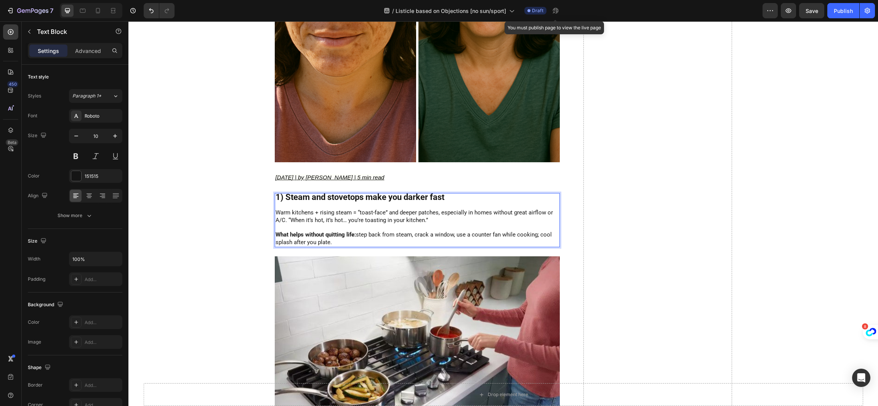
click at [316, 214] on span "Warm kitchens + rising steam = “toast-face” and deeper patches, especially in h…" at bounding box center [413, 216] width 277 height 14
drag, startPoint x: 316, startPoint y: 214, endPoint x: 316, endPoint y: 221, distance: 6.1
click at [316, 216] on span "Warm kitchens + rising steam = “toast-face” and deeper patches, especially in h…" at bounding box center [413, 216] width 277 height 14
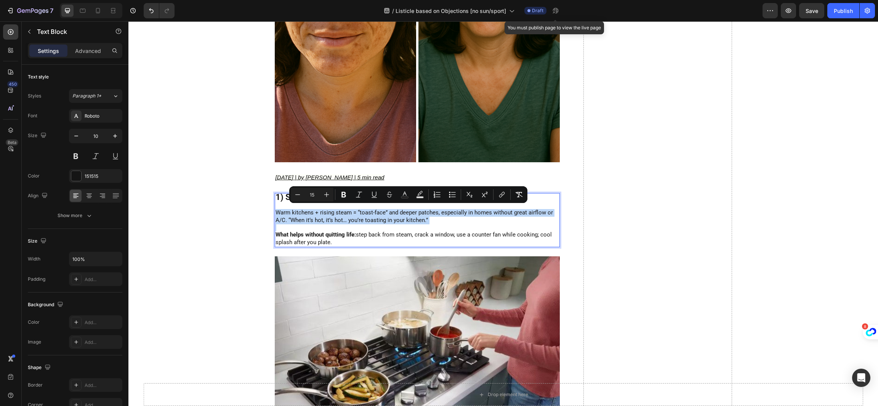
click at [369, 227] on p "Rich Text Editor. Editing area: main" at bounding box center [416, 227] width 283 height 7
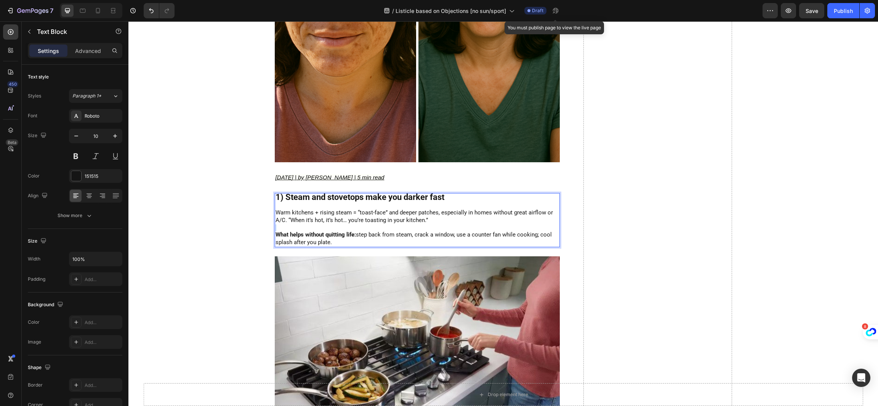
click at [369, 227] on p "Rich Text Editor. Editing area: main" at bounding box center [416, 227] width 283 height 7
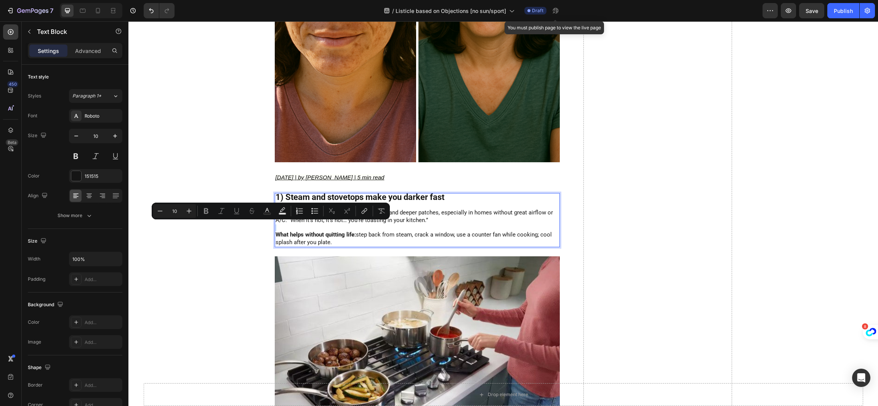
click at [378, 232] on span "What helps without quitting life: step back from steam, crack a window, use a c…" at bounding box center [413, 238] width 276 height 14
type input "15"
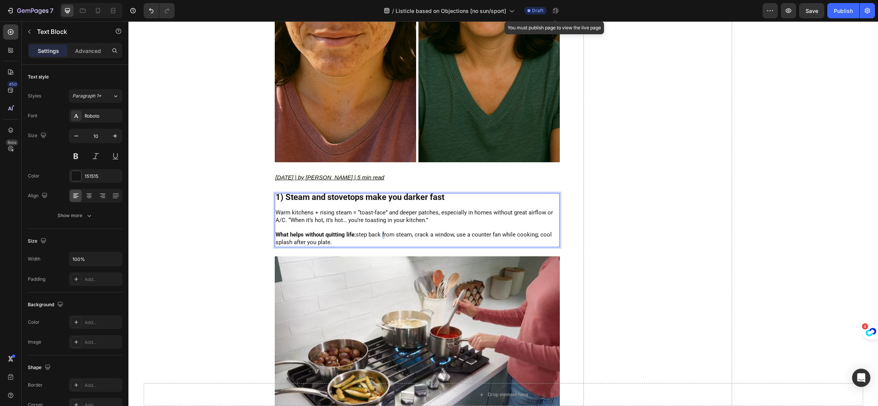
click at [378, 232] on span "What helps without quitting life: step back from steam, crack a window, use a c…" at bounding box center [413, 238] width 276 height 14
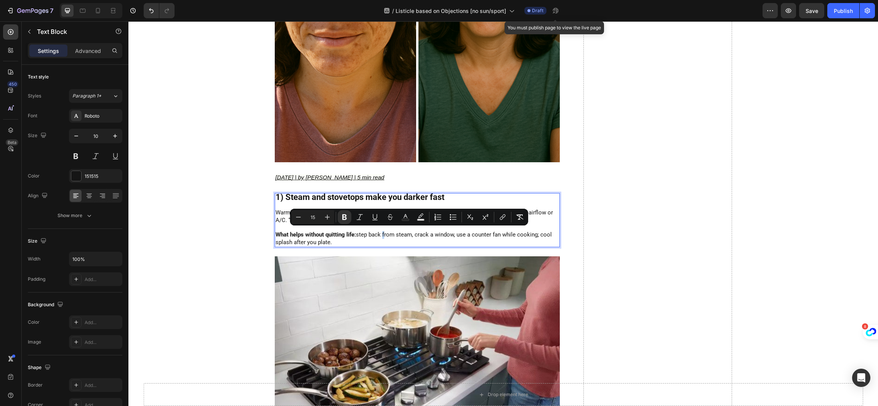
click at [379, 227] on div "1) Steam and stovetops make you darker fast Warm kitchens + rising steam = “toa…" at bounding box center [417, 220] width 285 height 54
click at [374, 238] on p "What helps without quitting life: step back from steam, crack a window, use a c…" at bounding box center [416, 238] width 283 height 15
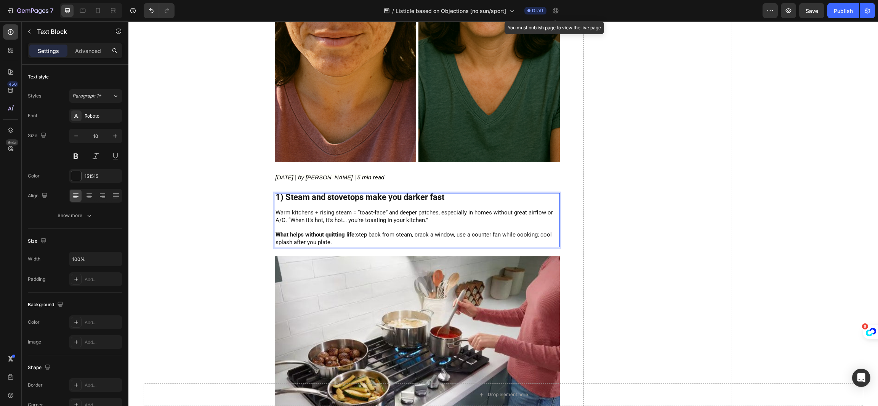
click at [374, 235] on p "What helps without quitting life: step back from steam, crack a window, use a c…" at bounding box center [416, 238] width 283 height 15
drag, startPoint x: 368, startPoint y: 230, endPoint x: 368, endPoint y: 235, distance: 5.0
click at [368, 231] on span "What helps without quitting life: step back from steam, crack a window, use a c…" at bounding box center [413, 238] width 276 height 14
click at [353, 237] on p "What helps without quitting life: step back from steam, crack a window, use a c…" at bounding box center [416, 238] width 283 height 15
click at [355, 234] on span "What helps without quitting life: step back from steam, crack a window, use a c…" at bounding box center [413, 238] width 276 height 14
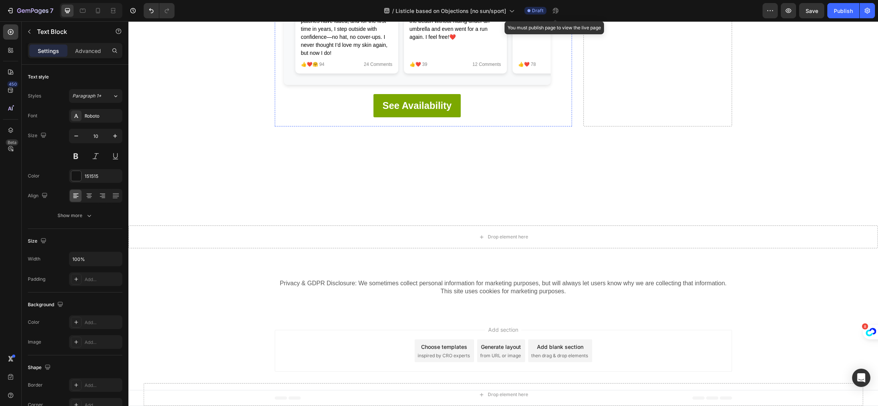
scroll to position [4427, 0]
